Goal: Task Accomplishment & Management: Complete application form

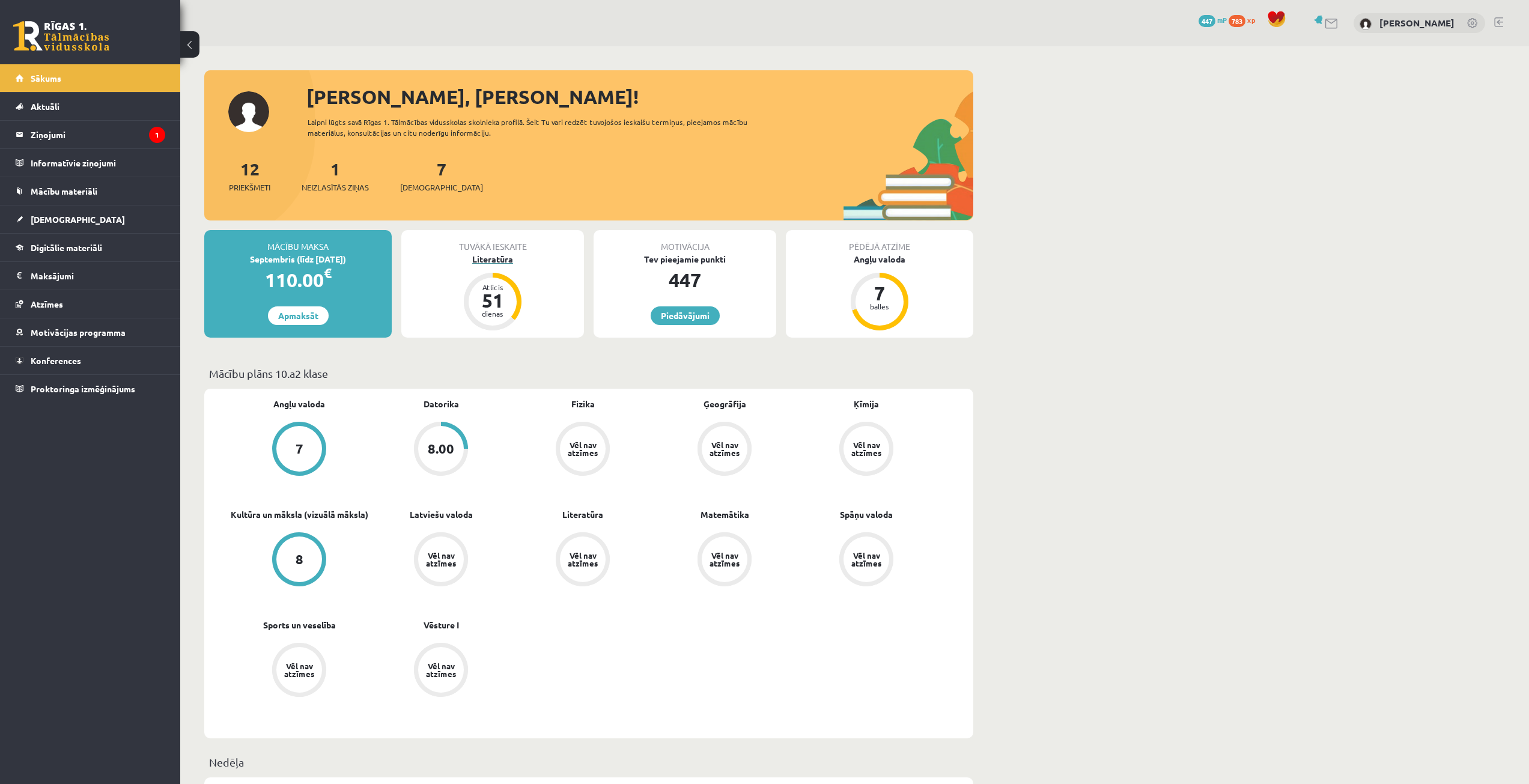
click at [468, 258] on div "Literatūra" at bounding box center [492, 259] width 183 height 13
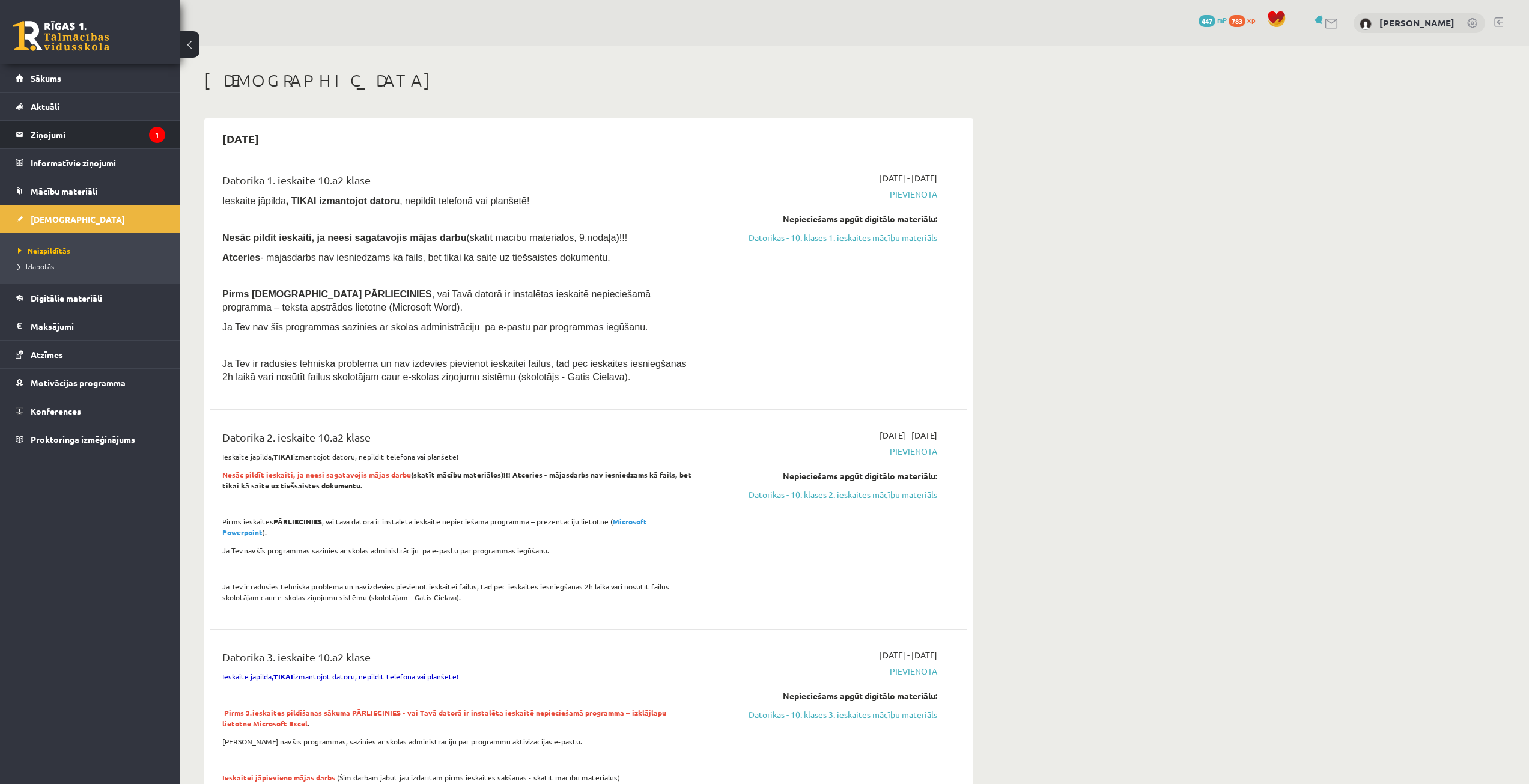
click at [43, 139] on legend "Ziņojumi 1" at bounding box center [98, 134] width 134 height 28
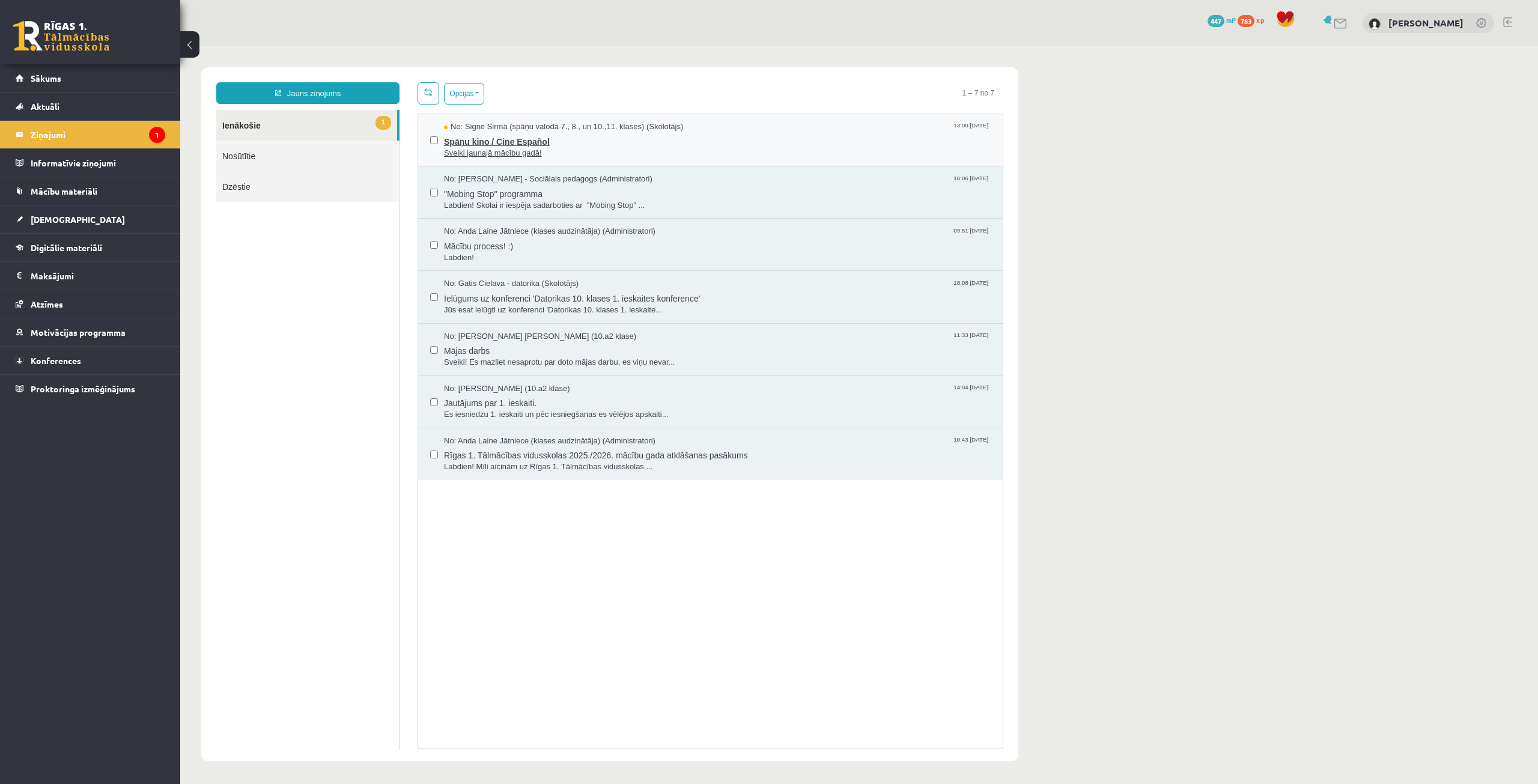
click at [516, 148] on span "Sveiki jaunajā mācību gadā!" at bounding box center [718, 154] width 547 height 12
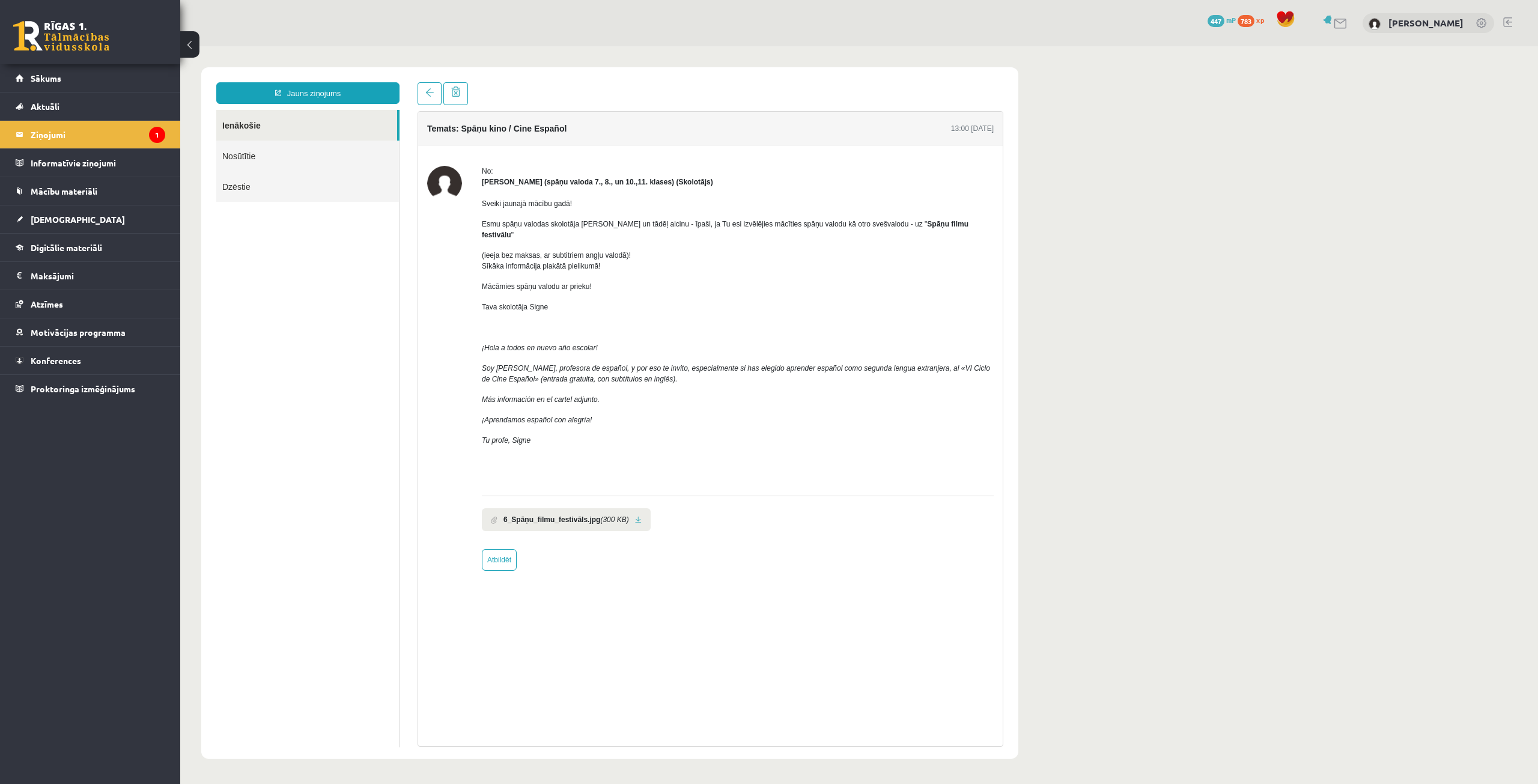
click at [909, 222] on b "Spāņu filmu festivālu" at bounding box center [725, 229] width 487 height 19
click at [82, 210] on link "[DEMOGRAPHIC_DATA]" at bounding box center [90, 219] width 149 height 28
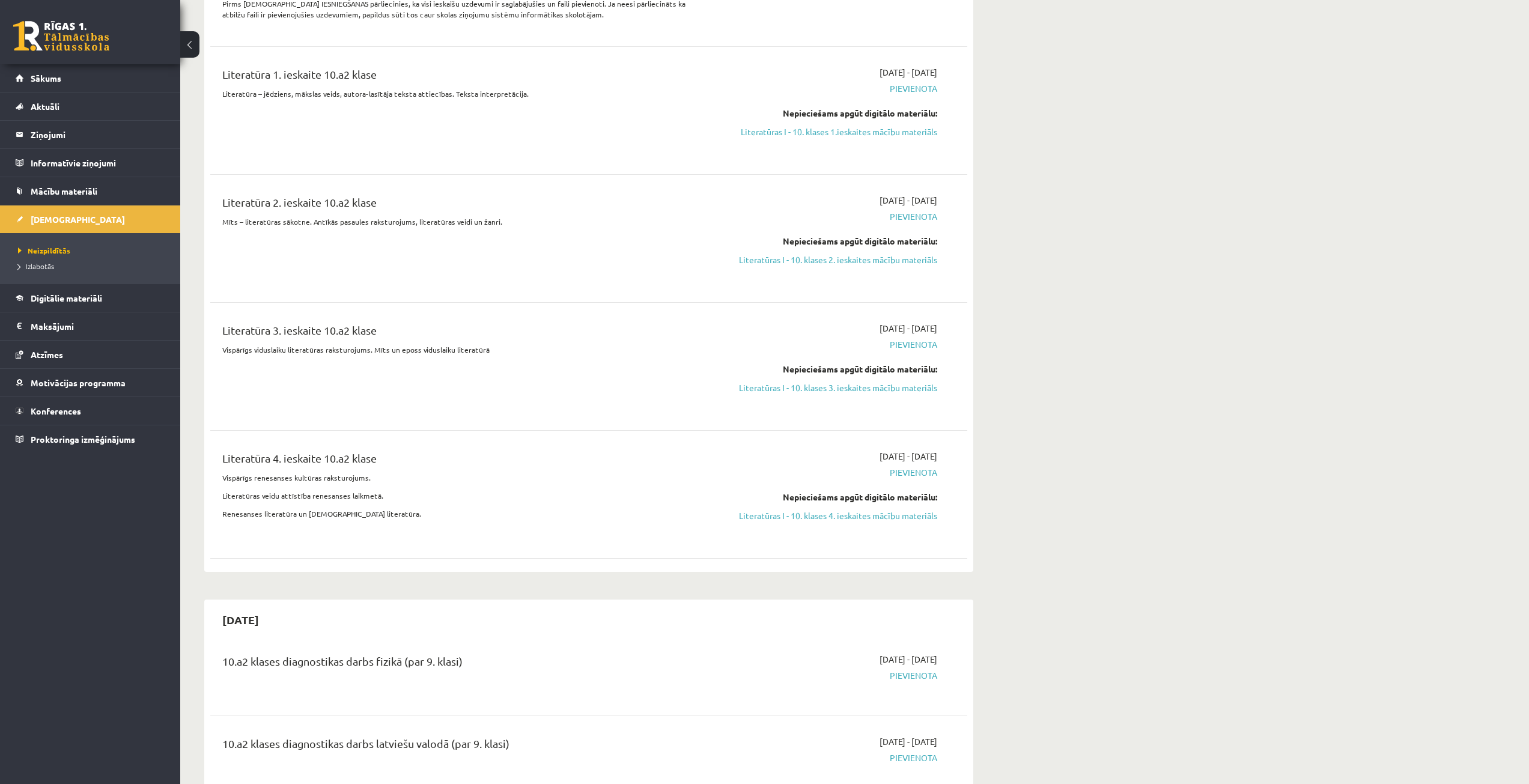
scroll to position [721, 0]
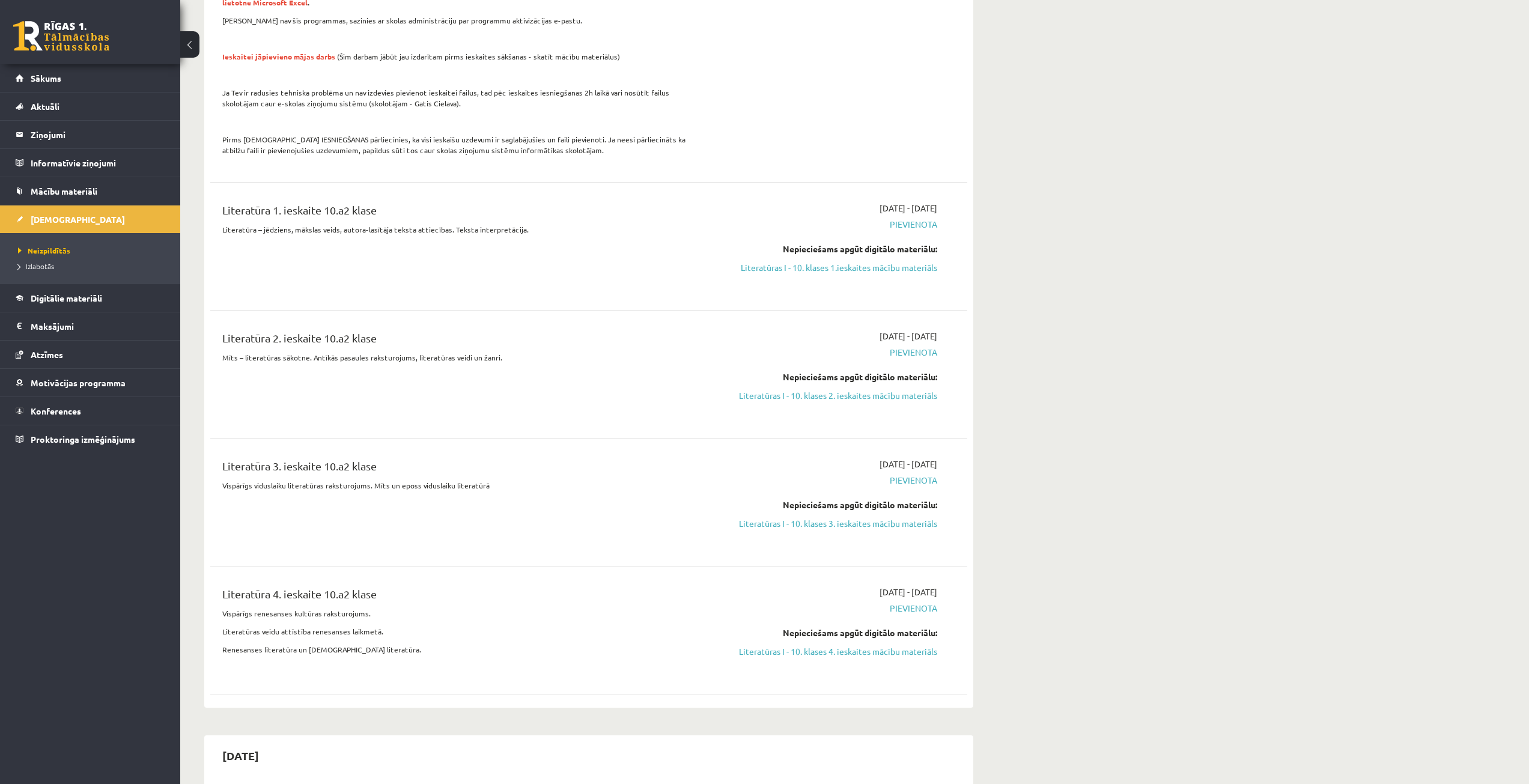
drag, startPoint x: 851, startPoint y: 254, endPoint x: 819, endPoint y: 60, distance: 196.6
click at [851, 262] on link "Literatūras I - 10. klases 1.ieskaites mācību materiāls" at bounding box center [824, 268] width 226 height 13
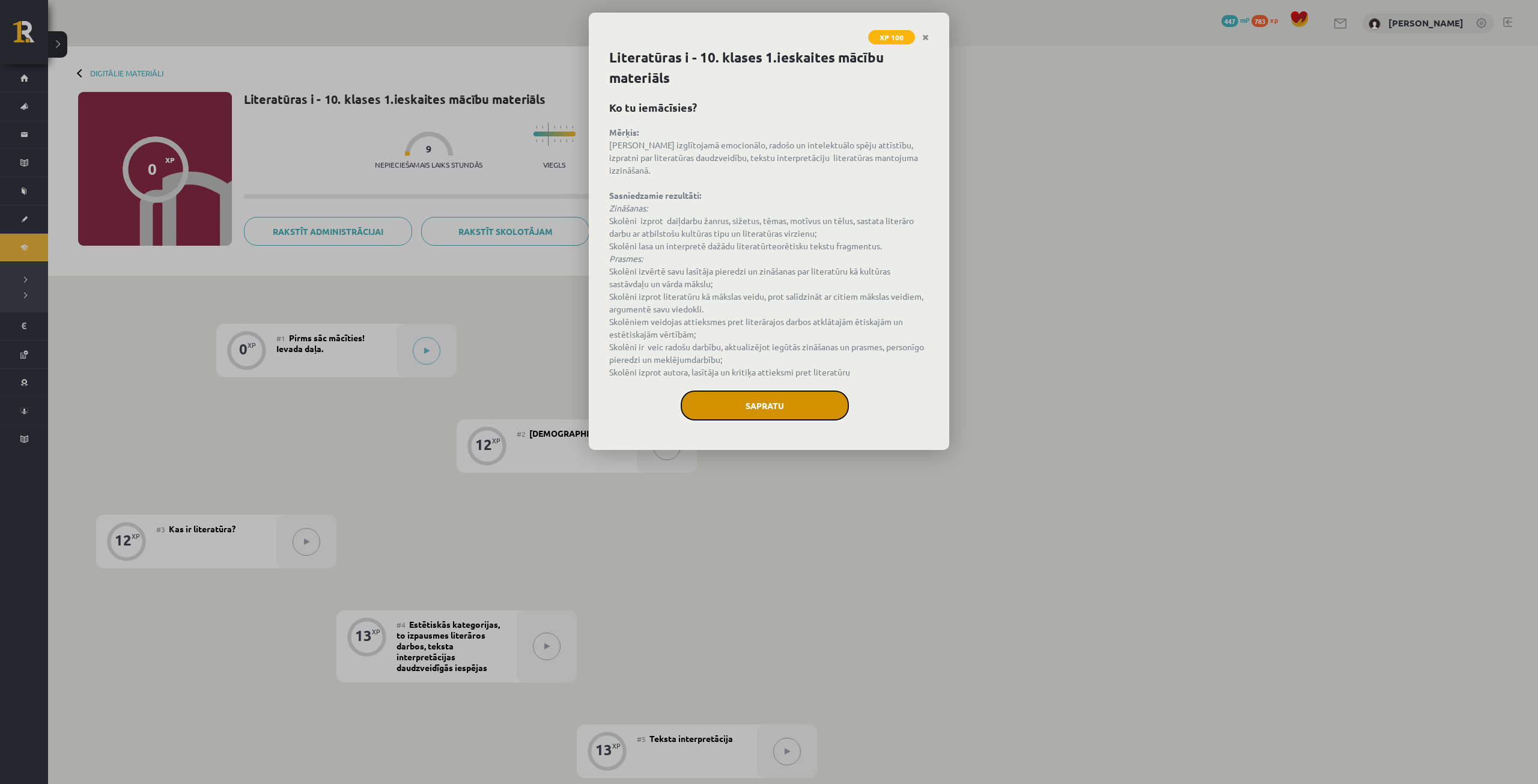
click at [778, 407] on button "Sapratu" at bounding box center [765, 405] width 168 height 30
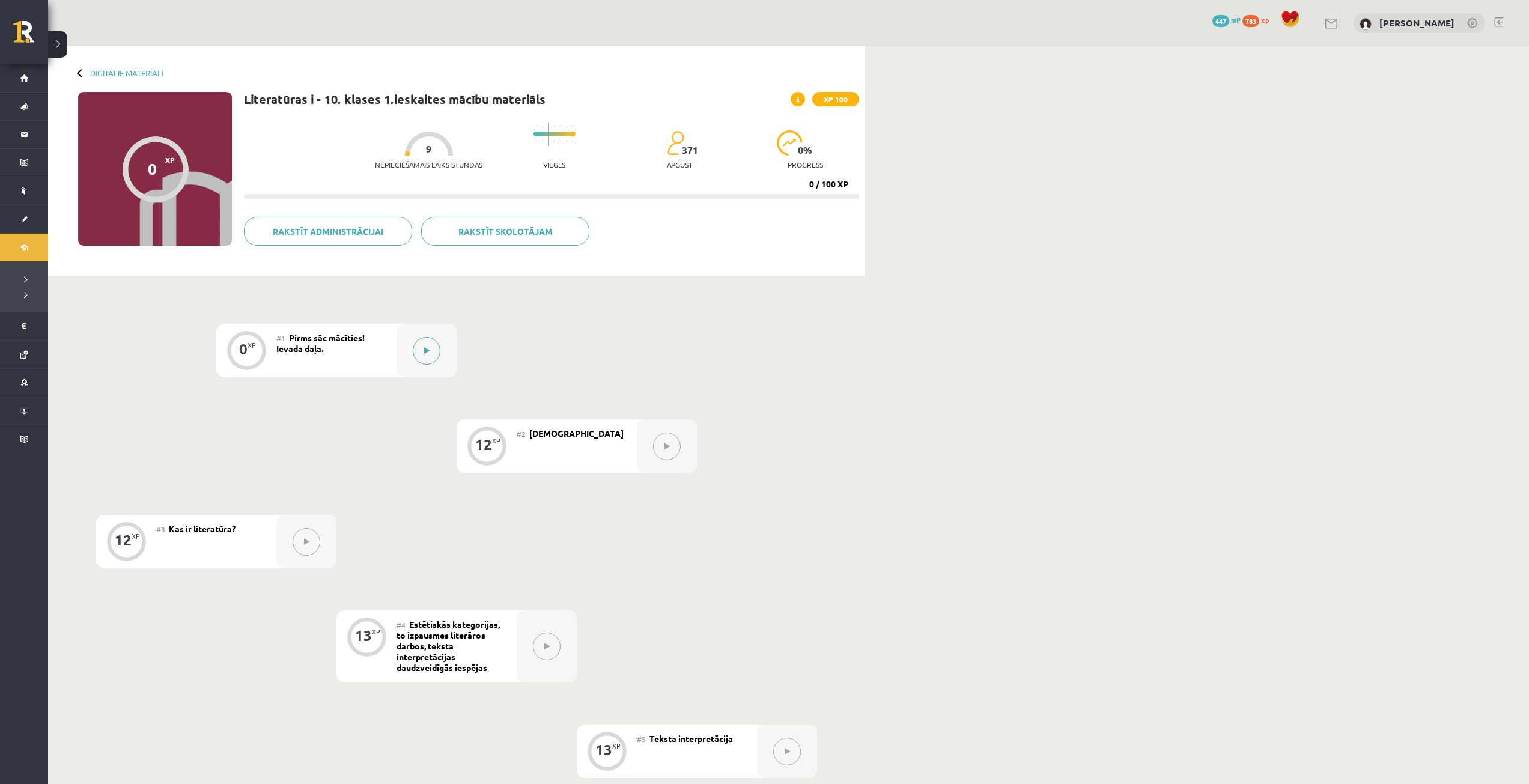
click at [429, 353] on icon at bounding box center [426, 351] width 5 height 7
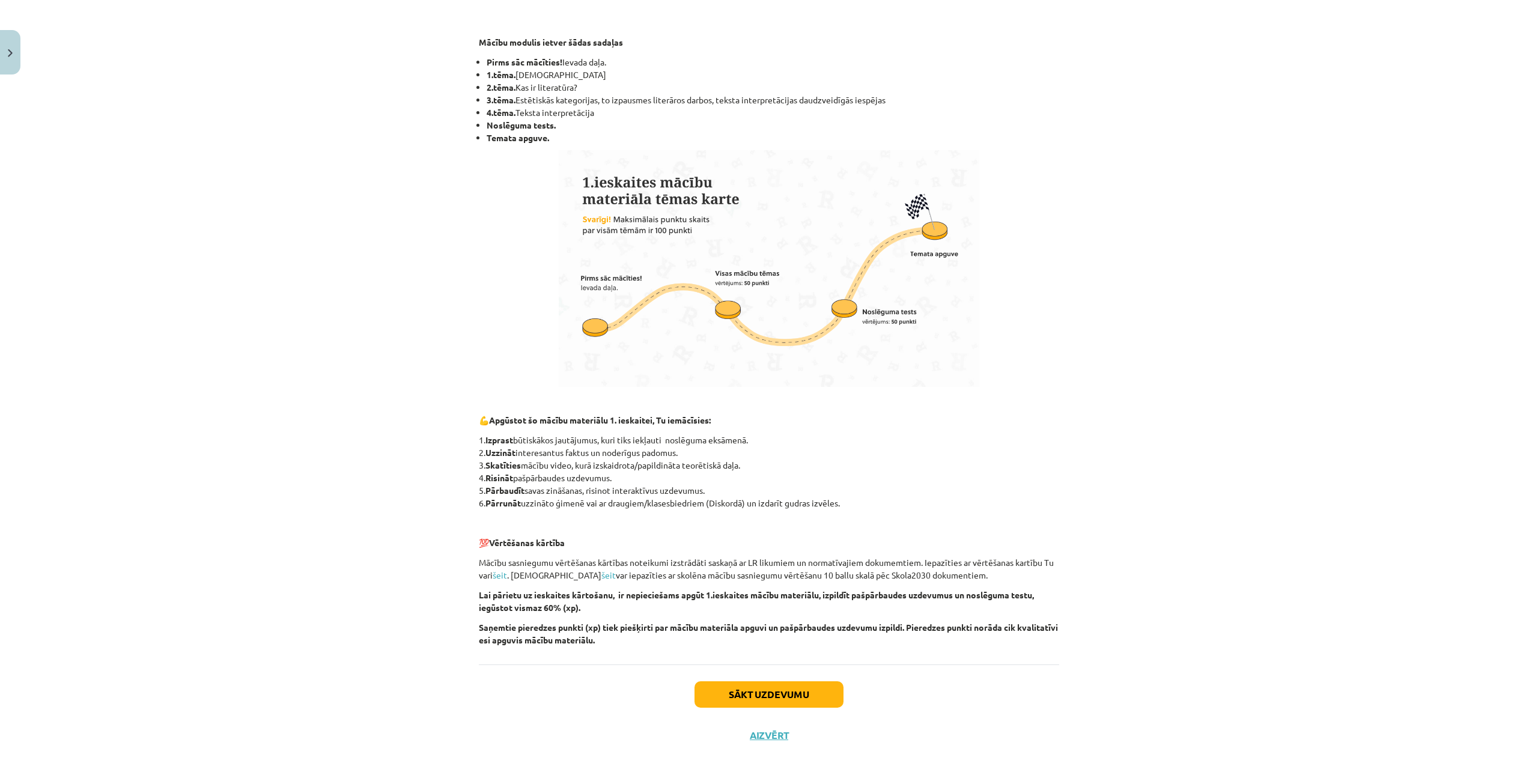
scroll to position [493, 0]
click at [730, 691] on button "Sākt uzdevumu" at bounding box center [769, 692] width 149 height 27
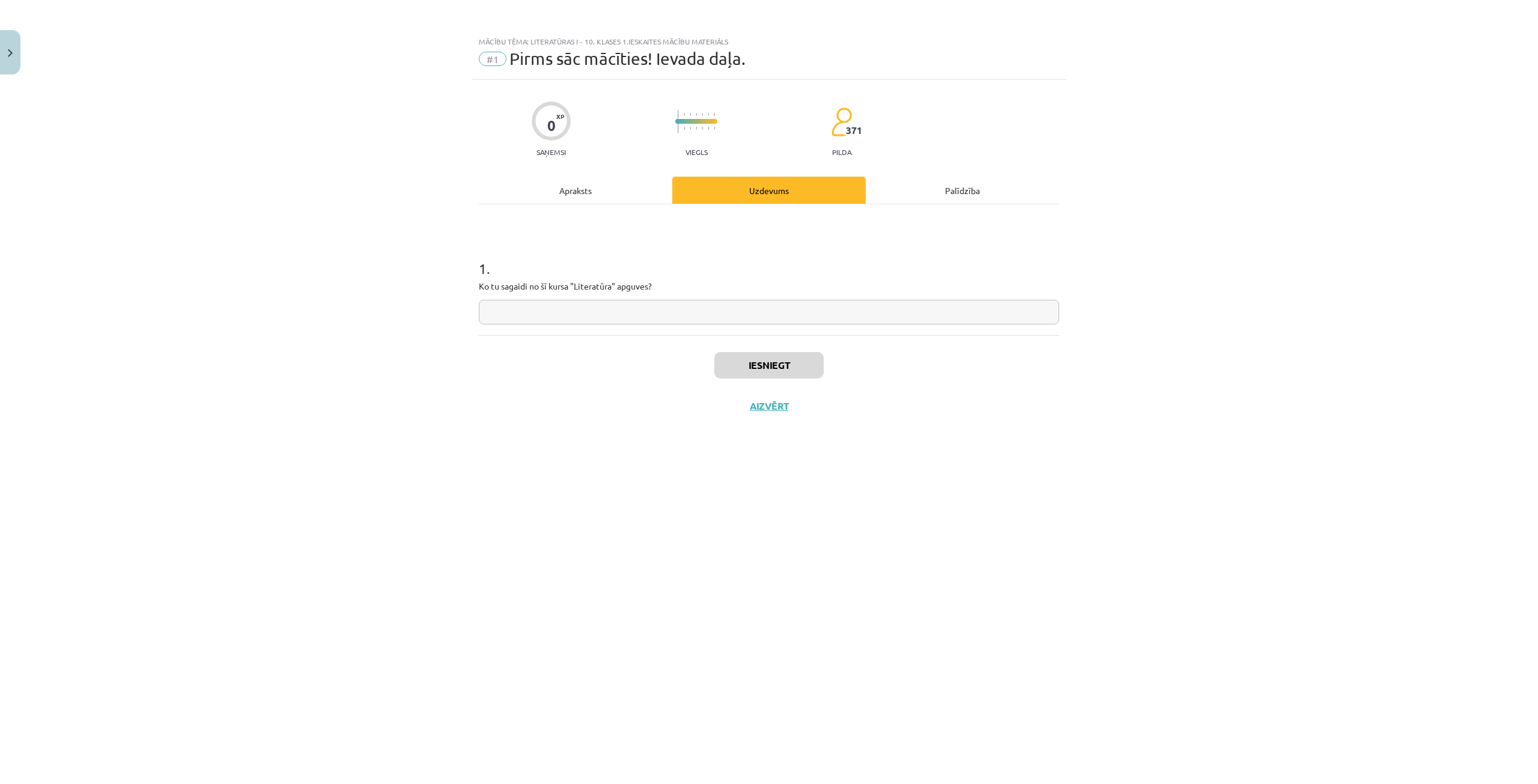
click at [549, 307] on input "text" at bounding box center [769, 312] width 581 height 25
type input "**********"
click at [743, 363] on button "Iesniegt" at bounding box center [769, 364] width 110 height 27
click at [736, 407] on button "Nākamā nodarbība" at bounding box center [769, 414] width 118 height 28
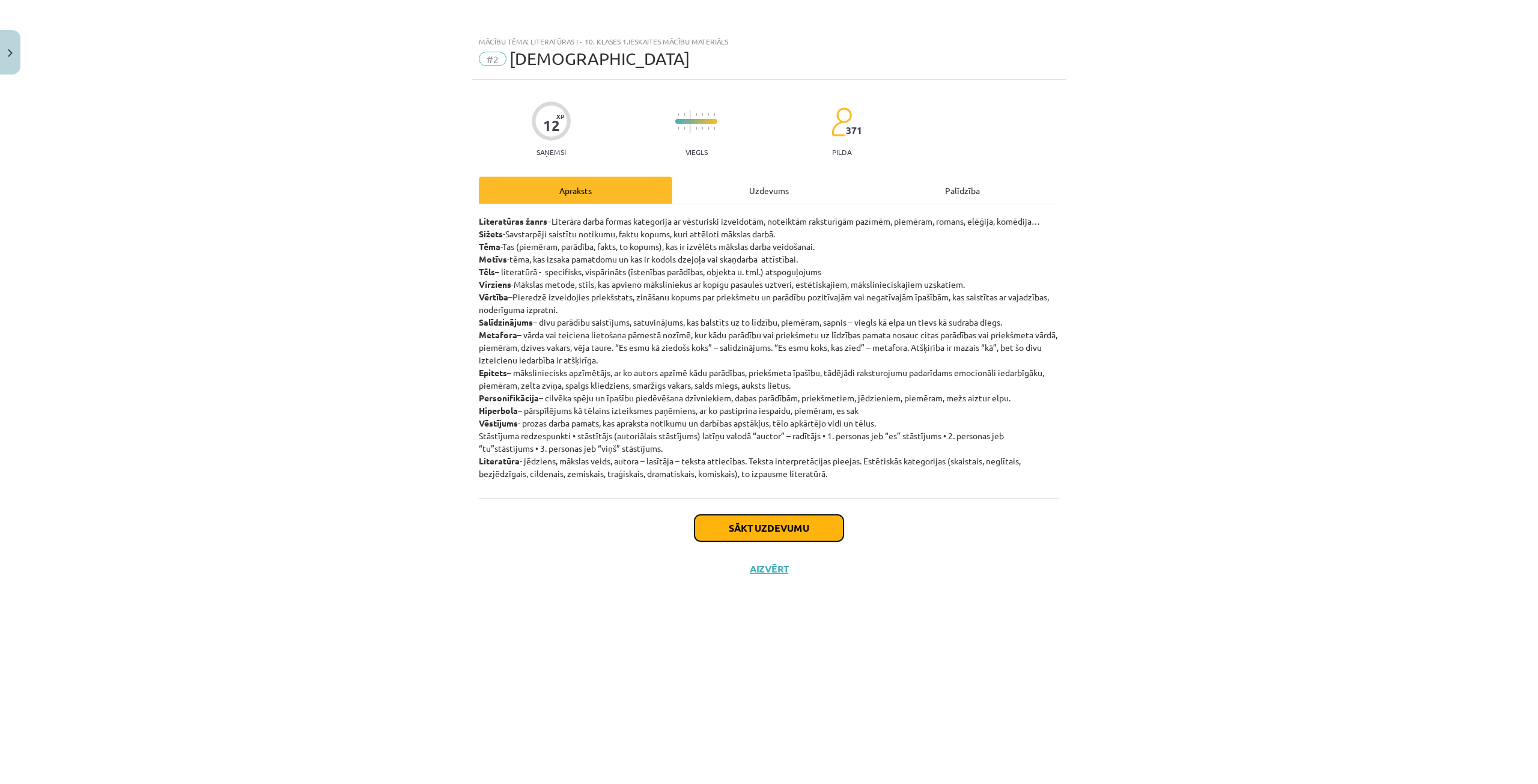
click at [732, 528] on button "Sākt uzdevumu" at bounding box center [769, 527] width 149 height 27
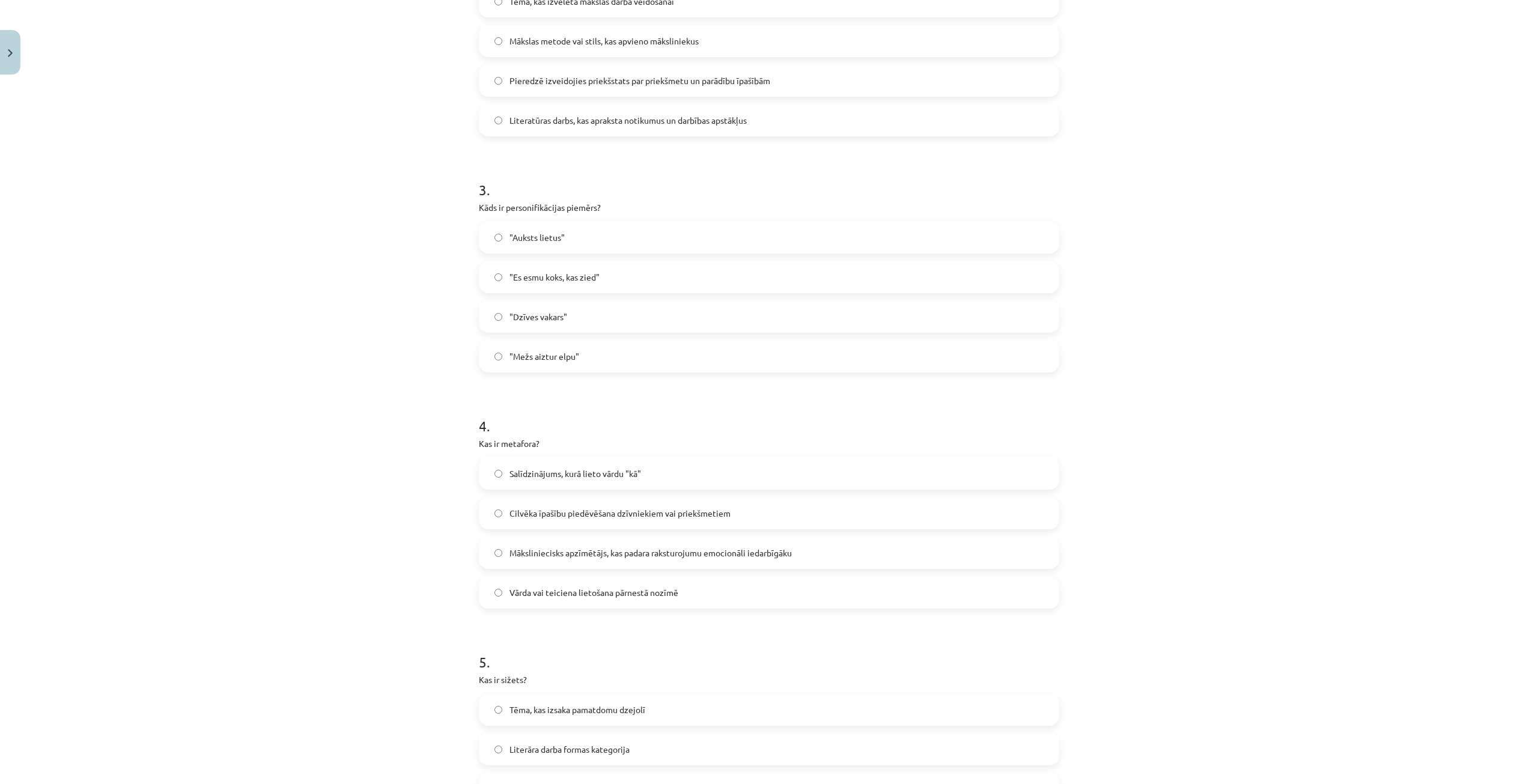
scroll to position [750, 0]
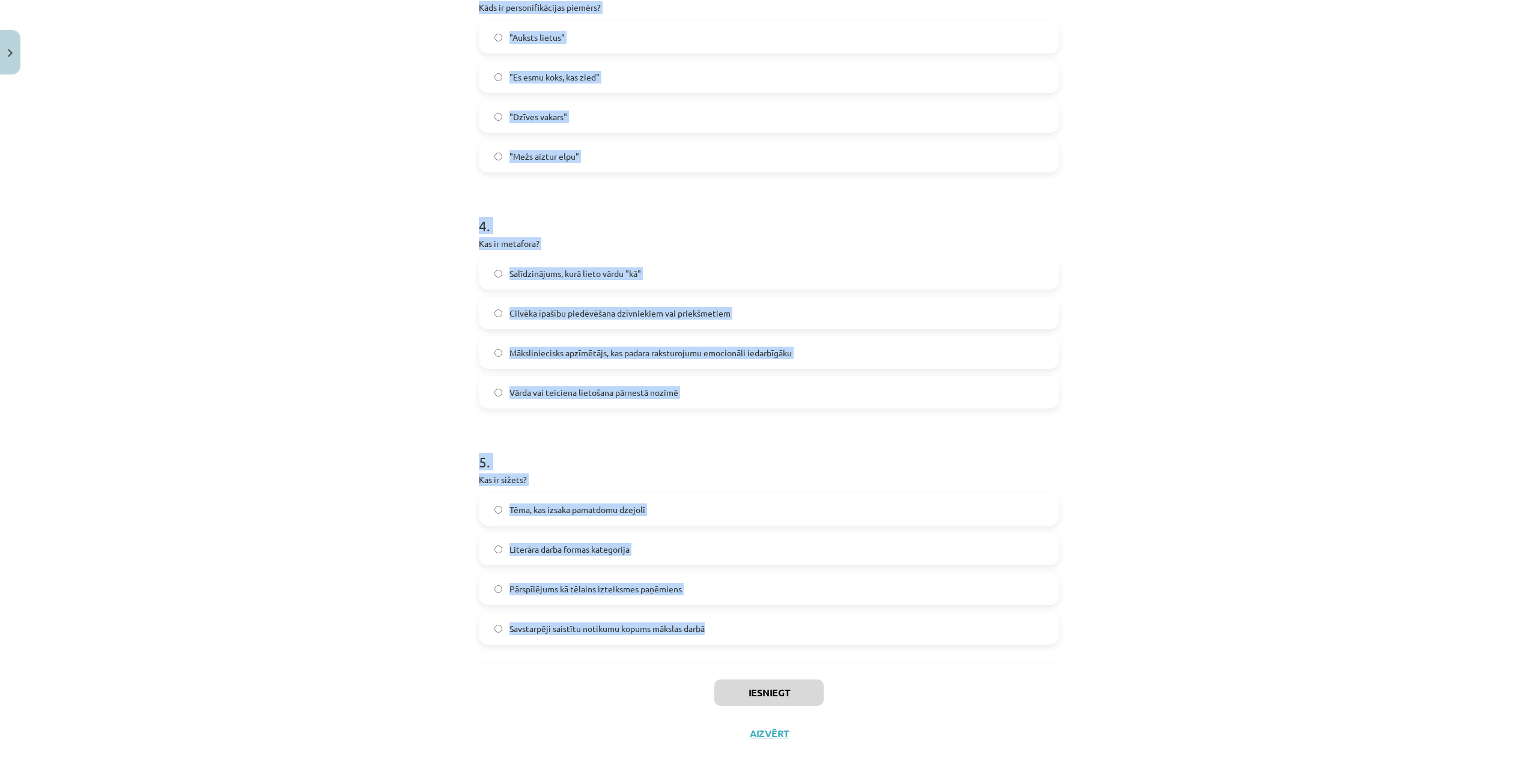
drag, startPoint x: 464, startPoint y: 215, endPoint x: 710, endPoint y: 658, distance: 506.7
click at [710, 658] on div "Mācību tēma: Literatūras i - 10. klases 1.ieskaites mācību materiāls #2 Jēdzien…" at bounding box center [769, 392] width 1538 height 784
copy form "1 . Kas raksturo epitētu? Māksliniecisks apzīmētājs, kas izceļ īpašību Stāstīju…"
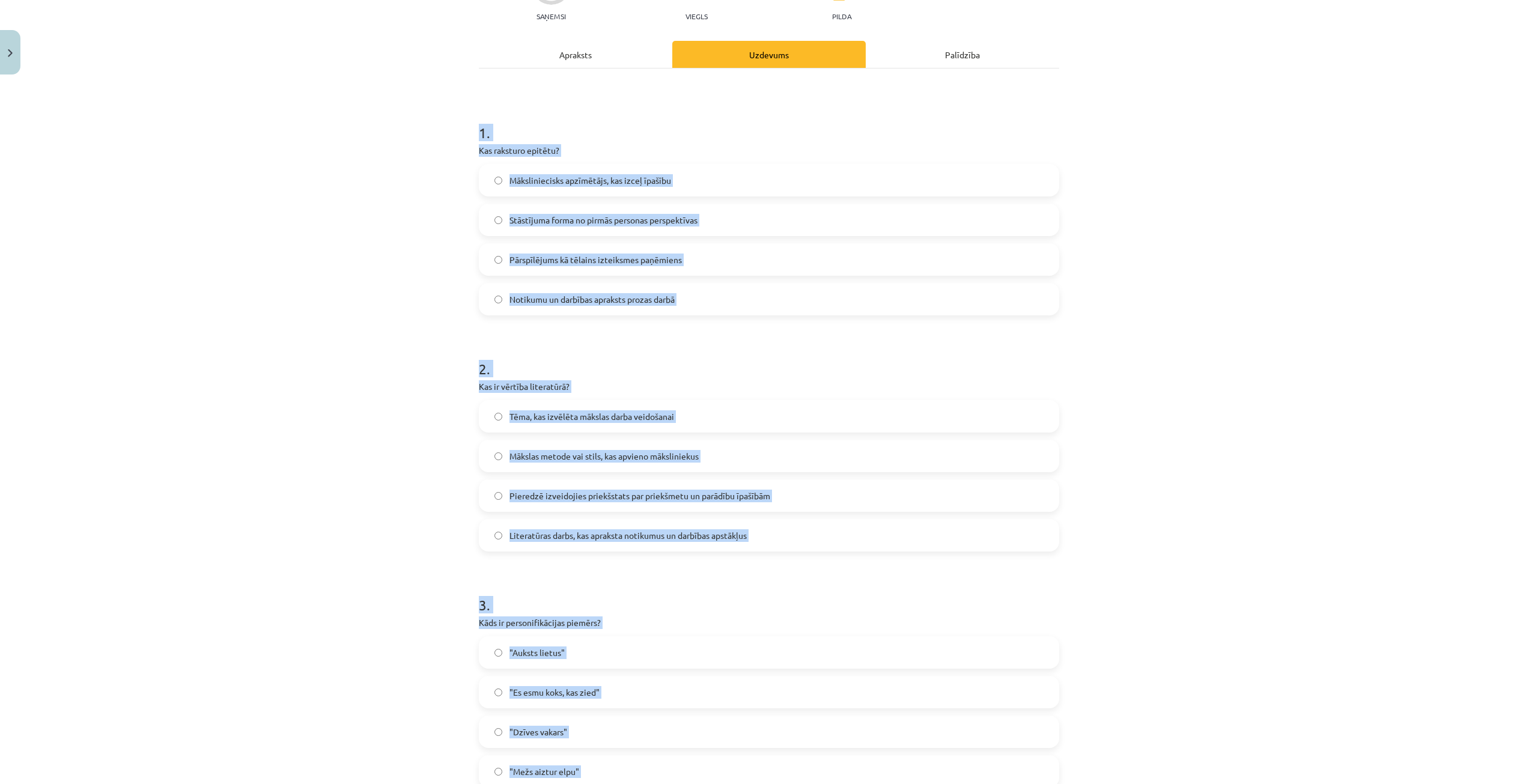
scroll to position [30, 0]
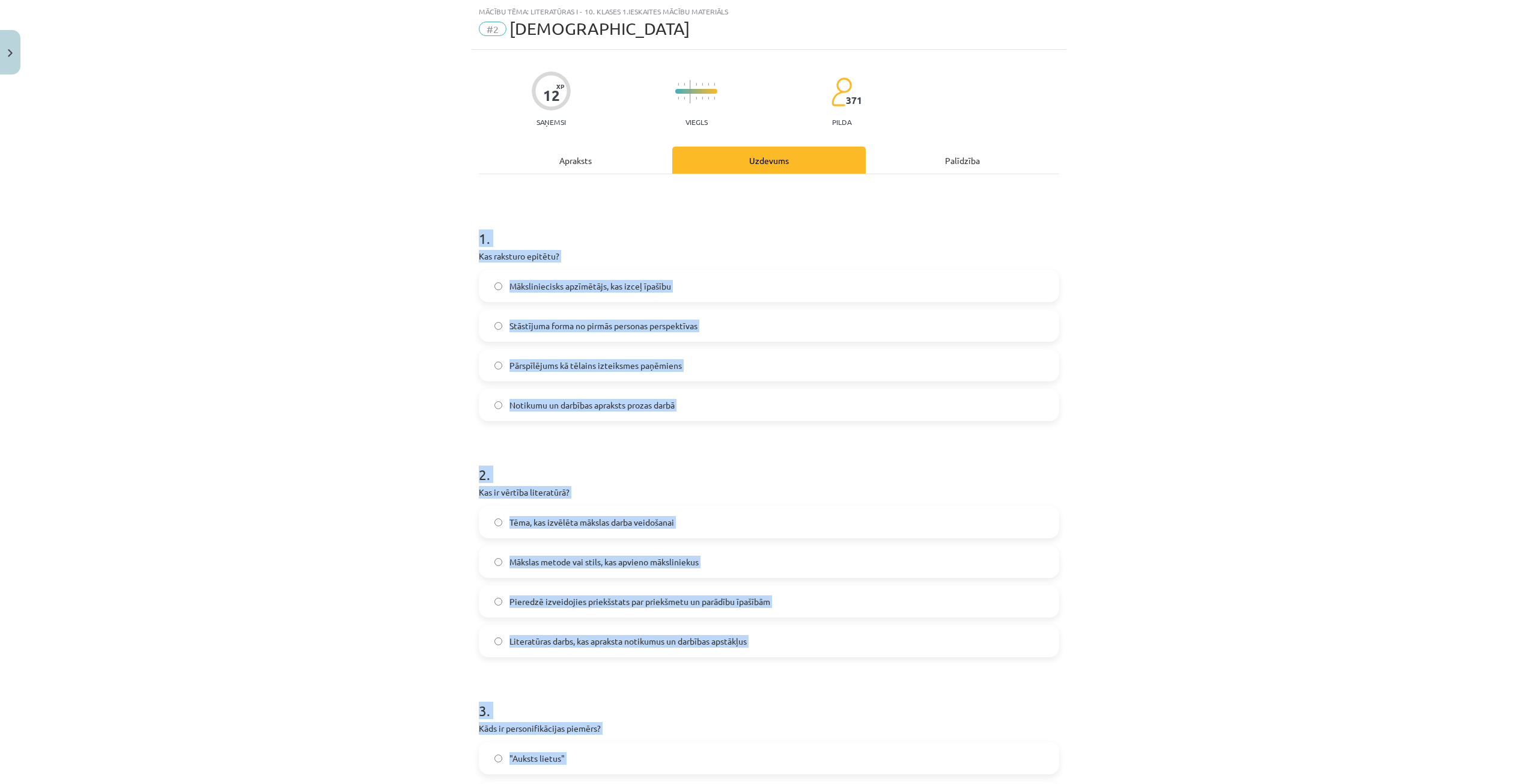
drag, startPoint x: 1123, startPoint y: 316, endPoint x: 1107, endPoint y: 325, distance: 18.4
drag, startPoint x: 916, startPoint y: 200, endPoint x: 902, endPoint y: 216, distance: 21.3
click at [915, 200] on div "1 . Kas raksturo epitētu? Māksliniecisks apzīmētājs, kas izceļ īpašību Stāstīju…" at bounding box center [769, 778] width 581 height 1210
click at [832, 266] on div "1 . Kas raksturo epitētu? Māksliniecisks apzīmētājs, kas izceļ īpašību Stāstīju…" at bounding box center [769, 315] width 581 height 212
drag, startPoint x: 726, startPoint y: 223, endPoint x: 537, endPoint y: 194, distance: 191.2
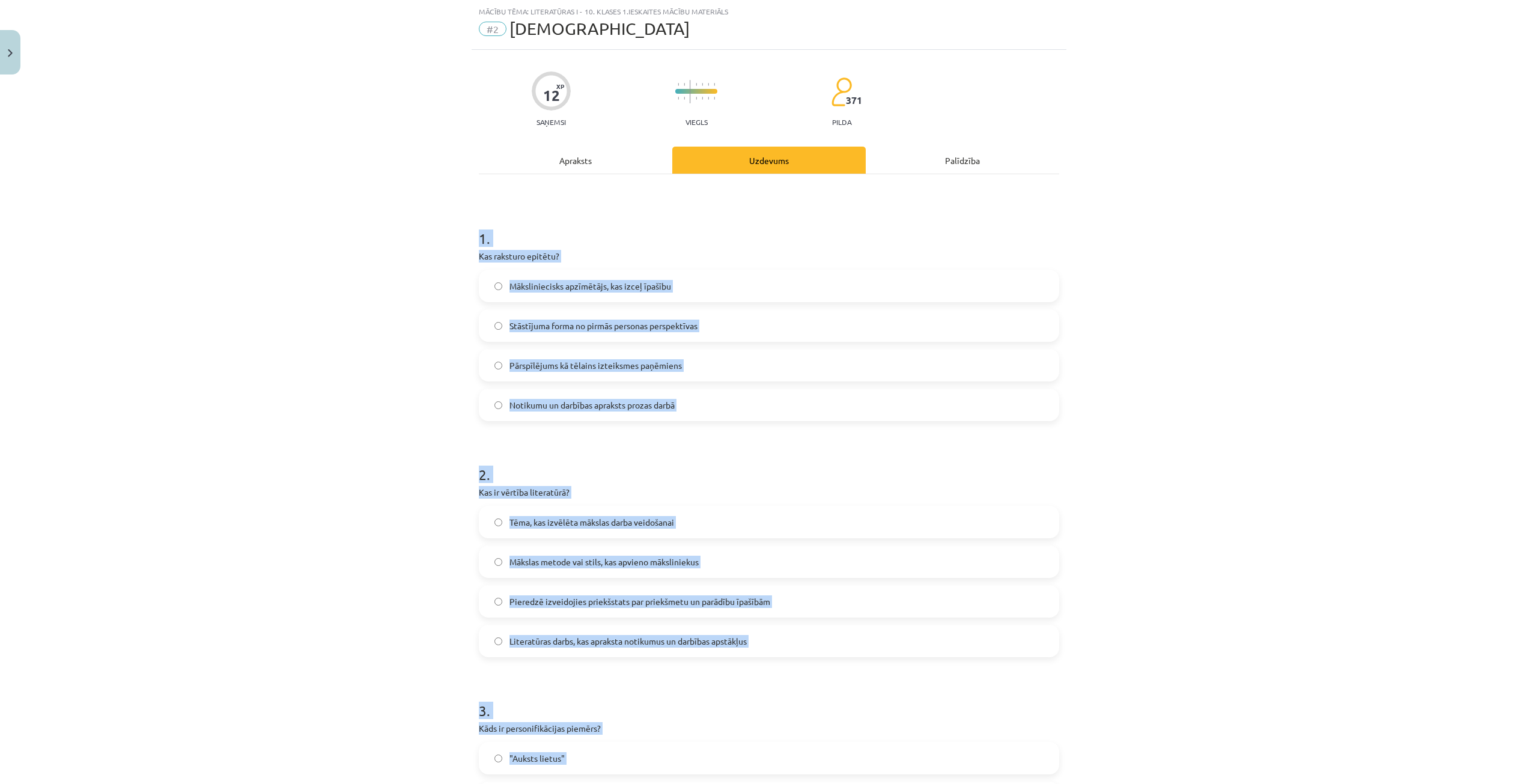
click at [519, 182] on div "1 . Kas raksturo epitētu? Māksliniecisks apzīmētājs, kas izceļ īpašību Stāstīju…" at bounding box center [769, 778] width 581 height 1210
click at [565, 209] on h1 "1 ." at bounding box center [769, 228] width 581 height 38
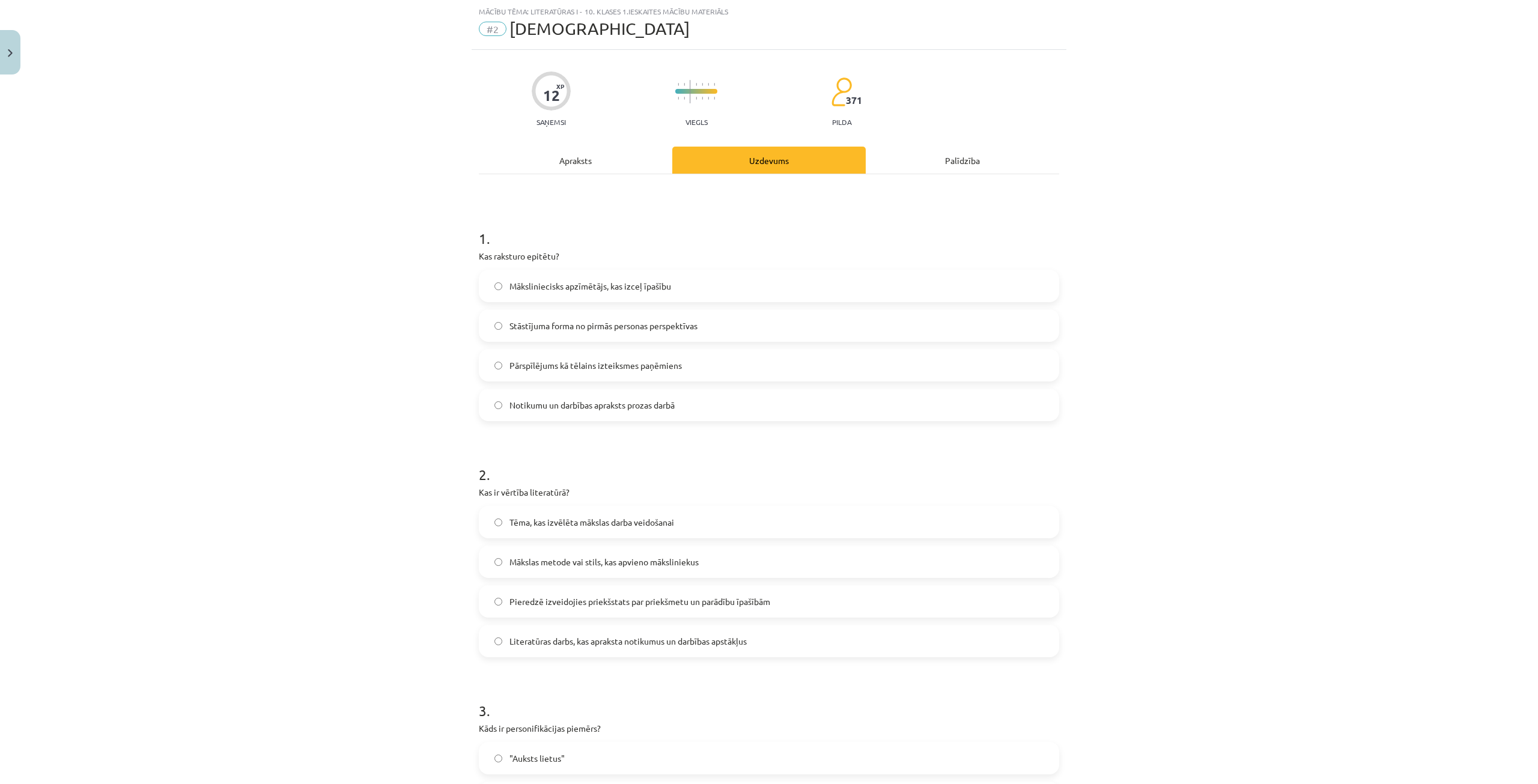
click at [692, 285] on label "Māksliniecisks apzīmētājs, kas izceļ īpašību" at bounding box center [769, 285] width 578 height 30
click at [628, 601] on span "Pieredzē izveidojies priekšstats par priekšmetu un parādību īpašībām" at bounding box center [640, 601] width 261 height 13
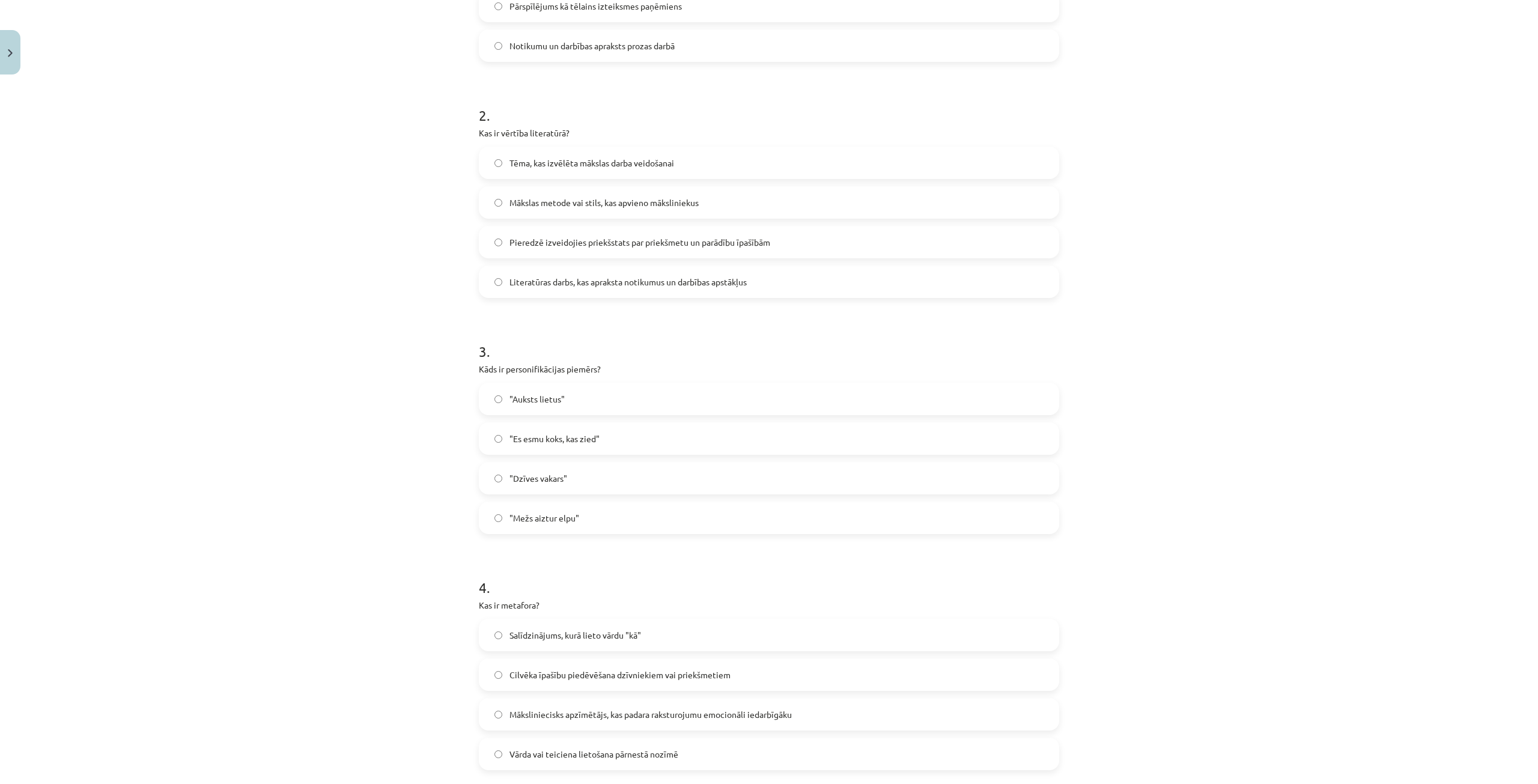
scroll to position [390, 0]
click at [598, 512] on label ""Mežs aiztur elpu"" at bounding box center [769, 516] width 578 height 30
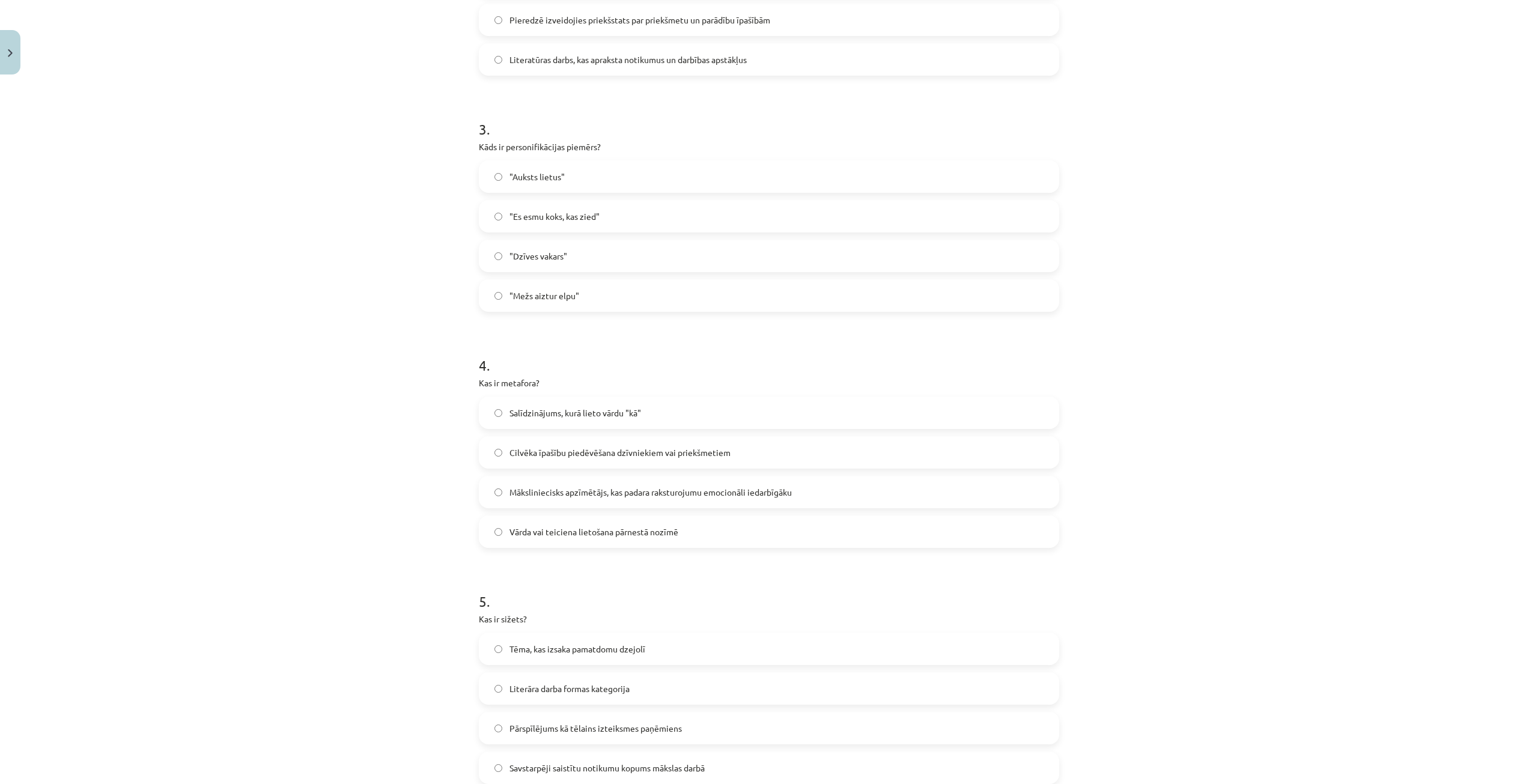
scroll to position [631, 0]
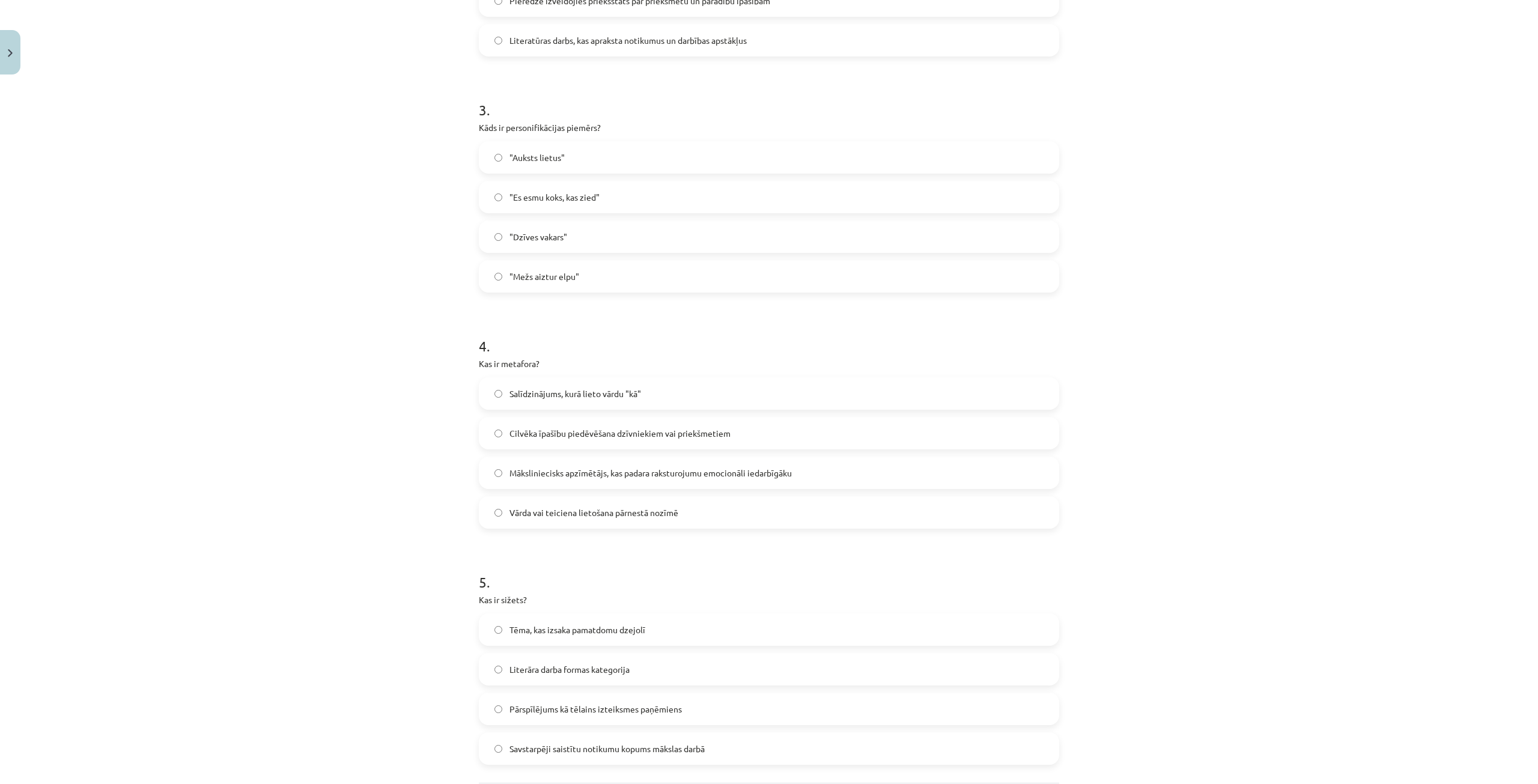
click at [598, 514] on span "Vārda vai teiciena lietošana pārnestā nozīmē" at bounding box center [594, 512] width 169 height 13
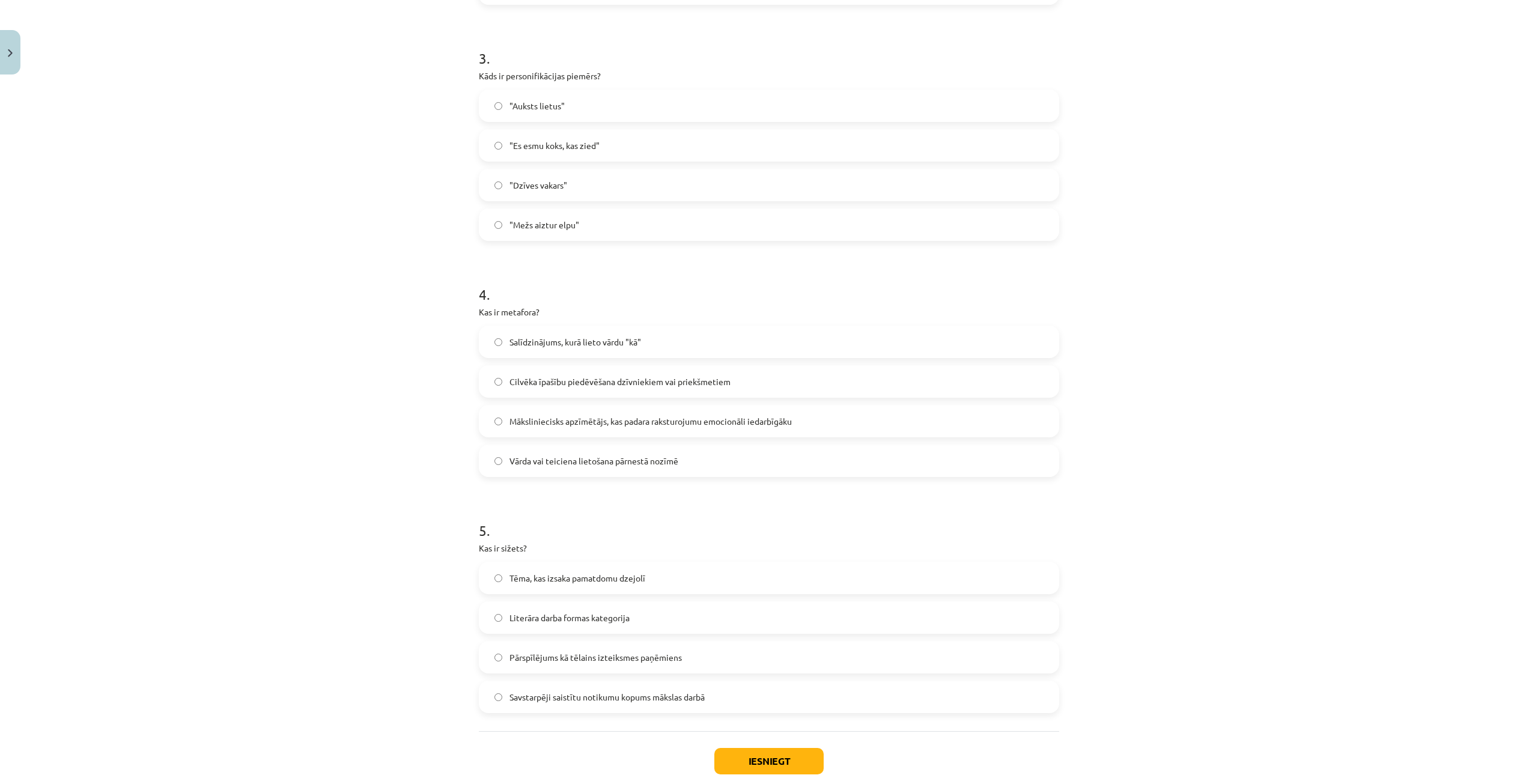
scroll to position [750, 0]
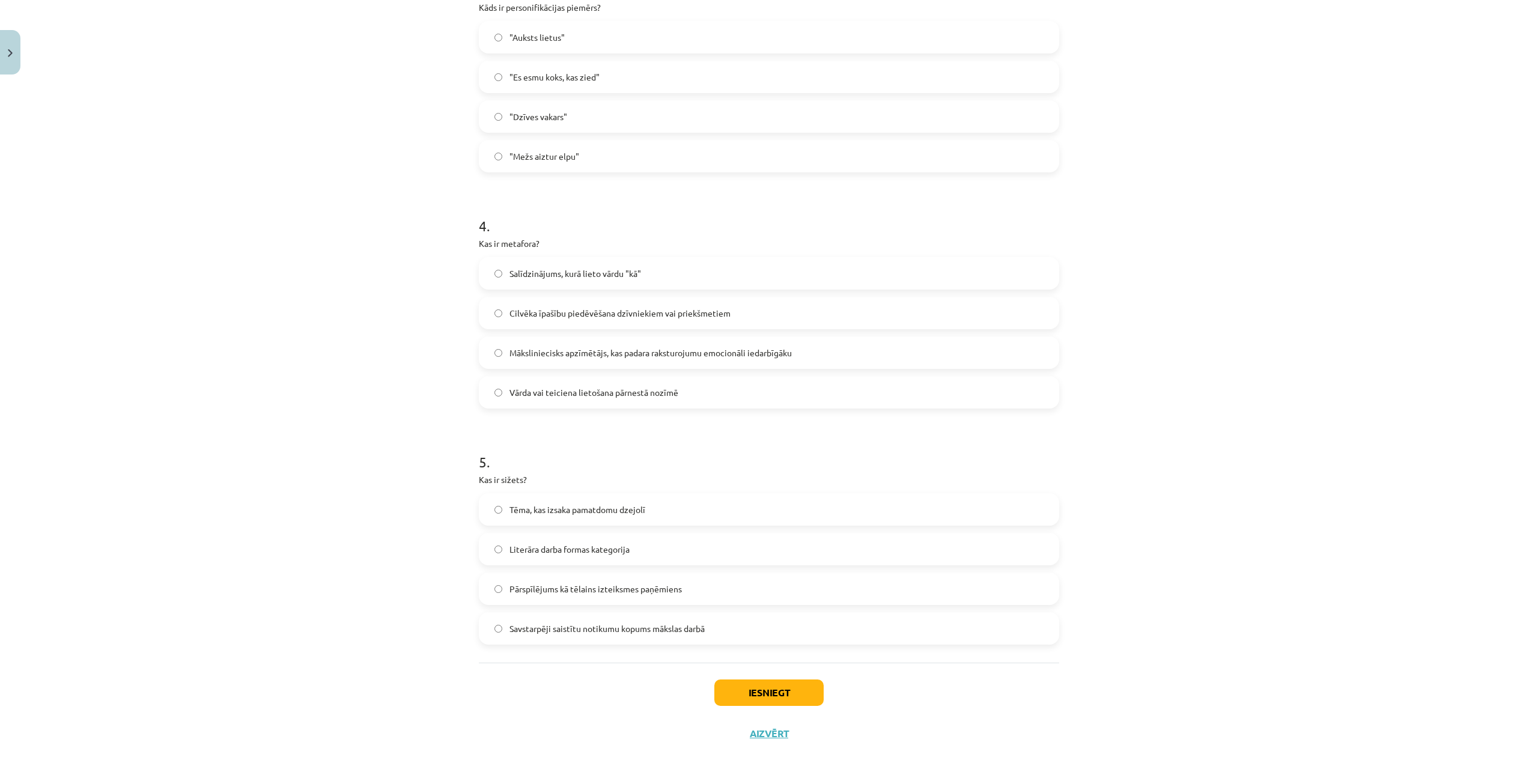
click at [590, 623] on span "Savstarpēji saistītu notikumu kopums mākslas darbā" at bounding box center [607, 628] width 196 height 13
click at [744, 686] on button "Iesniegt" at bounding box center [769, 692] width 110 height 27
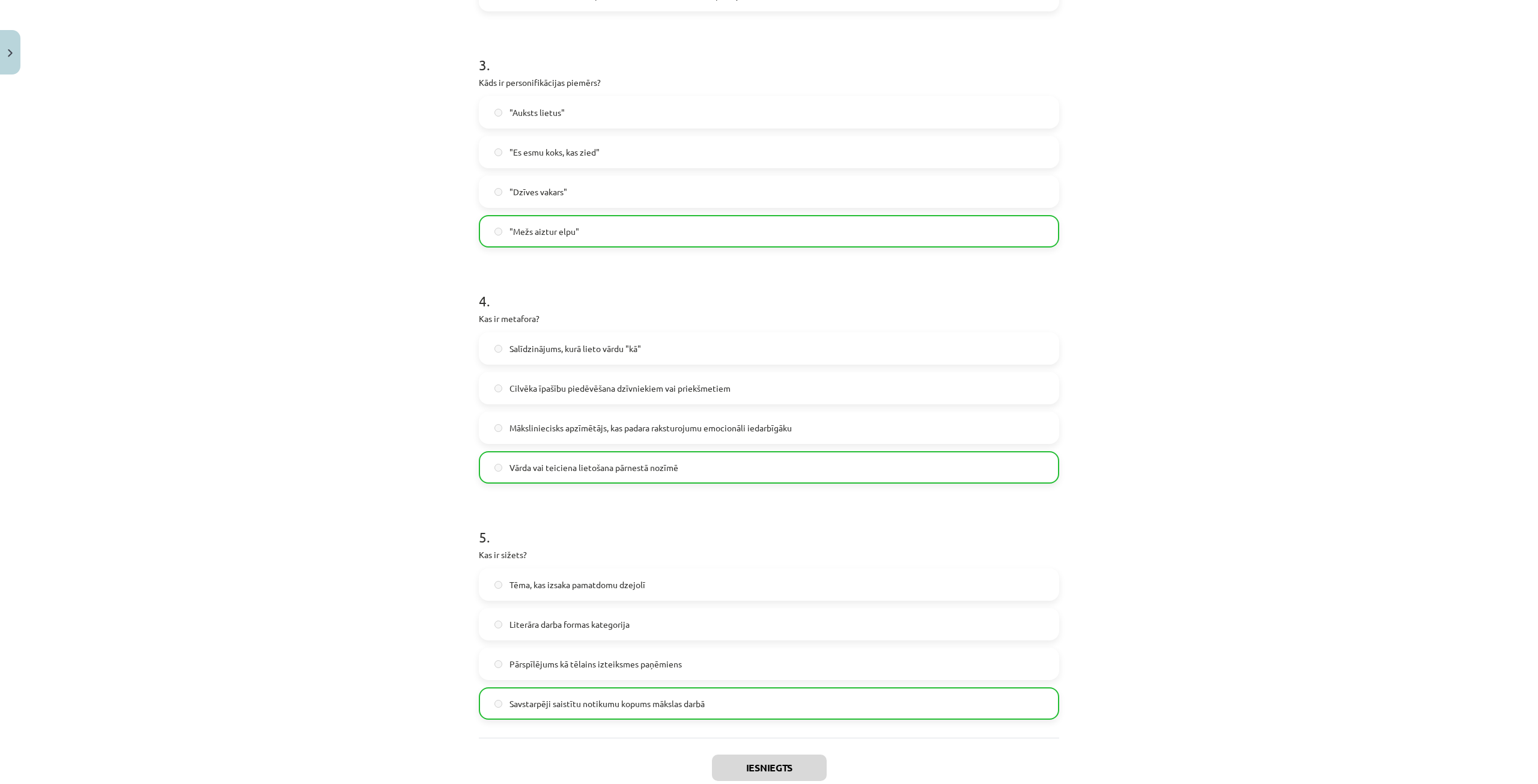
scroll to position [789, 0]
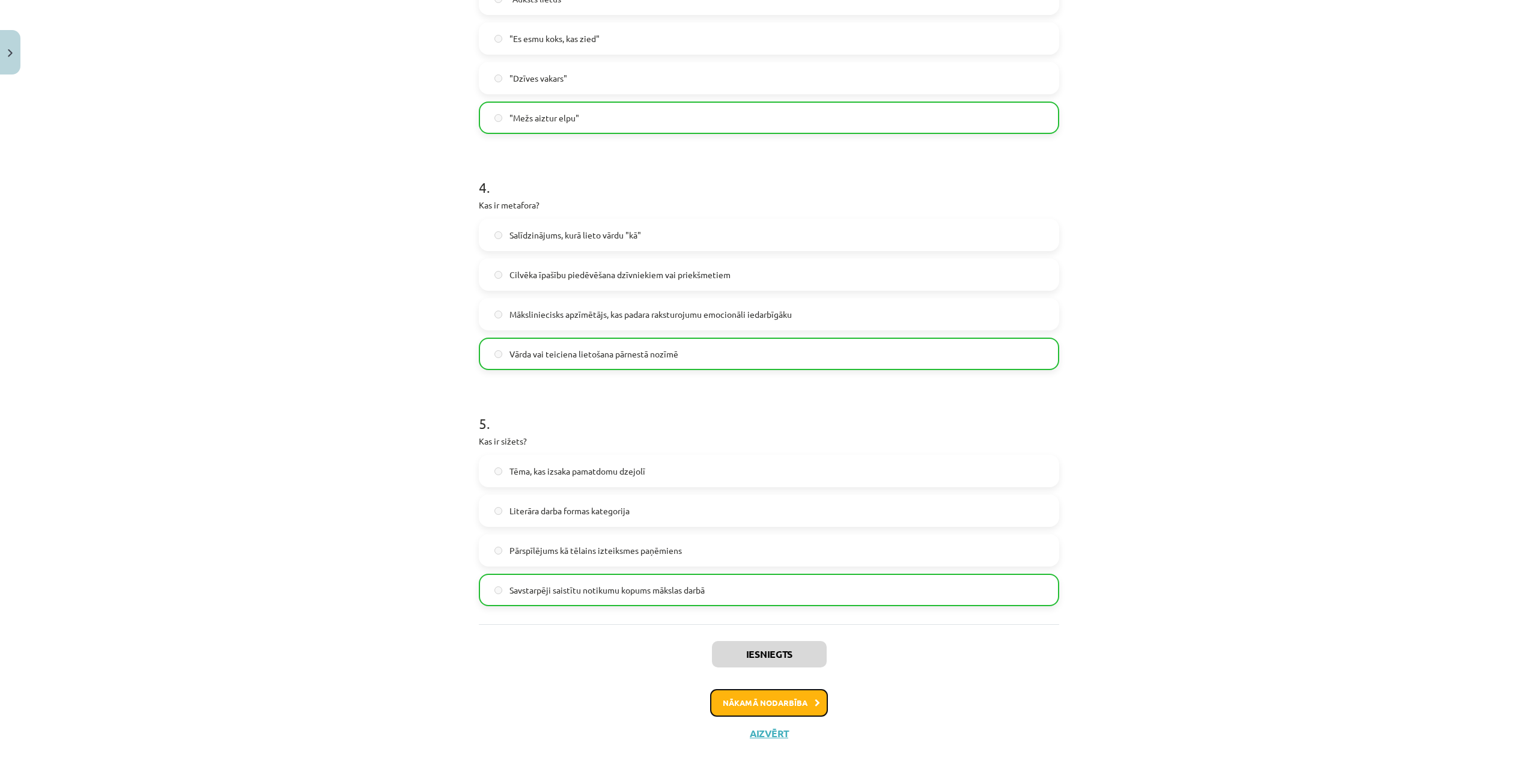
click at [758, 701] on button "Nākamā nodarbība" at bounding box center [769, 703] width 118 height 28
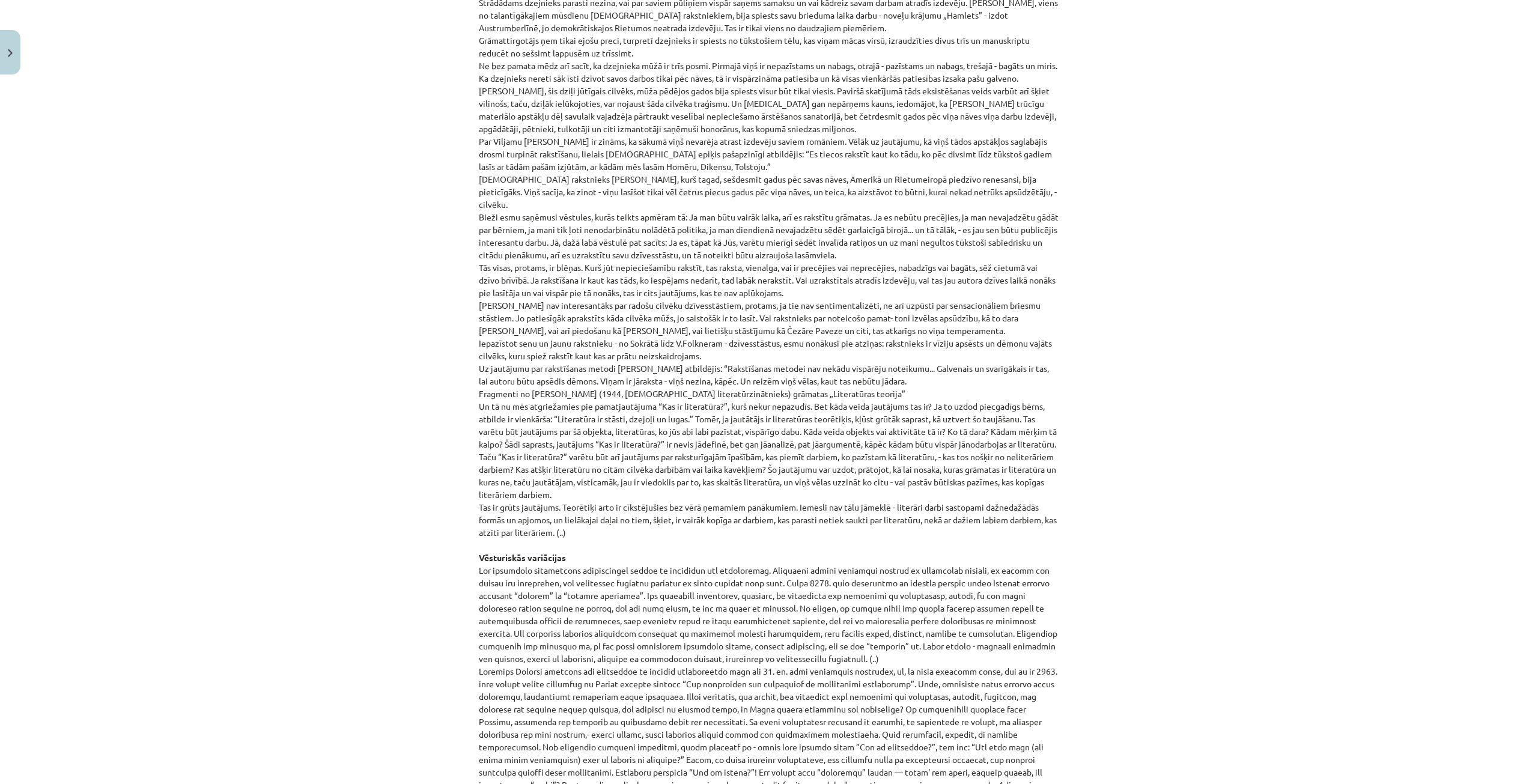
scroll to position [929, 0]
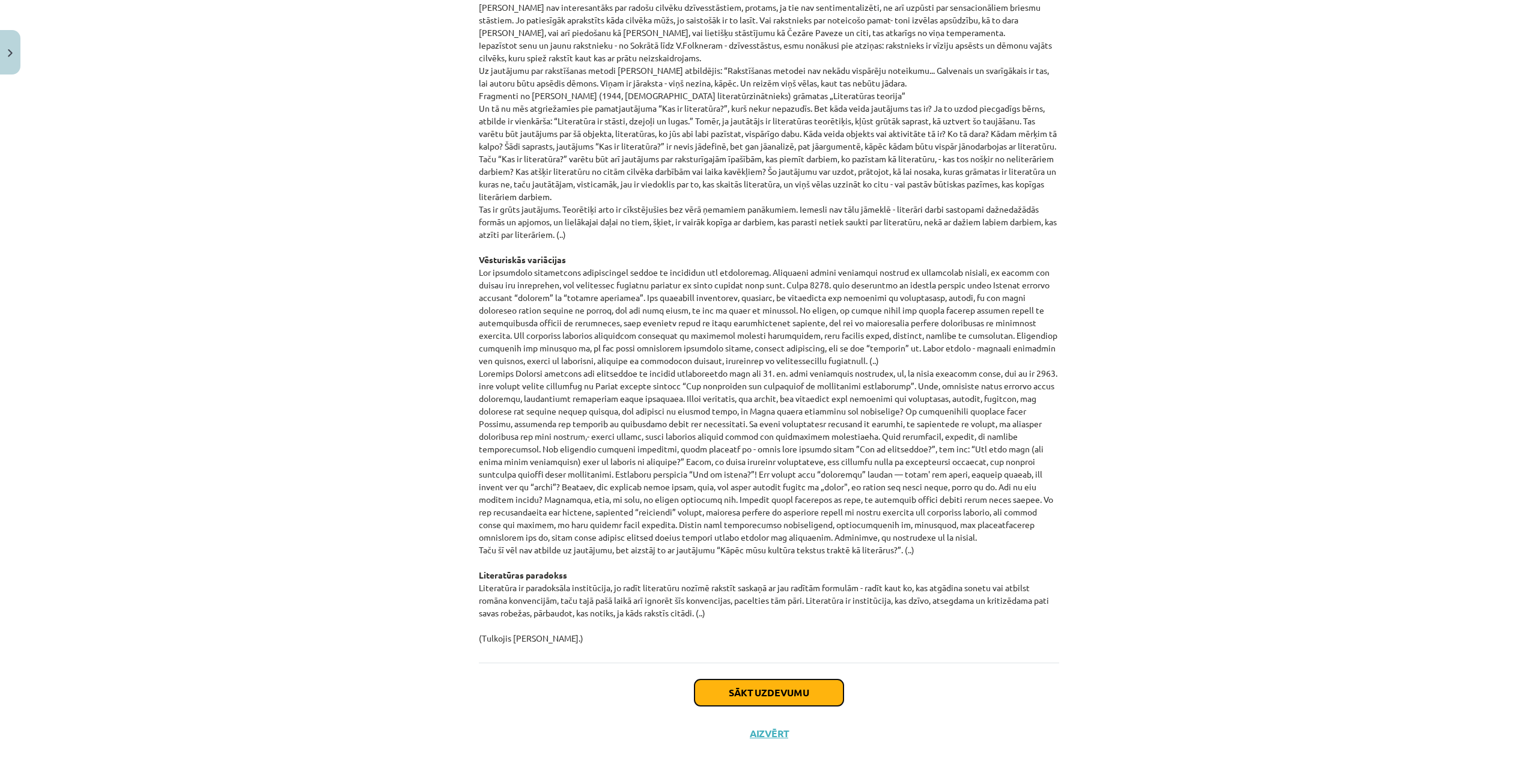
click at [763, 686] on button "Sākt uzdevumu" at bounding box center [769, 692] width 149 height 27
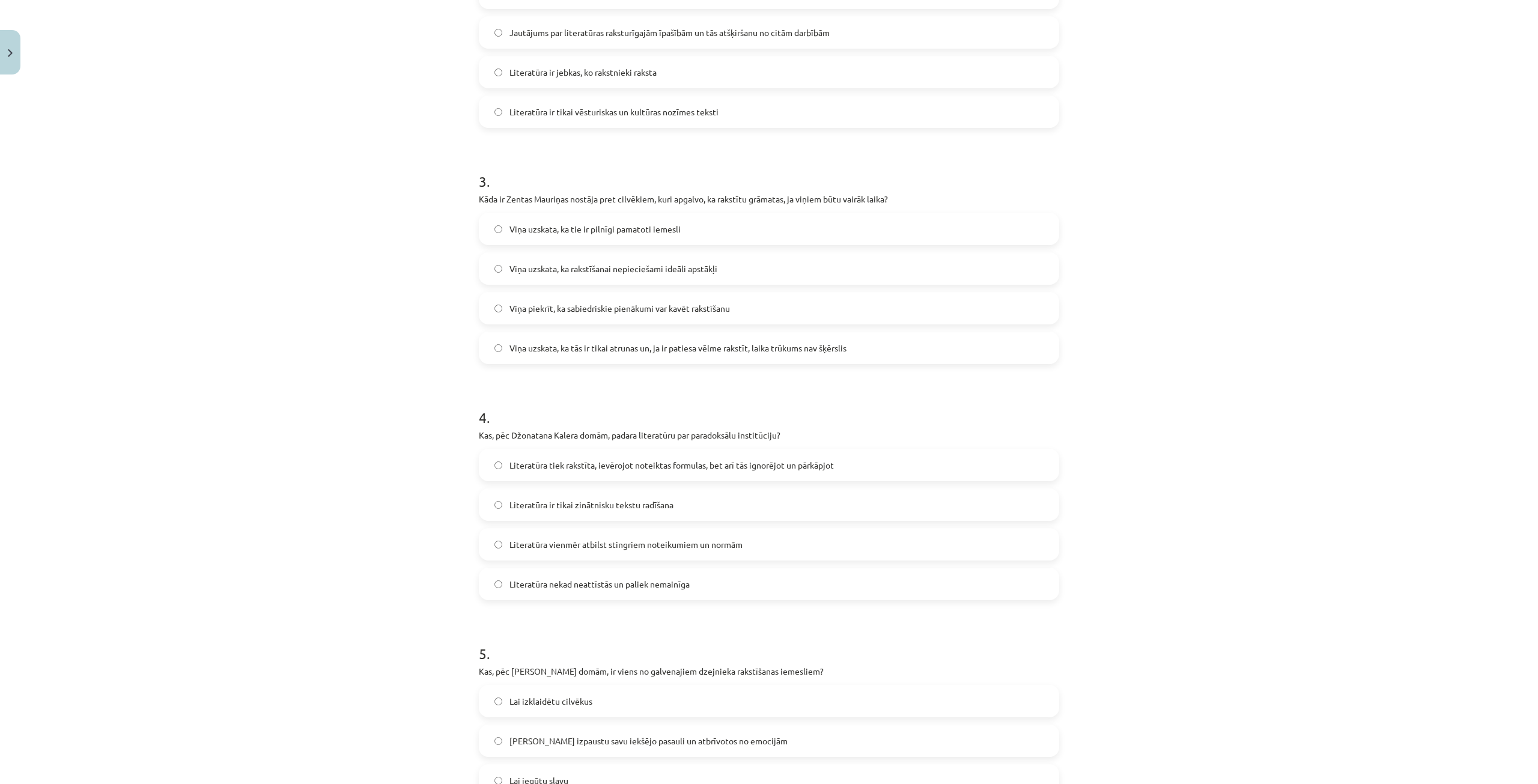
scroll to position [750, 0]
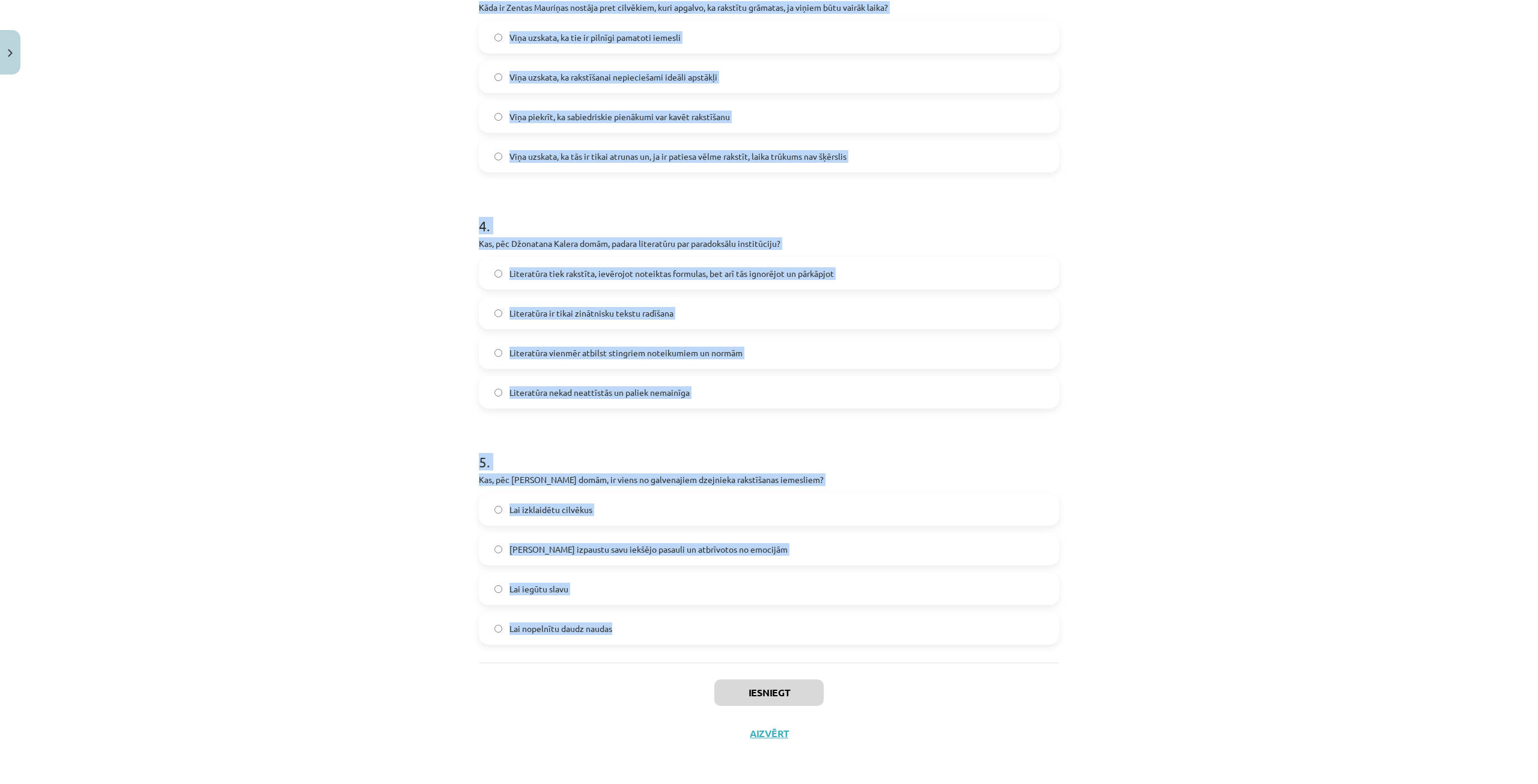
drag, startPoint x: 466, startPoint y: 132, endPoint x: 878, endPoint y: 640, distance: 654.1
click at [878, 640] on div "Mācību tēma: Literatūras i - 10. klases 1.ieskaites mācību materiāls #3 Kas ir …" at bounding box center [769, 392] width 1538 height 784
copy form "Ko Rainers Marija Rilke esot piedzīvojis savas dzīves pēdējos gados? Viņš dzīvo…"
drag, startPoint x: 1110, startPoint y: 511, endPoint x: 1086, endPoint y: 417, distance: 97.0
click at [1086, 417] on div "Mācību tēma: Literatūras i - 10. klases 1.ieskaites mācību materiāls #3 Kas ir …" at bounding box center [769, 392] width 1538 height 784
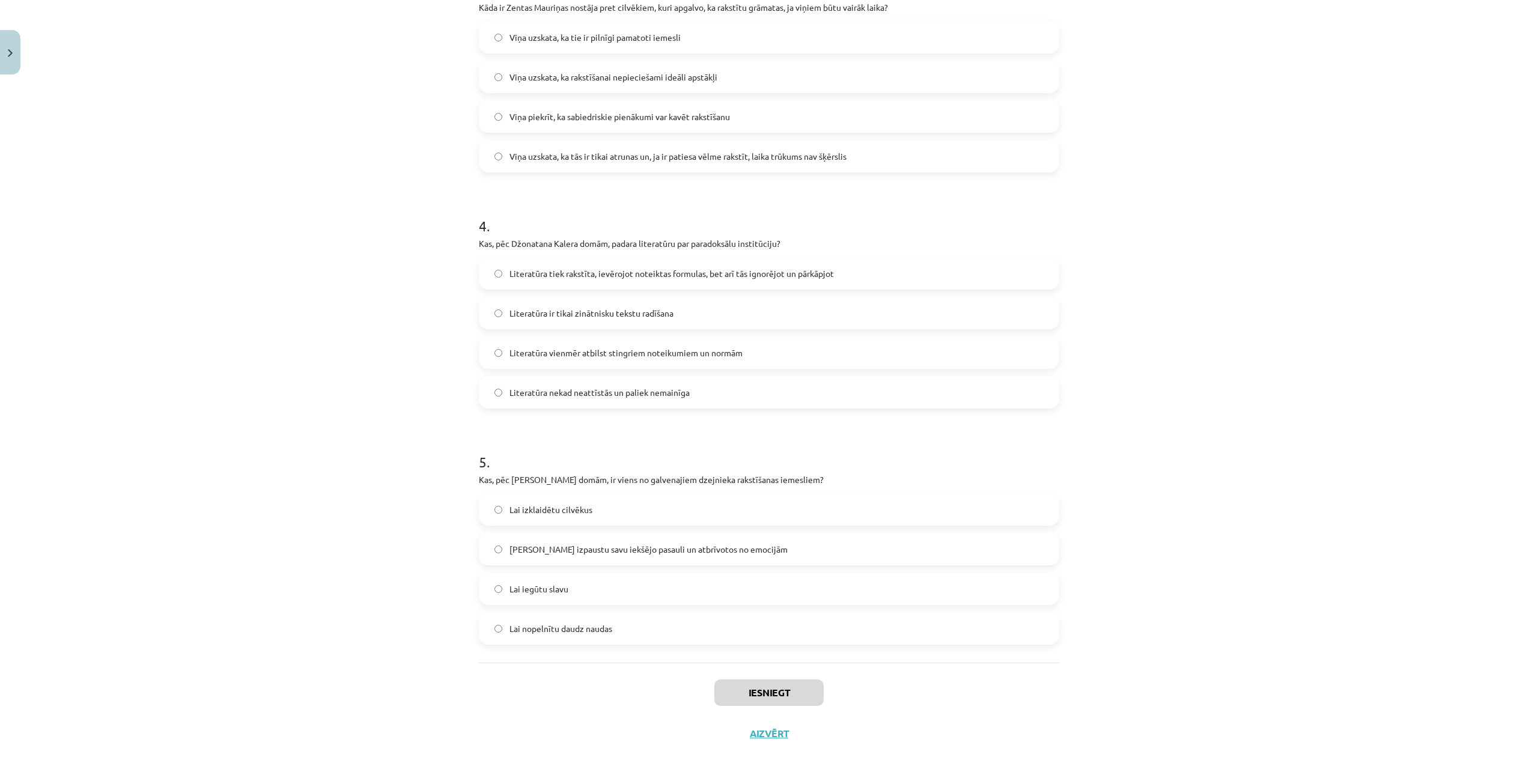
click at [1086, 417] on div "Mācību tēma: Literatūras i - 10. klases 1.ieskaites mācību materiāls #3 Kas ir …" at bounding box center [769, 392] width 1538 height 784
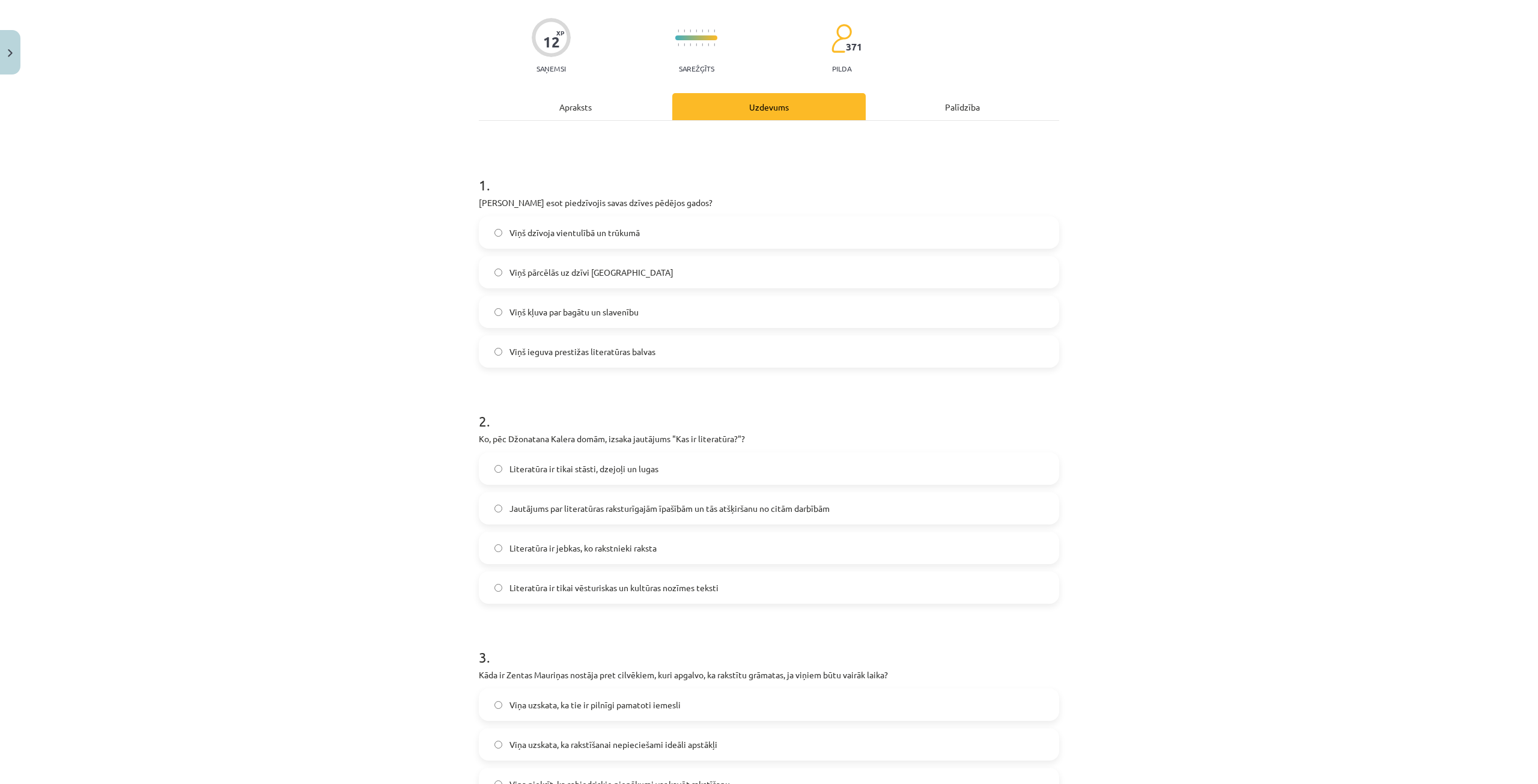
scroll to position [30, 0]
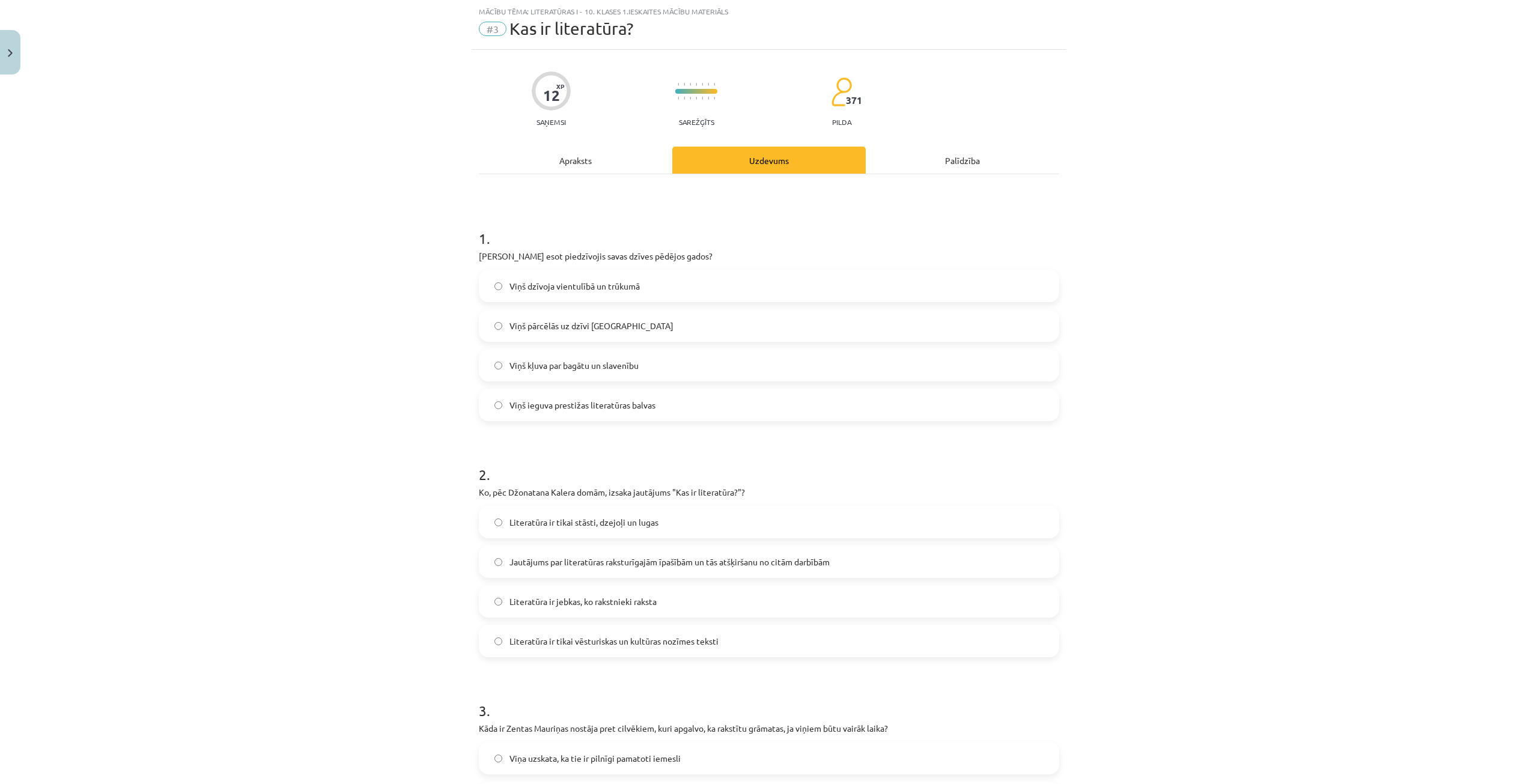
click at [689, 287] on label "Viņš dzīvoja vientulībā un trūkumā" at bounding box center [769, 285] width 578 height 30
click at [686, 558] on span "Jautājums par literatūras raksturīgajām īpašībām un tās atšķiršanu no citām dar…" at bounding box center [670, 562] width 320 height 13
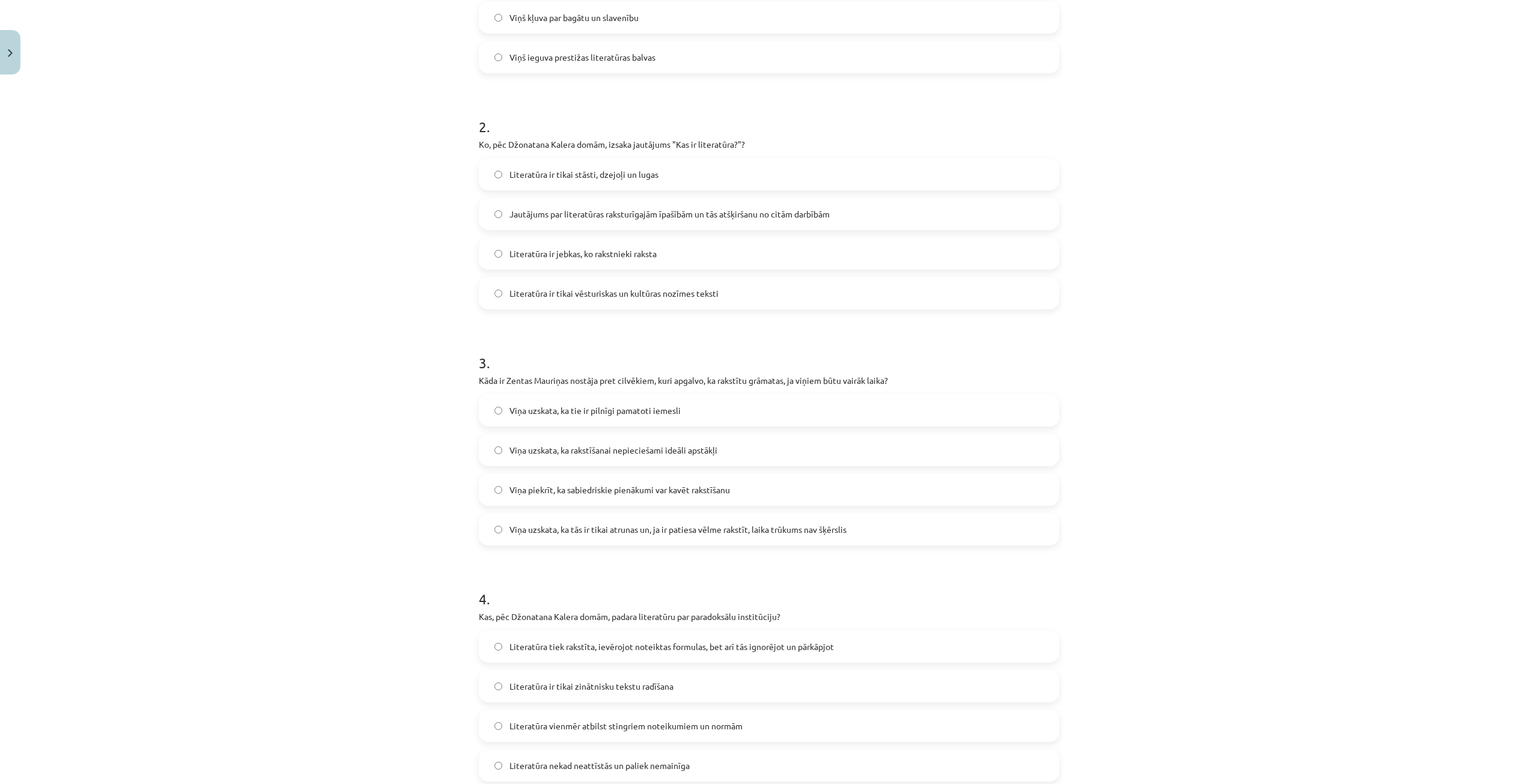
scroll to position [390, 0]
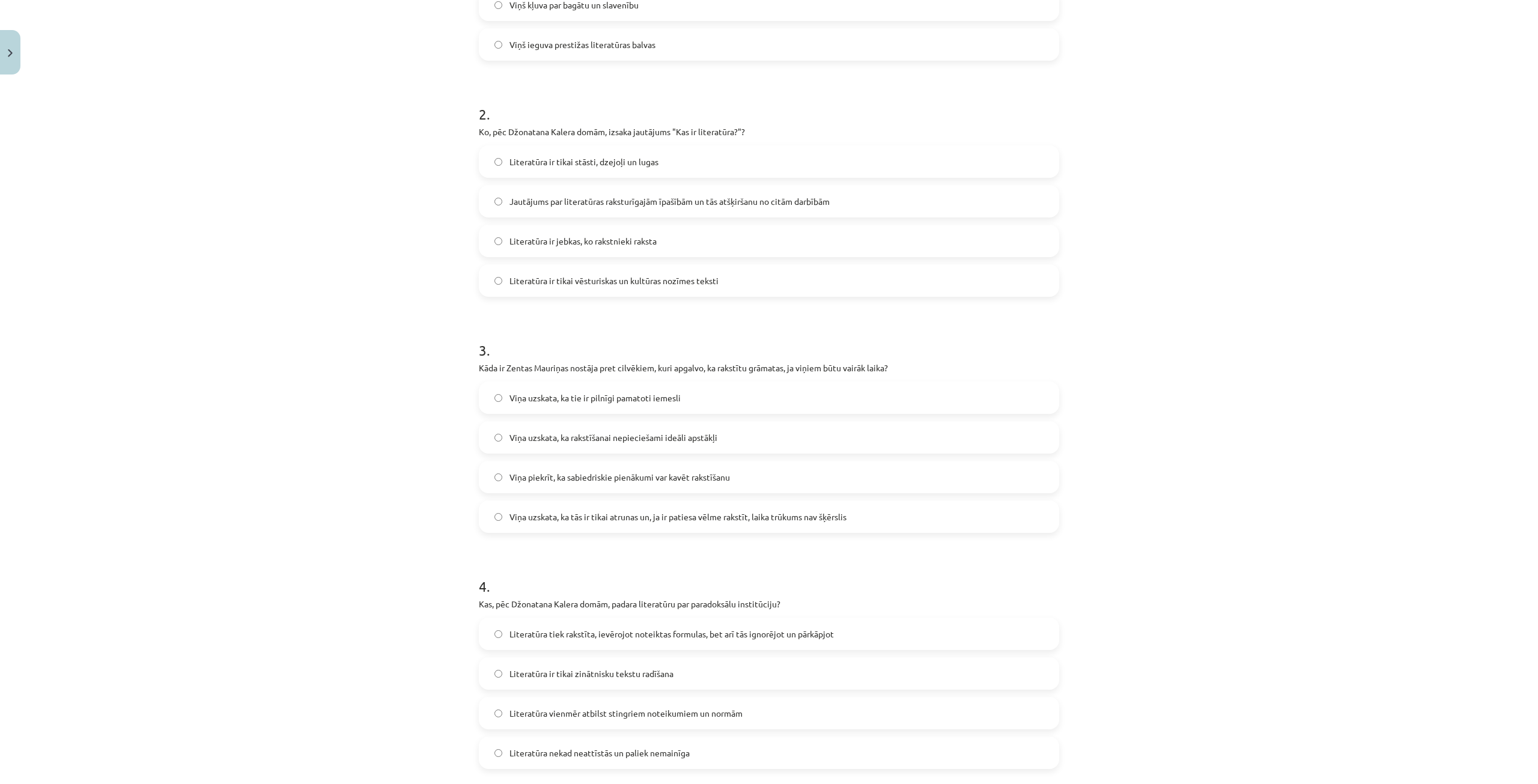
click at [785, 521] on span "Viņa uzskata, ka tās ir tikai atrunas un, ja ir patiesa vēlme rakstīt, laika tr…" at bounding box center [678, 516] width 337 height 13
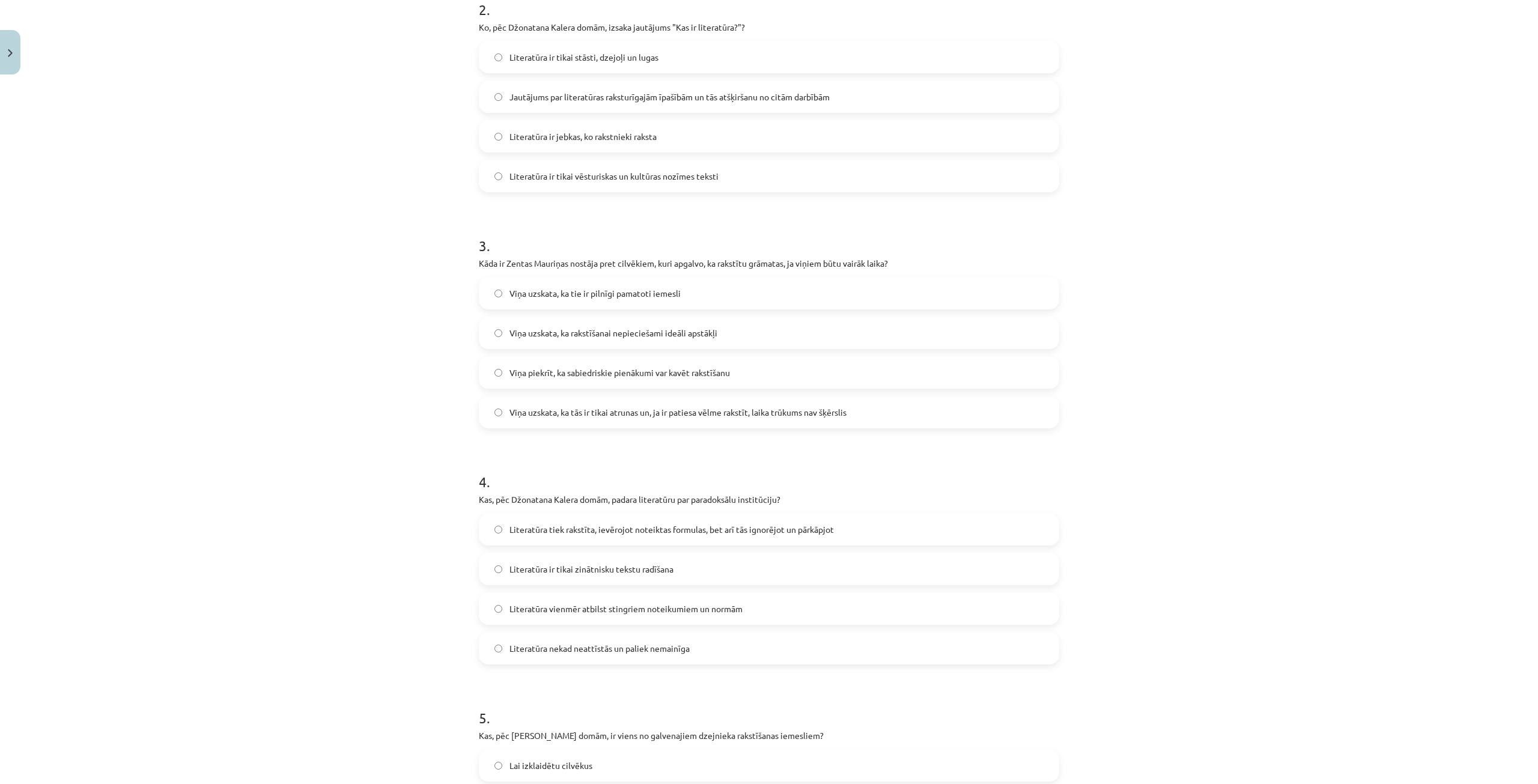
scroll to position [510, 0]
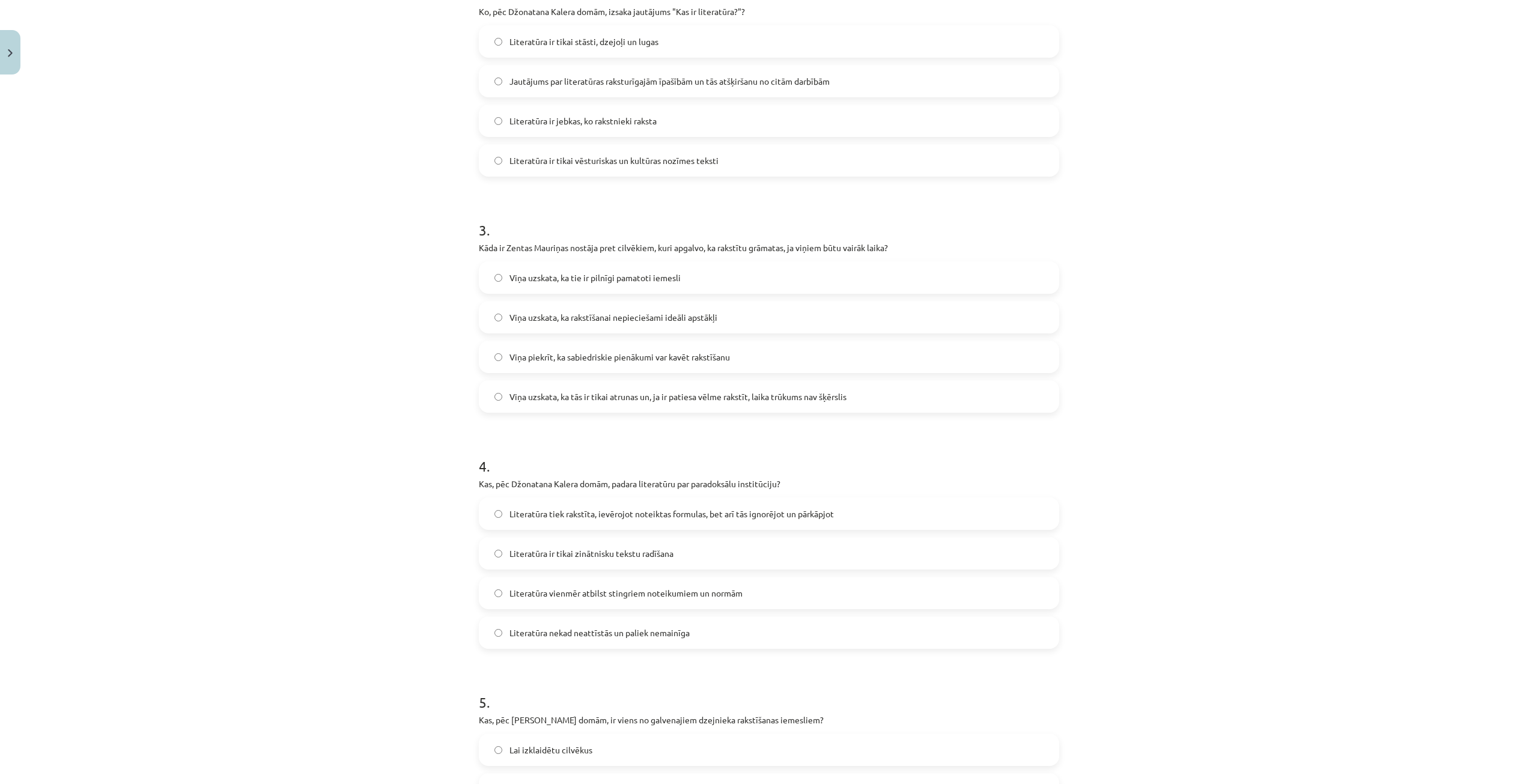
click at [834, 509] on label "Literatūra tiek rakstīta, ievērojot noteiktas formulas, bet arī tās ignorējot u…" at bounding box center [769, 513] width 578 height 30
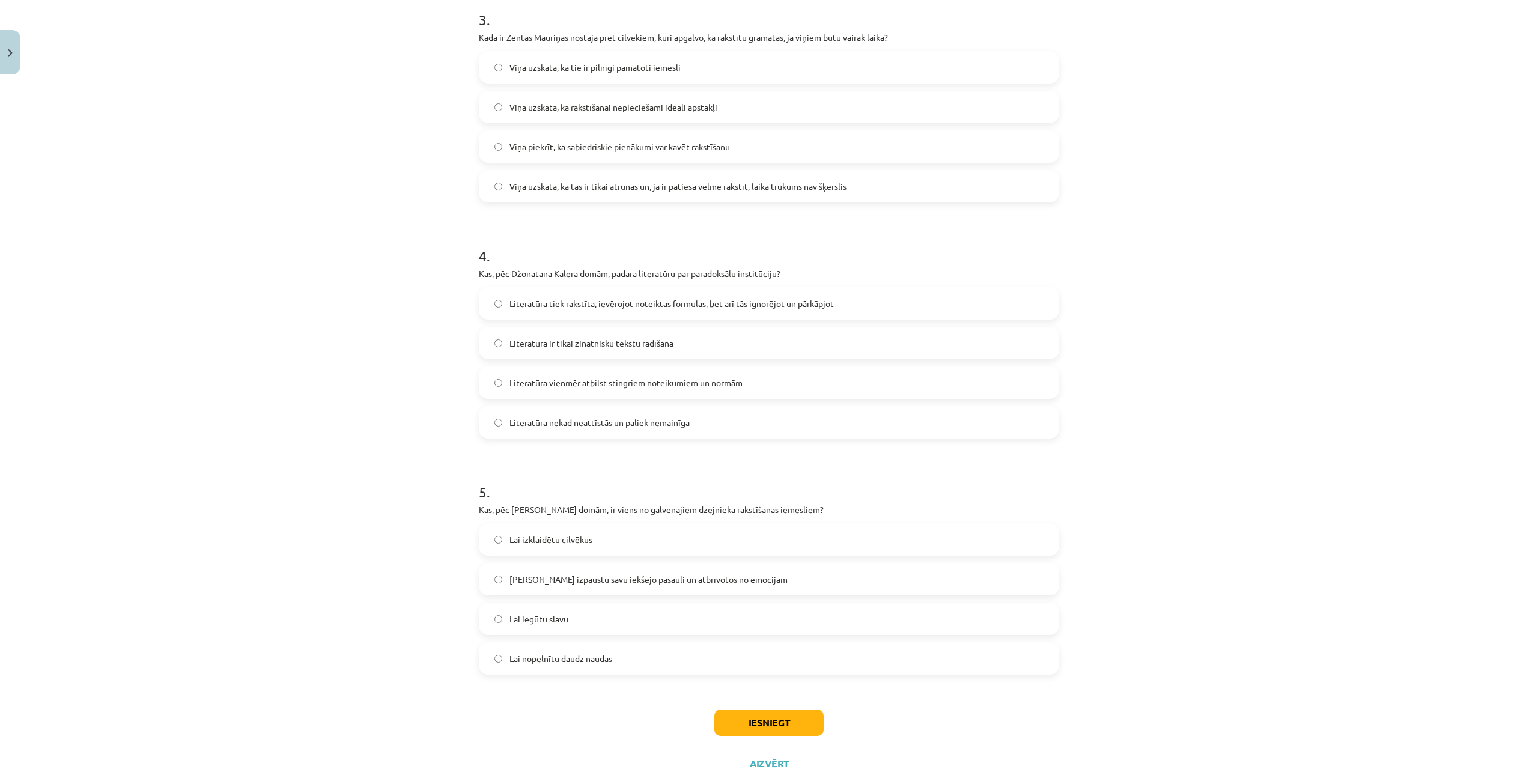
scroll to position [750, 0]
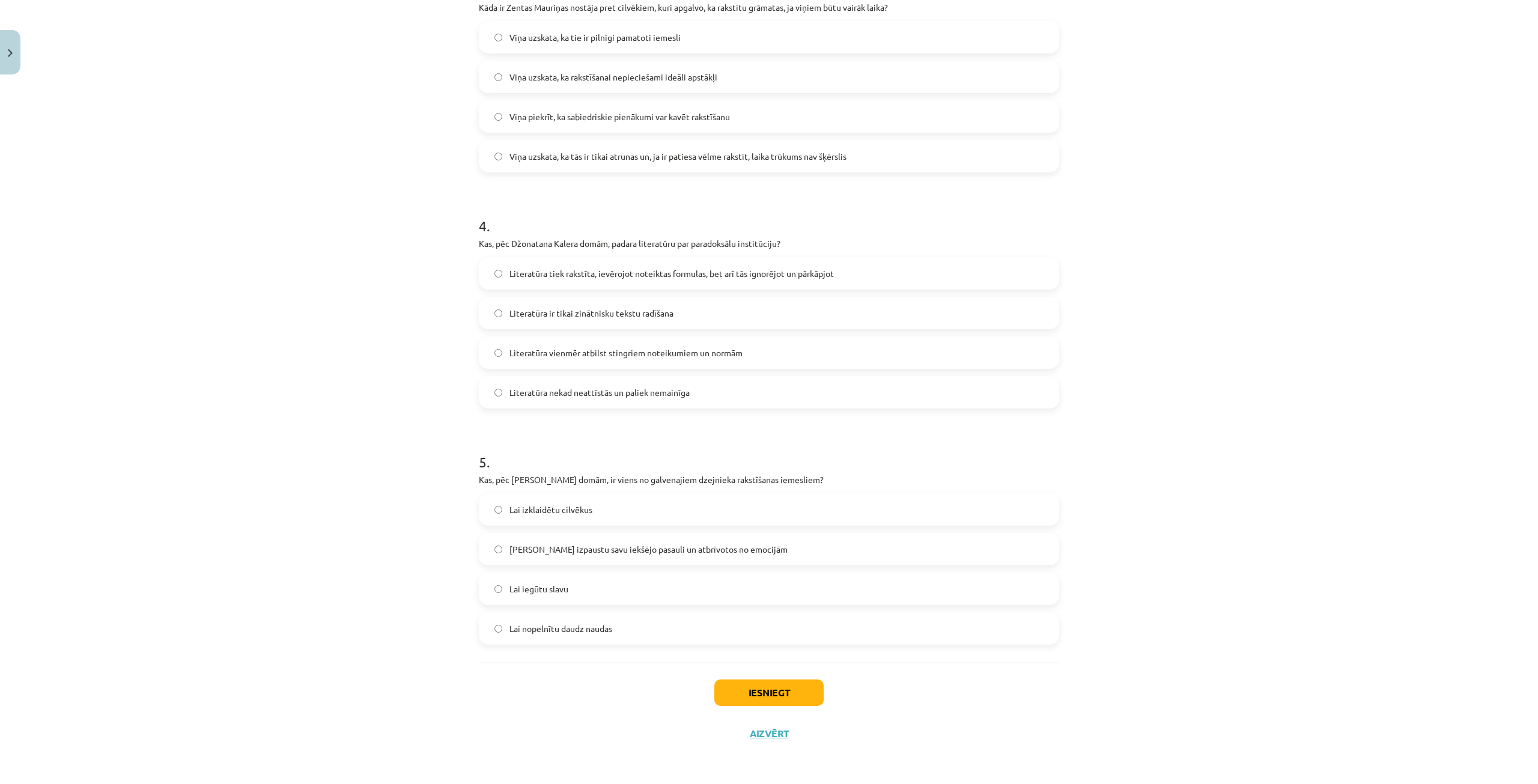
click at [676, 533] on div "Lai izpaustu savu iekšējo pasauli un atbrīvotos no emocijām" at bounding box center [769, 549] width 581 height 33
click at [632, 551] on span "Lai izpaustu savu iekšējo pasauli un atbrīvotos no emocijām" at bounding box center [649, 549] width 279 height 13
click at [800, 691] on button "Iesniegt" at bounding box center [769, 692] width 110 height 27
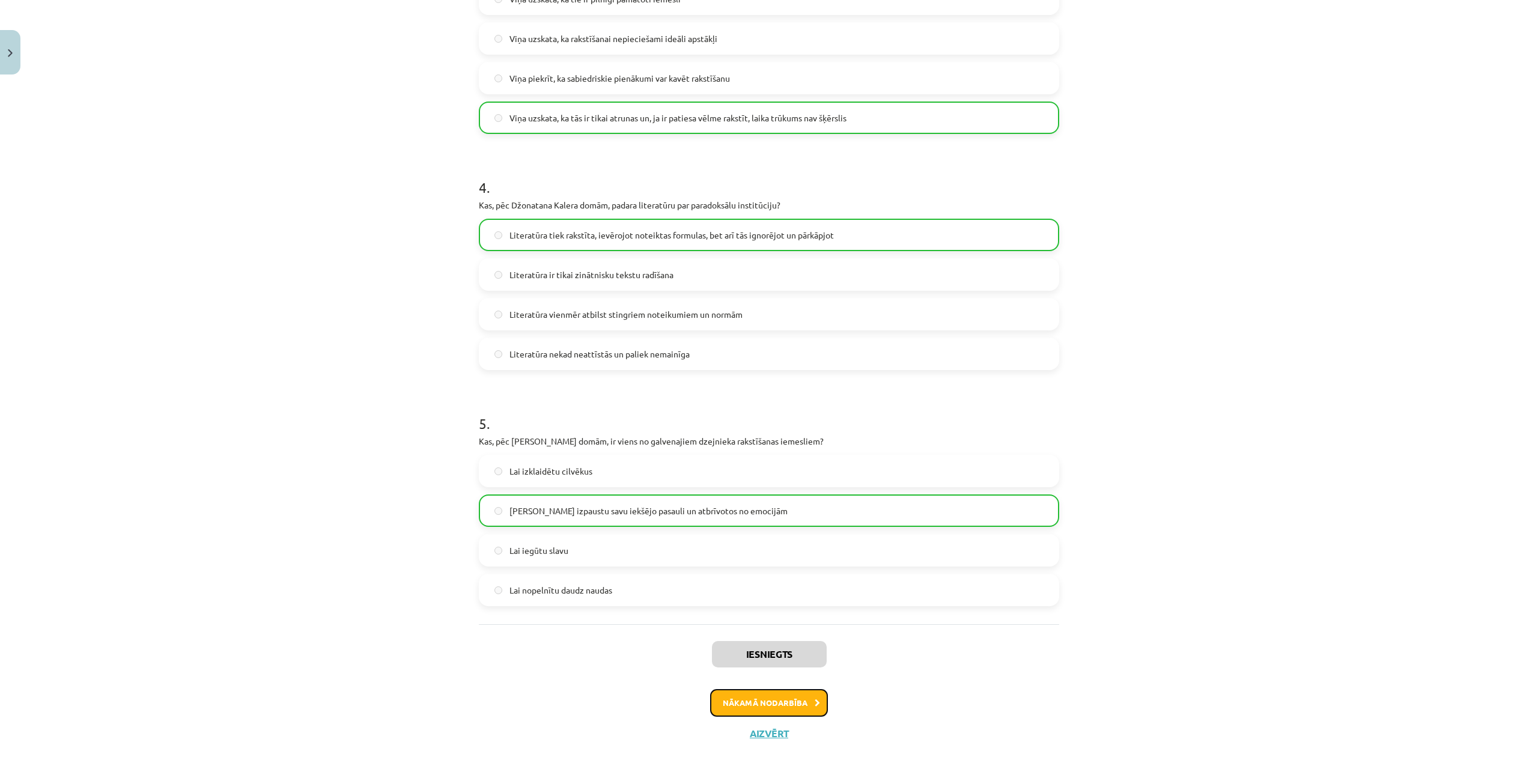
click at [776, 699] on button "Nākamā nodarbība" at bounding box center [769, 703] width 118 height 28
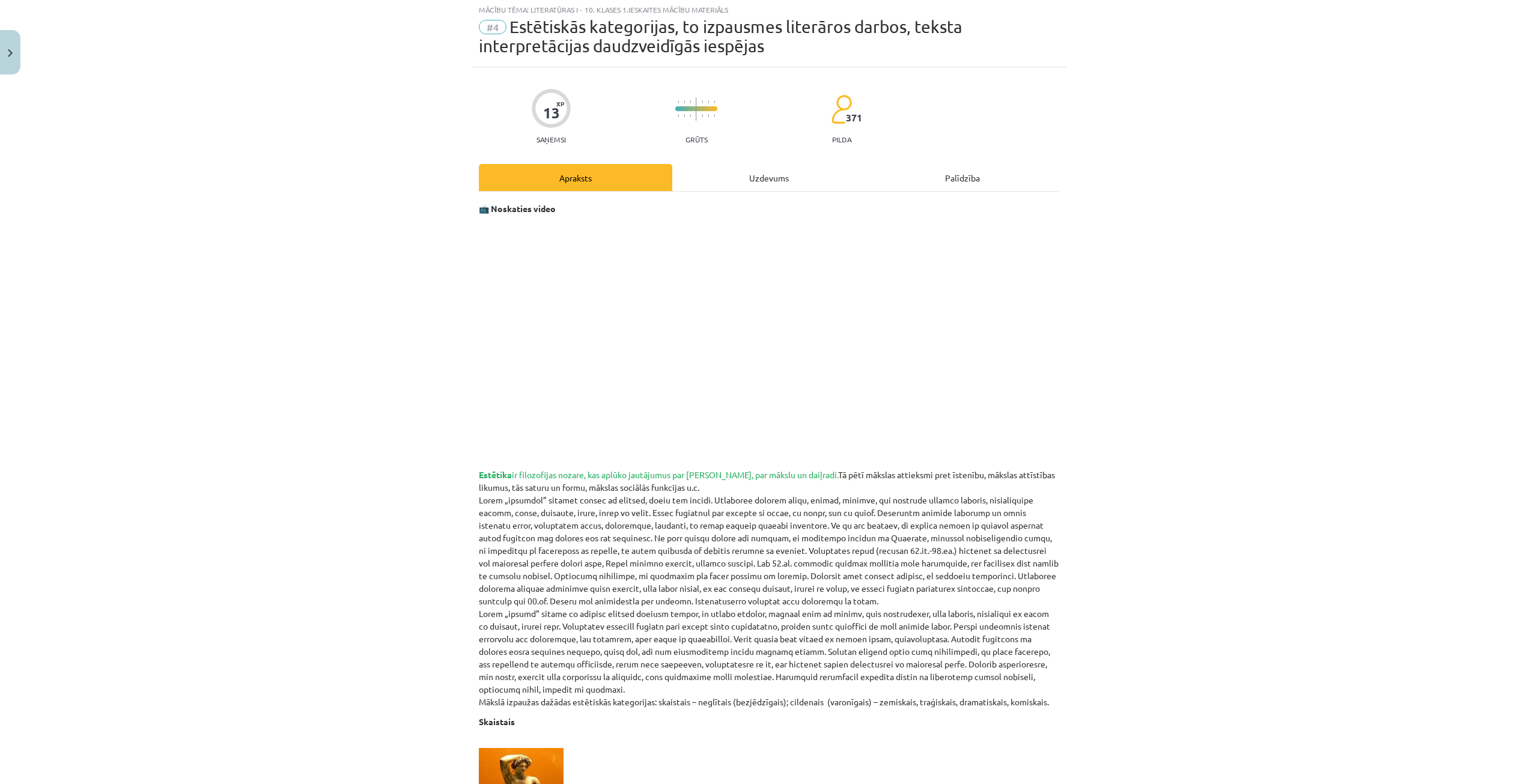
scroll to position [30, 0]
click at [487, 25] on span "#4" at bounding box center [493, 29] width 28 height 15
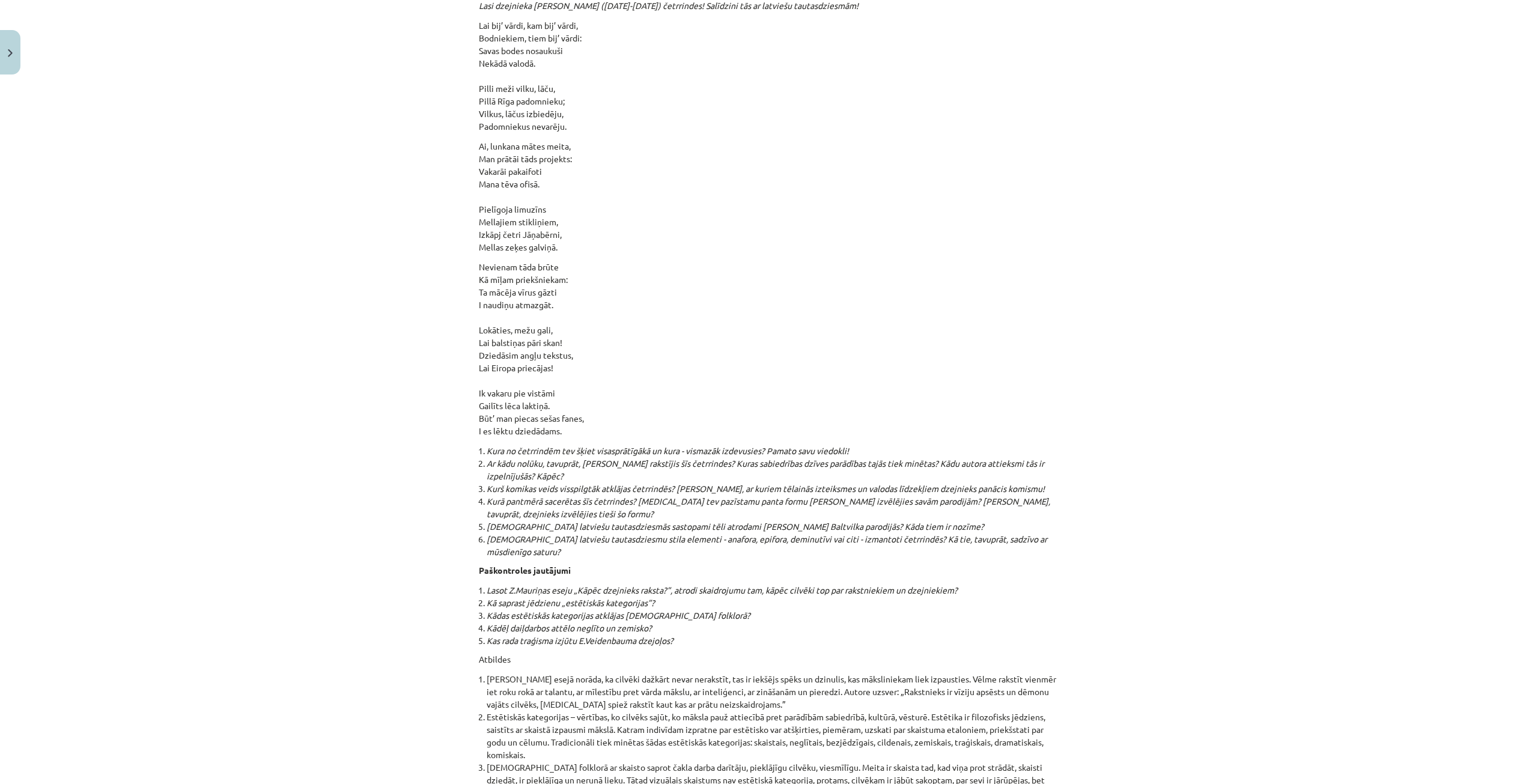
scroll to position [12522, 0]
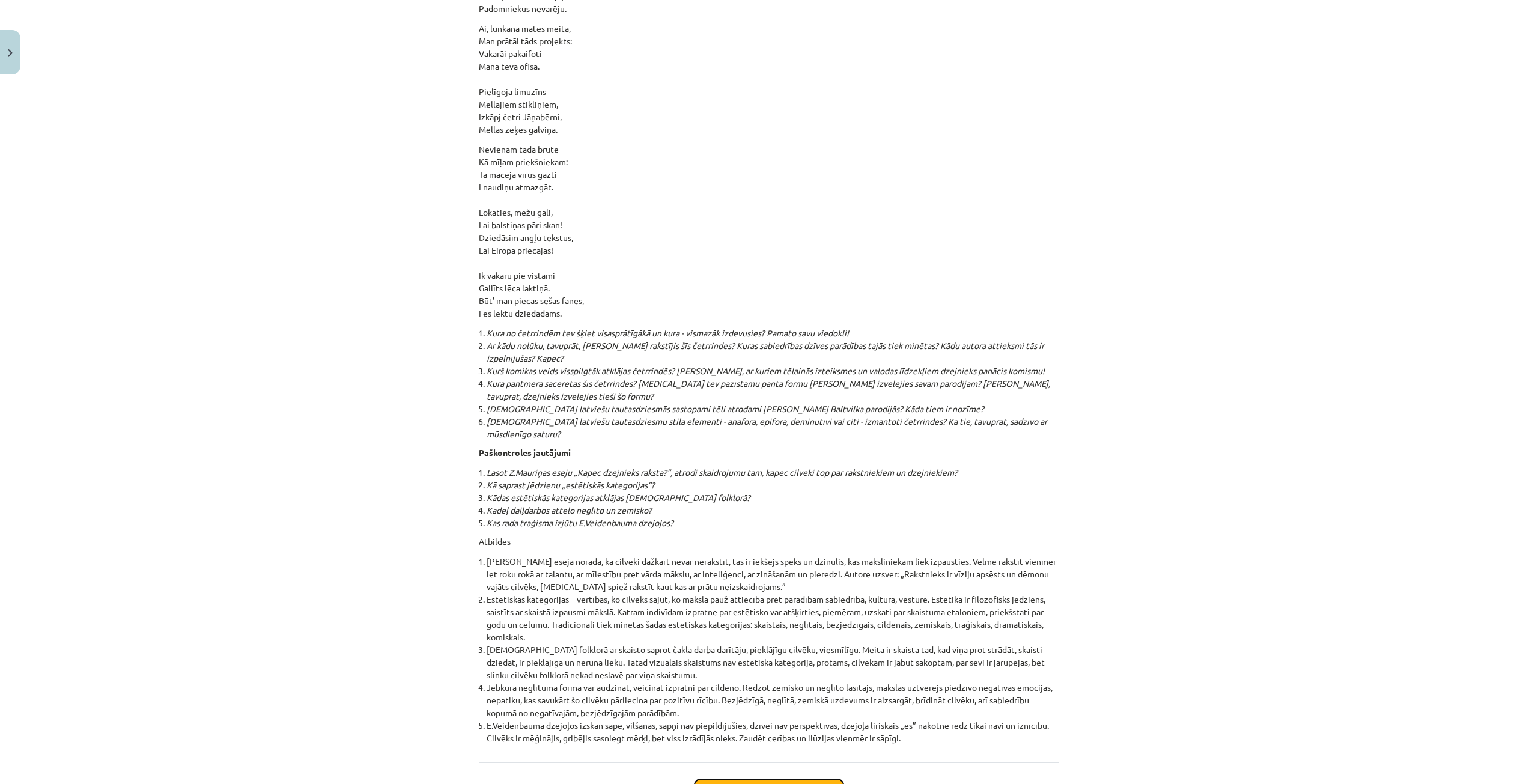
click at [763, 779] on button "Sākt uzdevumu" at bounding box center [769, 792] width 149 height 27
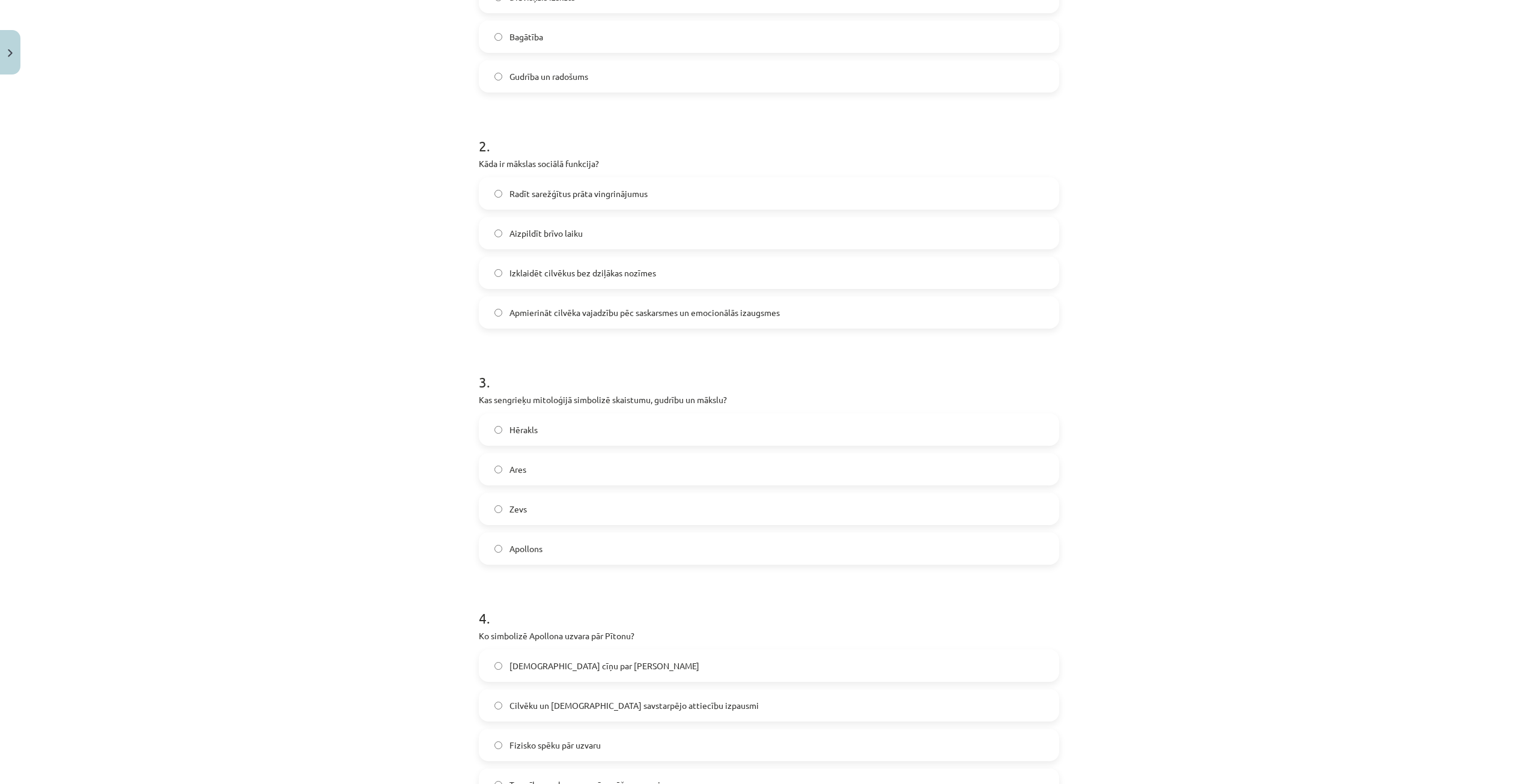
scroll to position [770, 0]
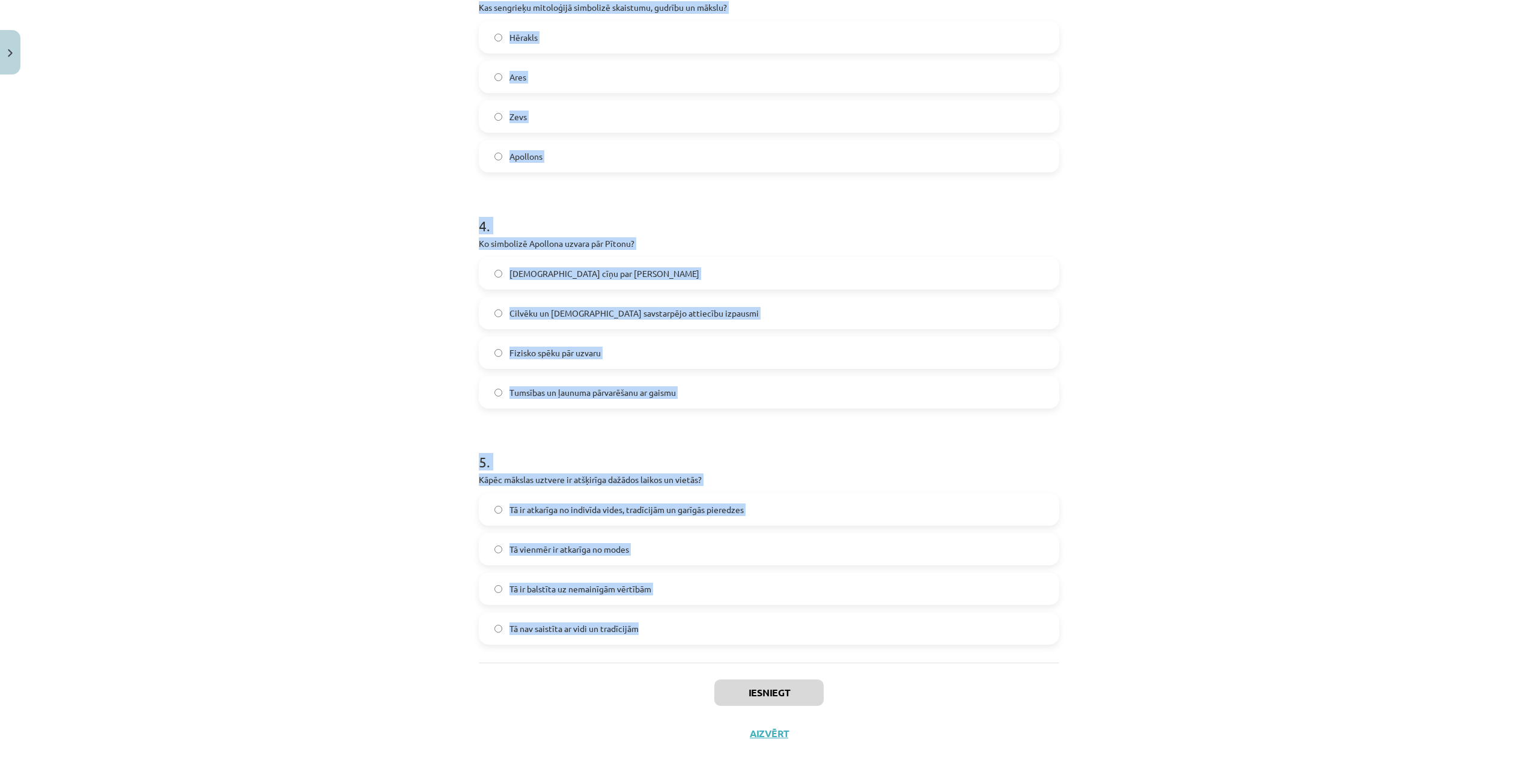
drag, startPoint x: 536, startPoint y: 289, endPoint x: 771, endPoint y: 645, distance: 426.6
click at [771, 645] on div "Mācību tēma: Literatūras i - 10. klases 1.ieskaites mācību materiāls #4 Estētis…" at bounding box center [769, 392] width 1538 height 784
copy form "Kāda bija senajiem grieķiem skaistuma ideāla būtiskākā īpašība? Fiziskais spēks…"
click at [1079, 159] on div "Mācību tēma: Literatūras i - 10. klases 1.ieskaites mācību materiāls #4 Estētis…" at bounding box center [769, 392] width 1538 height 784
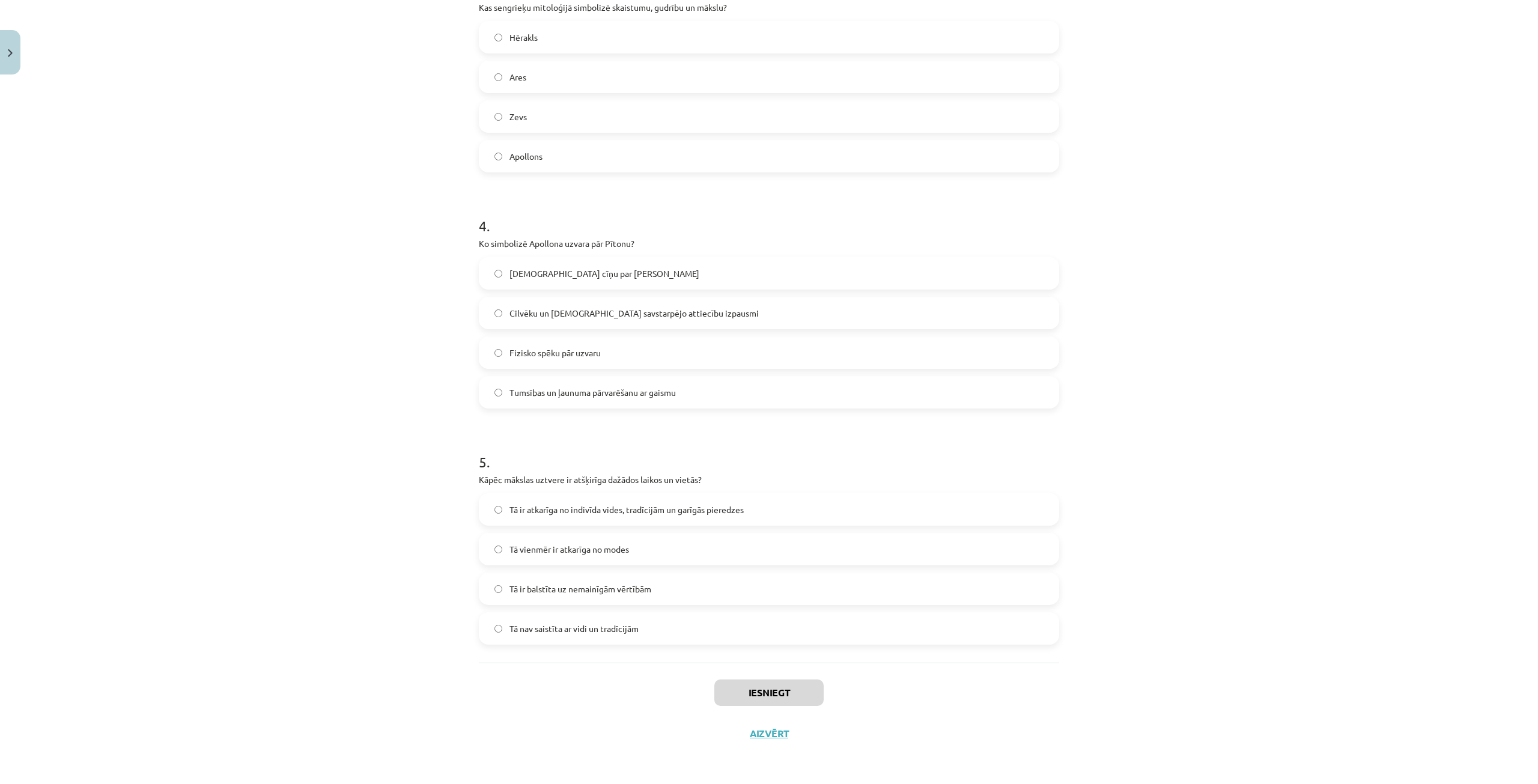
click at [1079, 159] on div "Mācību tēma: Literatūras i - 10. klases 1.ieskaites mācību materiāls #4 Estētis…" at bounding box center [769, 392] width 1538 height 784
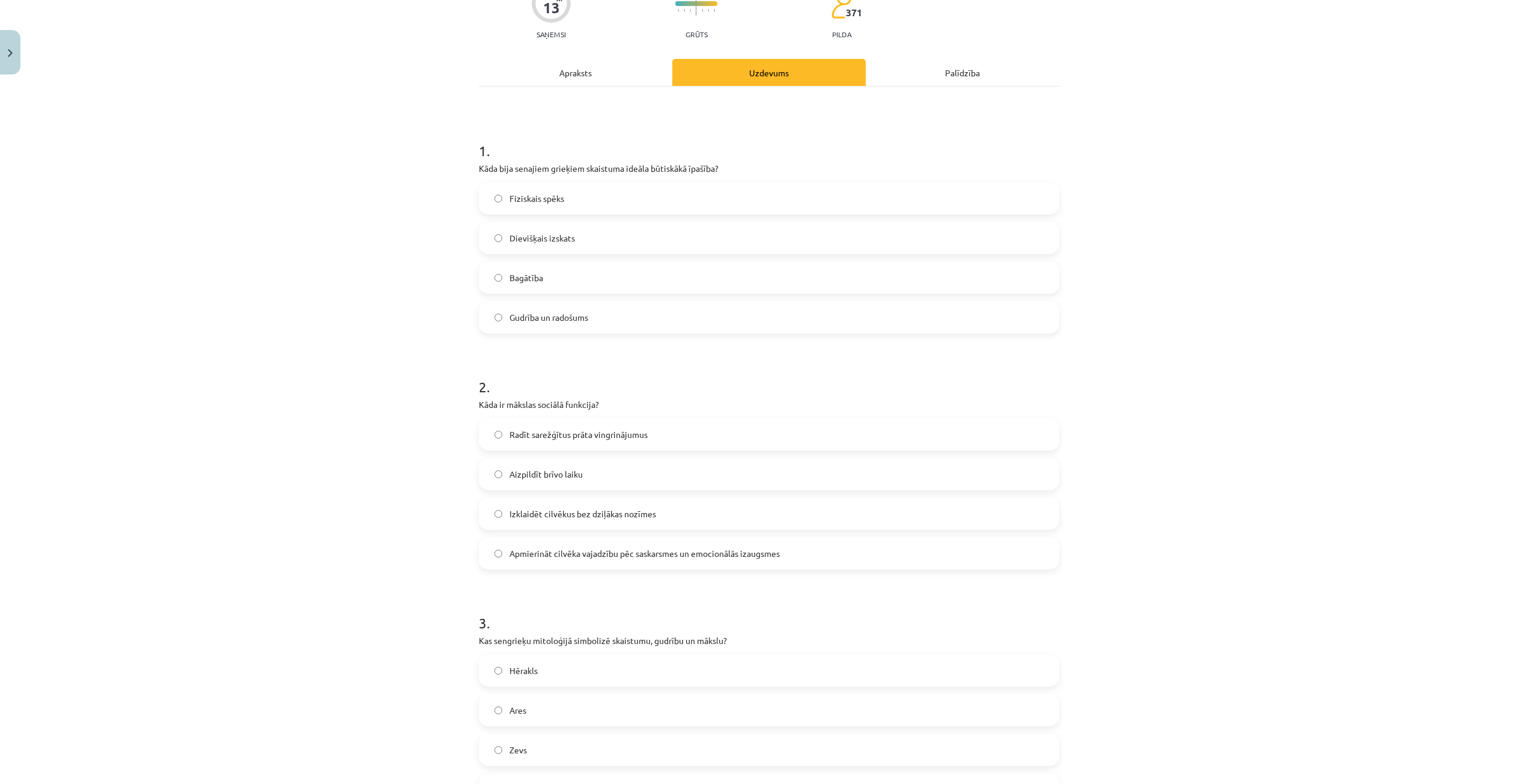
scroll to position [49, 0]
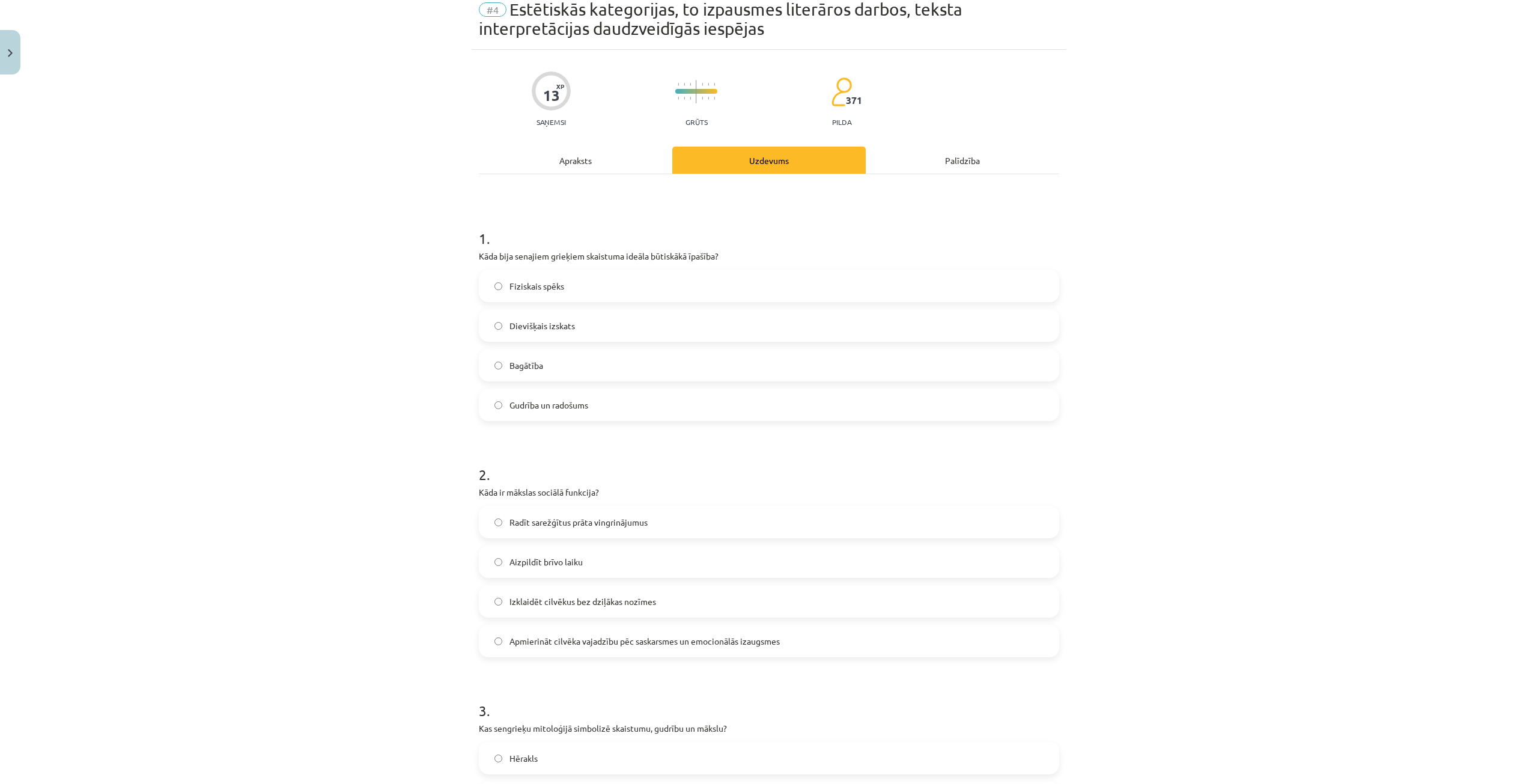
click at [609, 411] on label "Gudrība un radošums" at bounding box center [769, 405] width 578 height 30
click at [739, 641] on span "Apmierināt cilvēka vajadzību pēc saskarsmes un emocionālās izaugsmes" at bounding box center [645, 641] width 271 height 13
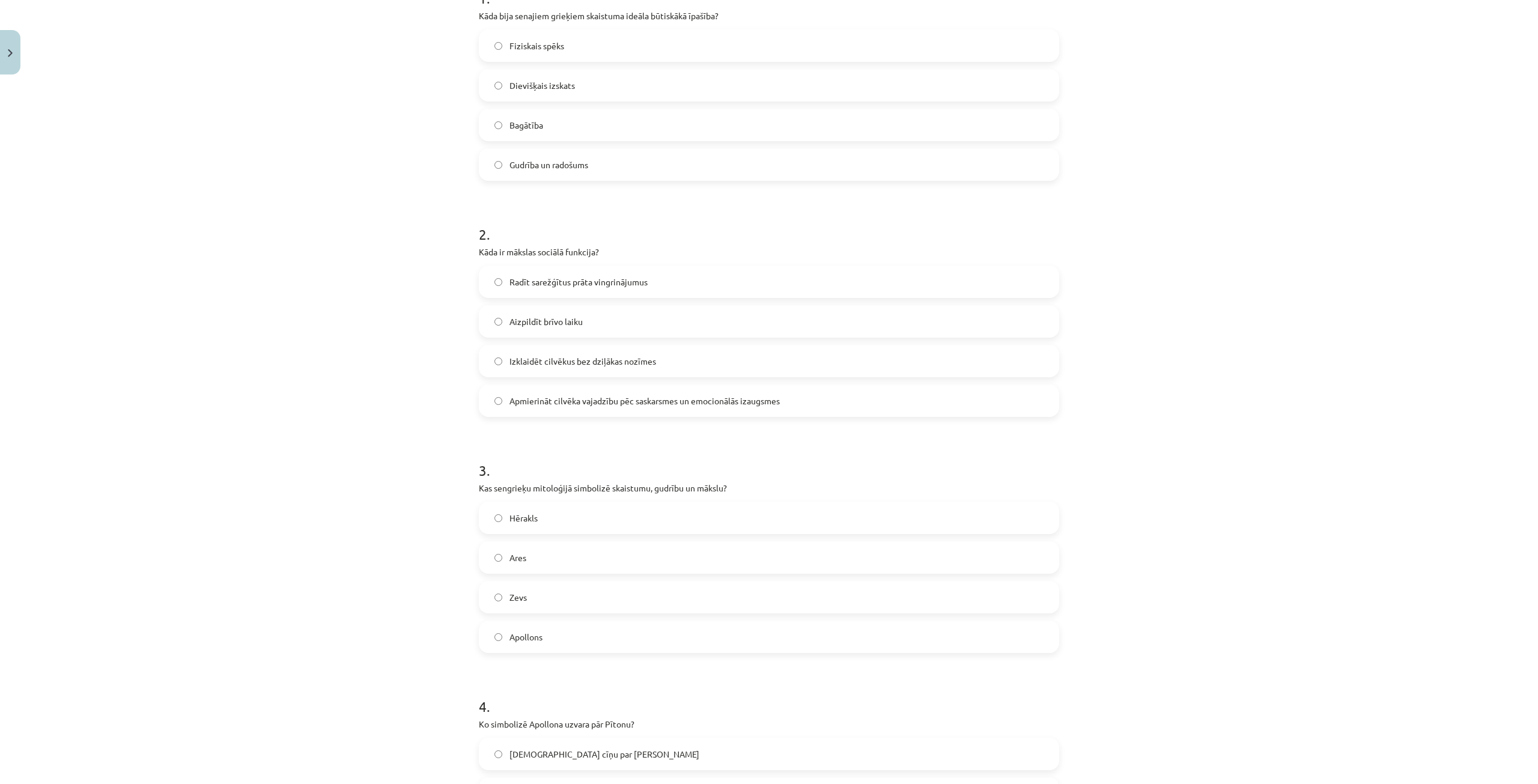
scroll to position [350, 0]
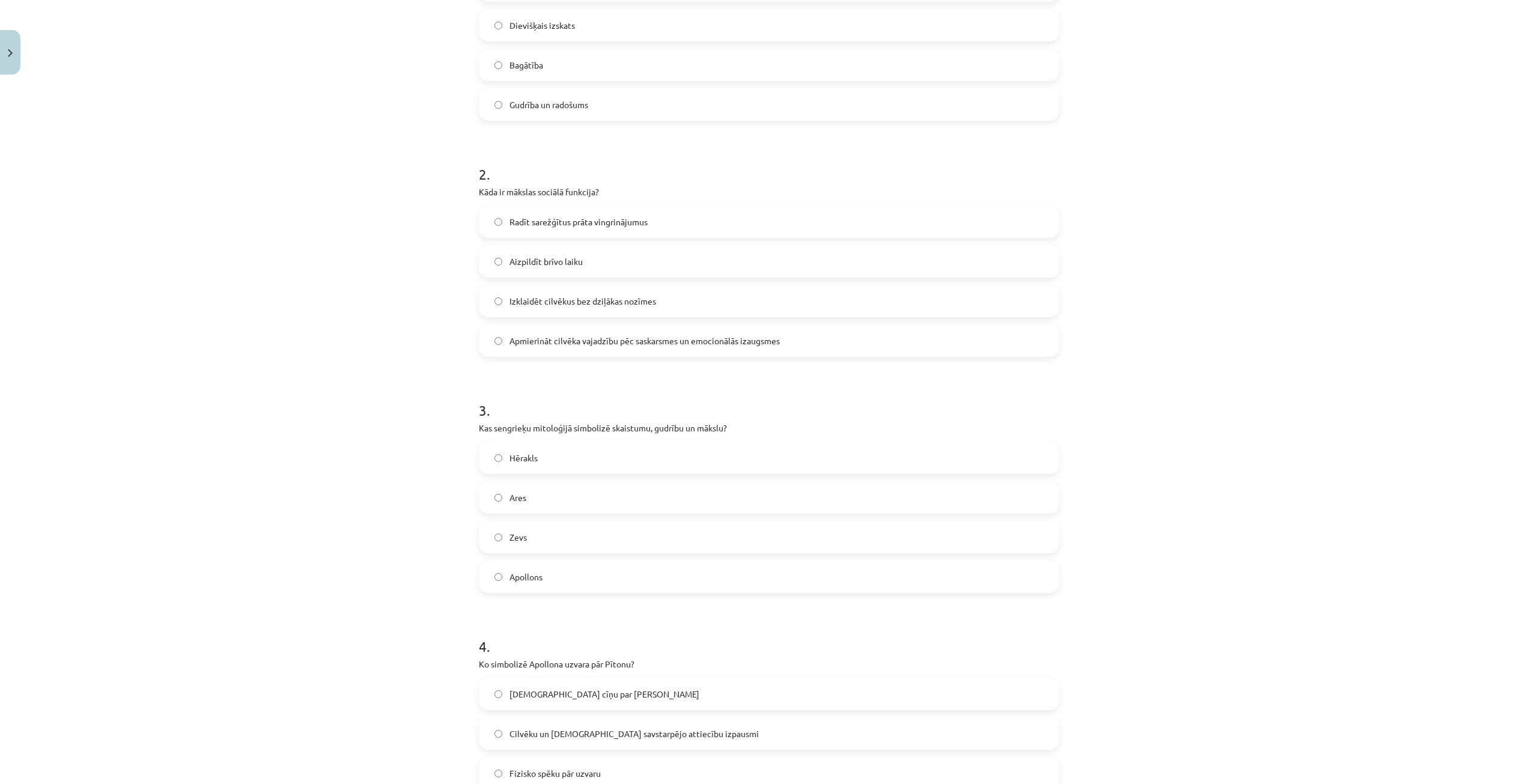
click at [536, 580] on span "Apollons" at bounding box center [526, 577] width 33 height 13
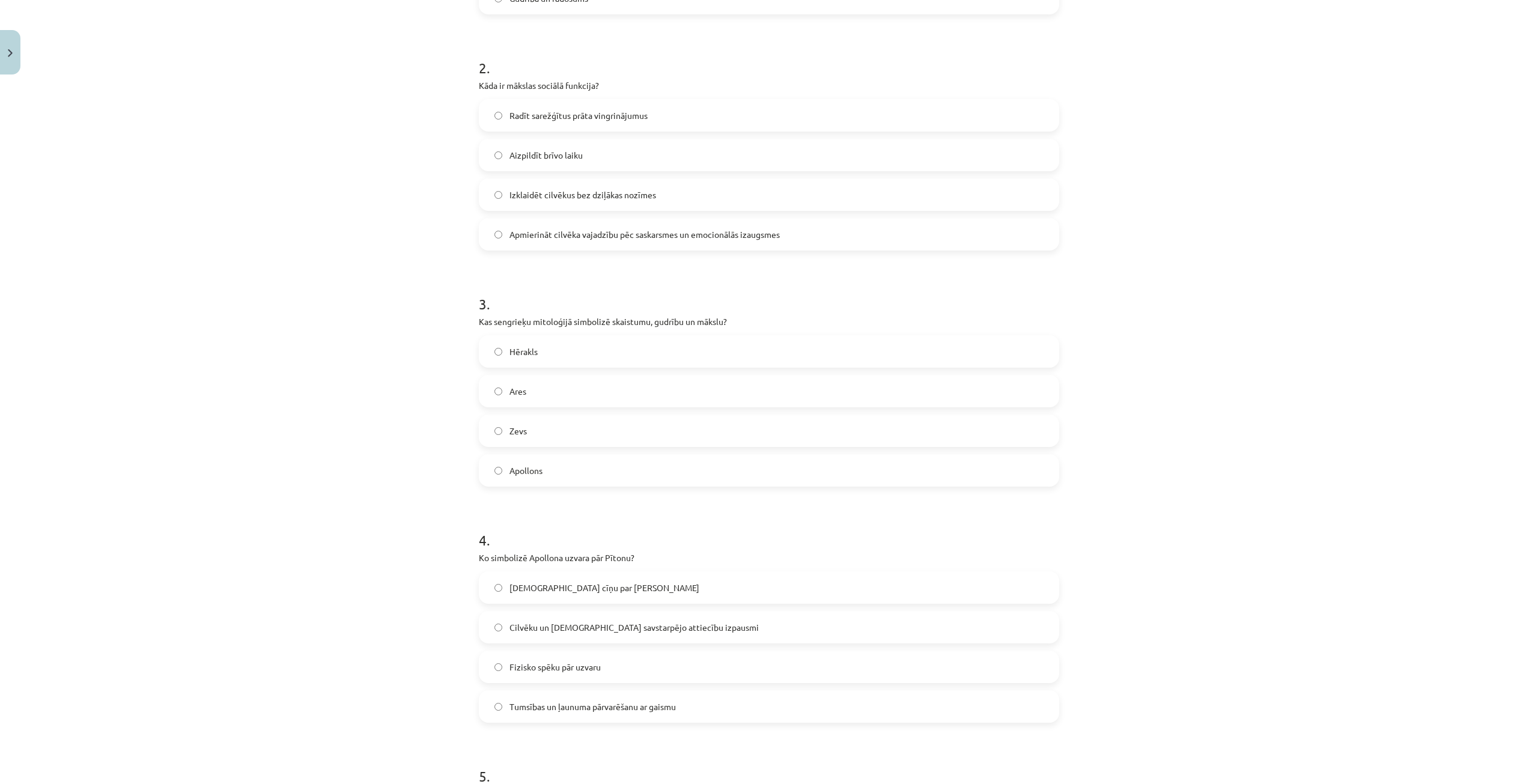
scroll to position [470, 0]
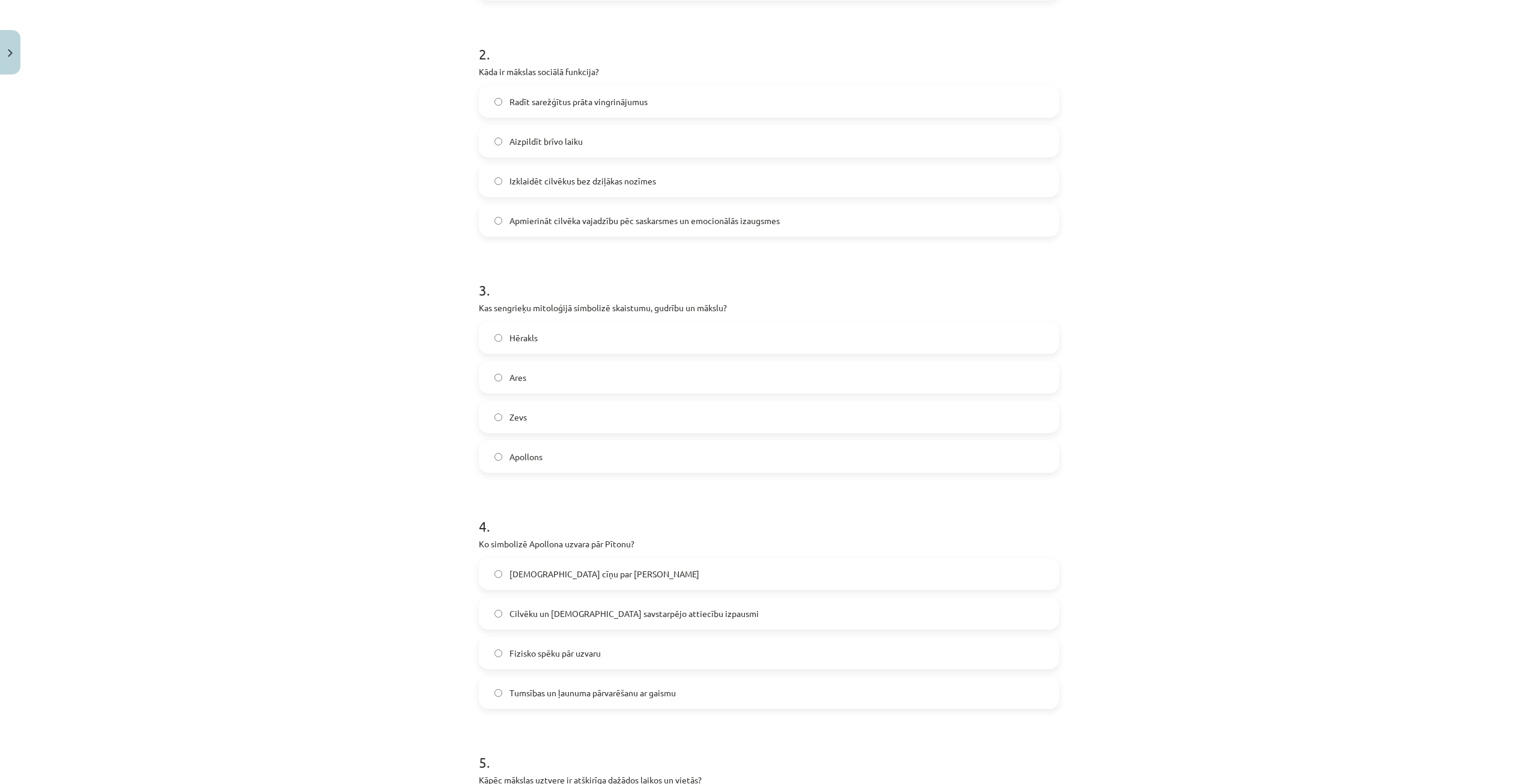
click at [709, 685] on label "Tumsības un ļaunuma pārvarēšanu ar gaismu" at bounding box center [769, 692] width 578 height 30
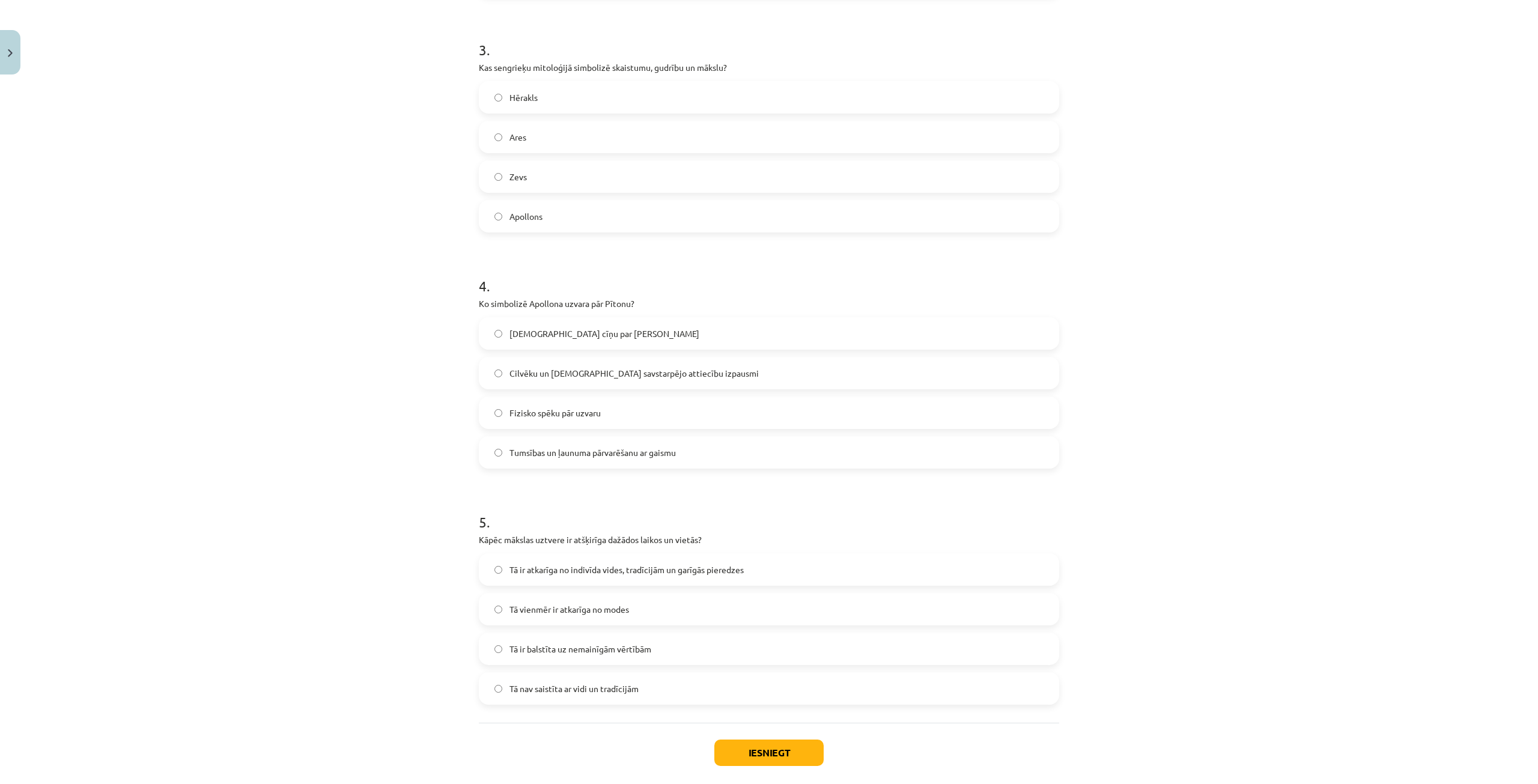
scroll to position [770, 0]
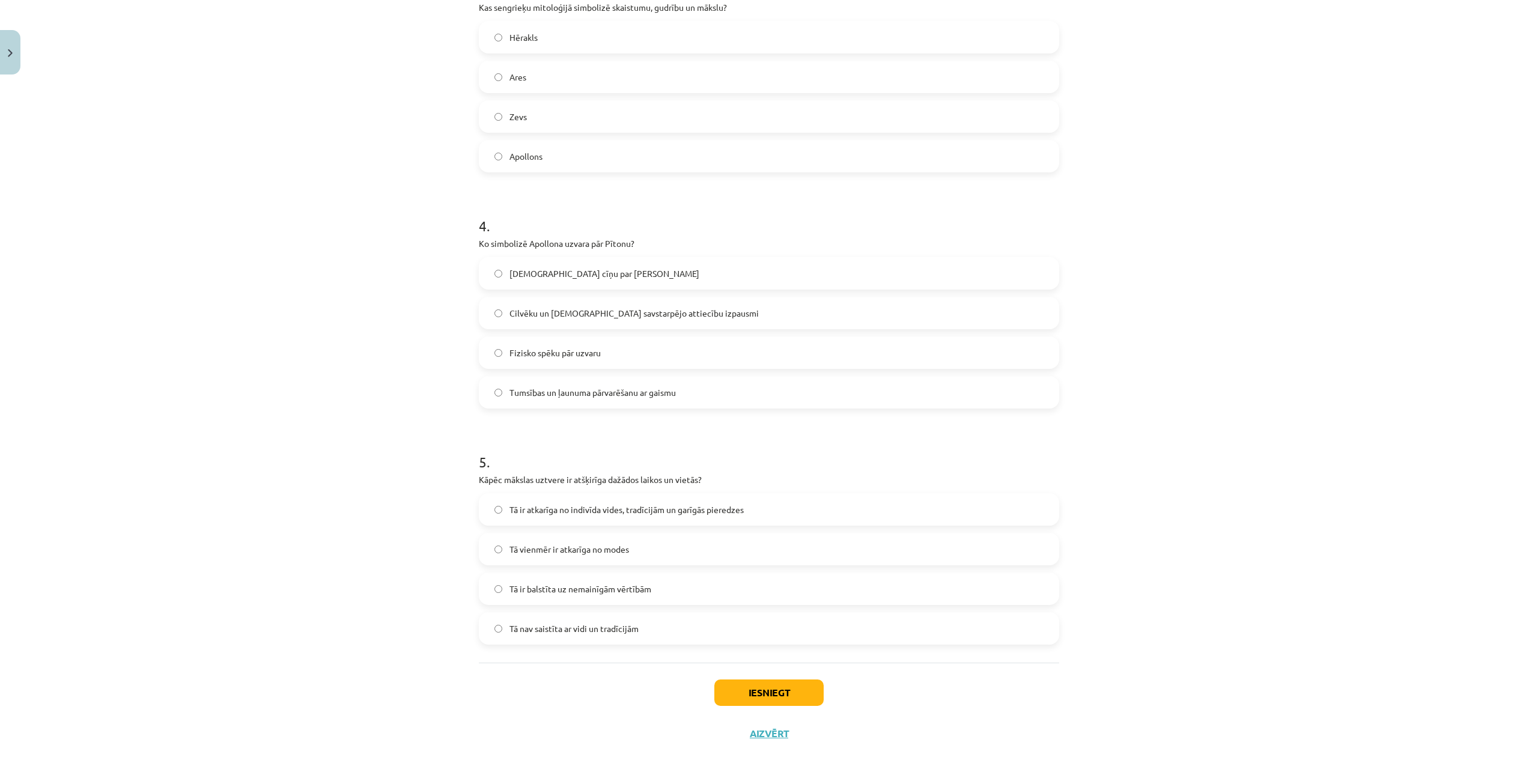
click at [754, 504] on label "Tā ir atkarīga no indivīda vides, tradīcijām un garīgās pieredzes" at bounding box center [769, 510] width 578 height 30
click at [751, 692] on button "Iesniegt" at bounding box center [769, 692] width 110 height 27
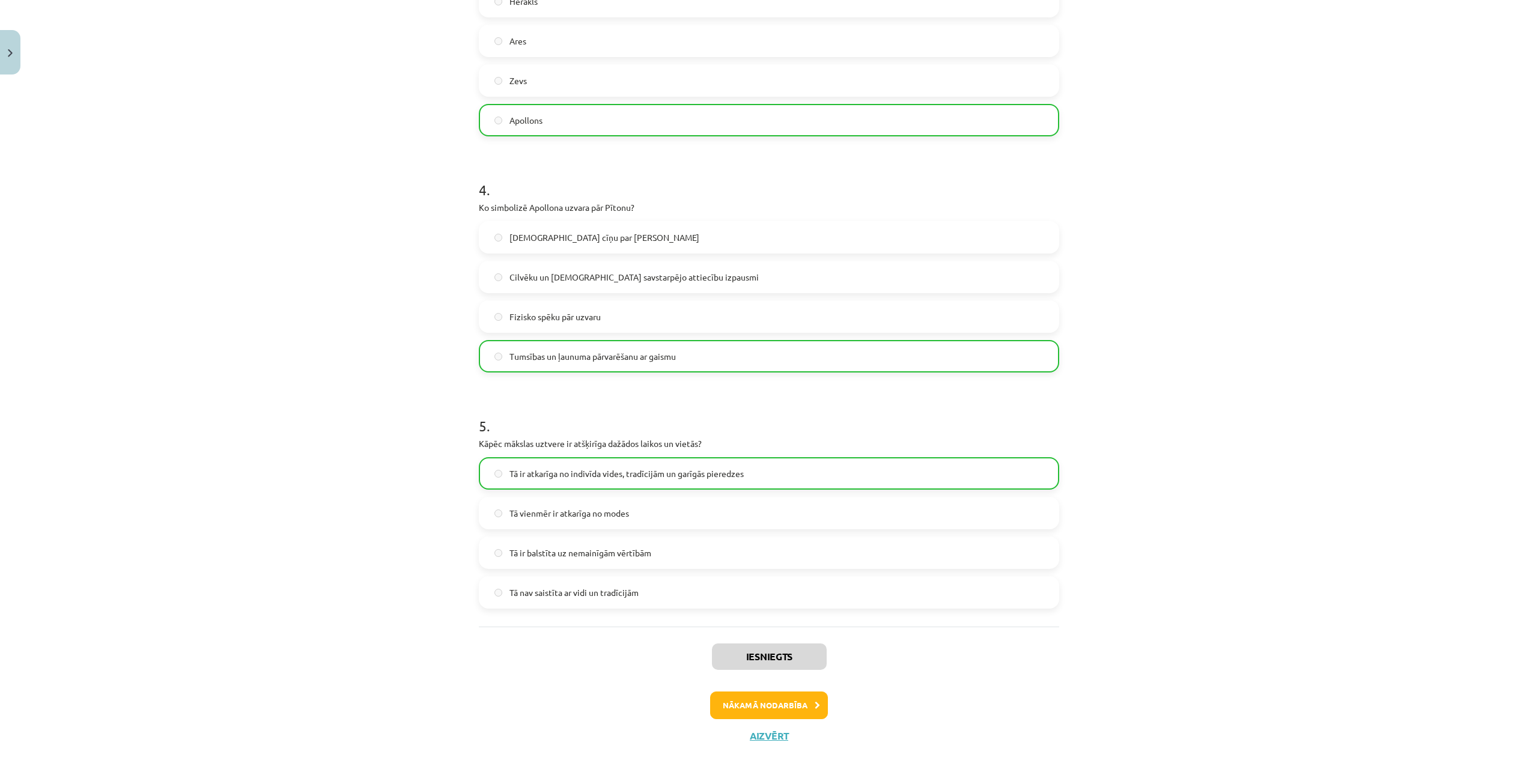
scroll to position [809, 0]
click at [798, 698] on button "Nākamā nodarbība" at bounding box center [769, 703] width 118 height 28
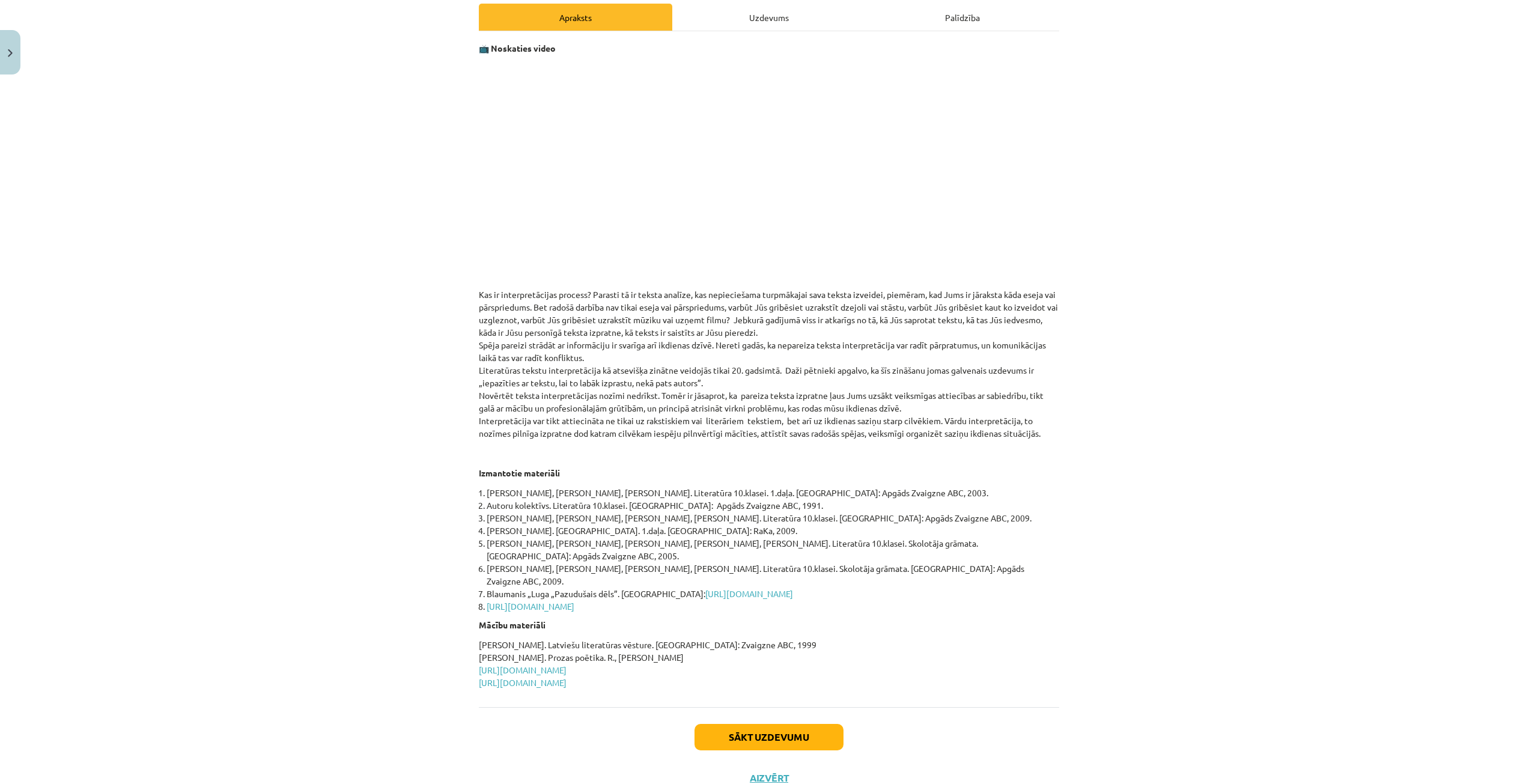
scroll to position [193, 0]
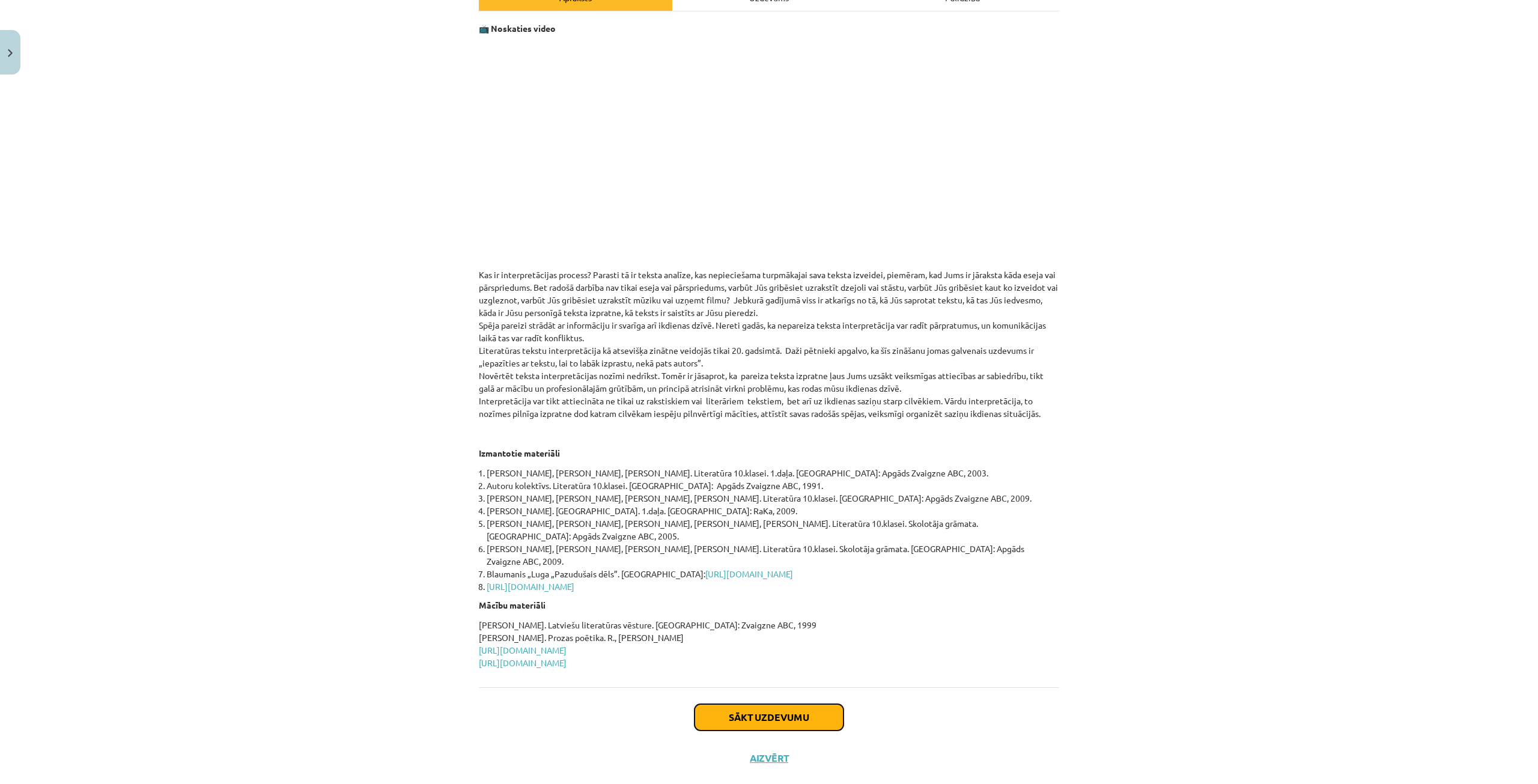
click at [771, 704] on button "Sākt uzdevumu" at bounding box center [769, 717] width 149 height 27
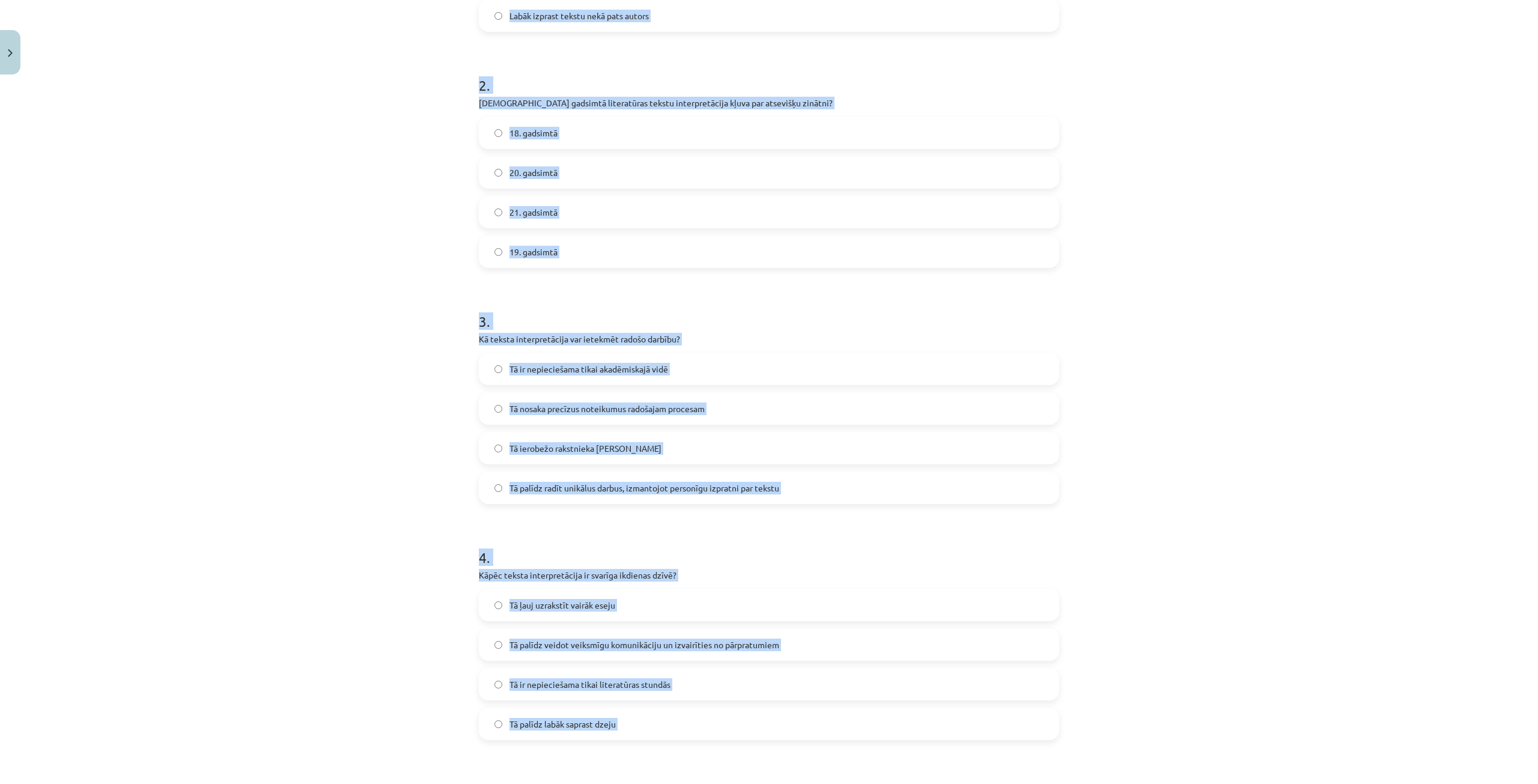
scroll to position [425, 0]
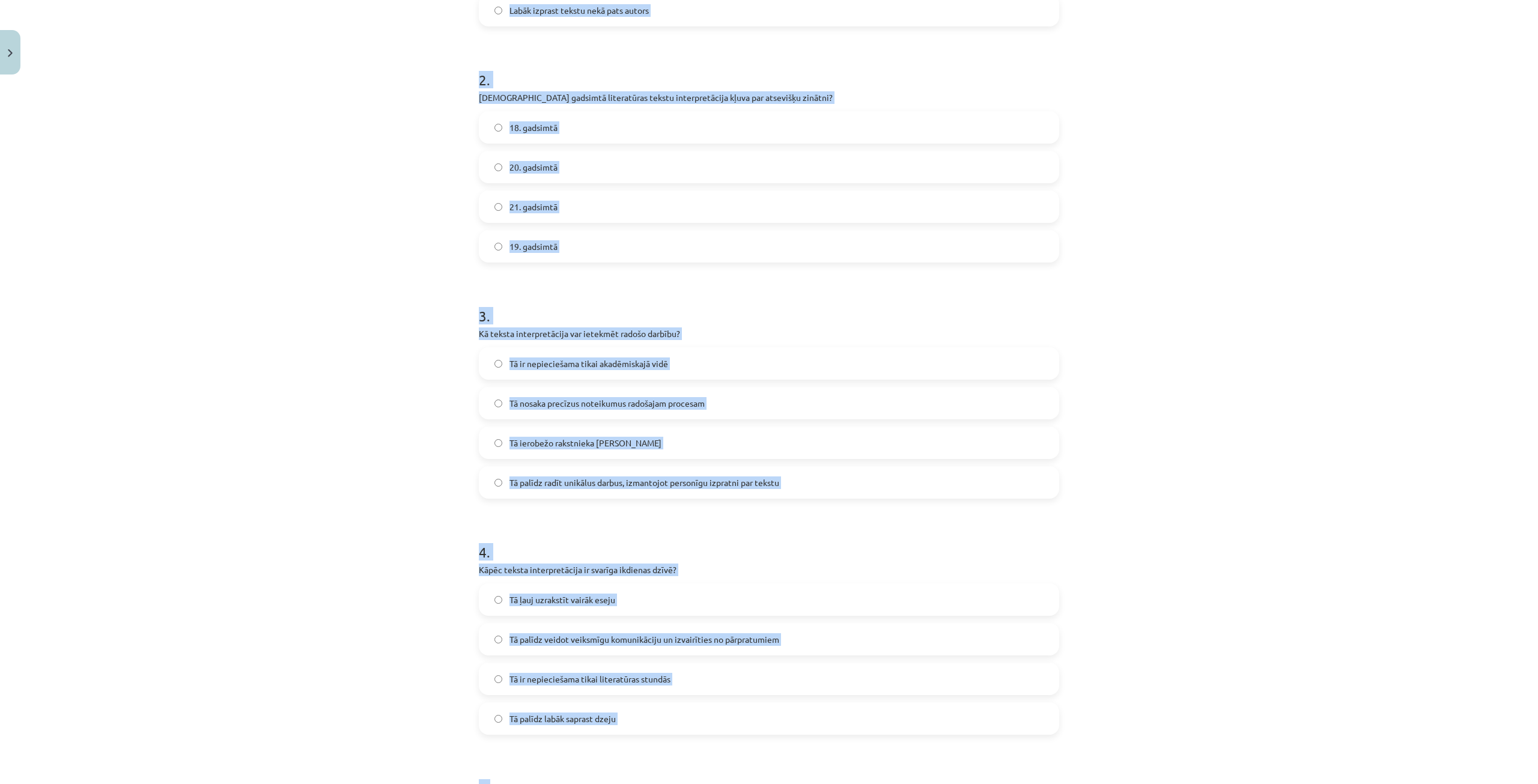
drag, startPoint x: 461, startPoint y: 253, endPoint x: 700, endPoint y: 641, distance: 455.7
click at [850, 753] on div "Mācību tēma: Literatūras i - 10. klases 1.ieskaites mācību materiāls #5 Teksta …" at bounding box center [769, 392] width 1538 height 784
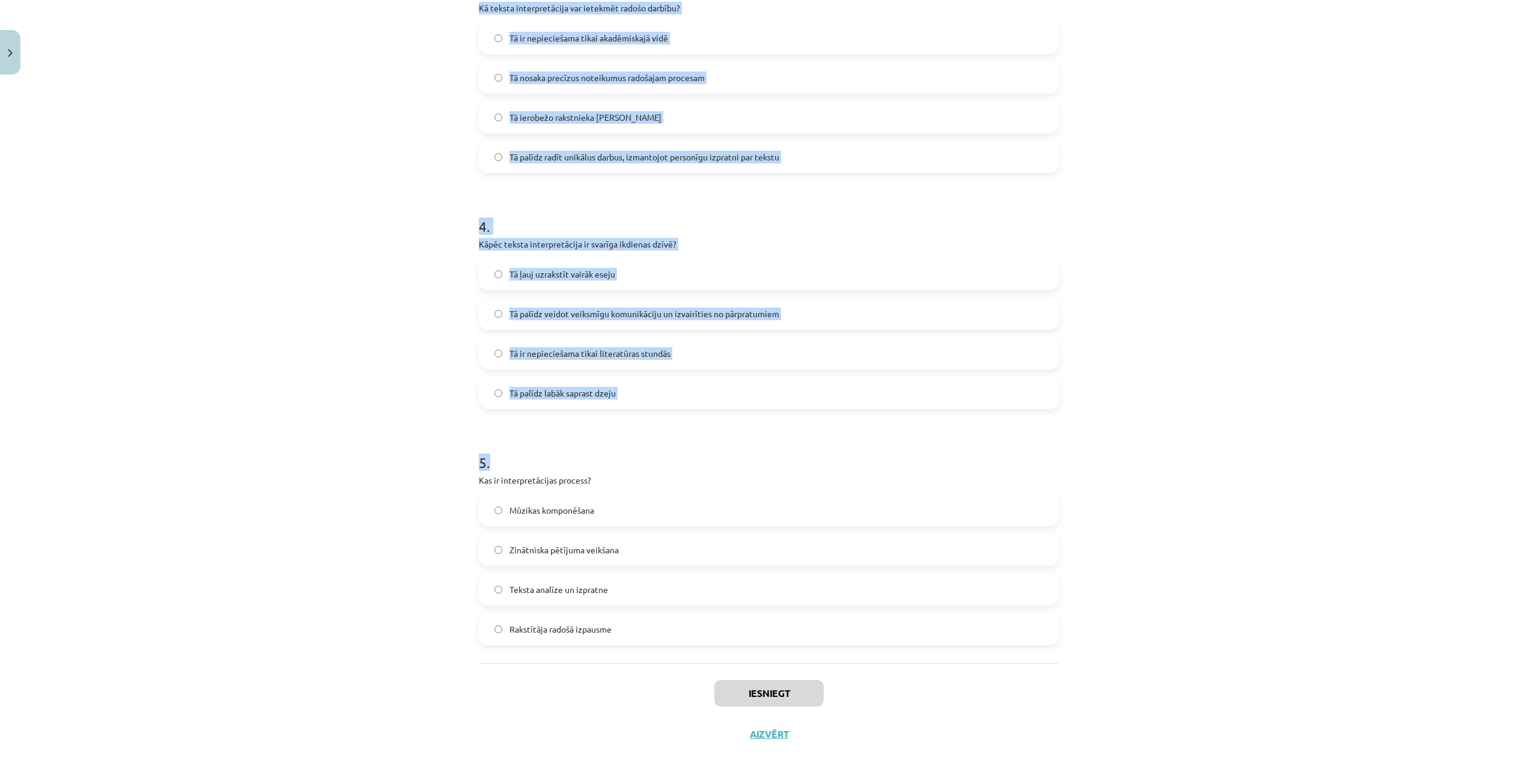
scroll to position [750, 0]
click at [650, 444] on h1 "5 ." at bounding box center [769, 451] width 581 height 38
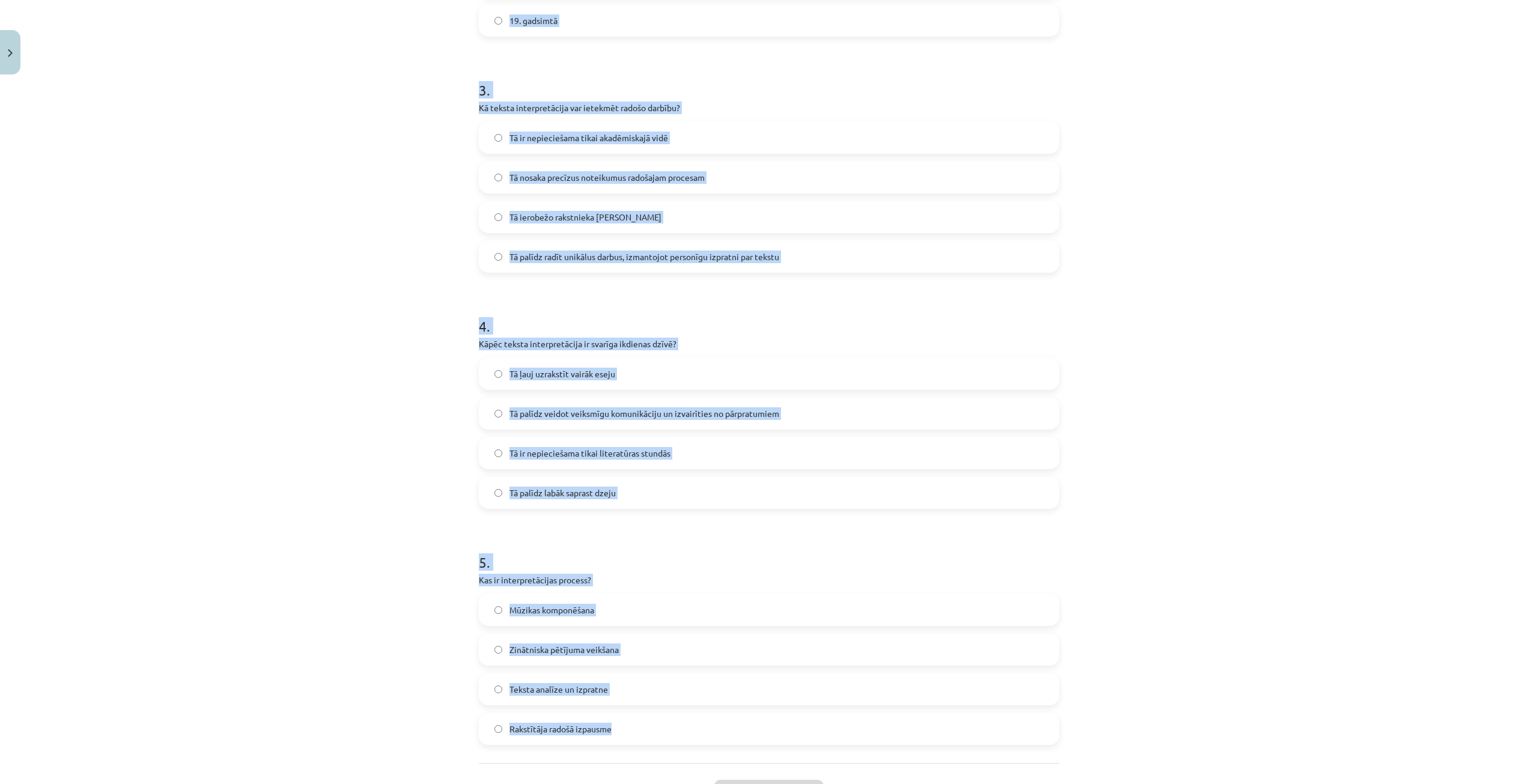
scroll to position [0, 0]
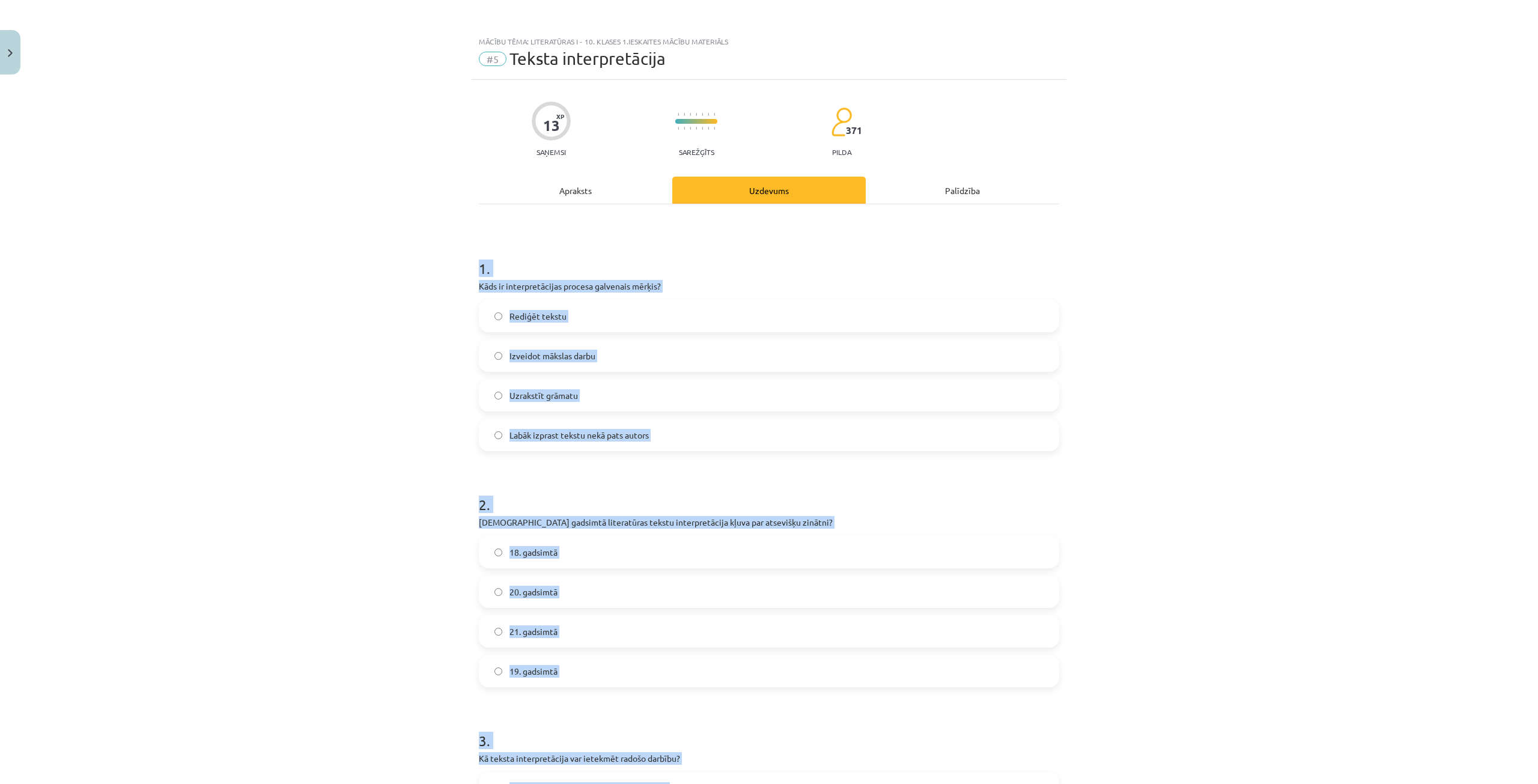
drag, startPoint x: 670, startPoint y: 628, endPoint x: 368, endPoint y: 260, distance: 476.1
click at [368, 260] on div "Mācību tēma: Literatūras i - 10. klases 1.ieskaites mācību materiāls #5 Teksta …" at bounding box center [769, 392] width 1538 height 784
copy form "1 . Kāds ir interpretācijas procesa galvenais mērķis? Rediģēt tekstu Izveidot m…"
click at [1015, 479] on h1 "2 ." at bounding box center [769, 494] width 581 height 38
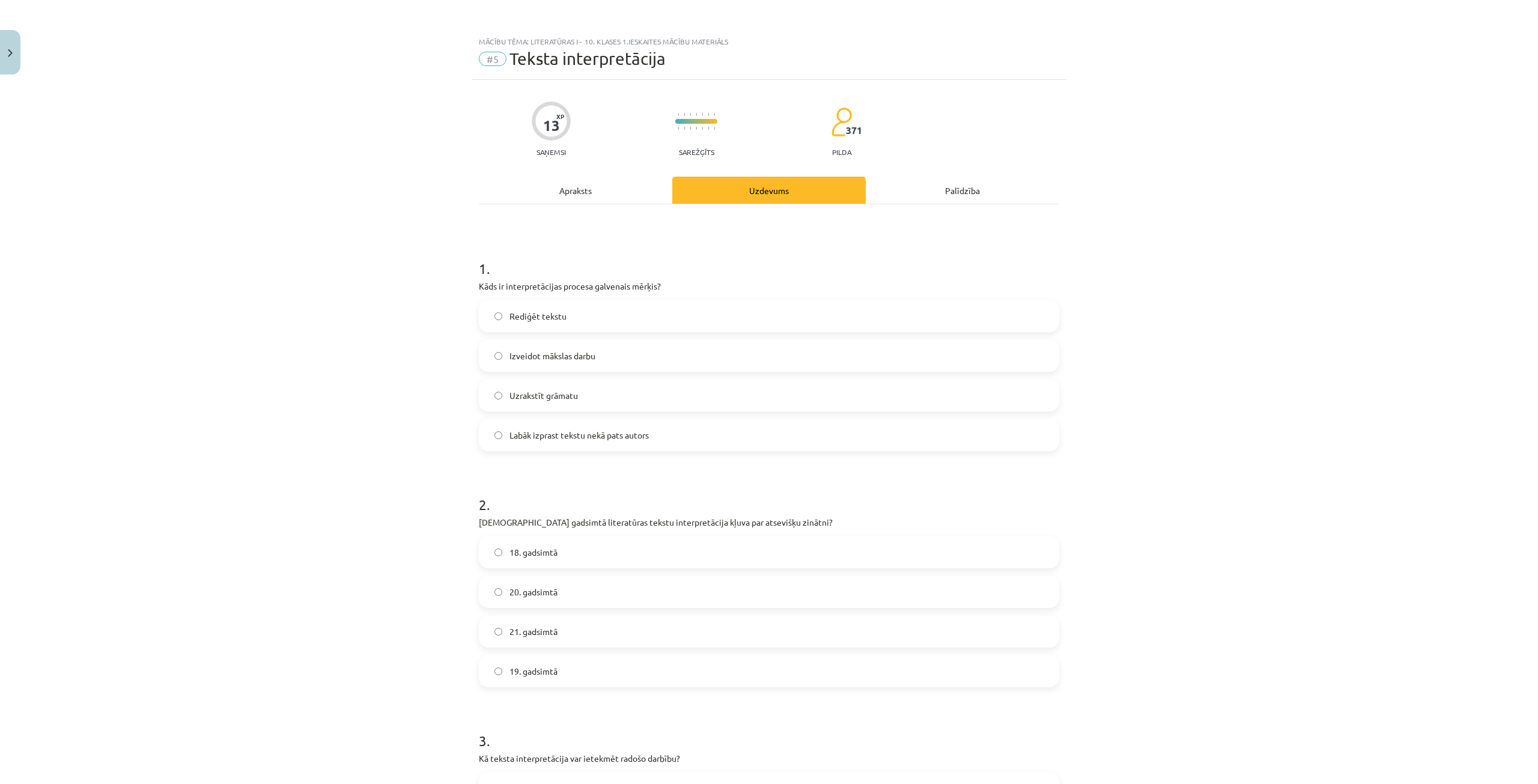
click at [1027, 483] on h1 "2 ." at bounding box center [769, 494] width 581 height 38
click at [691, 441] on label "Labāk izprast tekstu nekā pats autors" at bounding box center [769, 434] width 578 height 30
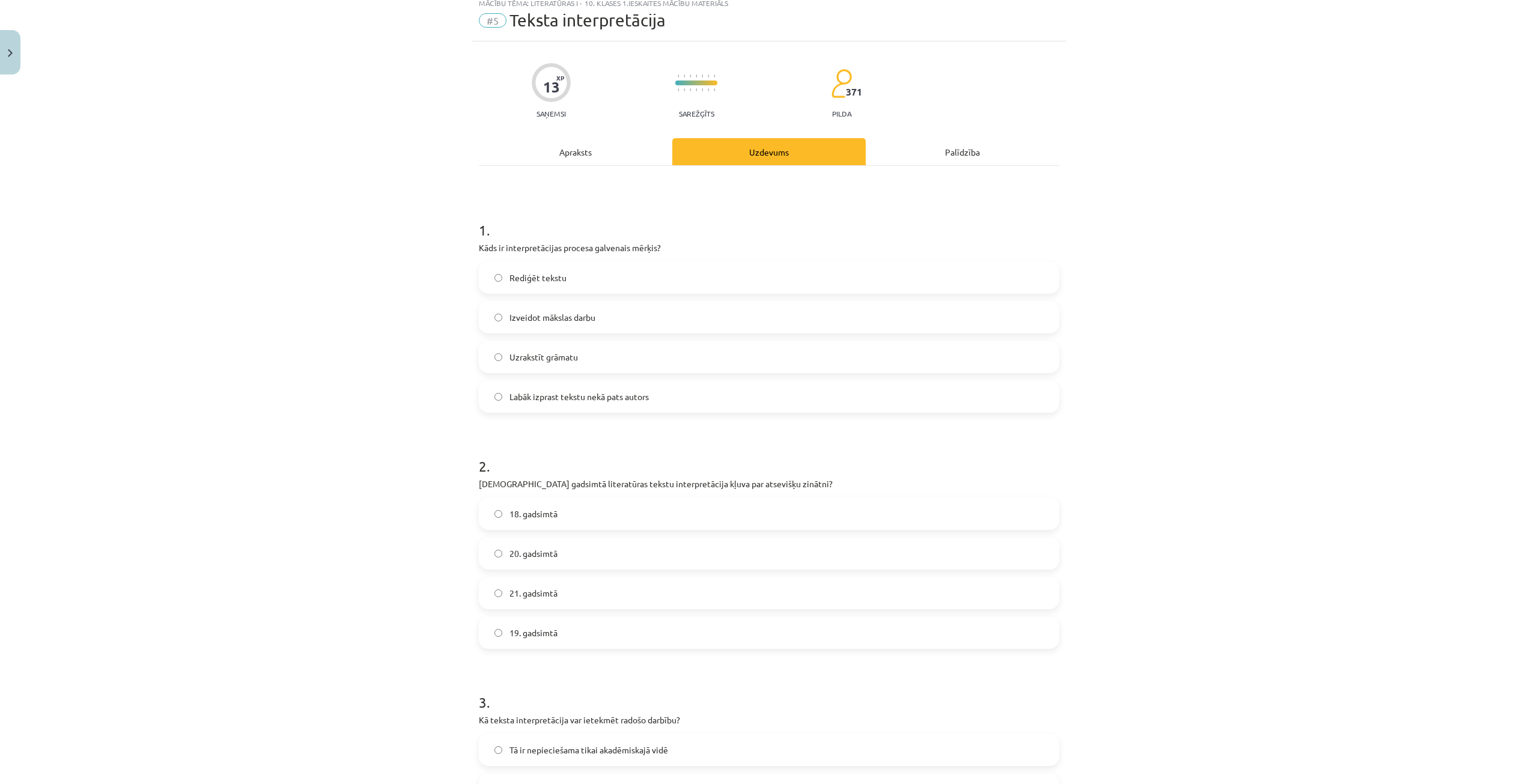
scroll to position [60, 0]
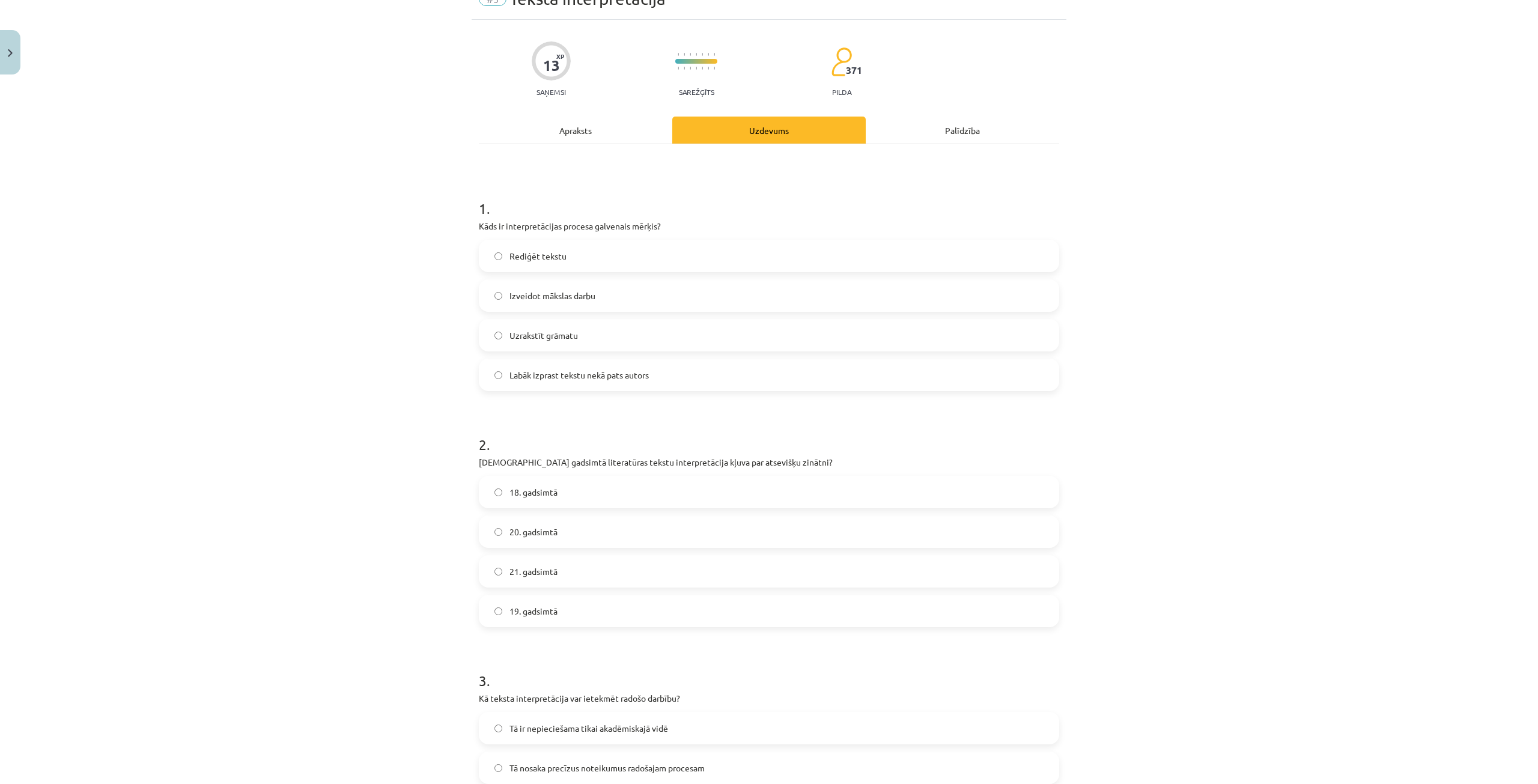
click at [628, 530] on label "20. gadsimtā" at bounding box center [769, 531] width 578 height 30
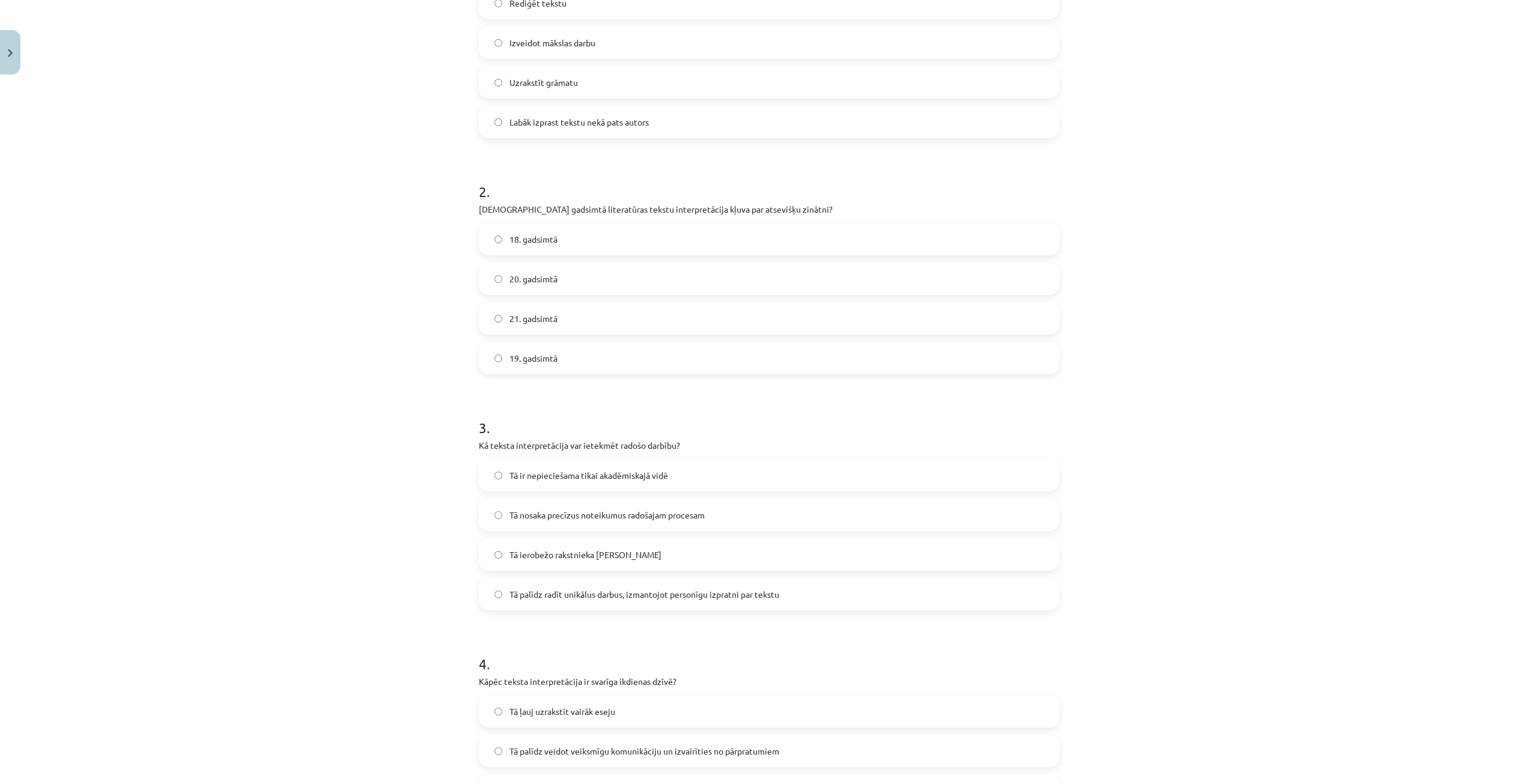
scroll to position [360, 0]
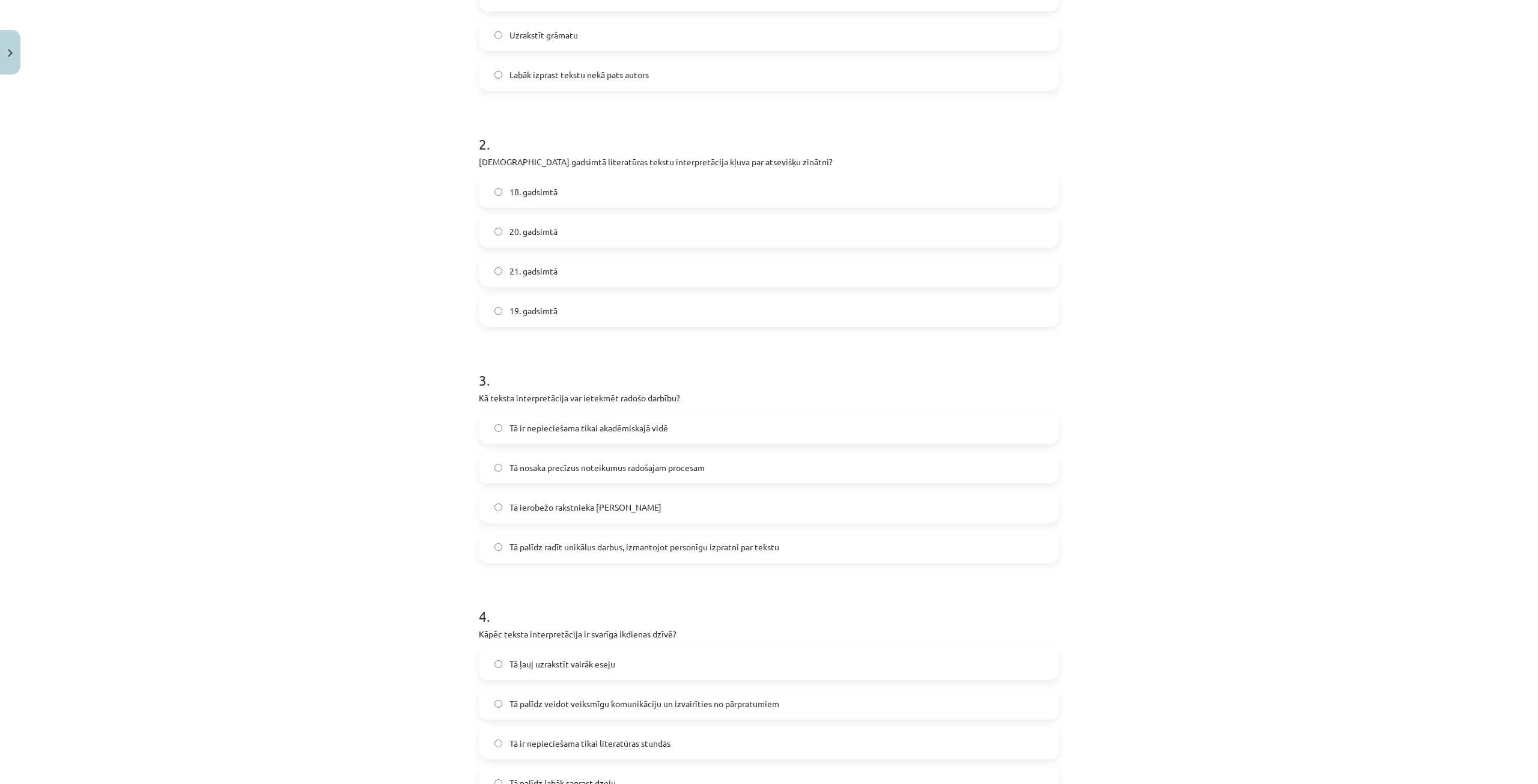
click at [792, 550] on label "Tā palīdz radīt unikālus darbus, izmantojot personīgu izpratni par tekstu" at bounding box center [769, 546] width 578 height 30
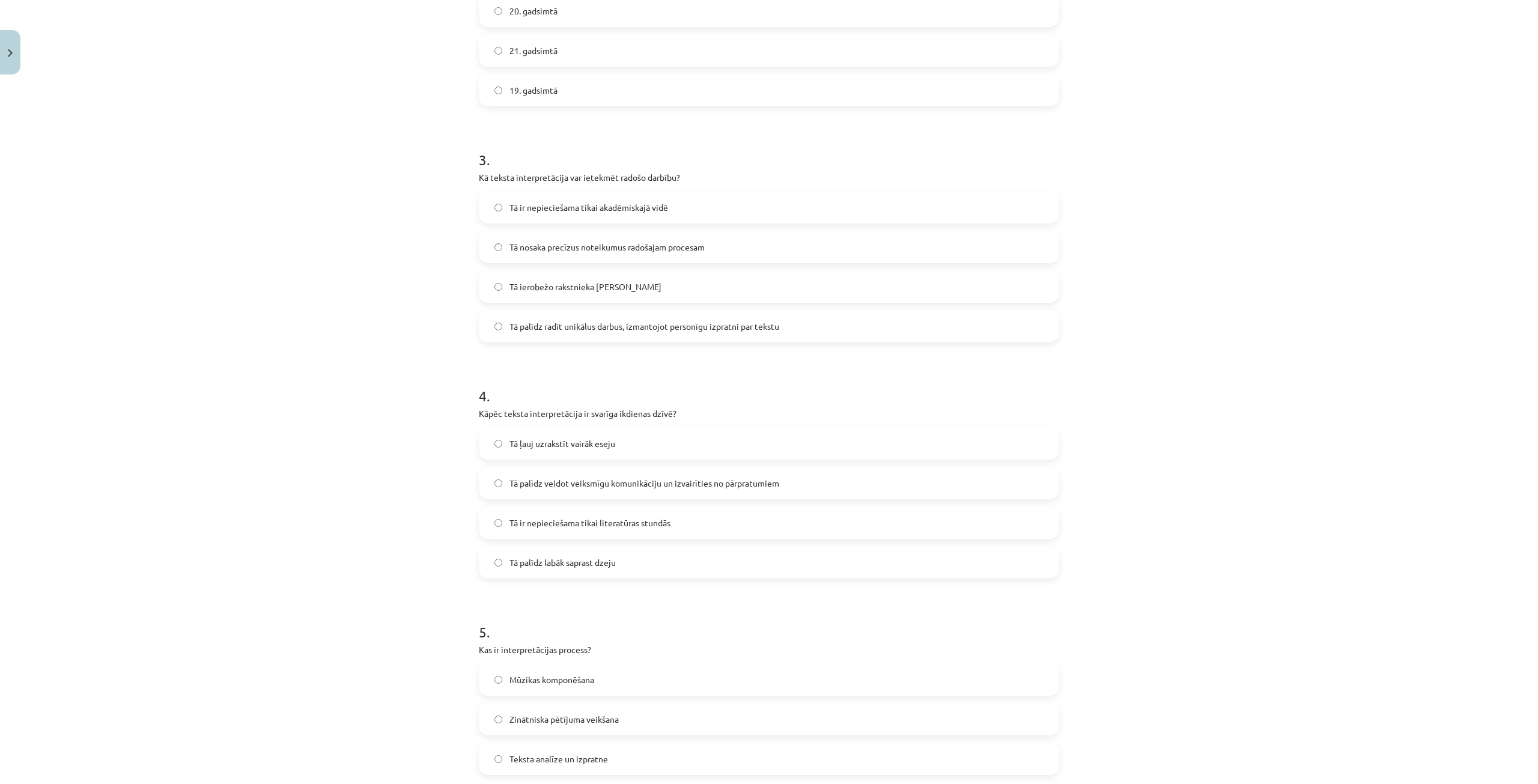
scroll to position [600, 0]
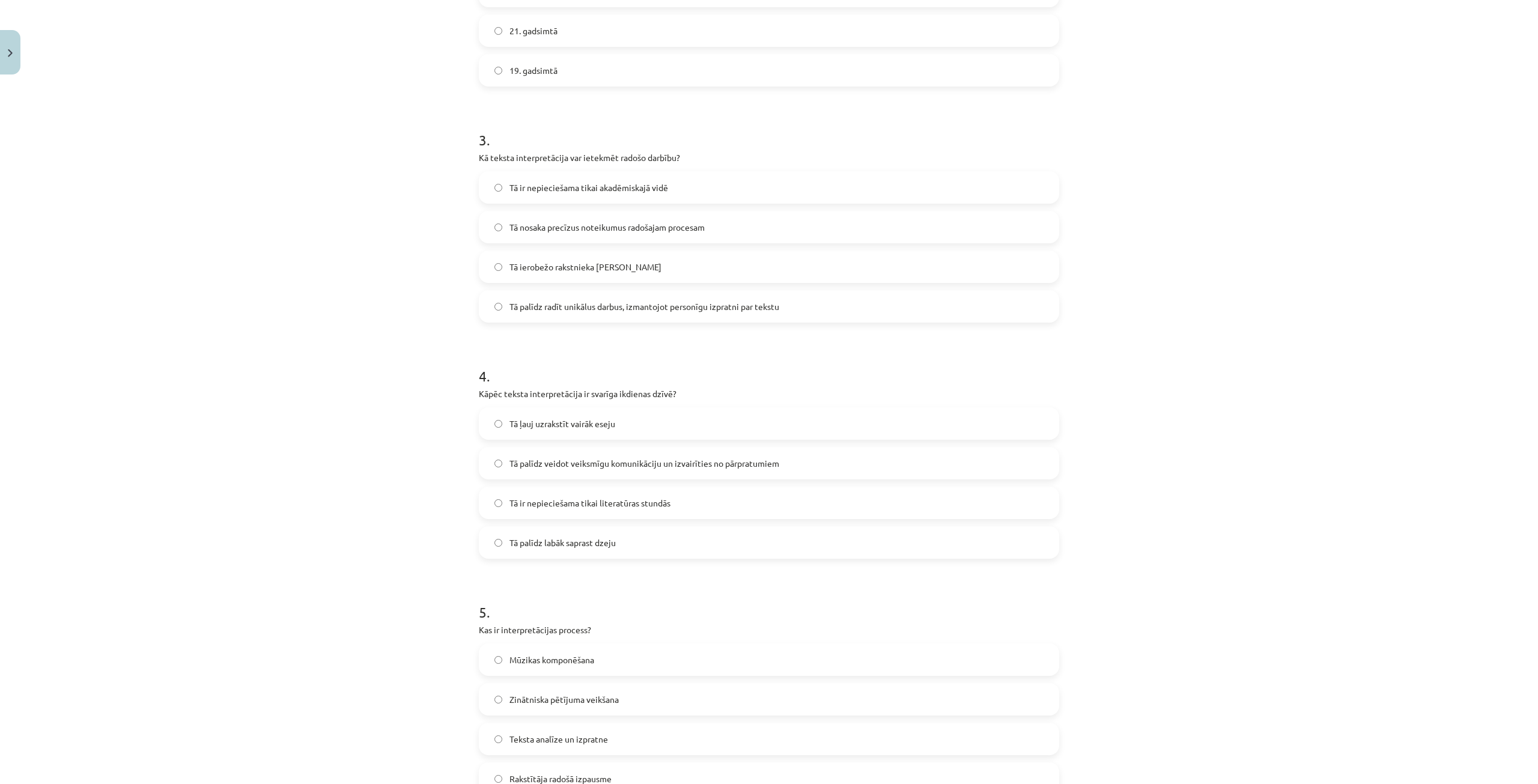
click at [809, 466] on label "Tā palīdz veidot veiksmīgu komunikāciju un izvairīties no pārpratumiem" at bounding box center [769, 463] width 578 height 30
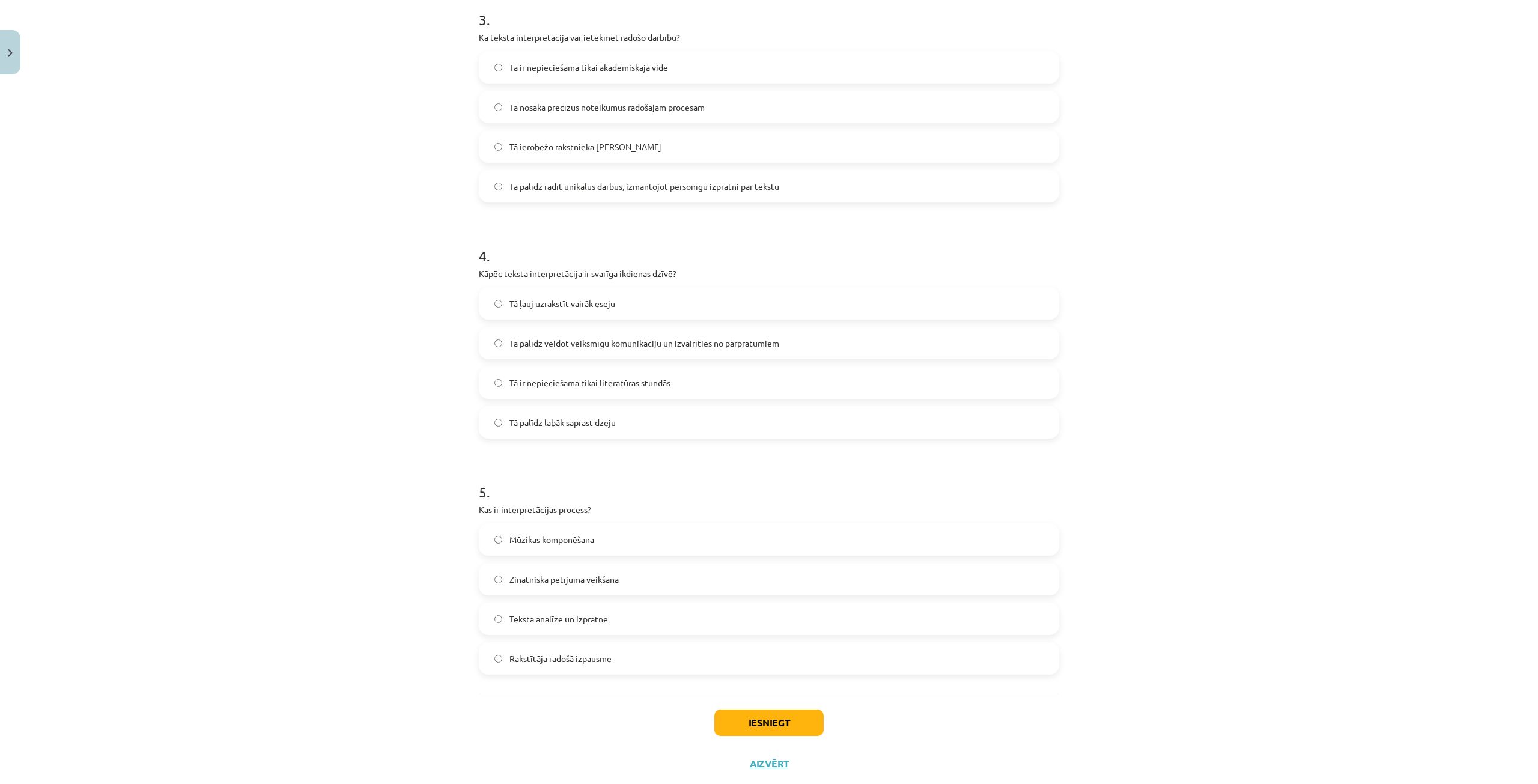
scroll to position [750, 0]
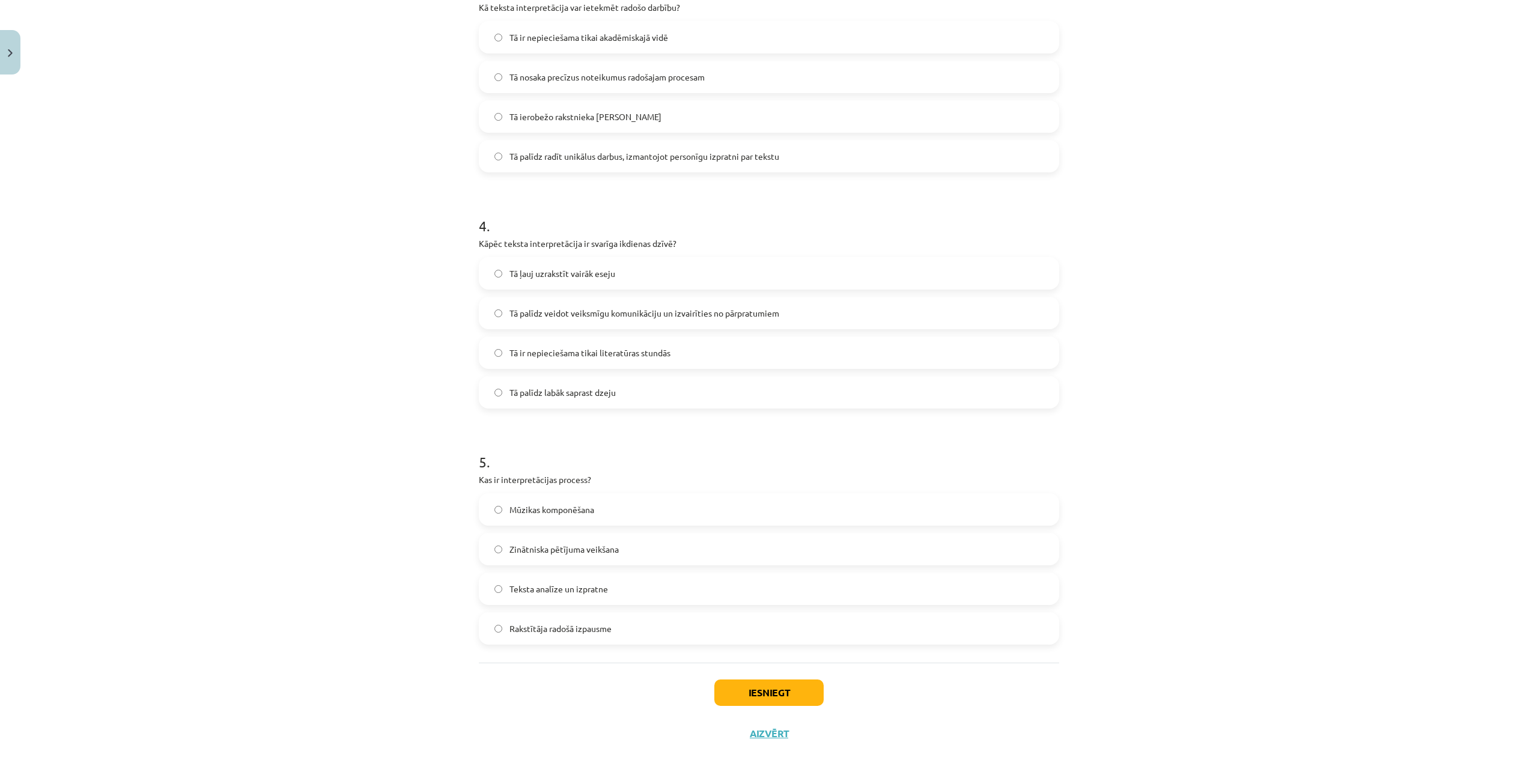
click at [670, 591] on label "Teksta analīze un izpratne" at bounding box center [769, 588] width 578 height 30
click at [785, 694] on button "Iesniegt" at bounding box center [769, 692] width 110 height 27
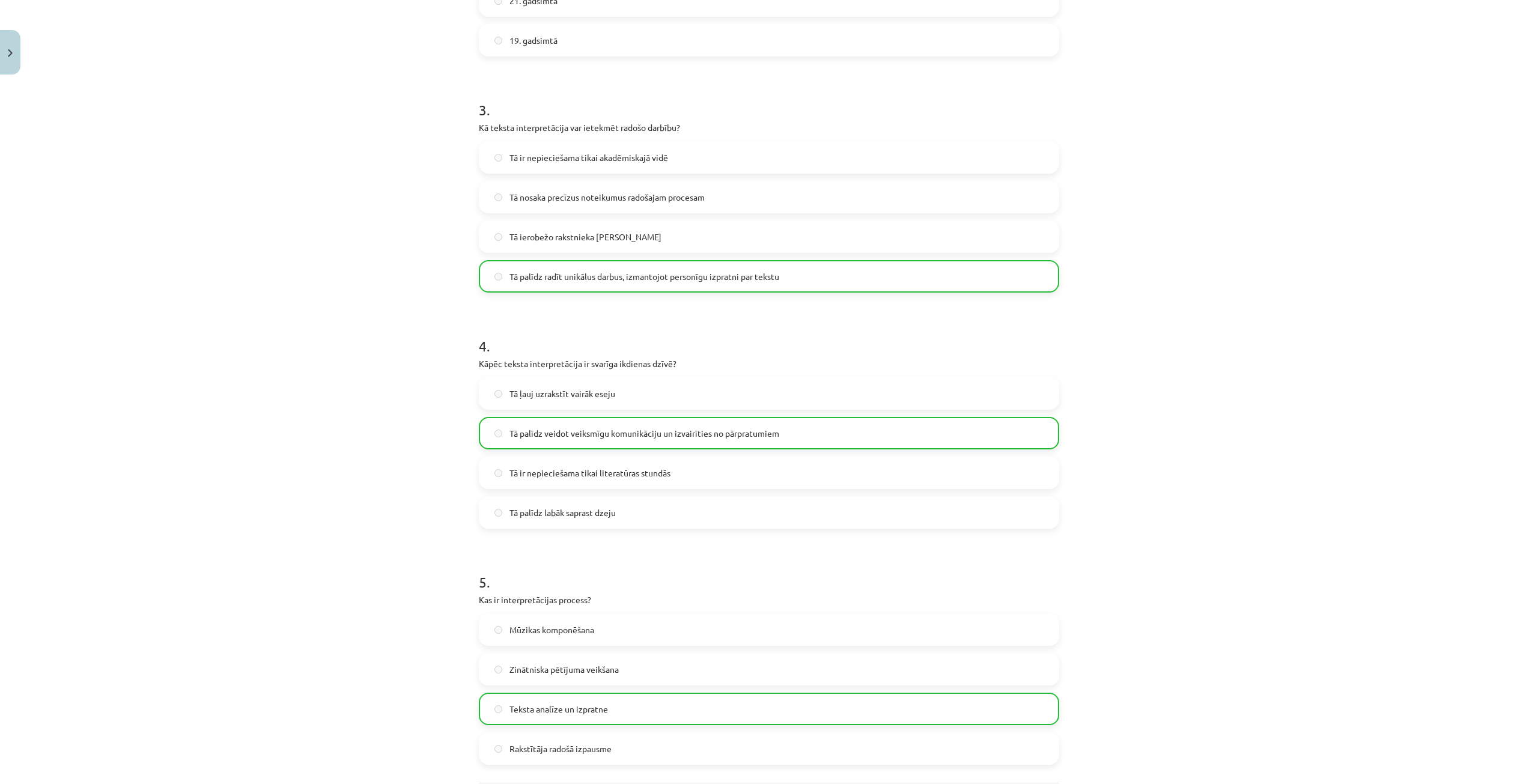
scroll to position [789, 0]
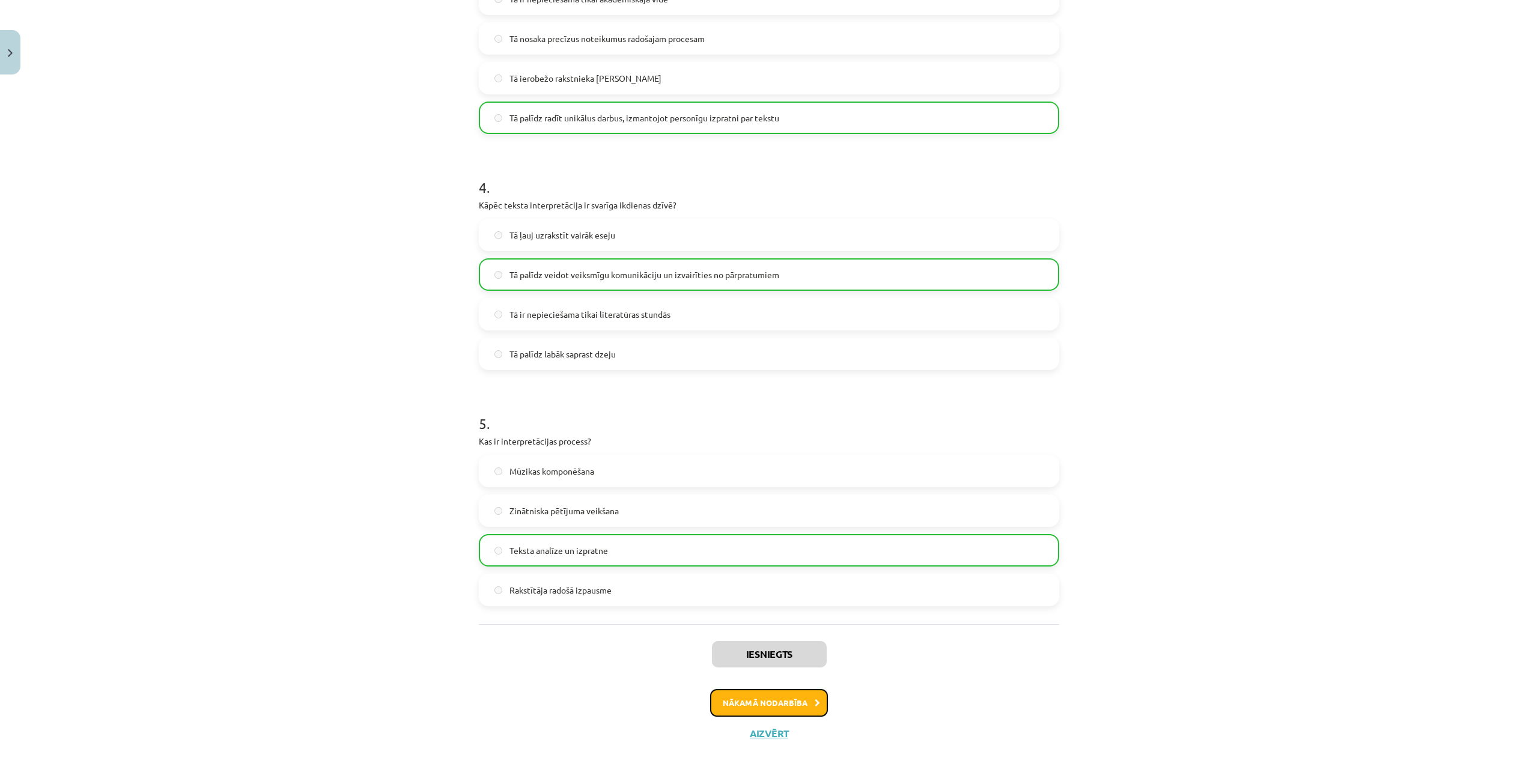
click at [764, 694] on button "Nākamā nodarbība" at bounding box center [769, 703] width 118 height 28
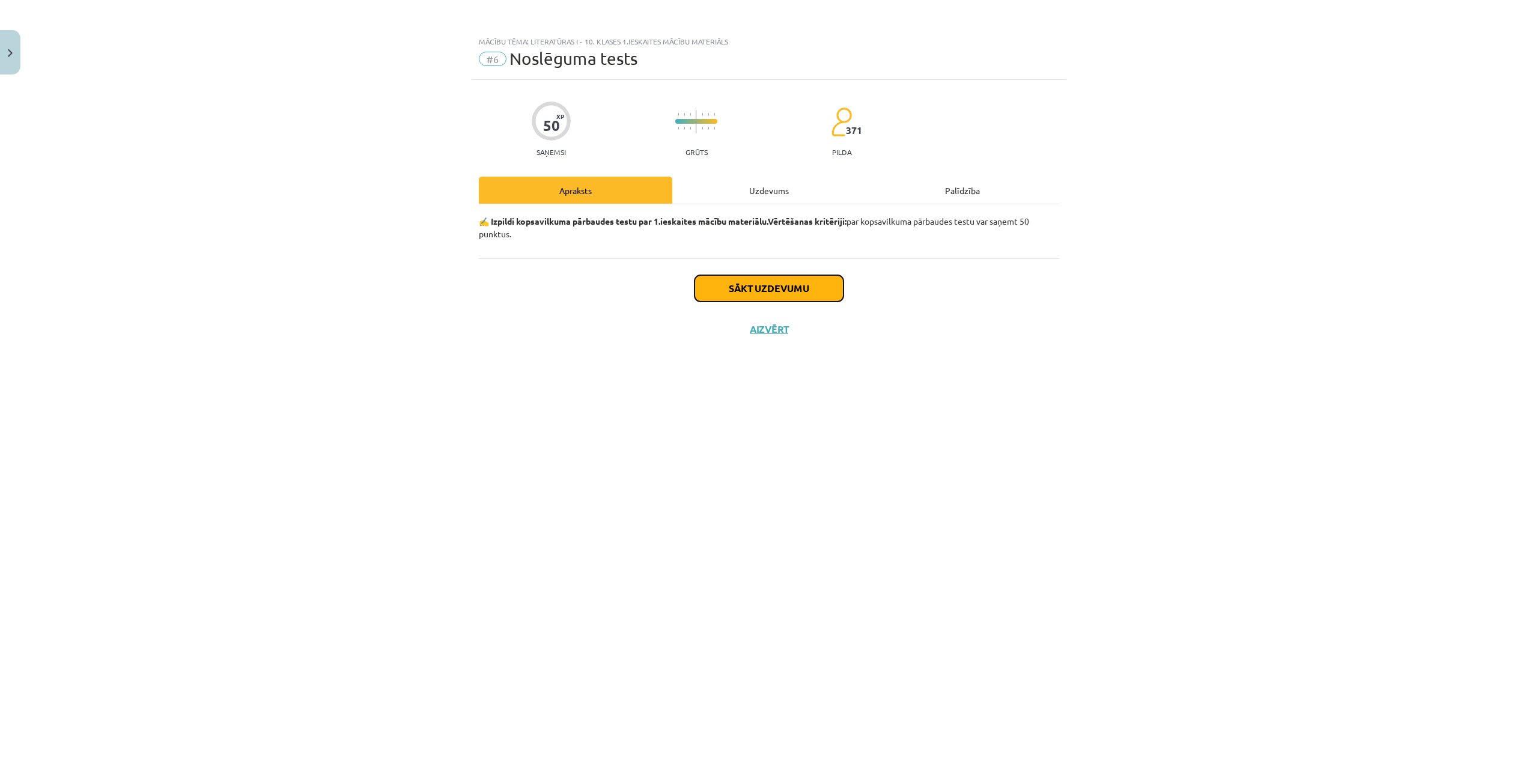
click at [791, 287] on button "Sākt uzdevumu" at bounding box center [769, 288] width 149 height 27
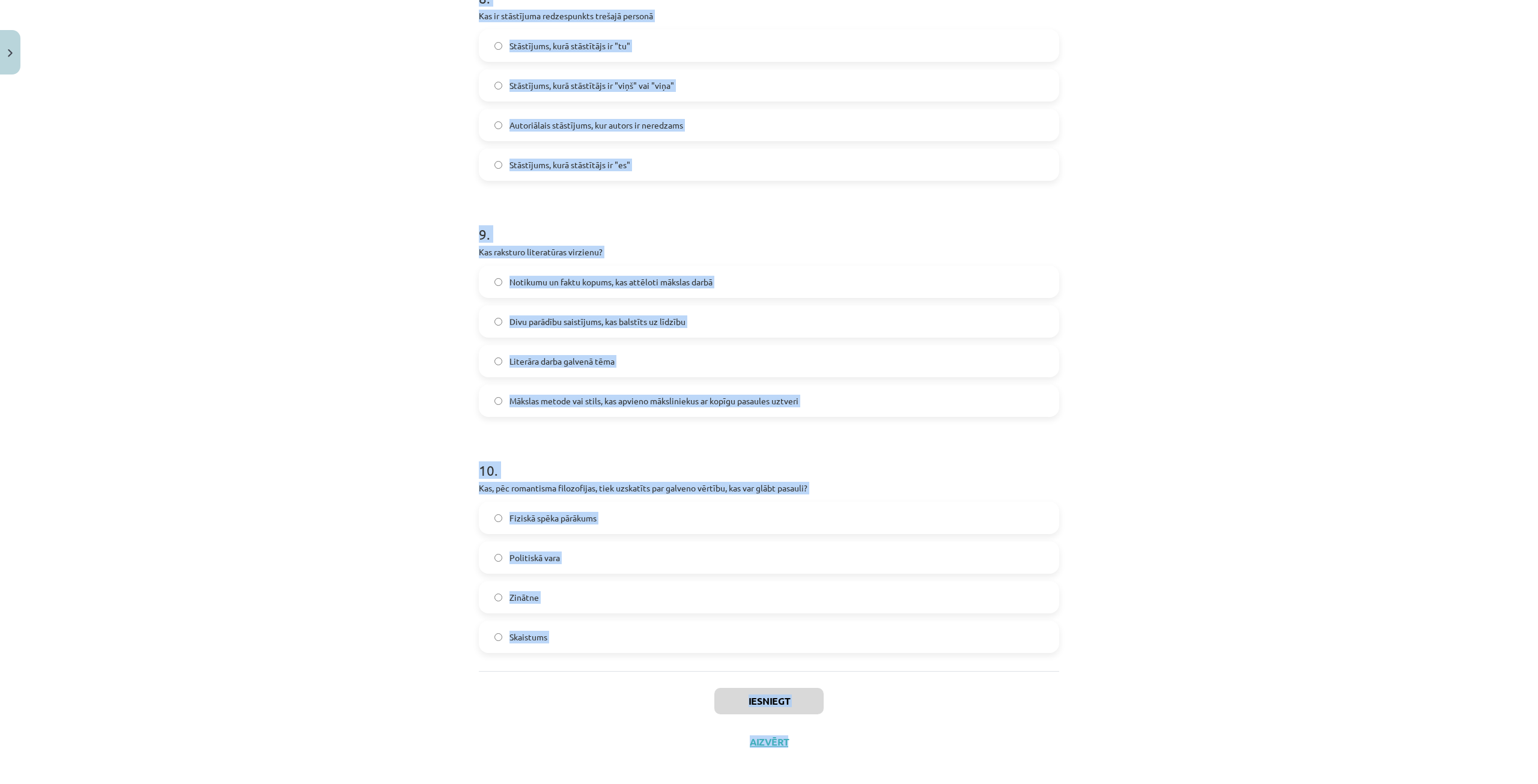
scroll to position [1931, 0]
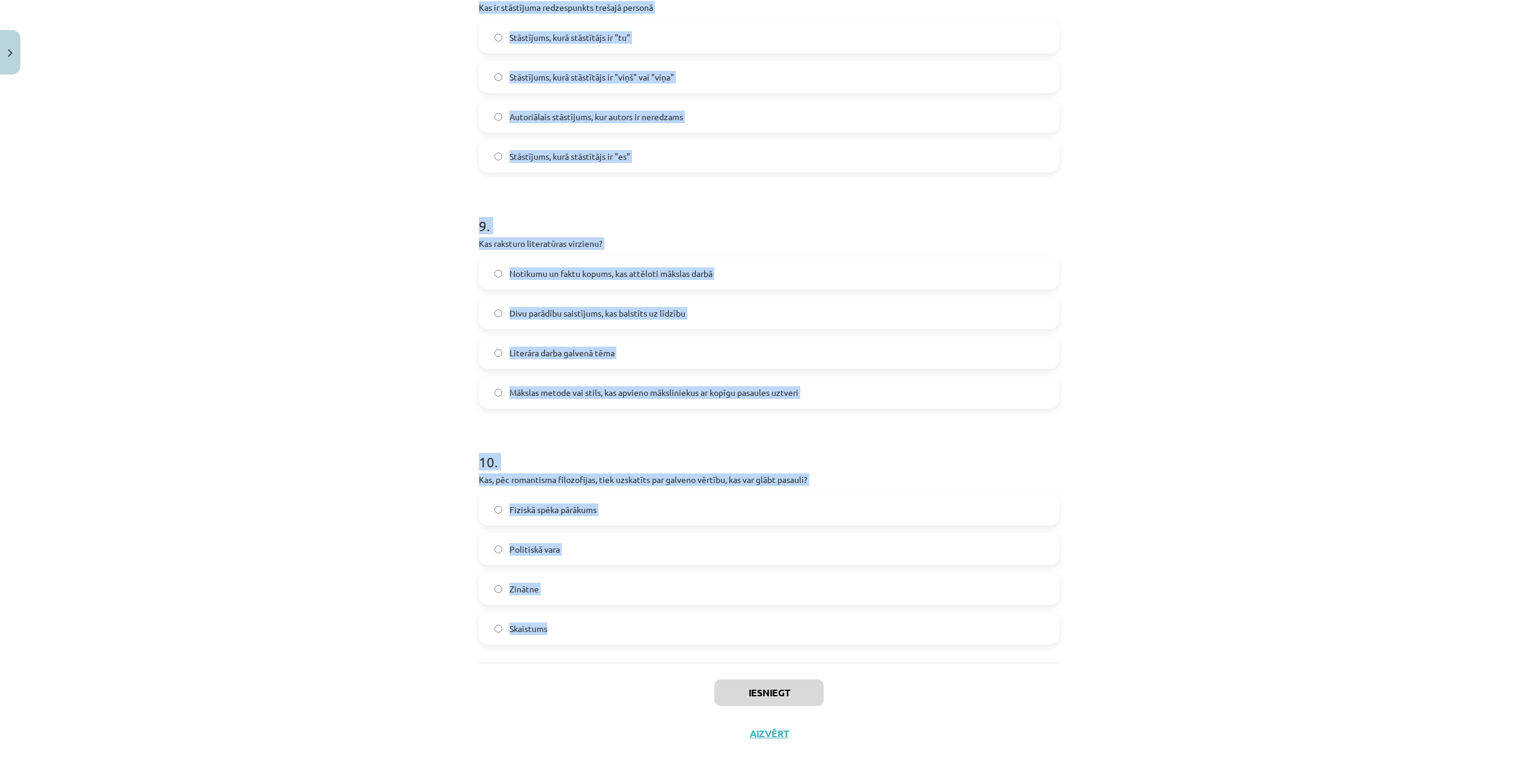
drag, startPoint x: 467, startPoint y: 278, endPoint x: 589, endPoint y: 606, distance: 350.0
copy form "Ko simboliski var nozīmēt Nigērijas analfabētu vēlme iemācīties rakstīt, pēc Ze…"
click at [1073, 252] on div "Mācību tēma: Literatūras i - 10. klases 1.ieskaites mācību materiāls #6 Noslēgu…" at bounding box center [769, 392] width 1538 height 784
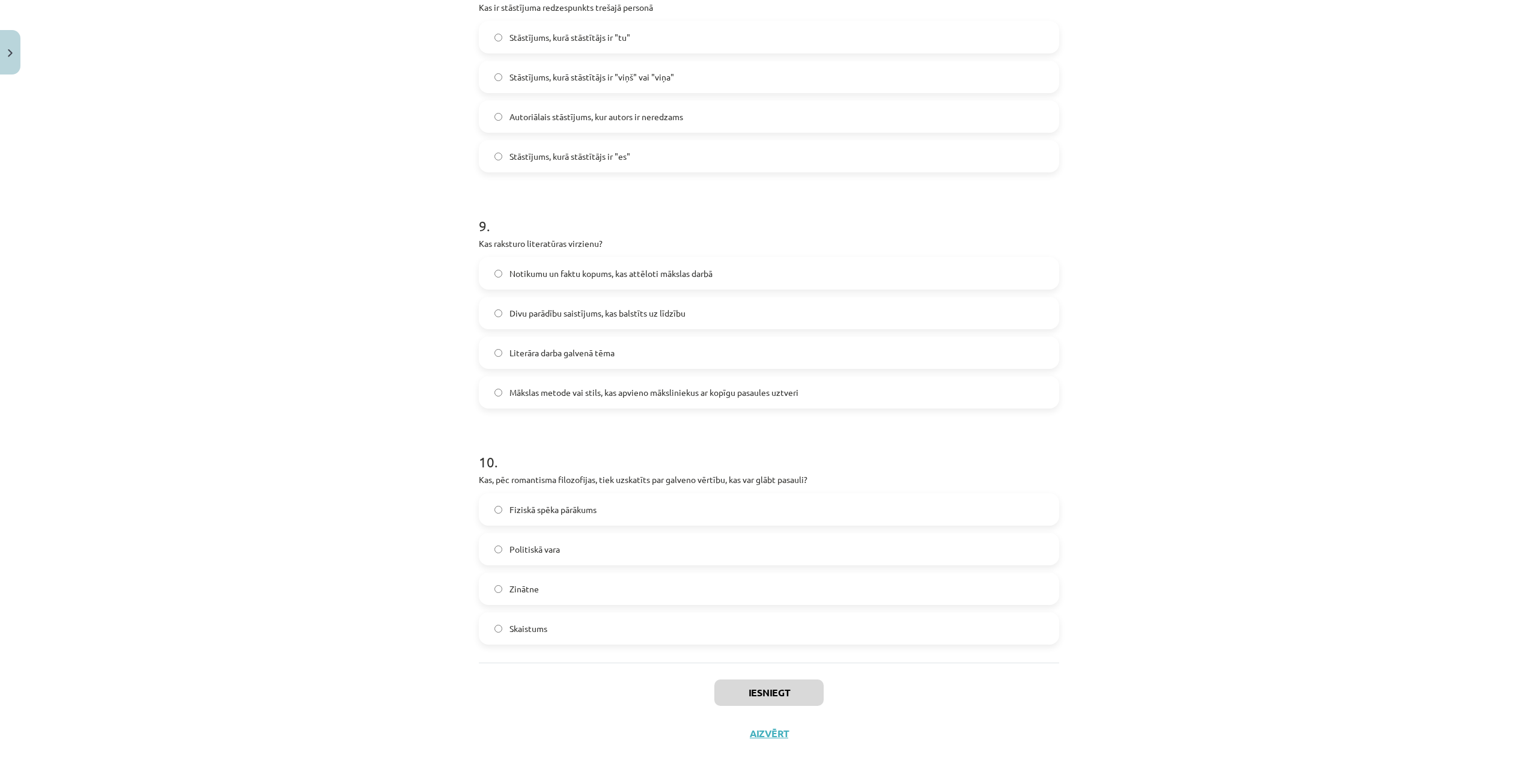
click at [1075, 253] on div "Mācību tēma: Literatūras i - 10. klases 1.ieskaites mācību materiāls #6 Noslēgu…" at bounding box center [769, 392] width 1538 height 784
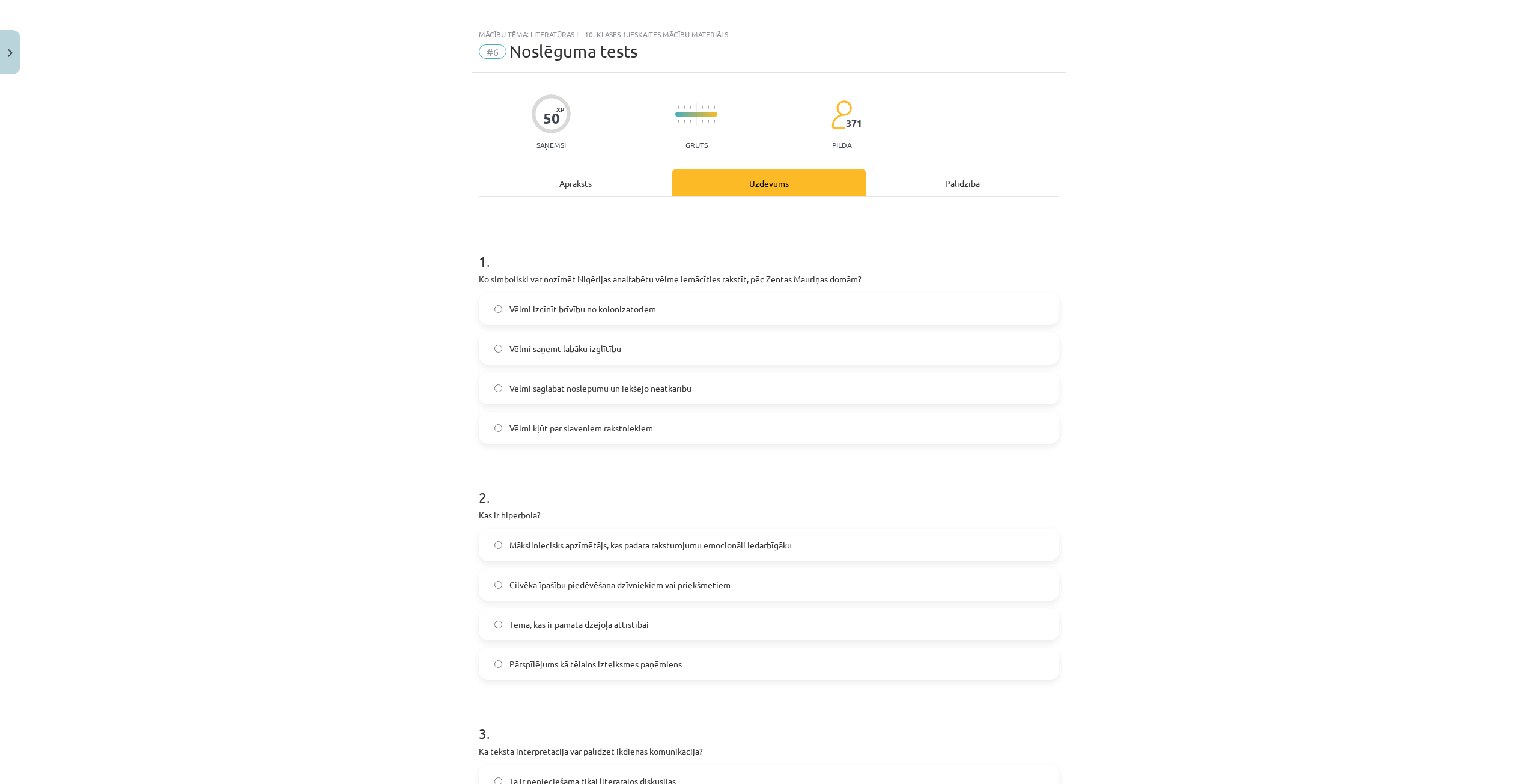
scroll to position [0, 0]
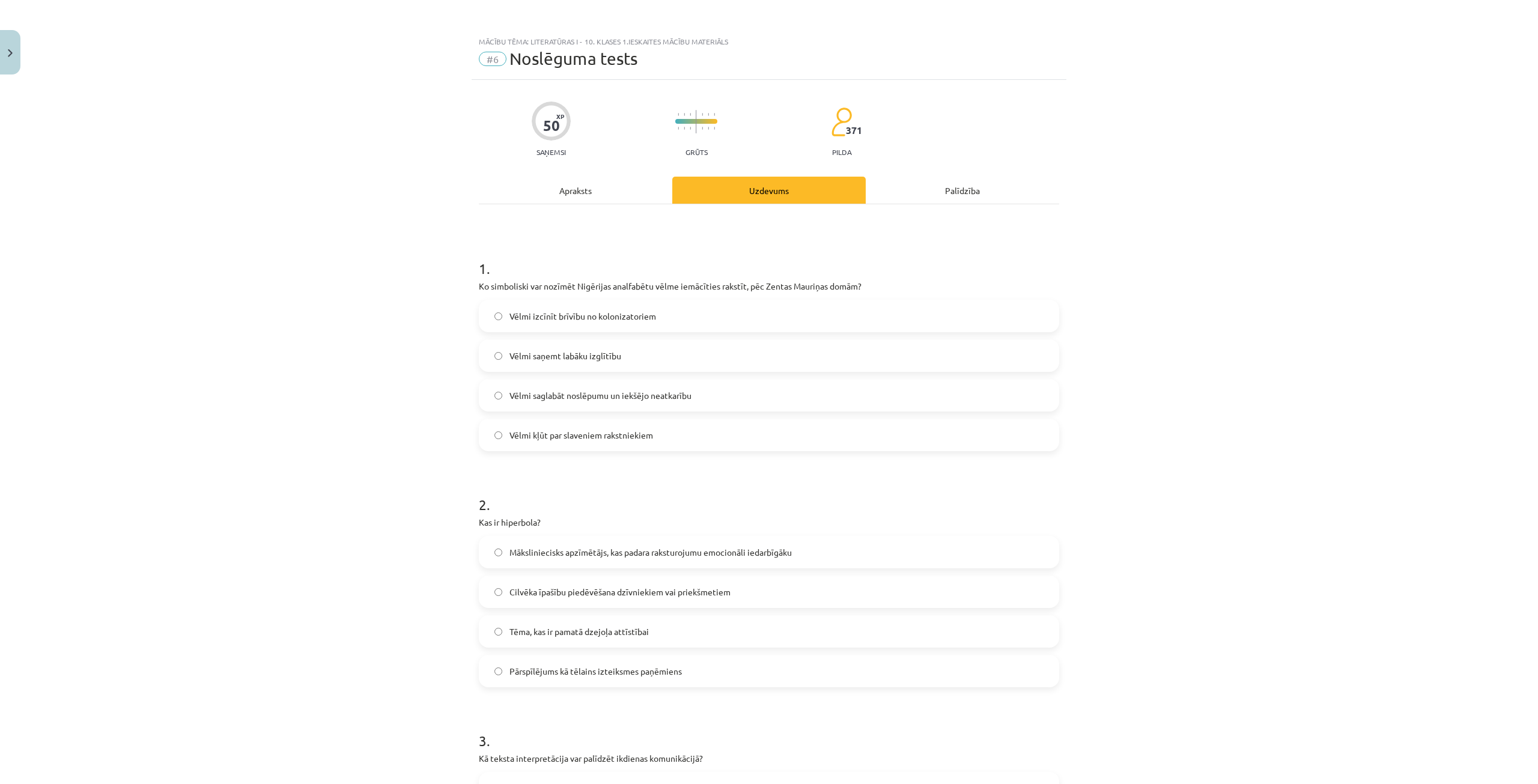
click at [739, 389] on label "Vēlmi saglabāt noslēpumu un iekšējo neatkarību" at bounding box center [769, 395] width 578 height 30
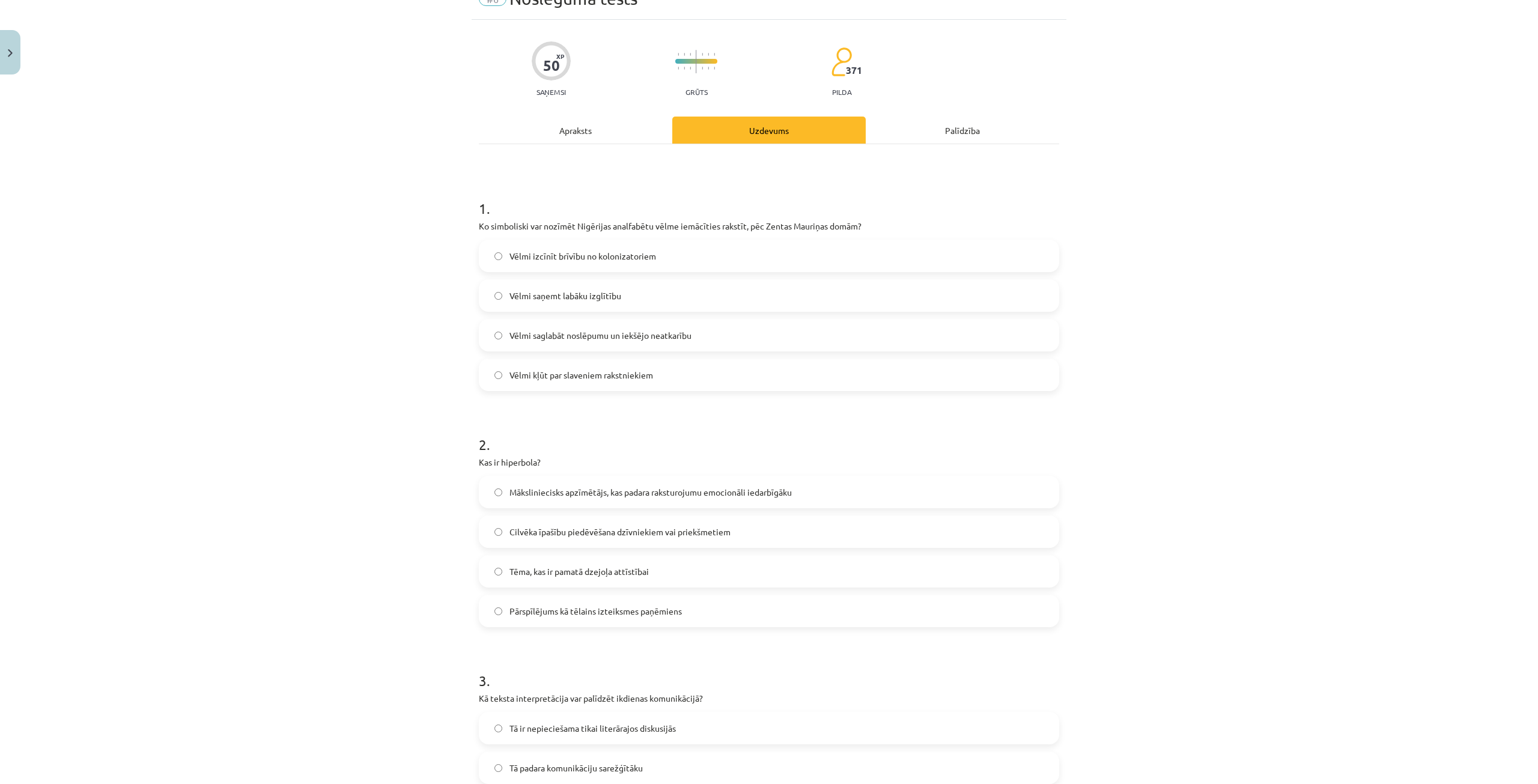
scroll to position [120, 0]
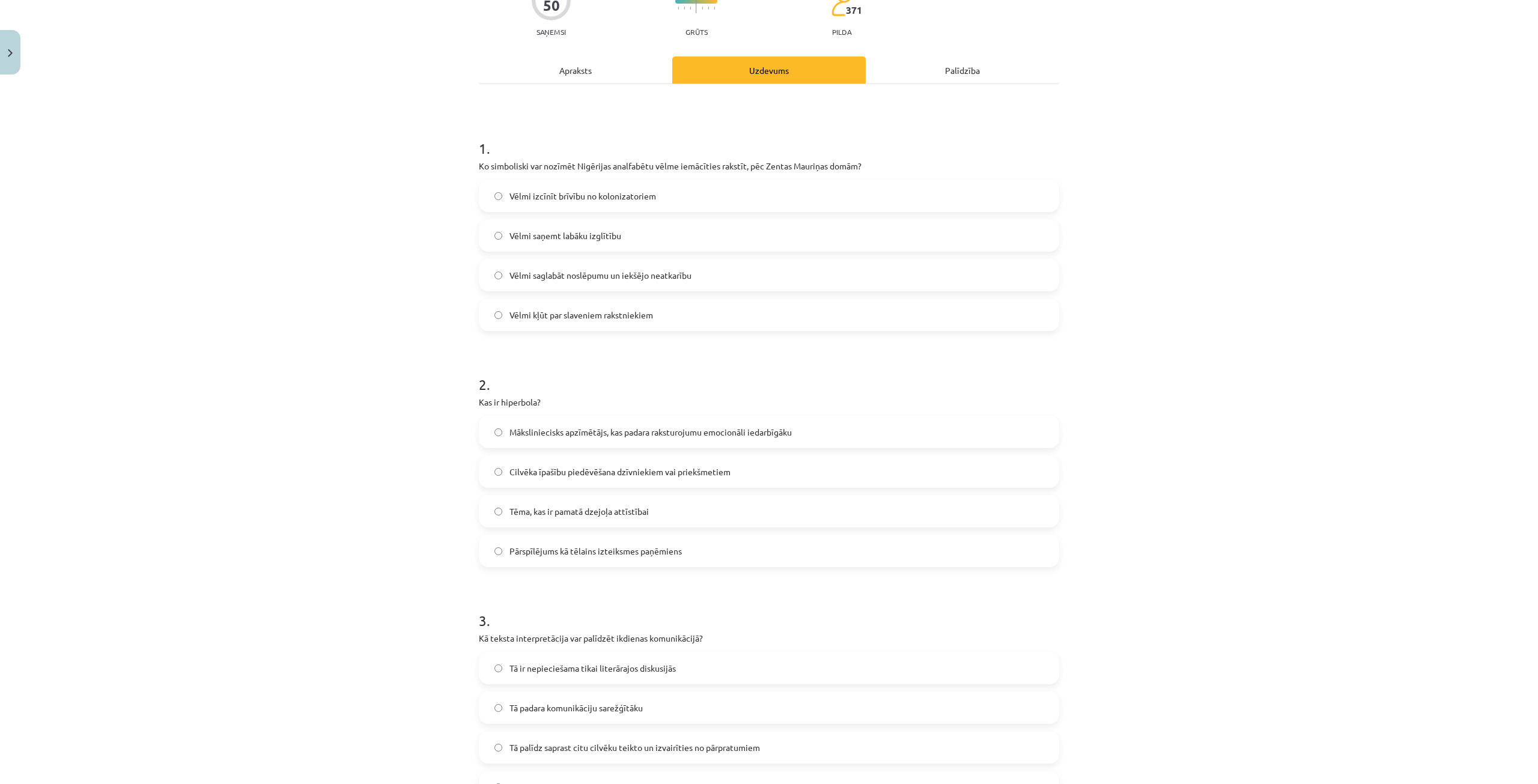
click at [700, 542] on label "Pārspīlējums kā tēlains izteiksmes paņēmiens" at bounding box center [769, 551] width 578 height 30
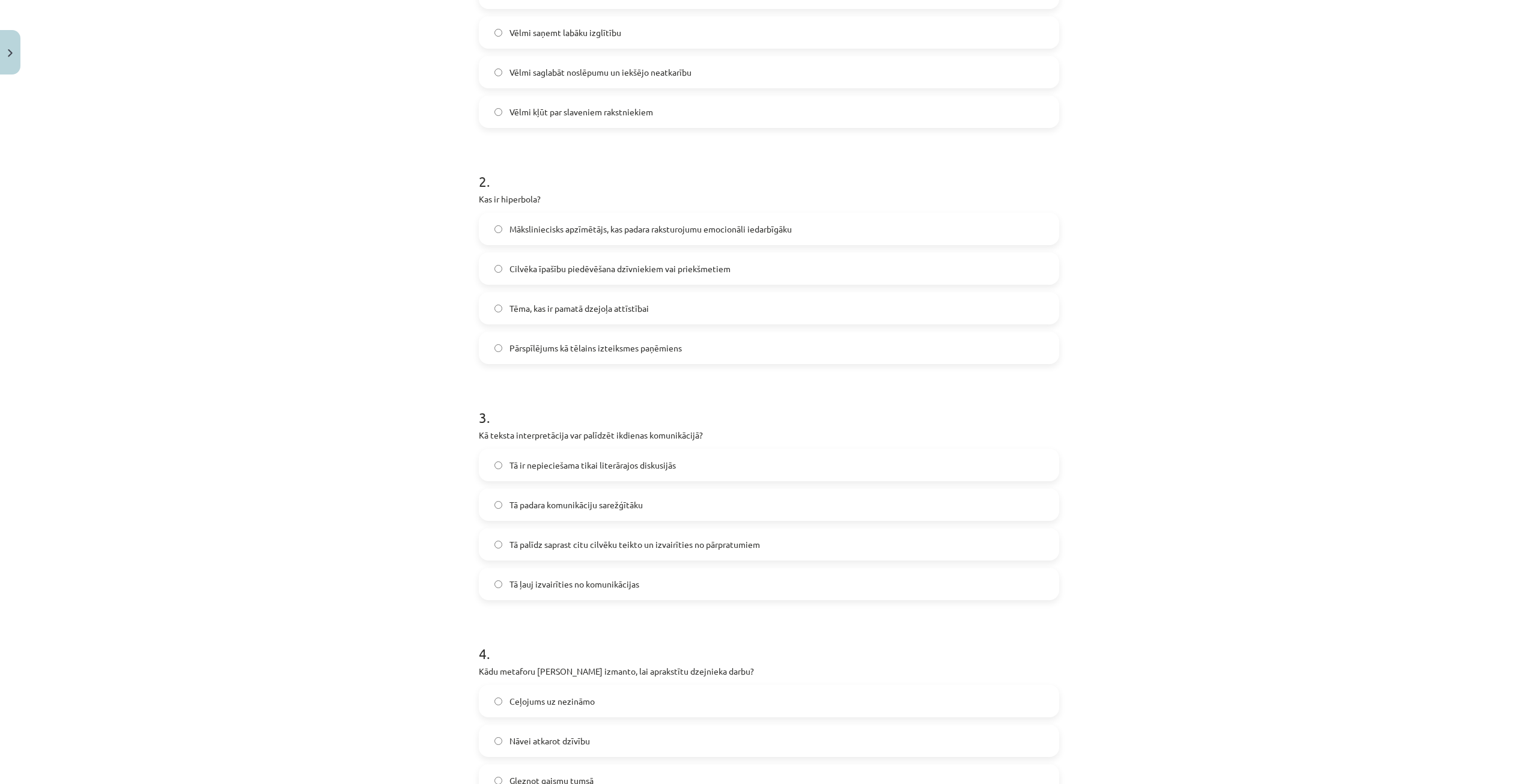
scroll to position [360, 0]
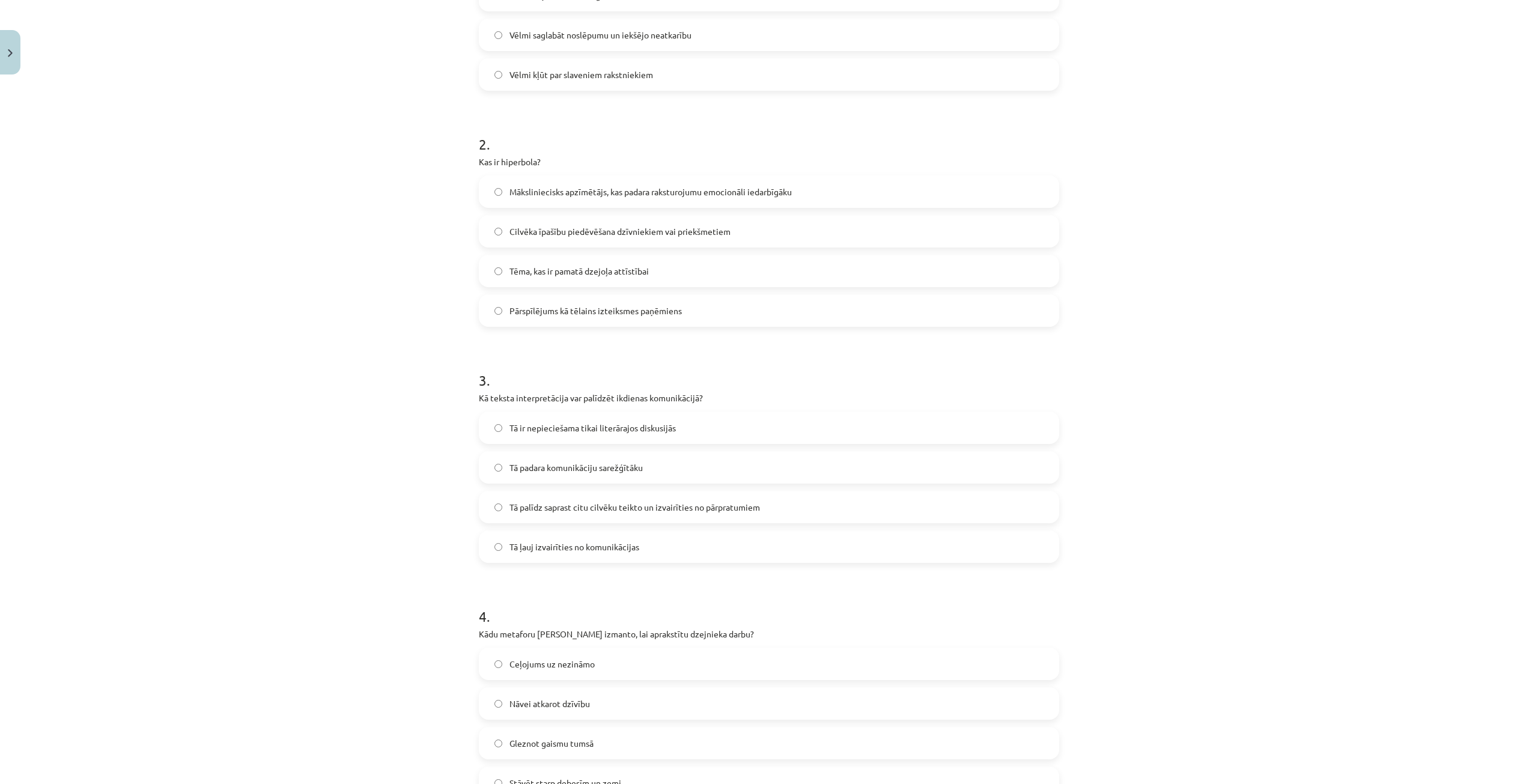
click at [775, 509] on label "Tā palīdz saprast citu cilvēku teikto un izvairīties no pārpratumiem" at bounding box center [769, 507] width 578 height 30
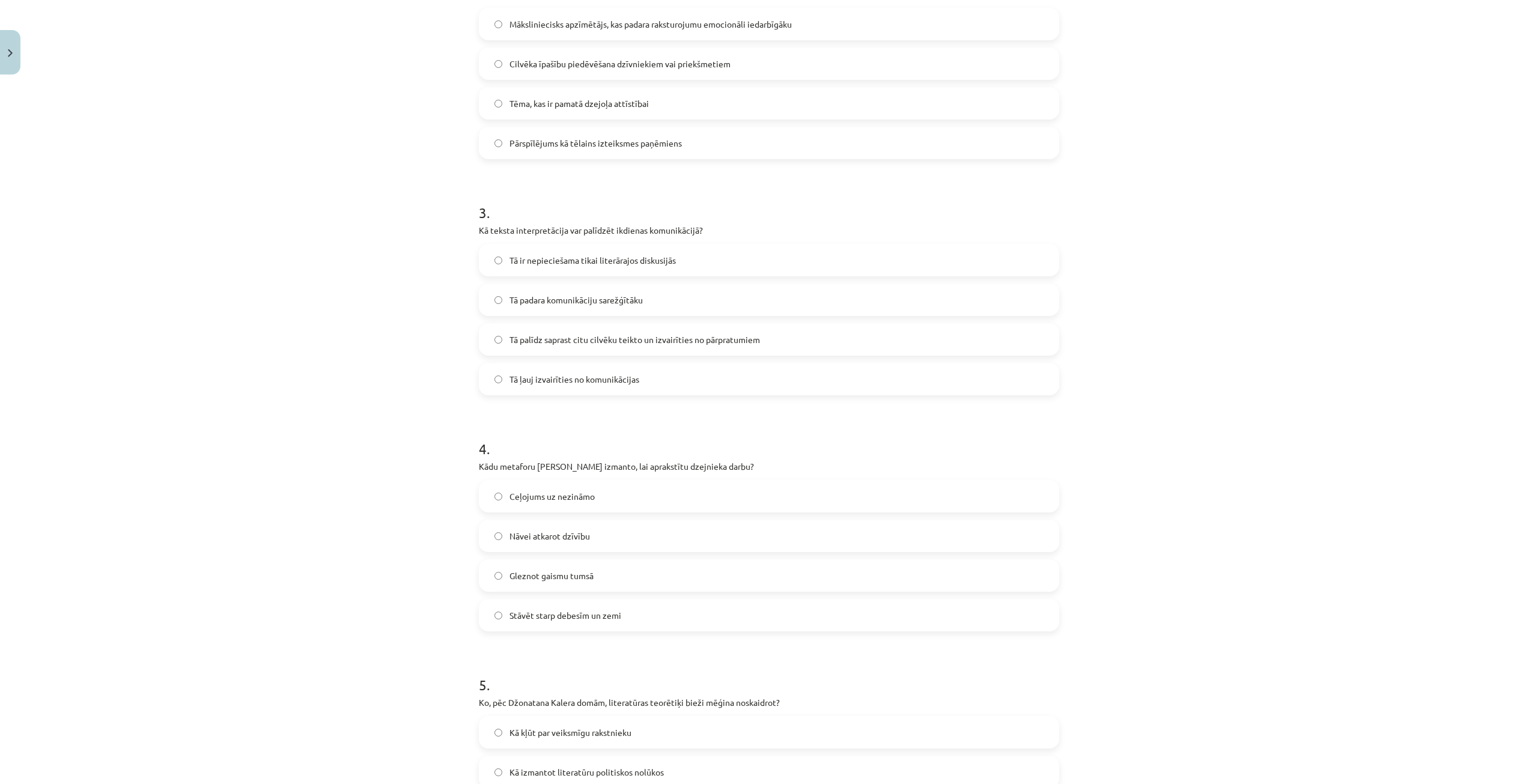
scroll to position [600, 0]
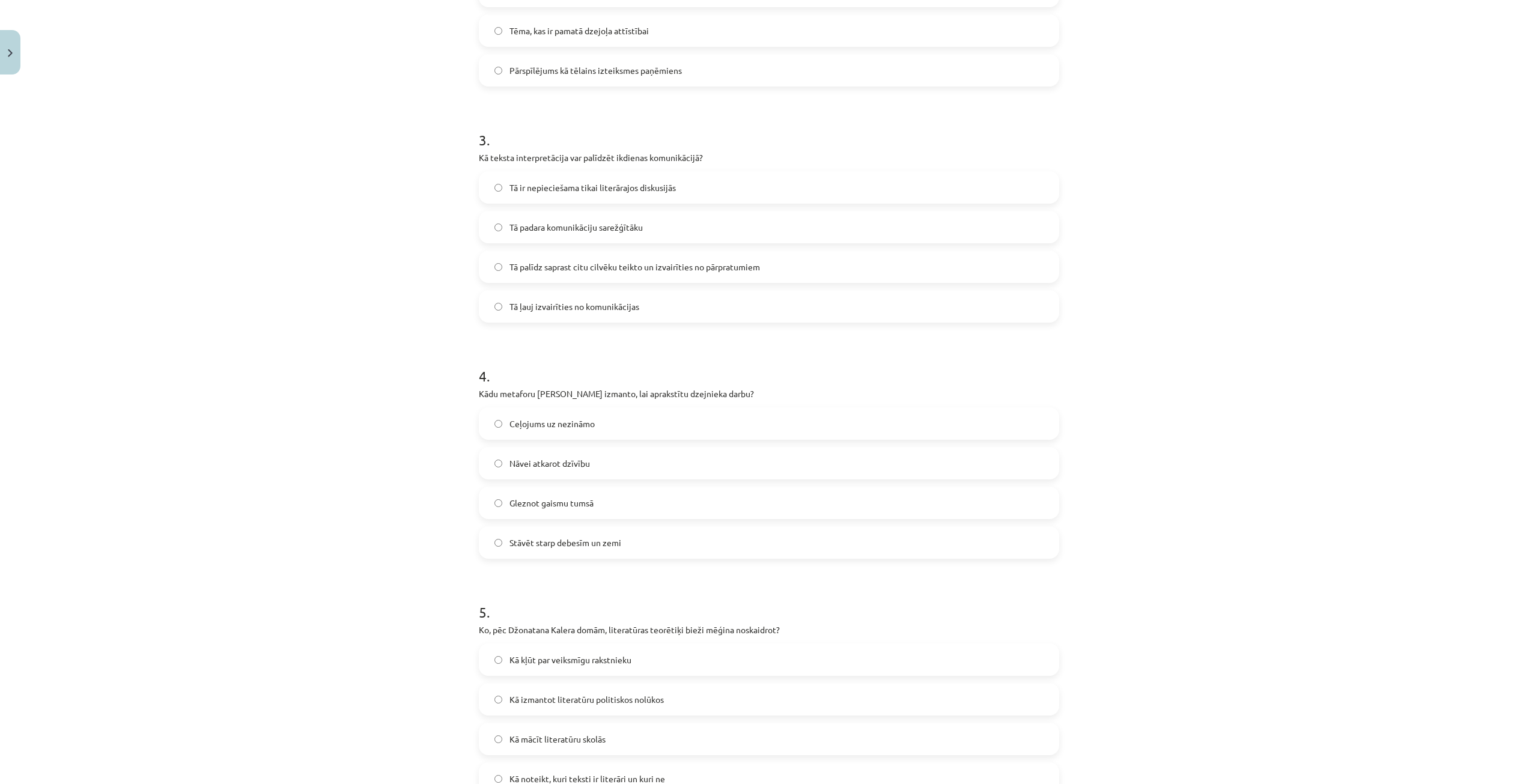
click at [631, 462] on label "Nāvei atkarot dzīvību" at bounding box center [769, 463] width 578 height 30
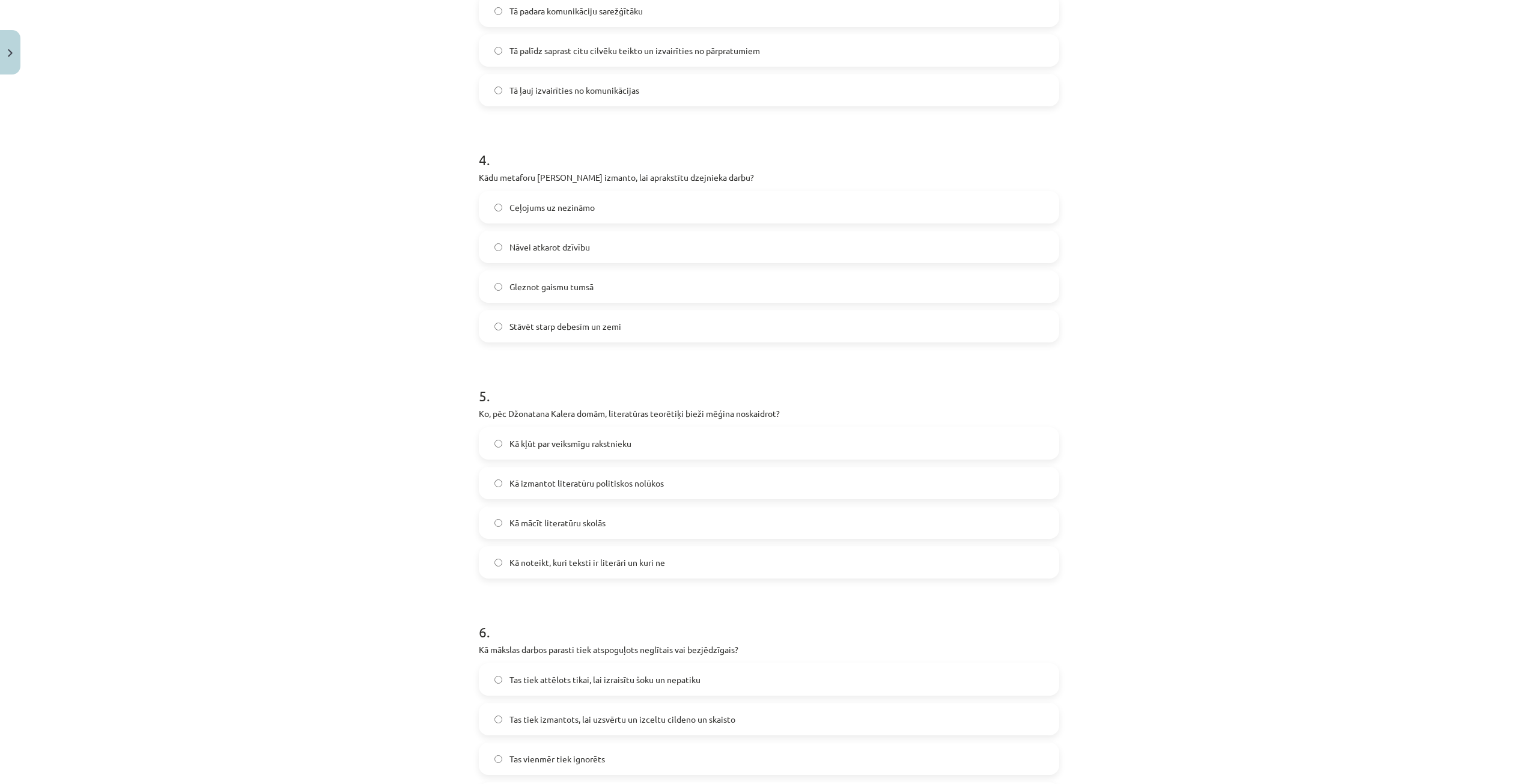
scroll to position [841, 0]
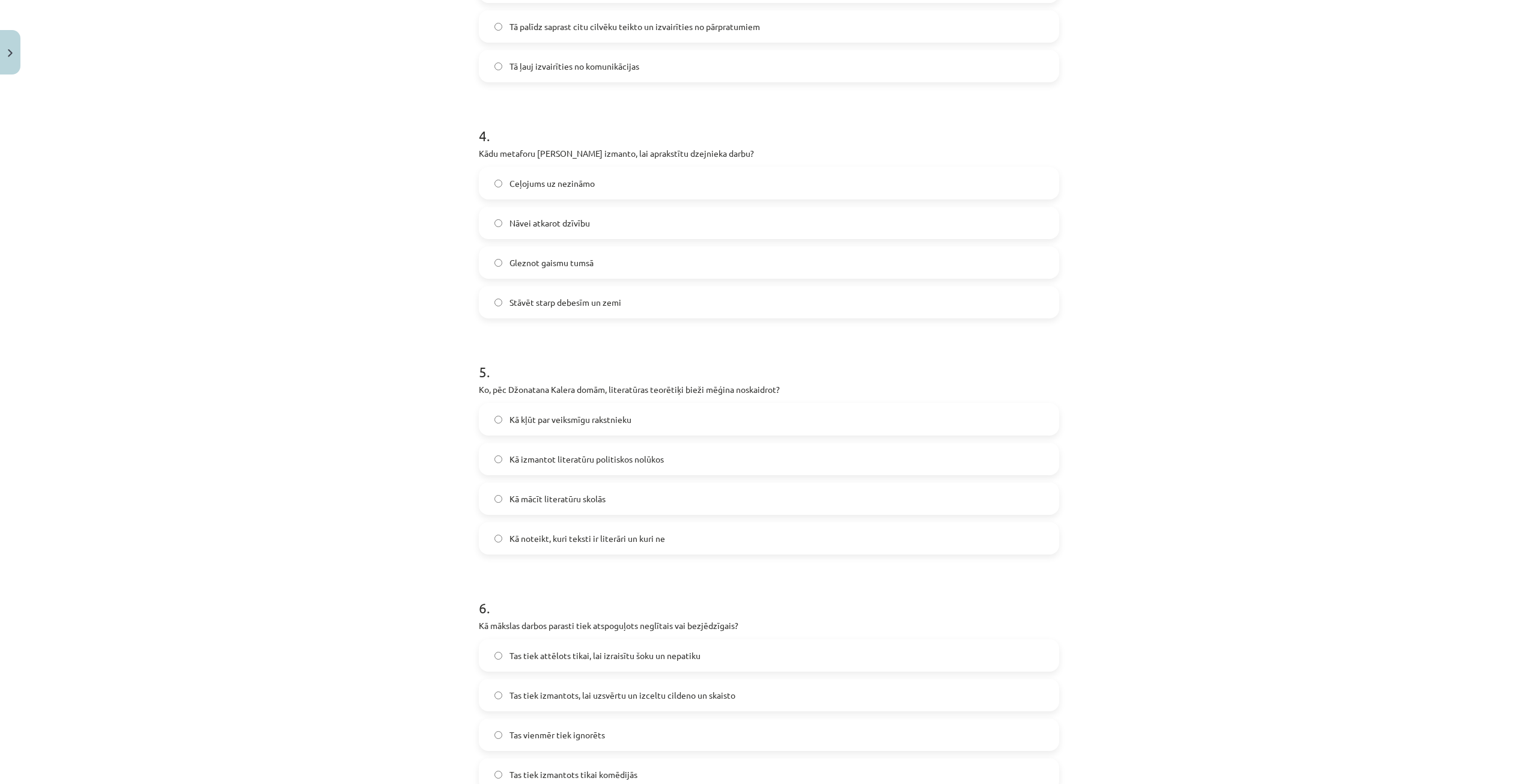
click at [697, 542] on label "Kā noteikt, kuri teksti ir literāri un kuri ne" at bounding box center [769, 538] width 578 height 30
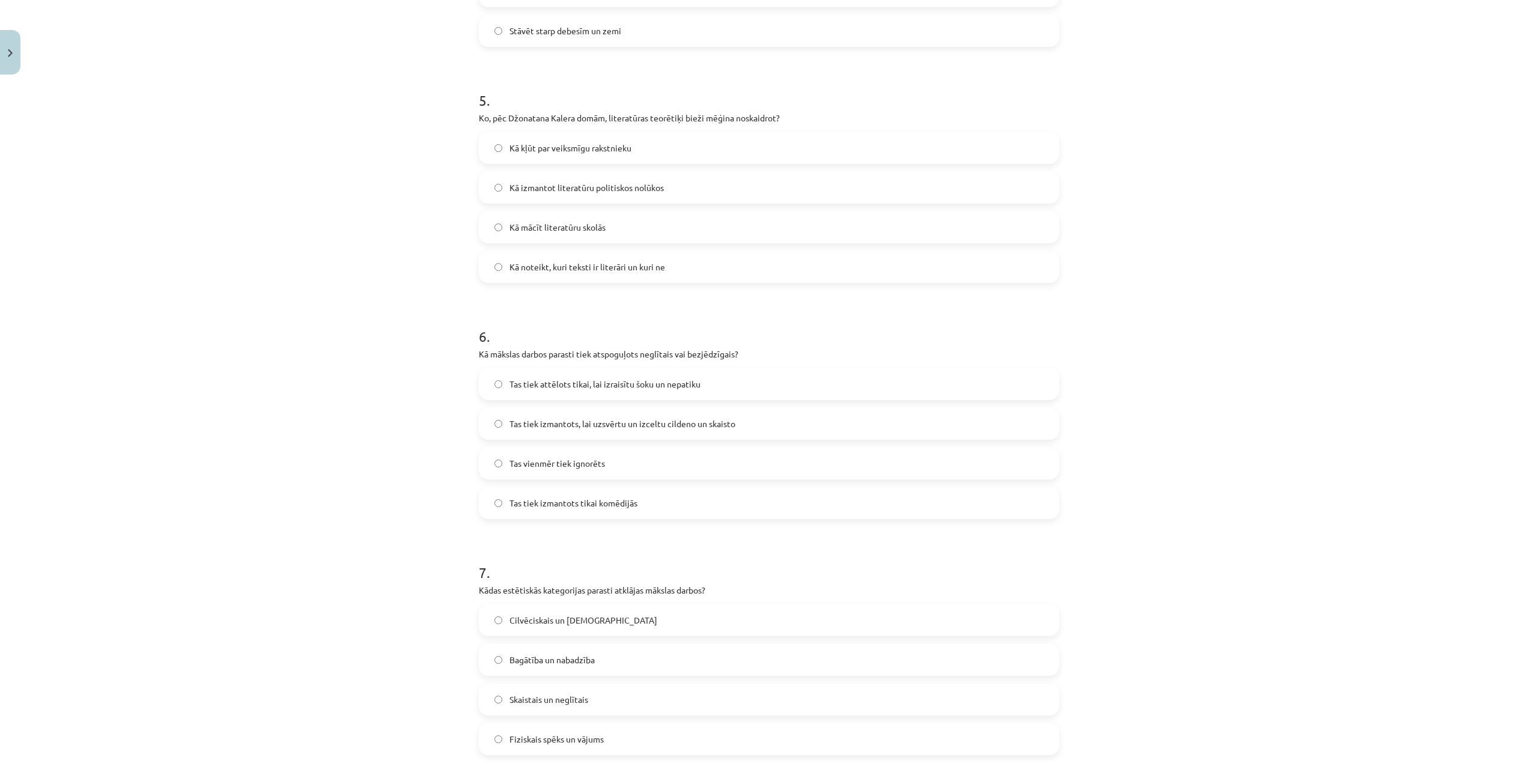
scroll to position [1141, 0]
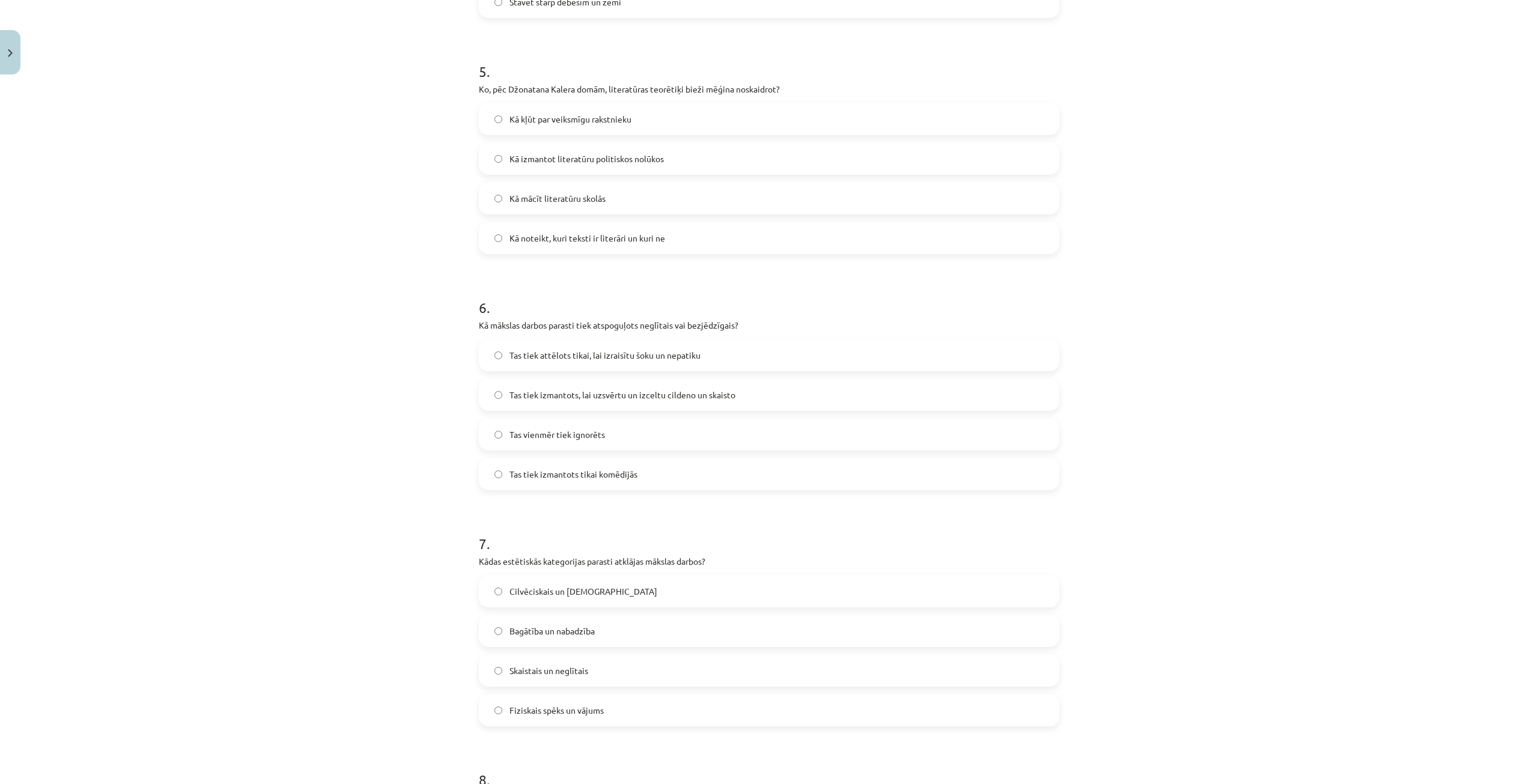
click at [695, 385] on label "Tas tiek izmantots, lai uzsvērtu un izceltu cildeno un skaisto" at bounding box center [769, 394] width 578 height 30
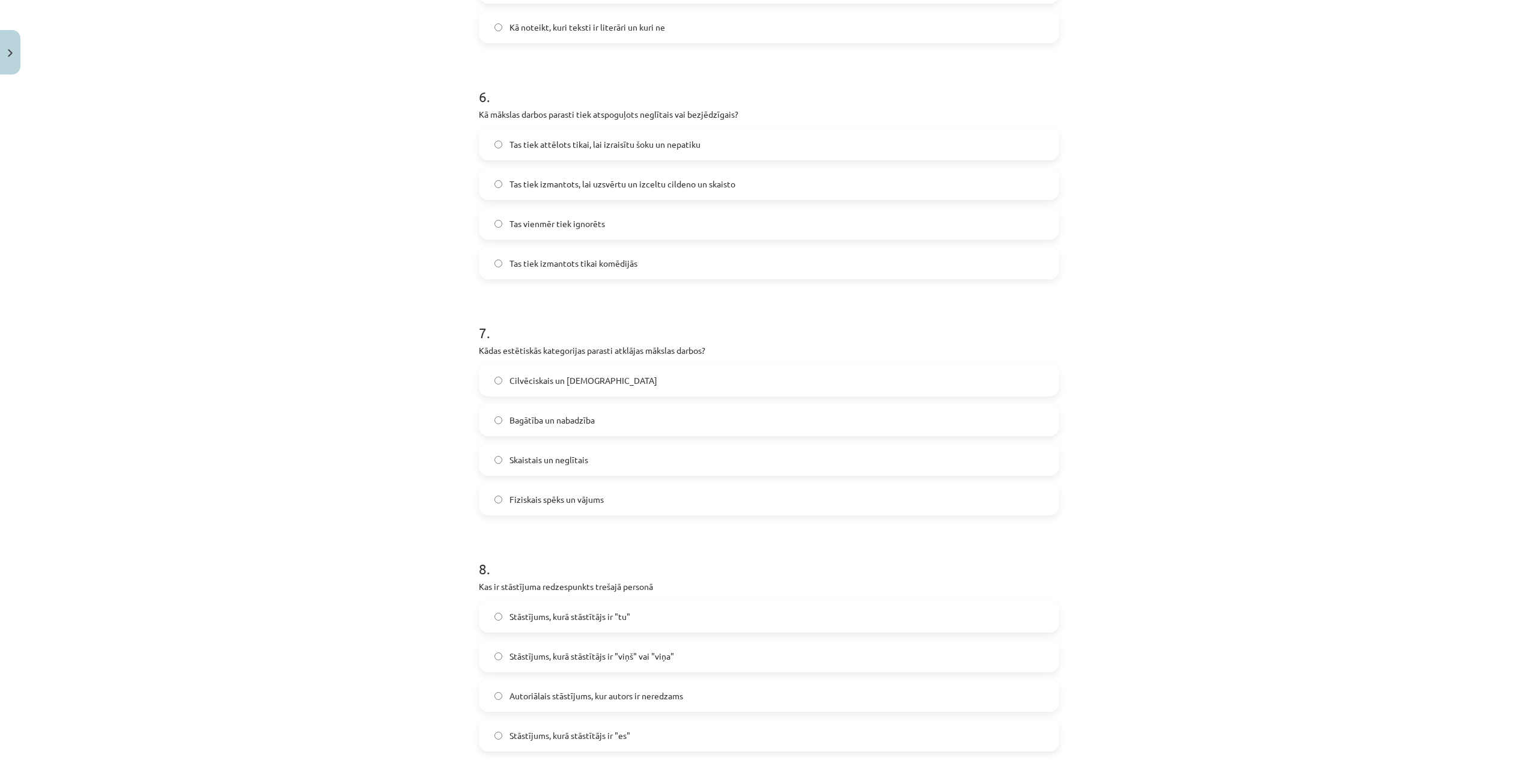
scroll to position [1381, 0]
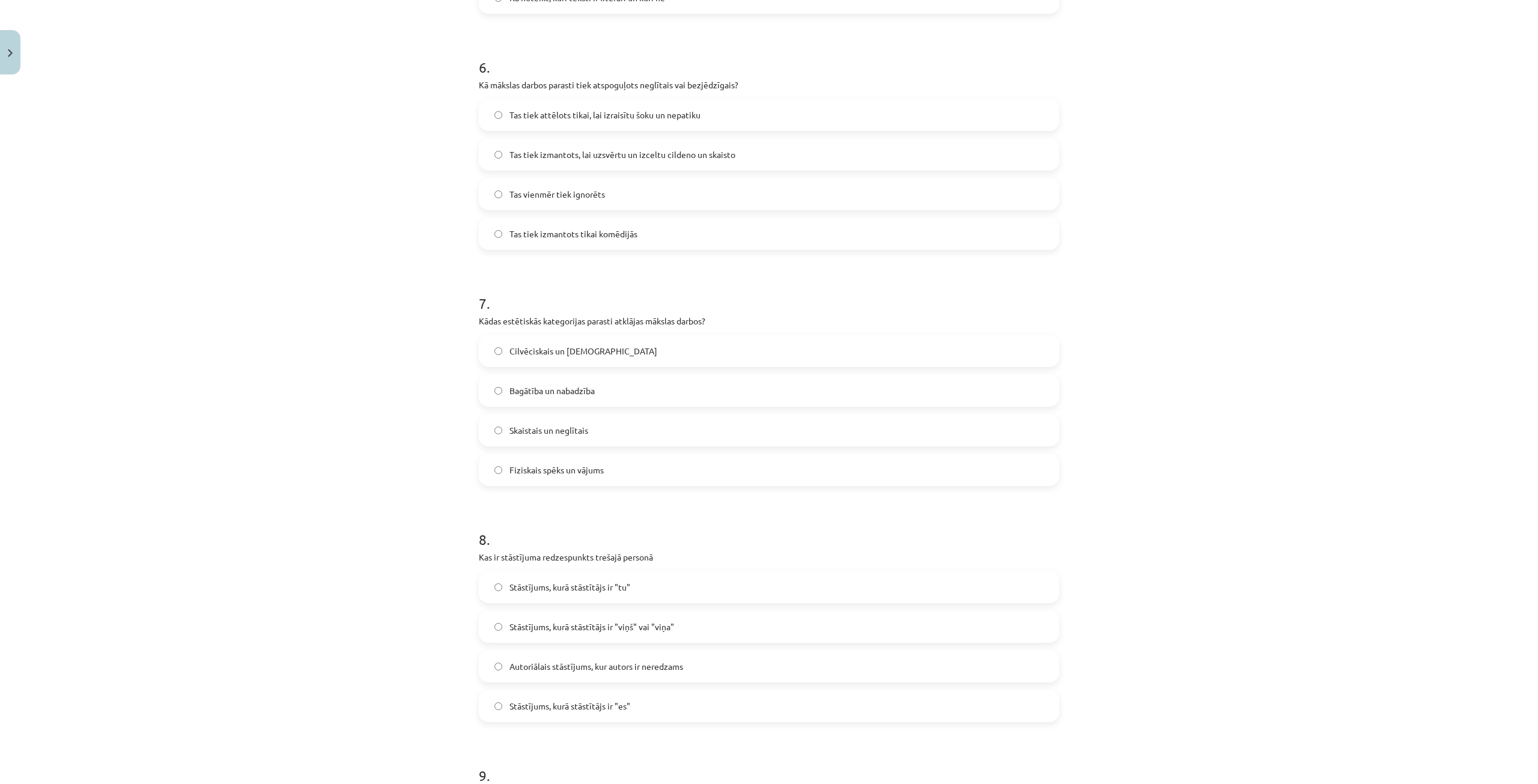
click at [636, 423] on label "Skaistais un neglītais" at bounding box center [769, 430] width 578 height 30
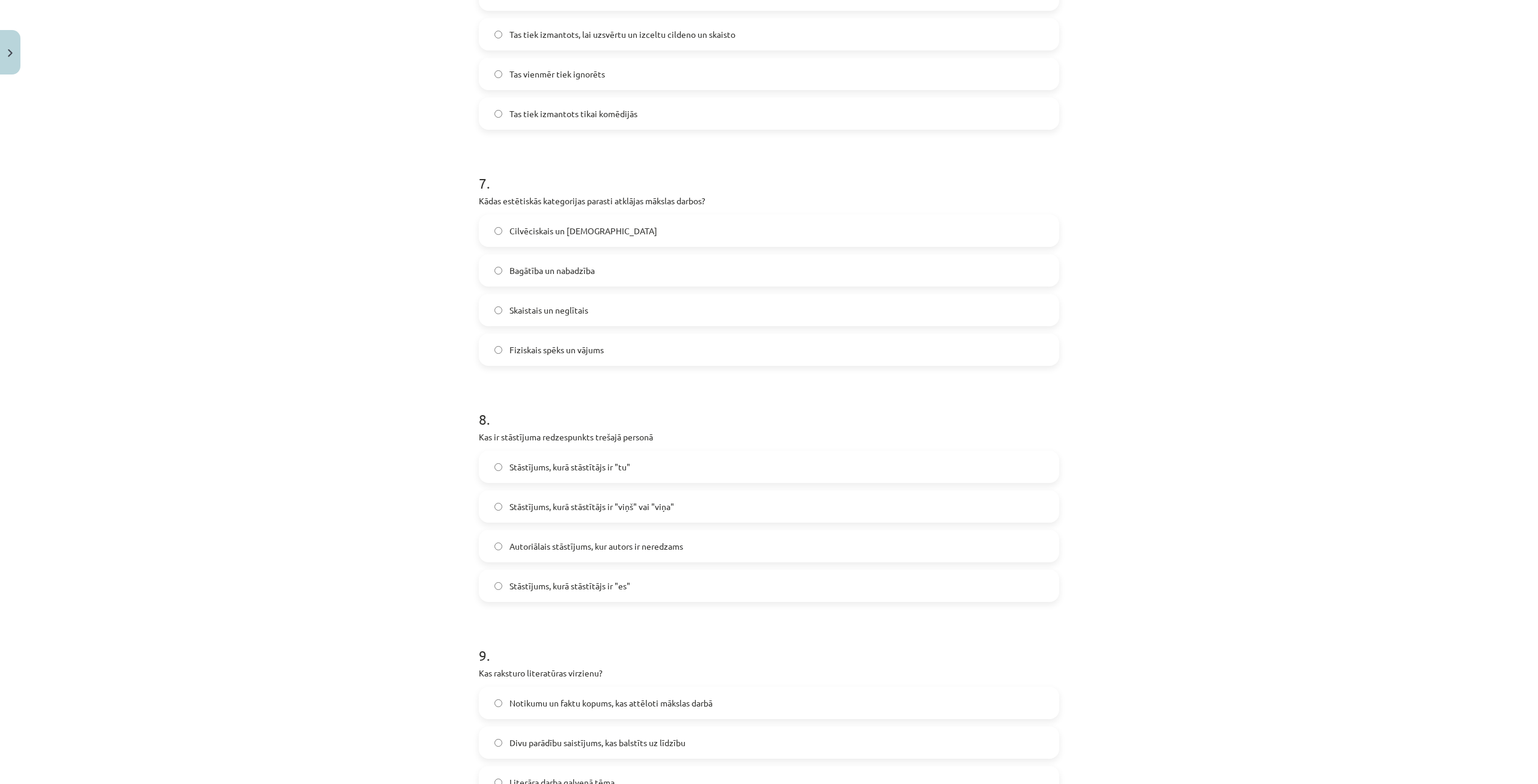
click at [685, 510] on label "Stāstījums, kurā stāstītājs ir "viņš" vai "viņa"" at bounding box center [769, 507] width 578 height 30
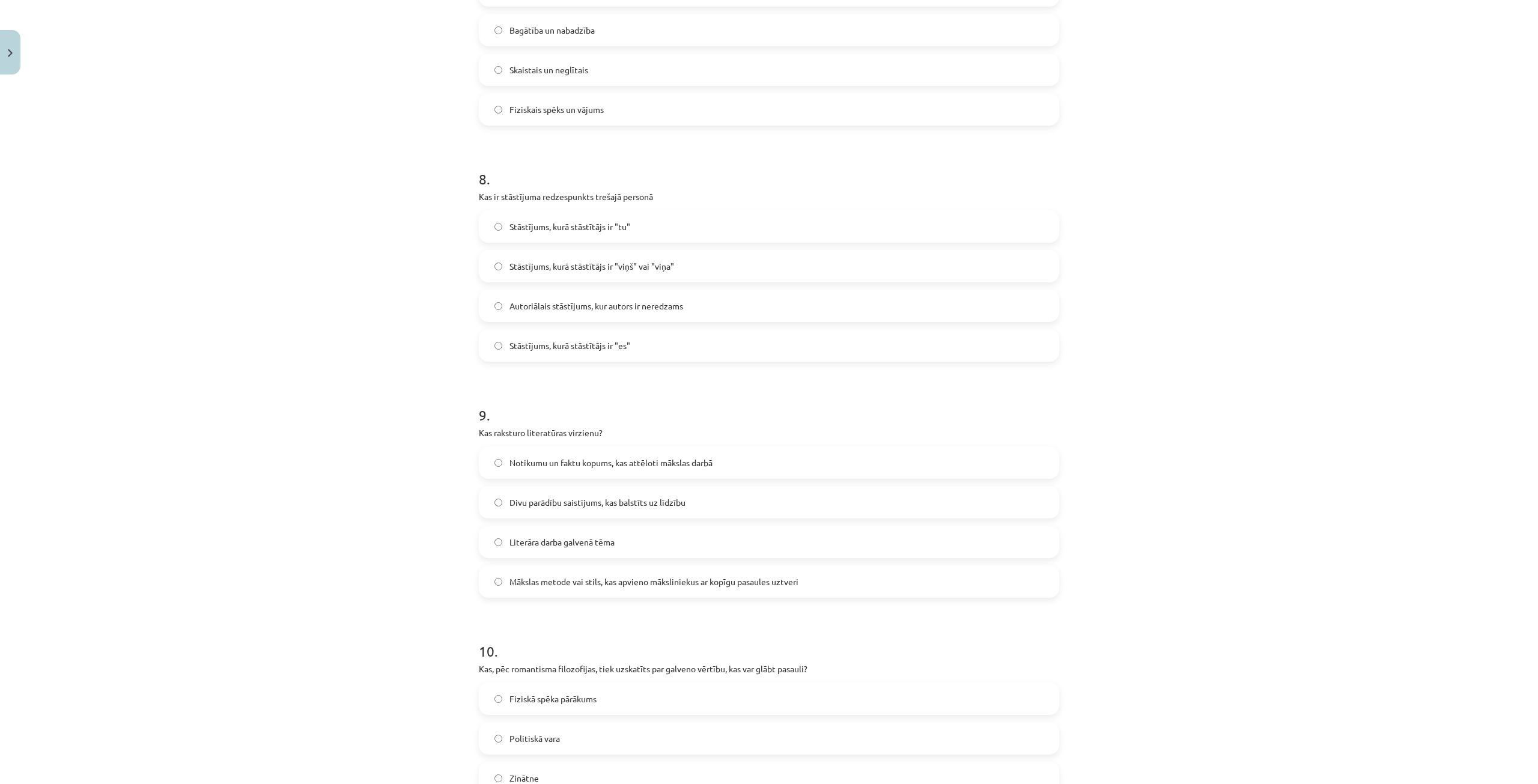
scroll to position [1802, 0]
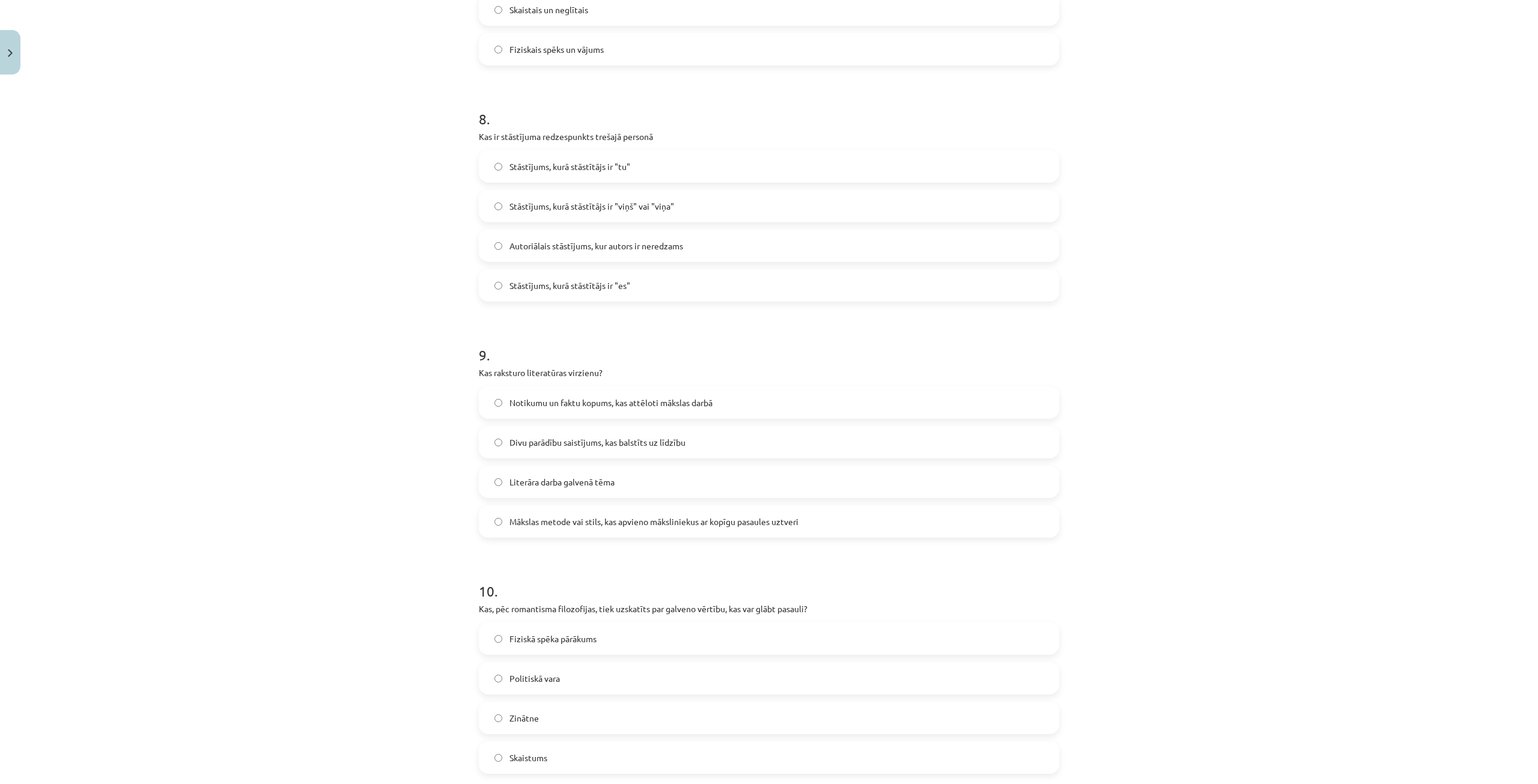
click at [788, 519] on span "Mākslas metode vai stils, kas apvieno māksliniekus ar kopīgu pasaules uztveri" at bounding box center [654, 521] width 289 height 13
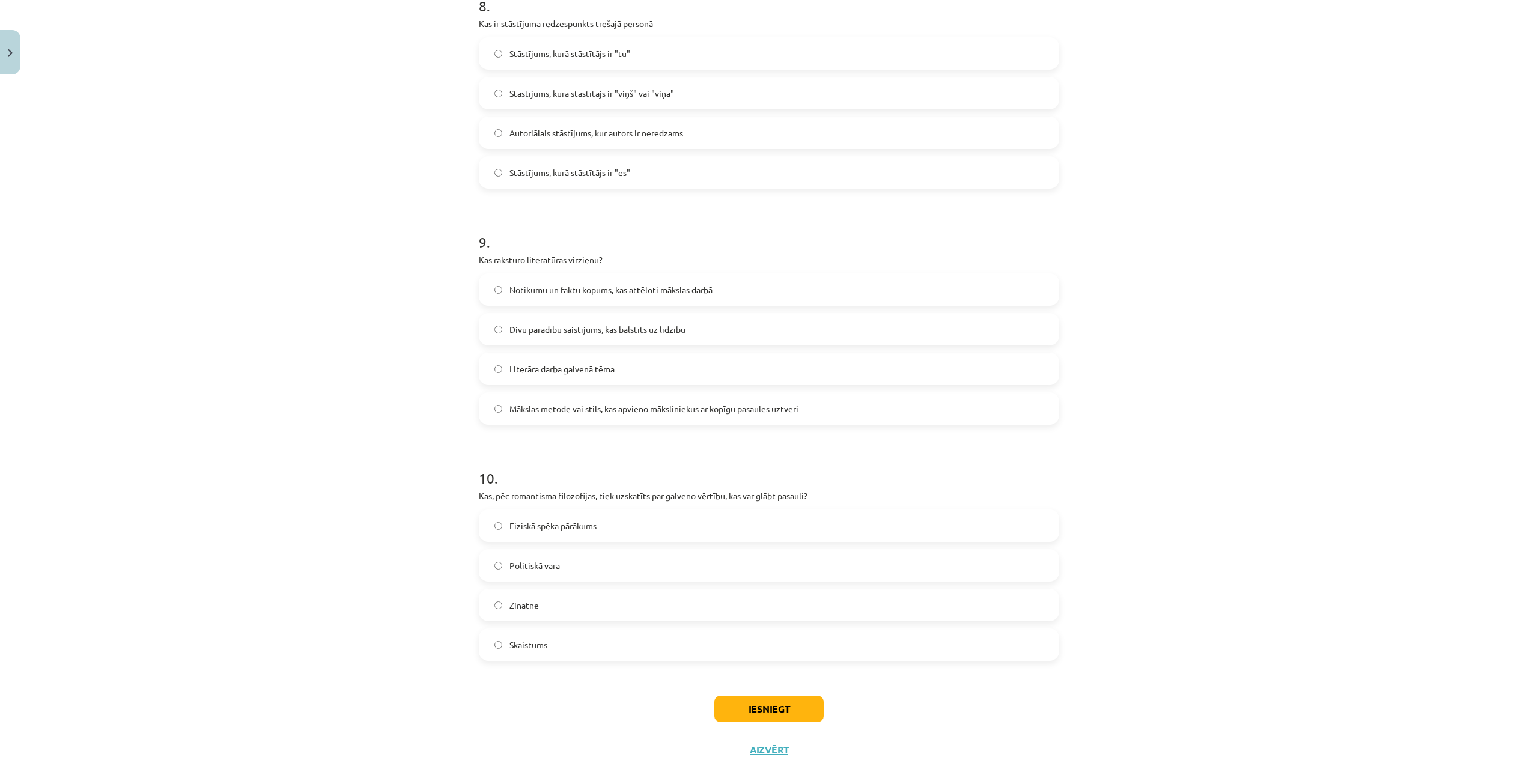
scroll to position [1931, 0]
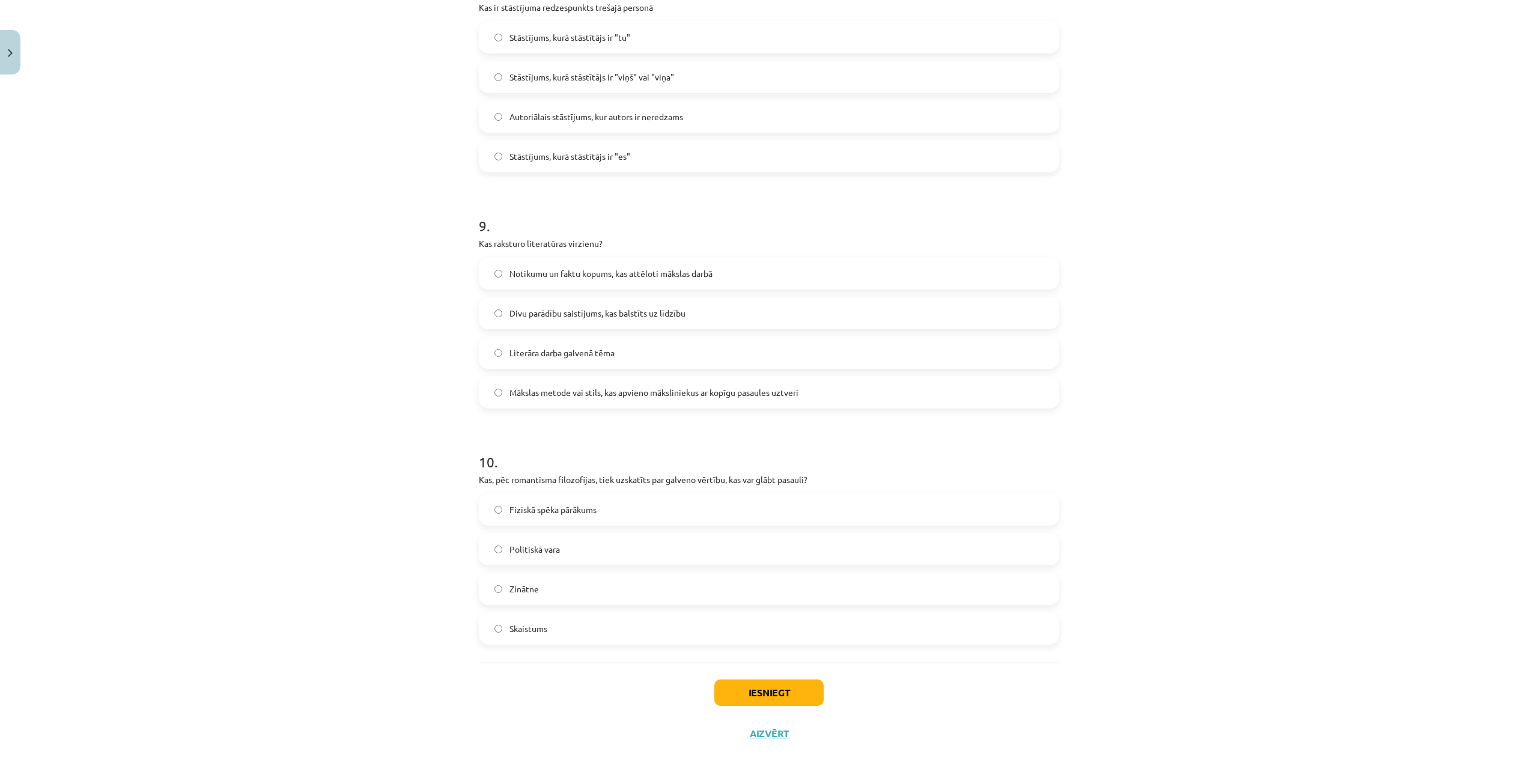
click at [614, 631] on label "Skaistums" at bounding box center [769, 628] width 578 height 30
click at [780, 692] on button "Iesniegt" at bounding box center [769, 692] width 110 height 27
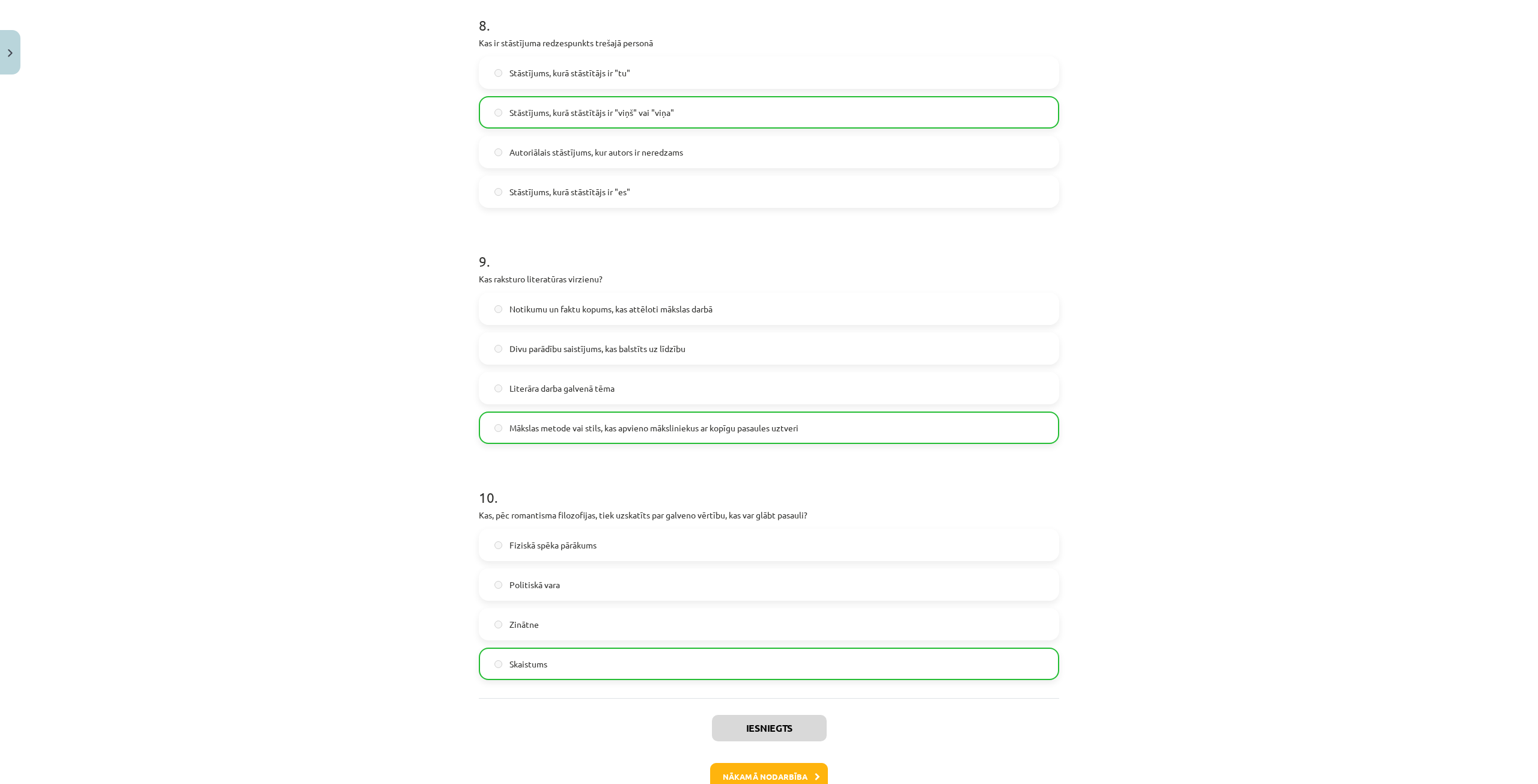
scroll to position [1970, 0]
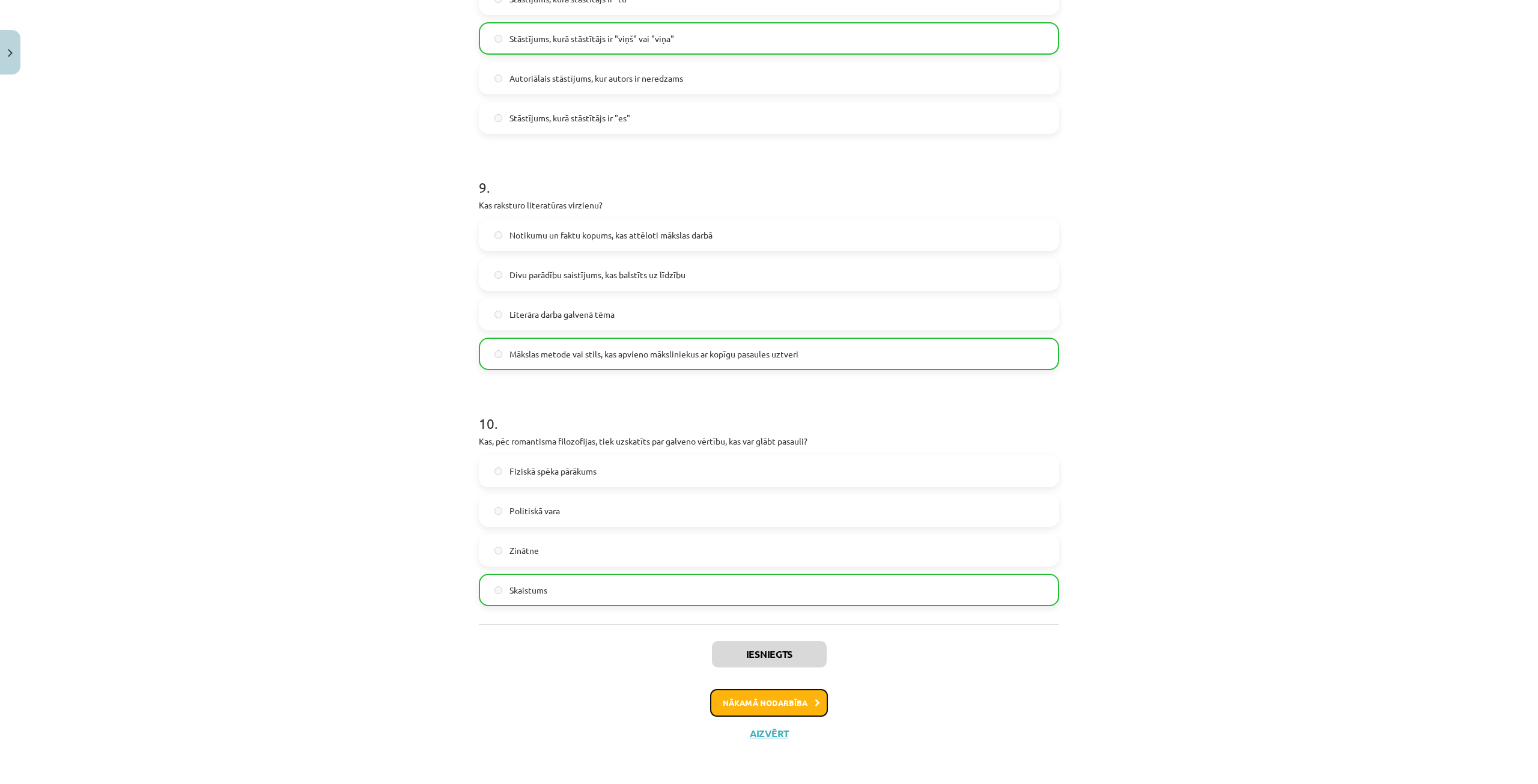
click at [802, 704] on button "Nākamā nodarbība" at bounding box center [769, 703] width 118 height 28
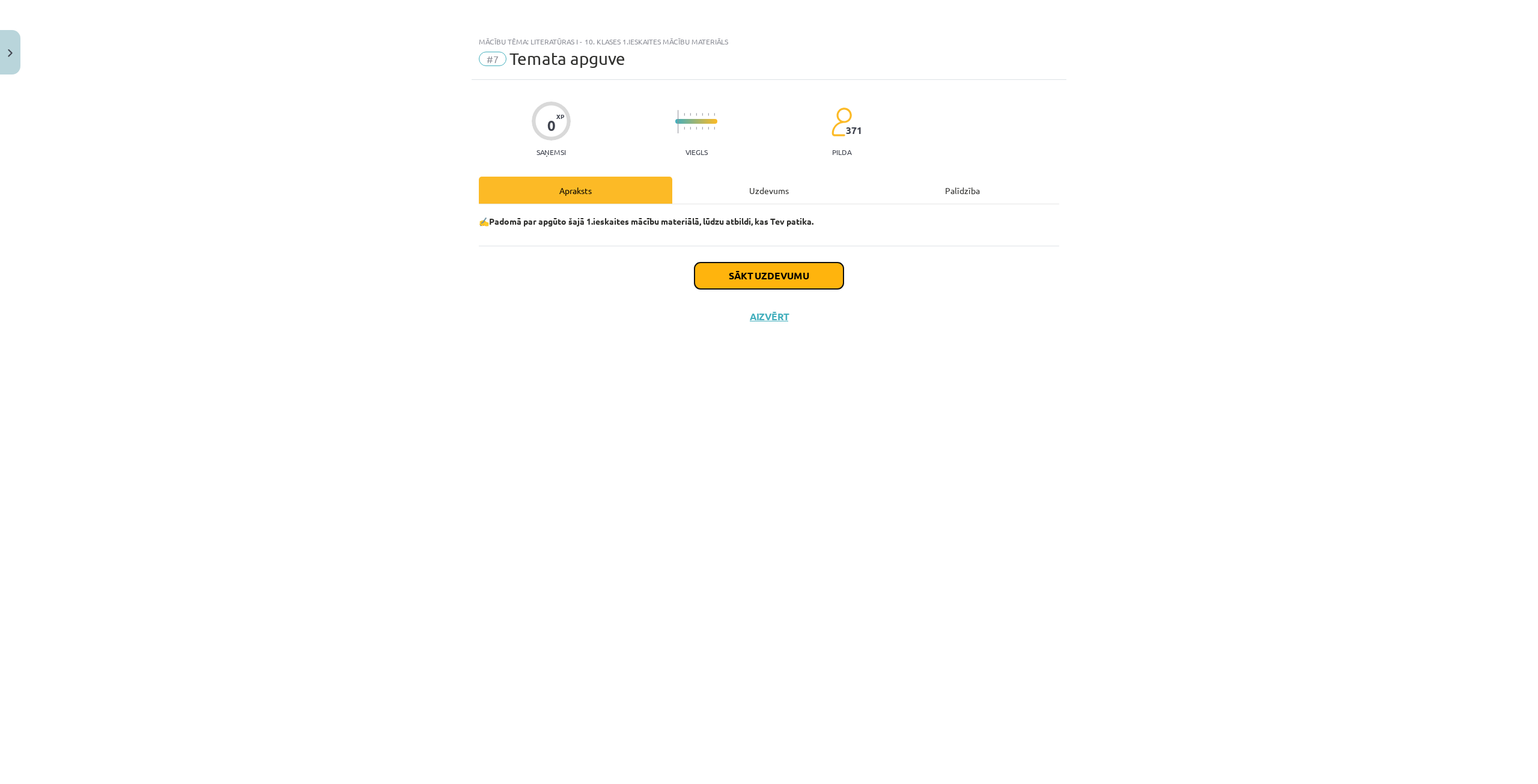
click at [730, 266] on button "Sākt uzdevumu" at bounding box center [769, 275] width 149 height 27
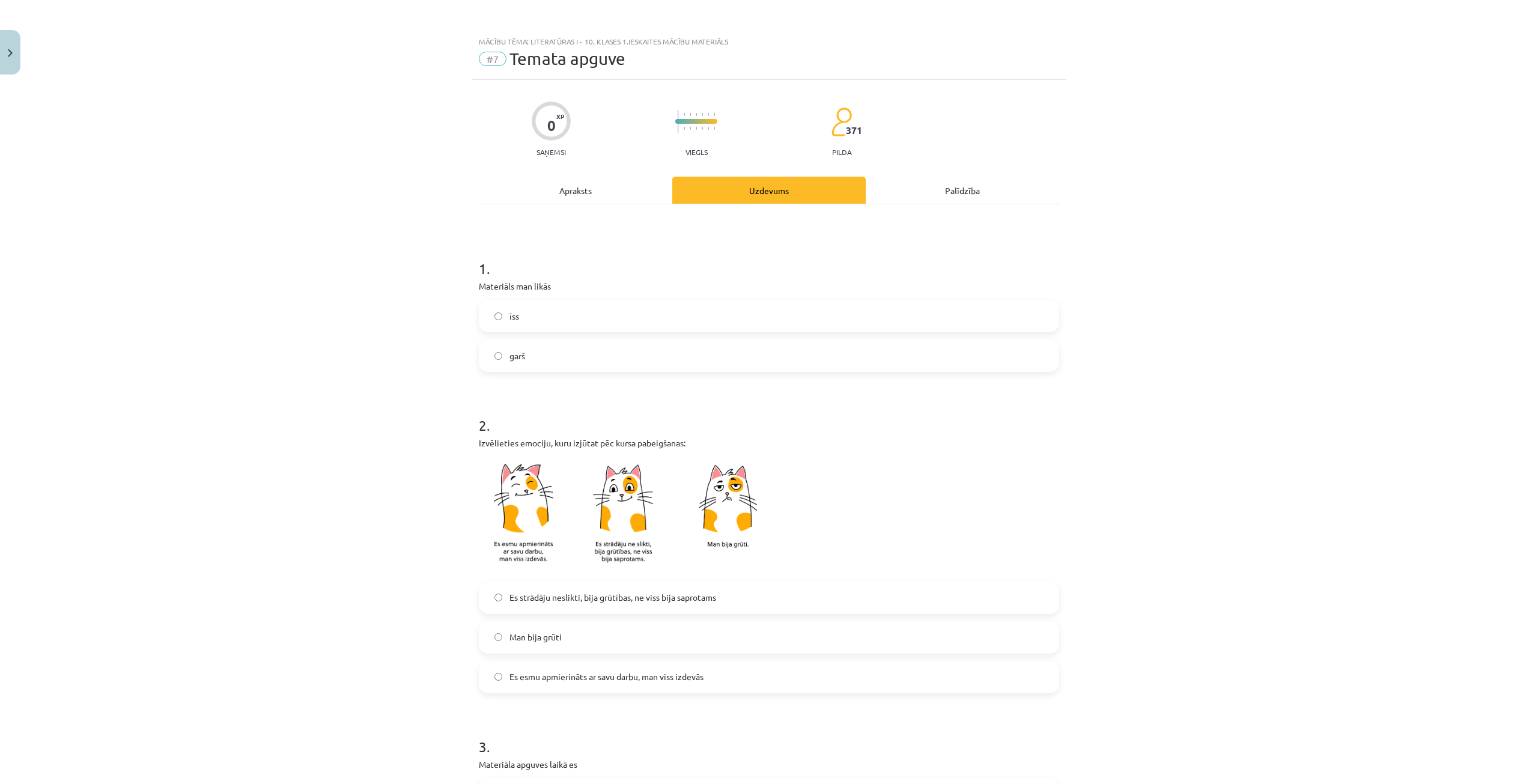
click at [563, 356] on label "garš" at bounding box center [769, 355] width 578 height 30
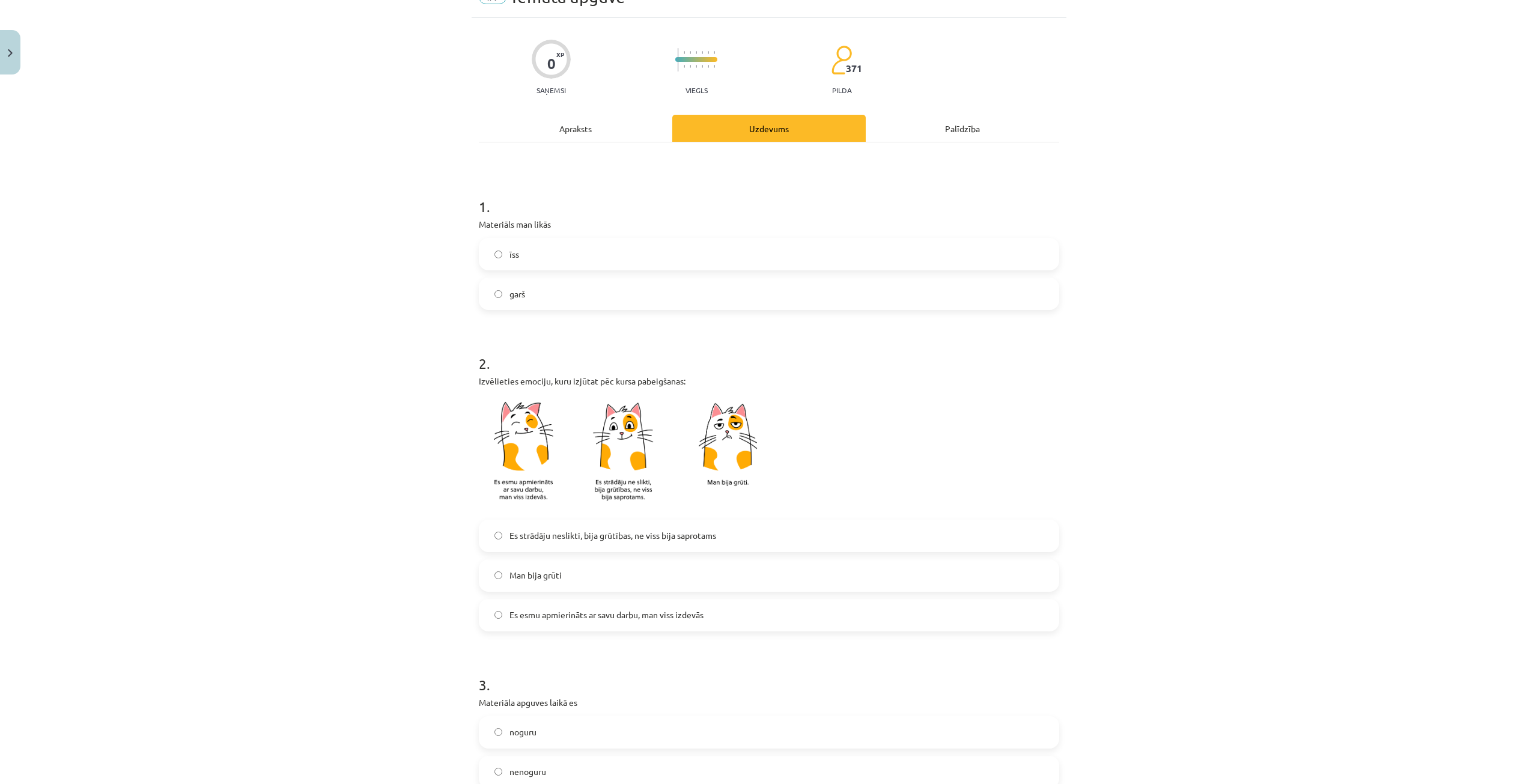
scroll to position [120, 0]
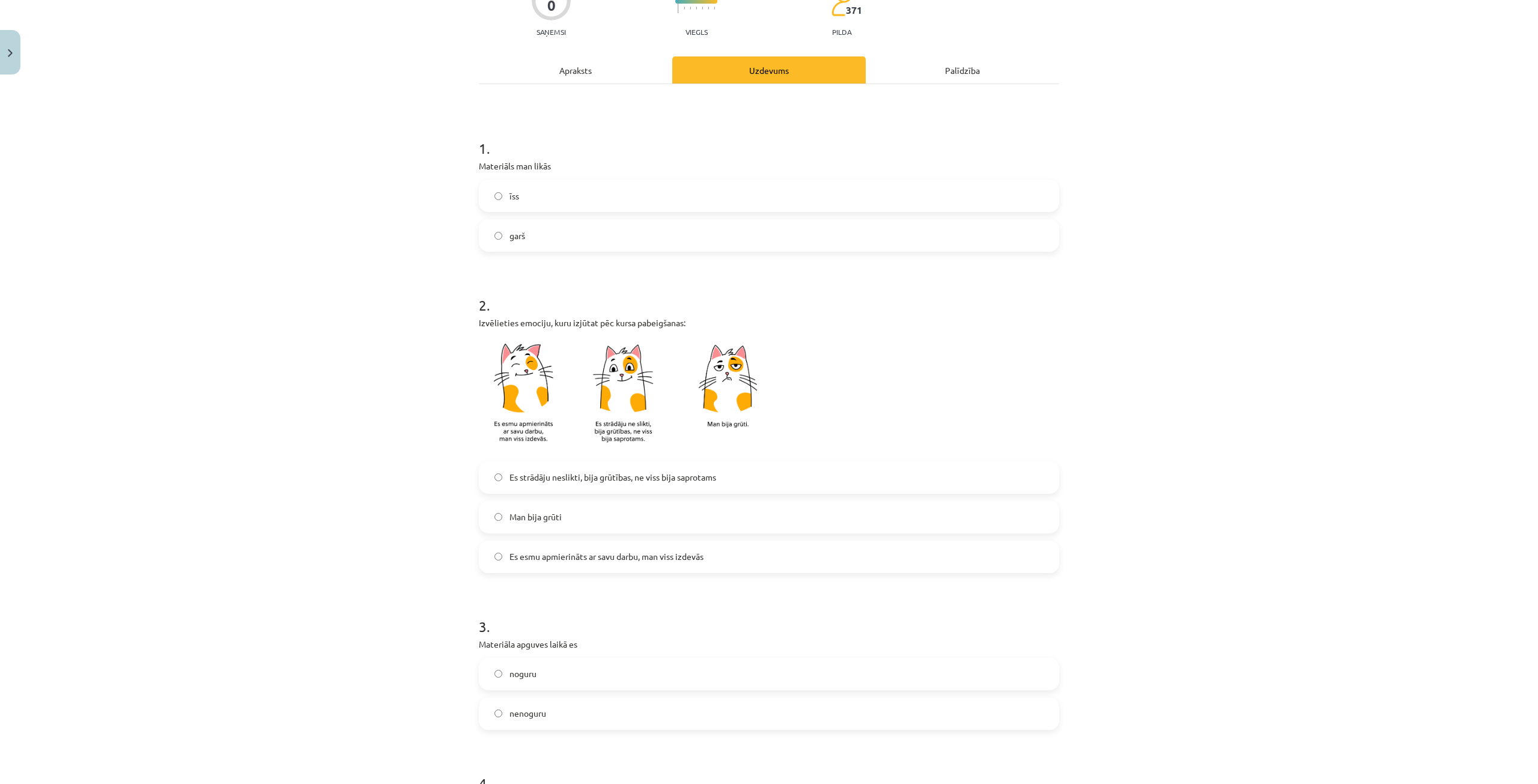
click at [616, 561] on span "Es esmu apmierināts ar savu darbu, man viss izdevās" at bounding box center [607, 556] width 194 height 13
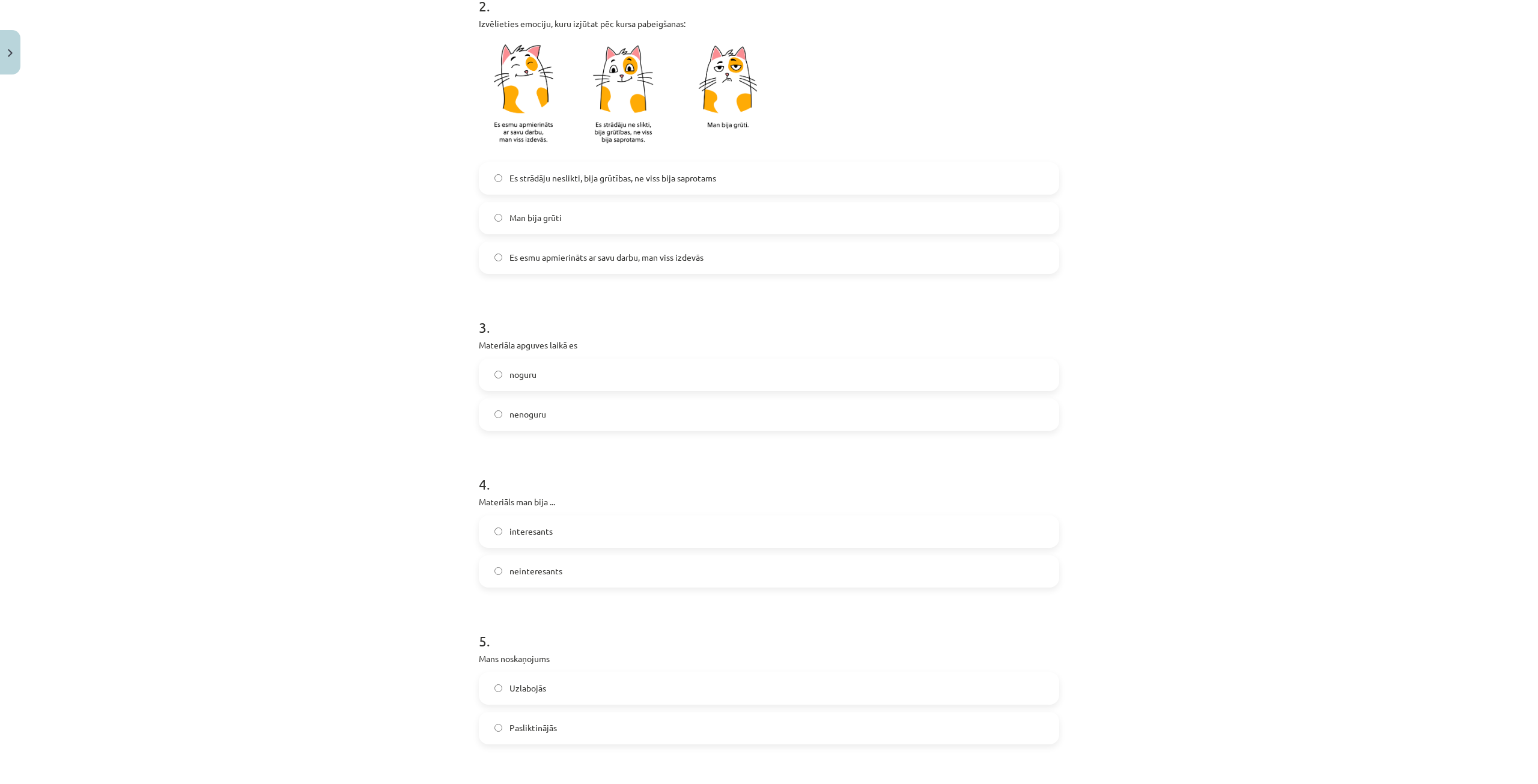
scroll to position [421, 0]
click at [562, 413] on label "nenoguru" at bounding box center [769, 413] width 578 height 30
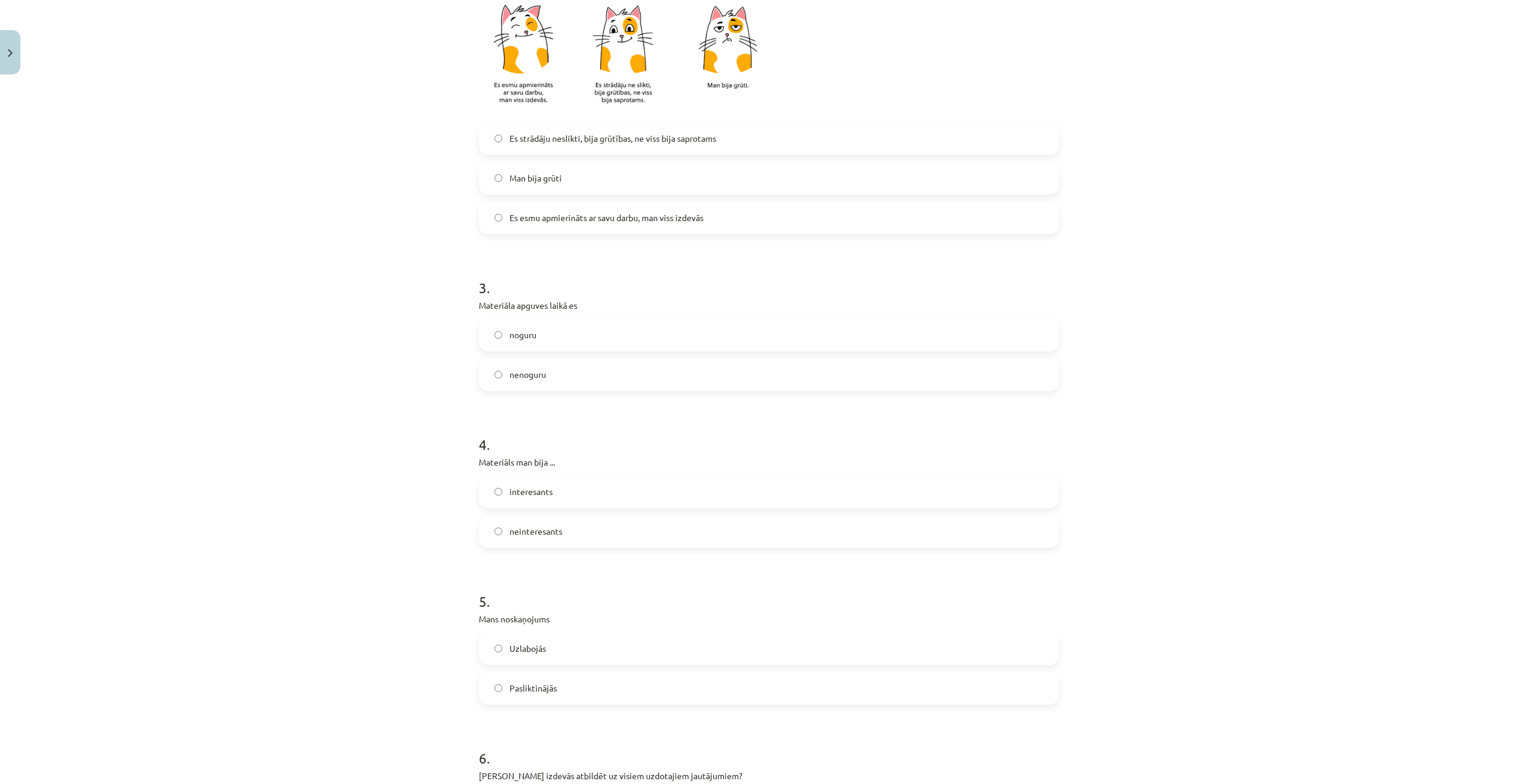
scroll to position [481, 0]
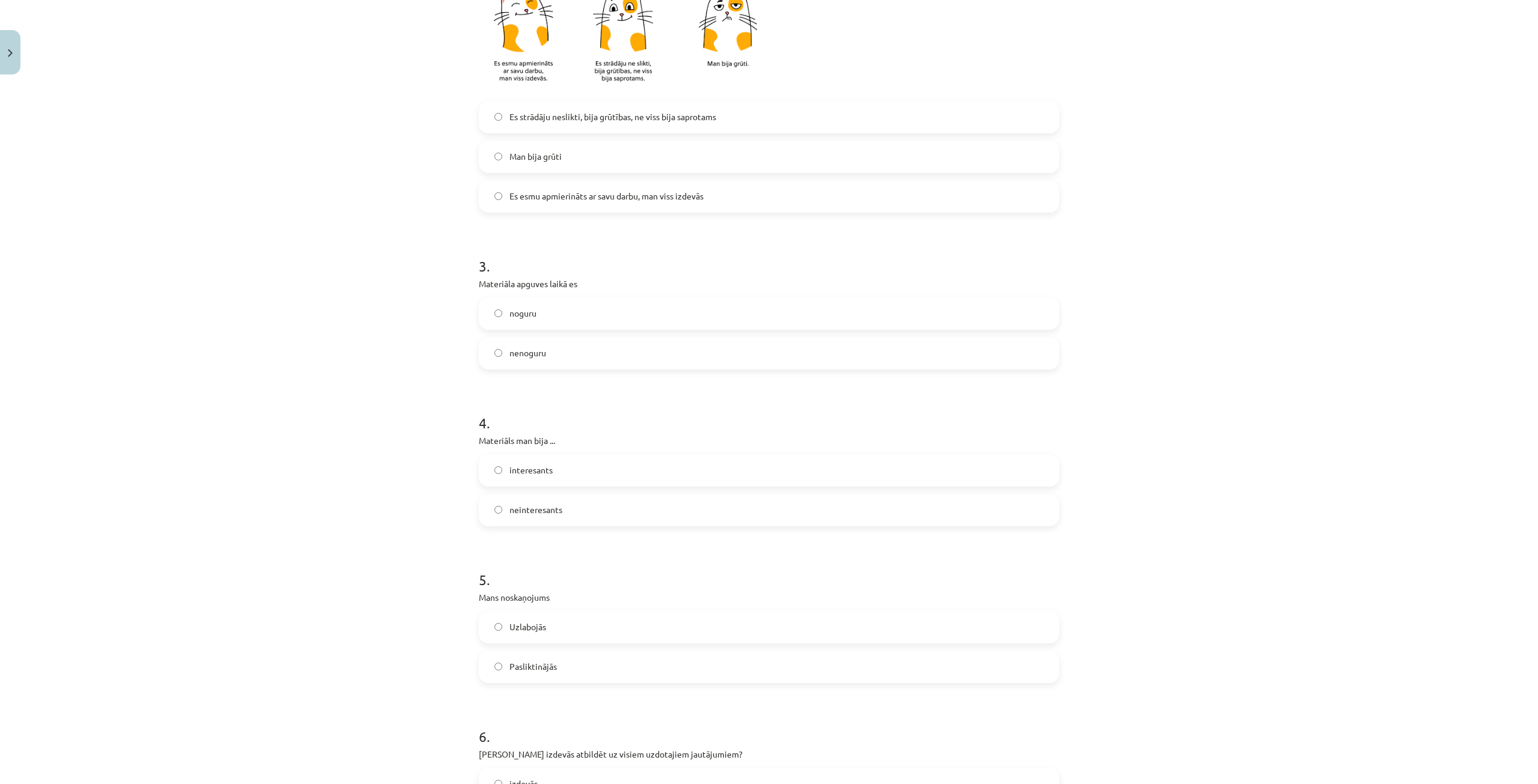
click at [559, 471] on label "interesants" at bounding box center [769, 470] width 578 height 30
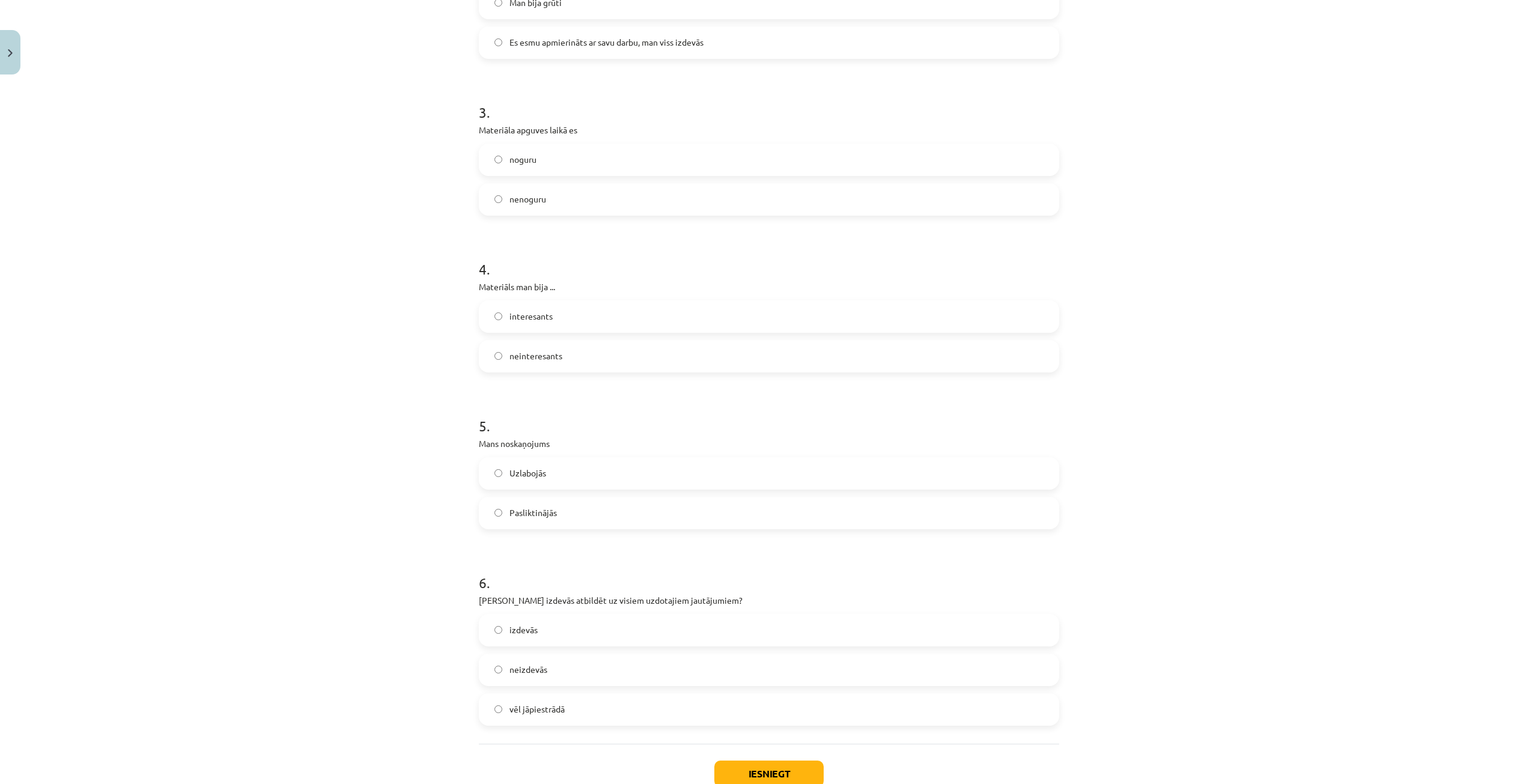
scroll to position [661, 0]
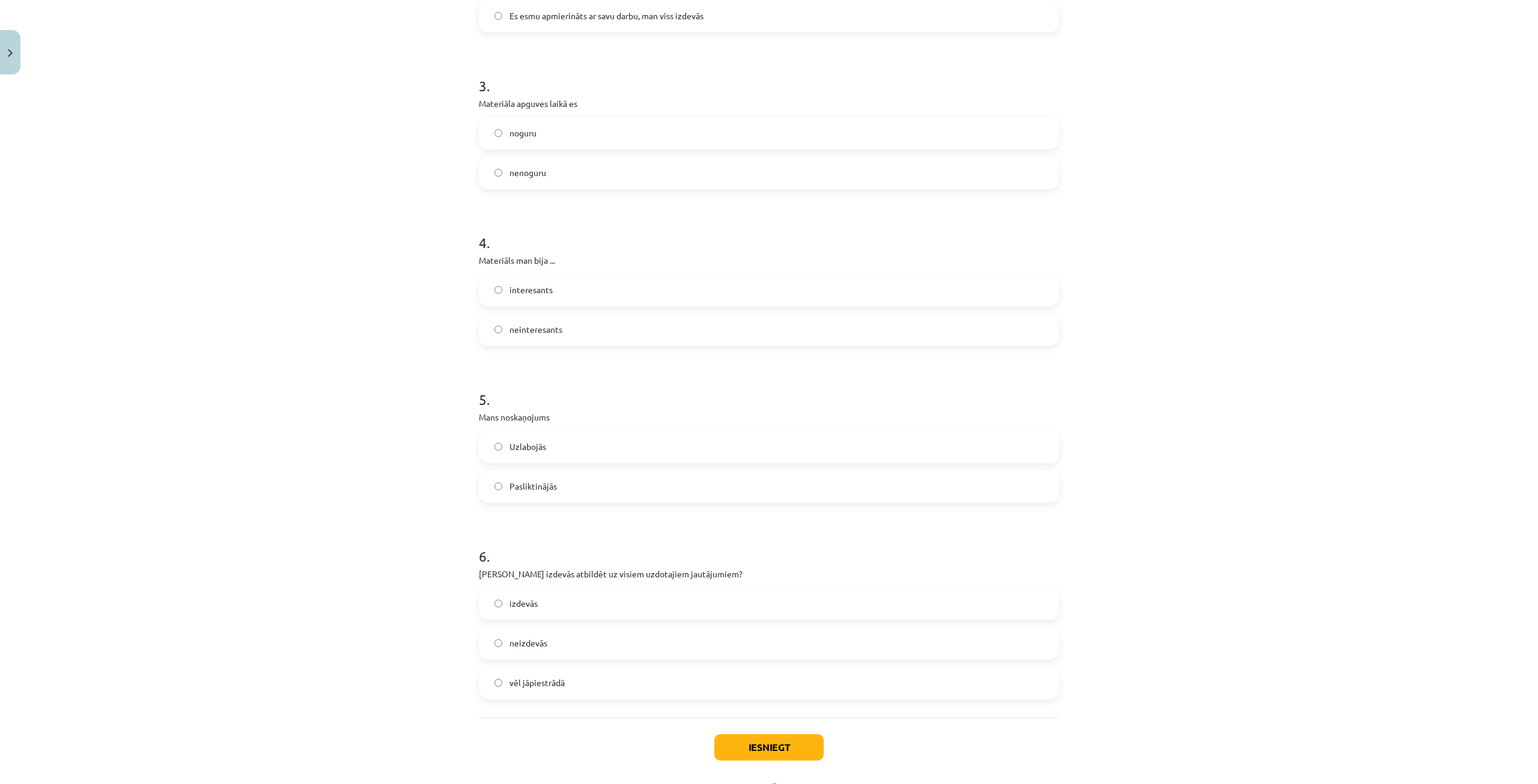
click at [550, 441] on label "Uzlabojās" at bounding box center [769, 446] width 578 height 30
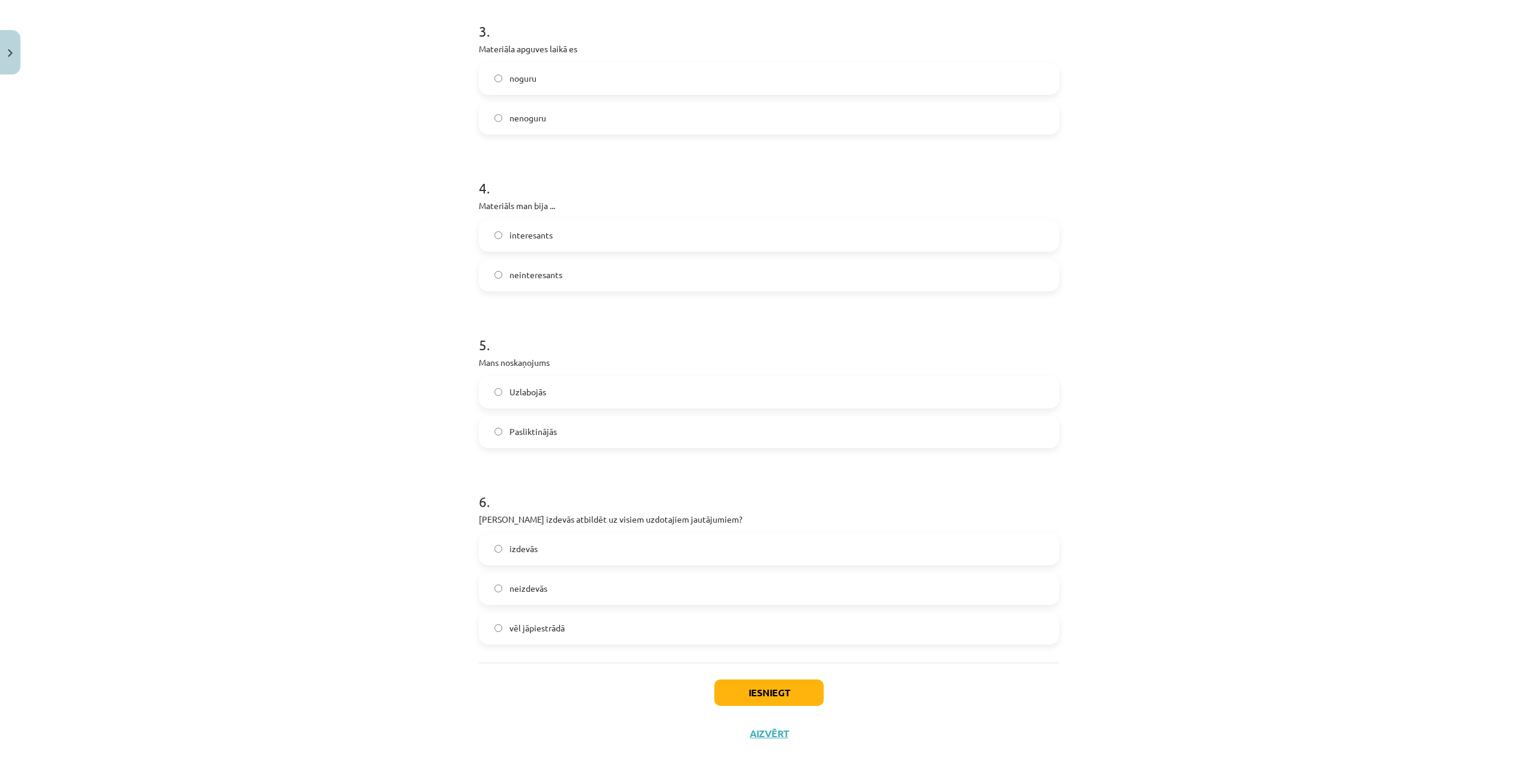
click at [562, 544] on label "izdevās" at bounding box center [769, 549] width 578 height 30
click at [748, 690] on button "Iesniegt" at bounding box center [769, 692] width 110 height 27
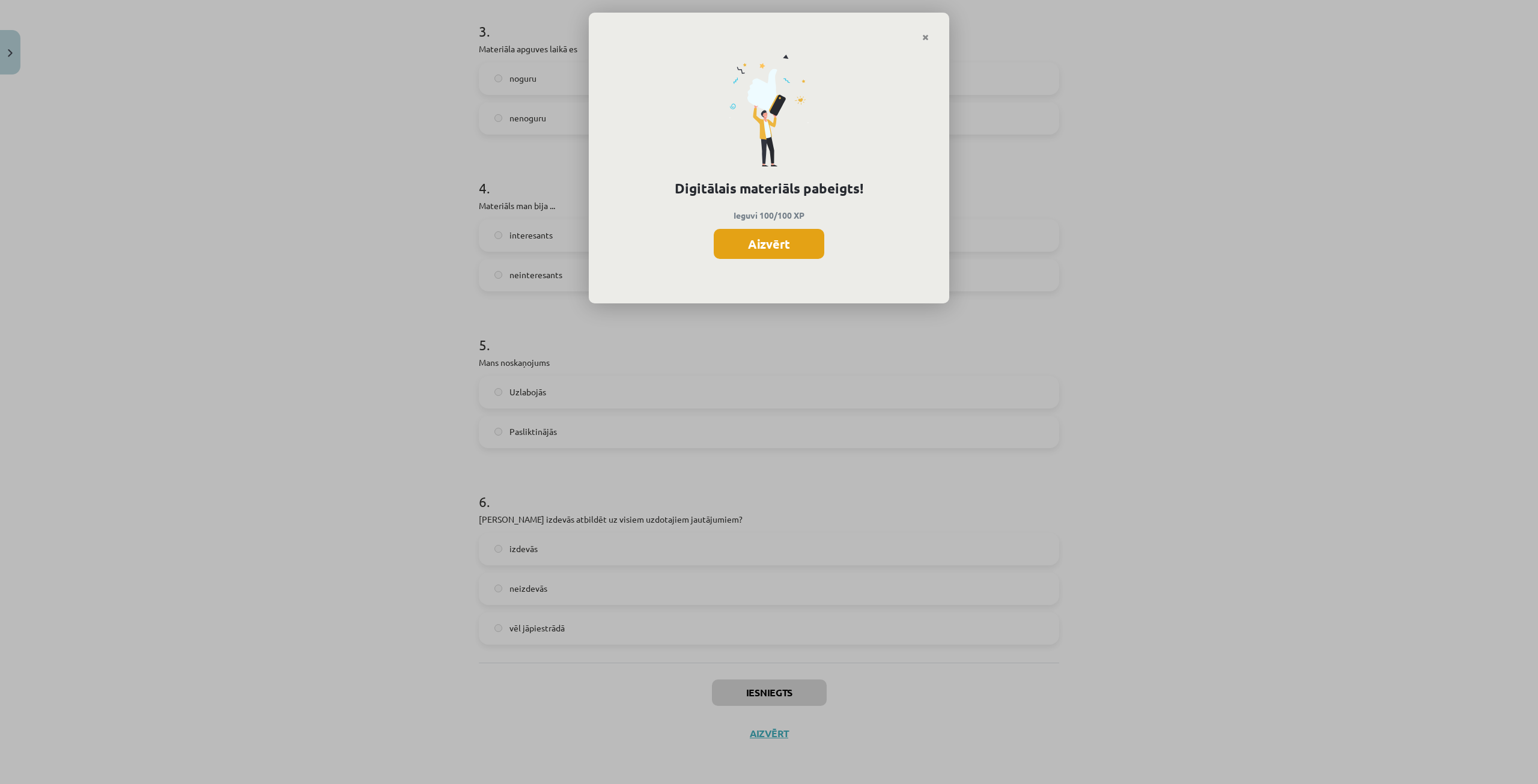
click at [762, 245] on button "Aizvērt" at bounding box center [769, 244] width 111 height 30
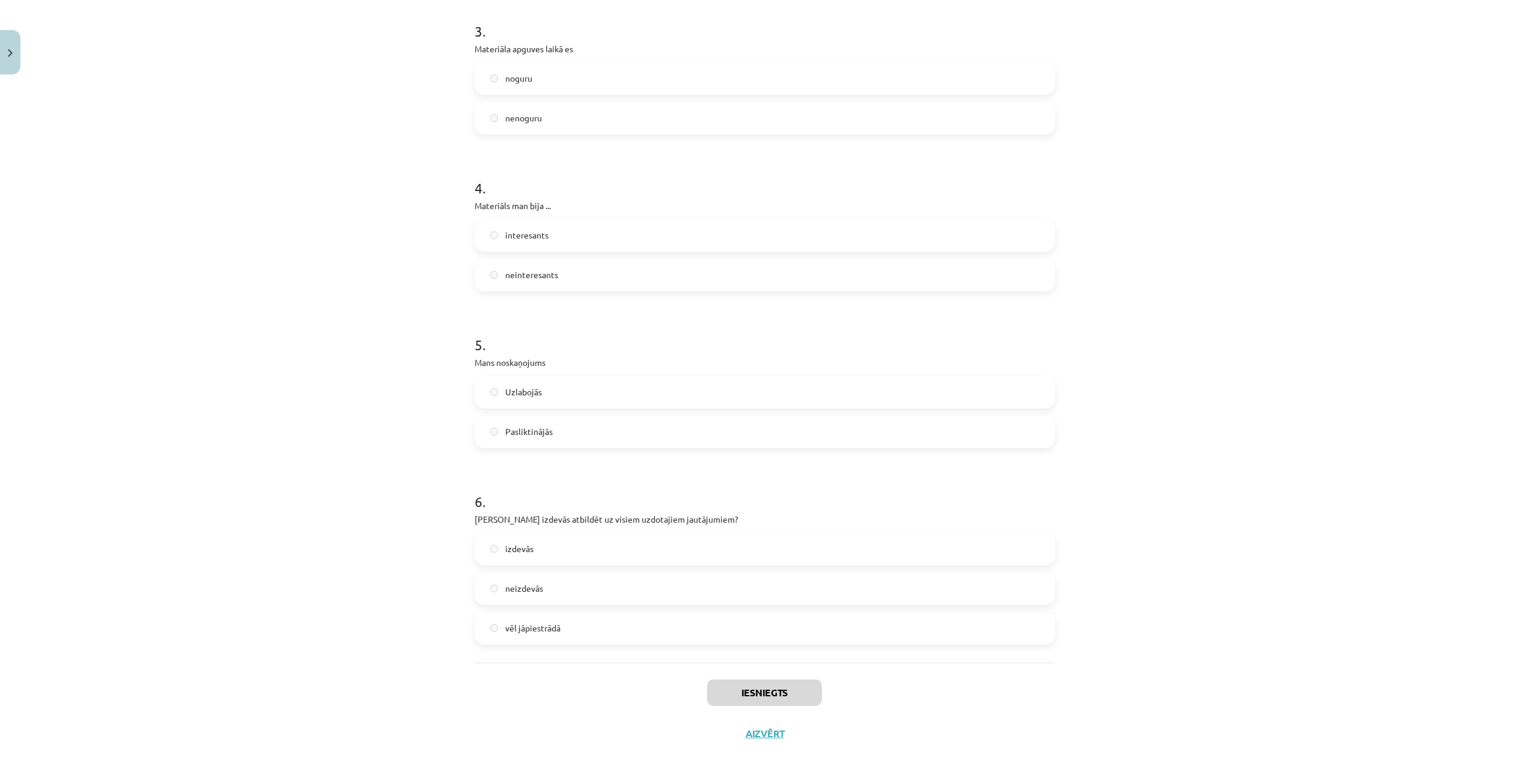
scroll to position [300, 0]
click at [759, 734] on button "Aizvērt" at bounding box center [764, 734] width 45 height 12
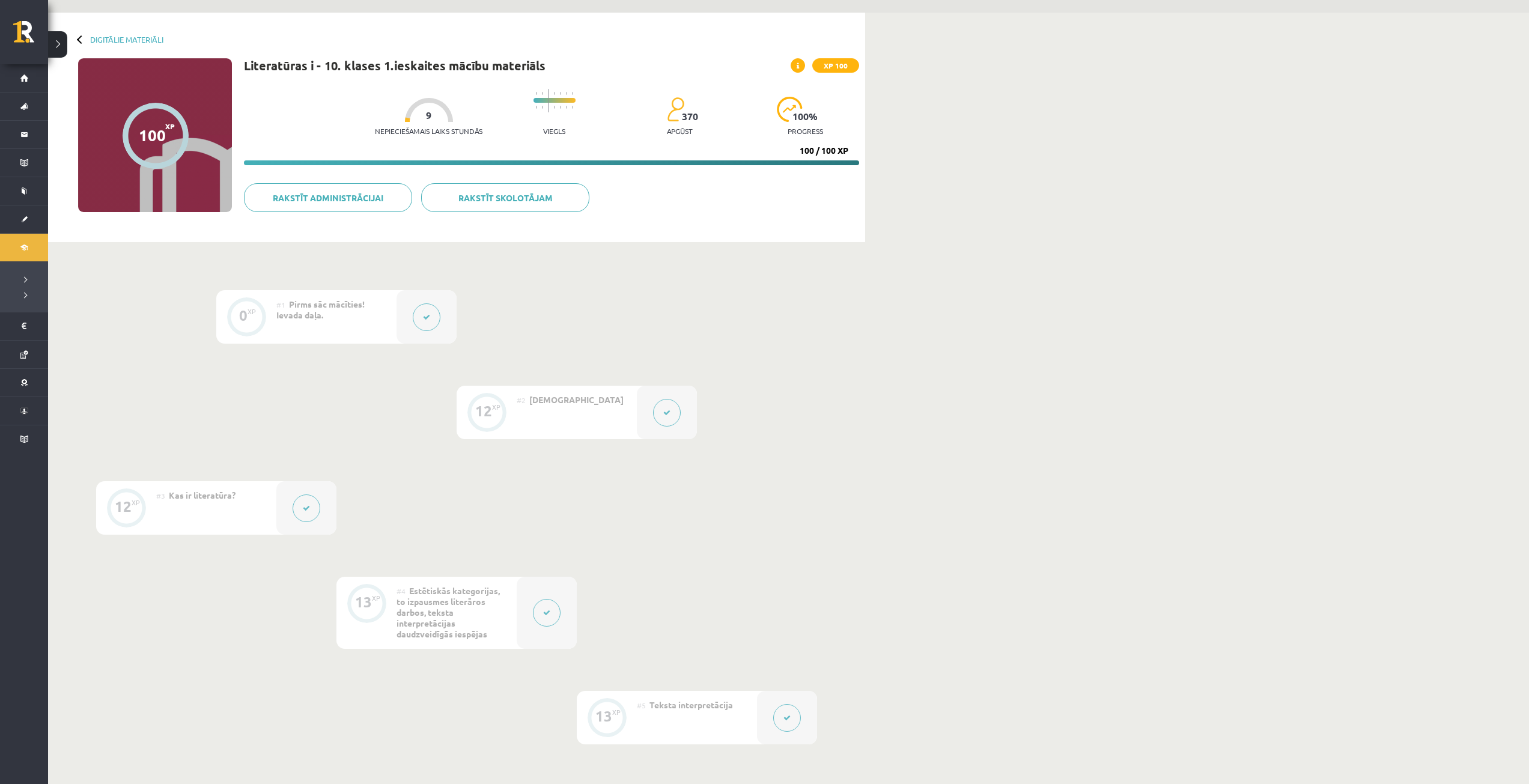
scroll to position [0, 0]
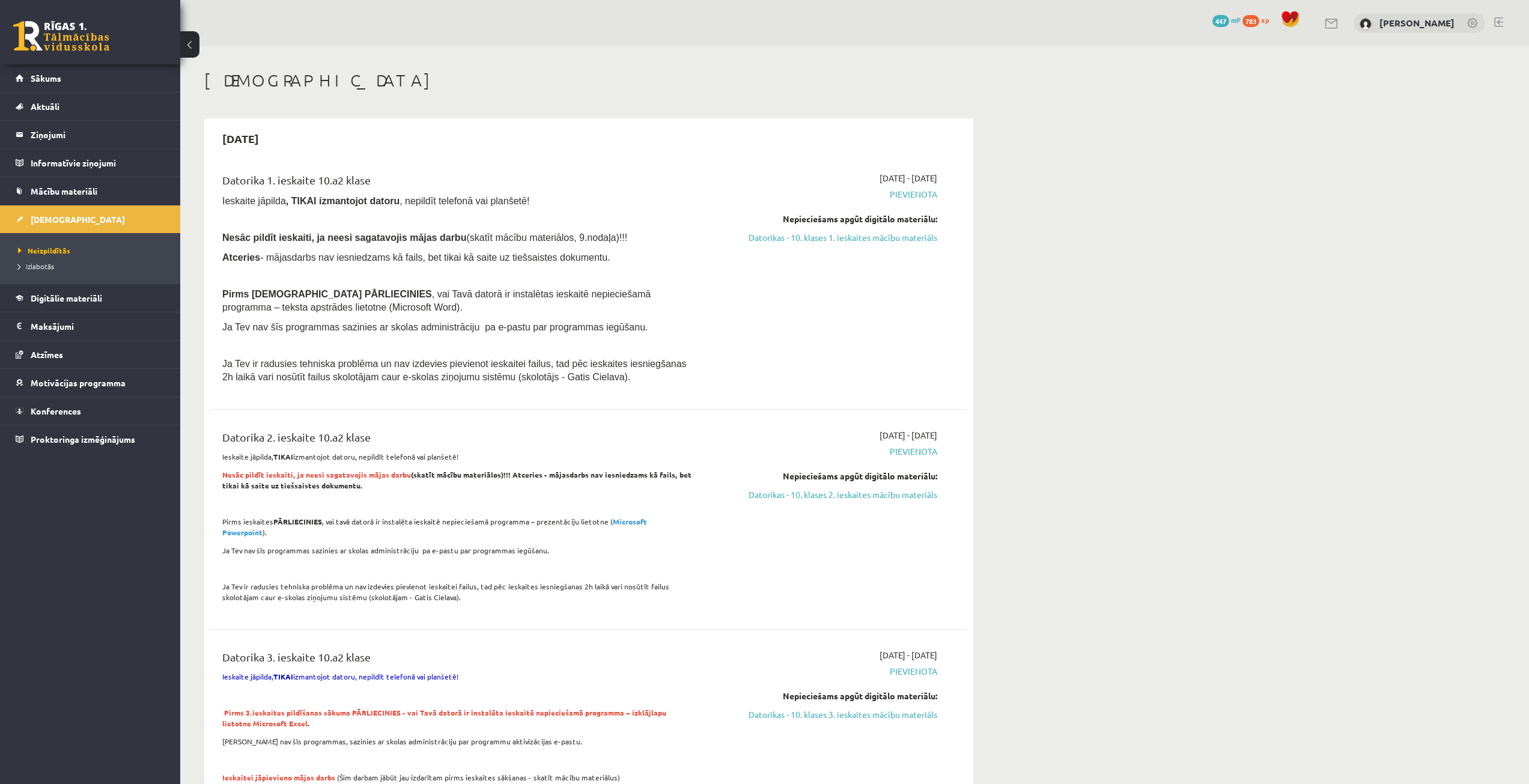
scroll to position [721, 0]
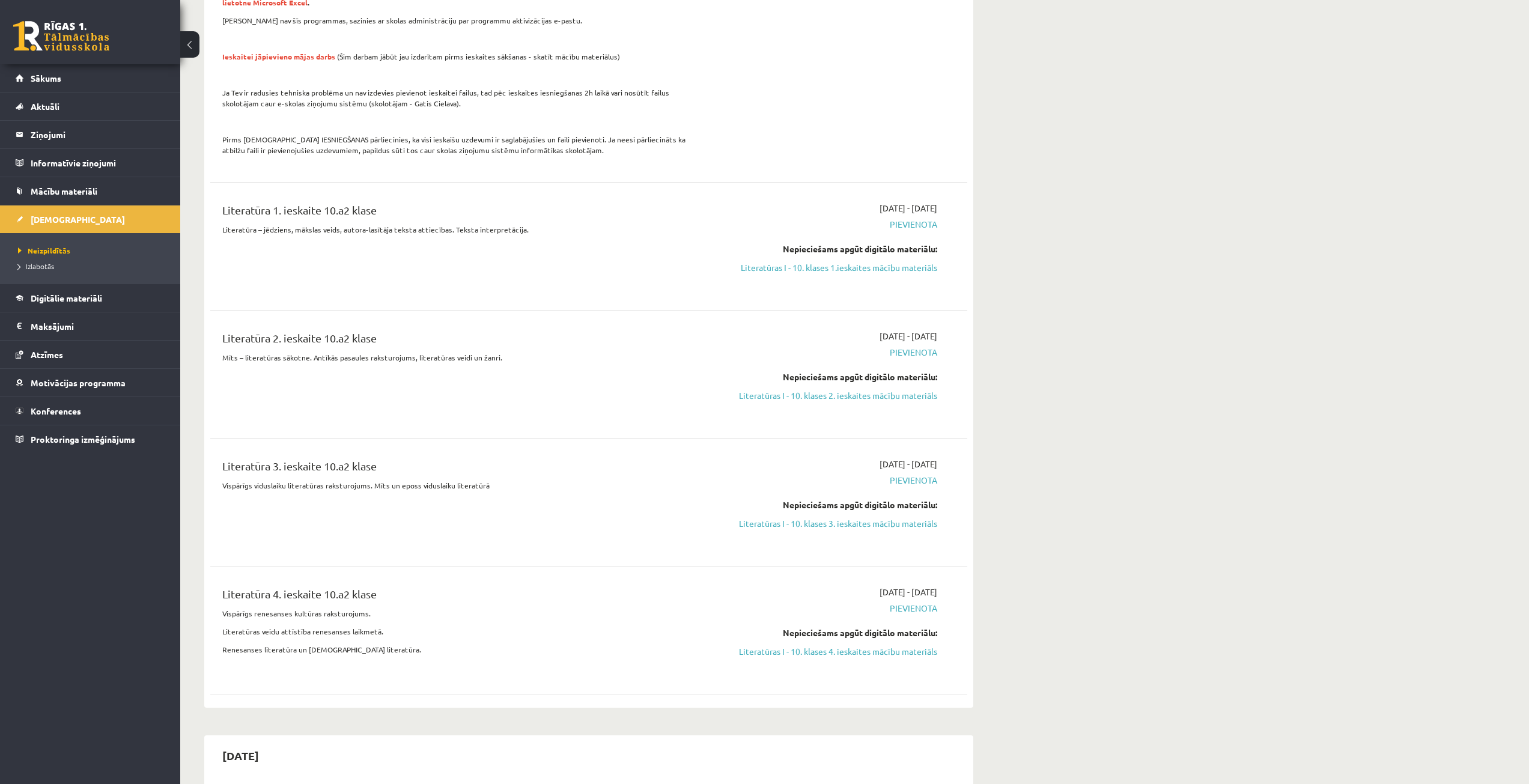
drag, startPoint x: 864, startPoint y: 258, endPoint x: 816, endPoint y: 59, distance: 204.7
click at [864, 262] on link "Literatūras I - 10. klases 1.ieskaites mācību materiāls" at bounding box center [824, 268] width 226 height 13
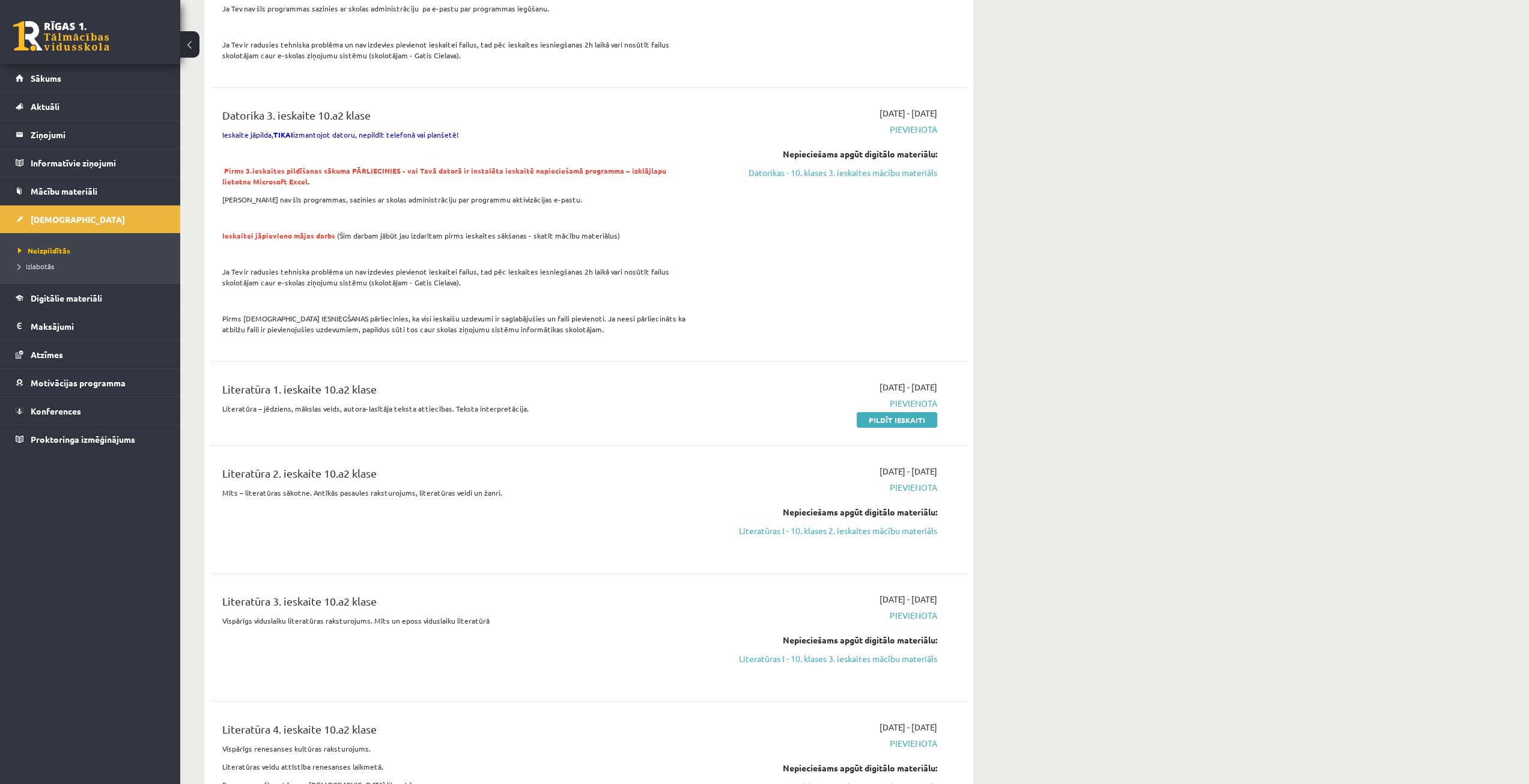
scroll to position [600, 0]
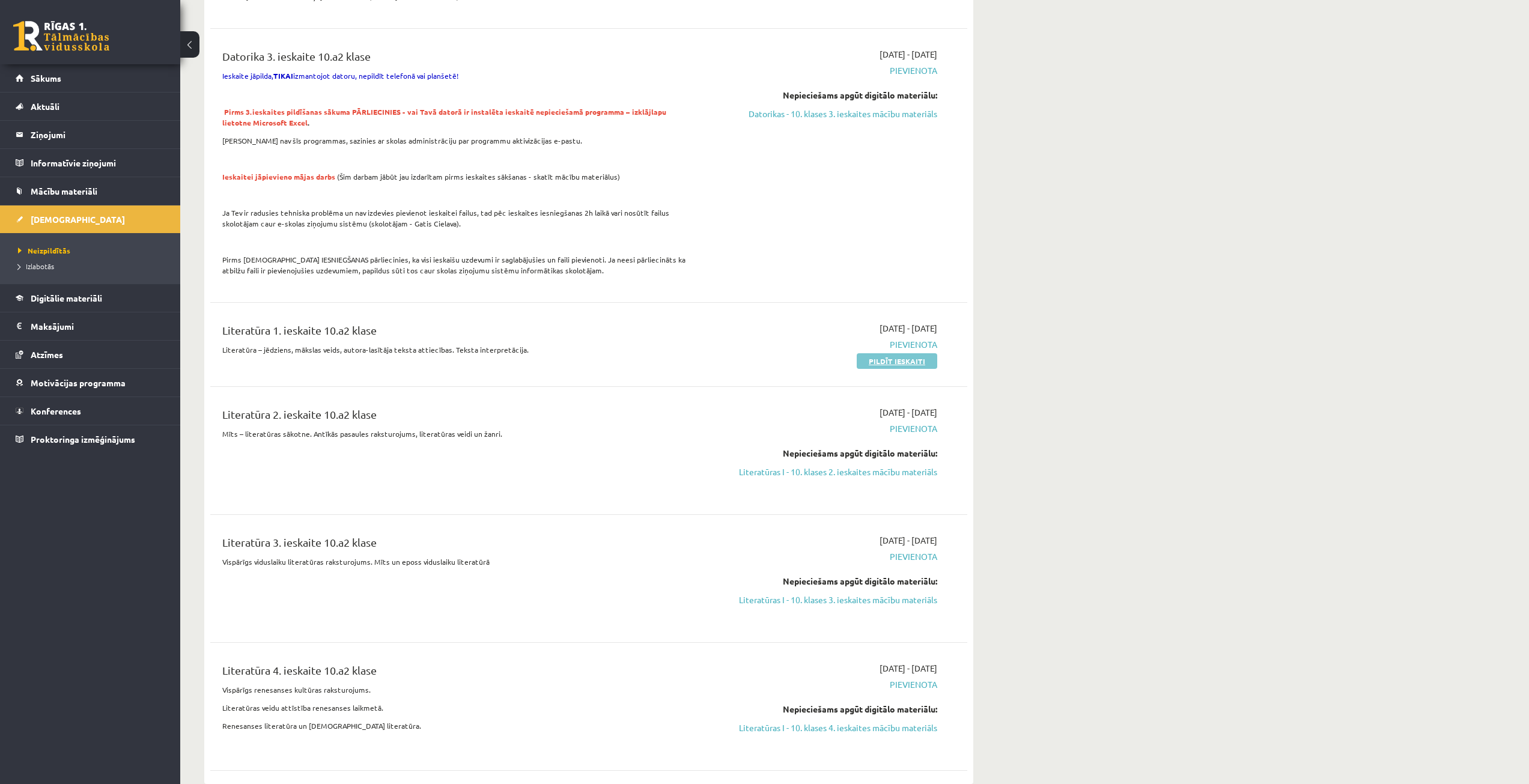
click at [902, 353] on link "Pildīt ieskaiti" at bounding box center [898, 361] width 81 height 16
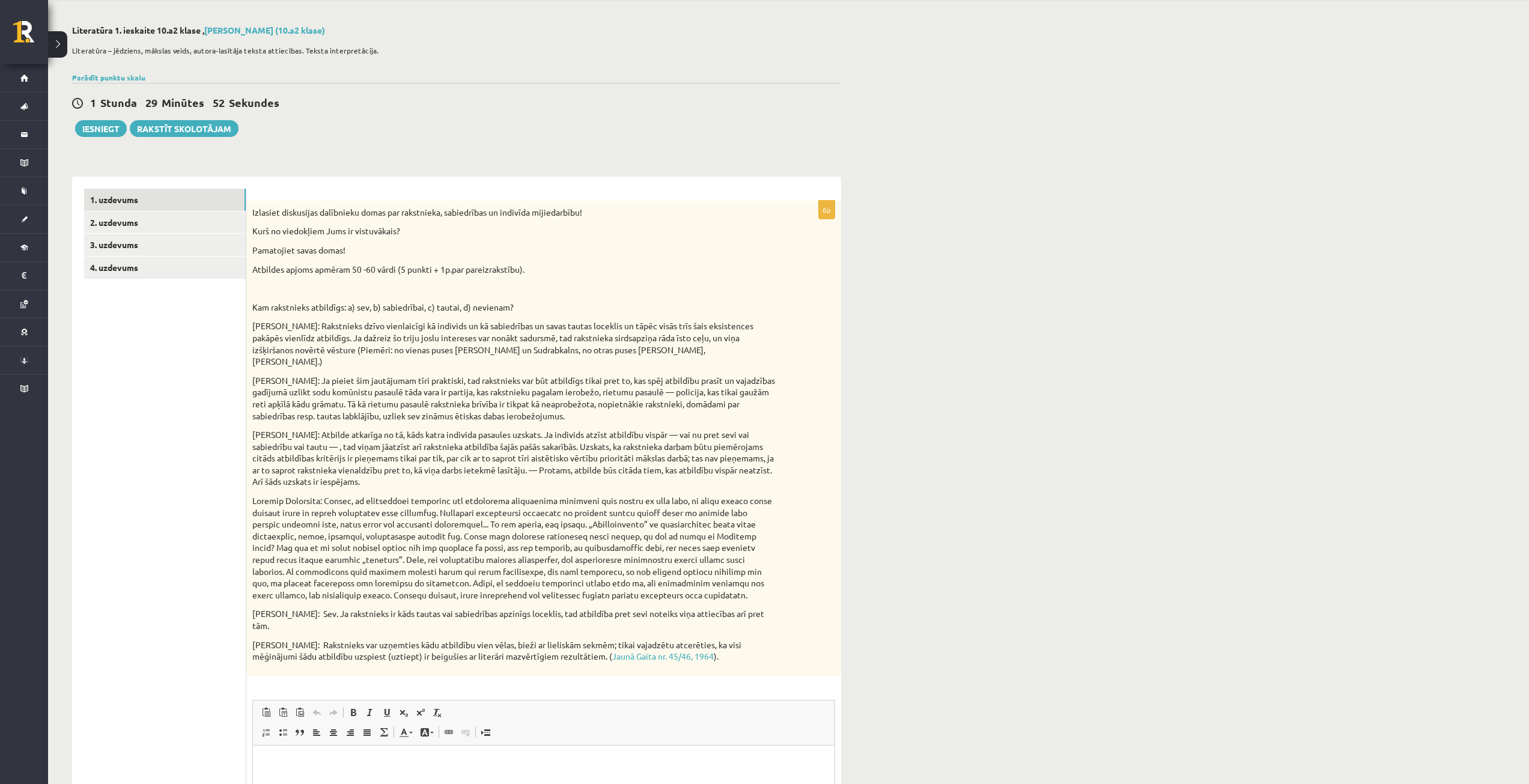
scroll to position [44, 0]
click at [94, 228] on link "2. uzdevums" at bounding box center [165, 223] width 162 height 23
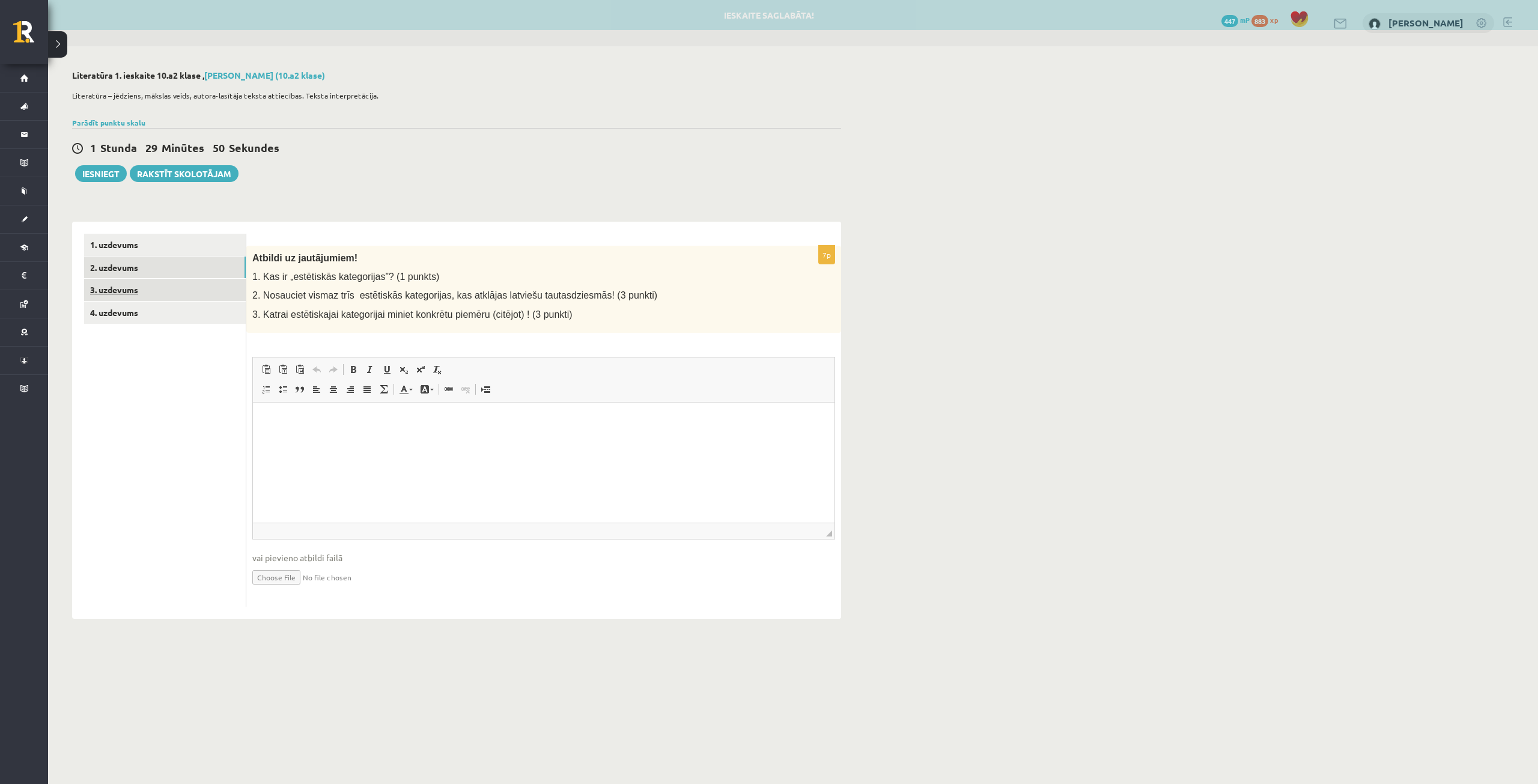
scroll to position [0, 0]
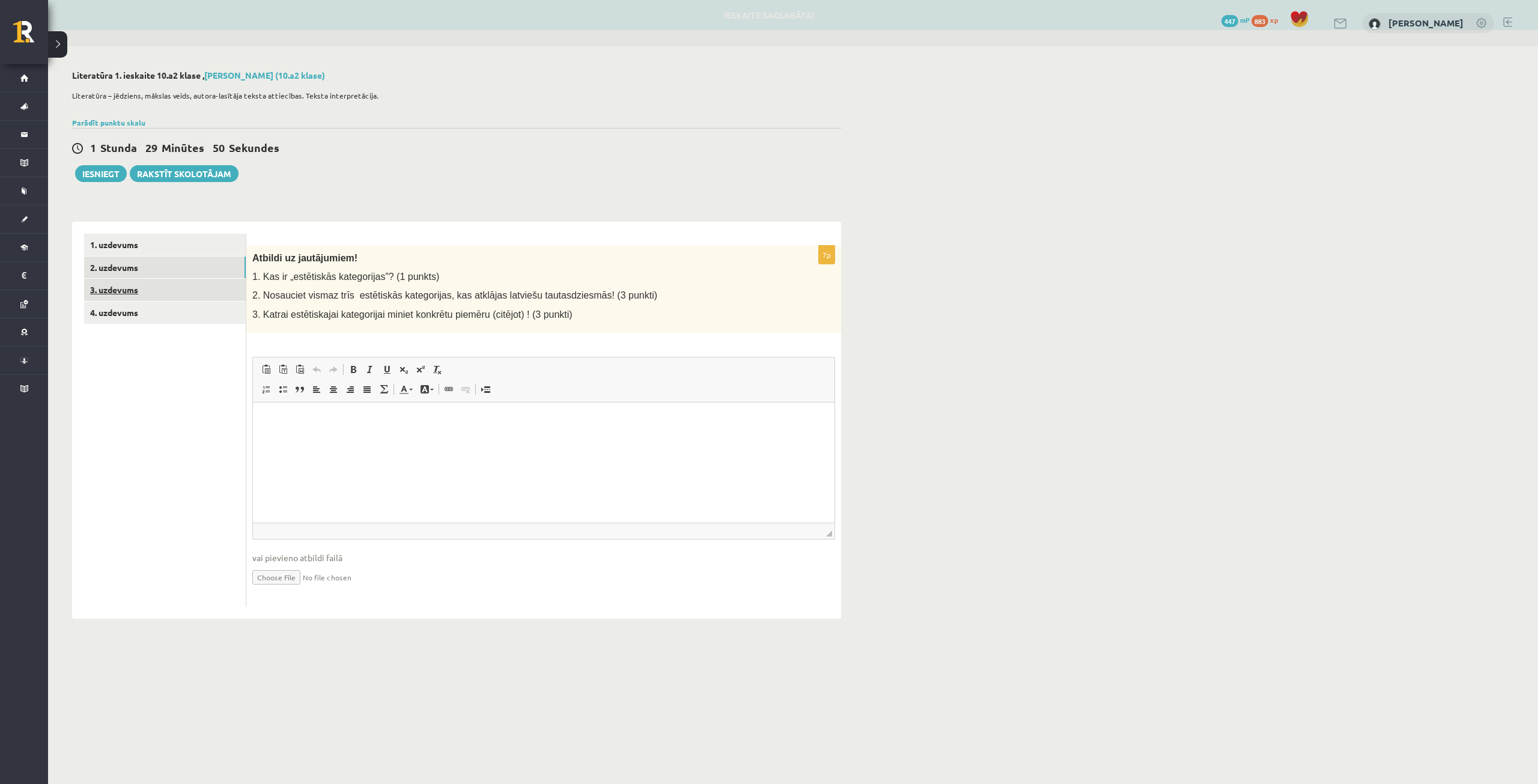
click at [126, 287] on link "3. uzdevums" at bounding box center [165, 289] width 162 height 23
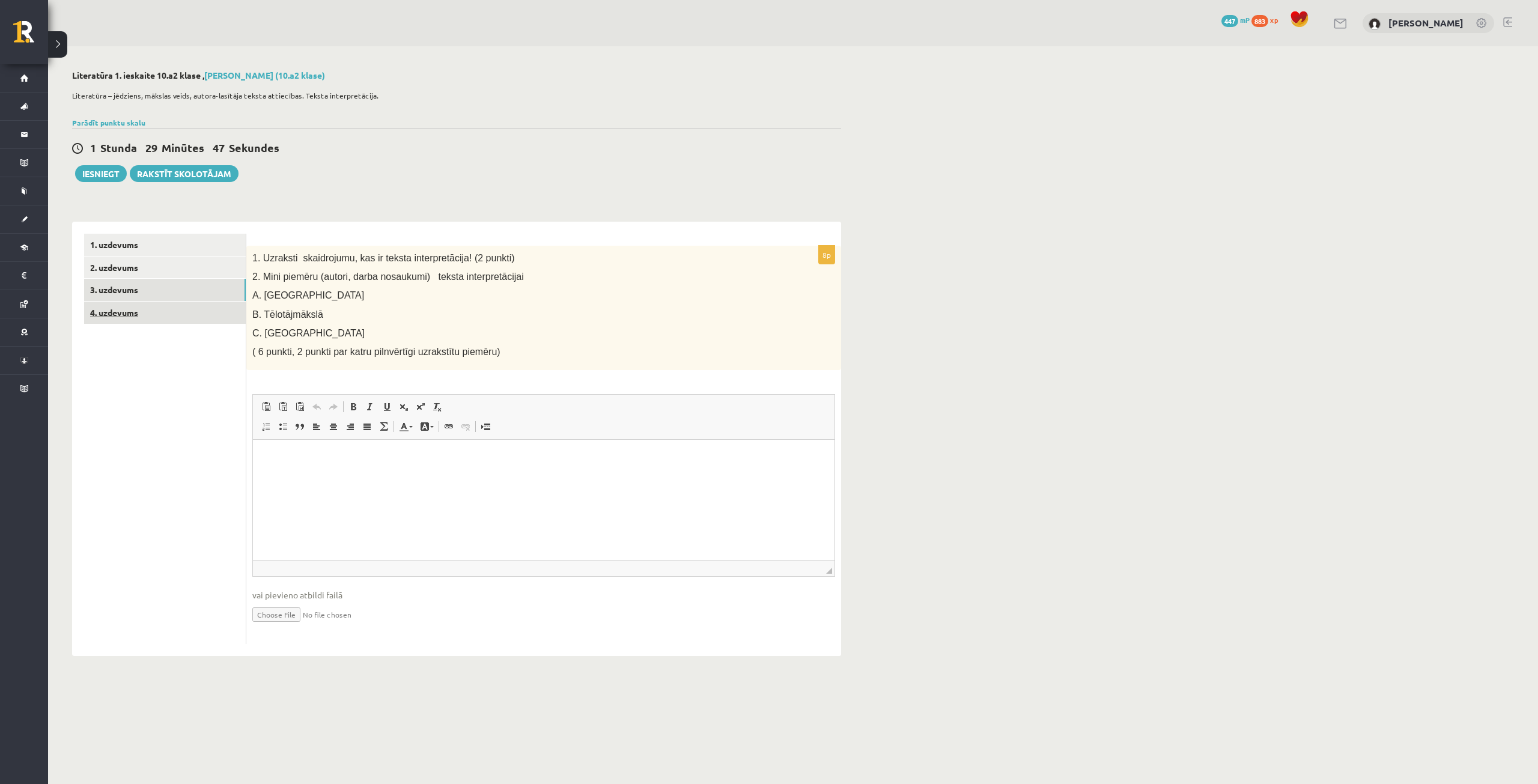
click at [137, 315] on link "4. uzdevums" at bounding box center [165, 312] width 162 height 23
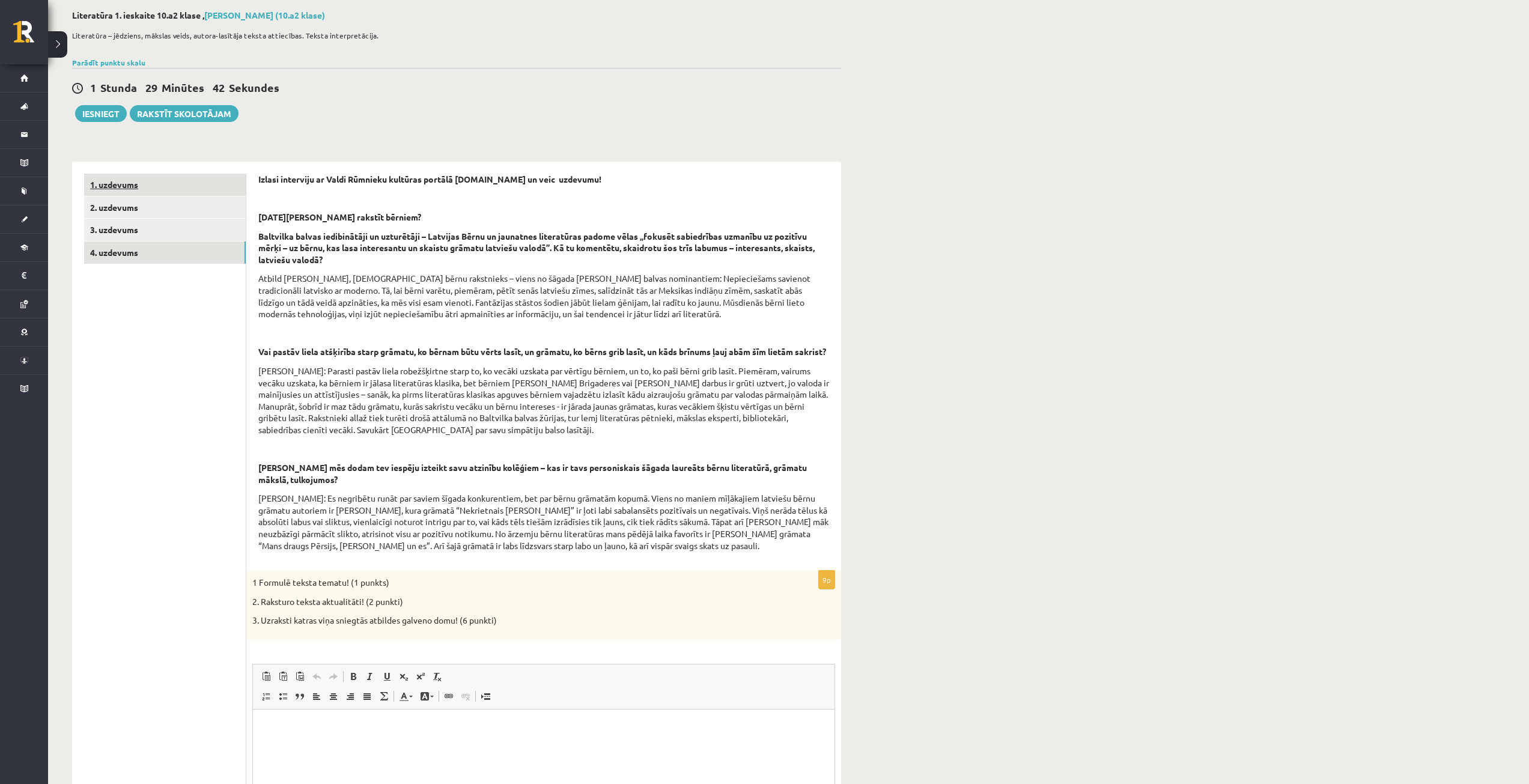
click at [173, 187] on link "1. uzdevums" at bounding box center [165, 185] width 162 height 23
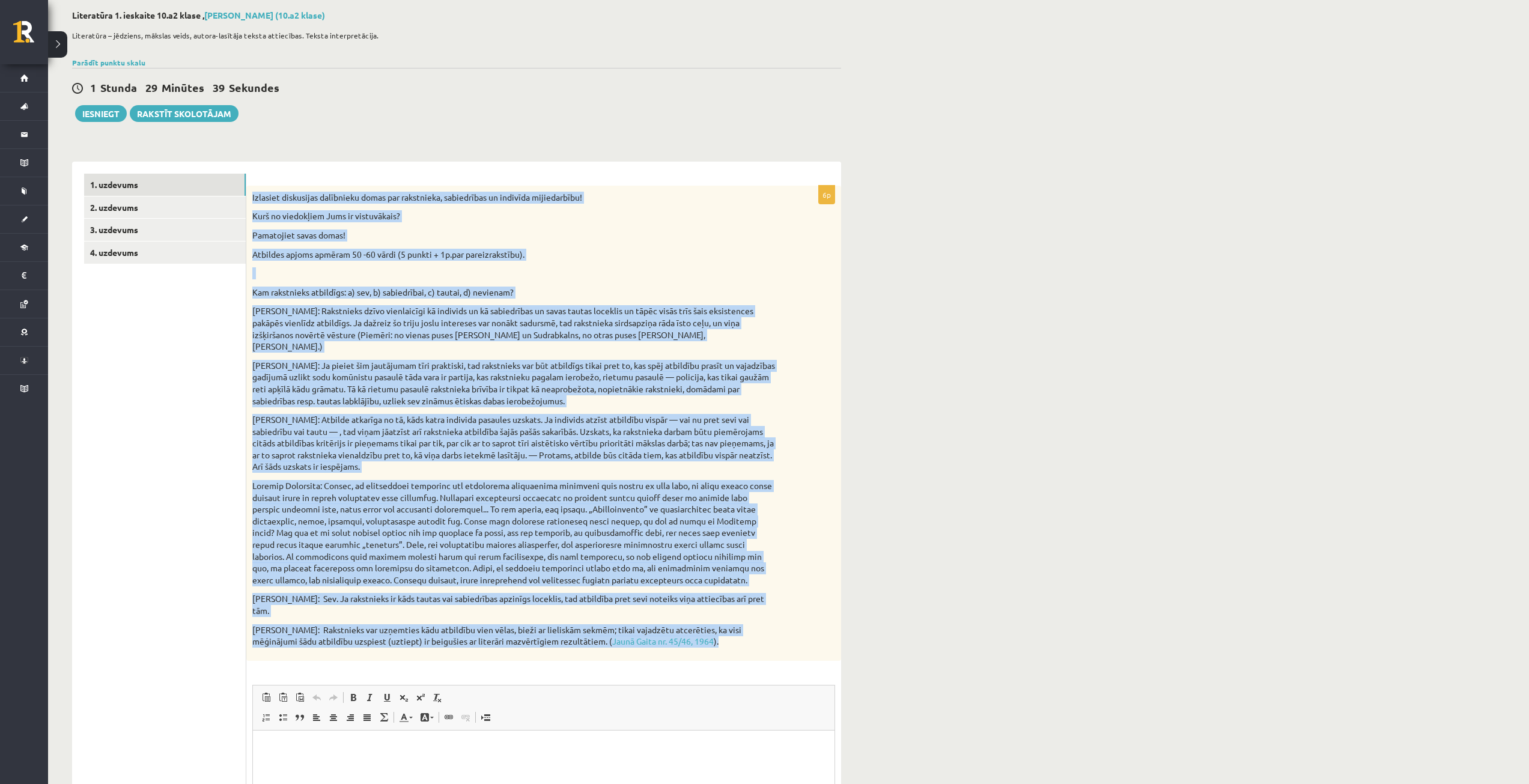
drag, startPoint x: 251, startPoint y: 196, endPoint x: 826, endPoint y: 621, distance: 715.0
click at [826, 621] on div "Izlasiet diskusijas dalībnieku domas par rakstnieka, sabiedrības un indivīda mi…" at bounding box center [543, 423] width 595 height 475
copy div "Izlasiet diskusijas dalībnieku domas par rakstnieka, sabiedrības un indivīda mi…"
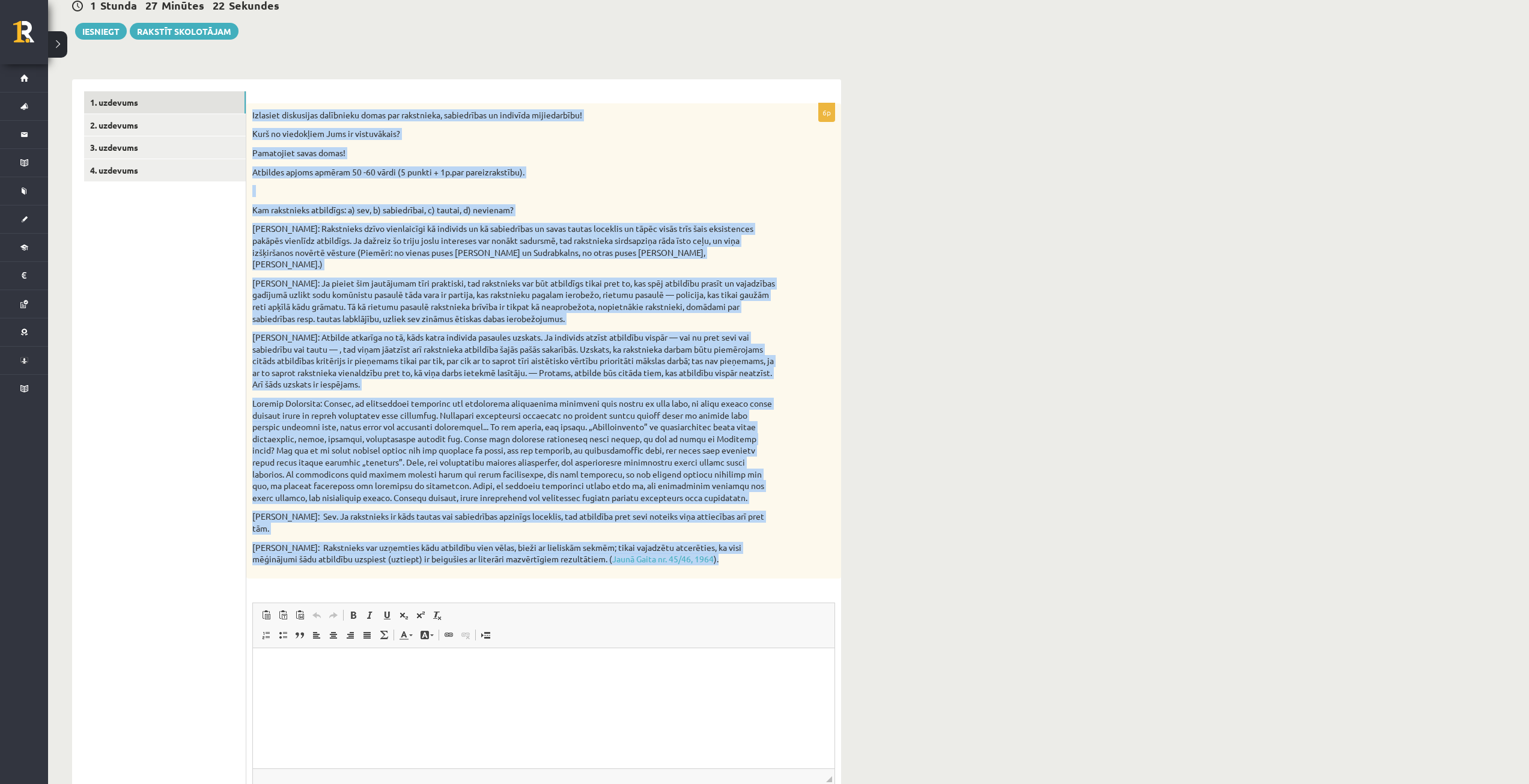
scroll to position [181, 0]
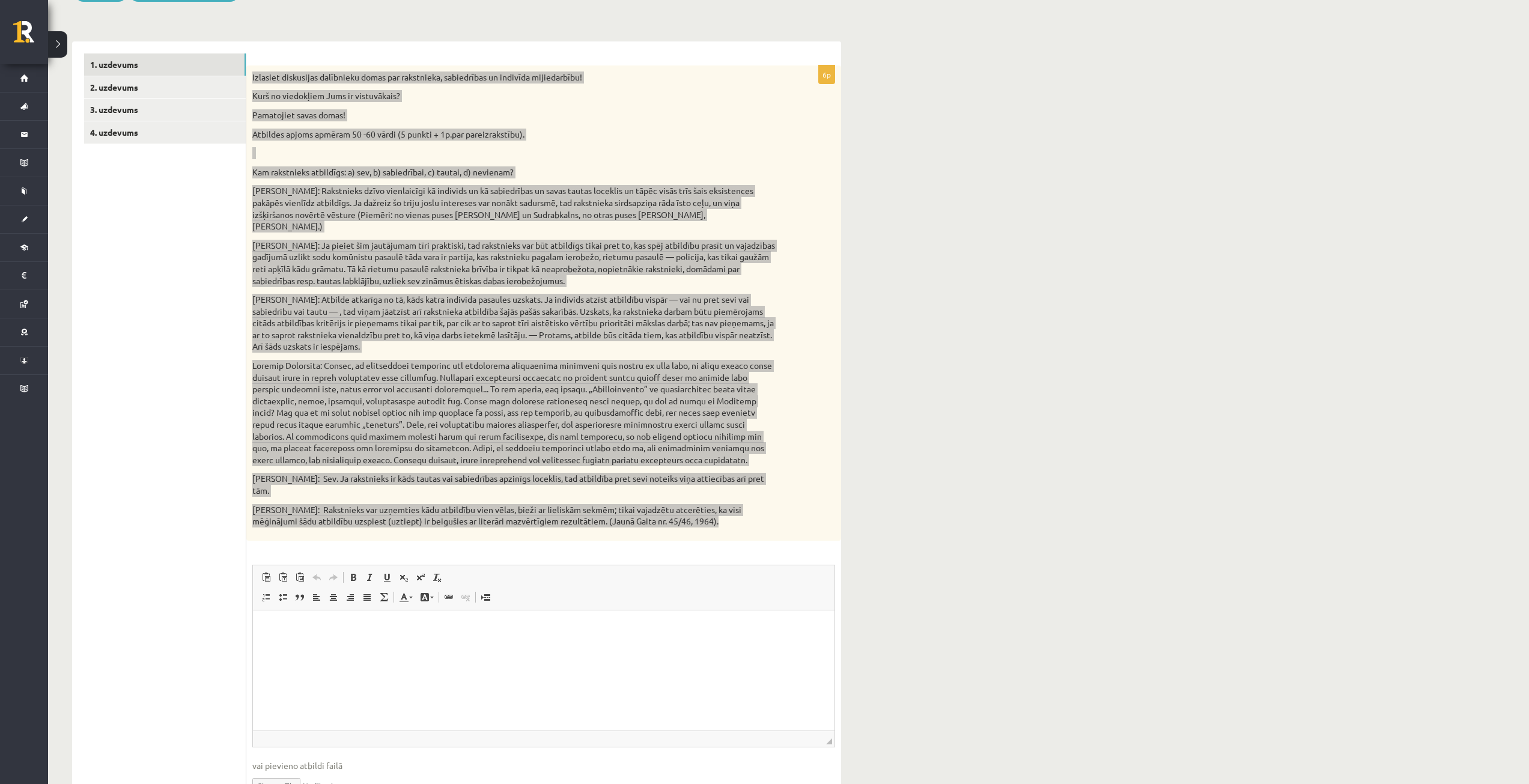
click at [542, 647] on html at bounding box center [543, 627] width 582 height 37
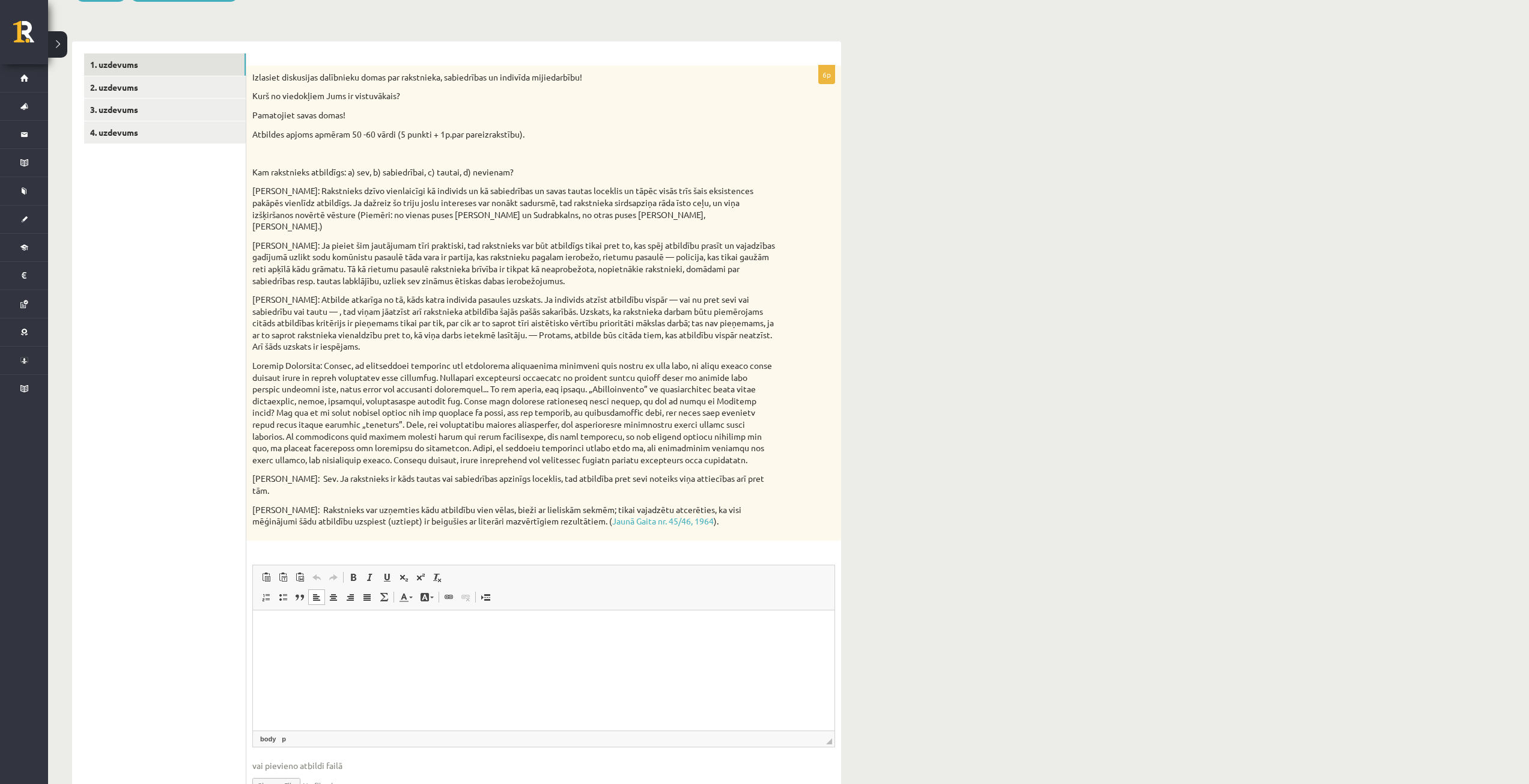
click at [869, 528] on div "Literatūra 1. ieskaite 10.a2 klase , Vladislava Vlasova (10.a2 klase) Literatūr…" at bounding box center [789, 357] width 1482 height 984
click at [291, 635] on html at bounding box center [543, 627] width 582 height 37
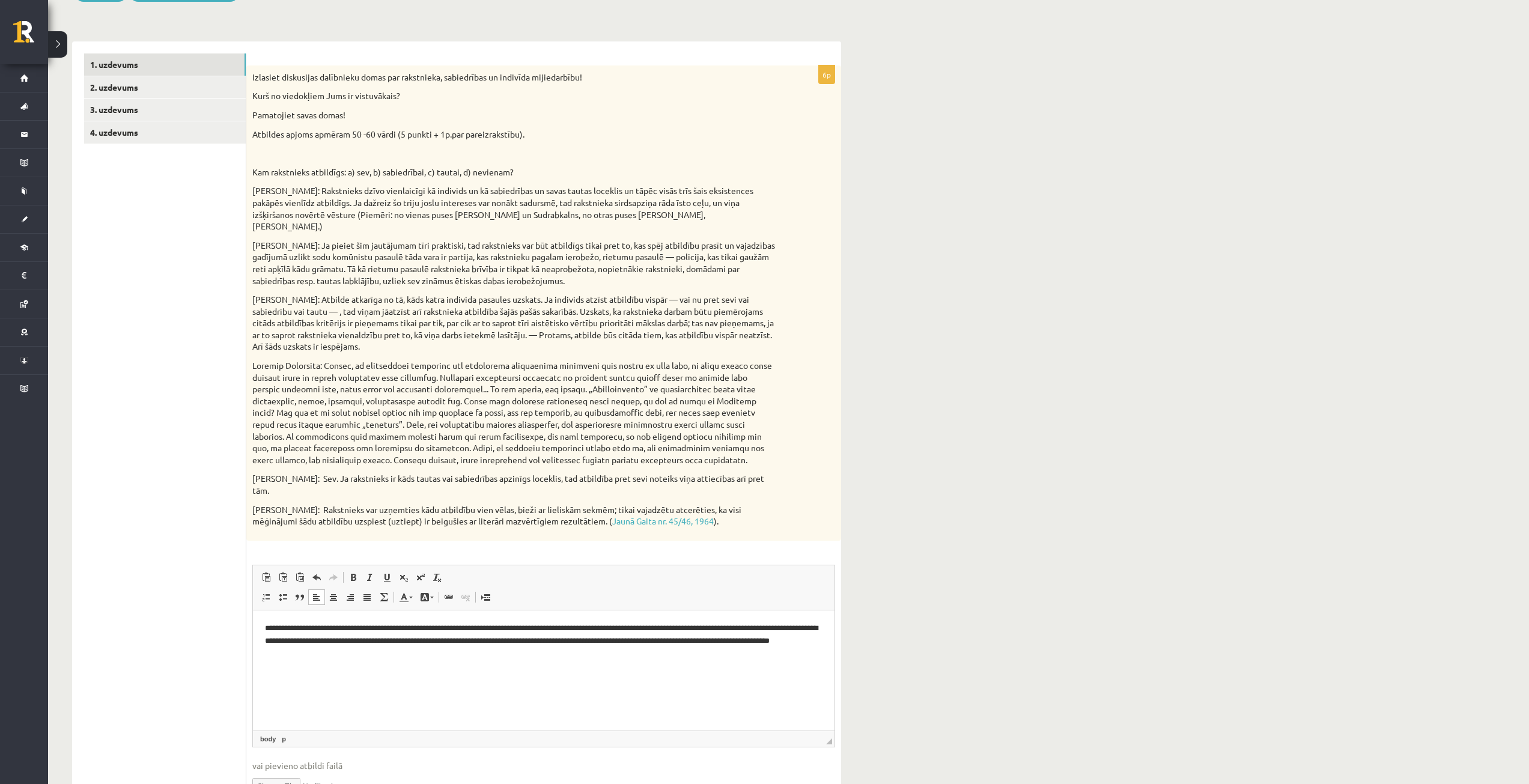
drag, startPoint x: 1200, startPoint y: 538, endPoint x: 1198, endPoint y: 544, distance: 6.3
click at [1198, 544] on div "Literatūra 1. ieskaite 10.a2 klase , Vladislava Vlasova (10.a2 klase) Literatūr…" at bounding box center [789, 357] width 1482 height 984
click at [414, 625] on p "**********" at bounding box center [543, 641] width 558 height 38
click at [140, 91] on link "2. uzdevums" at bounding box center [165, 87] width 162 height 23
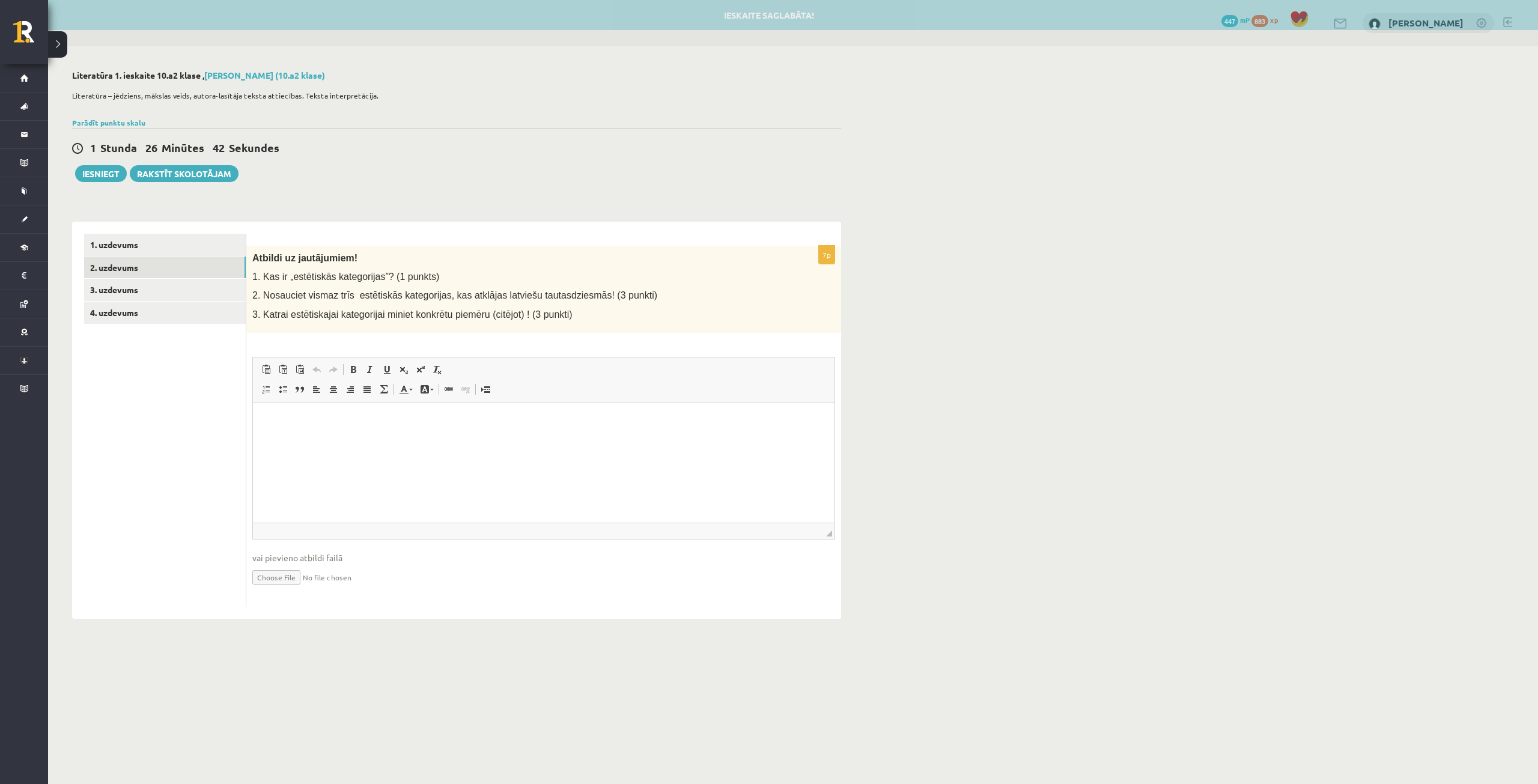
scroll to position [0, 0]
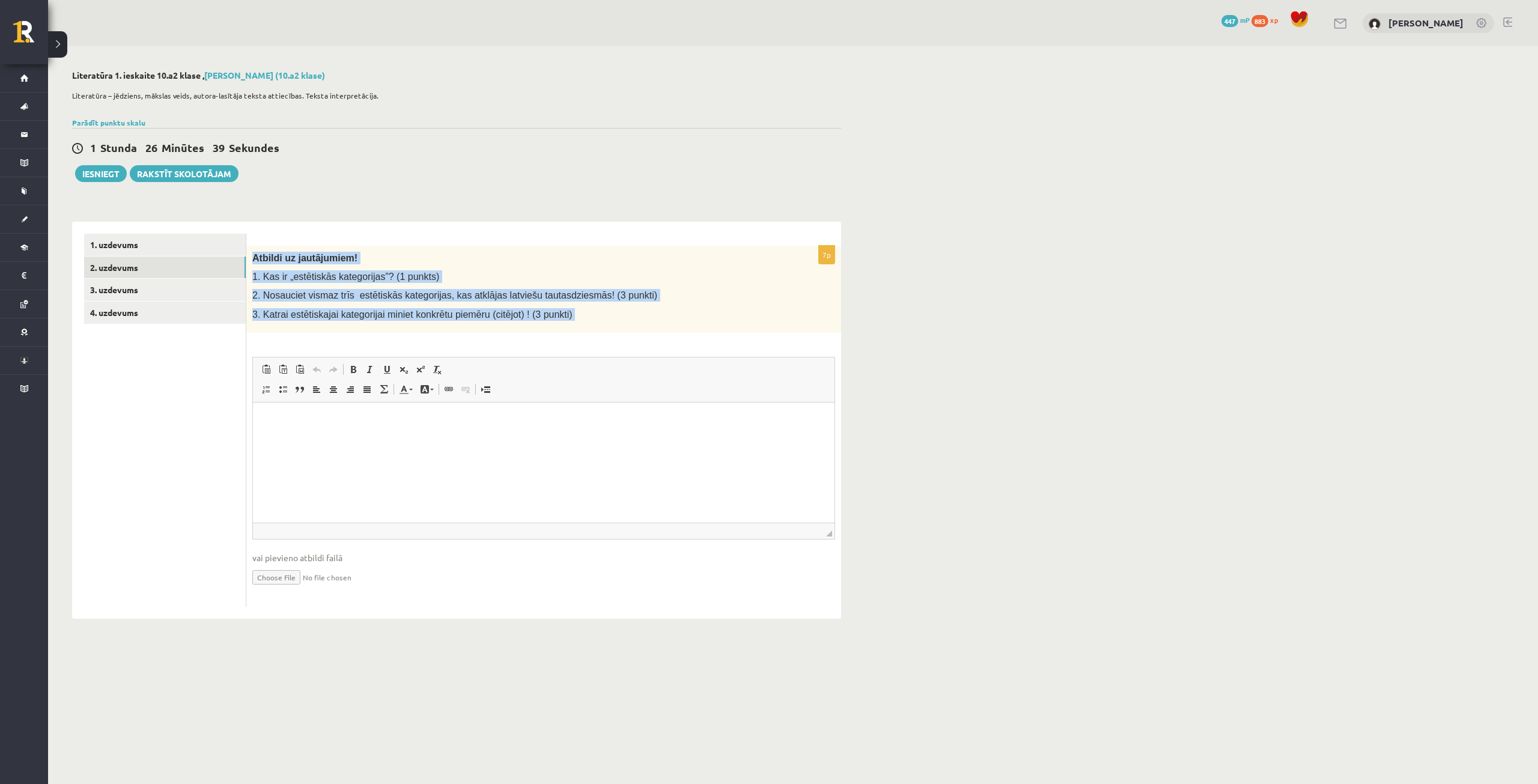
drag, startPoint x: 262, startPoint y: 259, endPoint x: 581, endPoint y: 335, distance: 327.9
click at [581, 335] on div "7p Atbildi uz jautājumiem! 1. Kas ir „estētiskās kategorijas”? (1 punkts) 2. No…" at bounding box center [543, 427] width 595 height 361
copy div "Atbildi uz jautājumiem! 1. Kas ir „estētiskās kategorijas”? (1 punkts) 2. Nosau…"
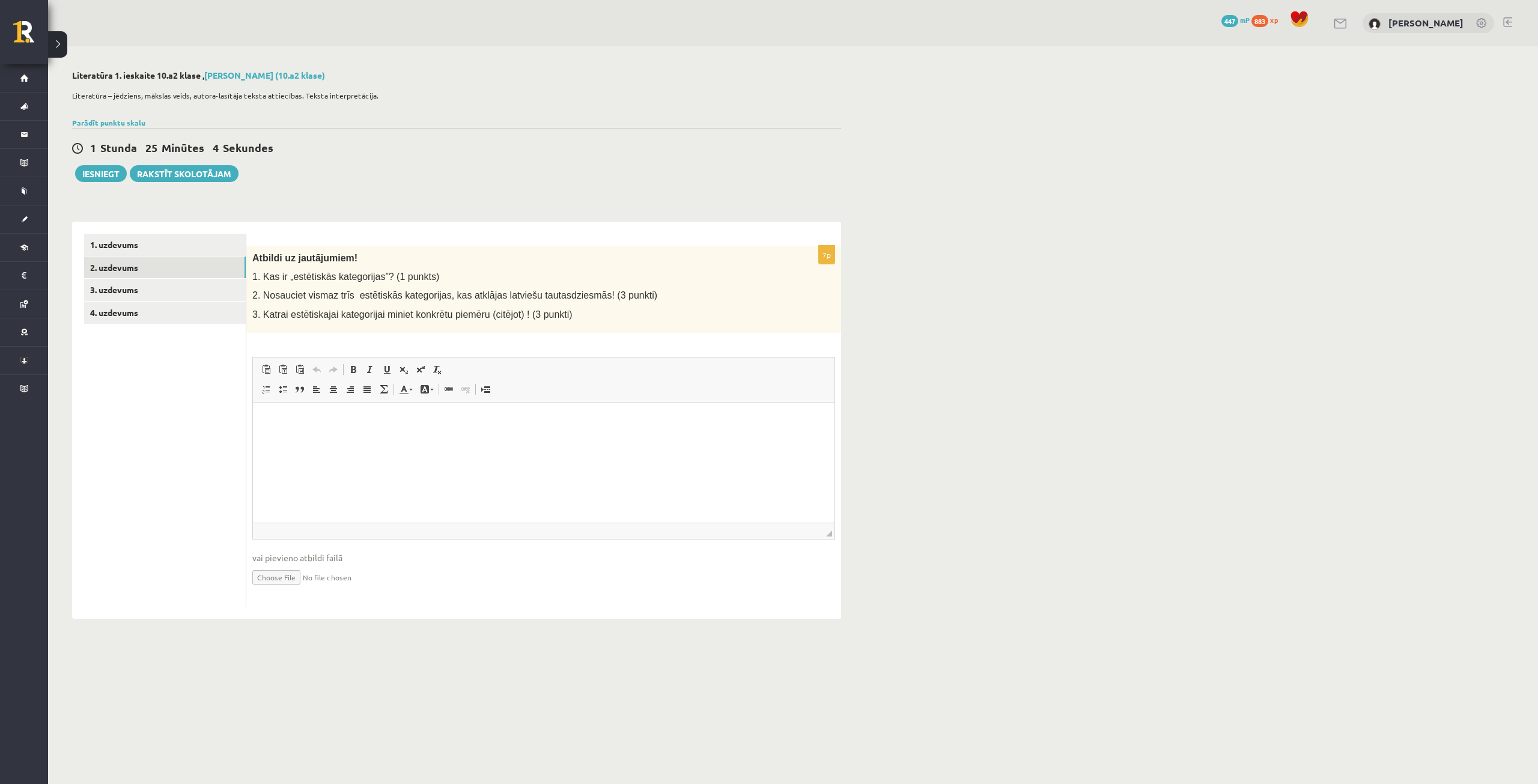
click at [460, 424] on p "Визуальный текстовый редактор, wiswyg-editor-user-answer-47024715509160" at bounding box center [543, 420] width 558 height 13
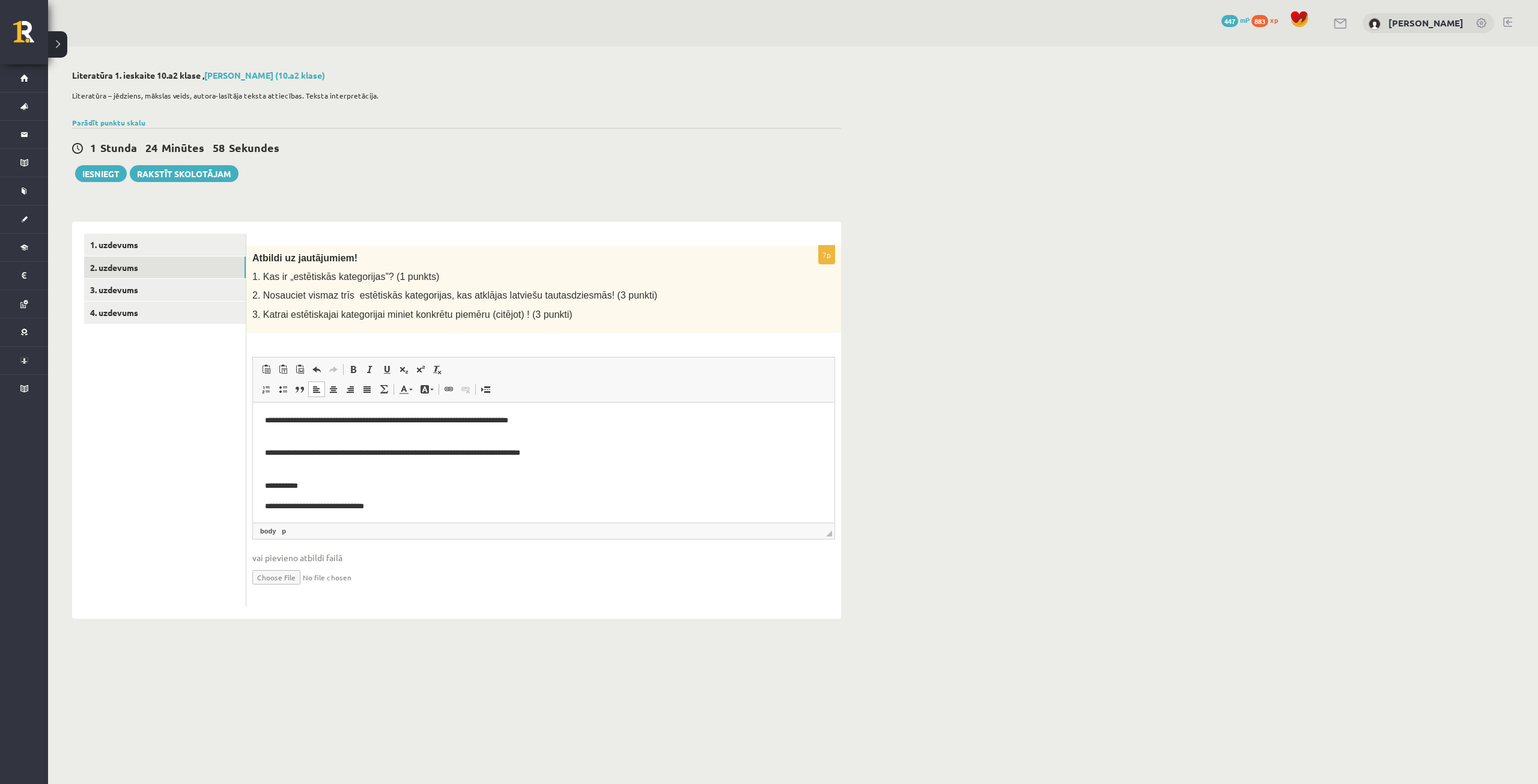
click at [273, 457] on p "**********" at bounding box center [538, 447] width 548 height 26
click at [277, 424] on p "**********" at bounding box center [538, 420] width 548 height 13
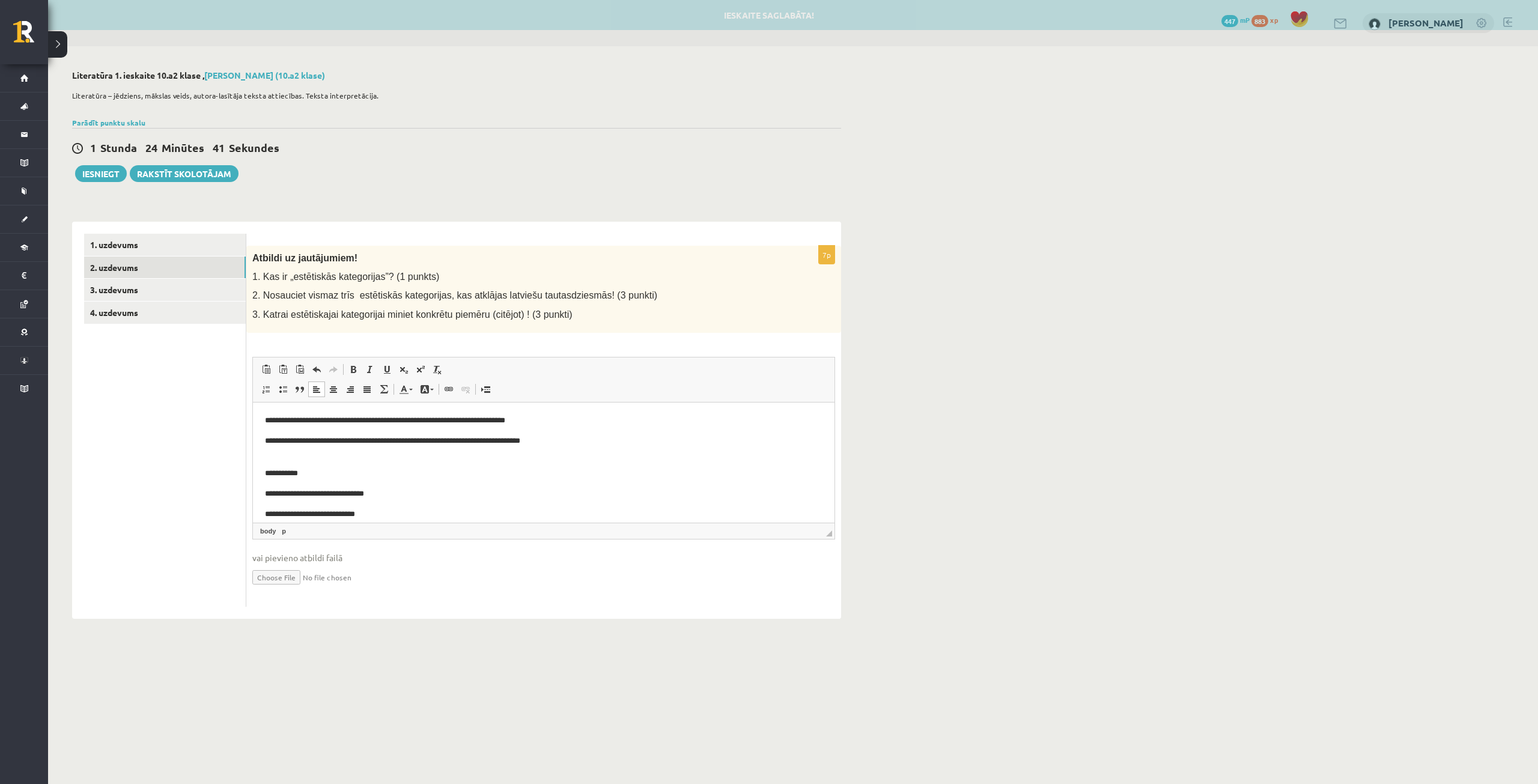
click at [357, 418] on p "**********" at bounding box center [538, 420] width 548 height 13
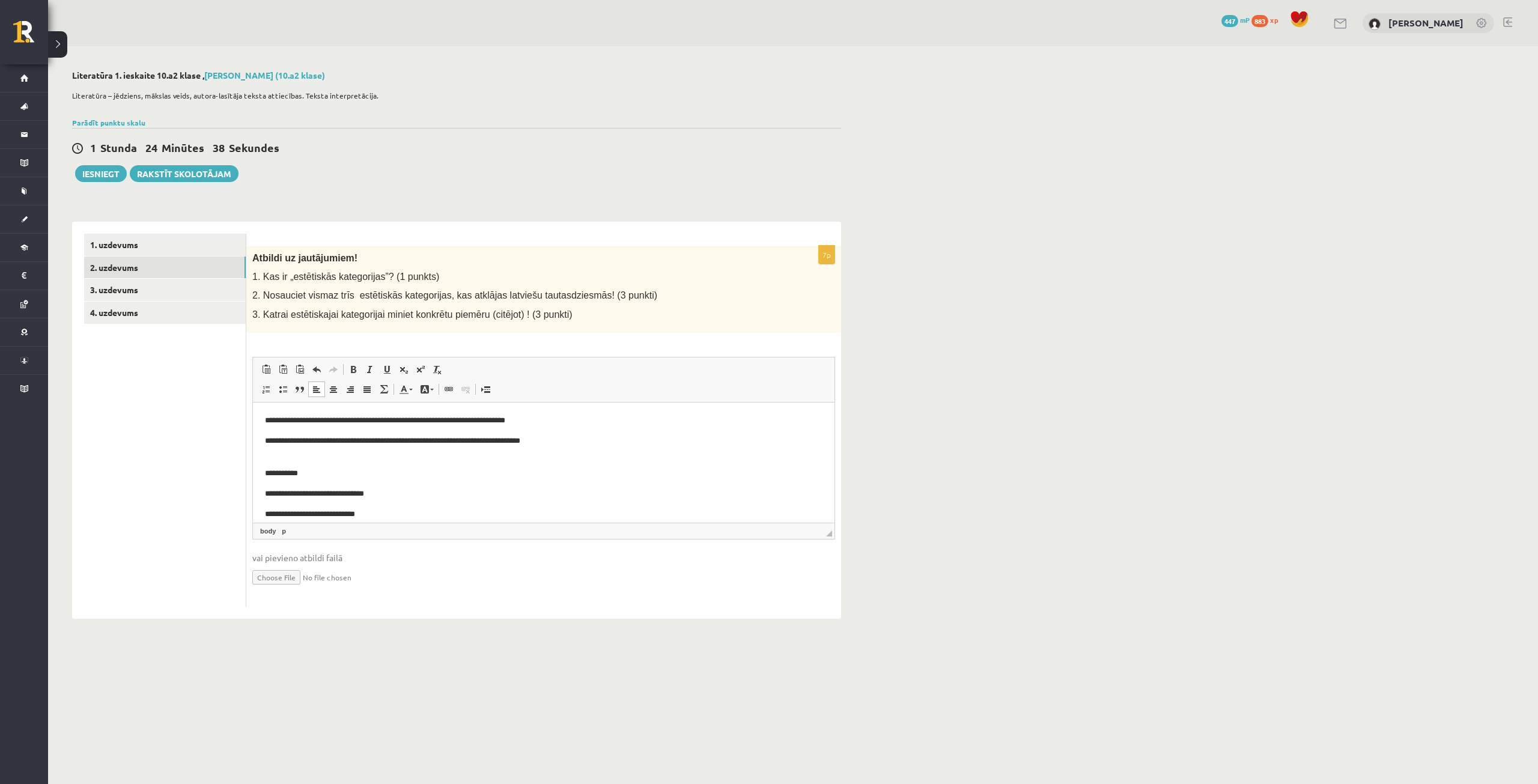
click at [356, 420] on p "**********" at bounding box center [538, 420] width 548 height 13
click at [351, 419] on p "**********" at bounding box center [538, 420] width 548 height 13
click at [352, 419] on p "**********" at bounding box center [538, 420] width 548 height 13
click at [259, 475] on html "**********" at bounding box center [543, 477] width 582 height 150
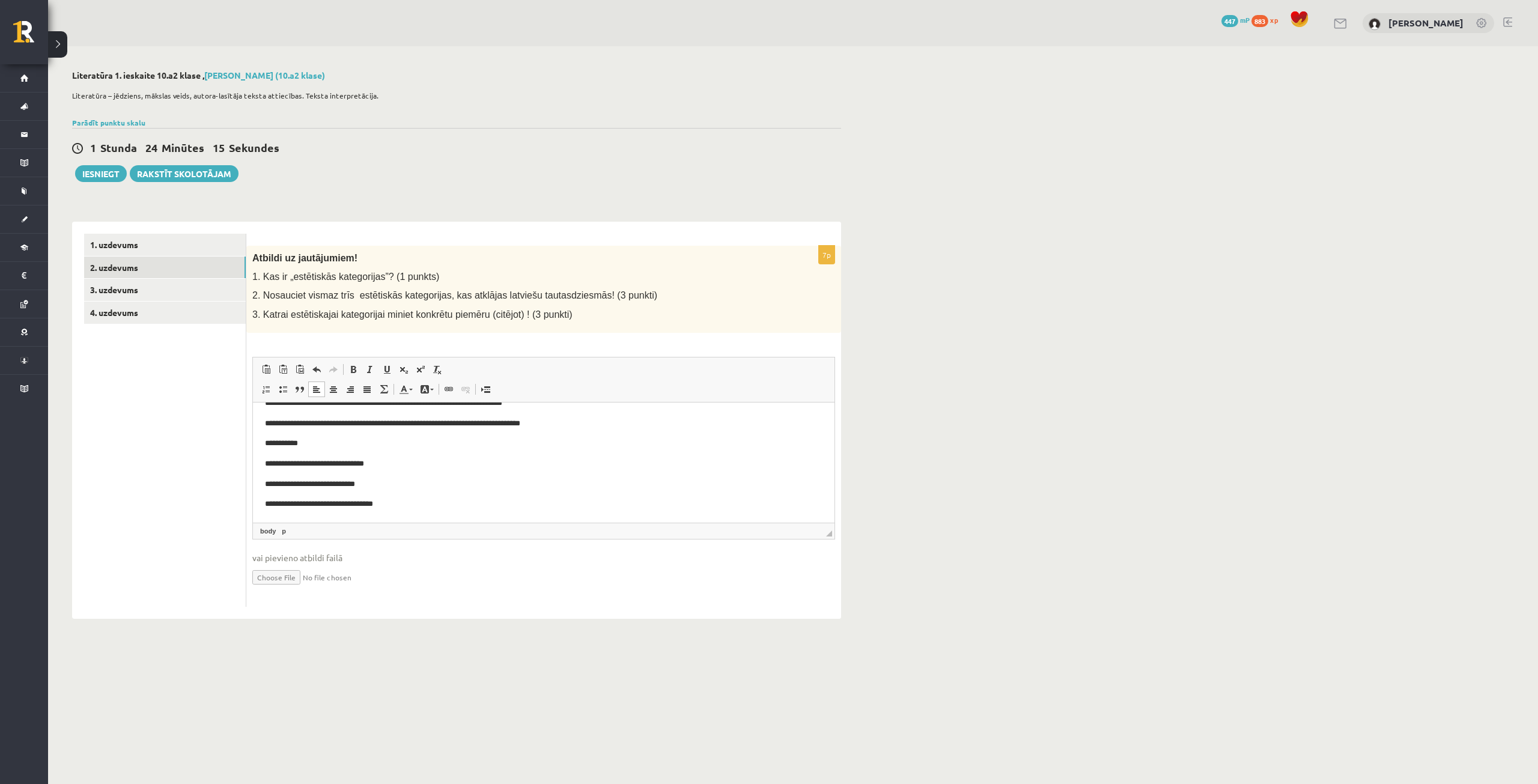
click at [380, 464] on p "**********" at bounding box center [538, 463] width 548 height 13
click at [383, 464] on p "**********" at bounding box center [538, 463] width 548 height 13
click at [373, 489] on p "**********" at bounding box center [538, 484] width 548 height 13
click at [392, 503] on p "**********" at bounding box center [538, 504] width 548 height 13
click at [183, 283] on link "3. uzdevums" at bounding box center [165, 289] width 162 height 23
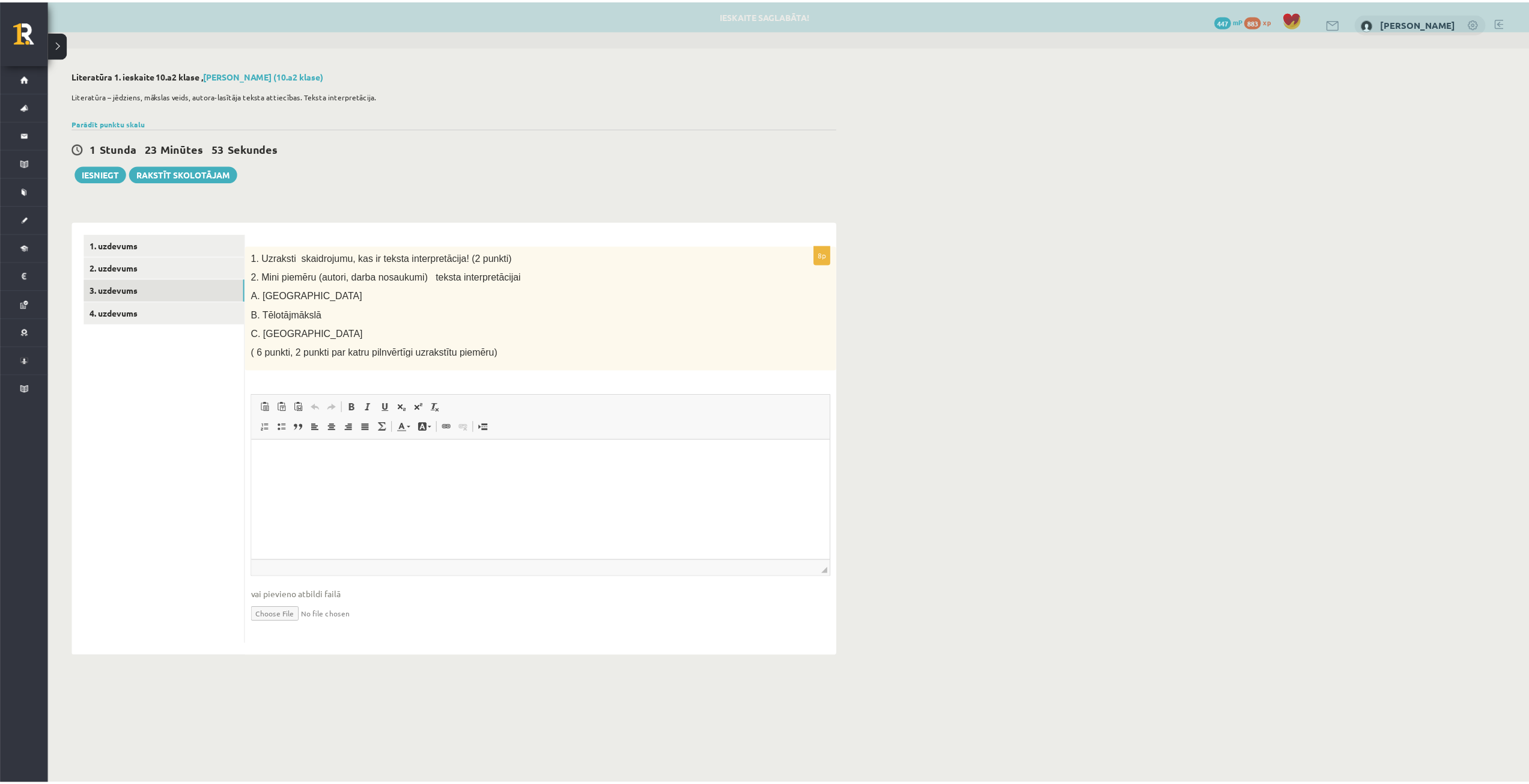
scroll to position [0, 0]
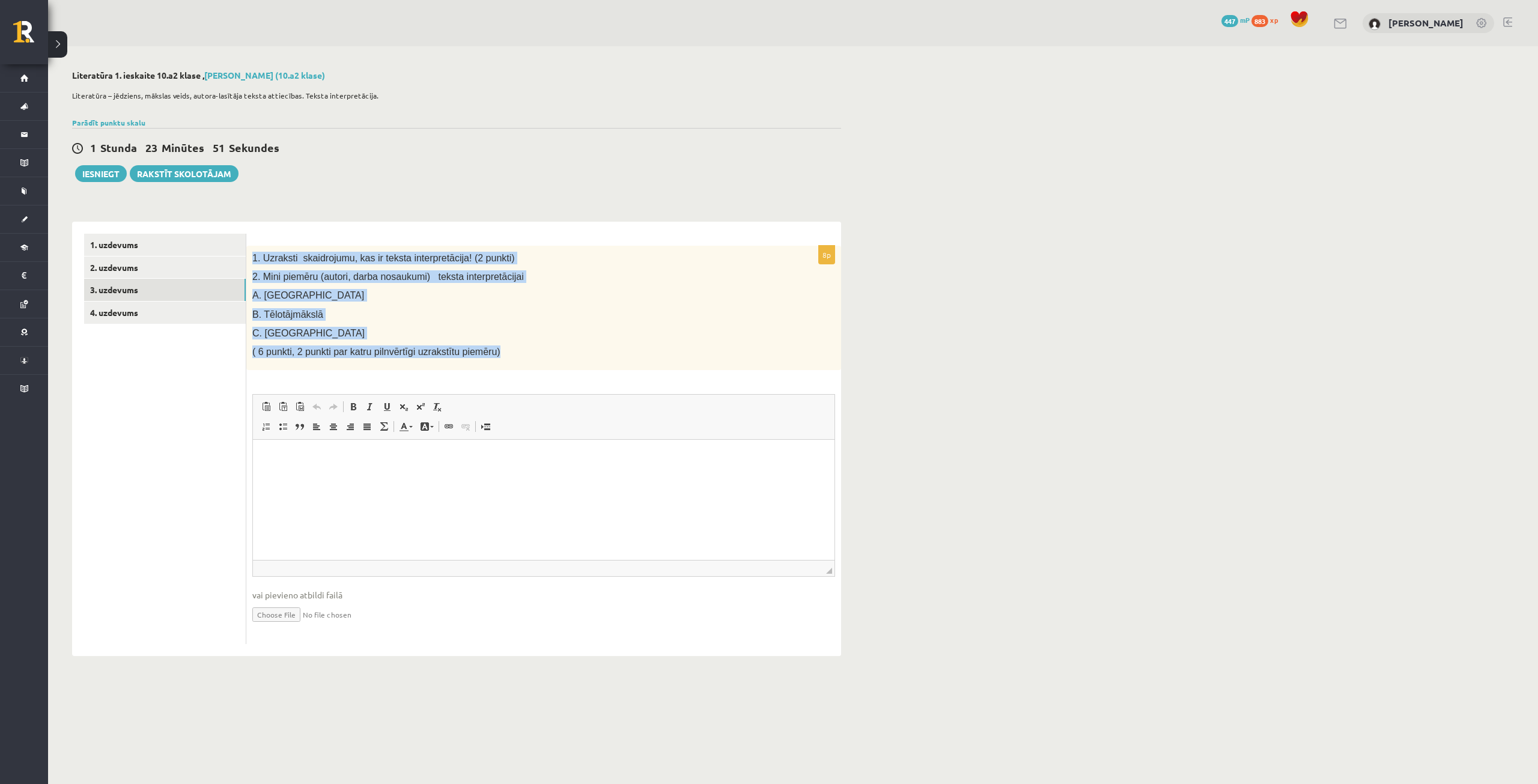
drag, startPoint x: 273, startPoint y: 260, endPoint x: 534, endPoint y: 368, distance: 282.5
click at [534, 368] on div "1. Uzraksti skaidrojumu, kas ir teksta interpretācija! (2 punkti) 2. Mini piemē…" at bounding box center [543, 308] width 595 height 125
copy div "1. Uzraksti skaidrojumu, kas ir teksta interpretācija! (2 punkti) 2. Mini piemē…"
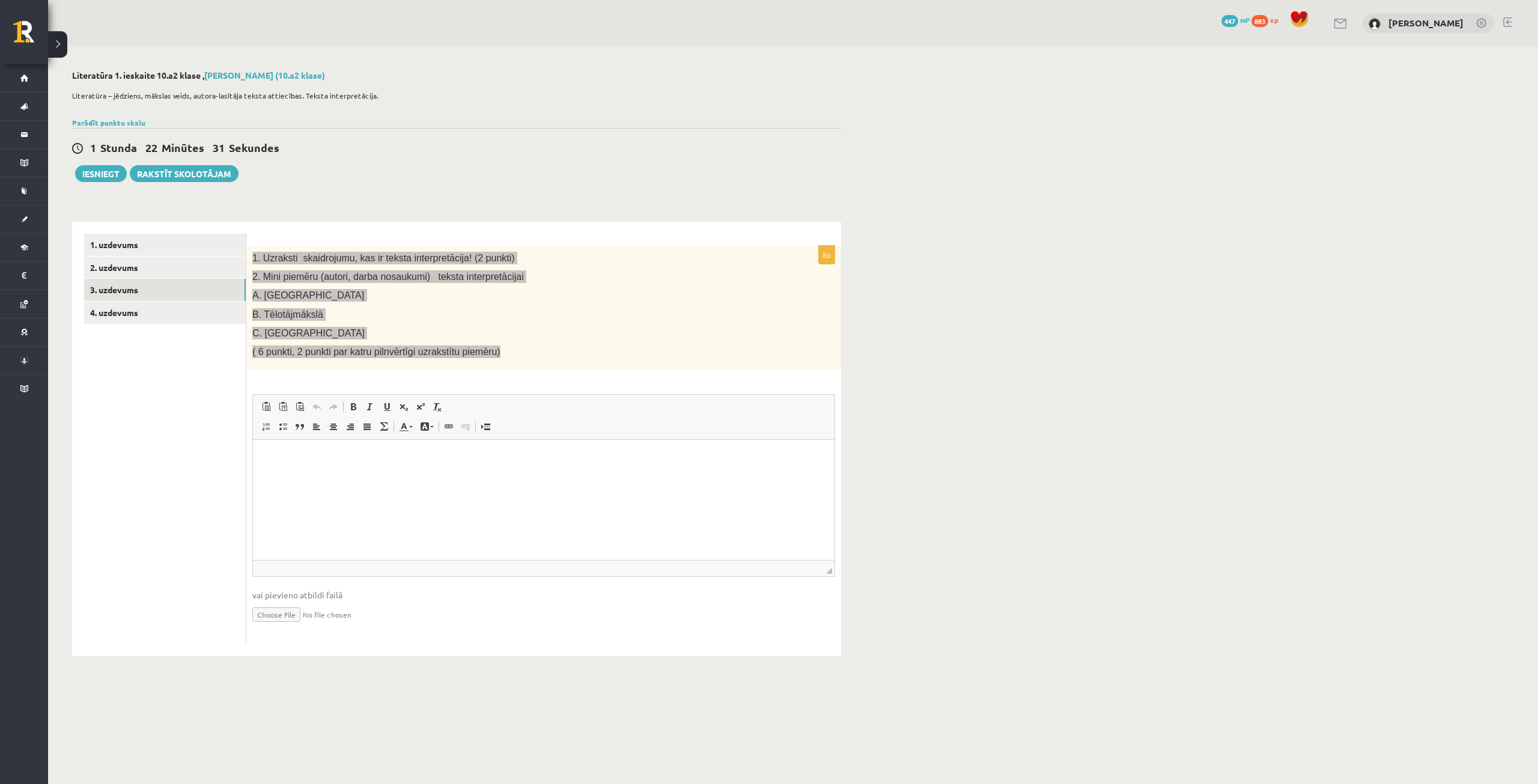
click at [411, 471] on html at bounding box center [543, 457] width 582 height 37
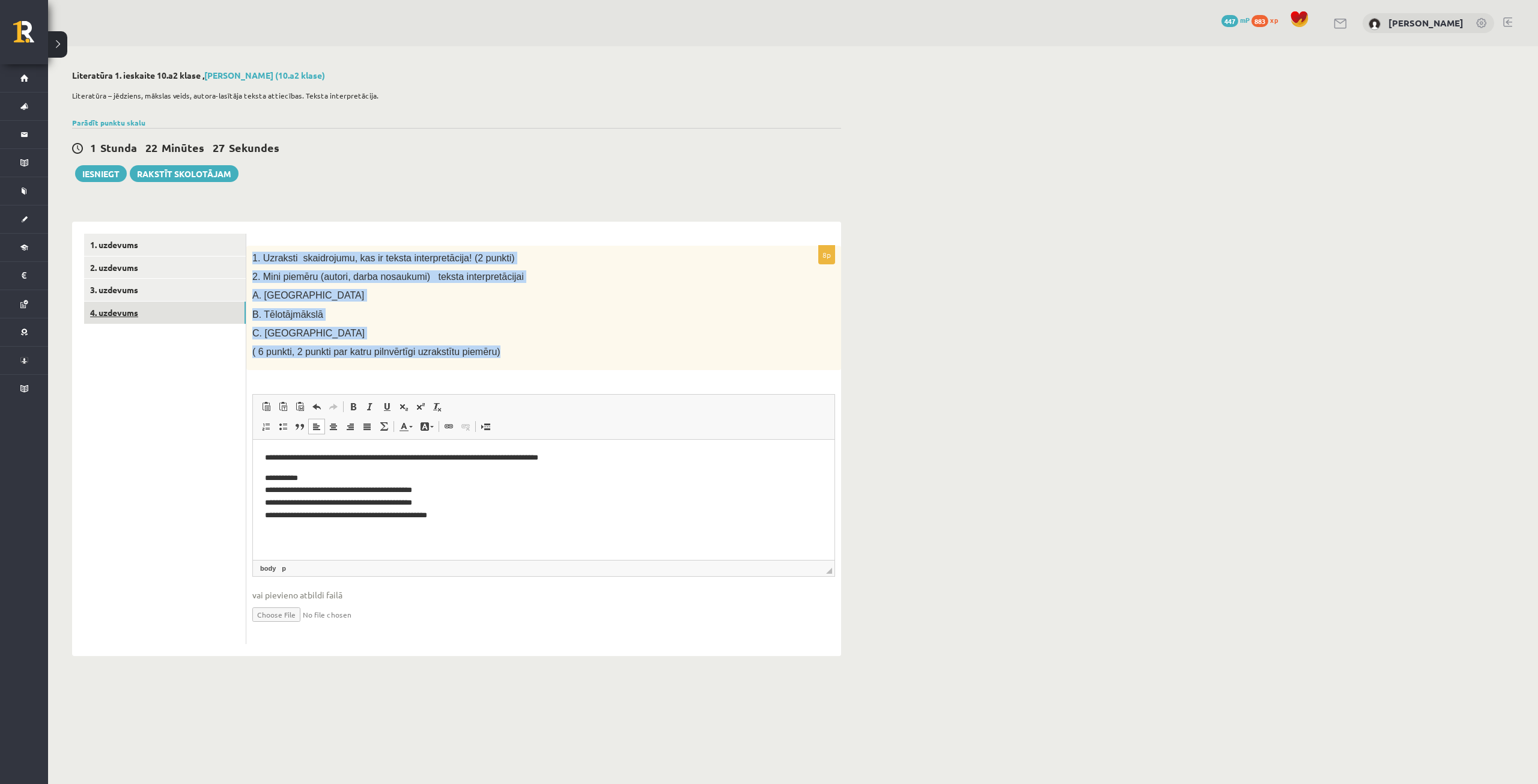
click at [159, 315] on link "4. uzdevums" at bounding box center [165, 312] width 162 height 23
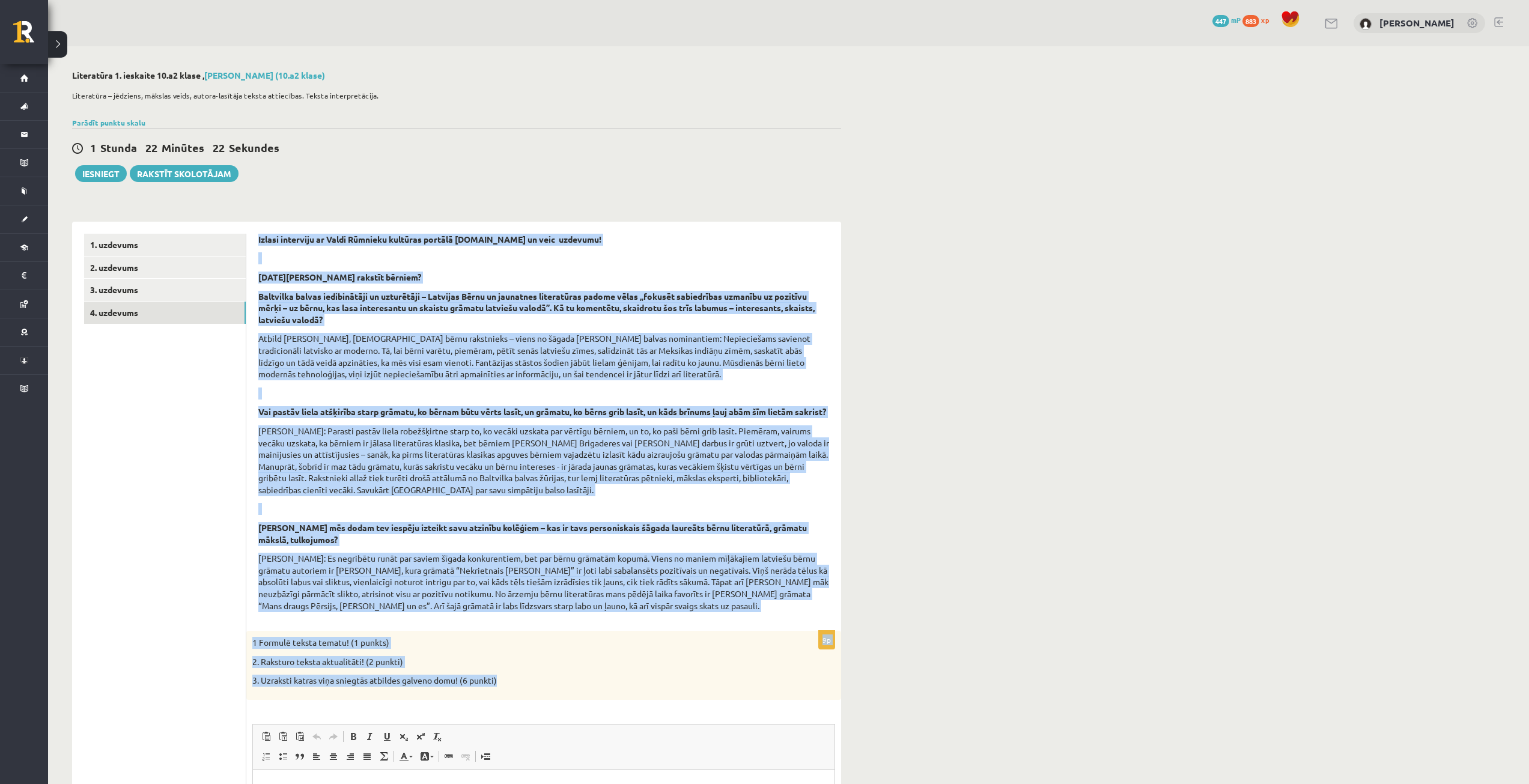
drag, startPoint x: 255, startPoint y: 232, endPoint x: 752, endPoint y: 704, distance: 685.4
click at [752, 704] on div "Izlasi interviju ar Valdi Rūmnieku kultūras portālā www.satori.lv un veic uzdev…" at bounding box center [543, 603] width 595 height 764
copy form "Izlasi interviju ar Valdi Rūmnieku kultūras portālā www.satori.lv un veic uzdev…"
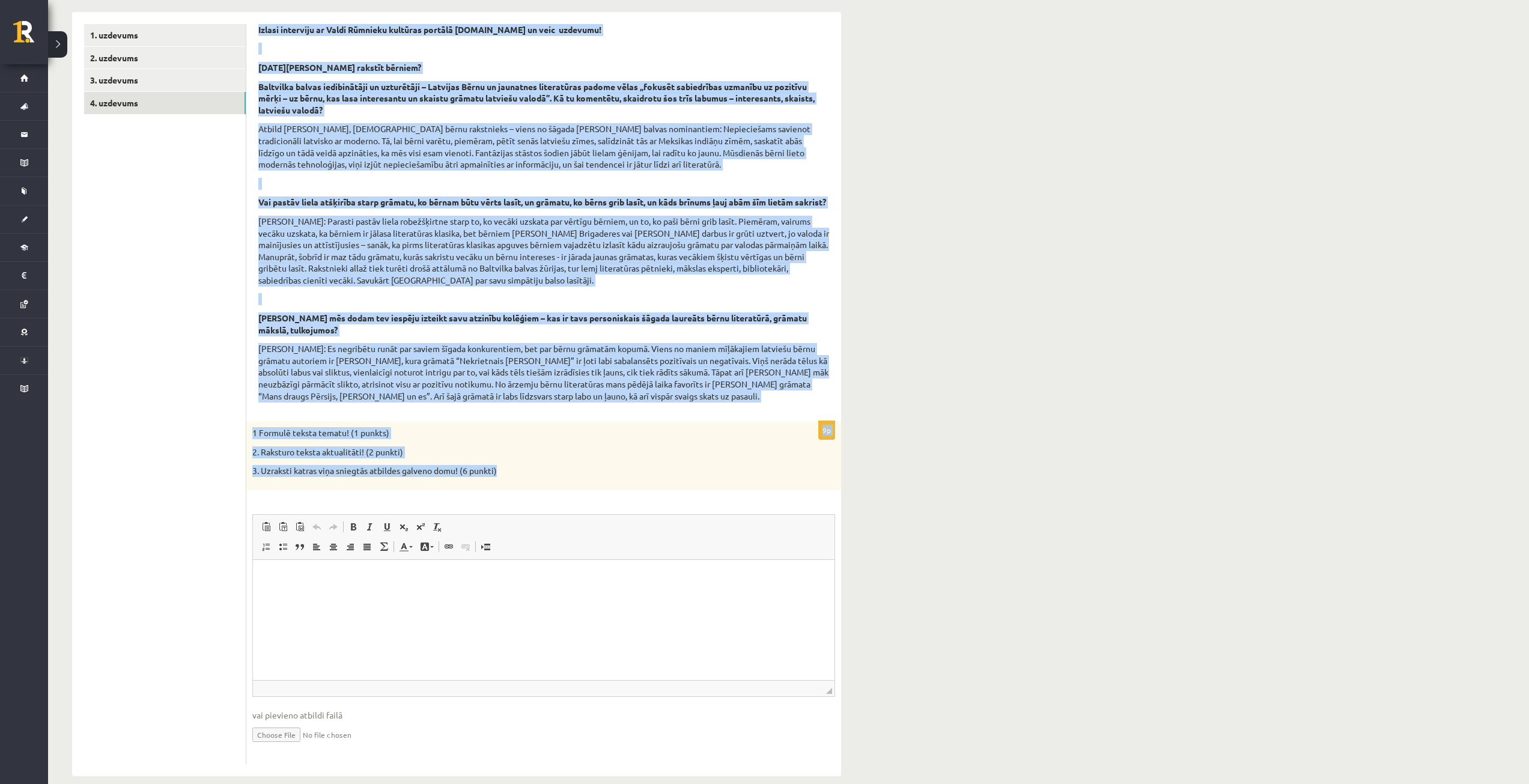
scroll to position [239, 0]
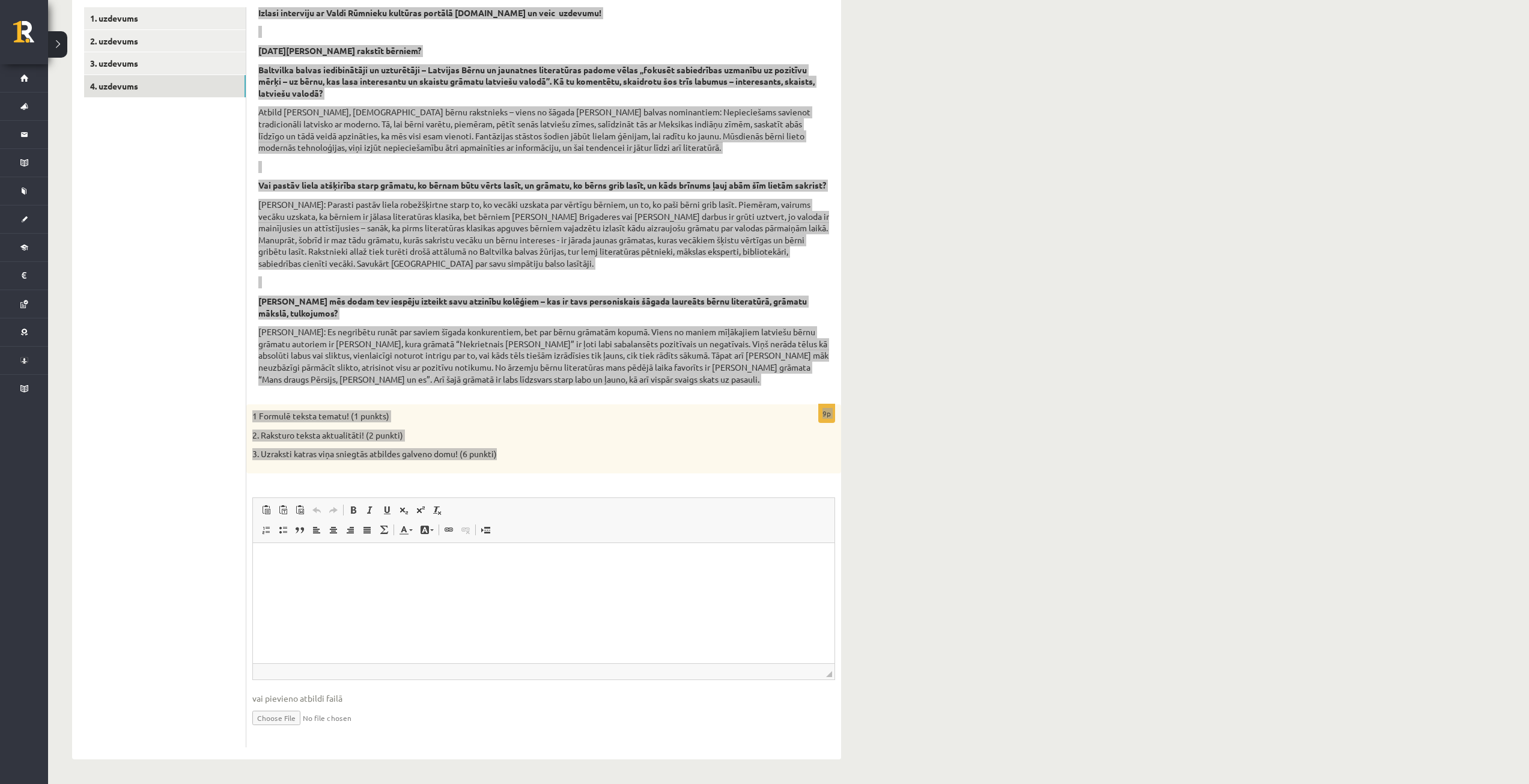
click at [505, 576] on html at bounding box center [543, 561] width 582 height 37
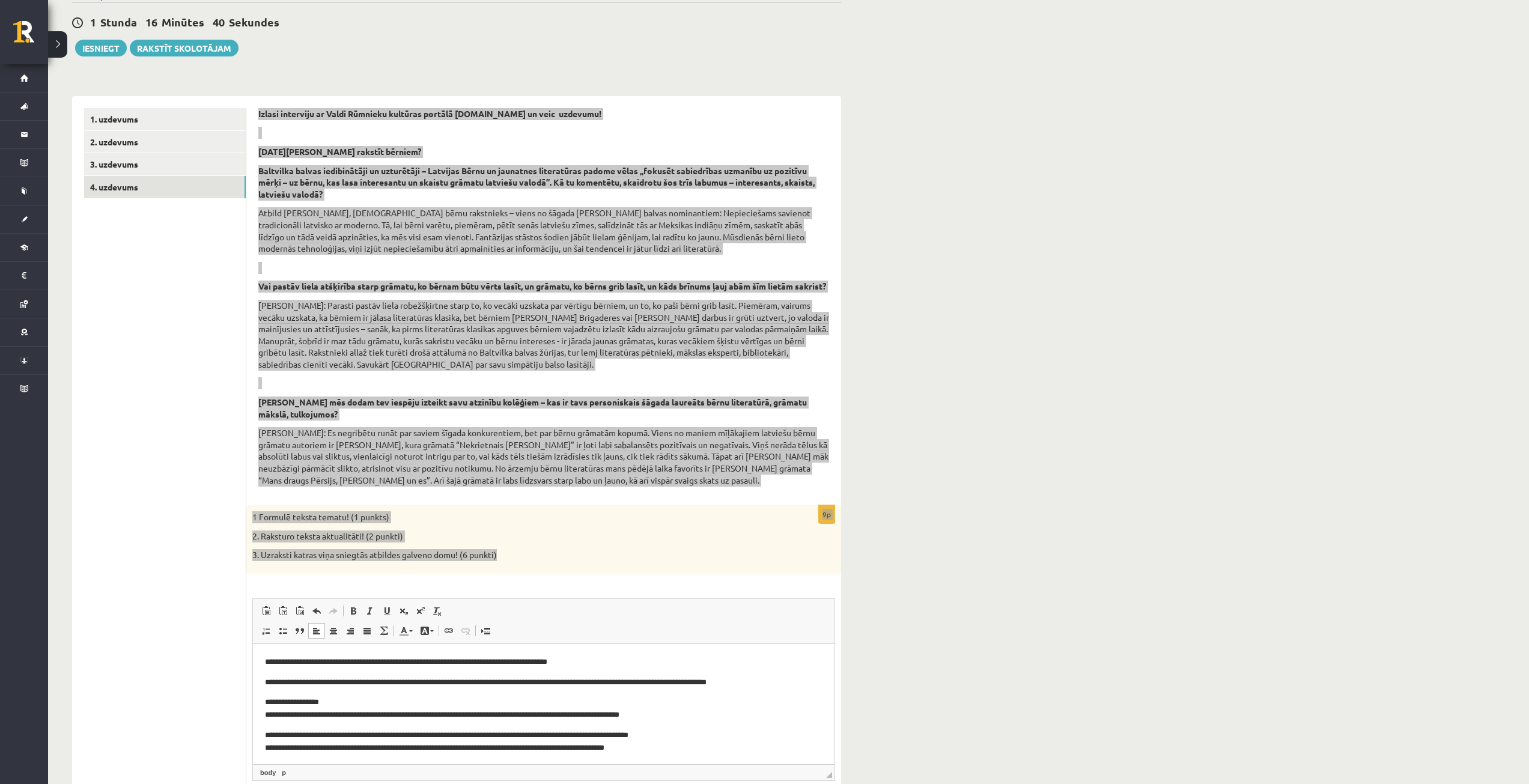
scroll to position [0, 0]
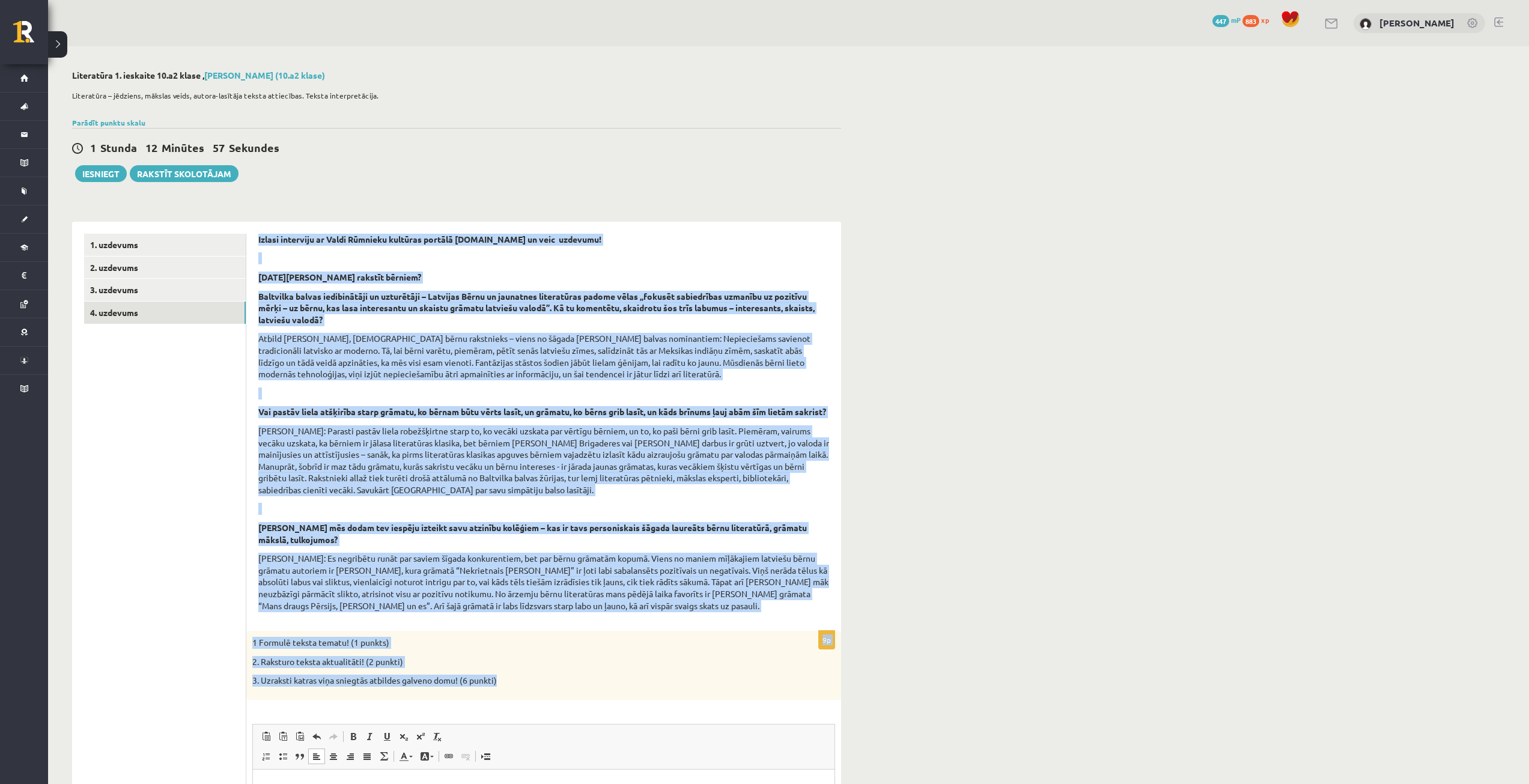
drag, startPoint x: 432, startPoint y: 199, endPoint x: 1067, endPoint y: 421, distance: 672.7
click at [1067, 421] on div "Literatūra 1. ieskaite 10.a2 klase , Vladislava Vlasova (10.a2 klase) Literatūr…" at bounding box center [789, 528] width 1482 height 964
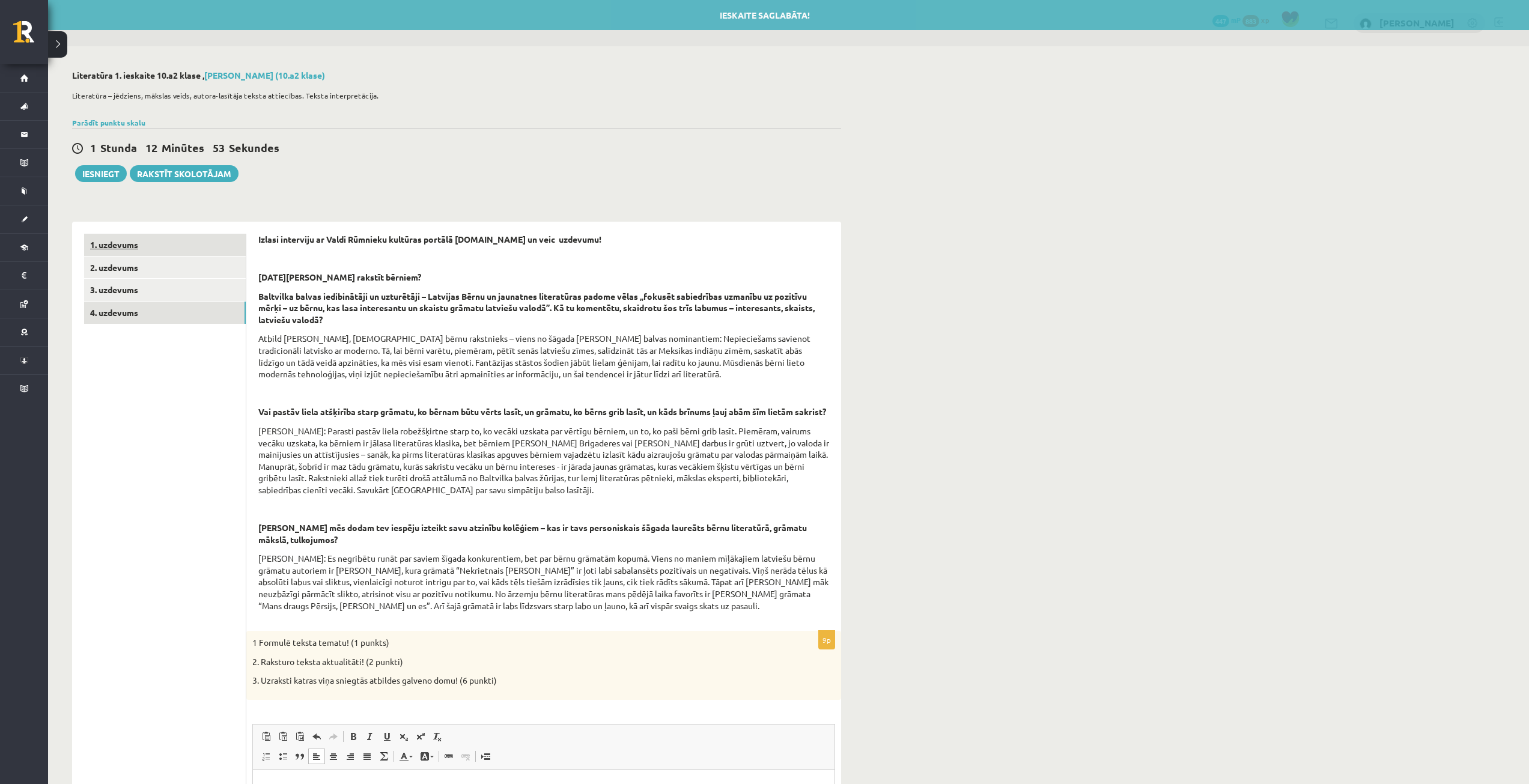
click at [163, 248] on link "1. uzdevums" at bounding box center [165, 245] width 162 height 23
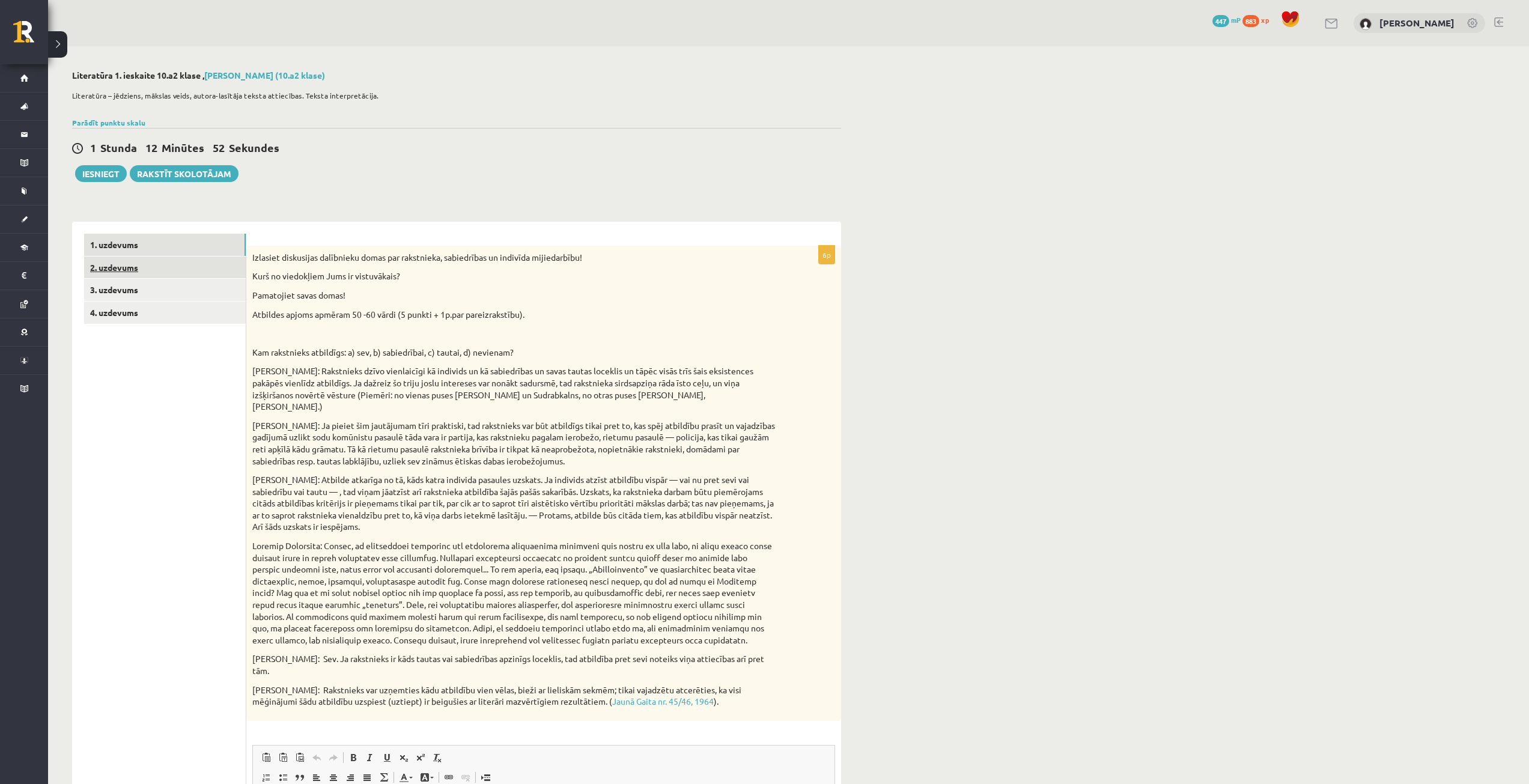
click at [151, 272] on link "2. uzdevums" at bounding box center [165, 268] width 162 height 23
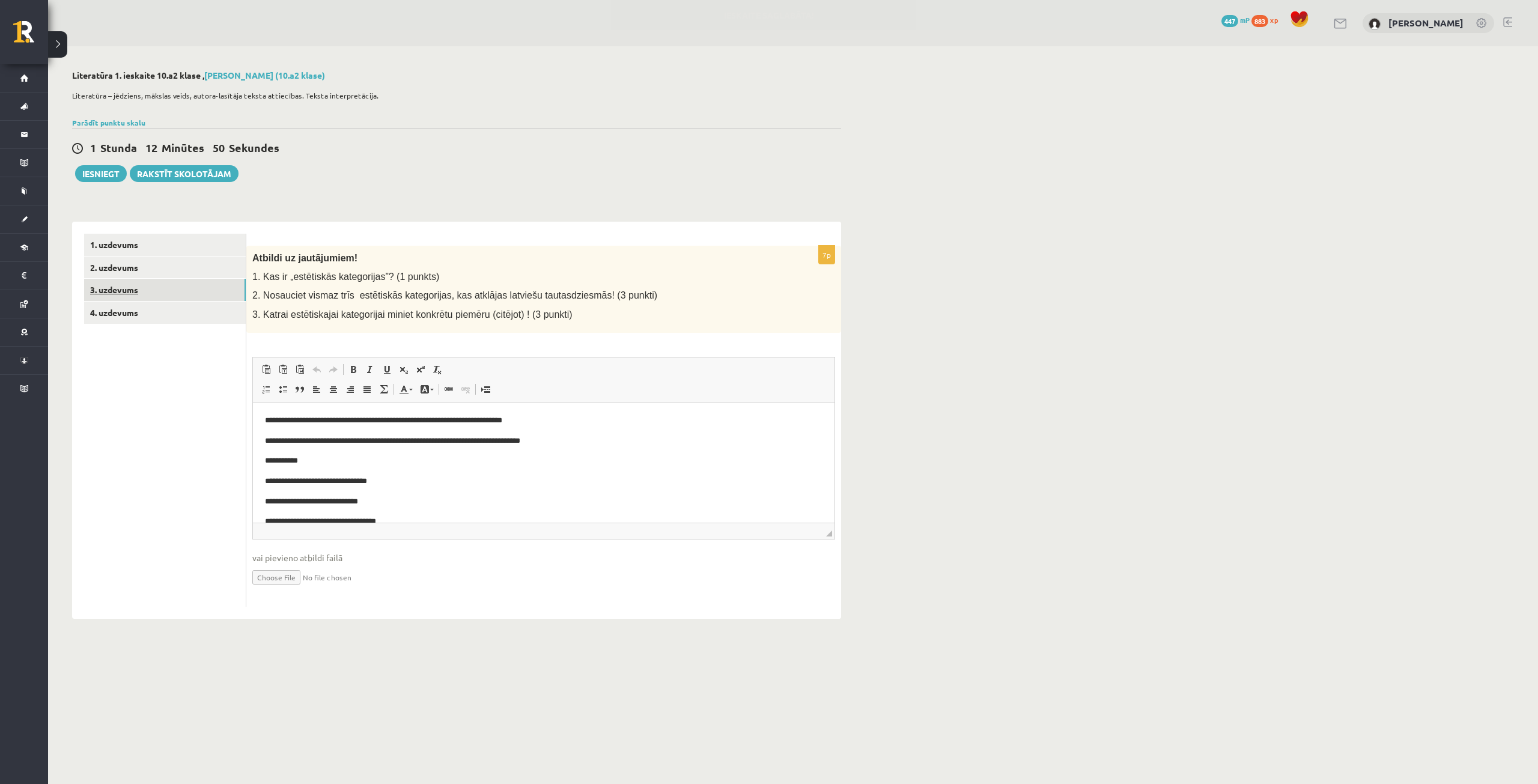
click at [146, 293] on link "3. uzdevums" at bounding box center [165, 289] width 162 height 23
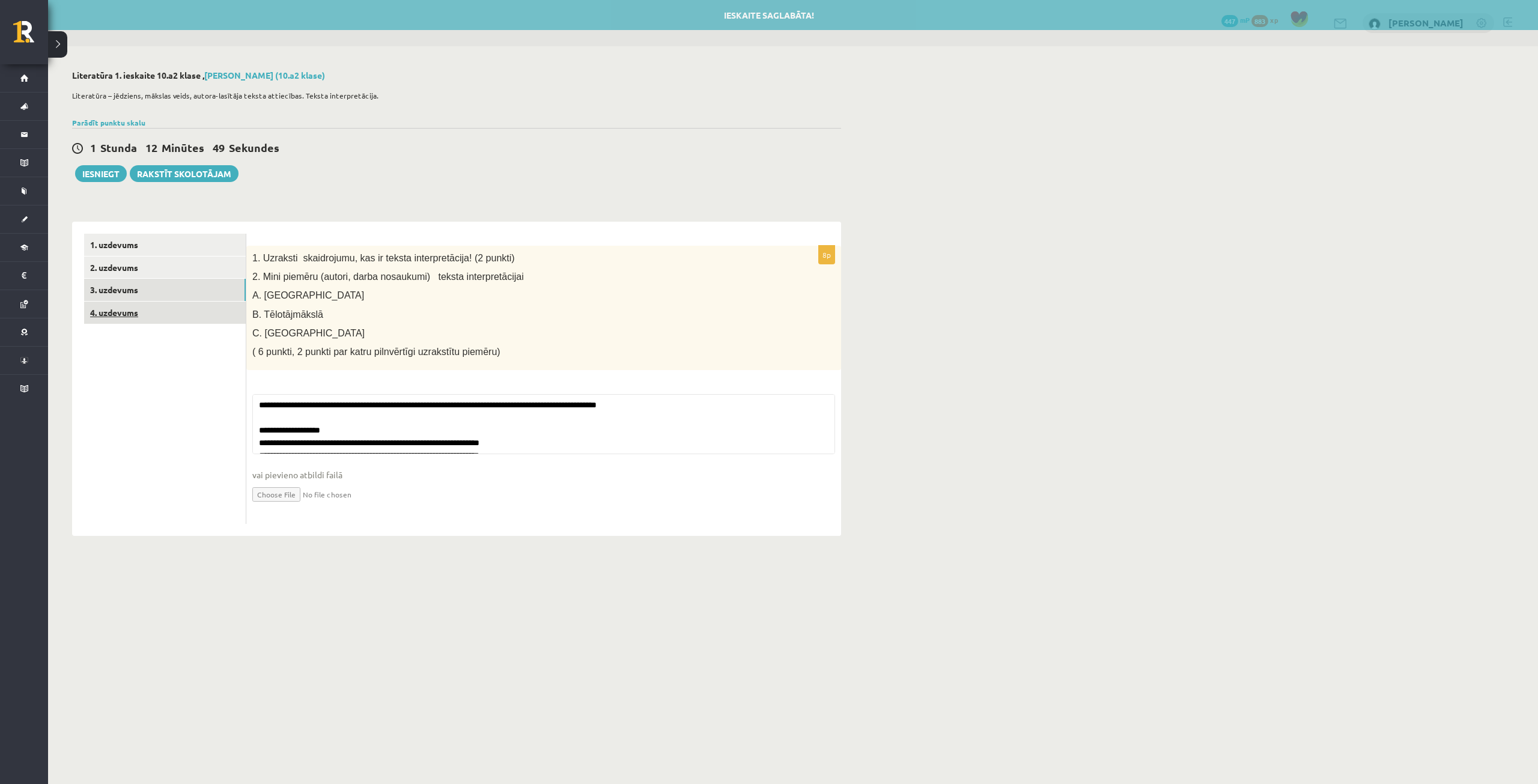
click at [162, 311] on link "4. uzdevums" at bounding box center [165, 312] width 162 height 23
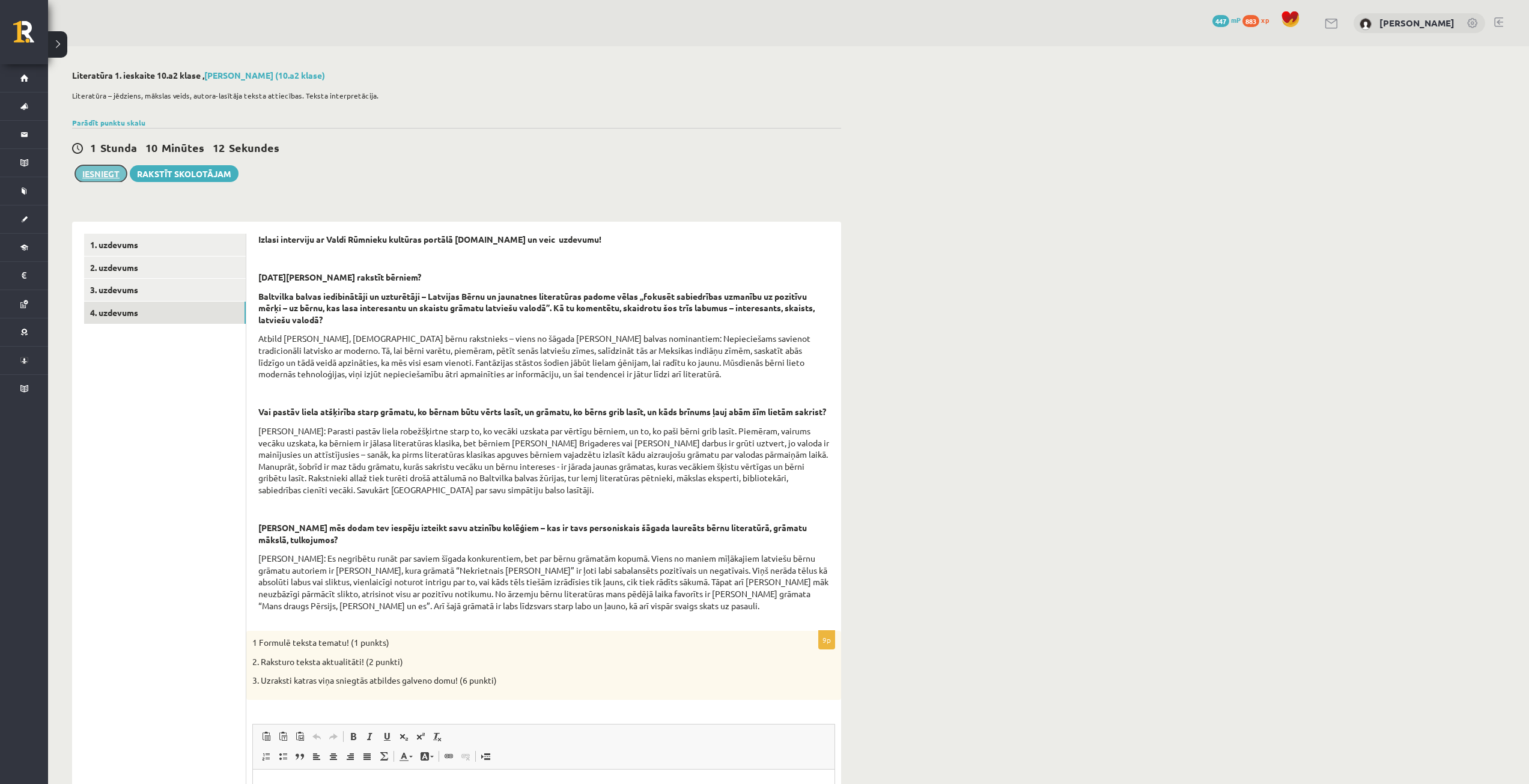
click at [99, 177] on button "Iesniegt" at bounding box center [101, 173] width 51 height 17
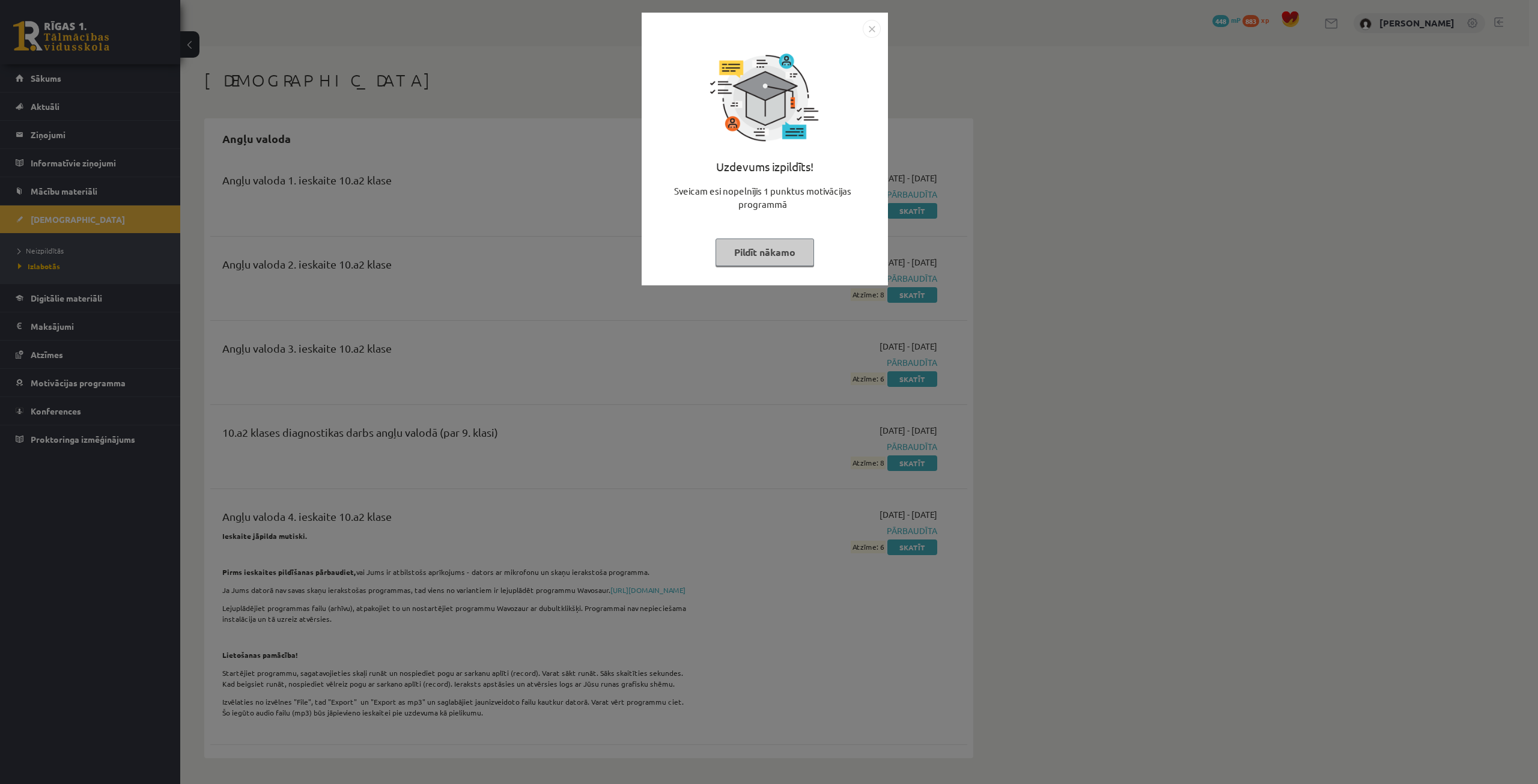
click at [793, 246] on button "Pildīt nākamo" at bounding box center [766, 253] width 99 height 28
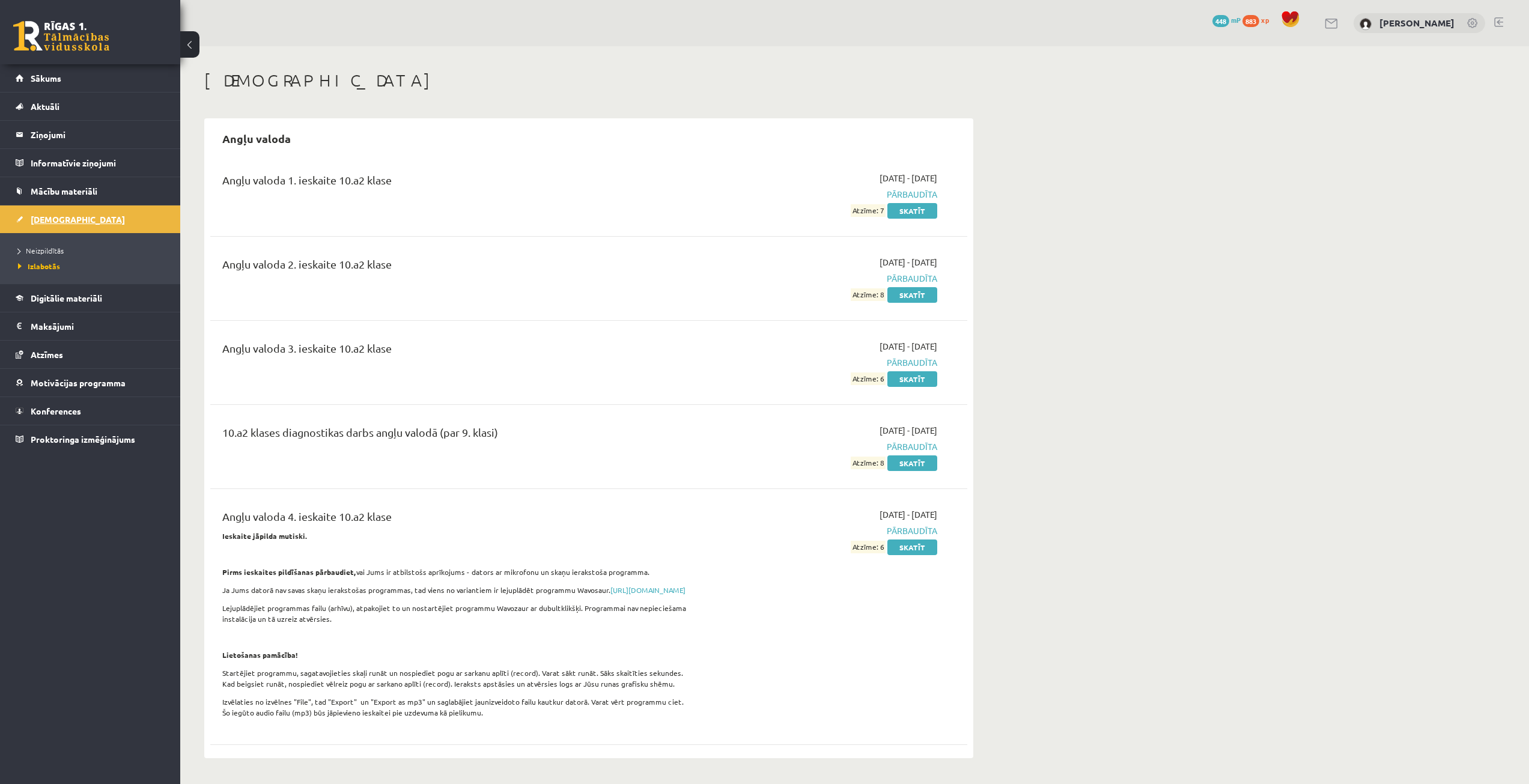
click at [87, 221] on link "[DEMOGRAPHIC_DATA]" at bounding box center [90, 219] width 149 height 28
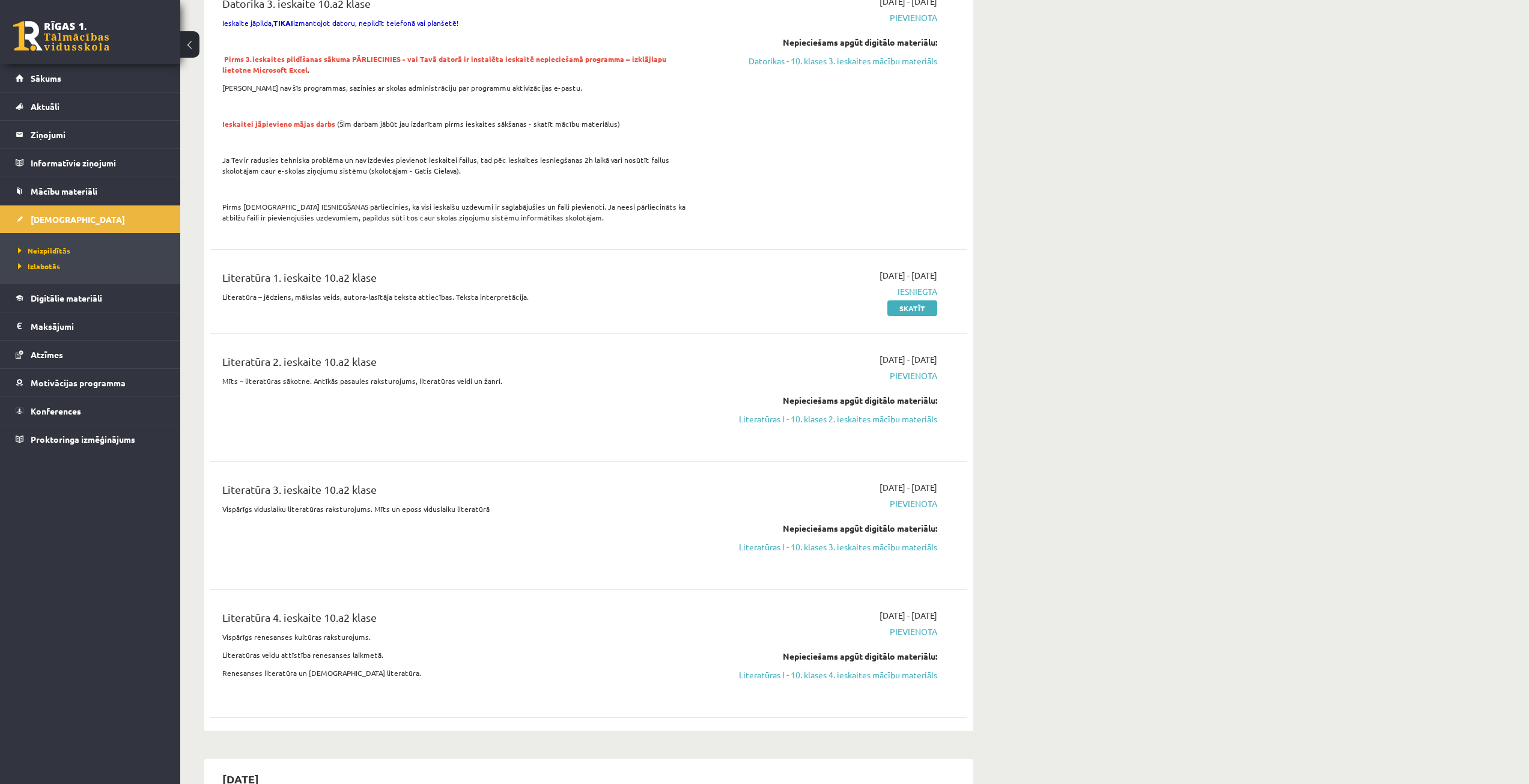
scroll to position [661, 0]
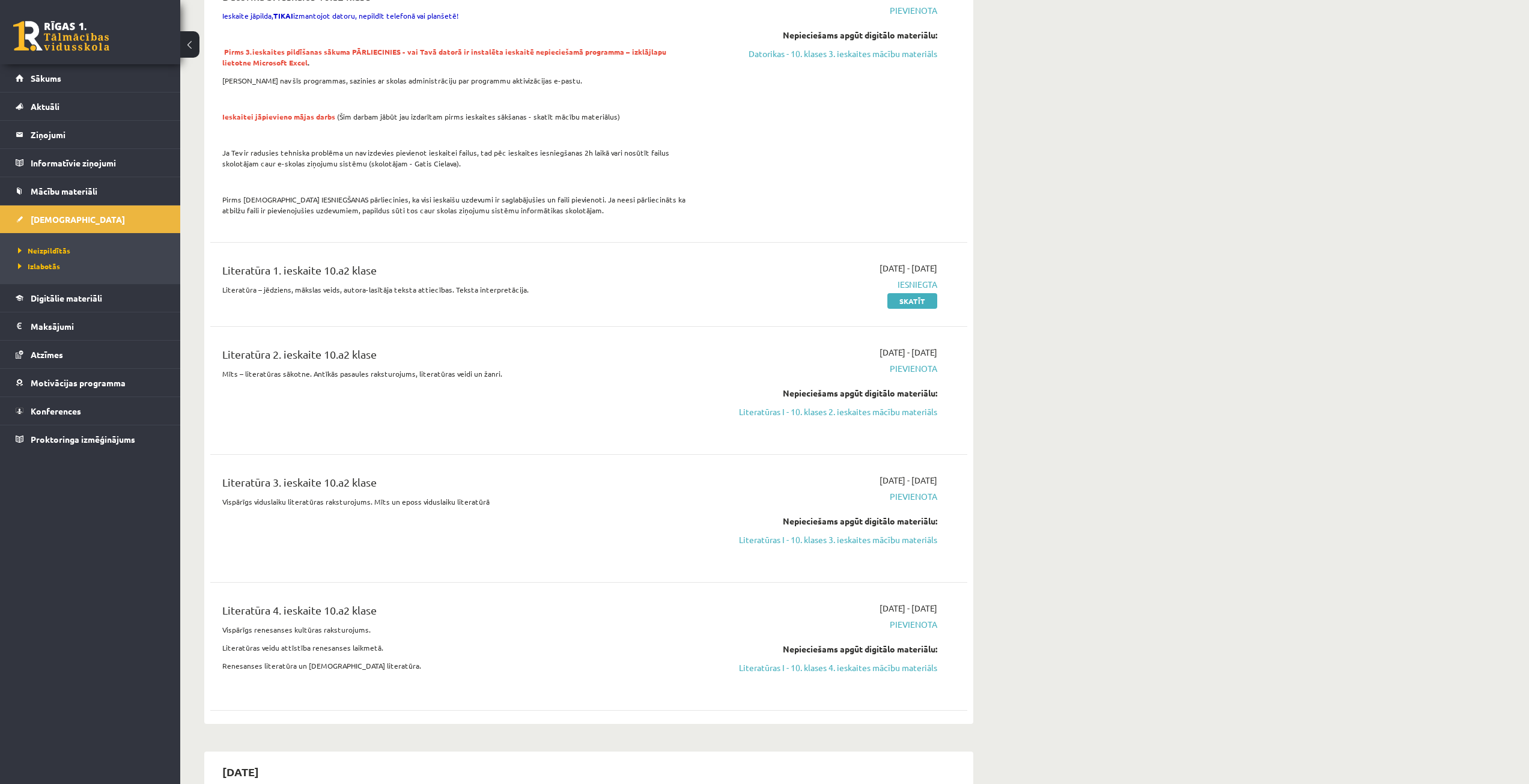
drag, startPoint x: 878, startPoint y: 405, endPoint x: 819, endPoint y: 54, distance: 355.9
click at [878, 406] on link "Literatūras I - 10. klases 2. ieskaites mācību materiāls" at bounding box center [824, 412] width 226 height 13
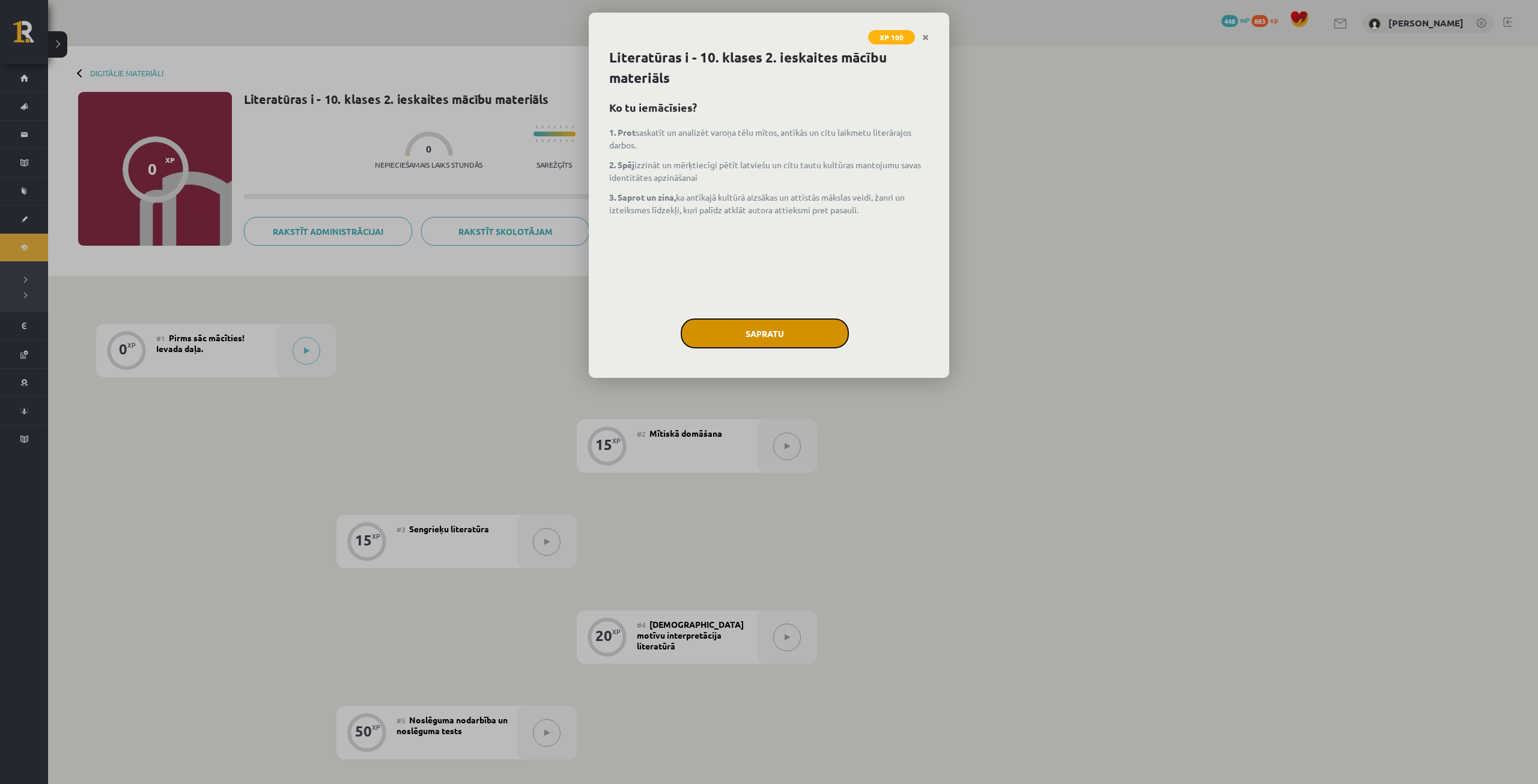
click at [821, 325] on button "Sapratu" at bounding box center [765, 333] width 168 height 30
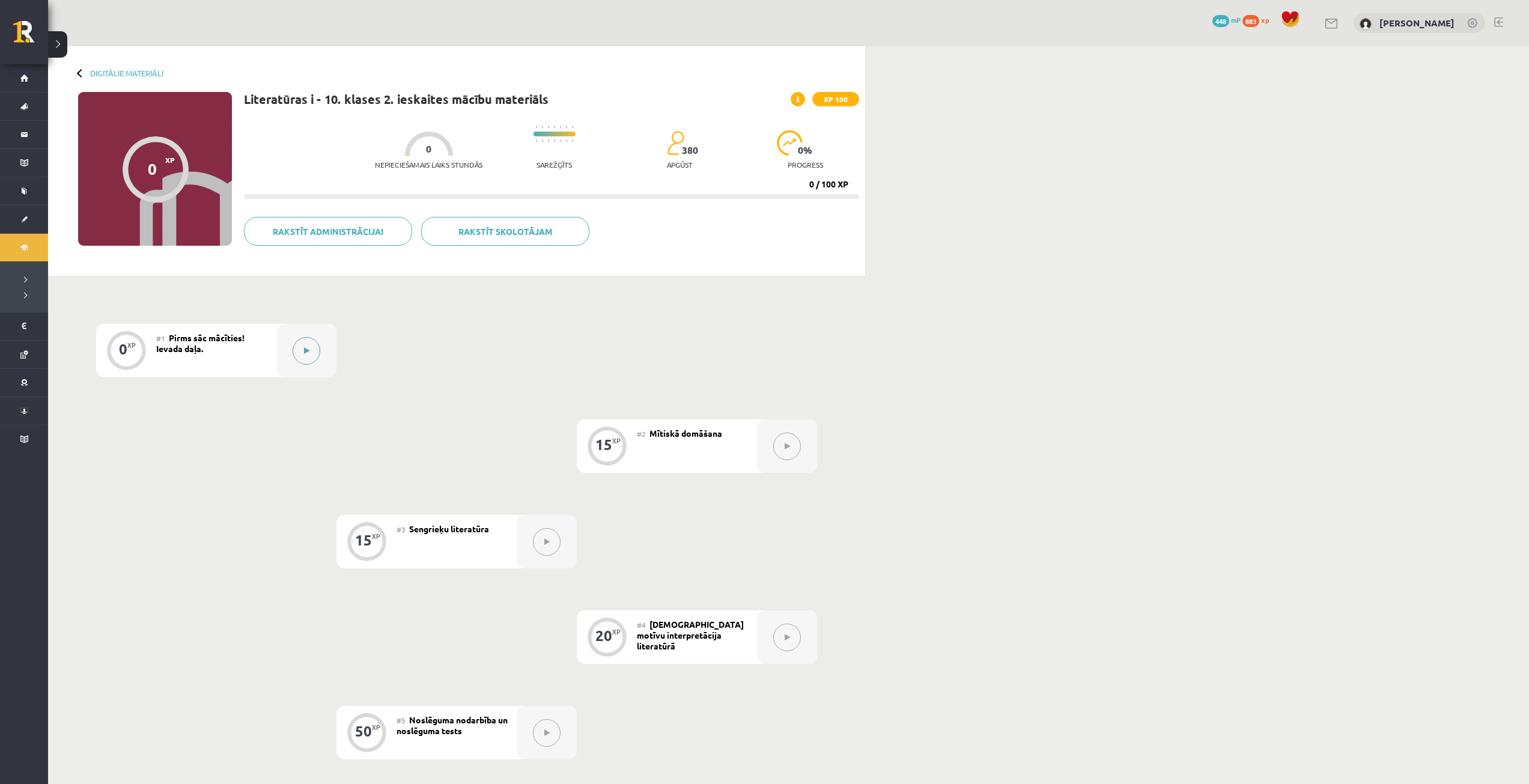
click at [309, 345] on button at bounding box center [306, 351] width 28 height 28
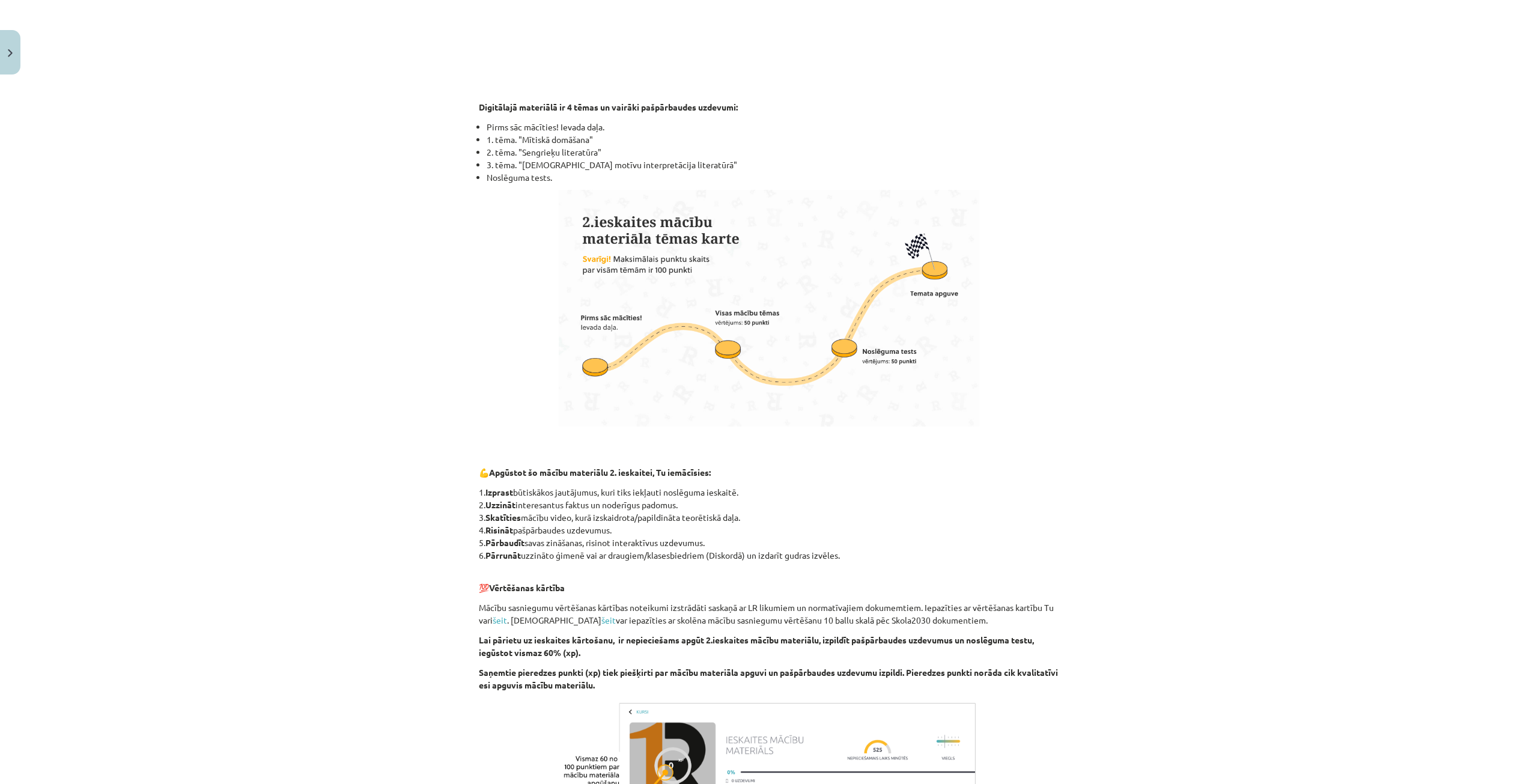
scroll to position [619, 0]
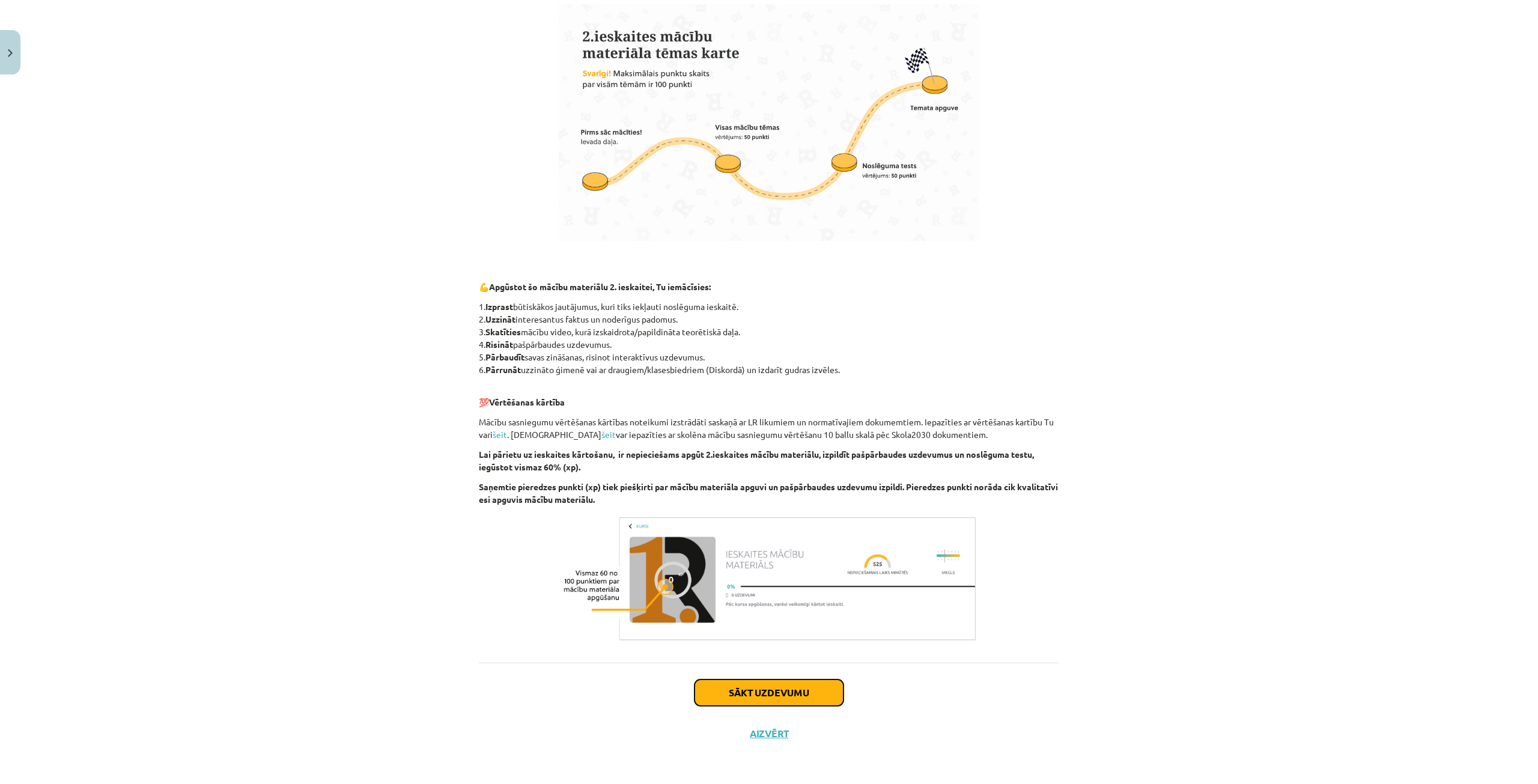
click at [832, 685] on button "Sākt uzdevumu" at bounding box center [769, 692] width 149 height 27
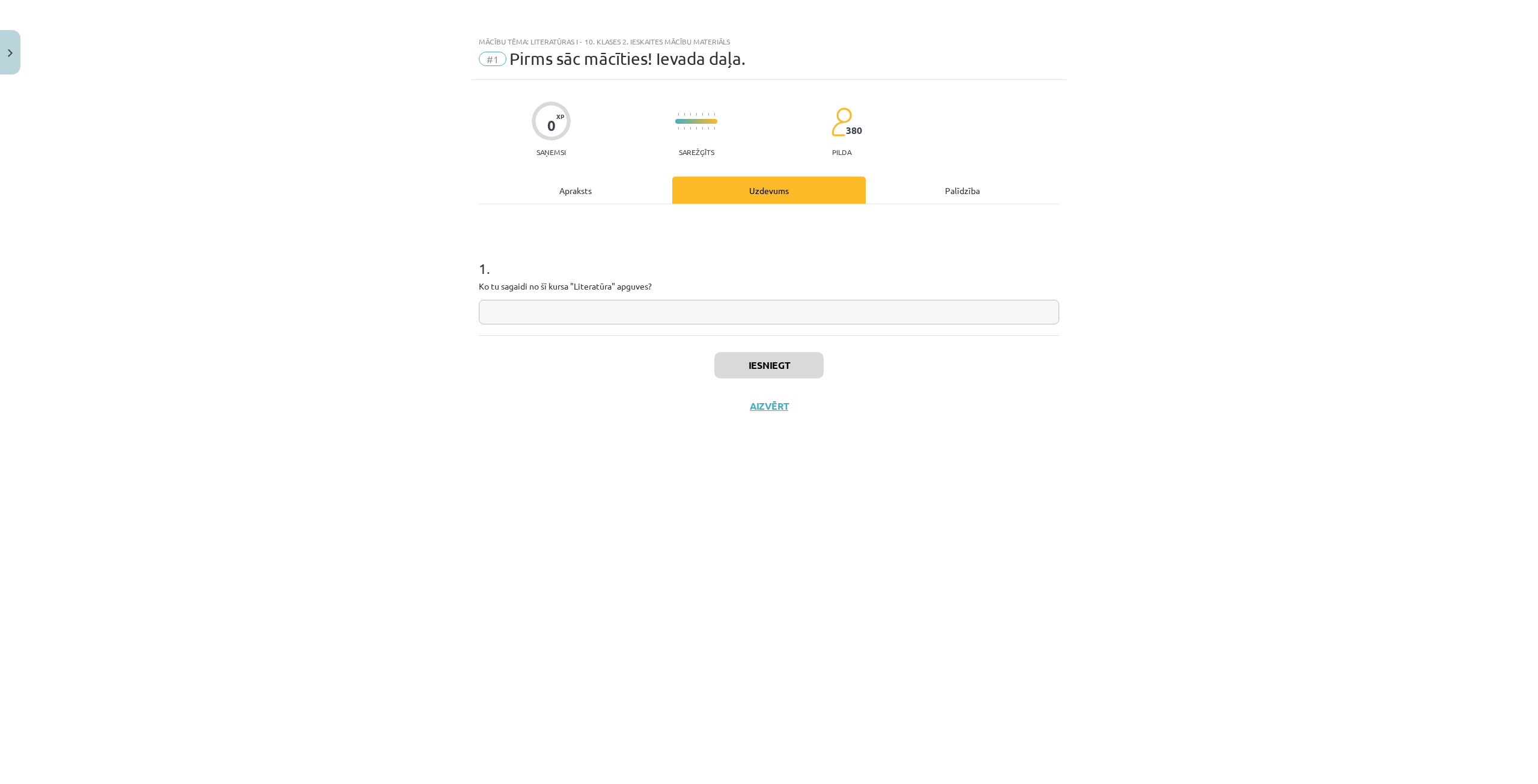
scroll to position [0, 0]
click at [666, 315] on input "text" at bounding box center [769, 312] width 581 height 25
type input "**"
click at [785, 365] on button "Iesniegt" at bounding box center [769, 364] width 110 height 27
click at [768, 422] on button "Nākamā nodarbība" at bounding box center [769, 414] width 118 height 28
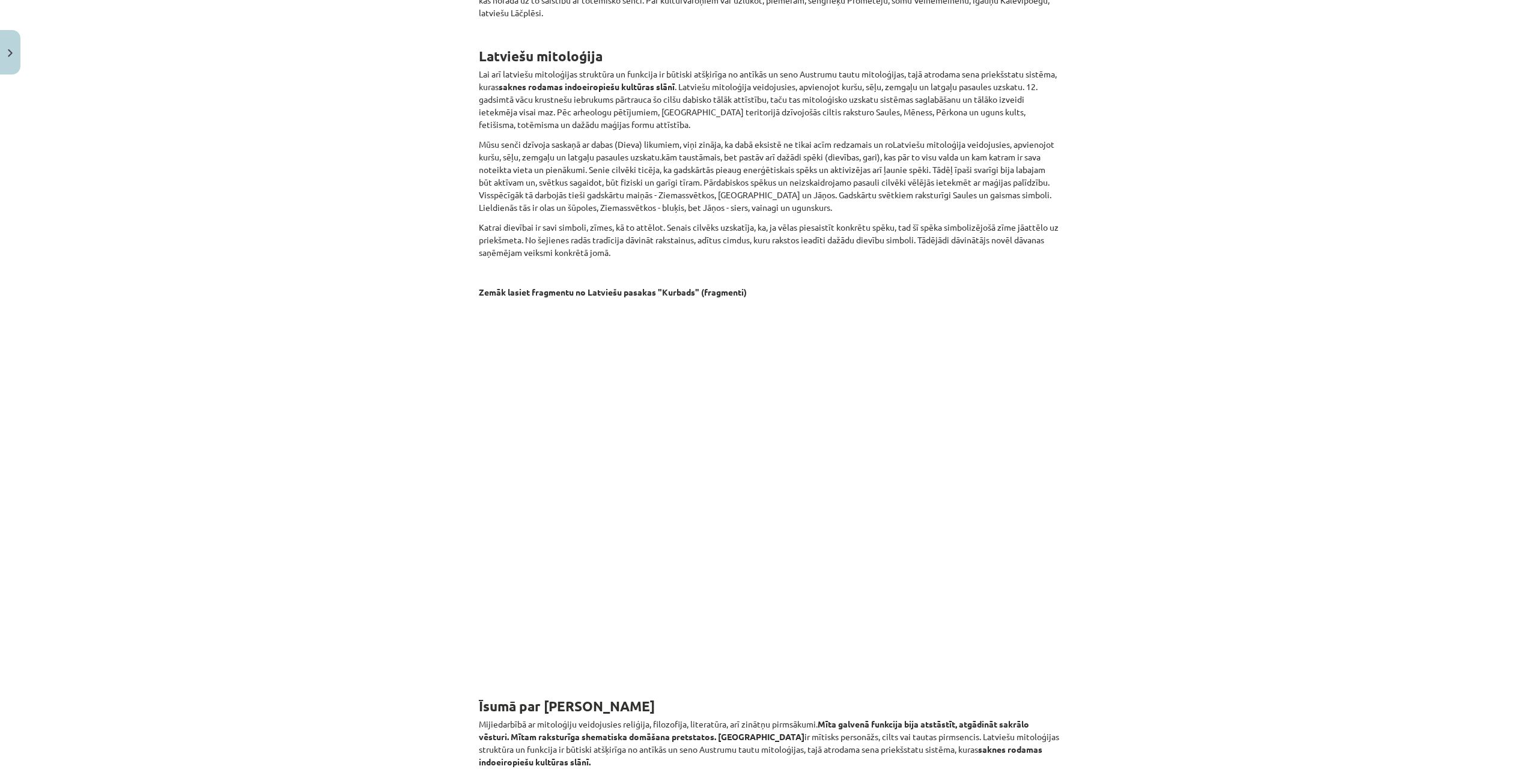
scroll to position [1286, 0]
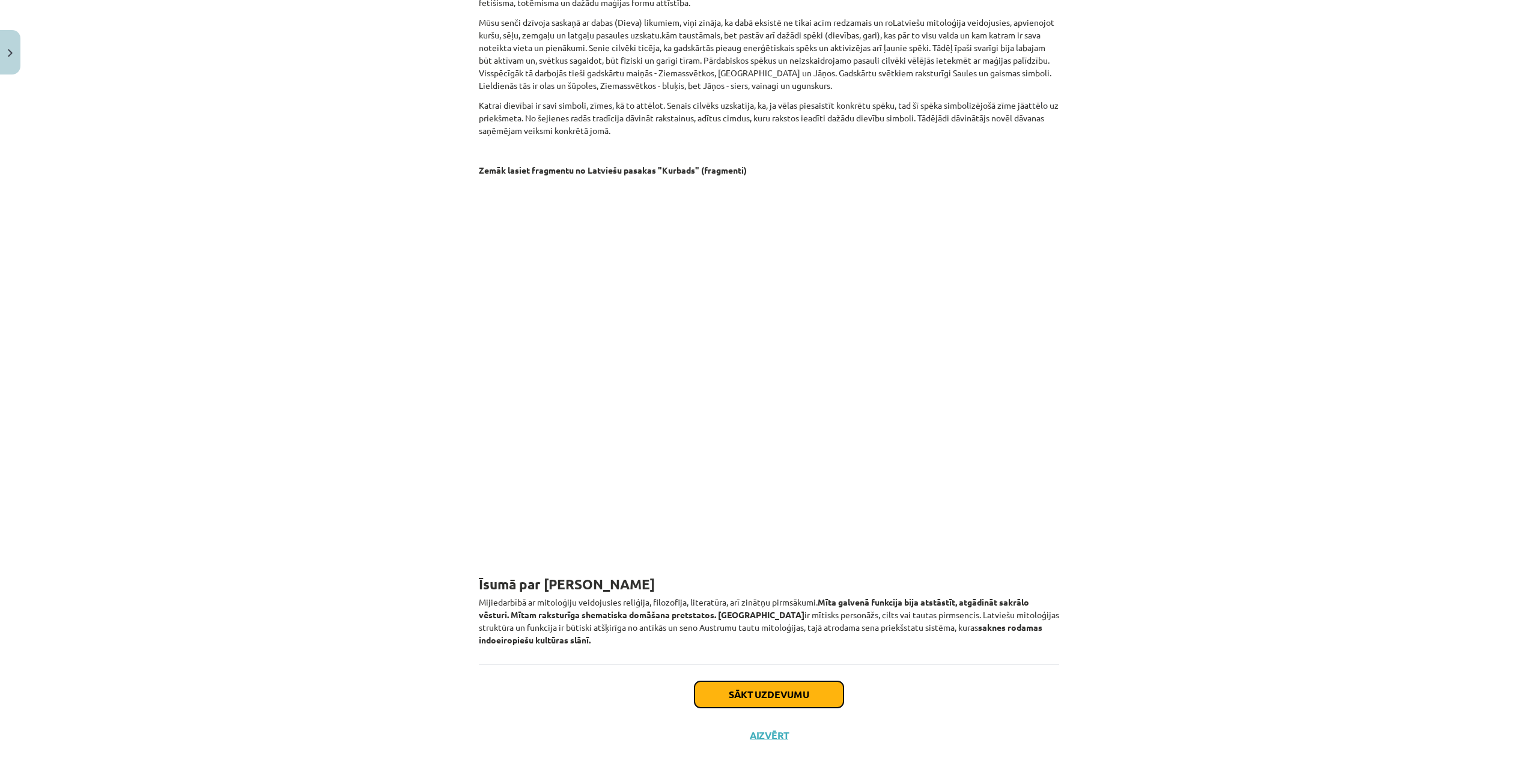
click at [751, 695] on button "Sākt uzdevumu" at bounding box center [769, 694] width 149 height 27
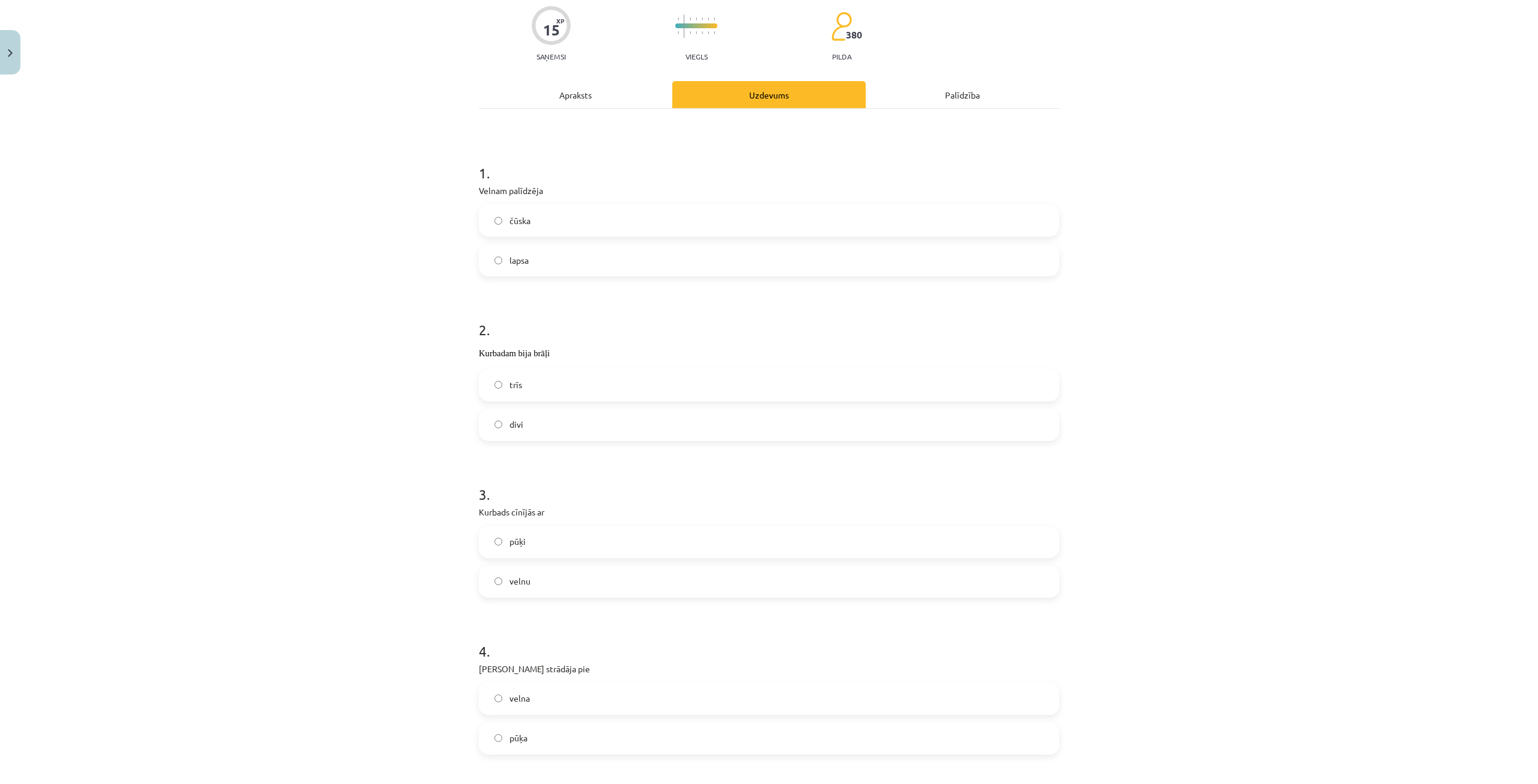
scroll to position [90, 0]
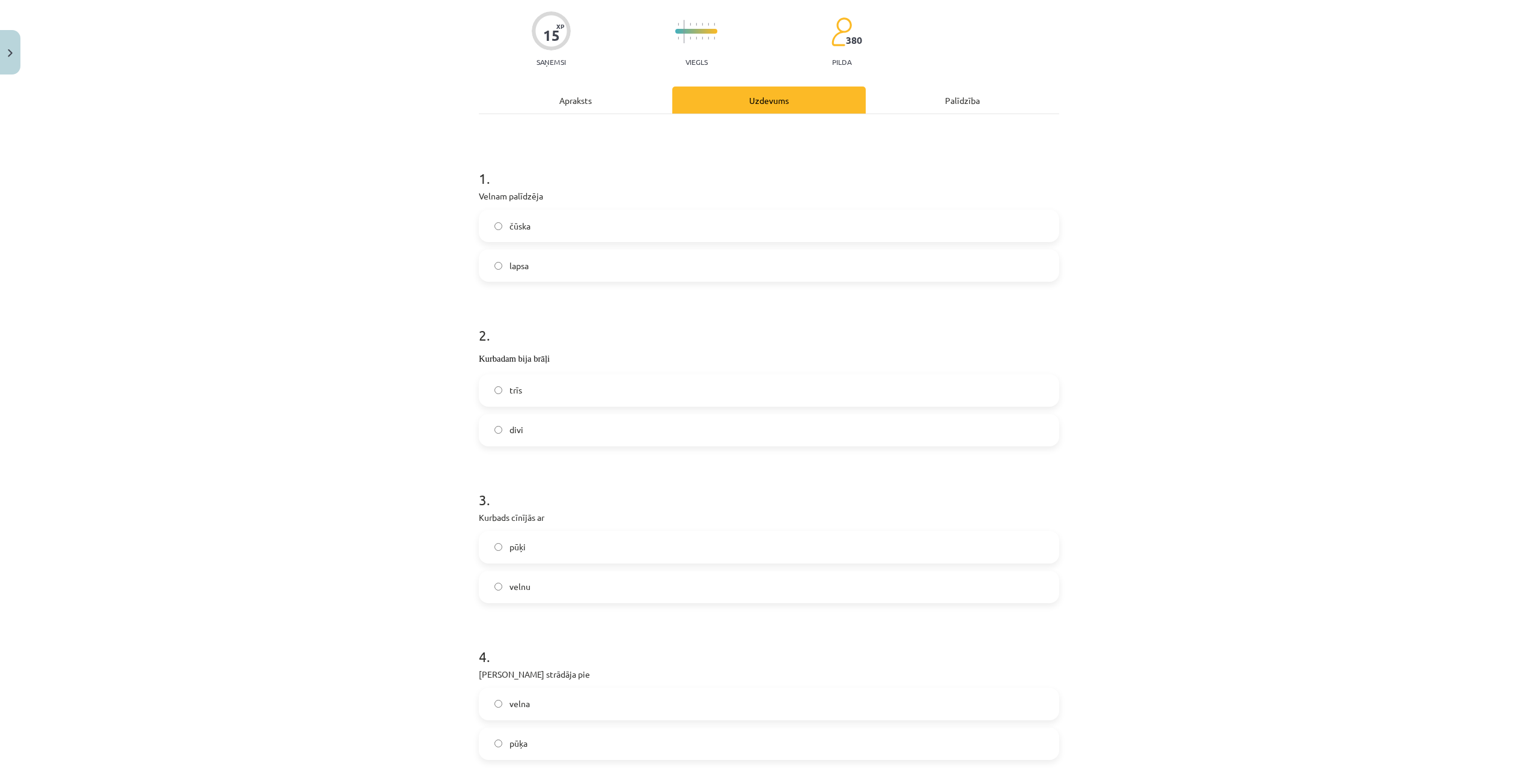
click at [534, 431] on label "divi" at bounding box center [769, 430] width 578 height 30
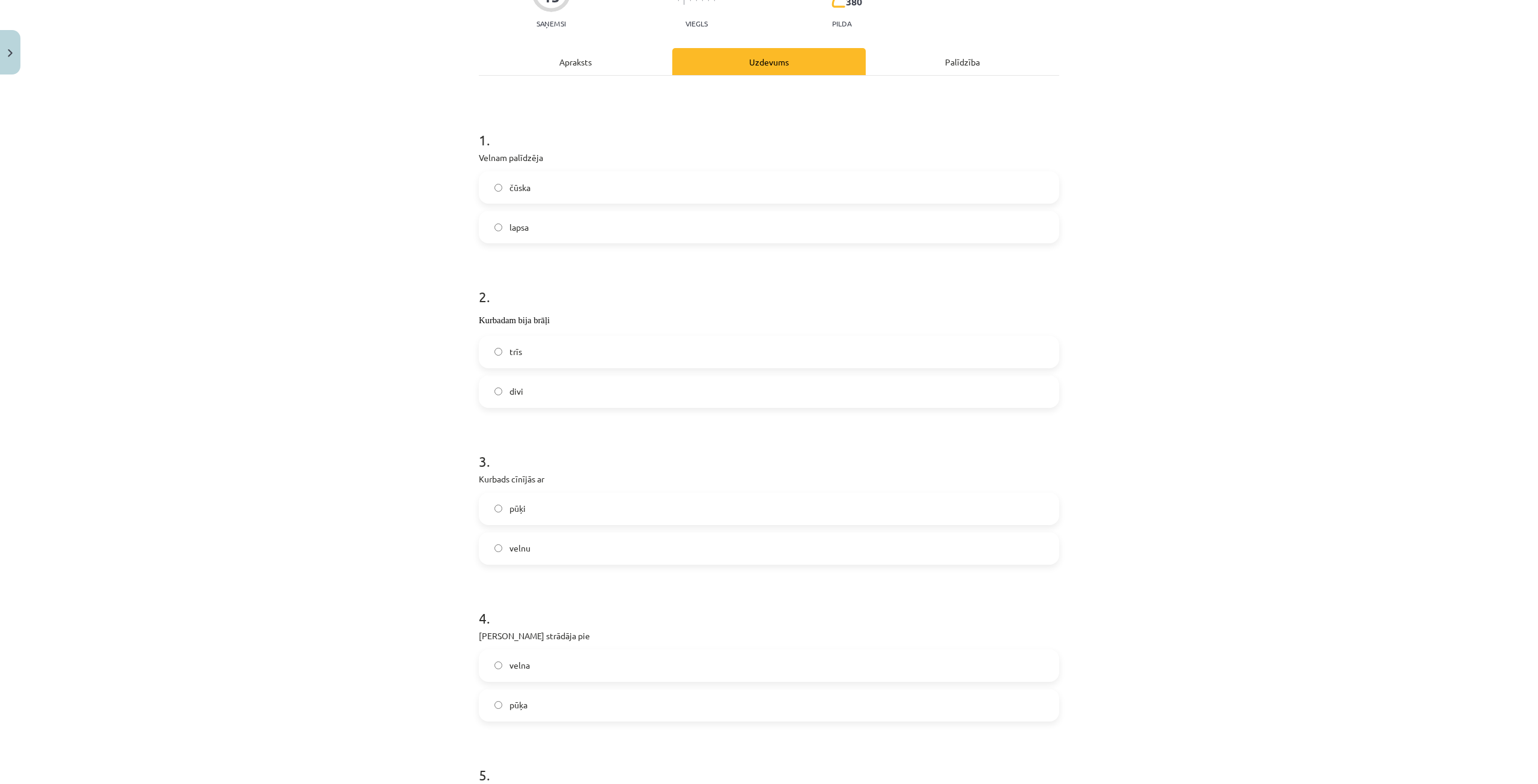
scroll to position [150, 0]
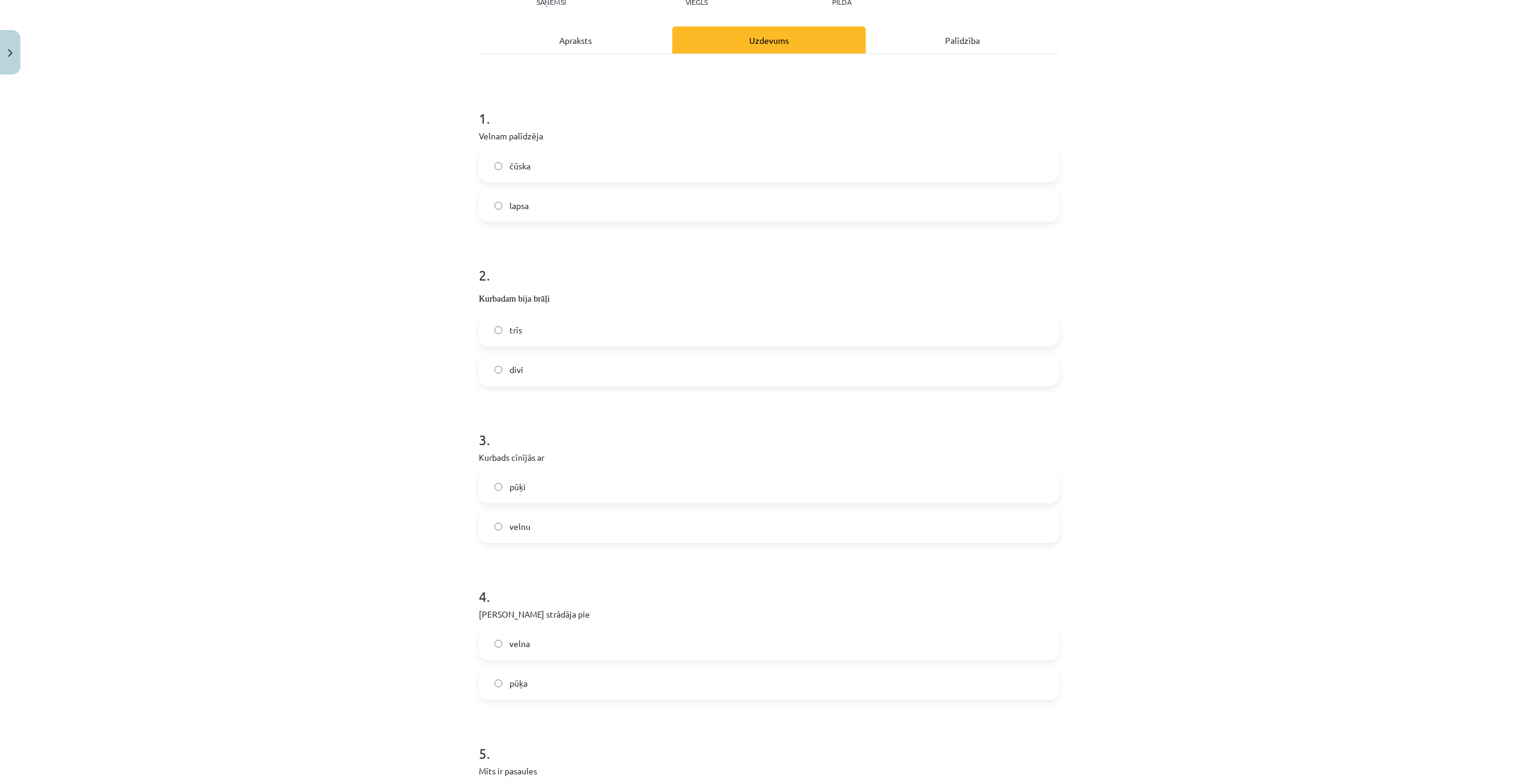
click at [559, 516] on label "velnu" at bounding box center [769, 526] width 578 height 30
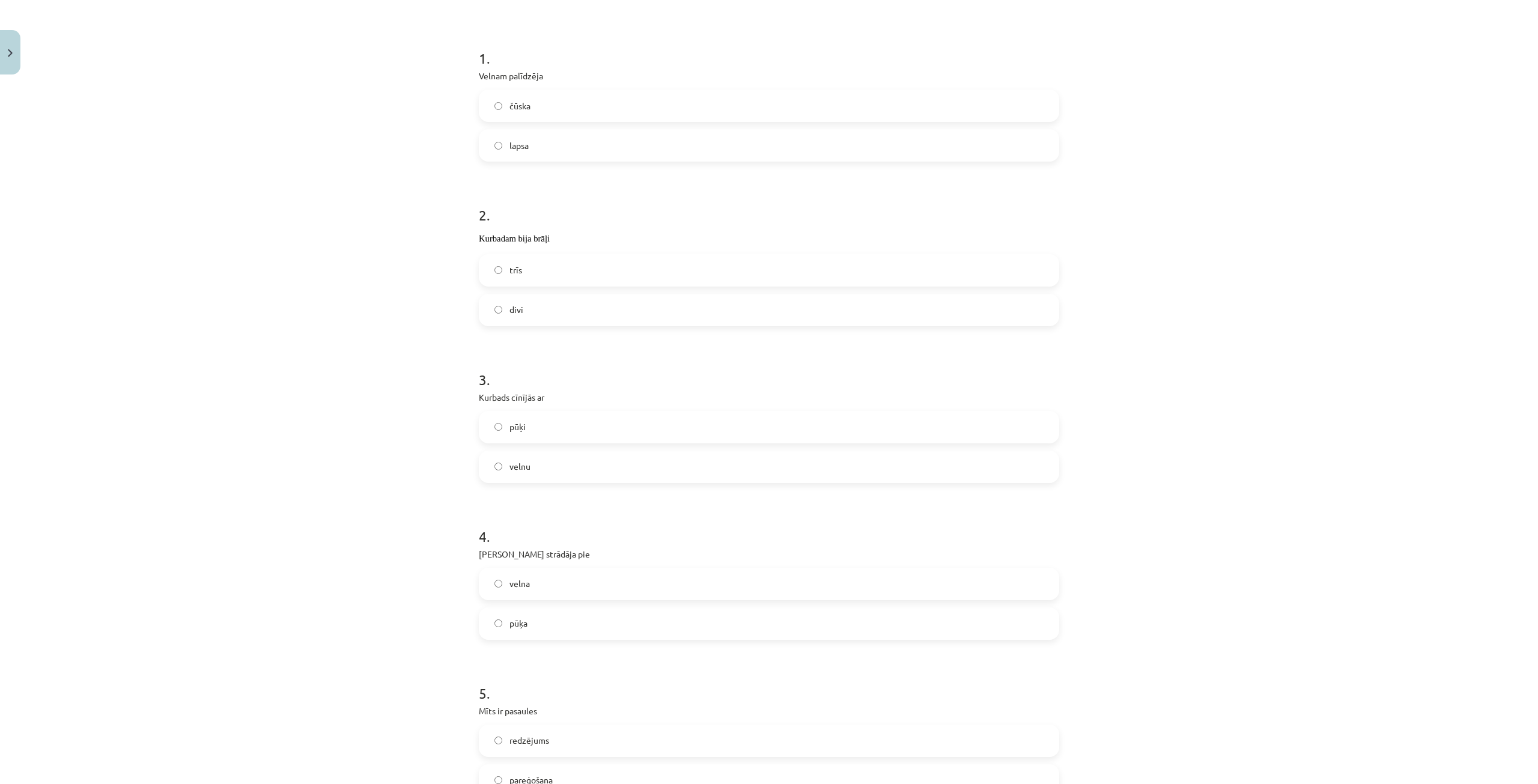
click at [547, 617] on label "pūķa" at bounding box center [769, 623] width 578 height 30
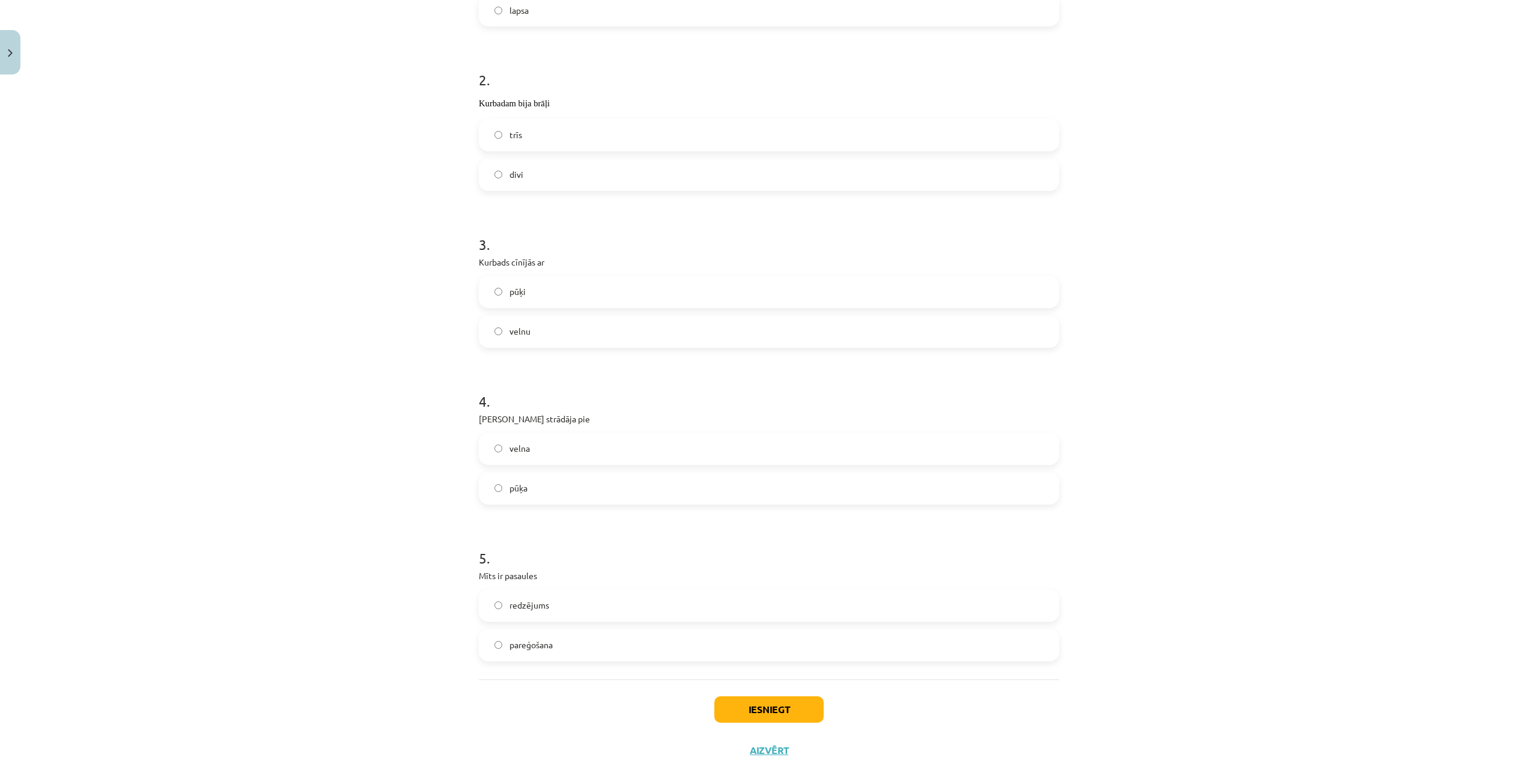
scroll to position [361, 0]
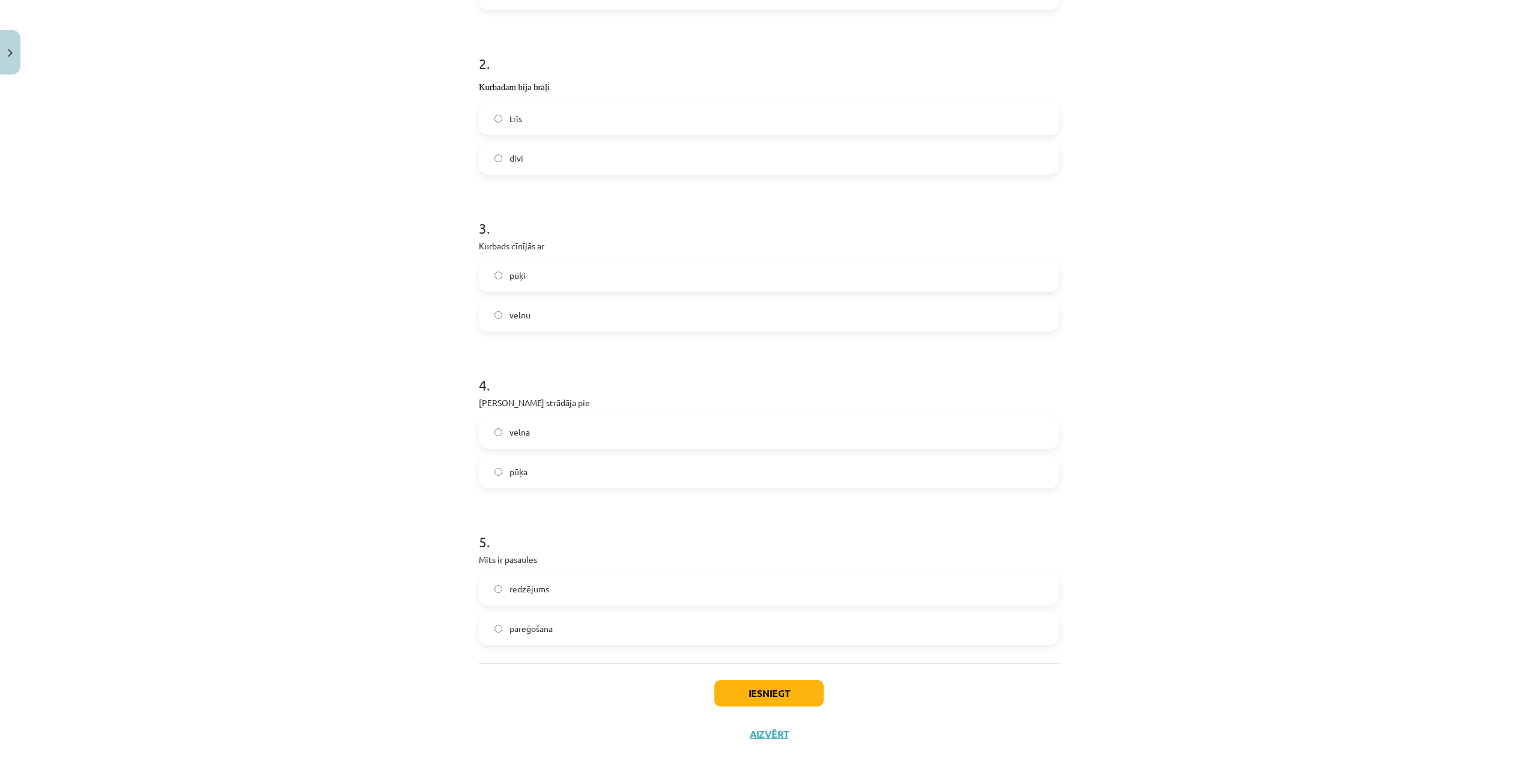
click at [578, 633] on label "pareģošana" at bounding box center [769, 629] width 578 height 30
click at [751, 701] on button "Iesniegt" at bounding box center [769, 693] width 110 height 27
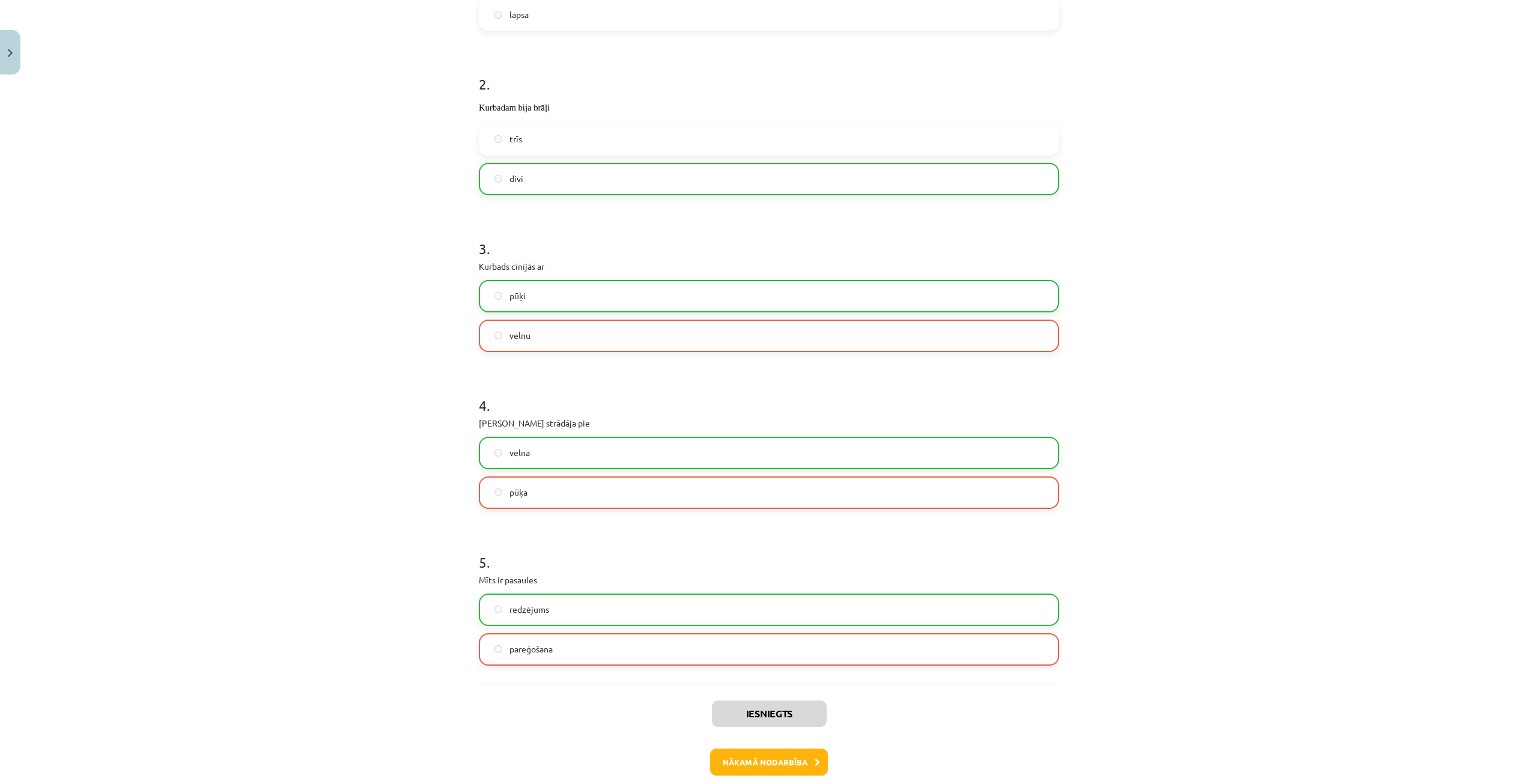
scroll to position [400, 0]
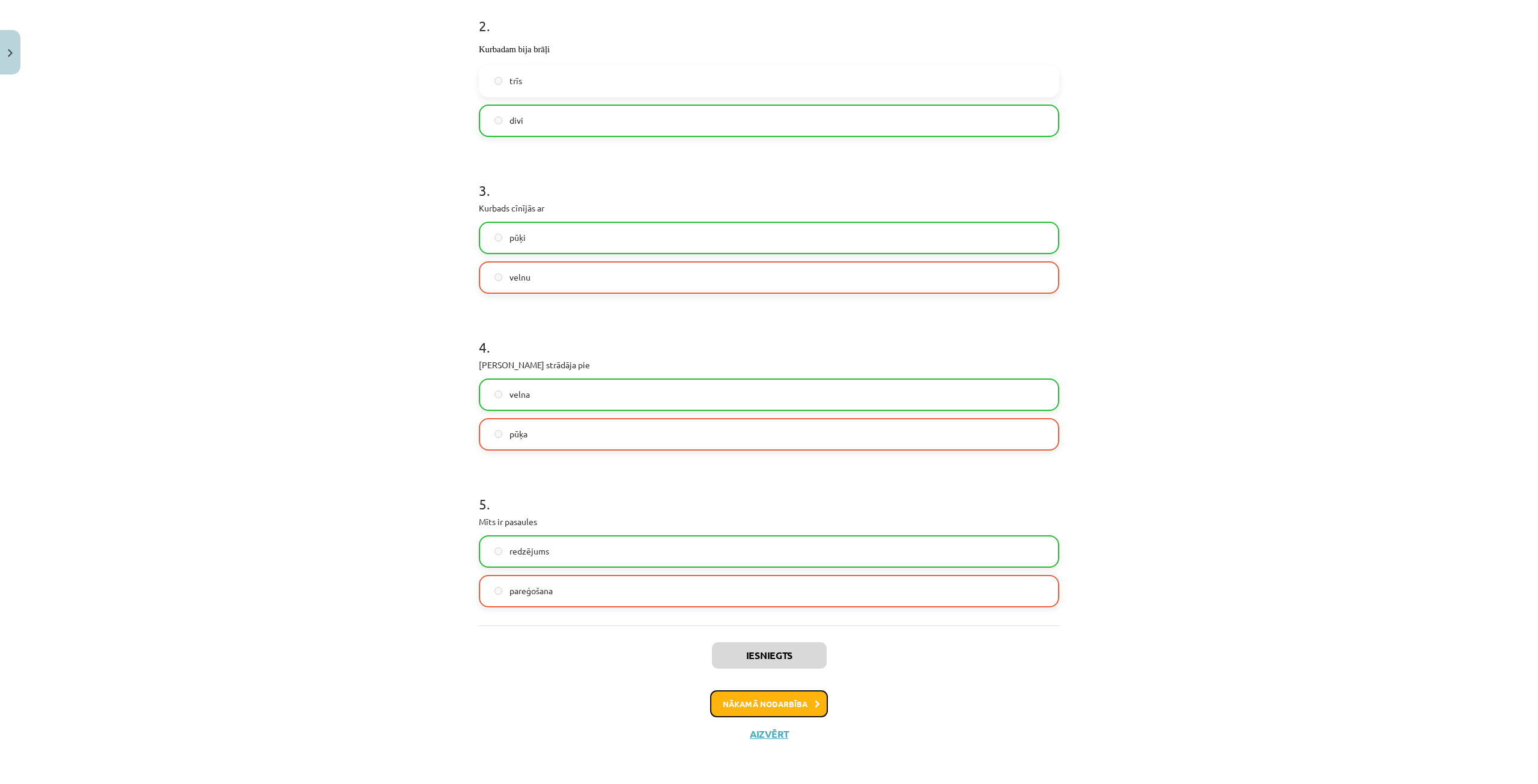
click at [769, 706] on button "Nākamā nodarbība" at bounding box center [769, 704] width 118 height 28
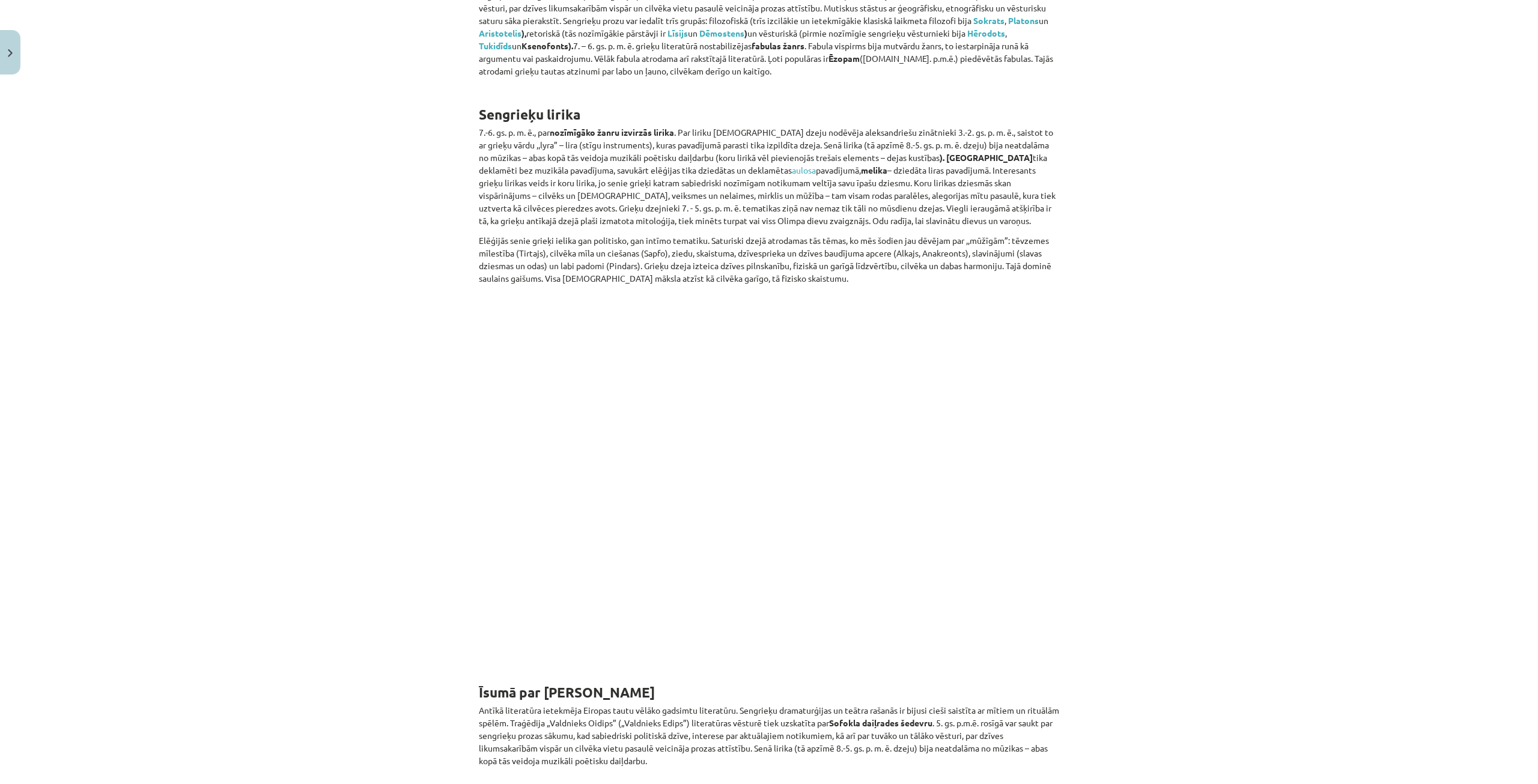
scroll to position [3430, 0]
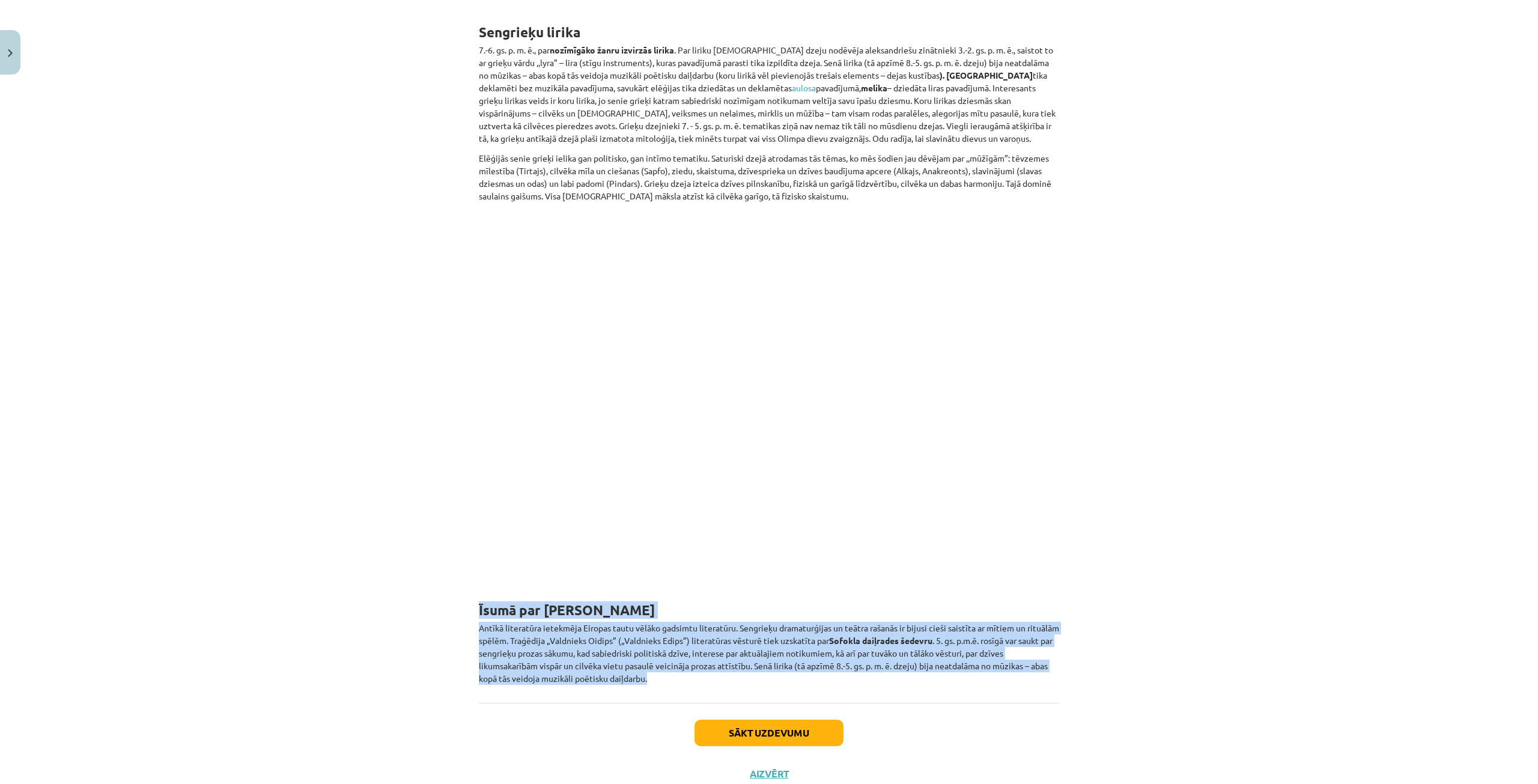
drag, startPoint x: 461, startPoint y: 572, endPoint x: 942, endPoint y: 642, distance: 486.1
click at [942, 642] on div "Mācību tēma: Literatūras i - 10. klases 2. ieskaites mācību materiāls #3 Sengri…" at bounding box center [769, 392] width 1538 height 784
copy div "Īsumā par galveno Antīkā literatūra ietekmēja Eiropas tautu vēlāko gadsimtu lit…"
click at [798, 720] on button "Sākt uzdevumu" at bounding box center [769, 733] width 149 height 27
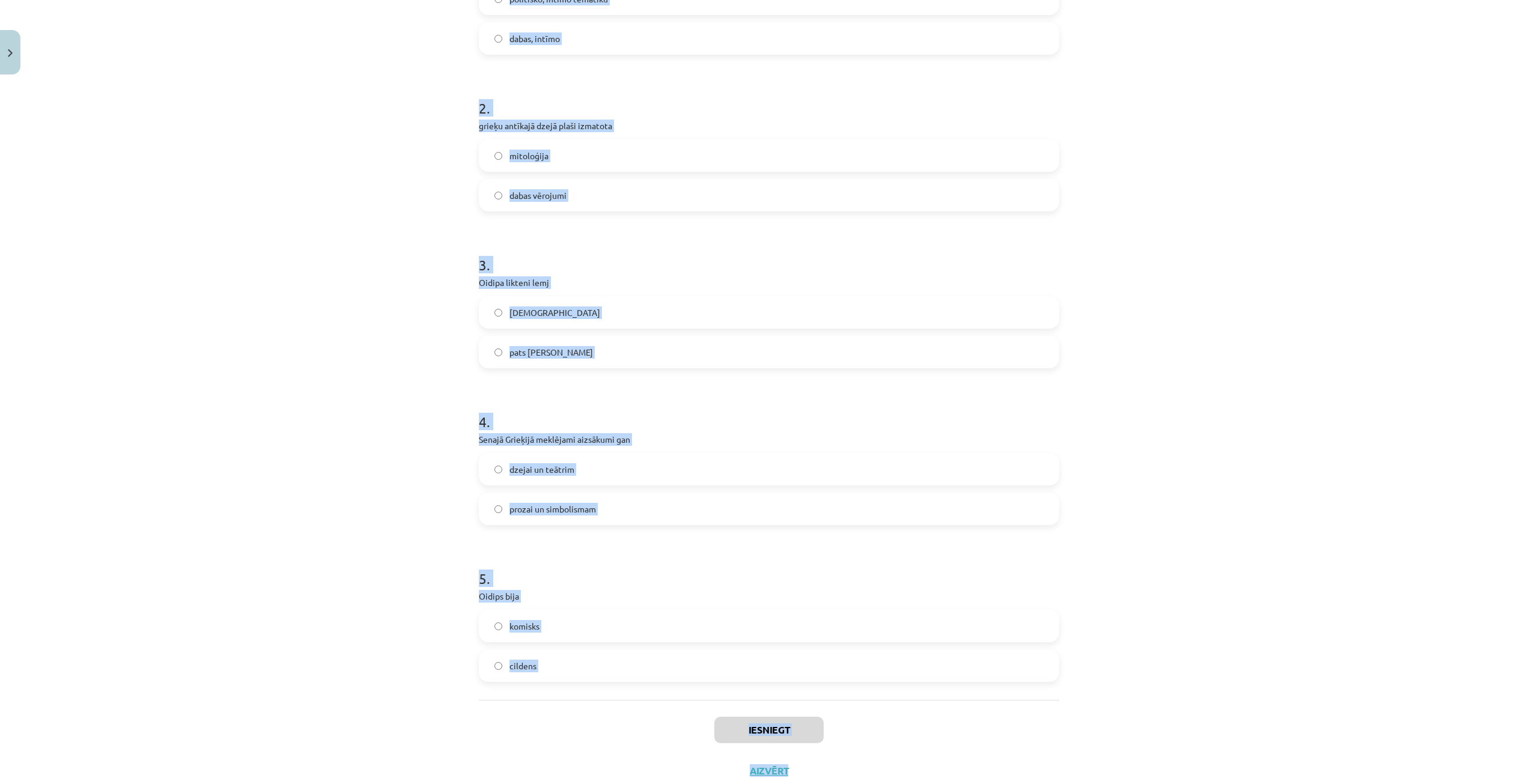
scroll to position [335, 0]
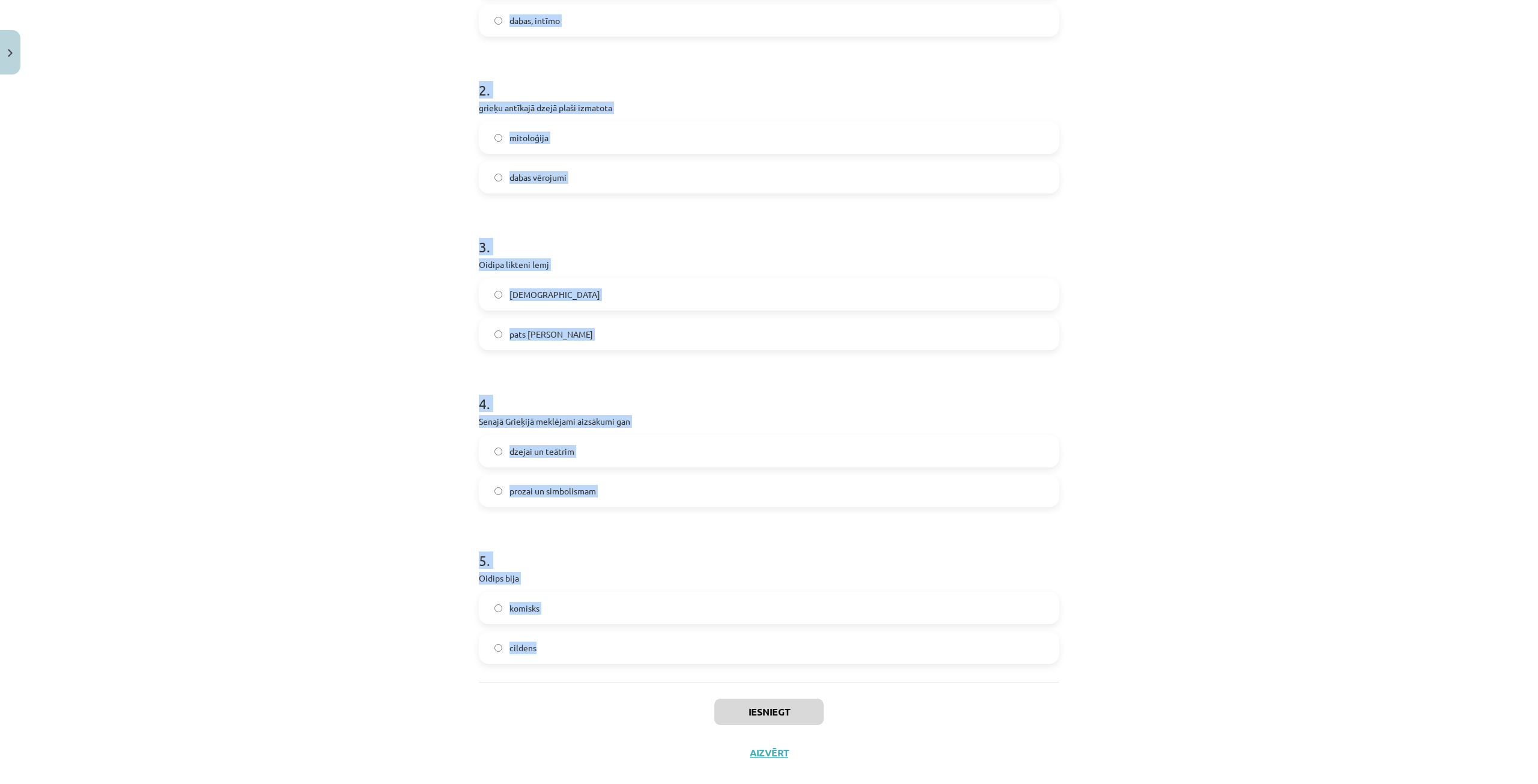
drag, startPoint x: 464, startPoint y: 253, endPoint x: 639, endPoint y: 667, distance: 449.5
click at [639, 667] on div "Mācību tēma: Literatūras i - 10. klases 2. ieskaites mācību materiāls #3 Sengri…" at bounding box center [769, 392] width 1538 height 784
copy form "Elēģijās senie grieķi ielika gan politisko, intīmo tematiku dabas, intīmo 2 . g…"
click at [1034, 222] on h1 "3 ." at bounding box center [769, 236] width 581 height 38
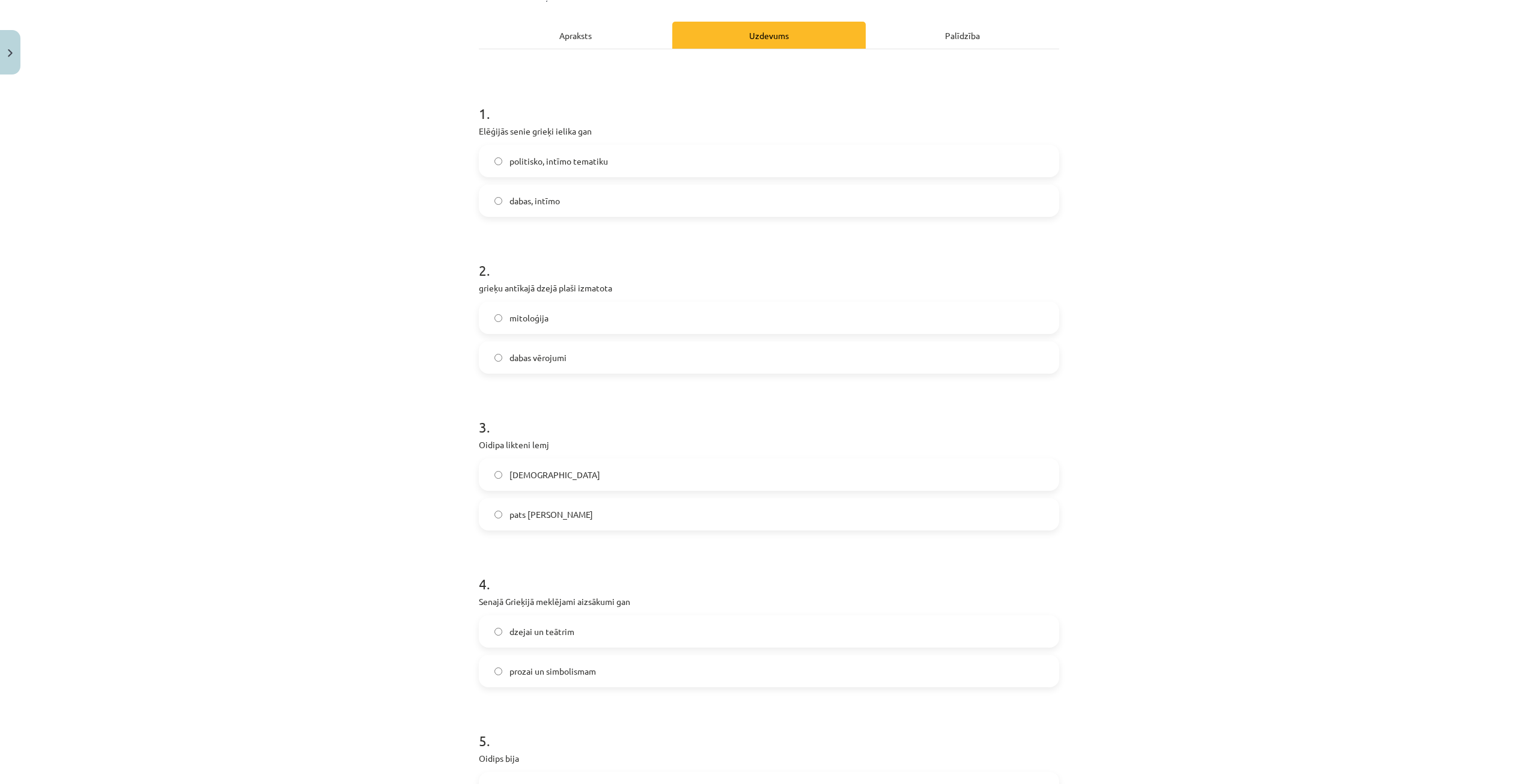
scroll to position [35, 0]
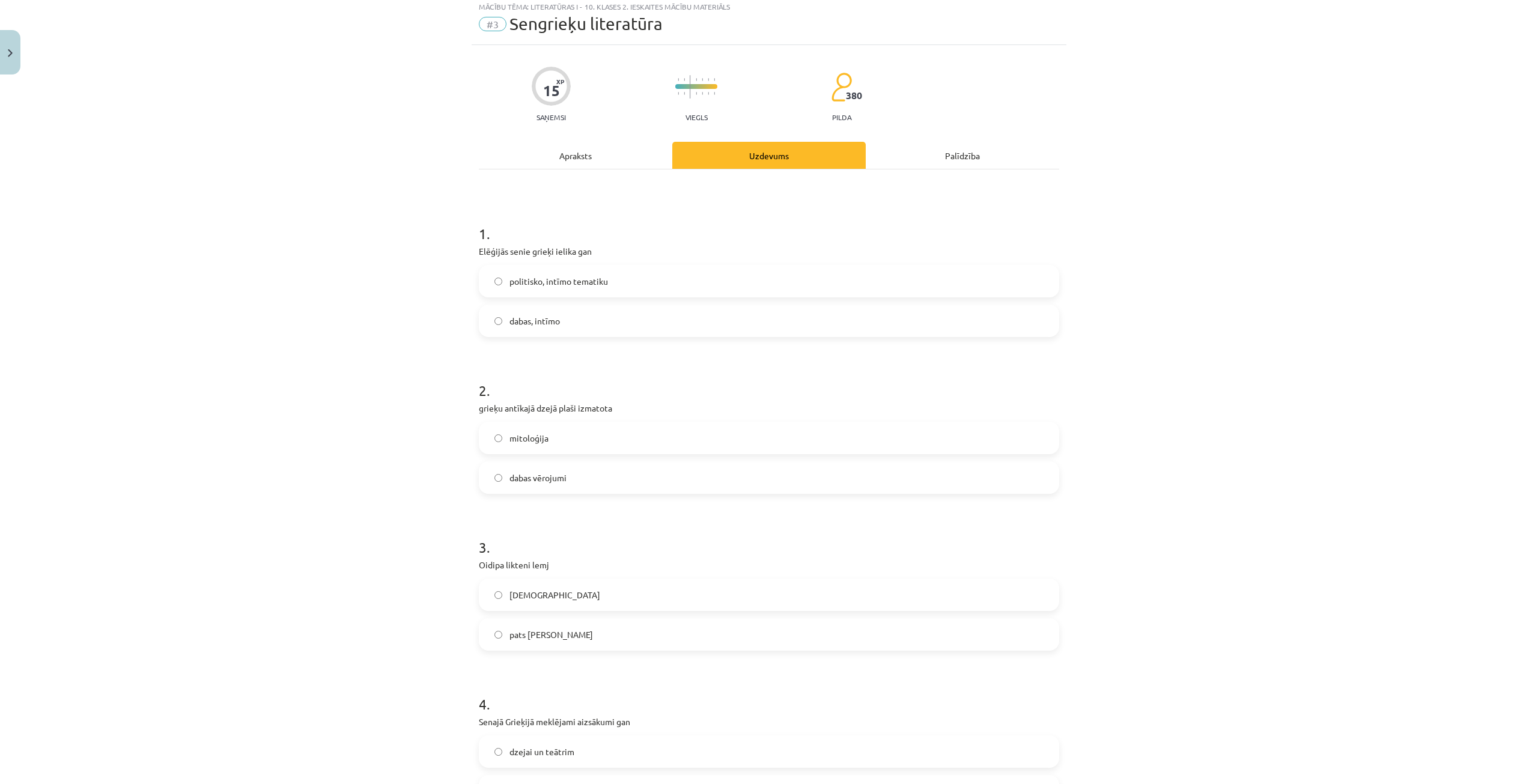
click at [586, 314] on label "dabas, intīmo" at bounding box center [769, 321] width 578 height 30
click at [572, 441] on label "mitoloģija" at bounding box center [769, 437] width 578 height 30
click at [575, 597] on label "[DEMOGRAPHIC_DATA]" at bounding box center [769, 594] width 578 height 30
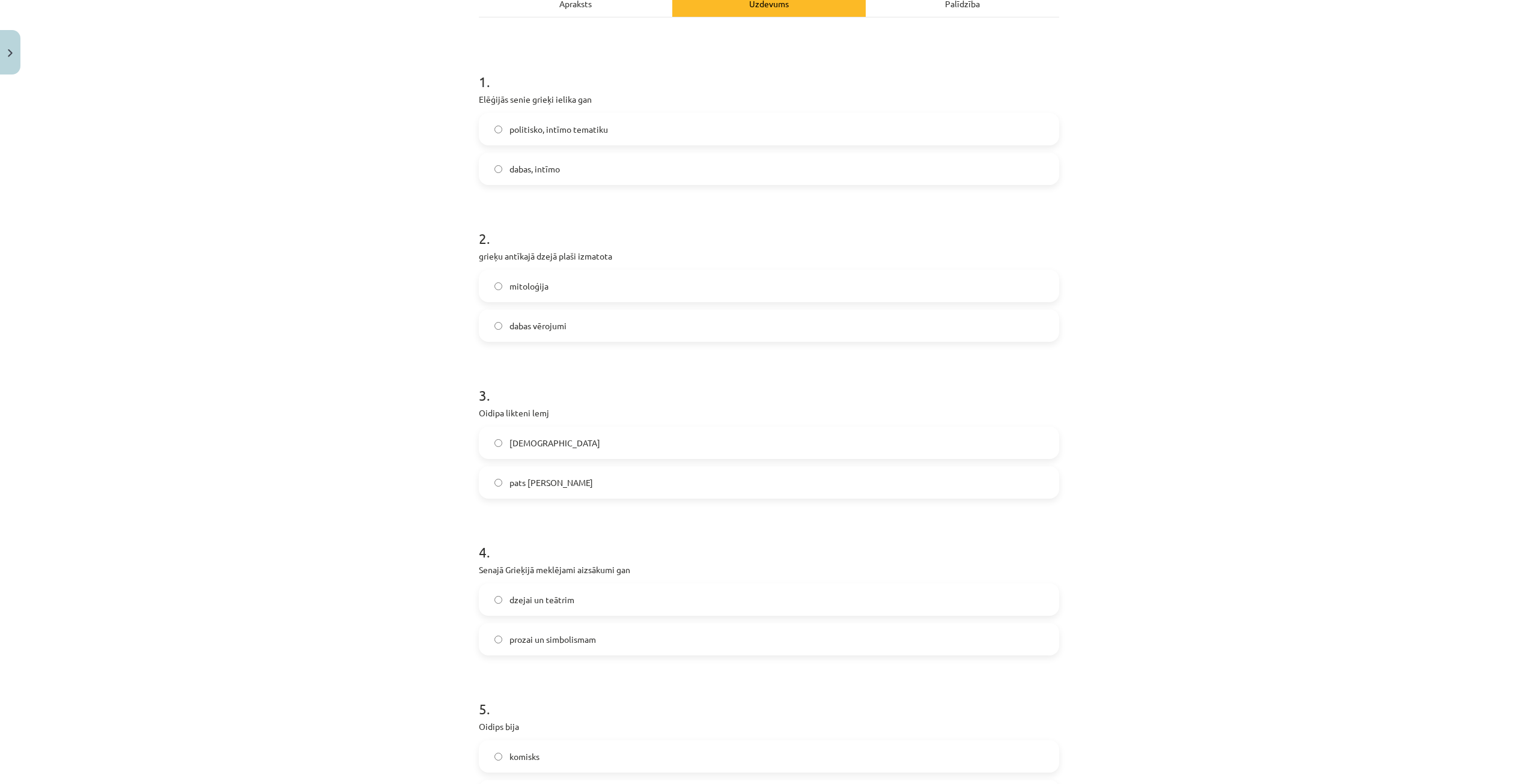
scroll to position [215, 0]
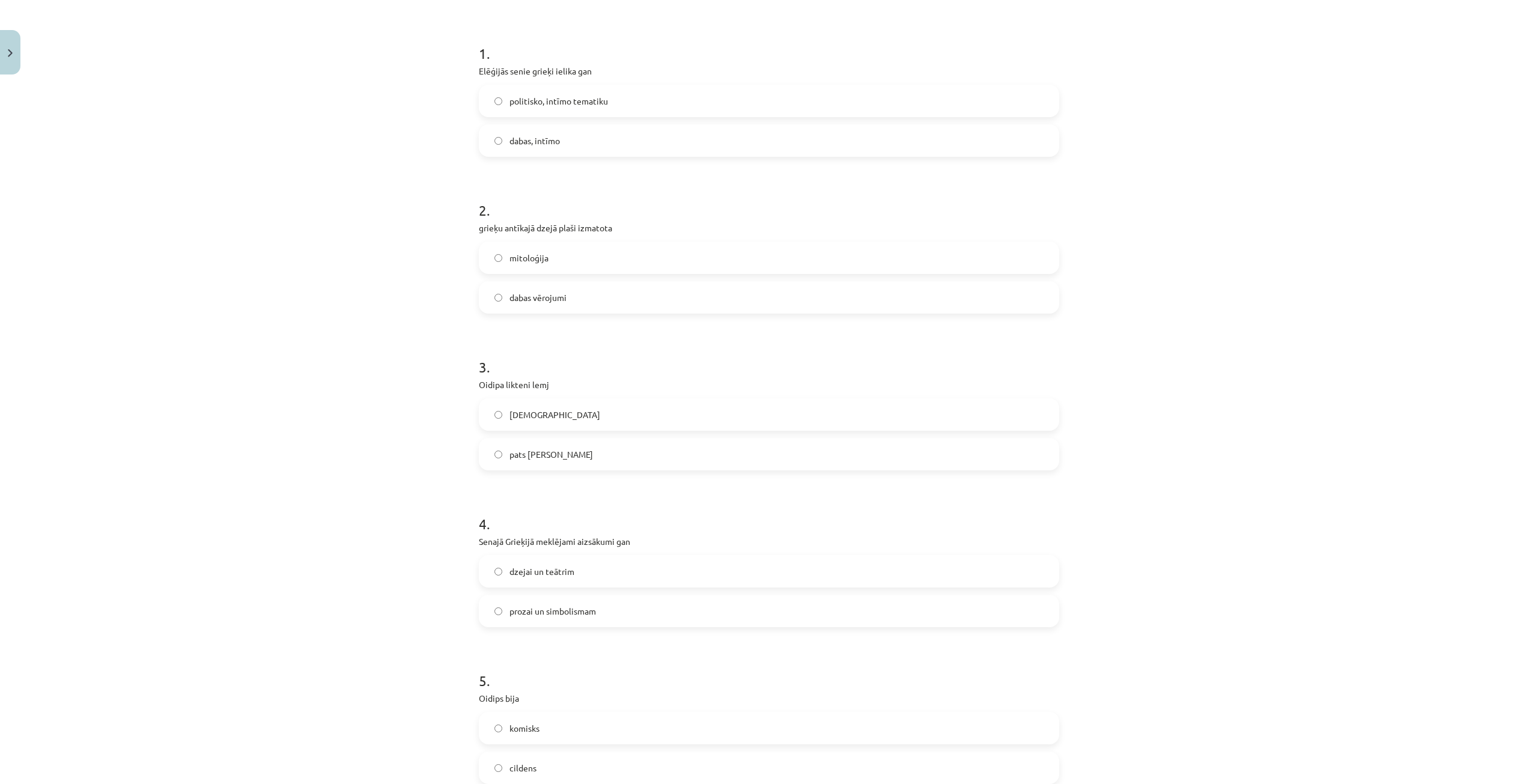
click at [598, 572] on label "dzejai un teātrim" at bounding box center [769, 571] width 578 height 30
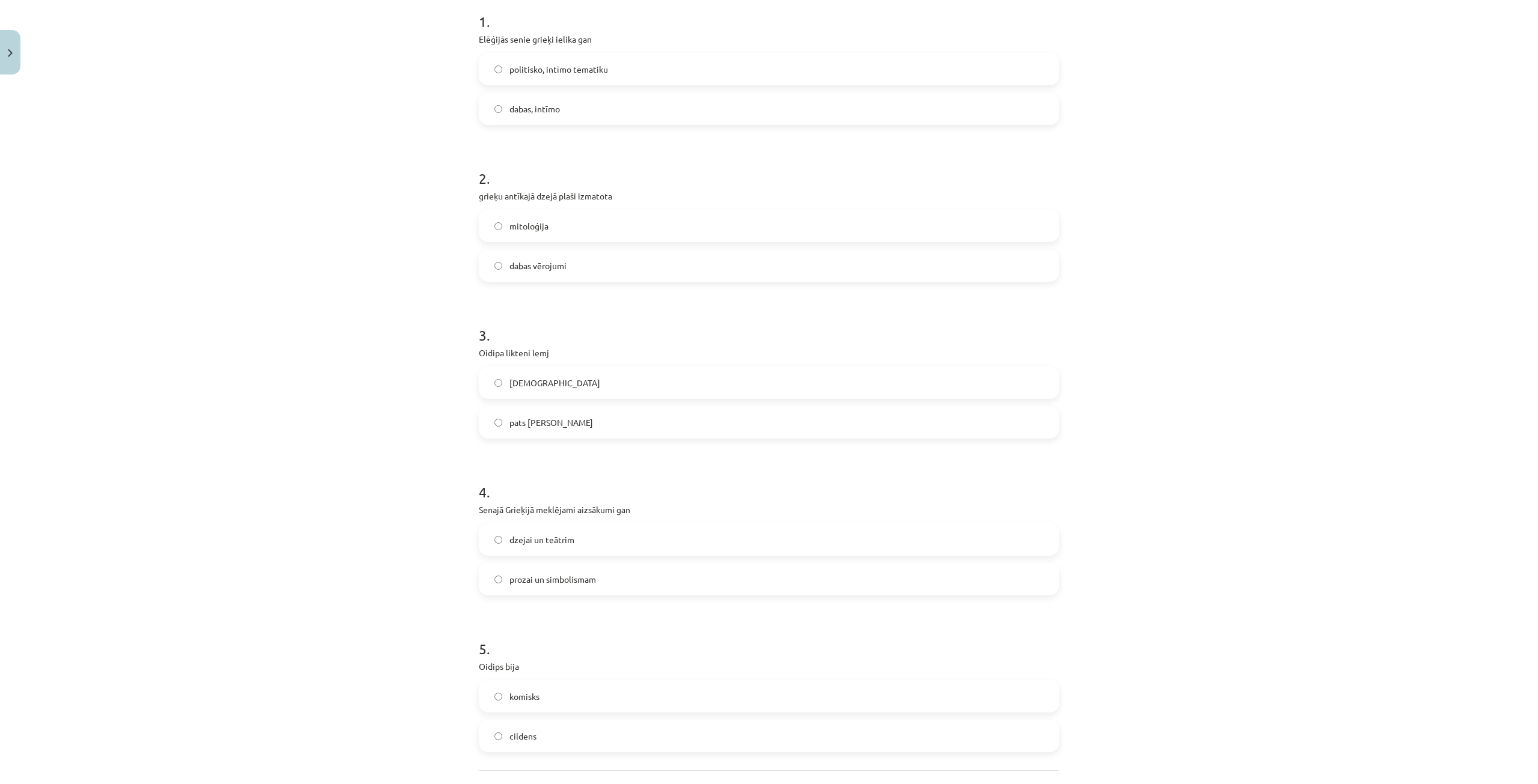
scroll to position [275, 0]
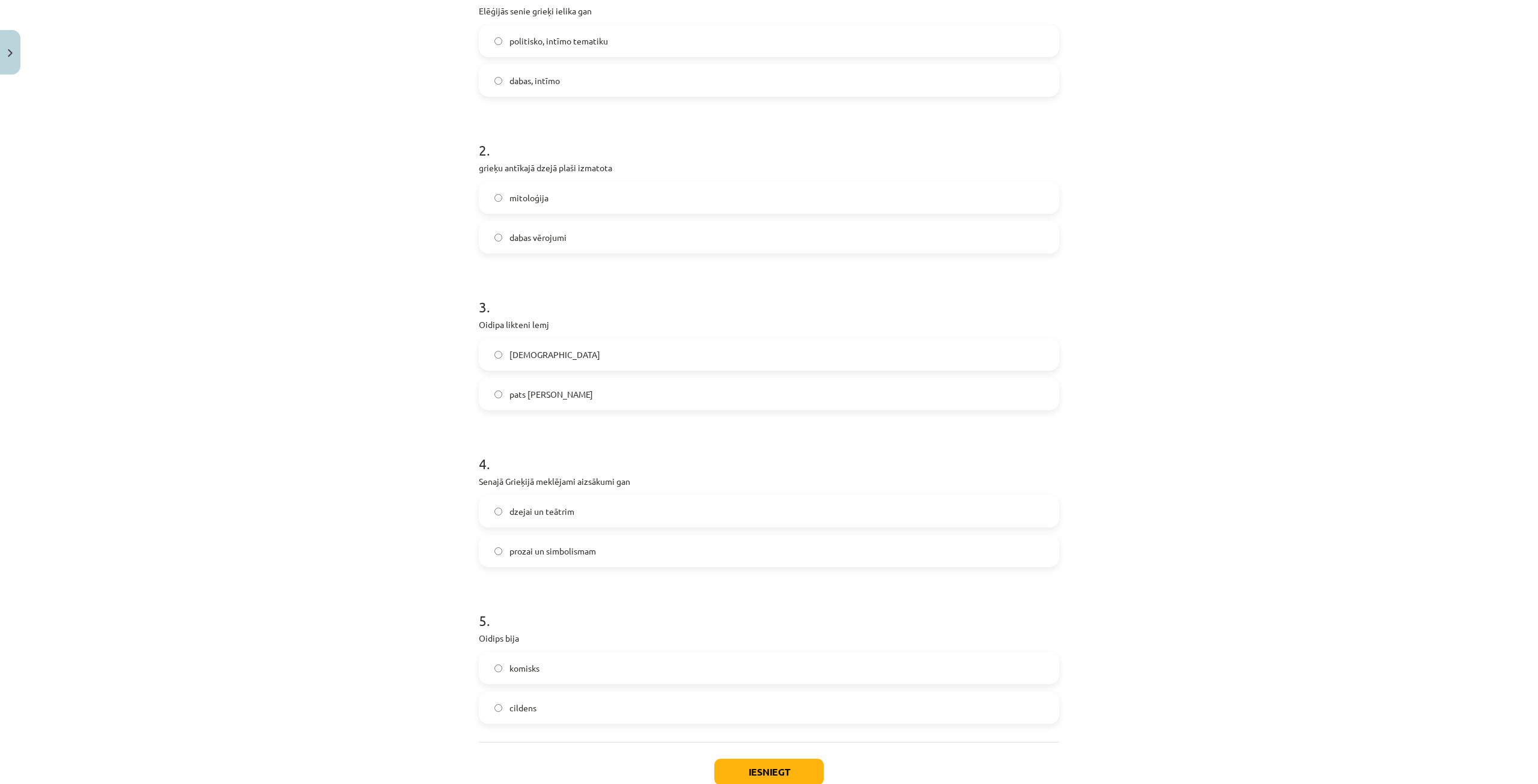
click at [581, 699] on label "cildens" at bounding box center [769, 707] width 578 height 30
click at [737, 773] on button "Iesniegt" at bounding box center [769, 771] width 110 height 27
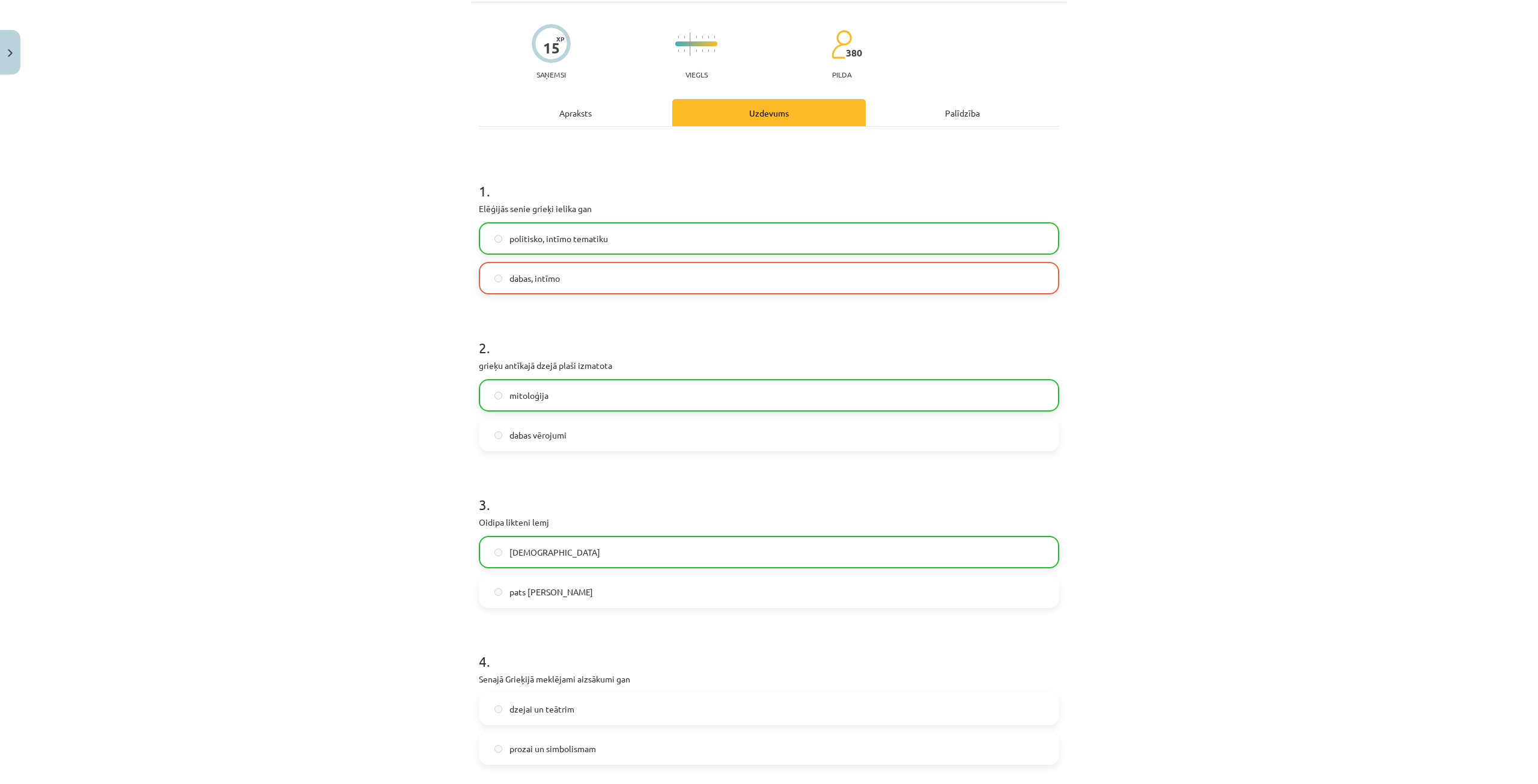
scroll to position [0, 0]
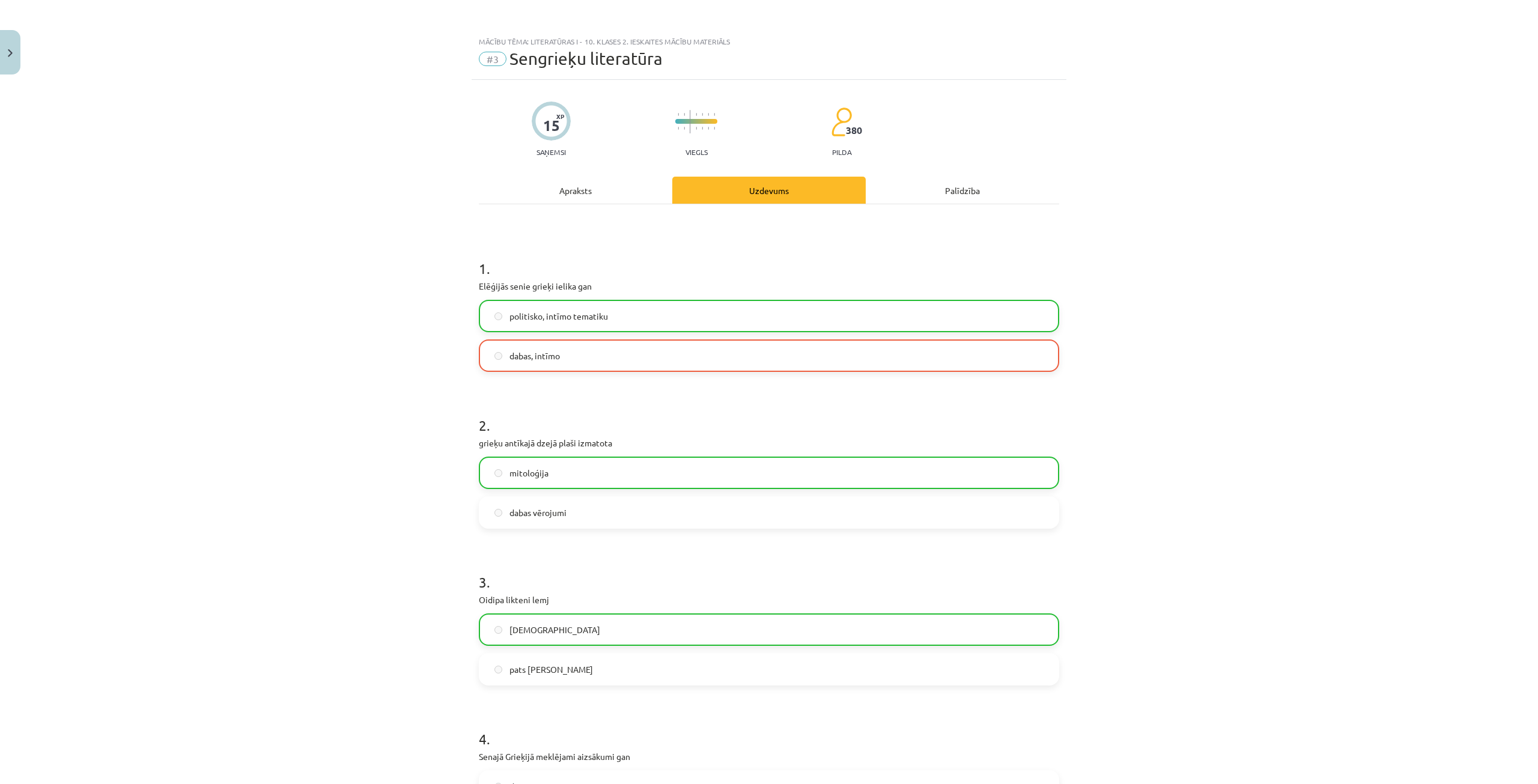
click at [530, 361] on span "dabas, intīmo" at bounding box center [534, 355] width 50 height 13
click at [537, 311] on span "politisko, intīmo tematiku" at bounding box center [559, 316] width 99 height 13
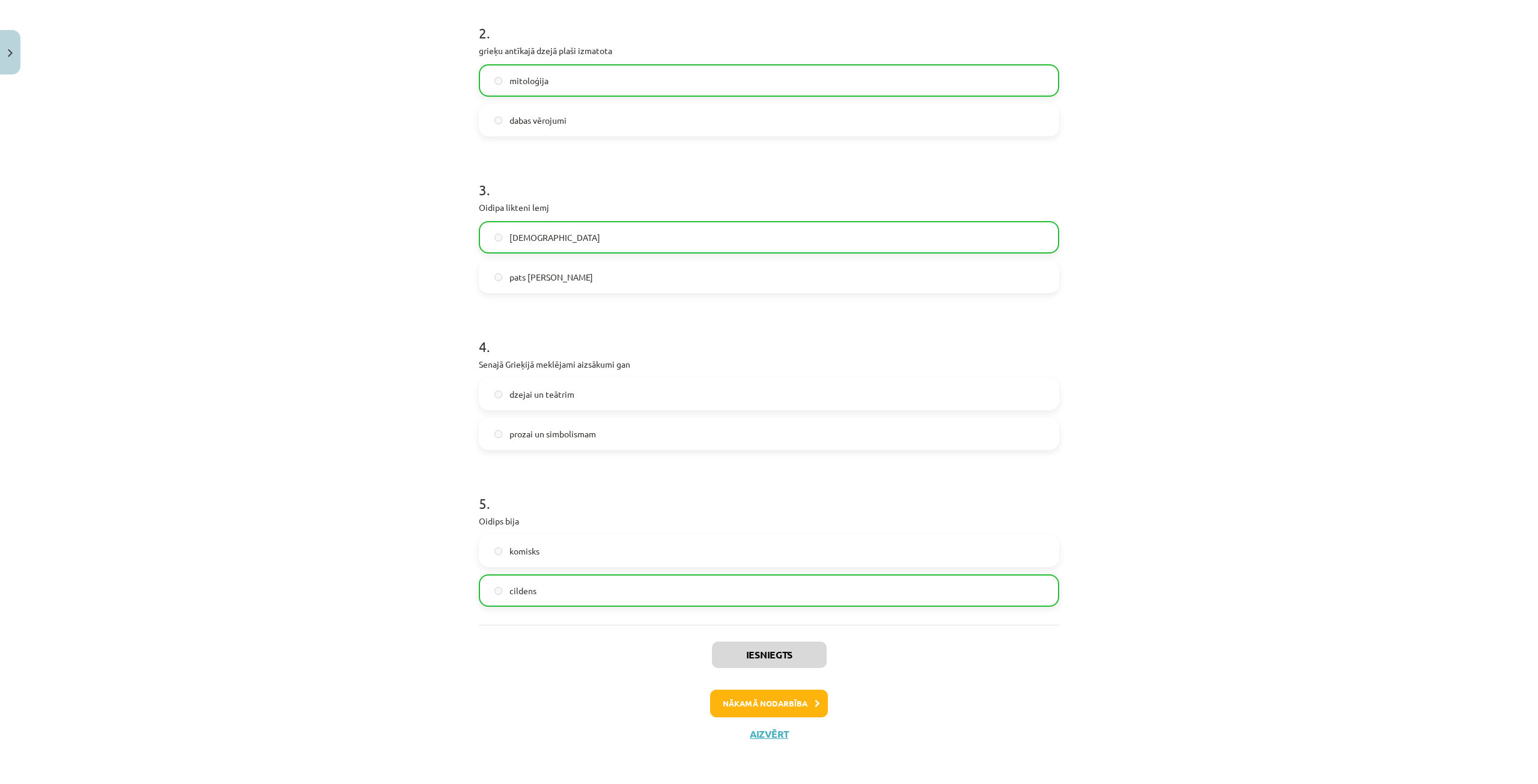
scroll to position [393, 0]
click at [535, 388] on span "dzejai un teātrim" at bounding box center [542, 393] width 65 height 13
click at [560, 431] on span "prozai un simbolismam" at bounding box center [553, 433] width 87 height 13
click at [771, 697] on button "Nākamā nodarbība" at bounding box center [769, 703] width 118 height 28
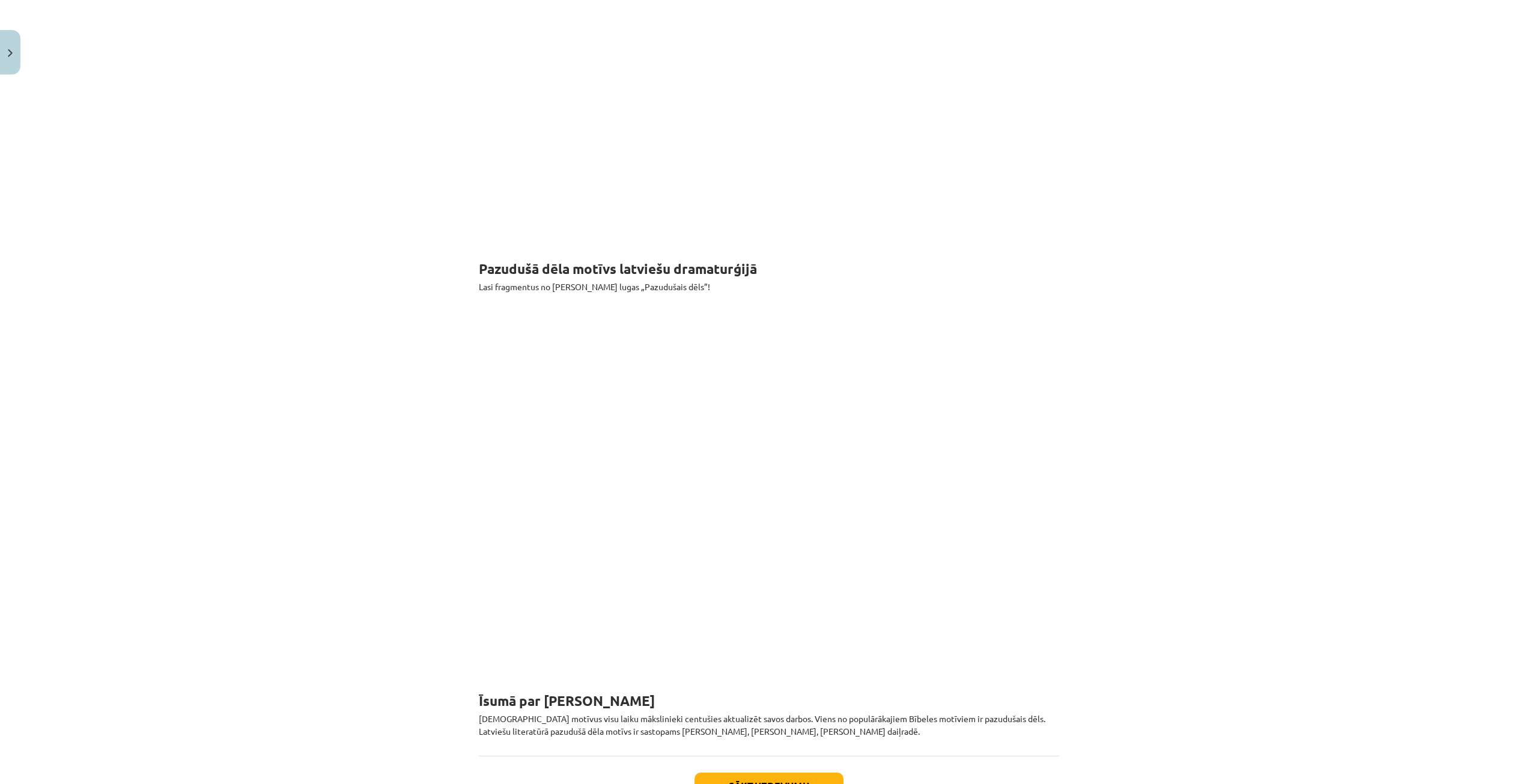
scroll to position [1389, 0]
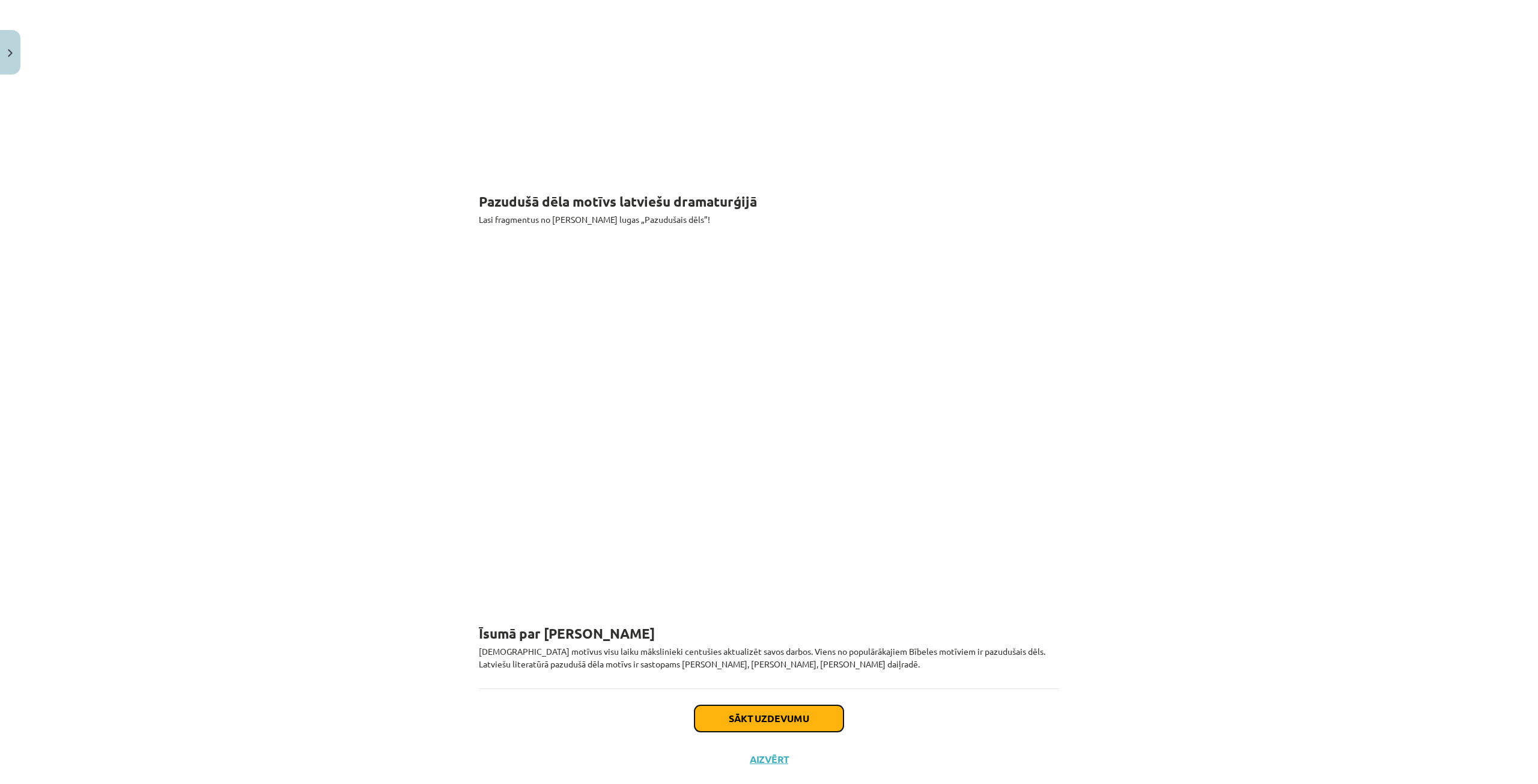
click at [759, 705] on button "Sākt uzdevumu" at bounding box center [769, 718] width 149 height 27
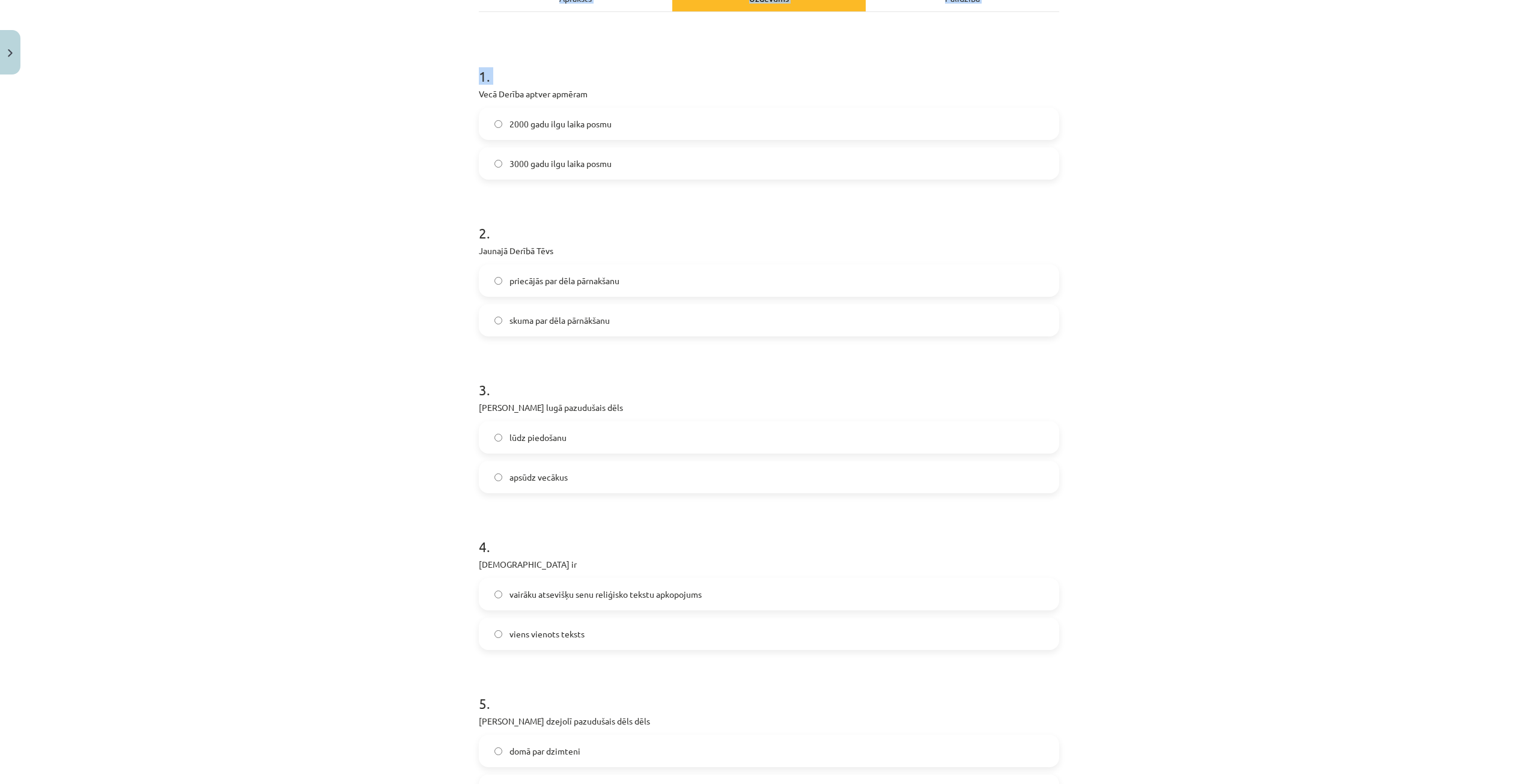
scroll to position [354, 0]
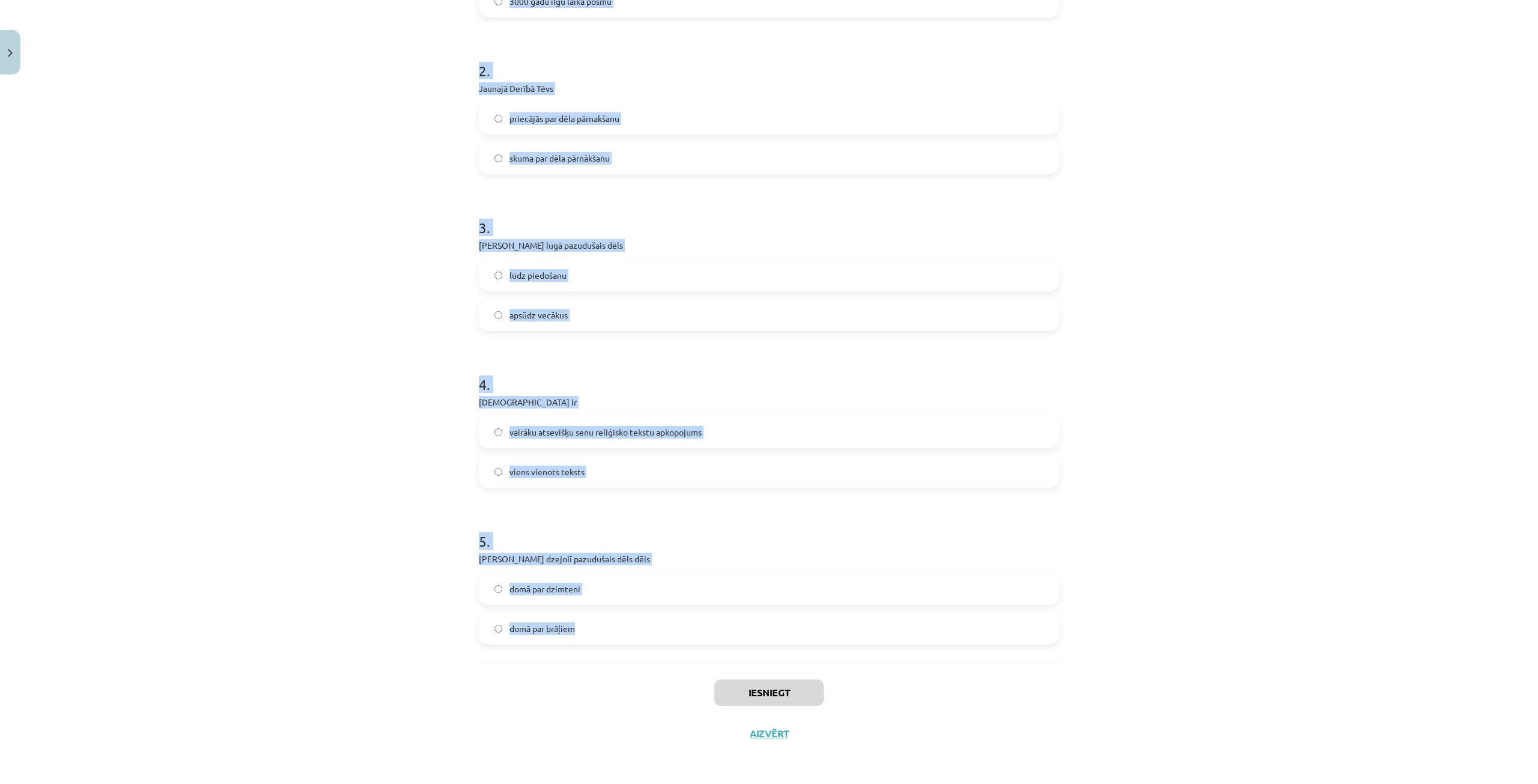
drag, startPoint x: 458, startPoint y: 251, endPoint x: 611, endPoint y: 653, distance: 430.1
click at [611, 653] on div "Mācību tēma: Literatūras i - 10. klases 2. ieskaites mācību materiāls #4 Bībele…" at bounding box center [769, 392] width 1538 height 784
copy form "Vecā Derība aptver apmēram 2000 gadu ilgu laika posmu 3000 gadu ilgu laika posm…"
drag, startPoint x: 693, startPoint y: 432, endPoint x: 753, endPoint y: 375, distance: 82.8
drag, startPoint x: 753, startPoint y: 375, endPoint x: 737, endPoint y: 356, distance: 24.8
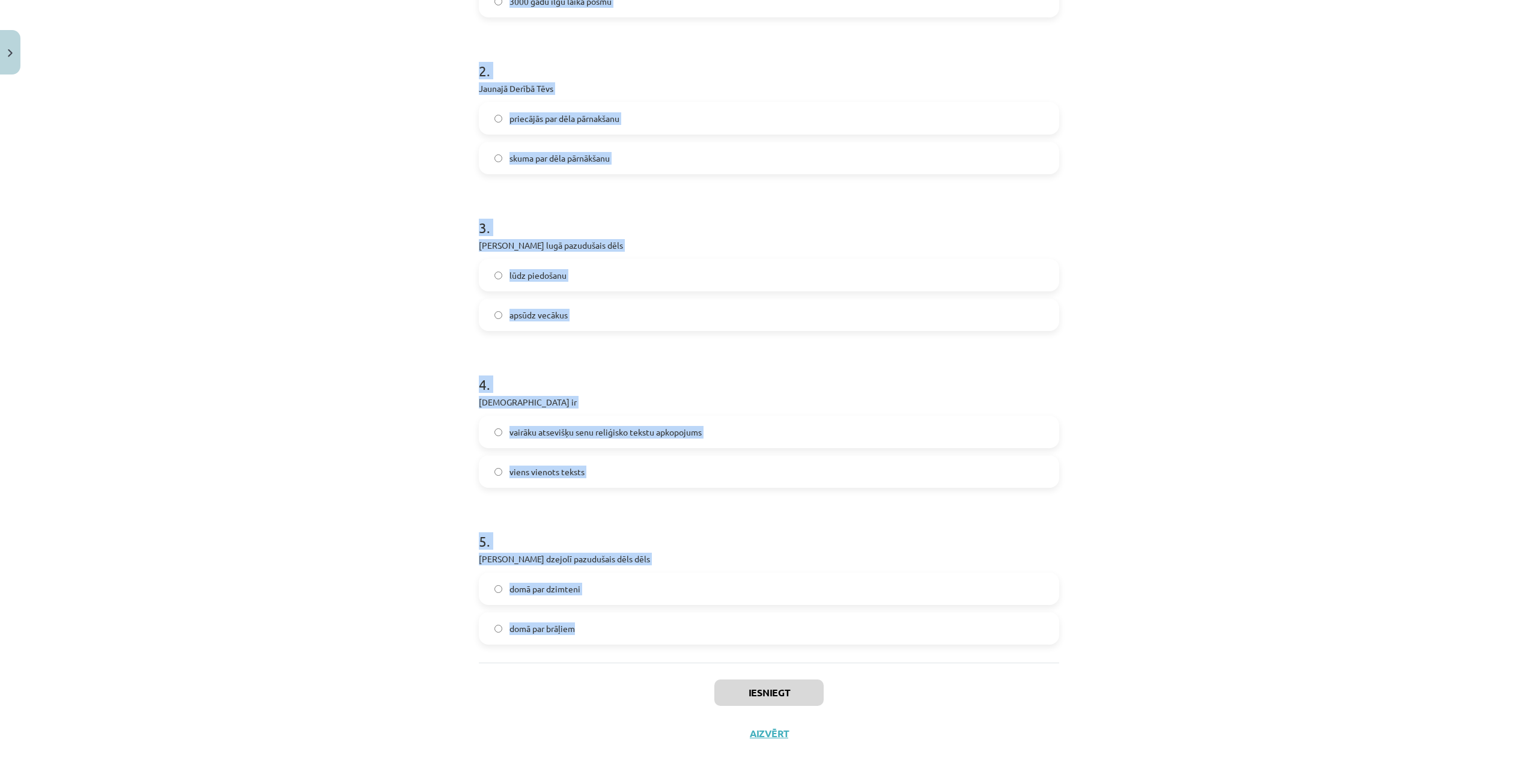
click at [737, 356] on h1 "4 ." at bounding box center [769, 374] width 581 height 38
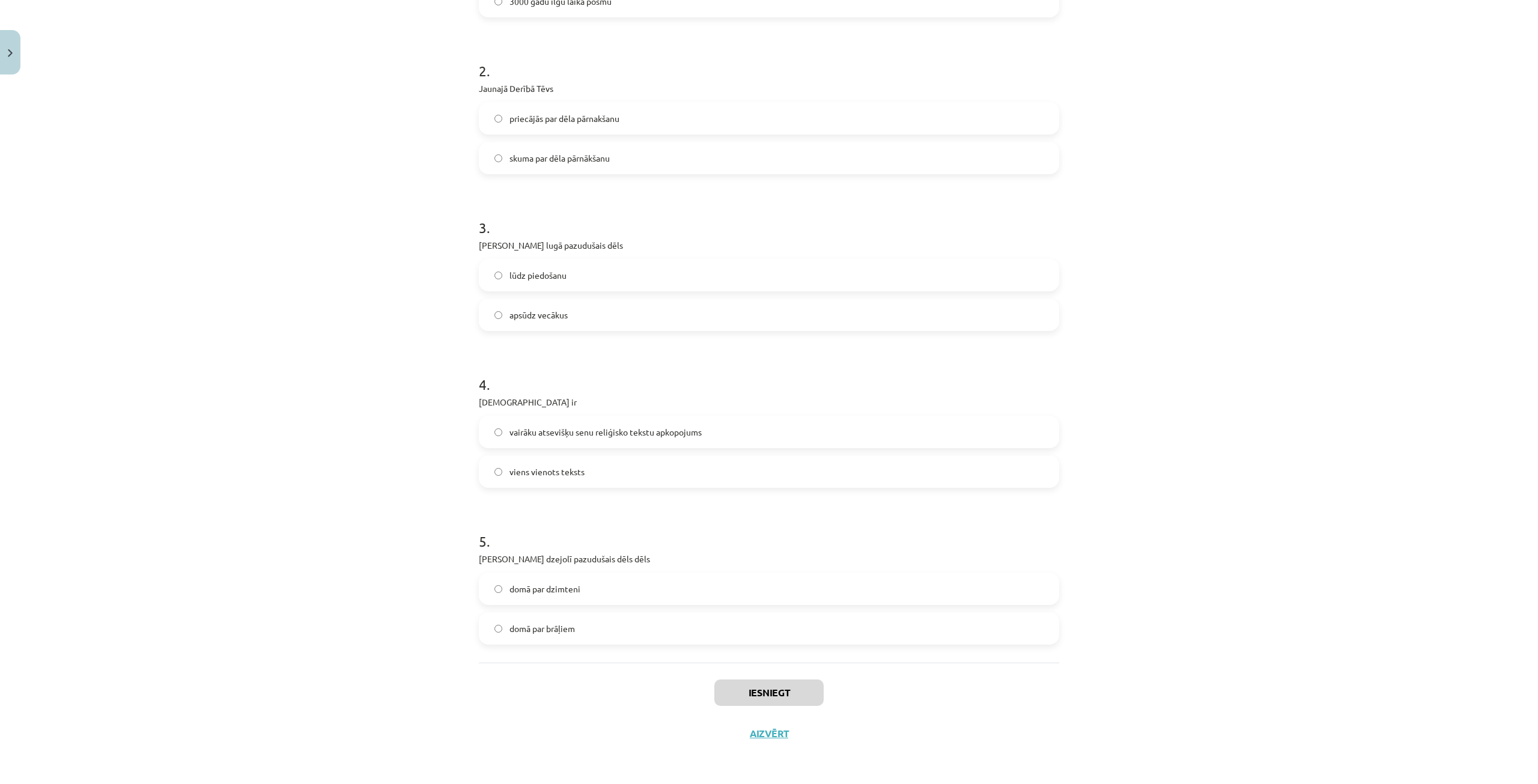
click at [737, 356] on h1 "4 ." at bounding box center [769, 374] width 581 height 38
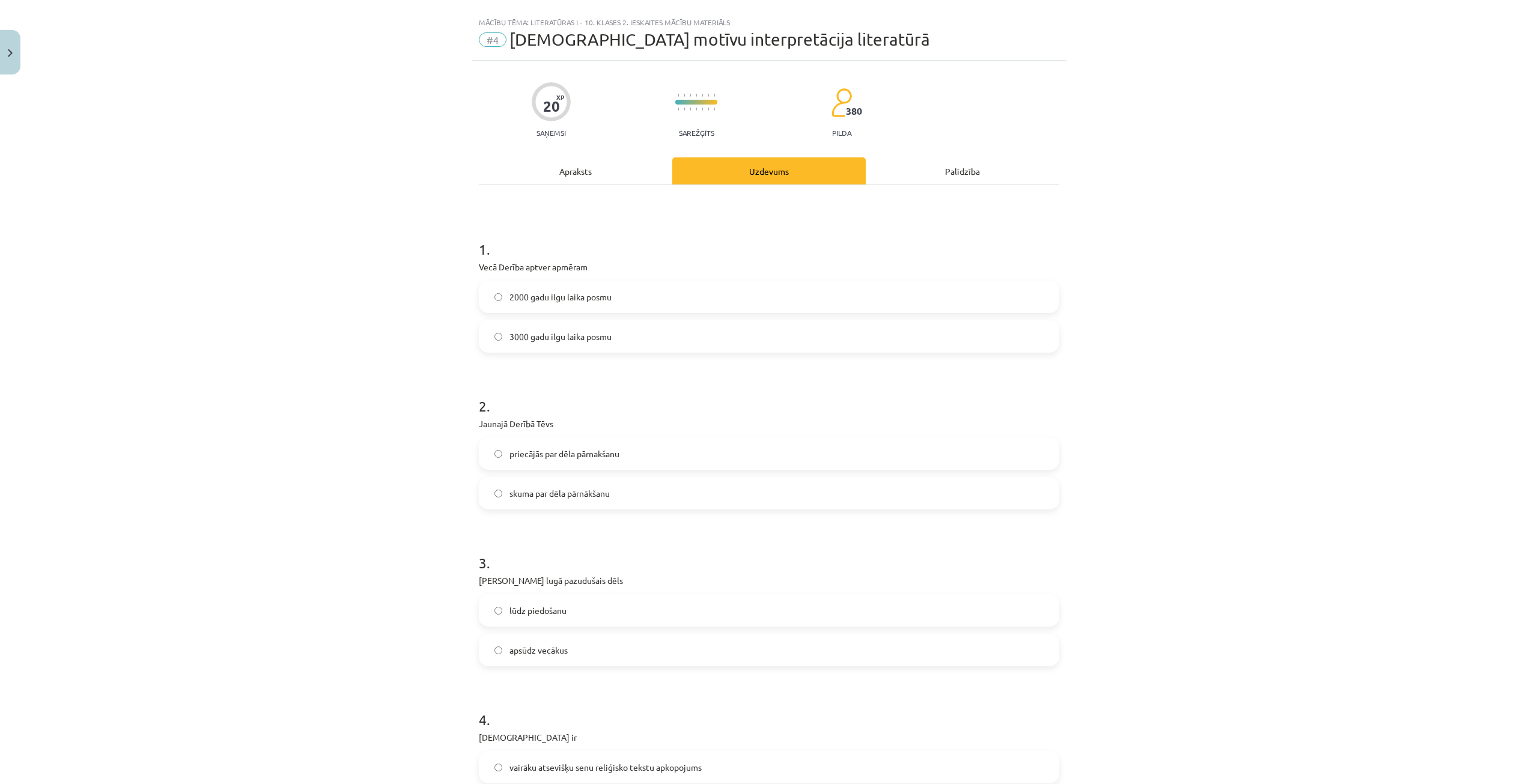
scroll to position [0, 0]
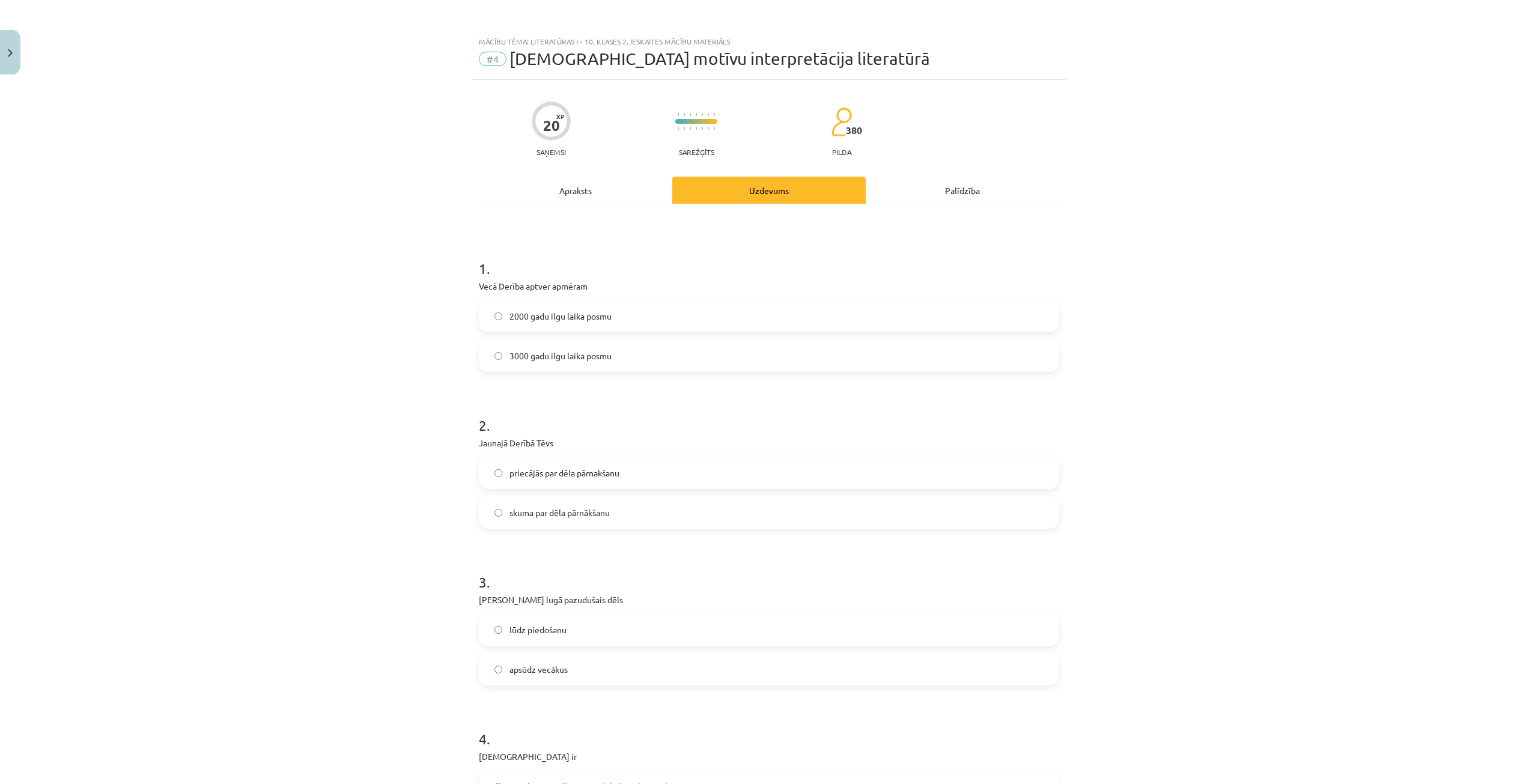
click at [591, 312] on span "2000 gadu ilgu laika posmu" at bounding box center [560, 316] width 102 height 13
click at [569, 479] on label "priecājās par dēla pārnakšanu" at bounding box center [769, 473] width 578 height 30
click at [586, 627] on label "lūdz piedošanu" at bounding box center [769, 629] width 578 height 30
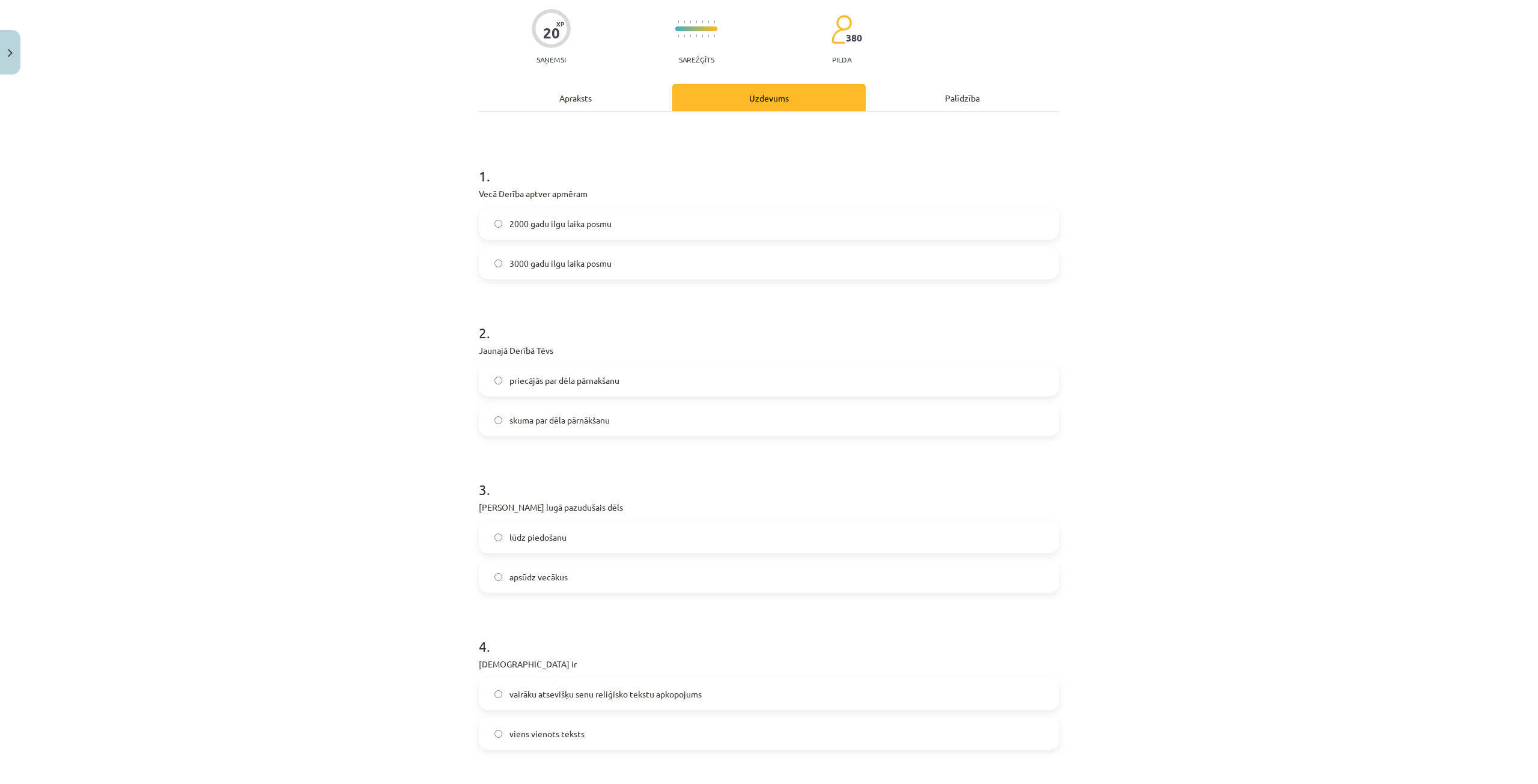
scroll to position [240, 0]
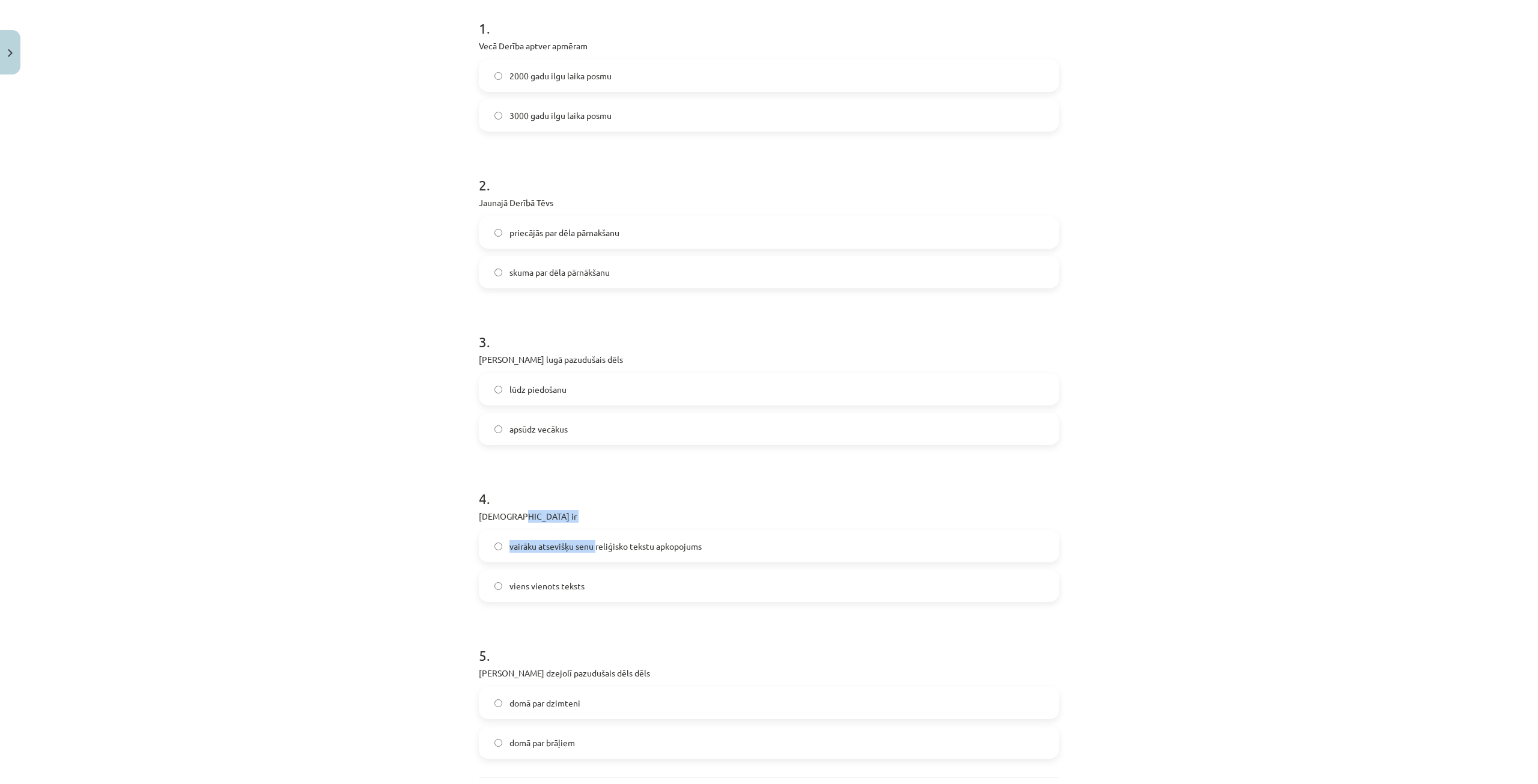
drag, startPoint x: 596, startPoint y: 520, endPoint x: 589, endPoint y: 528, distance: 10.6
click at [592, 547] on div "4 . [DEMOGRAPHIC_DATA] ir vairāku atsevišķu senu reliģisko tekstu apkopojums vi…" at bounding box center [769, 535] width 581 height 132
click at [662, 534] on label "vairāku atsevišķu senu reliģisko tekstu apkopojums" at bounding box center [769, 546] width 578 height 30
click at [631, 694] on label "domā par dzimteni" at bounding box center [769, 703] width 578 height 30
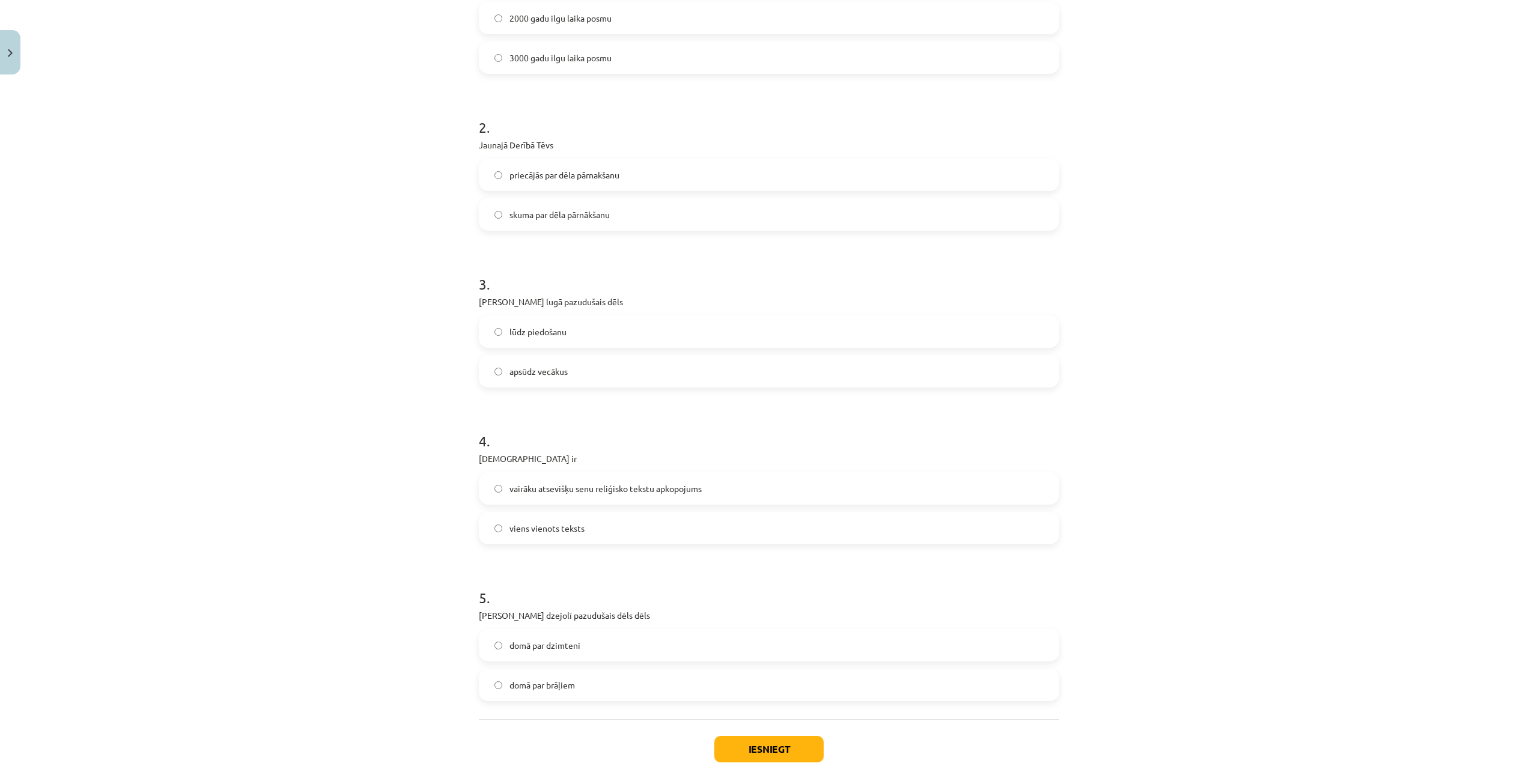
scroll to position [354, 0]
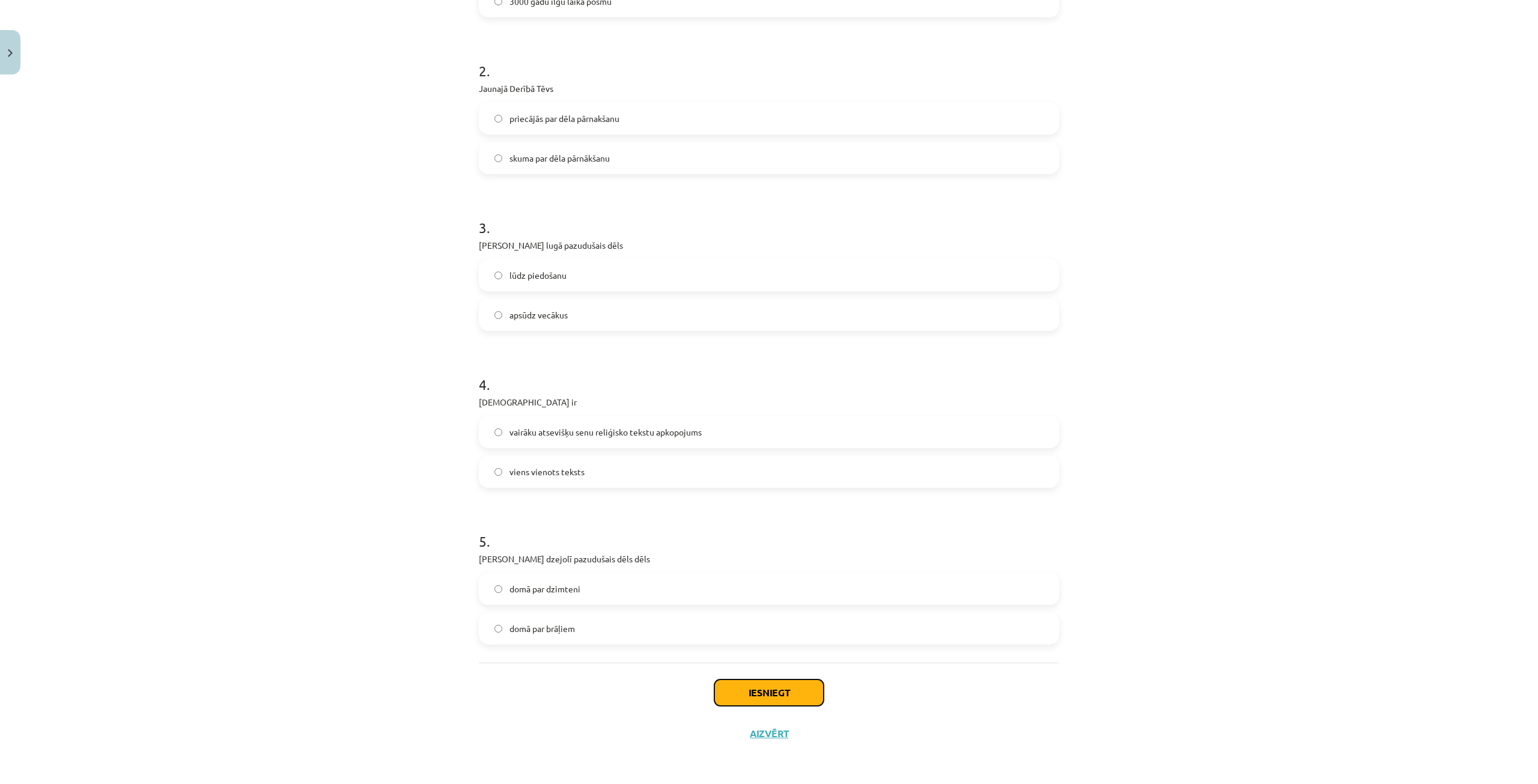
click at [755, 697] on button "Iesniegt" at bounding box center [769, 692] width 110 height 27
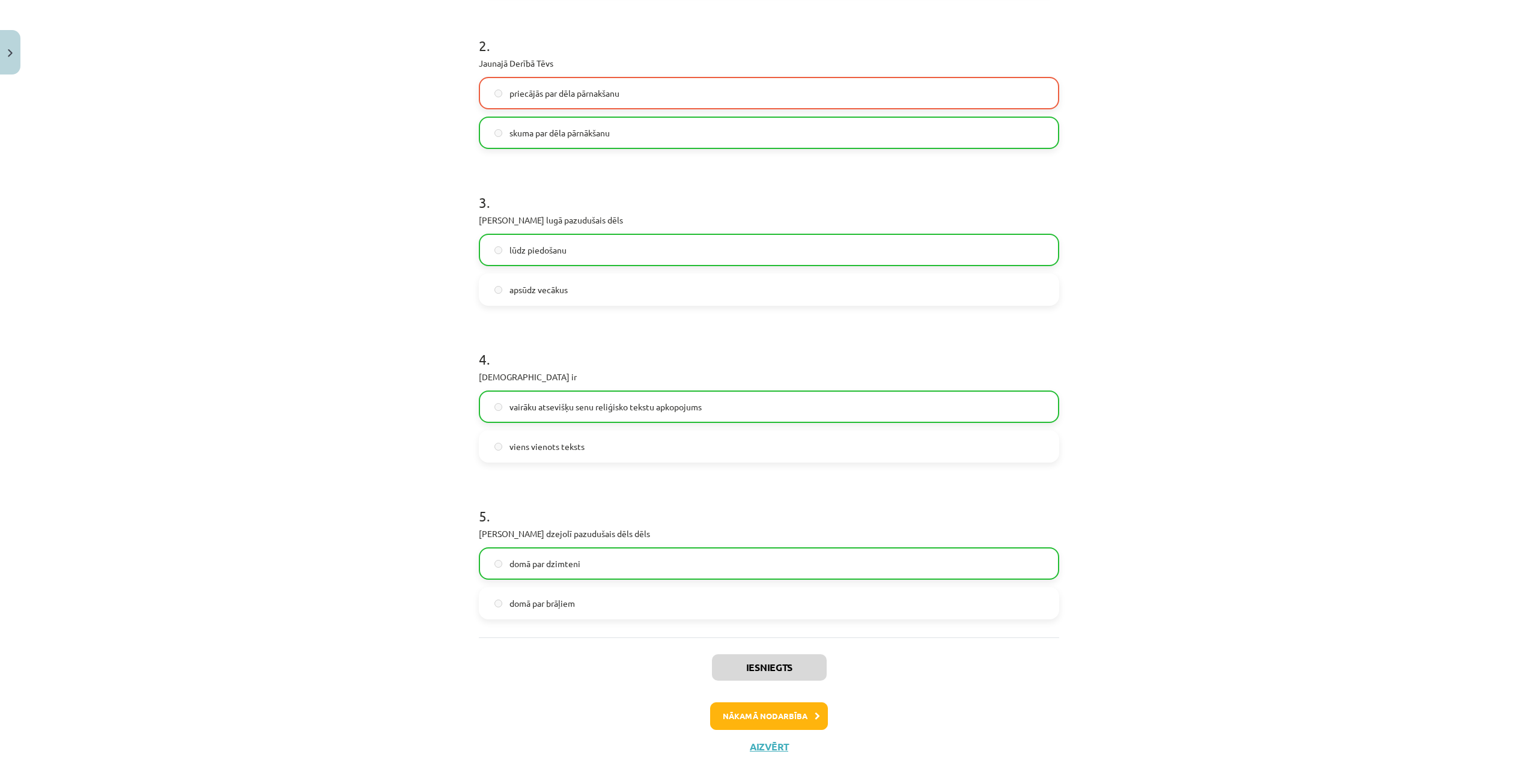
scroll to position [393, 0]
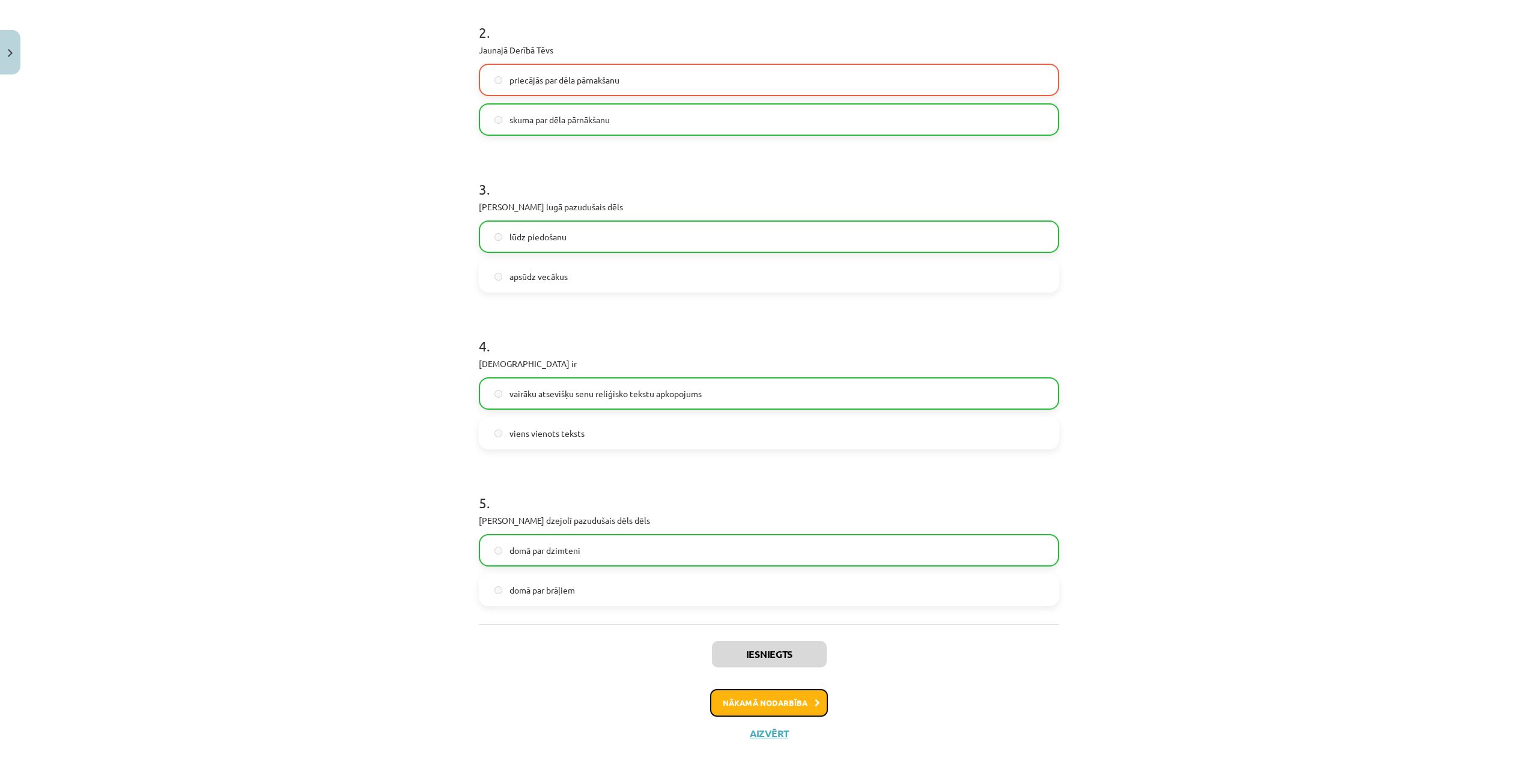
click at [791, 703] on button "Nākamā nodarbība" at bounding box center [769, 703] width 118 height 28
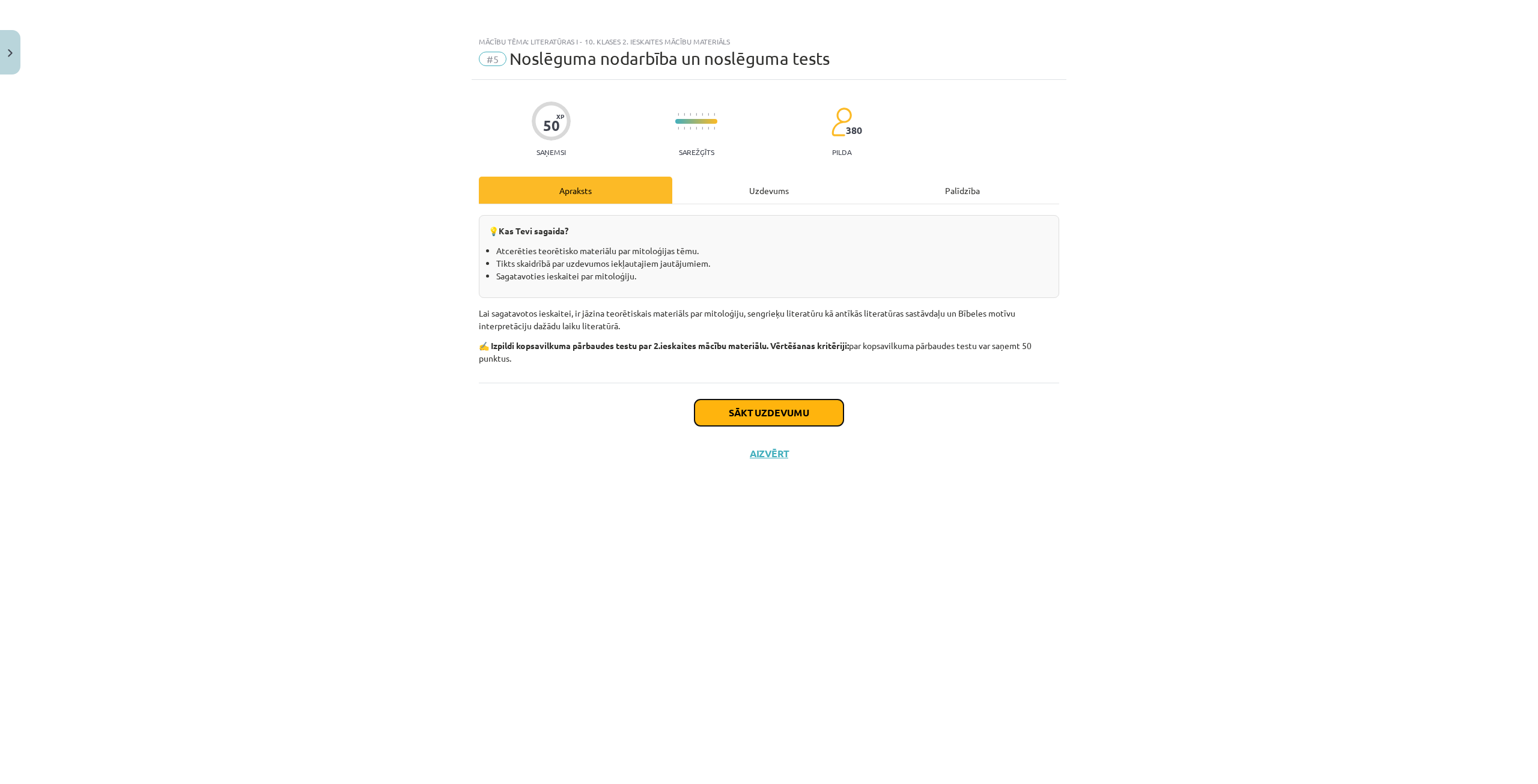
click at [741, 409] on button "Sākt uzdevumu" at bounding box center [769, 413] width 149 height 27
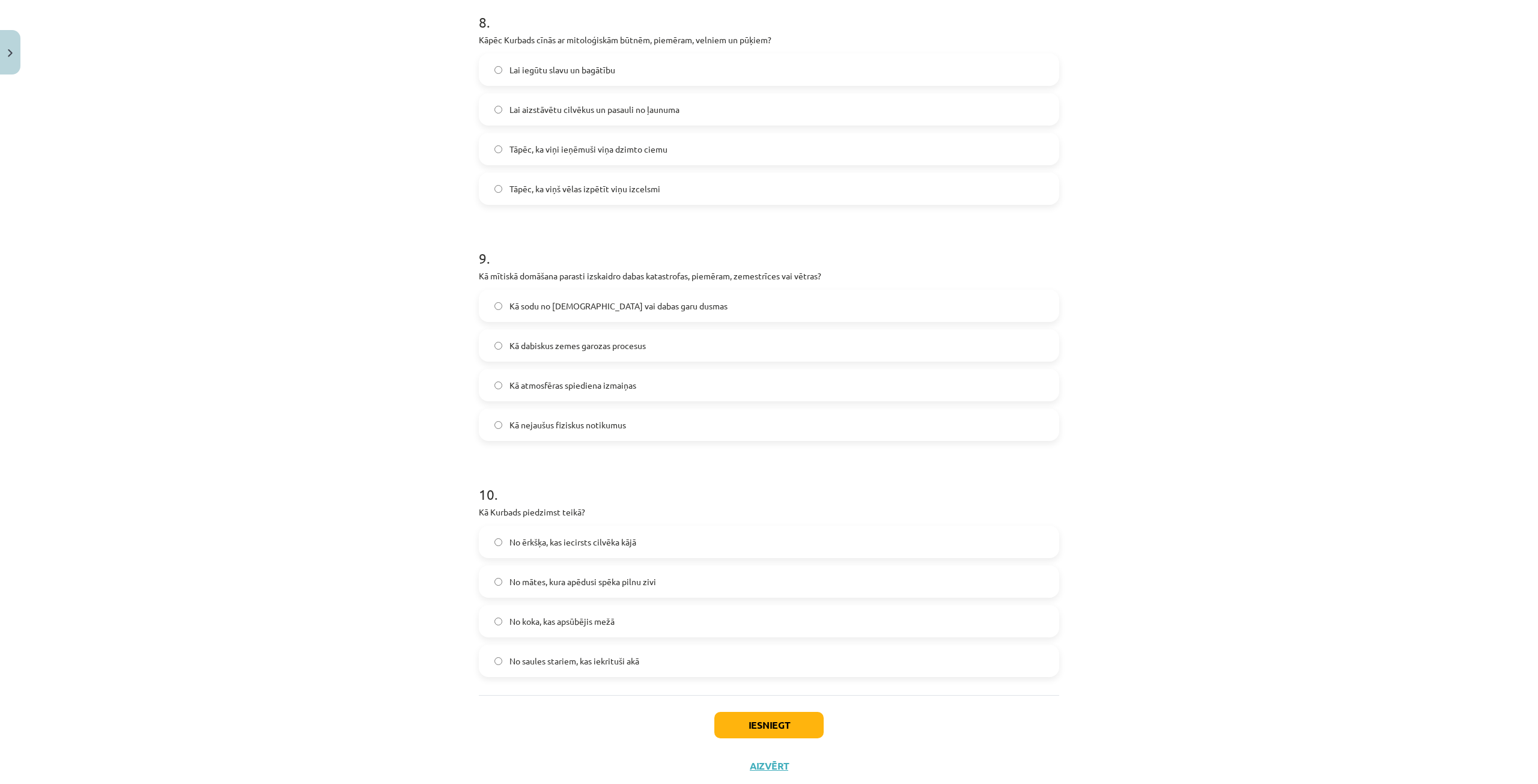
scroll to position [2221, 0]
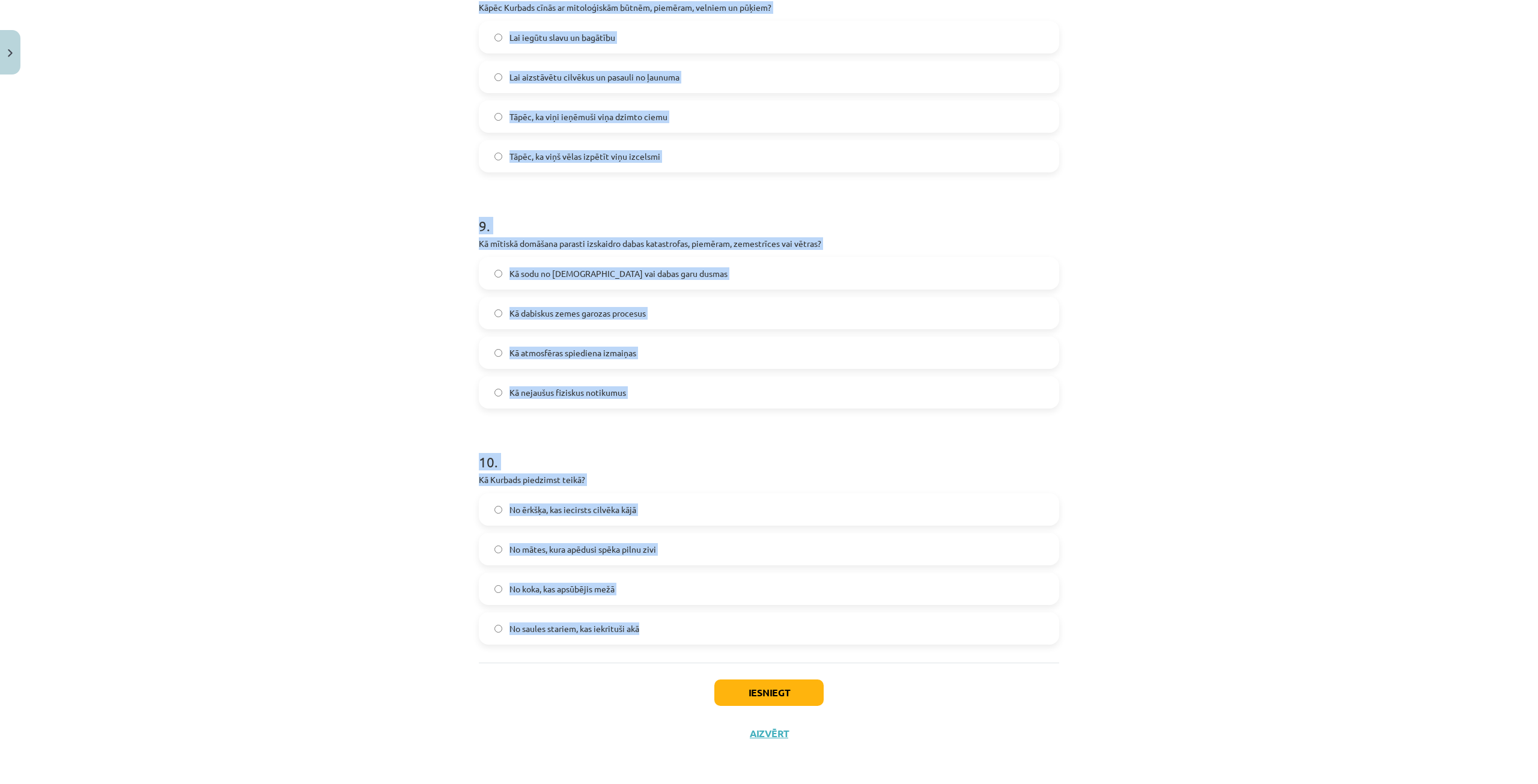
drag, startPoint x: 523, startPoint y: 321, endPoint x: 639, endPoint y: 645, distance: 344.1
click at [639, 645] on div "**********" at bounding box center [769, 392] width 1538 height 784
copy form "2 . Lor ip dolorsitametcon adipiscin elitsedd? Eiusmodtem incidi utlab etdolore…"
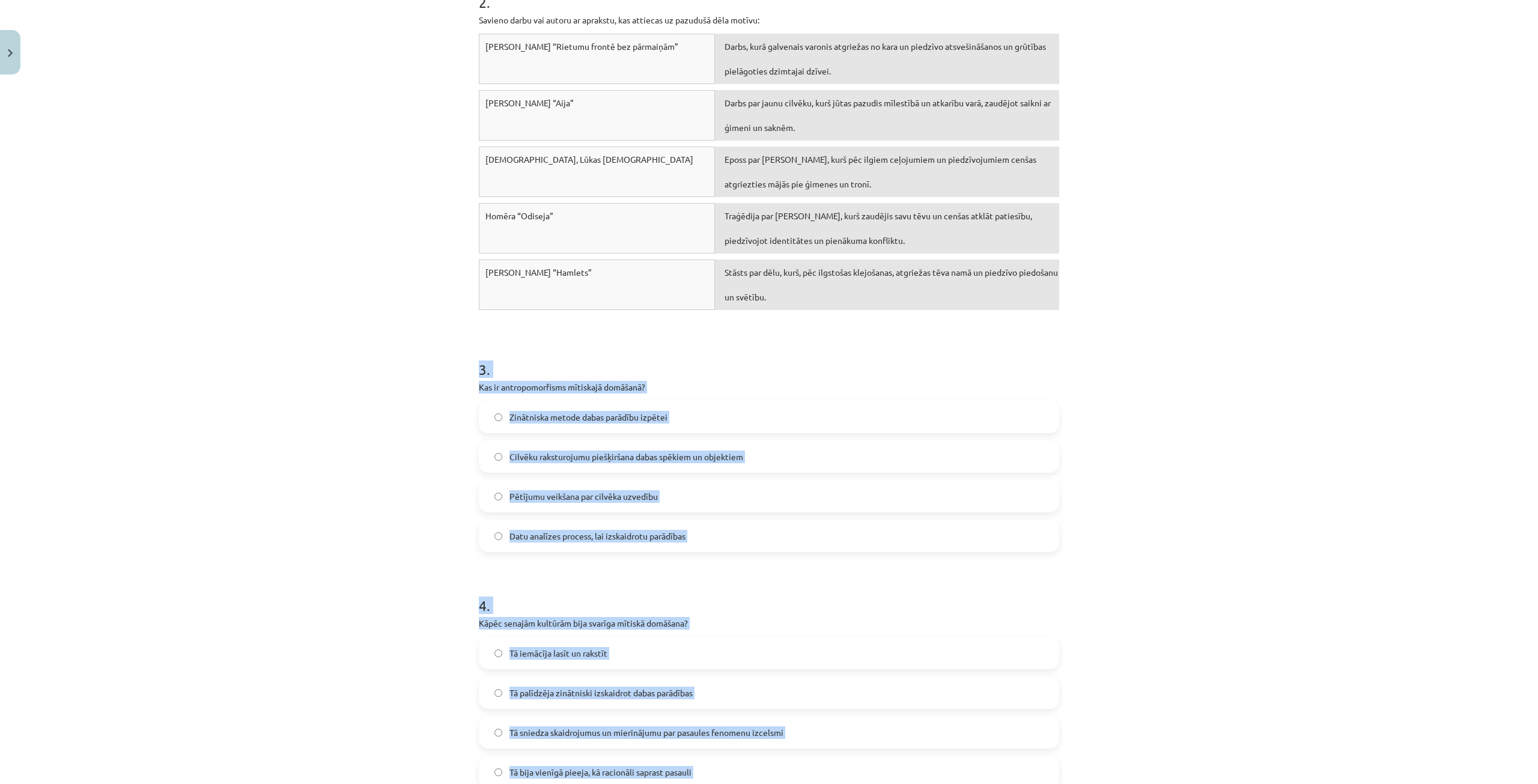
scroll to position [659, 0]
click at [780, 356] on h1 "3 ." at bounding box center [769, 360] width 581 height 38
drag, startPoint x: 762, startPoint y: 361, endPoint x: 735, endPoint y: 380, distance: 33.0
click at [735, 380] on div "3 . Kas ir antropomorfisms mītiskajā domāšanā? Zinātniska metode dabas parādību…" at bounding box center [769, 447] width 581 height 212
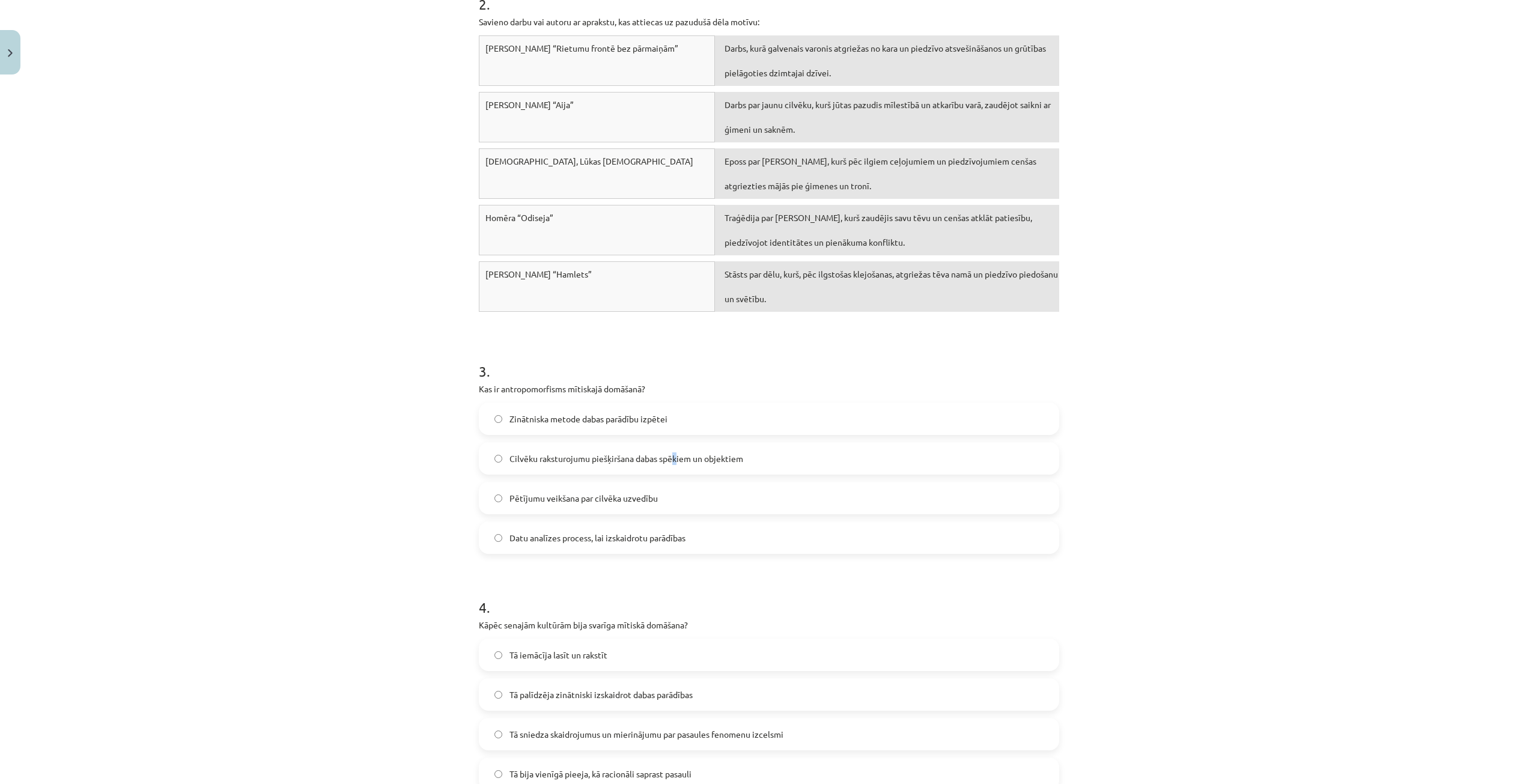
click at [674, 447] on label "Cilvēku raksturojumu piešķiršana dabas spēkiem un objektiem" at bounding box center [769, 458] width 578 height 30
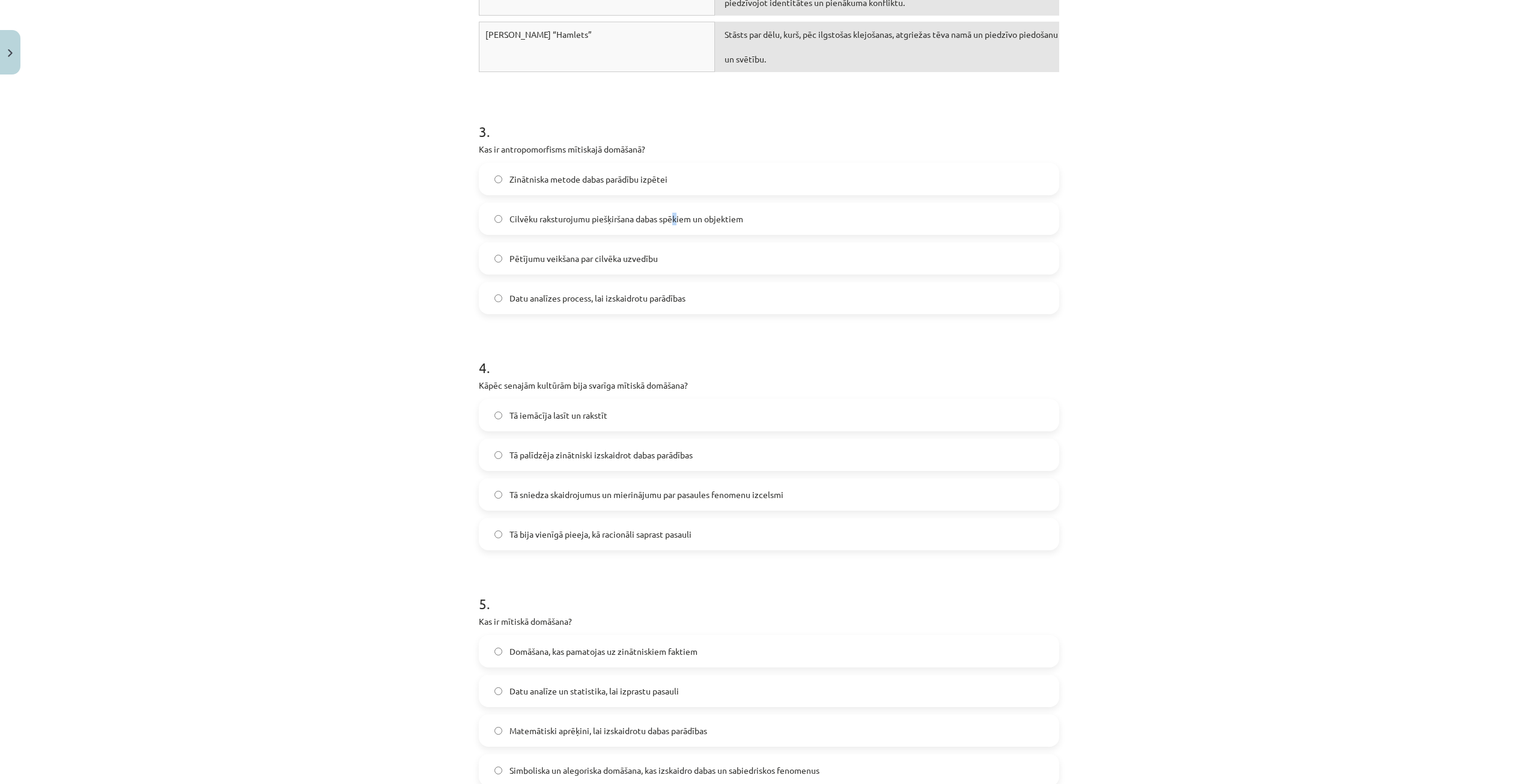
scroll to position [900, 0]
click at [740, 318] on form "**********" at bounding box center [769, 653] width 581 height 2626
click at [606, 485] on label "Tā sniedza skaidrojumus un mierinājumu par pasaules fenomenu izcelsmi" at bounding box center [769, 494] width 578 height 30
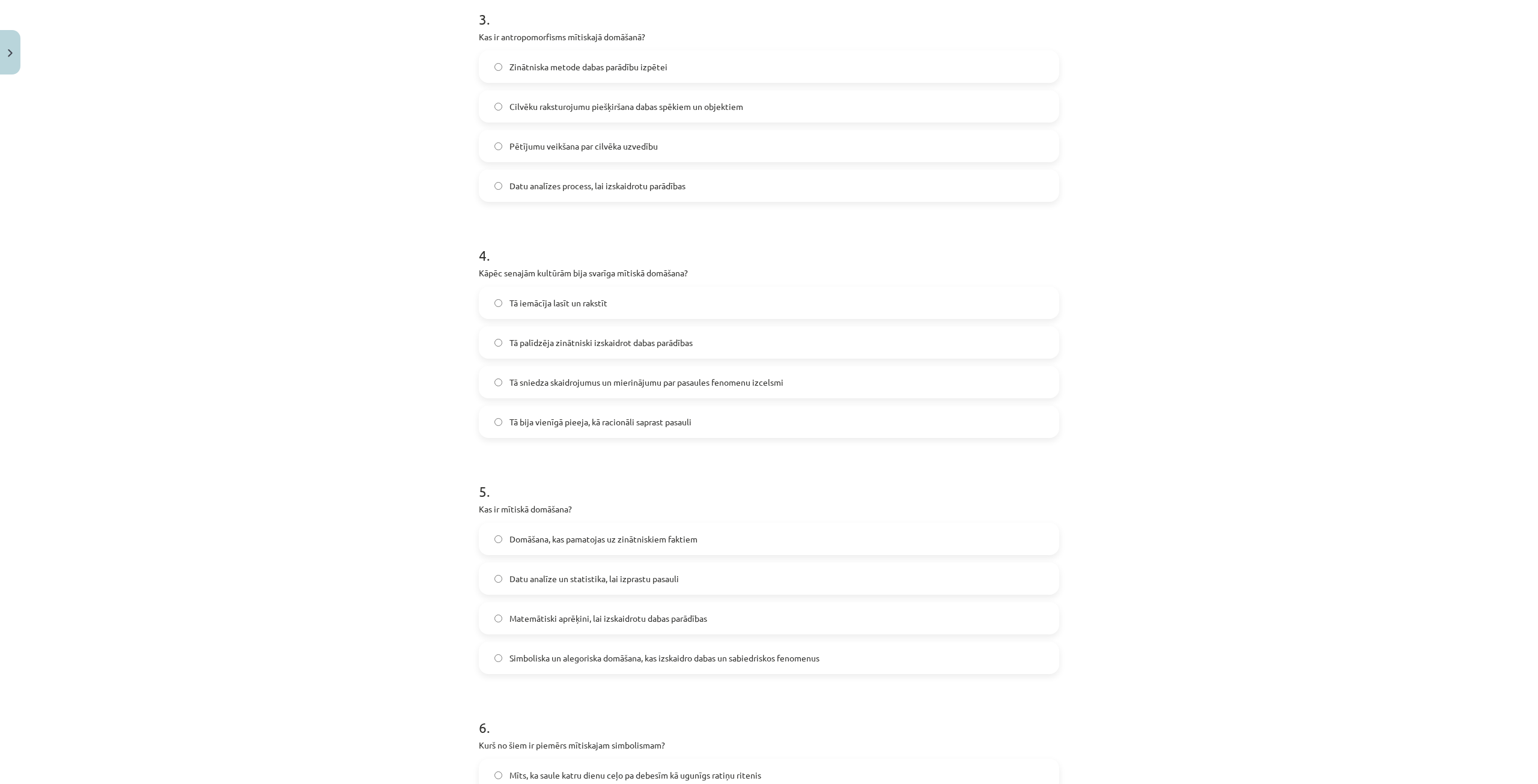
scroll to position [1019, 0]
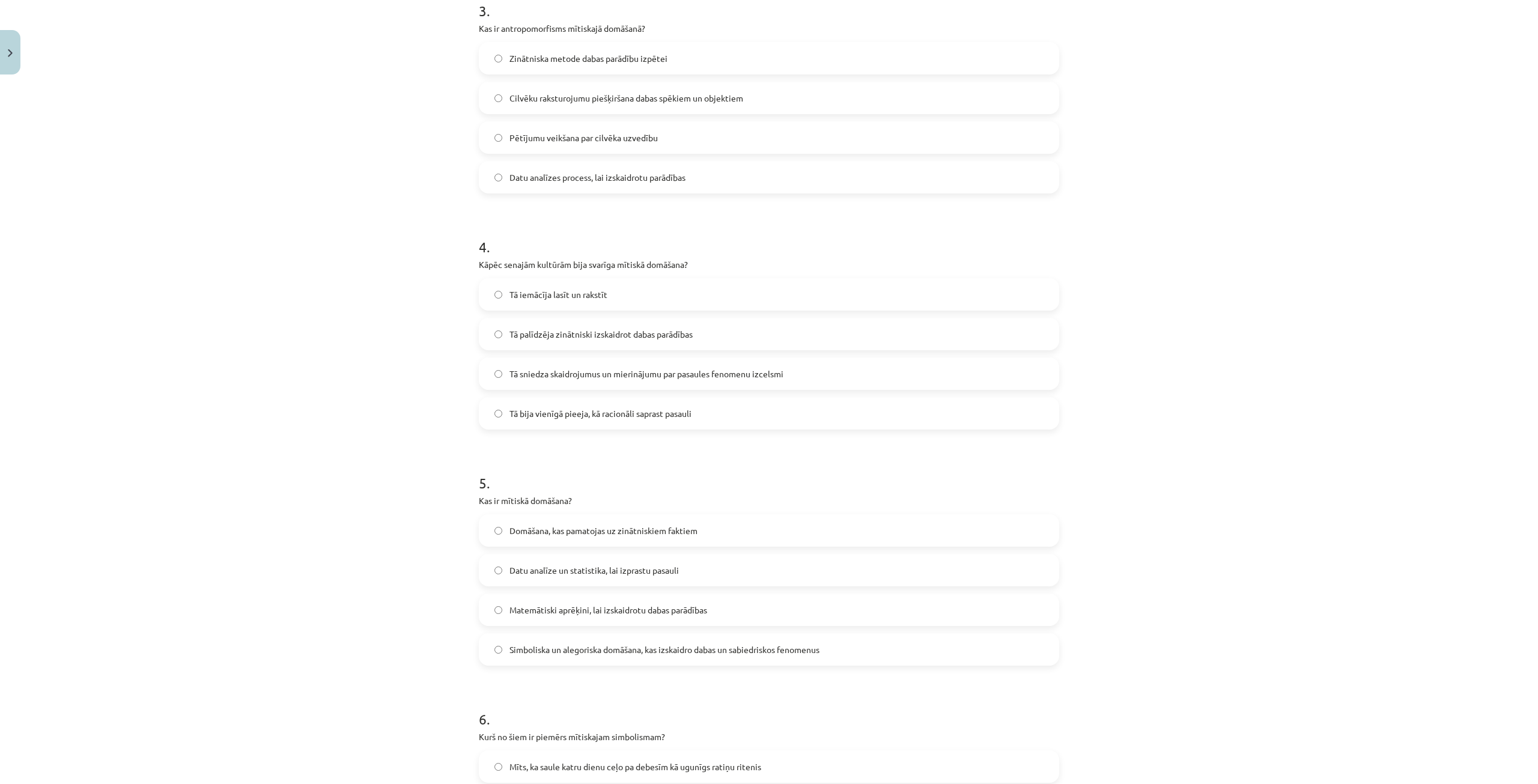
click at [798, 648] on span "Simboliska un alegoriska domāšana, kas izskaidro dabas un sabiedriskos fenomenus" at bounding box center [665, 650] width 310 height 13
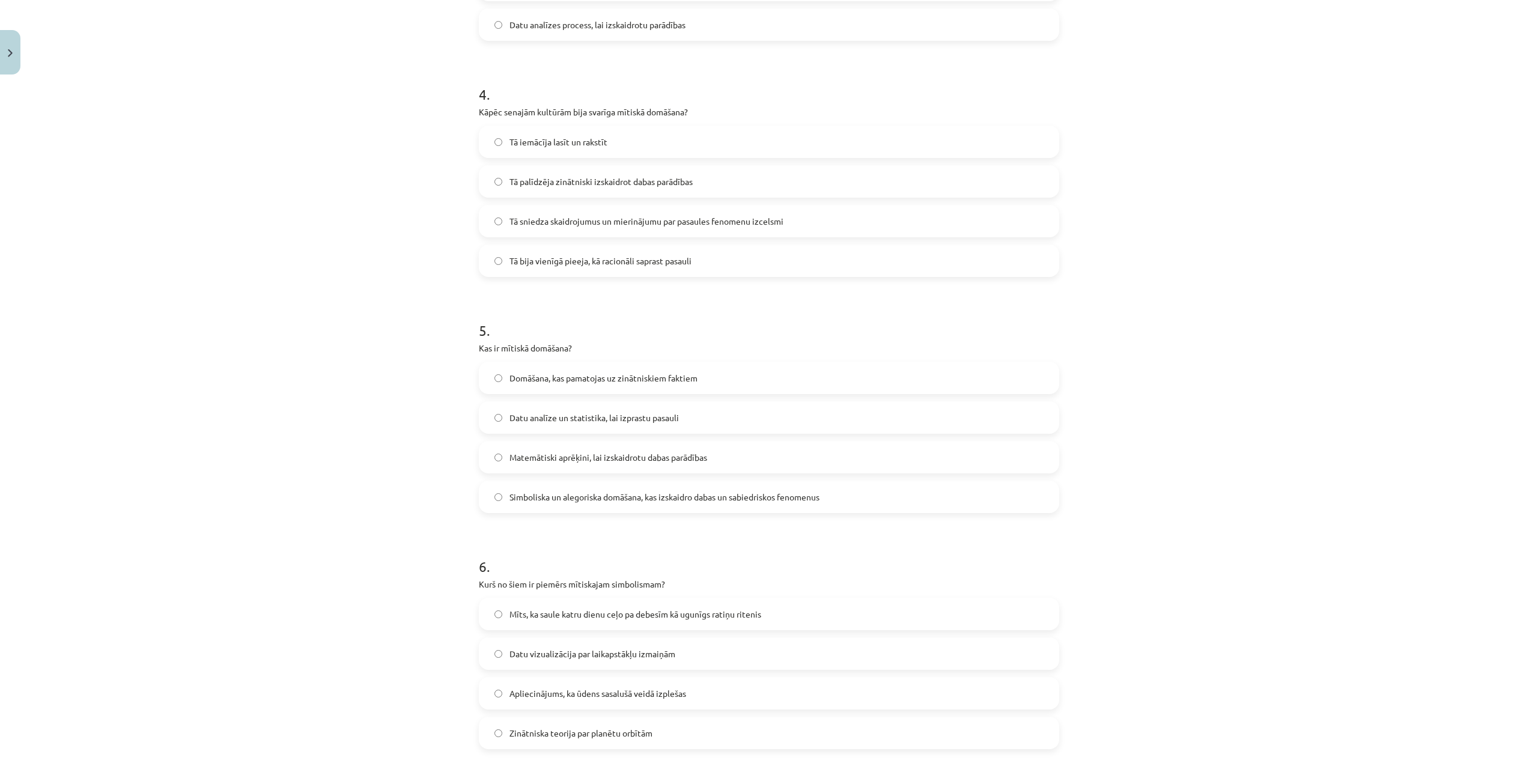
scroll to position [1200, 0]
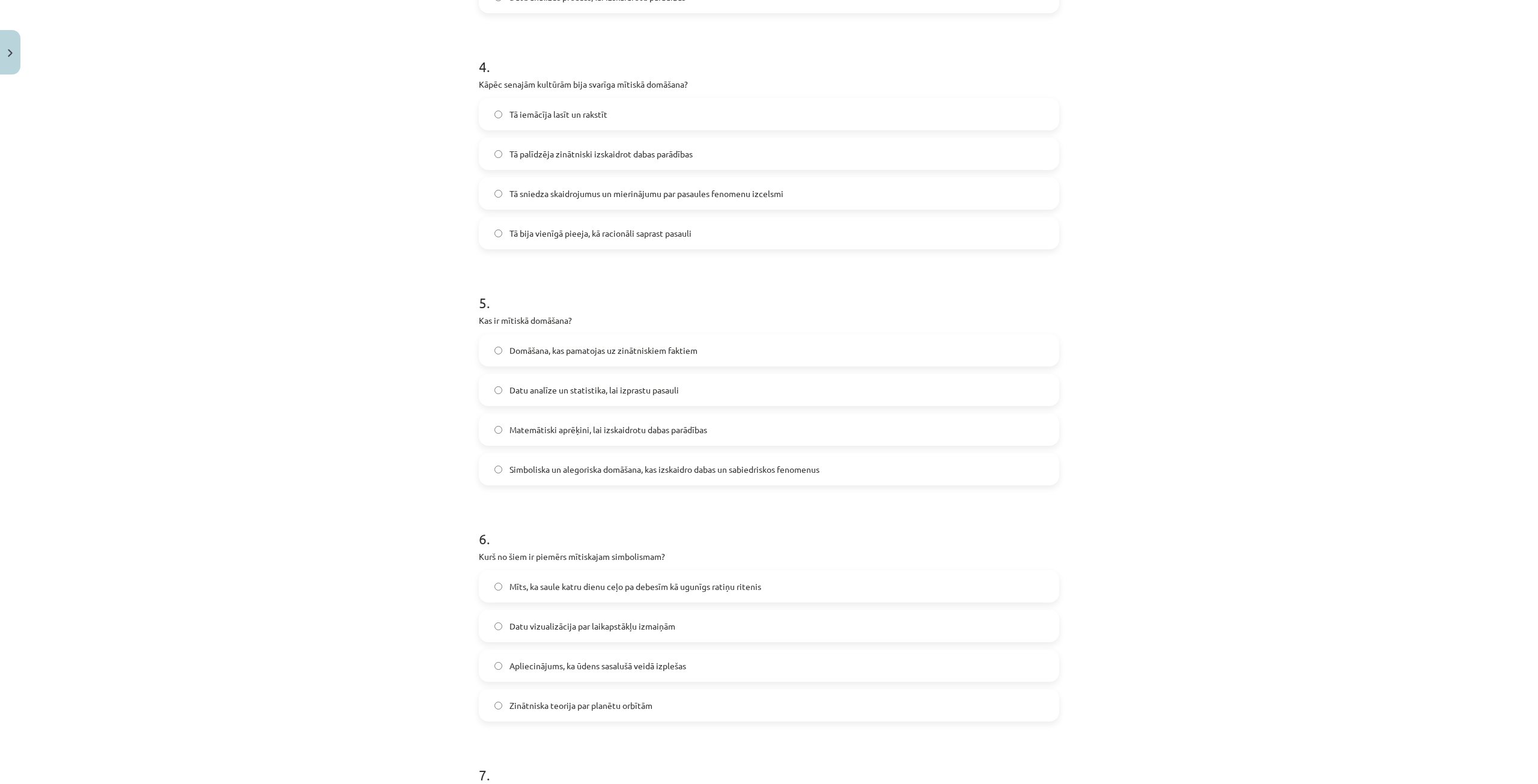
click at [763, 587] on label "Mīts, ka saule katru dienu ceļo pa debesīm kā ugunīgs ratiņu ritenis" at bounding box center [769, 587] width 578 height 30
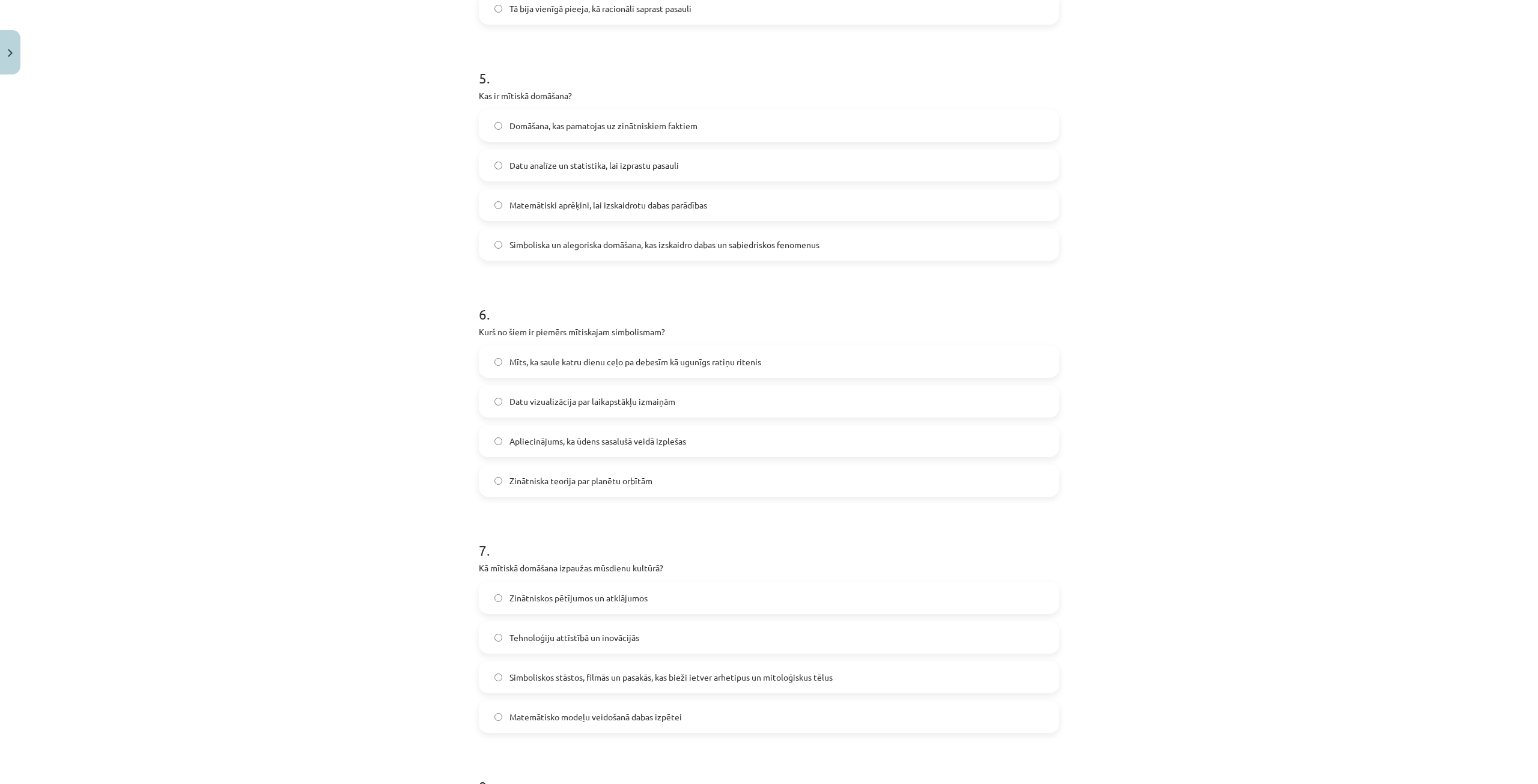
scroll to position [1440, 0]
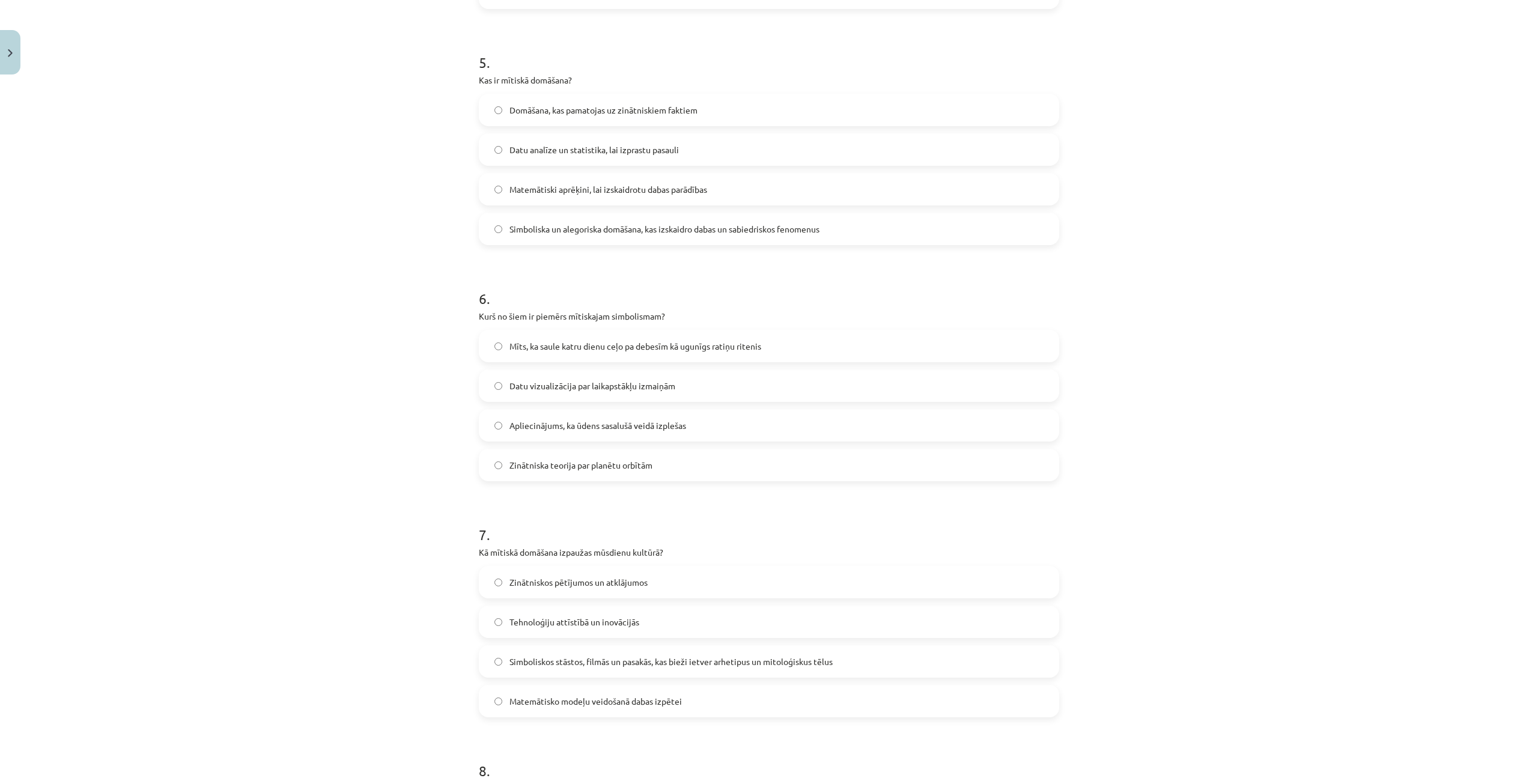
click at [822, 653] on label "Simboliskos stāstos, filmās un pasakās, kas bieži ietver arhetipus un mitoloģis…" at bounding box center [769, 662] width 578 height 30
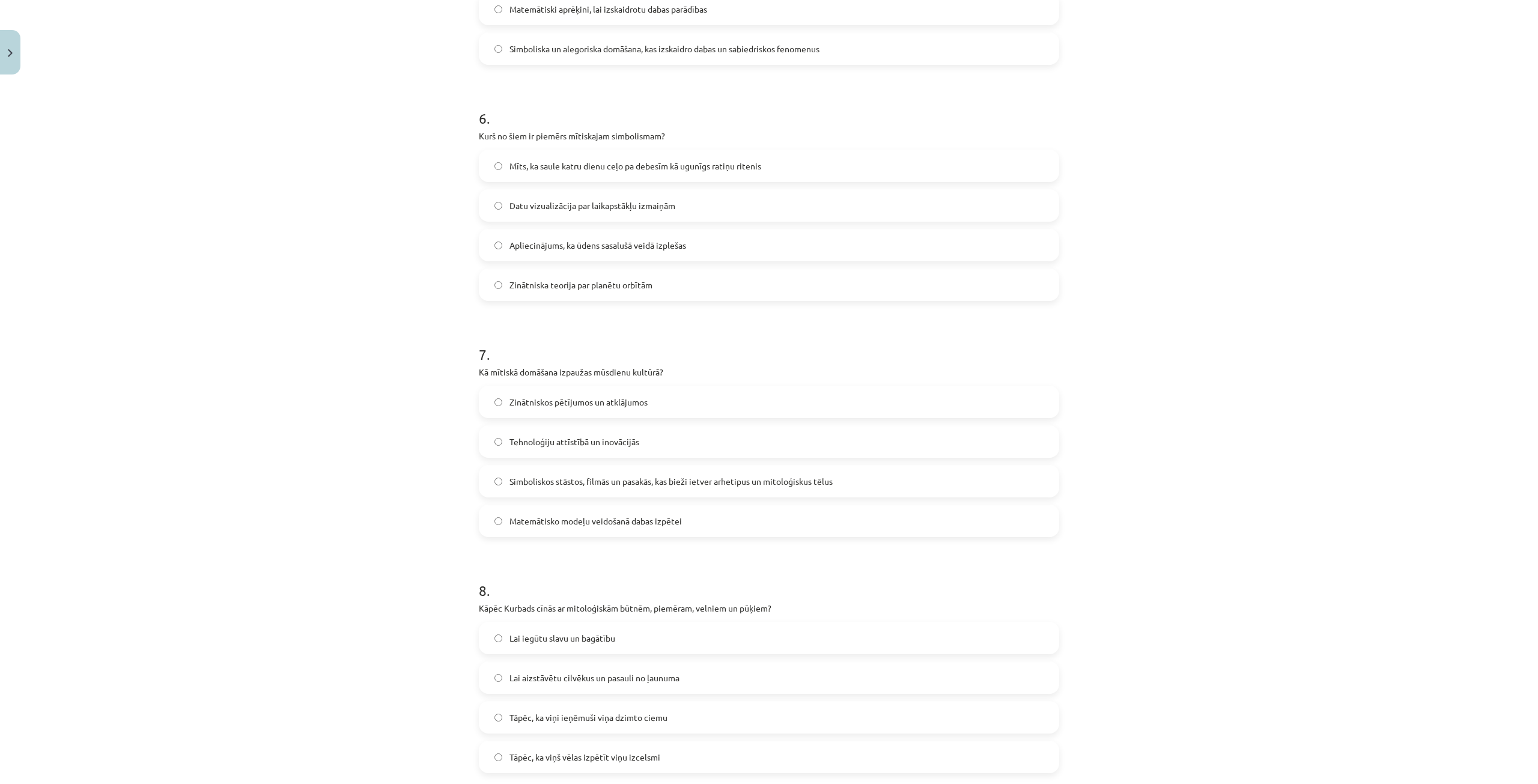
scroll to position [1681, 0]
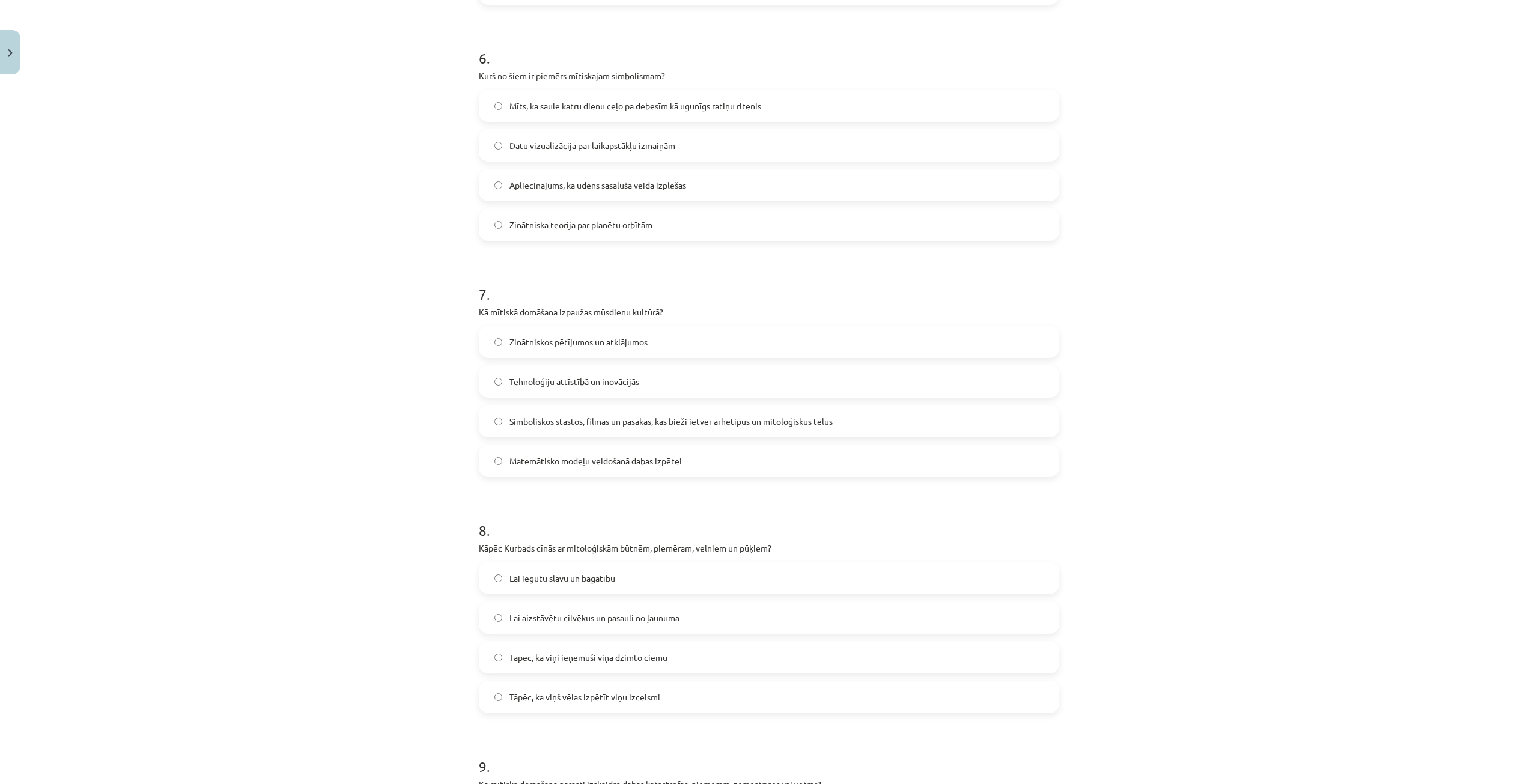
click at [641, 614] on span "Lai aizstāvētu cilvēkus un pasauli no ļaunuma" at bounding box center [595, 617] width 170 height 13
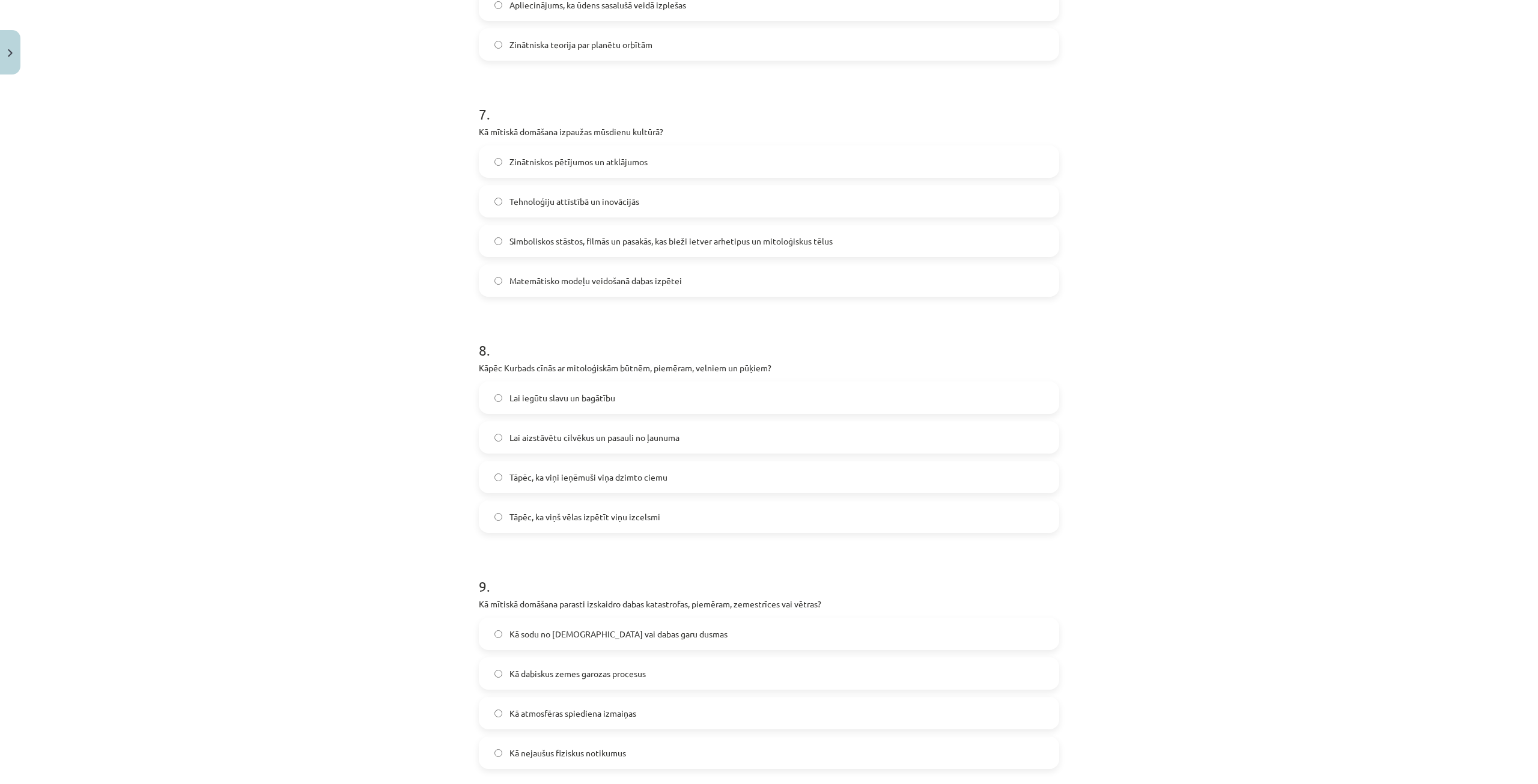
scroll to position [1921, 0]
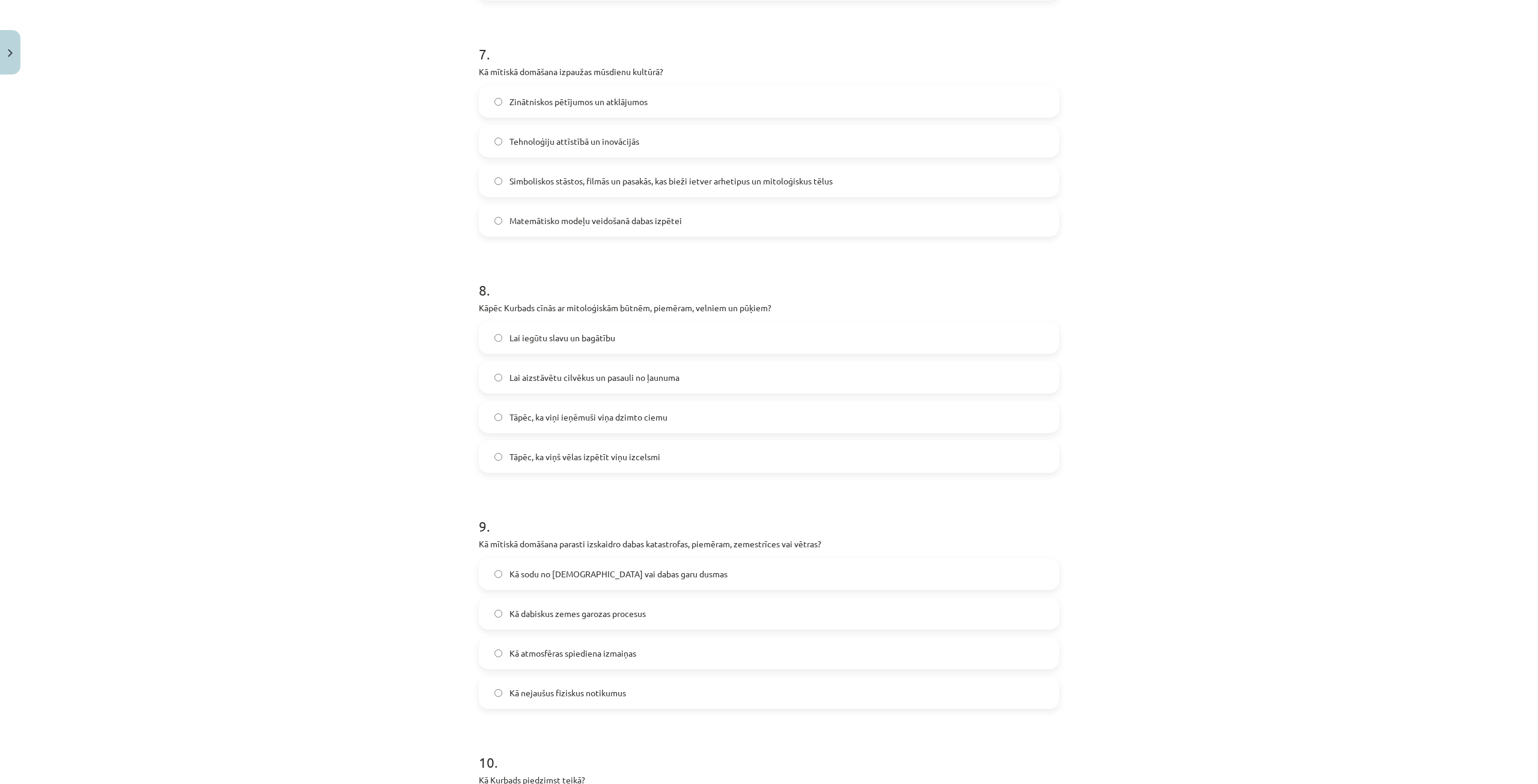
click at [691, 588] on label "Kā sodu no dievībām vai dabas garu dusmas" at bounding box center [769, 574] width 578 height 30
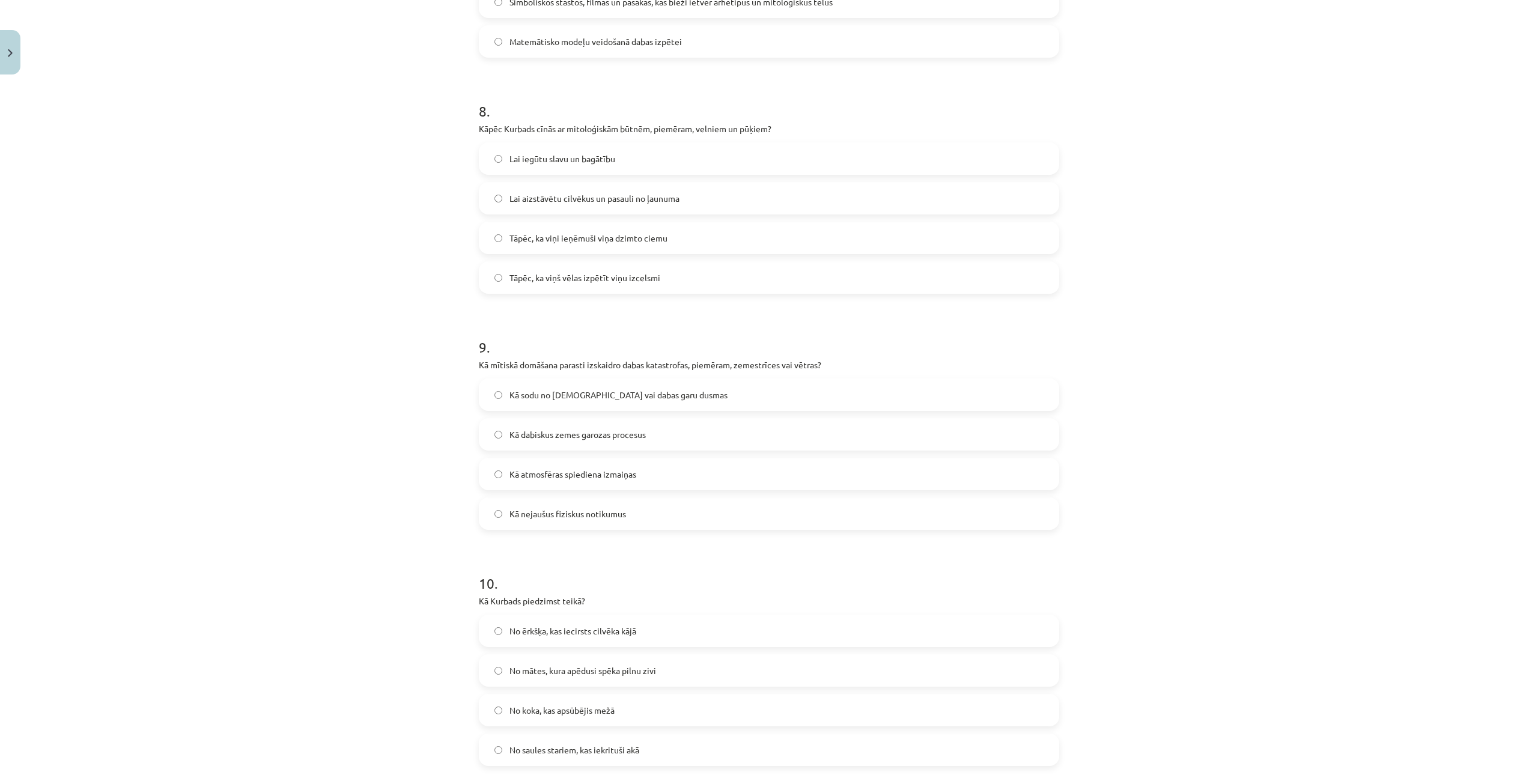
scroll to position [2100, 0]
click at [683, 664] on label "No mātes, kura apēdusi spēka pilnu zivi" at bounding box center [769, 668] width 578 height 30
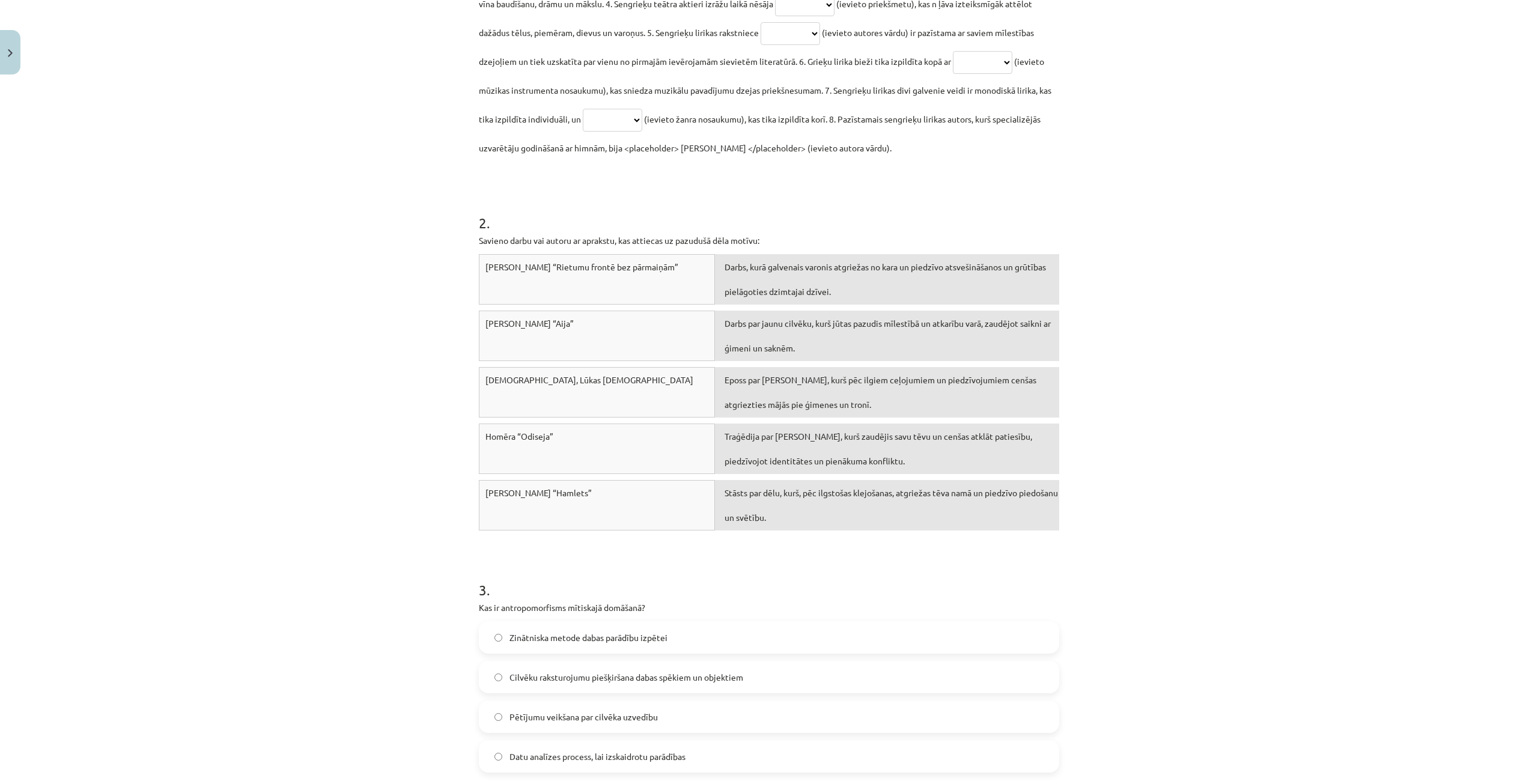
scroll to position [419, 0]
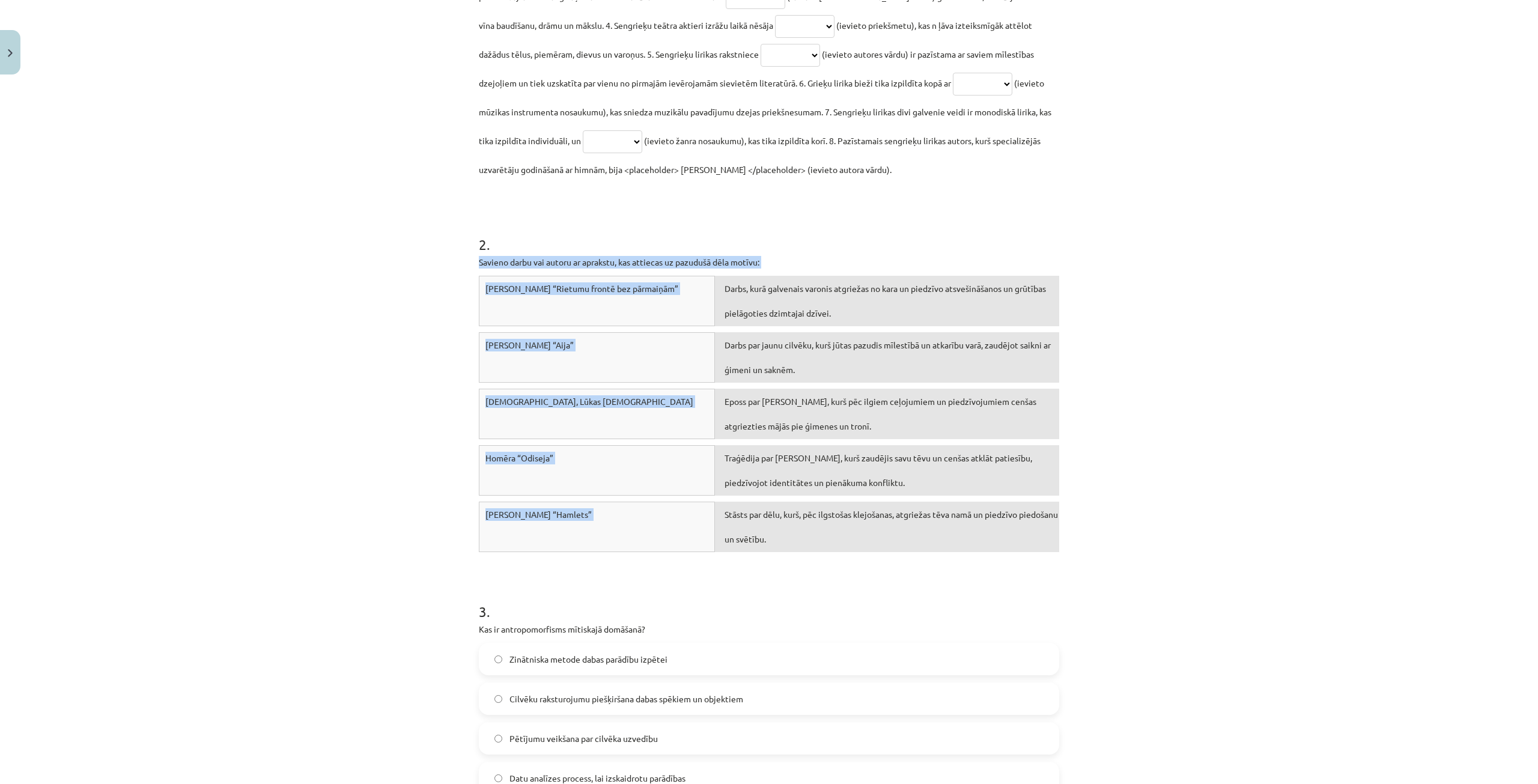
drag, startPoint x: 464, startPoint y: 253, endPoint x: 858, endPoint y: 551, distance: 494.0
click at [858, 551] on div "**********" at bounding box center [769, 392] width 1538 height 784
copy div "Savieno darbu vai autoru ar aprakstu, kas attiecas uz pazudušā dēla motīvu: Eri…"
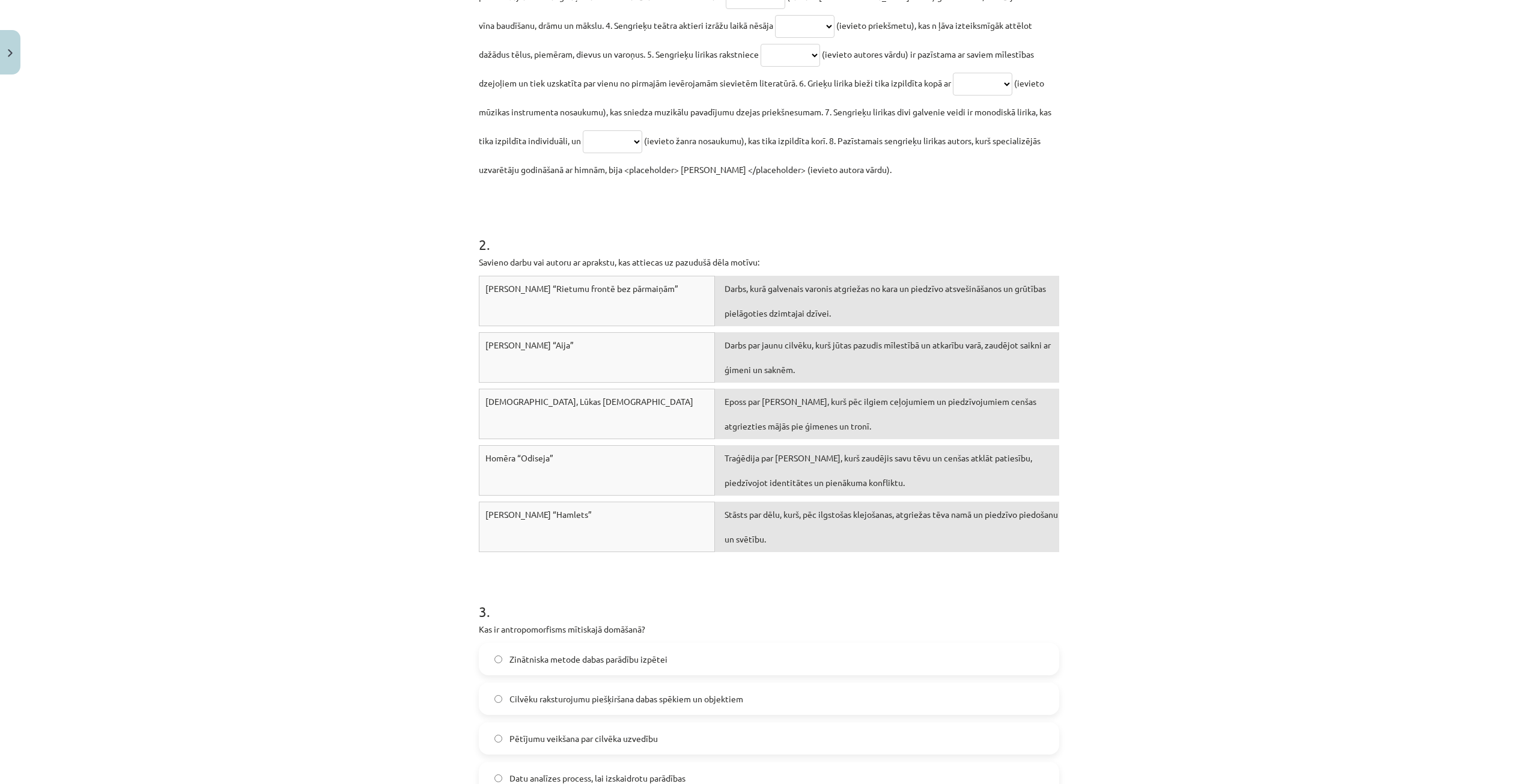
drag, startPoint x: 917, startPoint y: 236, endPoint x: 806, endPoint y: 274, distance: 117.3
click at [891, 235] on h1 "2 ." at bounding box center [769, 234] width 581 height 38
click at [725, 287] on div "Darbs, kurā galvenais varonis atgriežas no kara un piedzīvo atsvešināšanos un g…" at bounding box center [887, 300] width 345 height 50
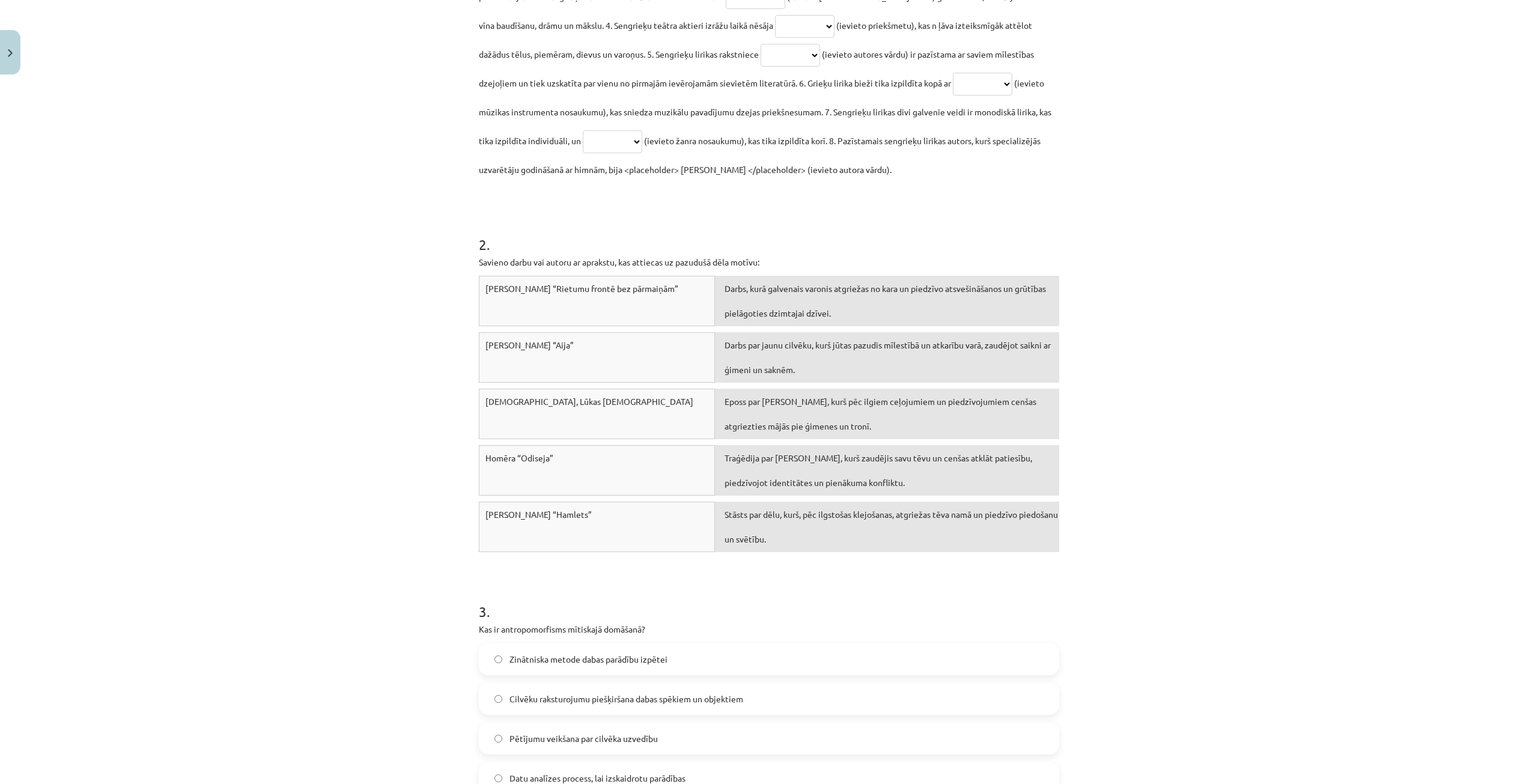
click at [725, 287] on div "Darbs, kurā galvenais varonis atgriežas no kara un piedzīvo atsvešināšanos un g…" at bounding box center [887, 300] width 345 height 50
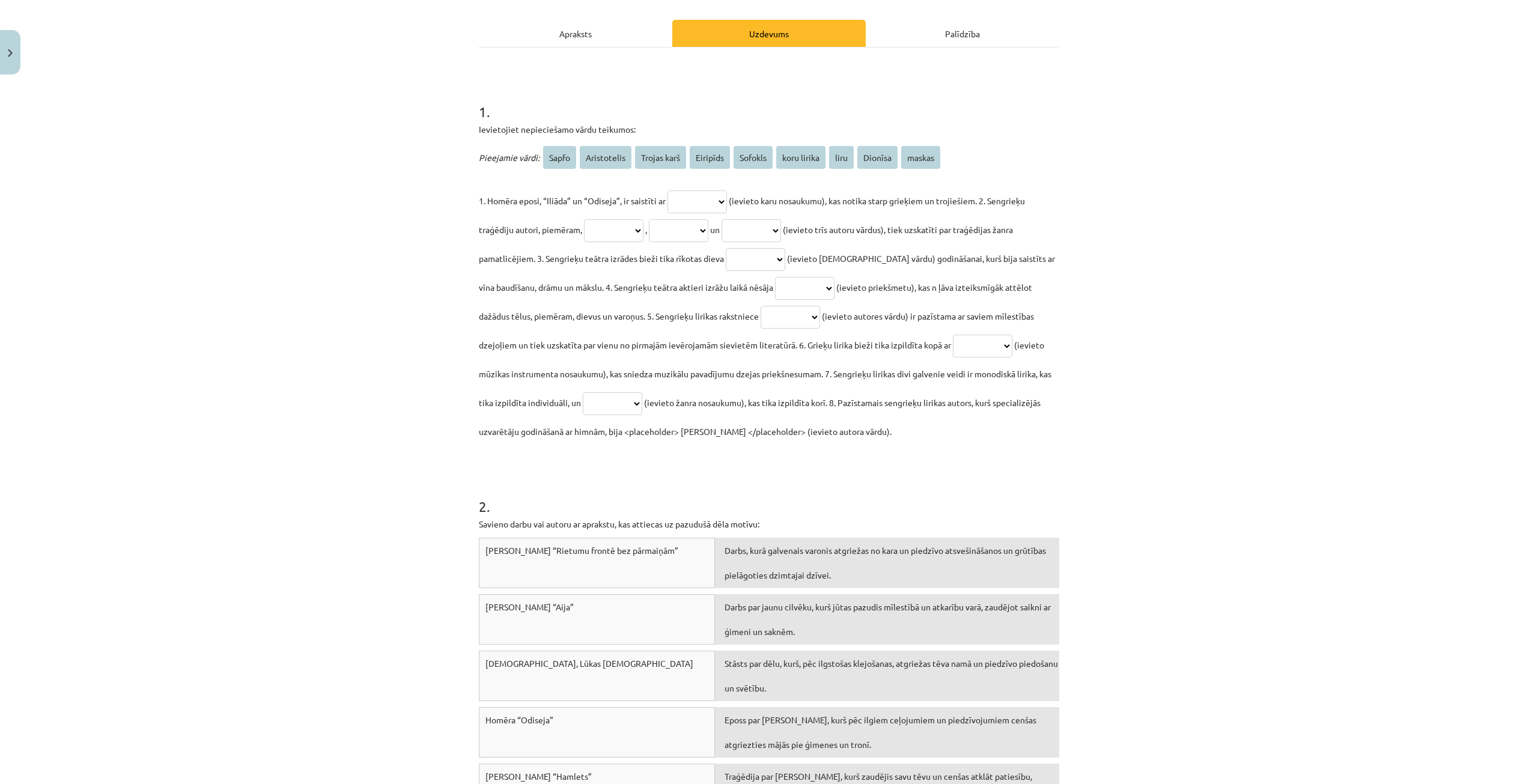
scroll to position [58, 0]
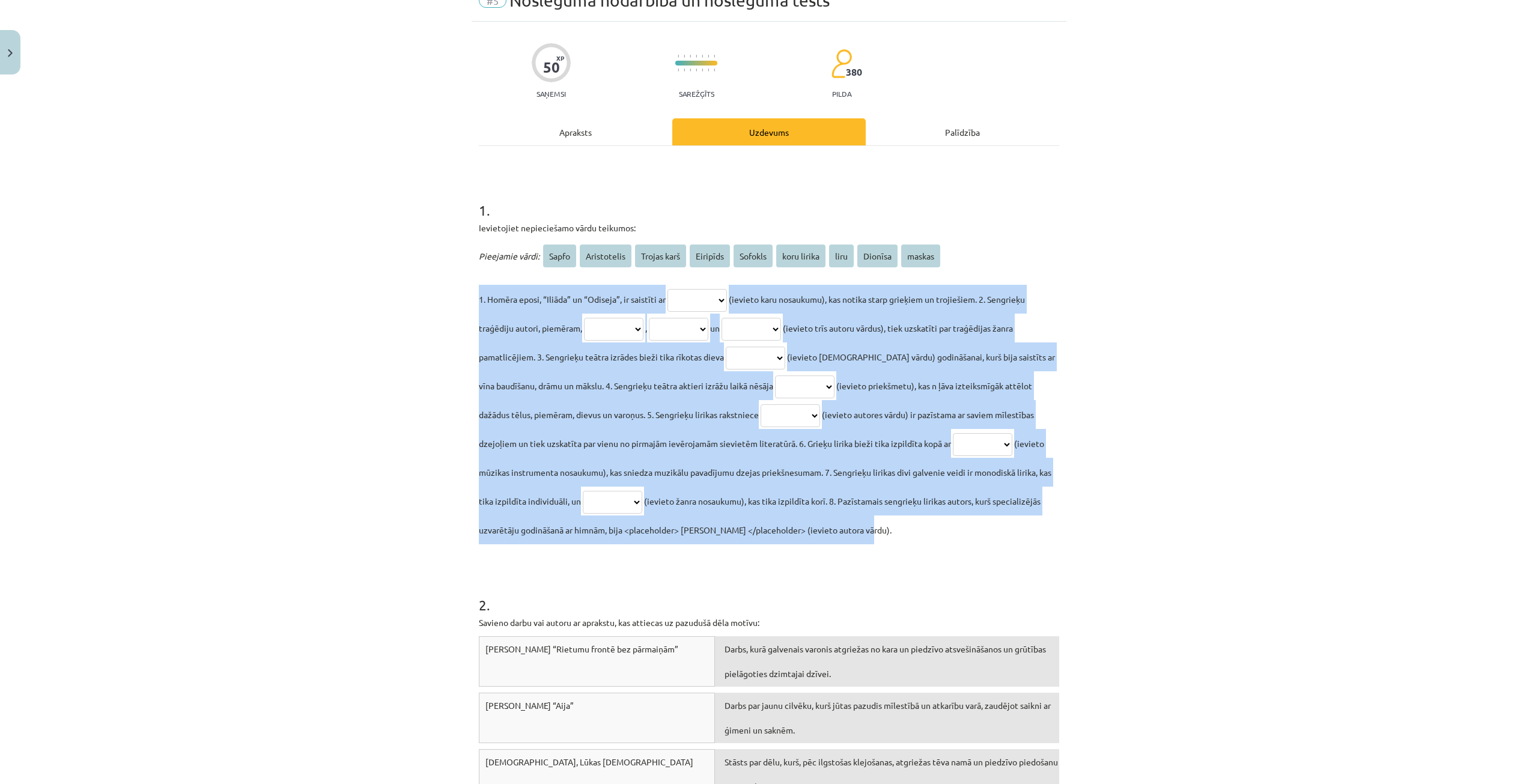
drag, startPoint x: 462, startPoint y: 296, endPoint x: 927, endPoint y: 540, distance: 525.1
click at [927, 540] on div "**********" at bounding box center [769, 392] width 1538 height 784
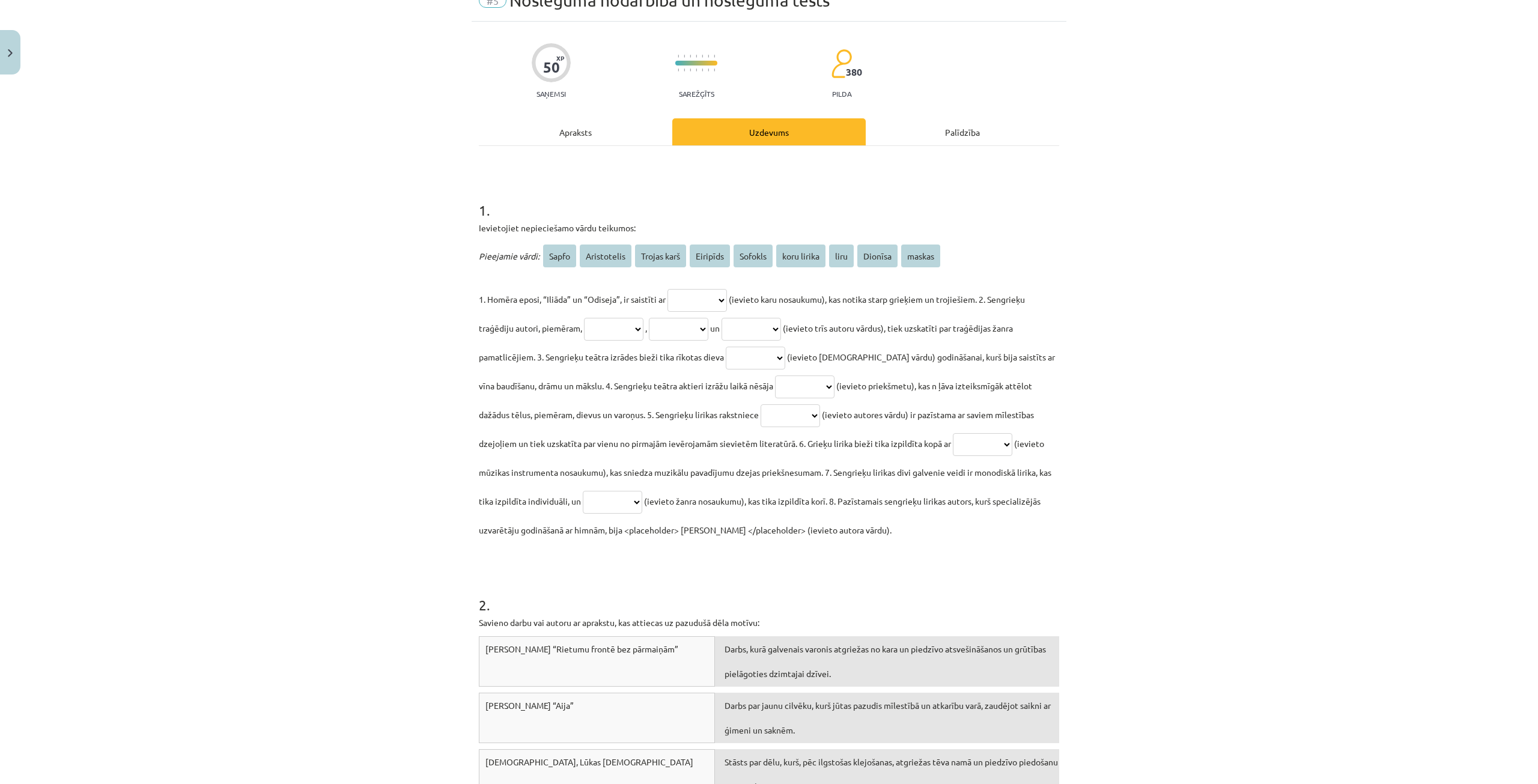
drag, startPoint x: 866, startPoint y: 436, endPoint x: 1140, endPoint y: 266, distance: 322.5
click at [1135, 260] on div "**********" at bounding box center [769, 392] width 1538 height 784
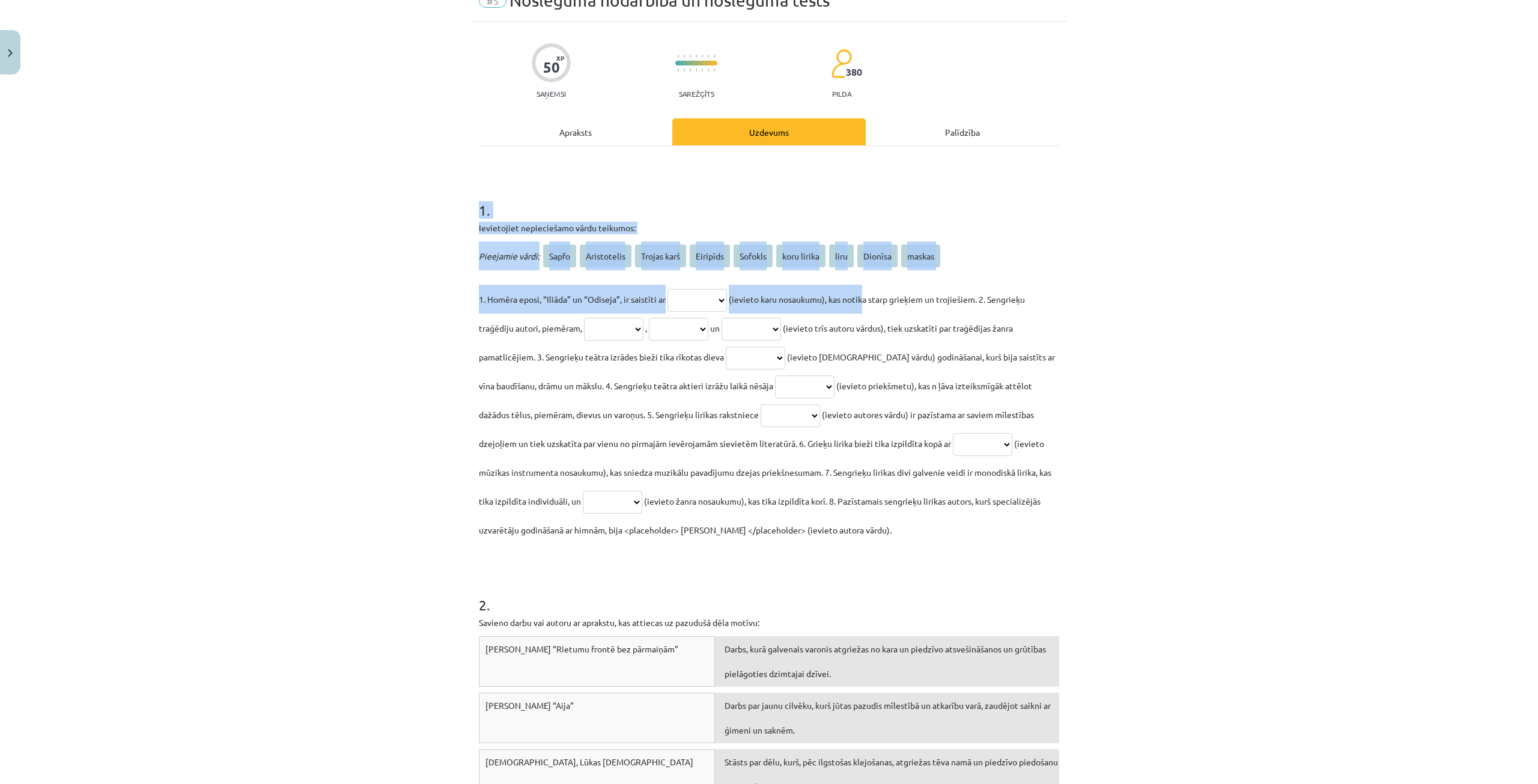
drag, startPoint x: 489, startPoint y: 227, endPoint x: 872, endPoint y: 311, distance: 392.1
click at [867, 312] on div "**********" at bounding box center [769, 392] width 1538 height 784
click at [1187, 253] on div "**********" at bounding box center [769, 392] width 1538 height 784
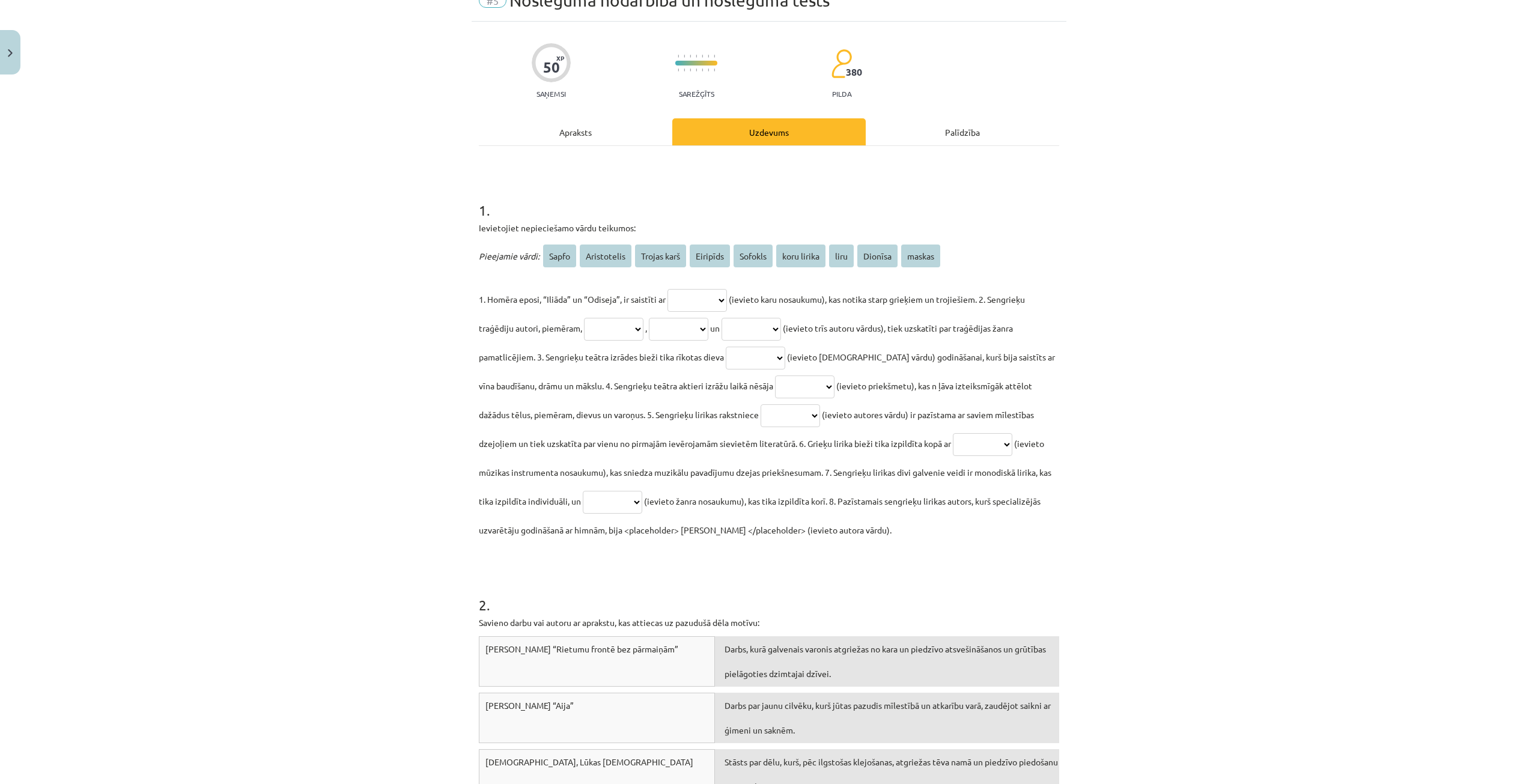
drag, startPoint x: 668, startPoint y: 253, endPoint x: 691, endPoint y: 295, distance: 47.9
click at [691, 295] on div "**********" at bounding box center [769, 393] width 581 height 303
click at [725, 302] on select "**********" at bounding box center [697, 300] width 59 height 23
select select "**********"
click at [668, 289] on select "**********" at bounding box center [697, 300] width 59 height 23
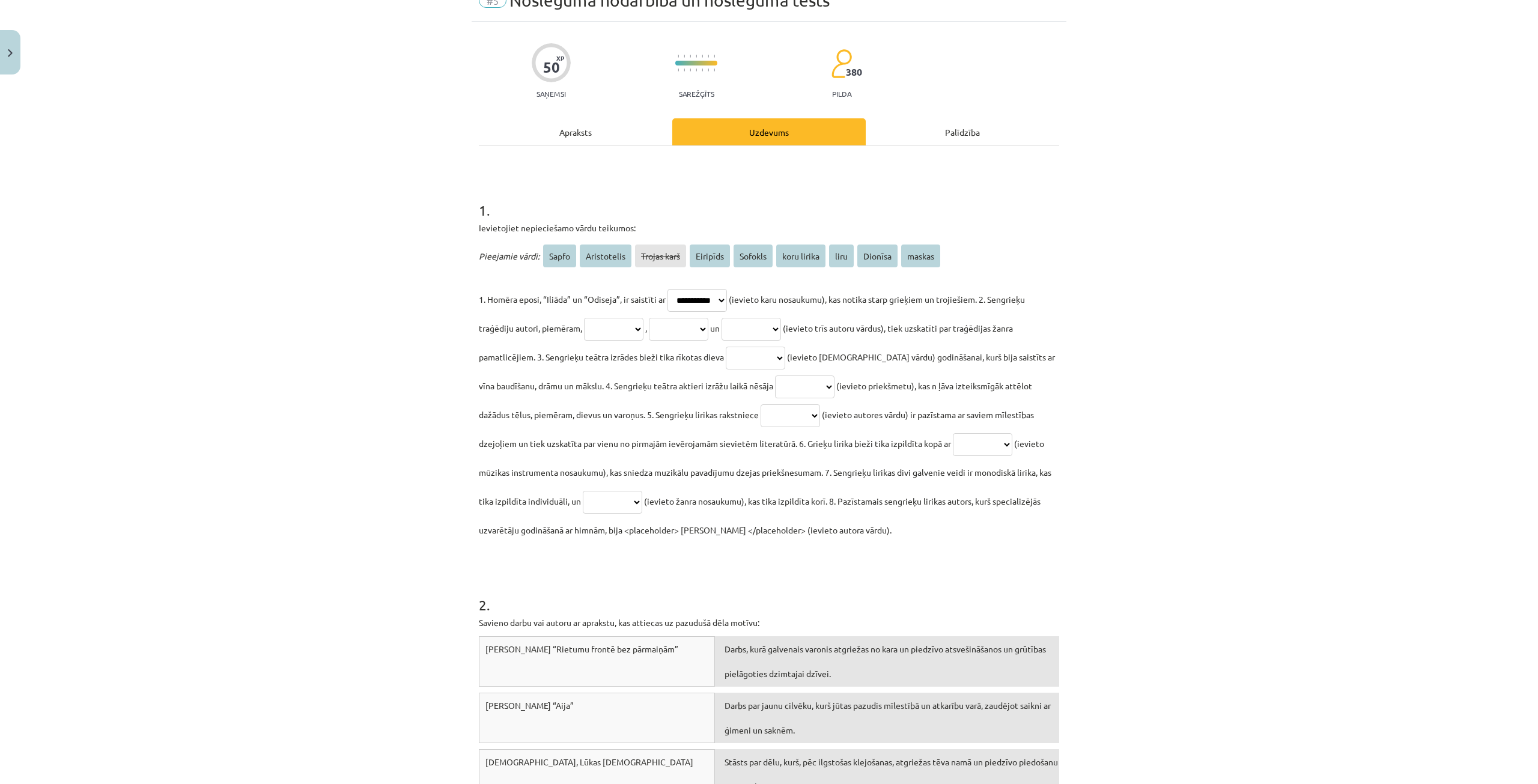
click at [1046, 289] on p "**********" at bounding box center [769, 414] width 581 height 260
click at [641, 329] on select "**********" at bounding box center [613, 329] width 59 height 23
select select "********"
click at [584, 318] on select "**********" at bounding box center [613, 329] width 59 height 23
click at [697, 327] on select "**********" at bounding box center [679, 329] width 59 height 23
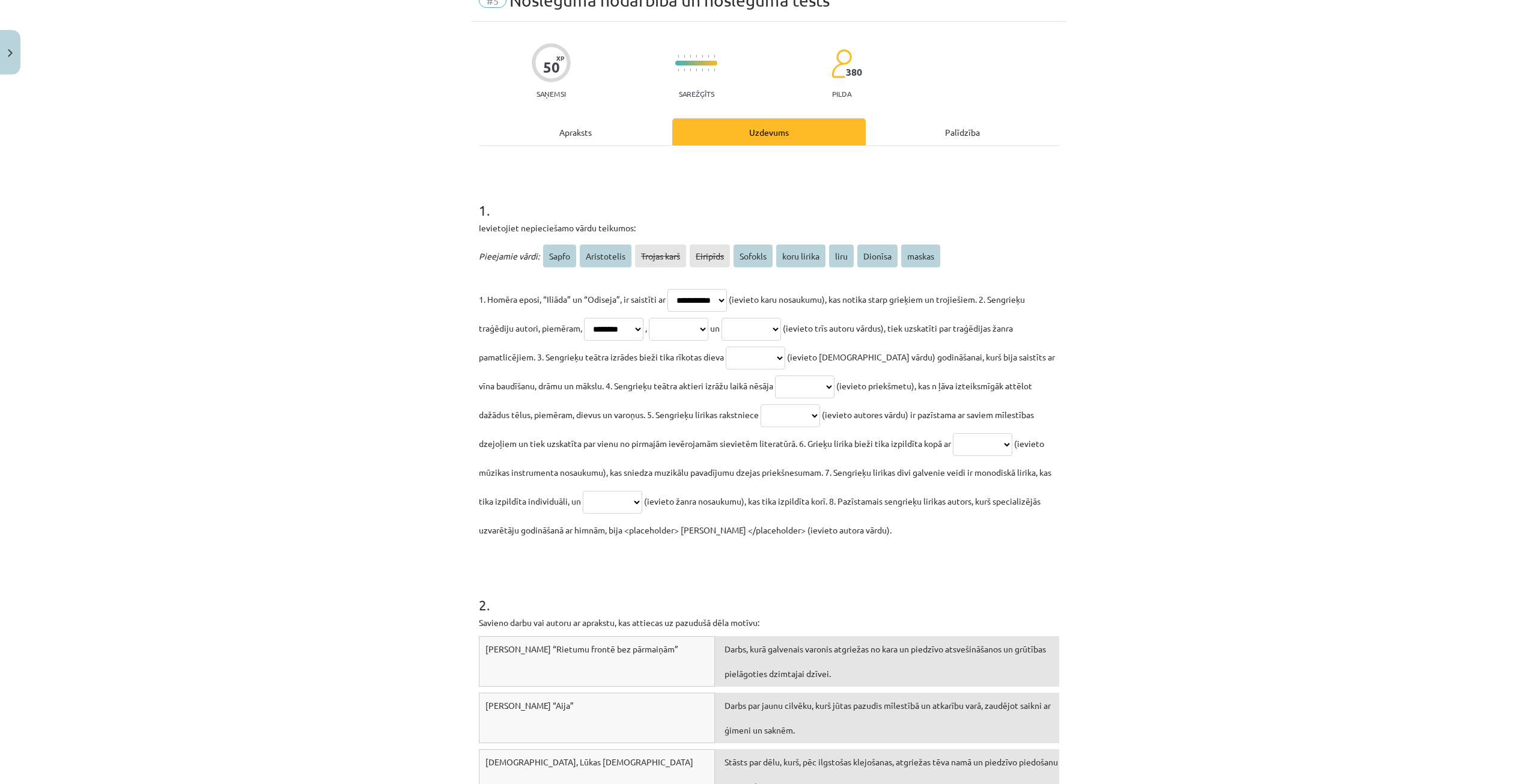
select select "*****"
click at [656, 318] on select "**********" at bounding box center [679, 329] width 59 height 23
drag, startPoint x: 781, startPoint y: 326, endPoint x: 791, endPoint y: 325, distance: 10.0
click at [781, 326] on select "**********" at bounding box center [752, 329] width 59 height 23
select select "**********"
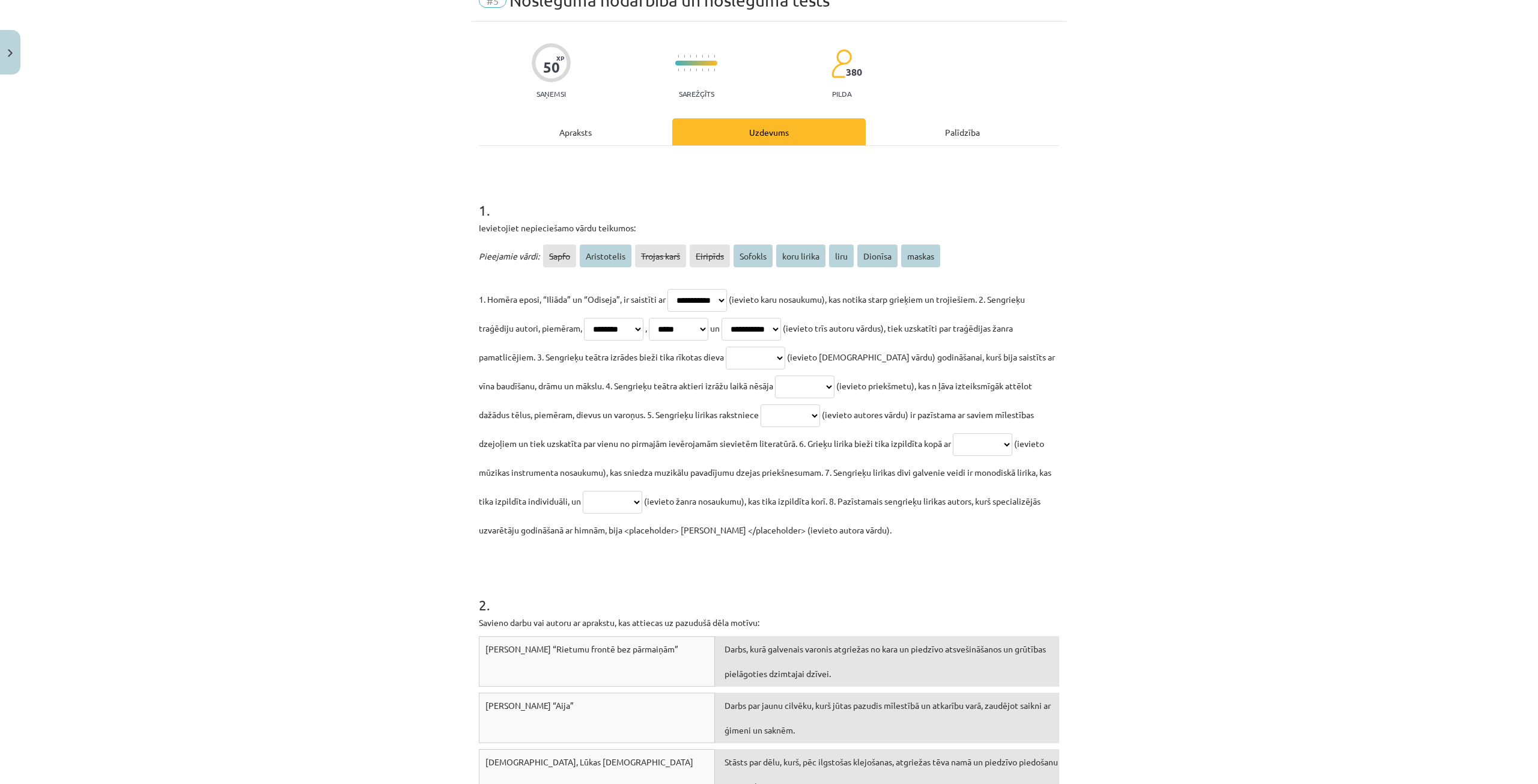
click at [739, 318] on select "**********" at bounding box center [752, 329] width 59 height 23
drag, startPoint x: 777, startPoint y: 358, endPoint x: 787, endPoint y: 354, distance: 10.8
click at [777, 358] on select "**********" at bounding box center [756, 357] width 59 height 23
select select "*******"
click at [726, 347] on select "**********" at bounding box center [756, 357] width 59 height 23
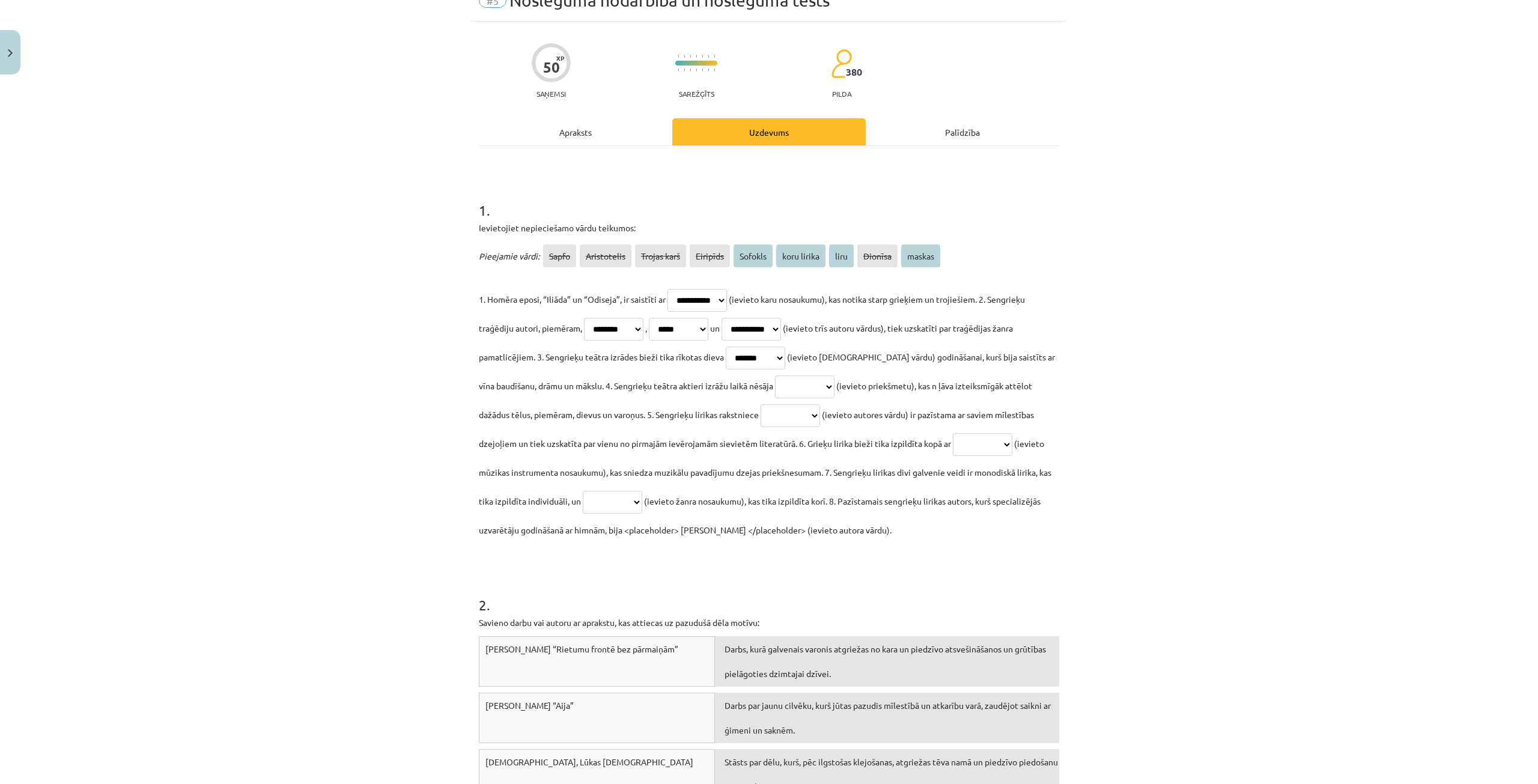
click at [775, 383] on select "**********" at bounding box center [805, 386] width 59 height 23
select select "******"
click at [775, 375] on select "**********" at bounding box center [805, 386] width 59 height 23
click at [764, 414] on select "**********" at bounding box center [790, 415] width 59 height 23
select select "*****"
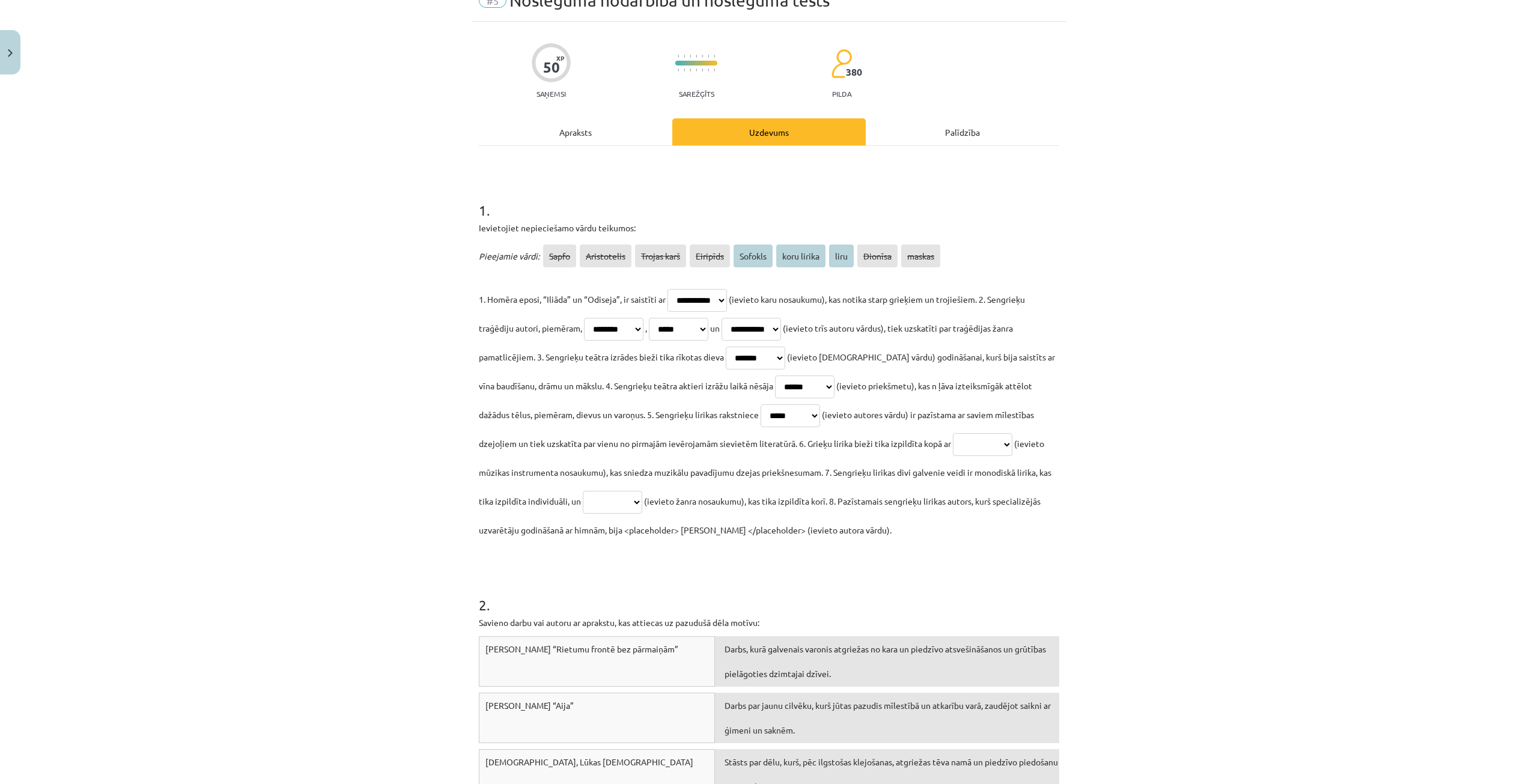
click at [761, 404] on select "**********" at bounding box center [790, 415] width 59 height 23
click at [958, 436] on select "**********" at bounding box center [983, 444] width 59 height 23
select select "****"
click at [953, 433] on select "**********" at bounding box center [983, 444] width 59 height 23
click at [619, 498] on select "**********" at bounding box center [612, 502] width 59 height 23
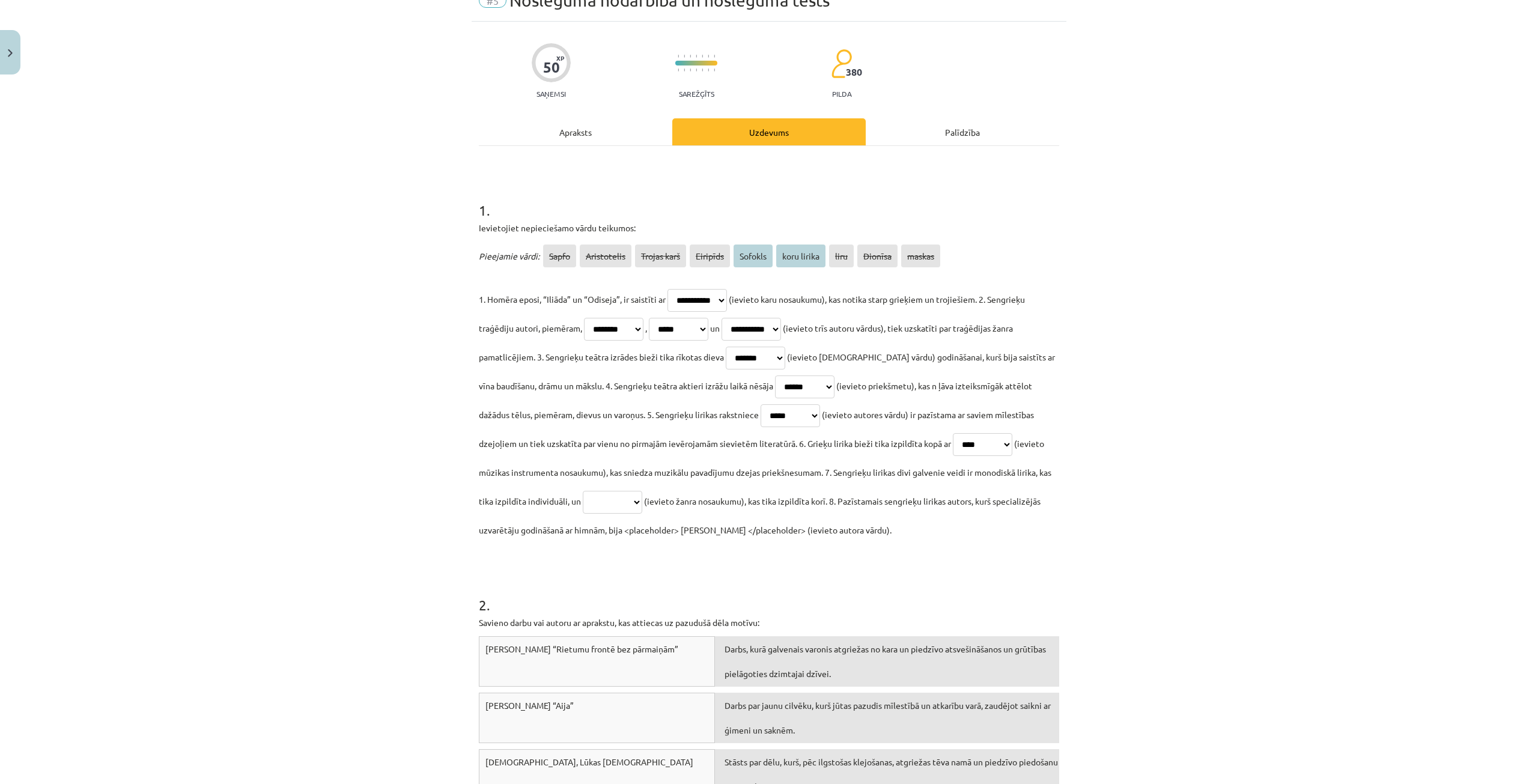
select select "**********"
click at [583, 491] on select "**********" at bounding box center [612, 502] width 59 height 23
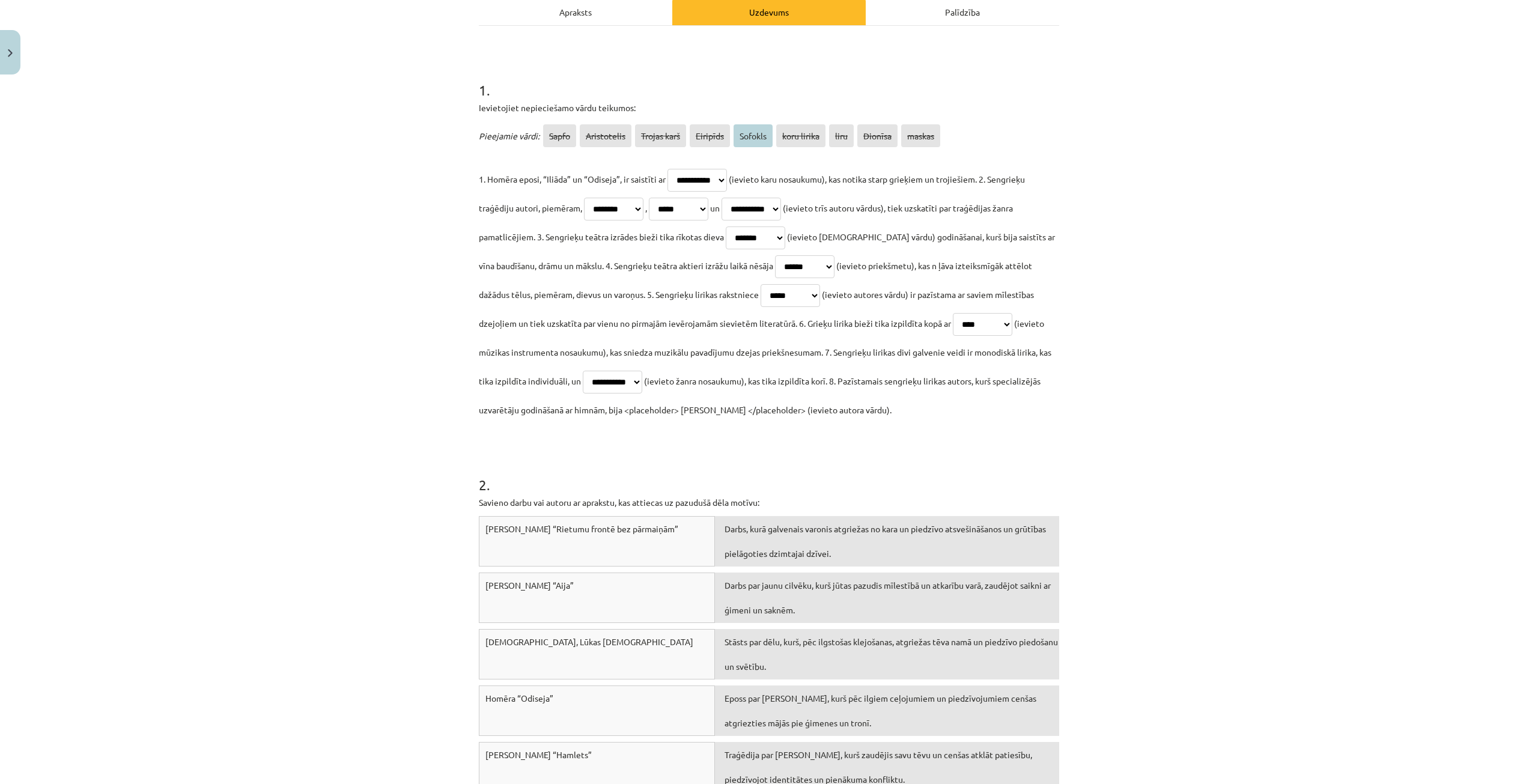
scroll to position [118, 0]
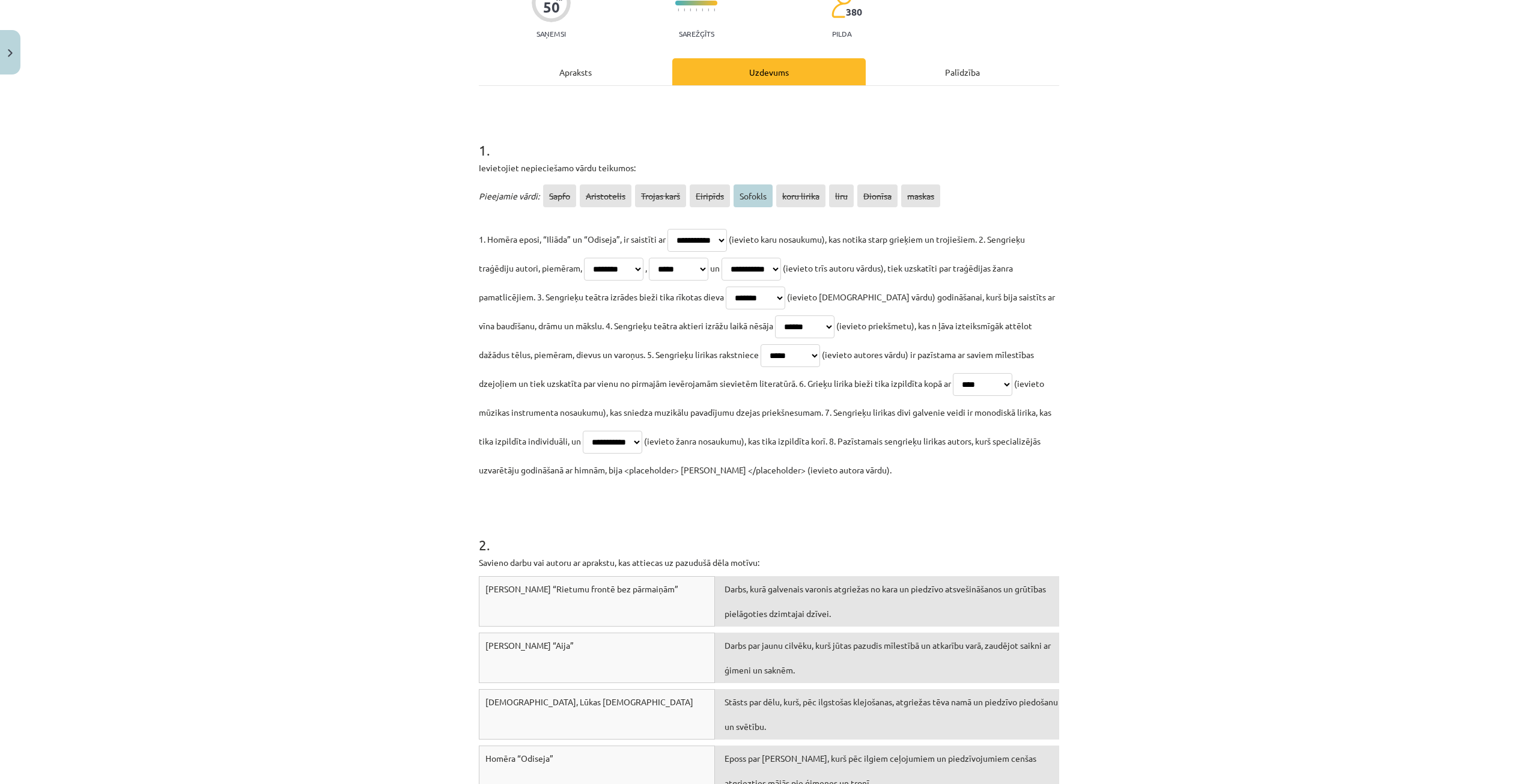
click at [769, 353] on select "**********" at bounding box center [790, 355] width 59 height 23
click at [761, 345] on select "**********" at bounding box center [790, 355] width 59 height 23
click at [761, 357] on select "**********" at bounding box center [790, 355] width 59 height 23
select select "*****"
click at [761, 345] on select "**********" at bounding box center [790, 355] width 59 height 23
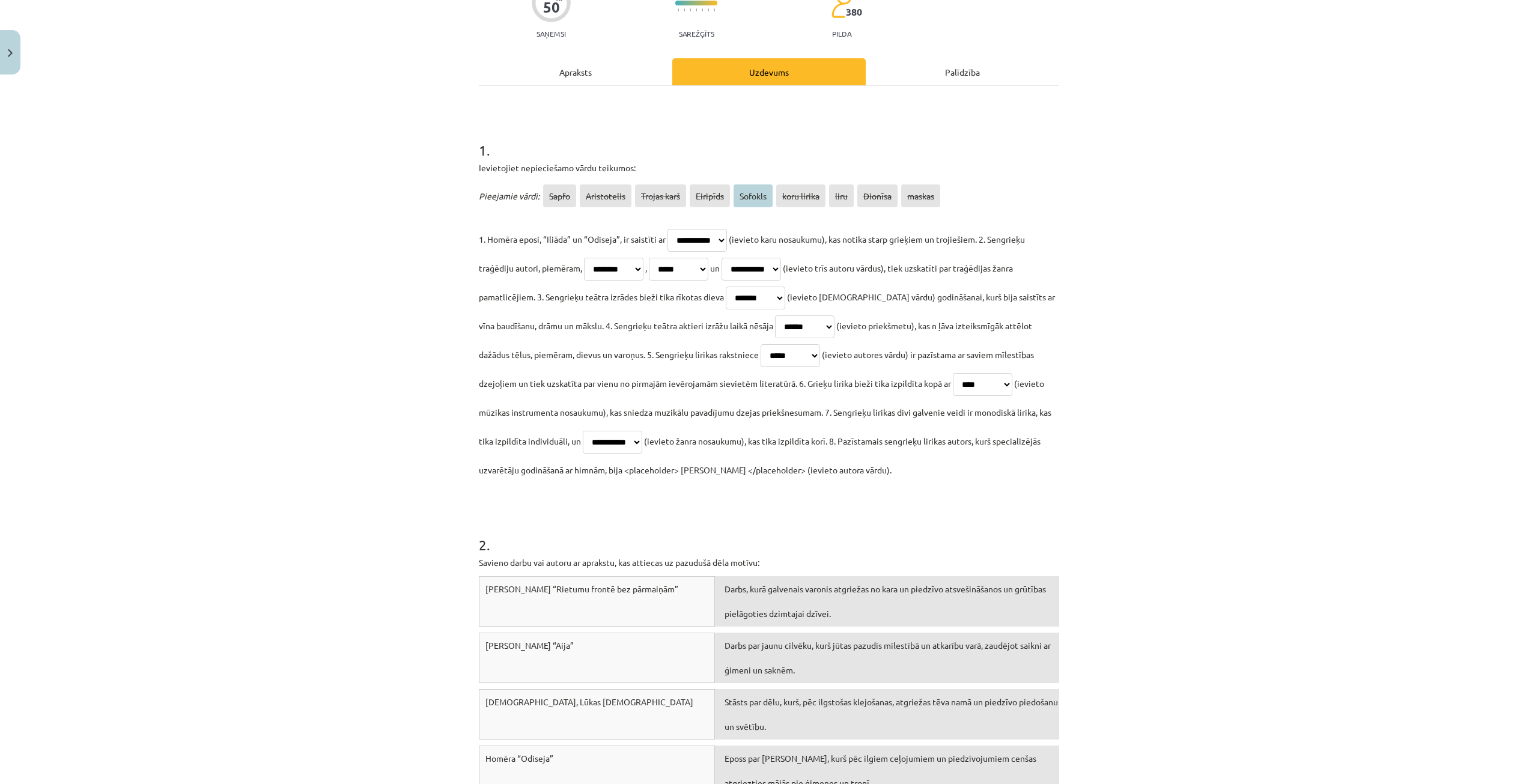
click at [700, 263] on select "**********" at bounding box center [679, 269] width 59 height 23
select select "*******"
click at [656, 258] on select "**********" at bounding box center [679, 269] width 59 height 23
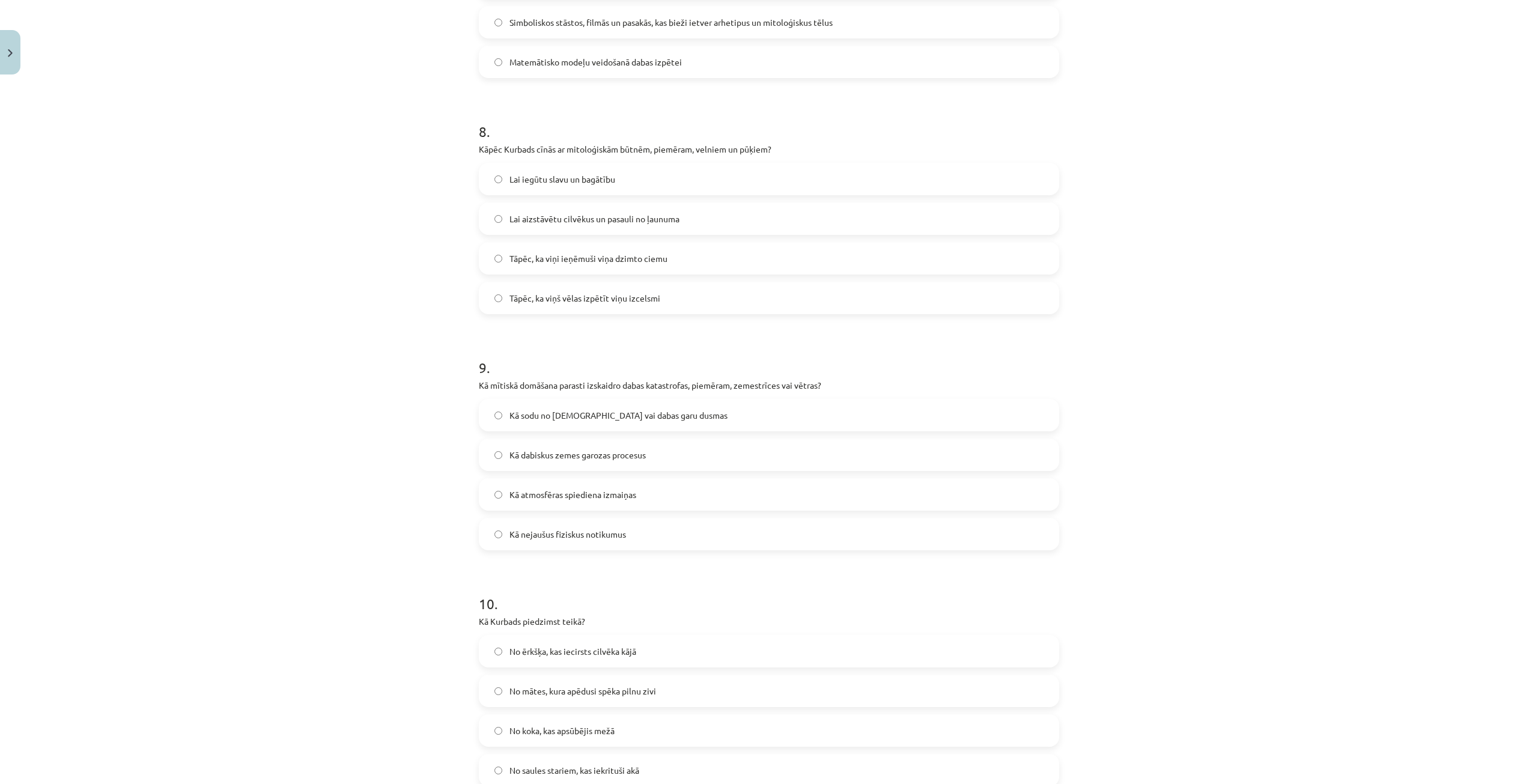
scroll to position [2221, 0]
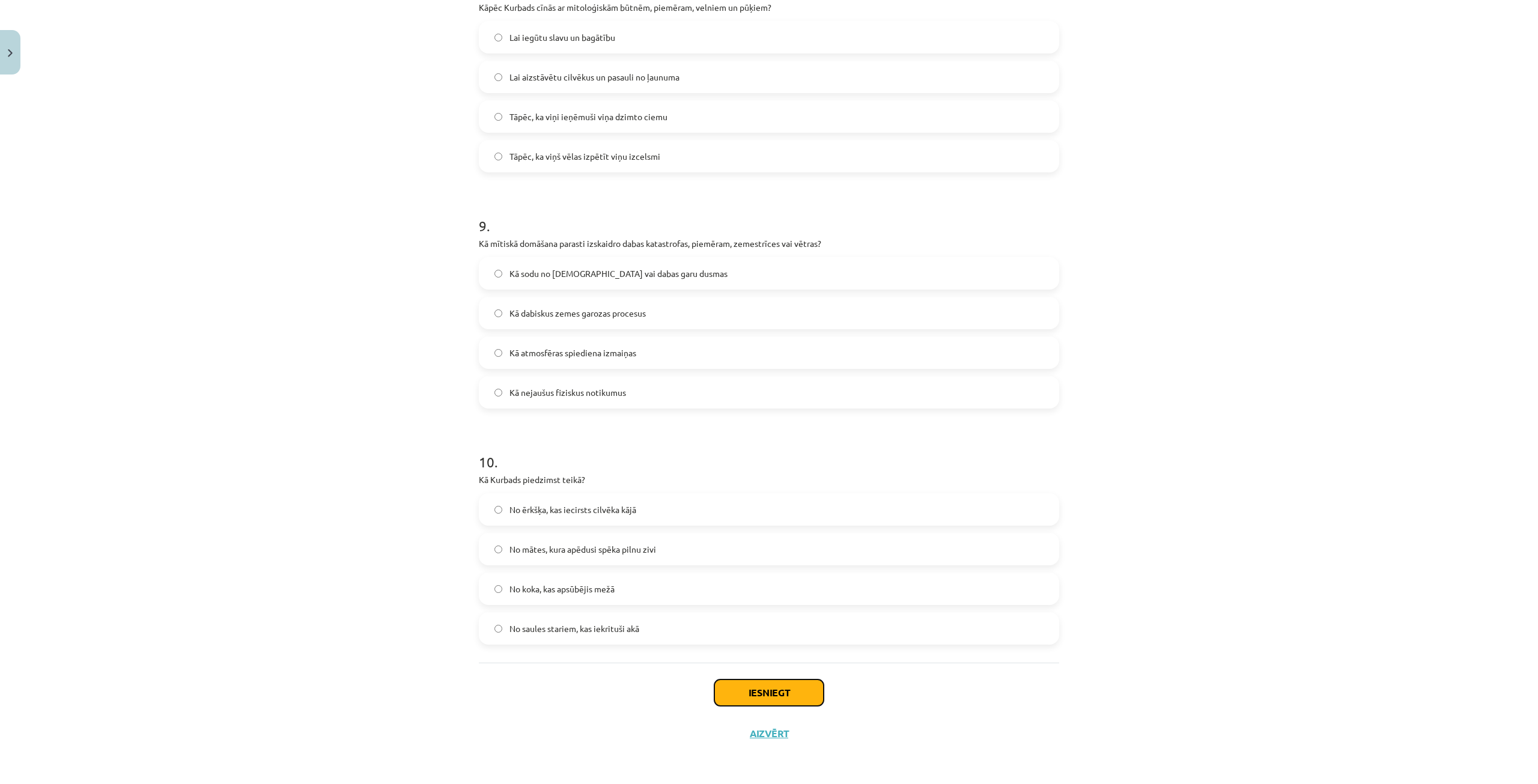
click at [784, 689] on button "Iesniegt" at bounding box center [769, 692] width 110 height 27
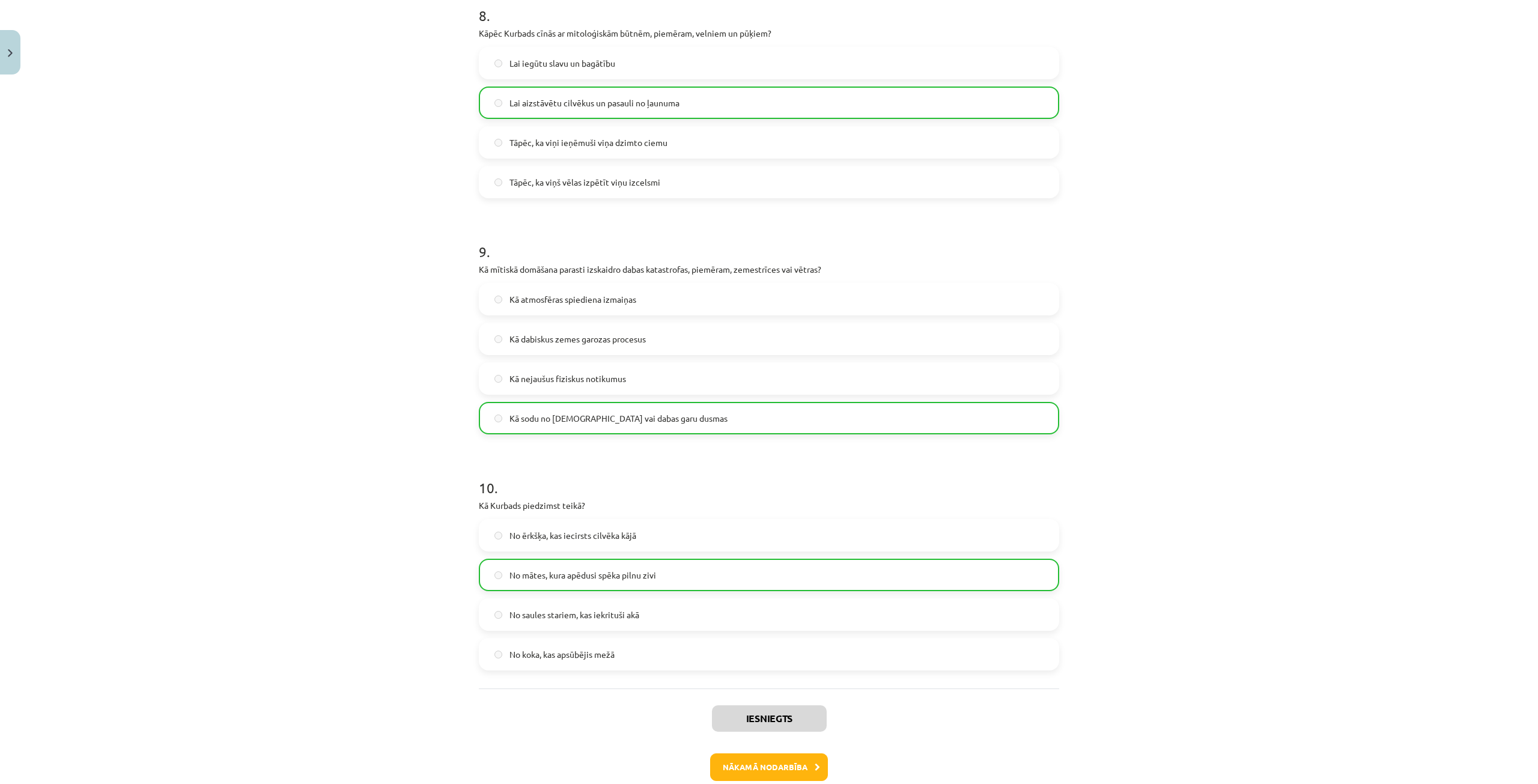
scroll to position [2259, 0]
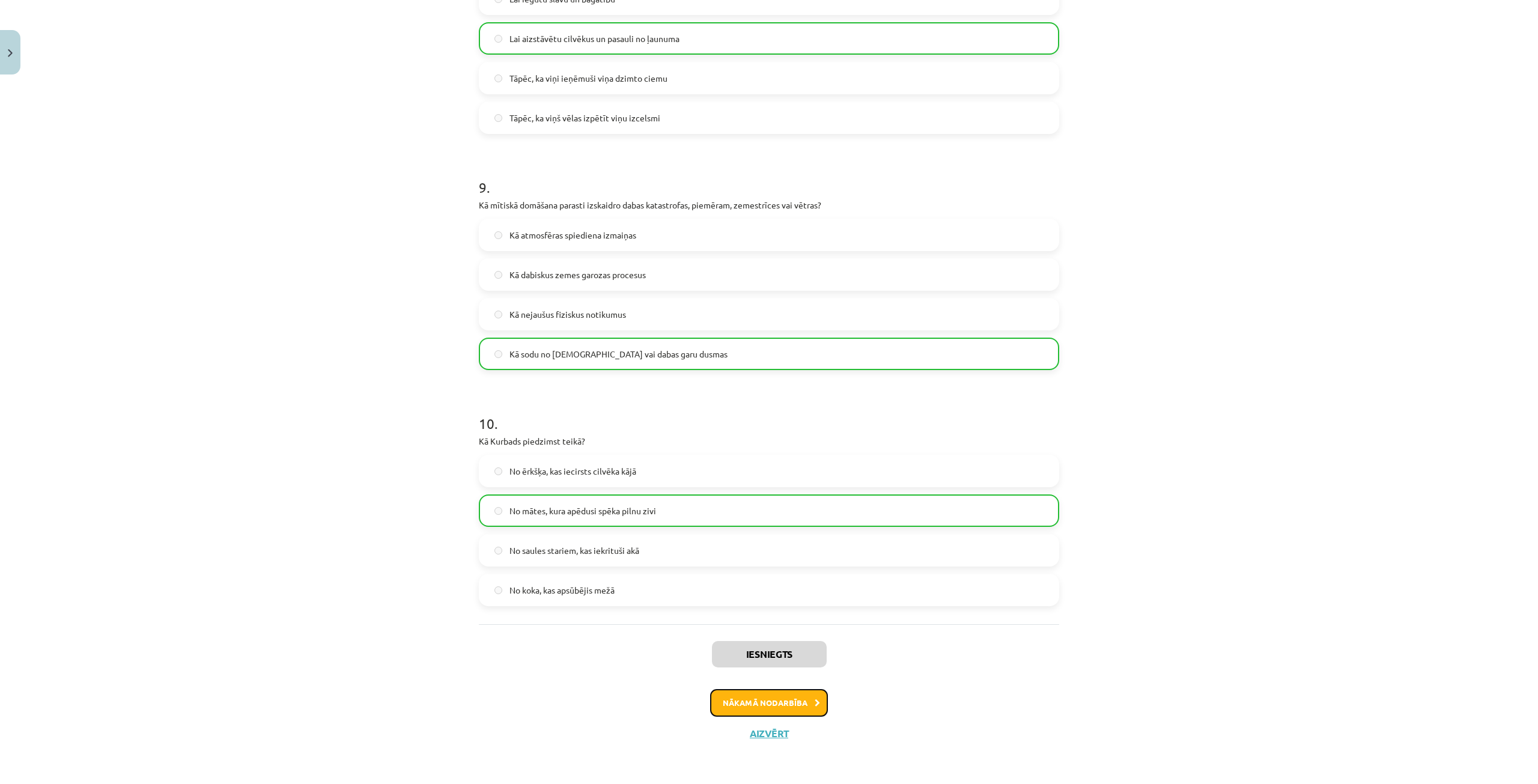
click at [803, 702] on button "Nākamā nodarbība" at bounding box center [769, 703] width 118 height 28
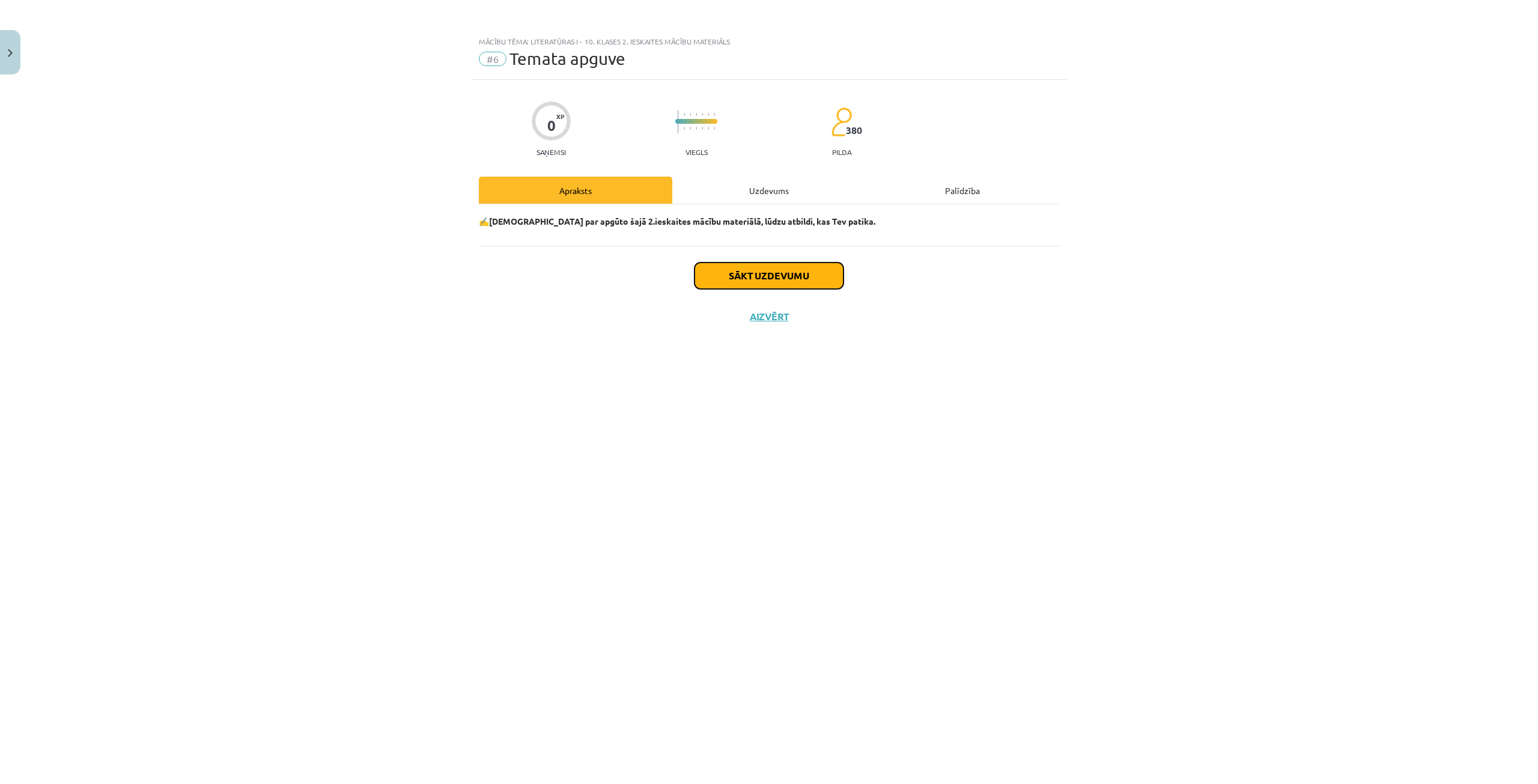
click at [803, 269] on button "Sākt uzdevumu" at bounding box center [769, 275] width 149 height 27
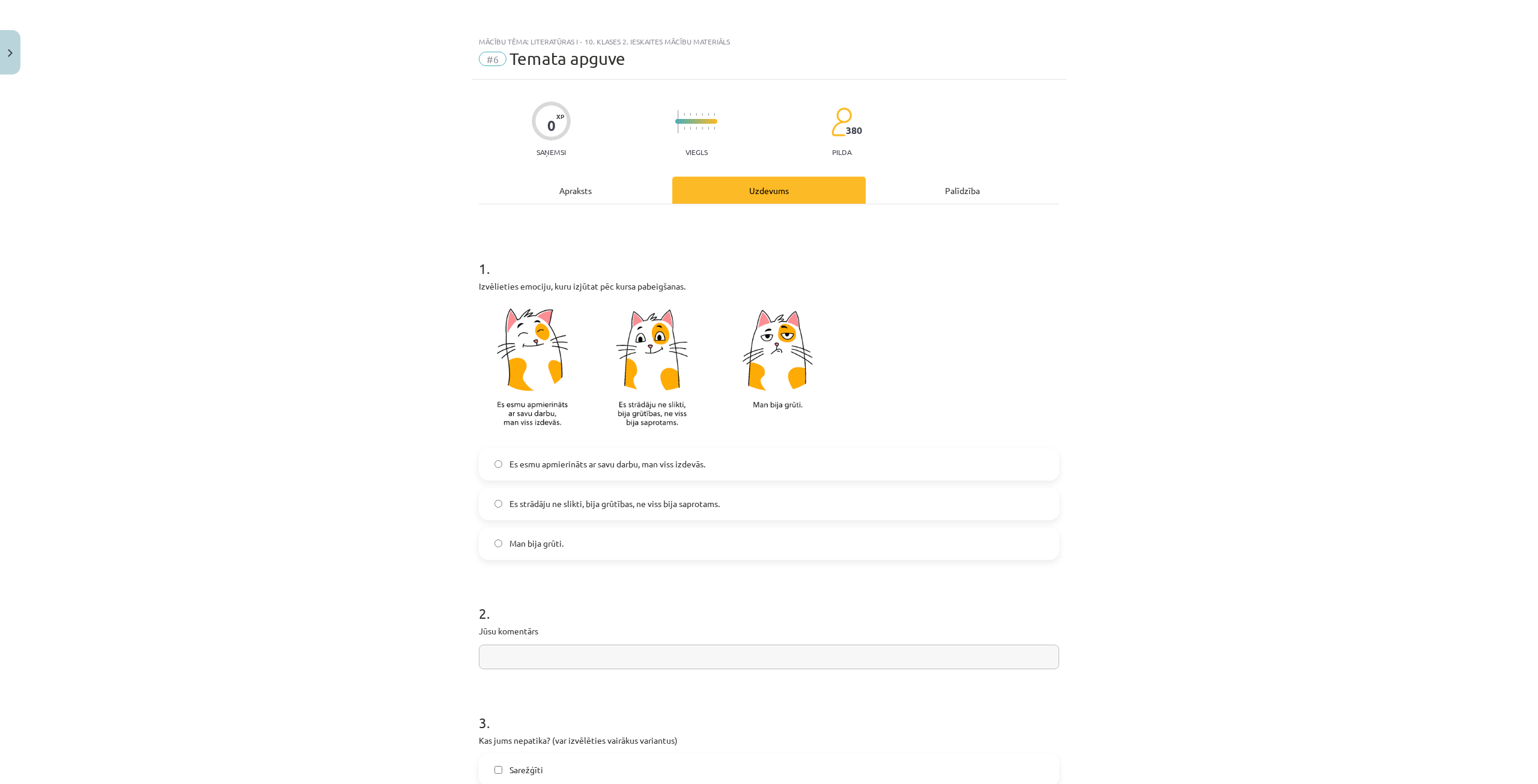
click at [661, 498] on span "Es strādāju ne slikti, bija grūtības, ne viss bija saprotams." at bounding box center [614, 504] width 210 height 13
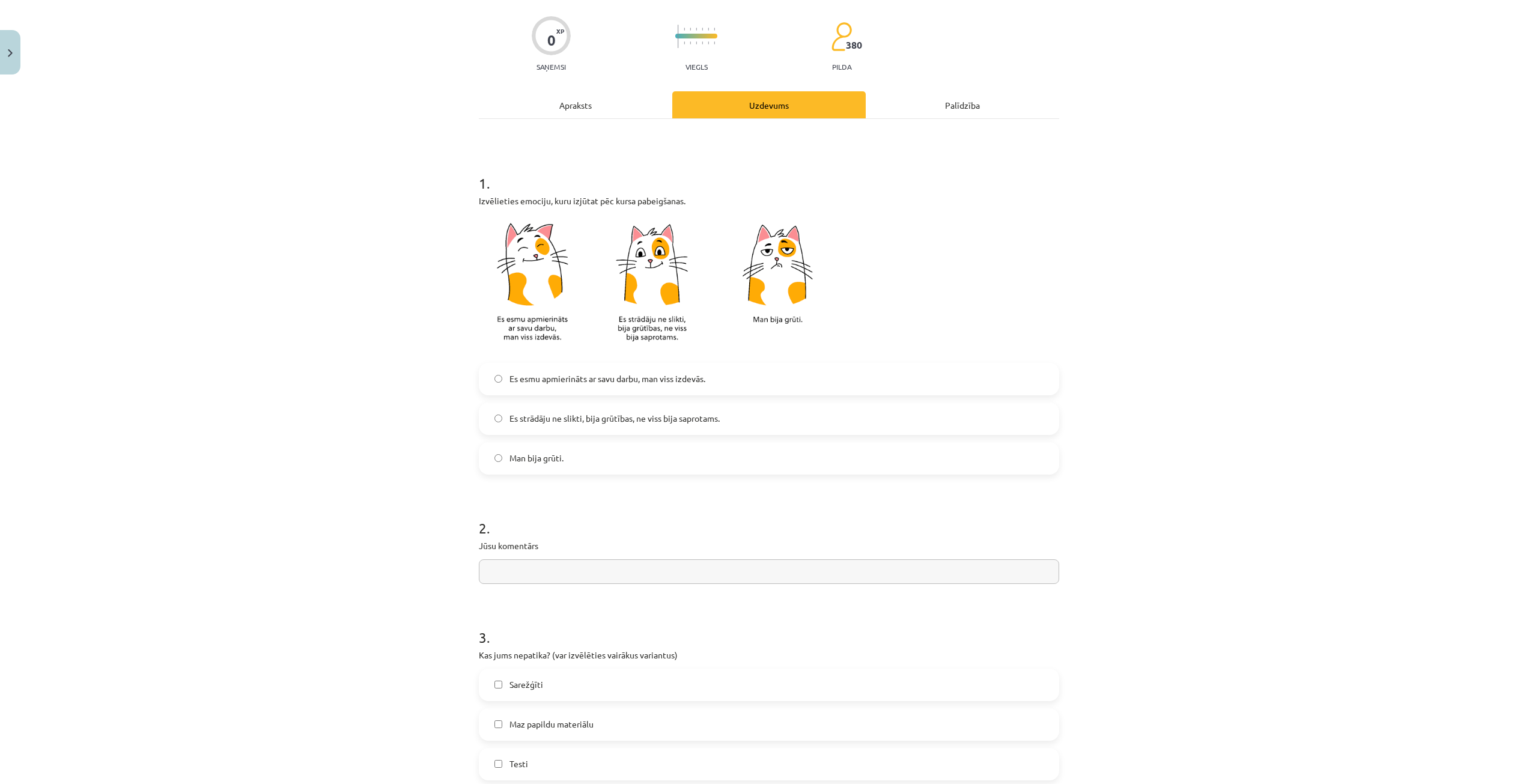
scroll to position [120, 0]
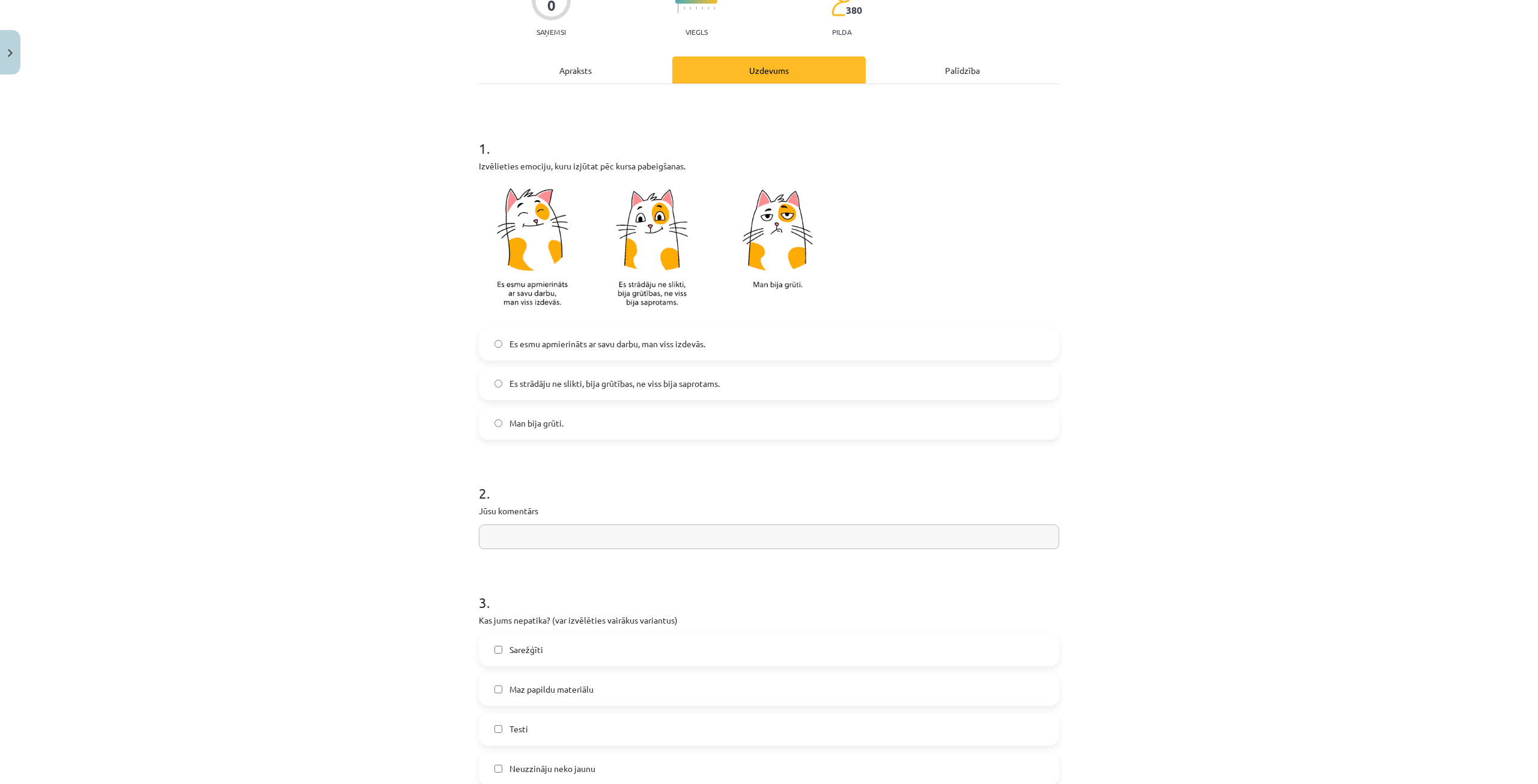
click at [538, 545] on input "text" at bounding box center [769, 536] width 581 height 25
type input "*"
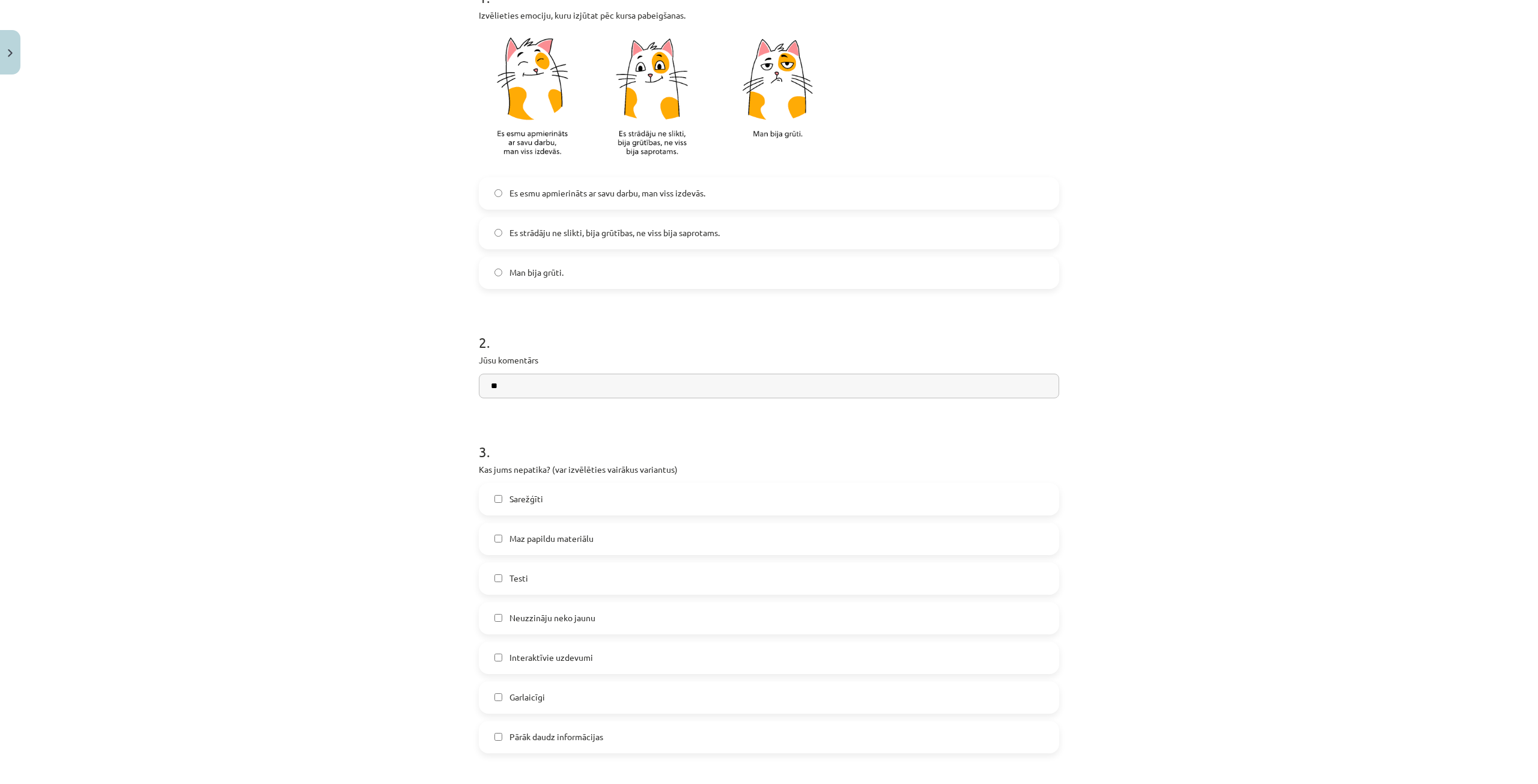
scroll to position [300, 0]
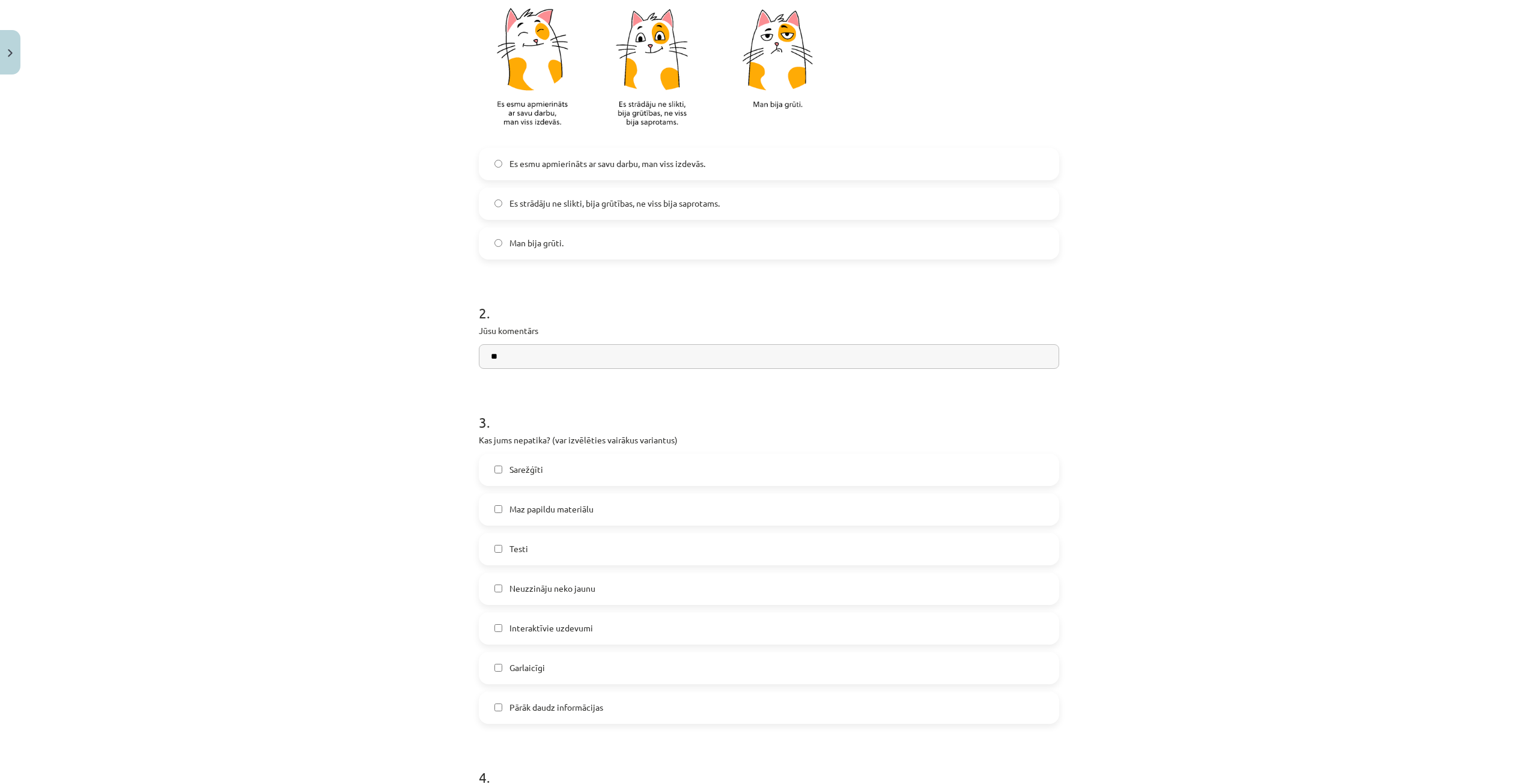
type input "**"
click at [553, 464] on label "Sarežģīti" at bounding box center [769, 470] width 578 height 30
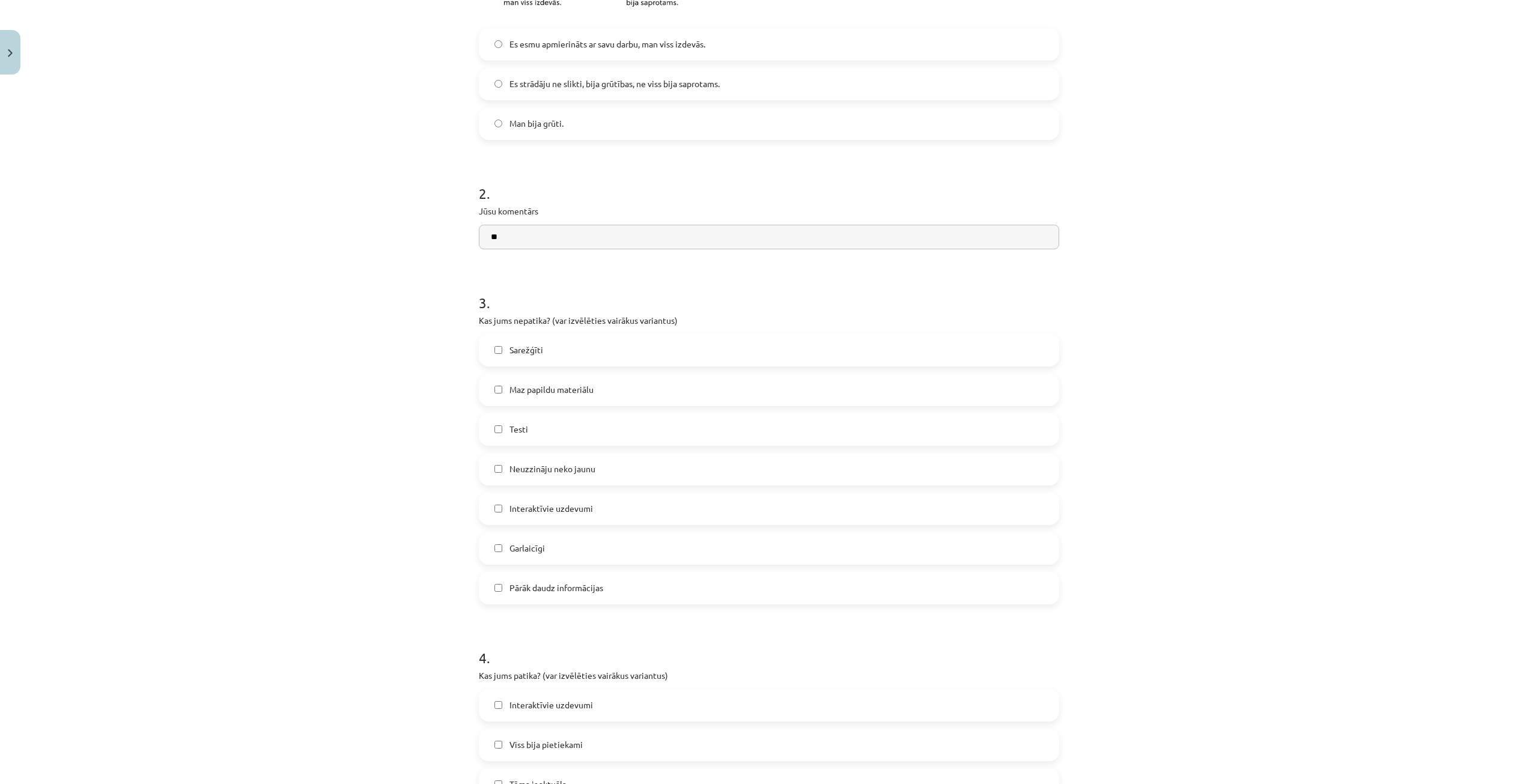
scroll to position [421, 0]
click at [549, 542] on label "Garlaicīgi" at bounding box center [769, 548] width 578 height 30
click at [550, 546] on label "Garlaicīgi" at bounding box center [769, 548] width 578 height 30
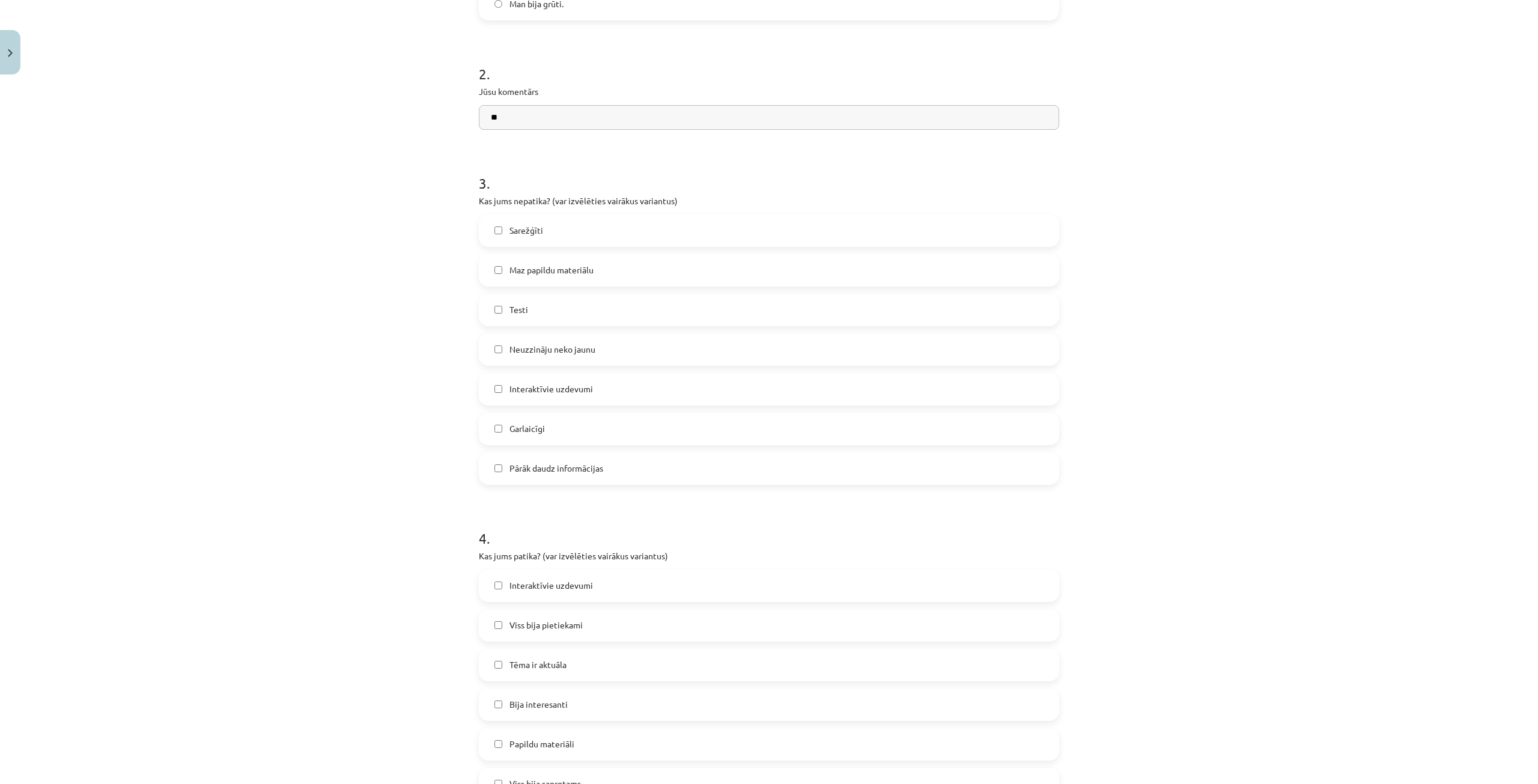
scroll to position [541, 0]
click at [591, 472] on span "Pārāk daudz informācijas" at bounding box center [556, 467] width 94 height 13
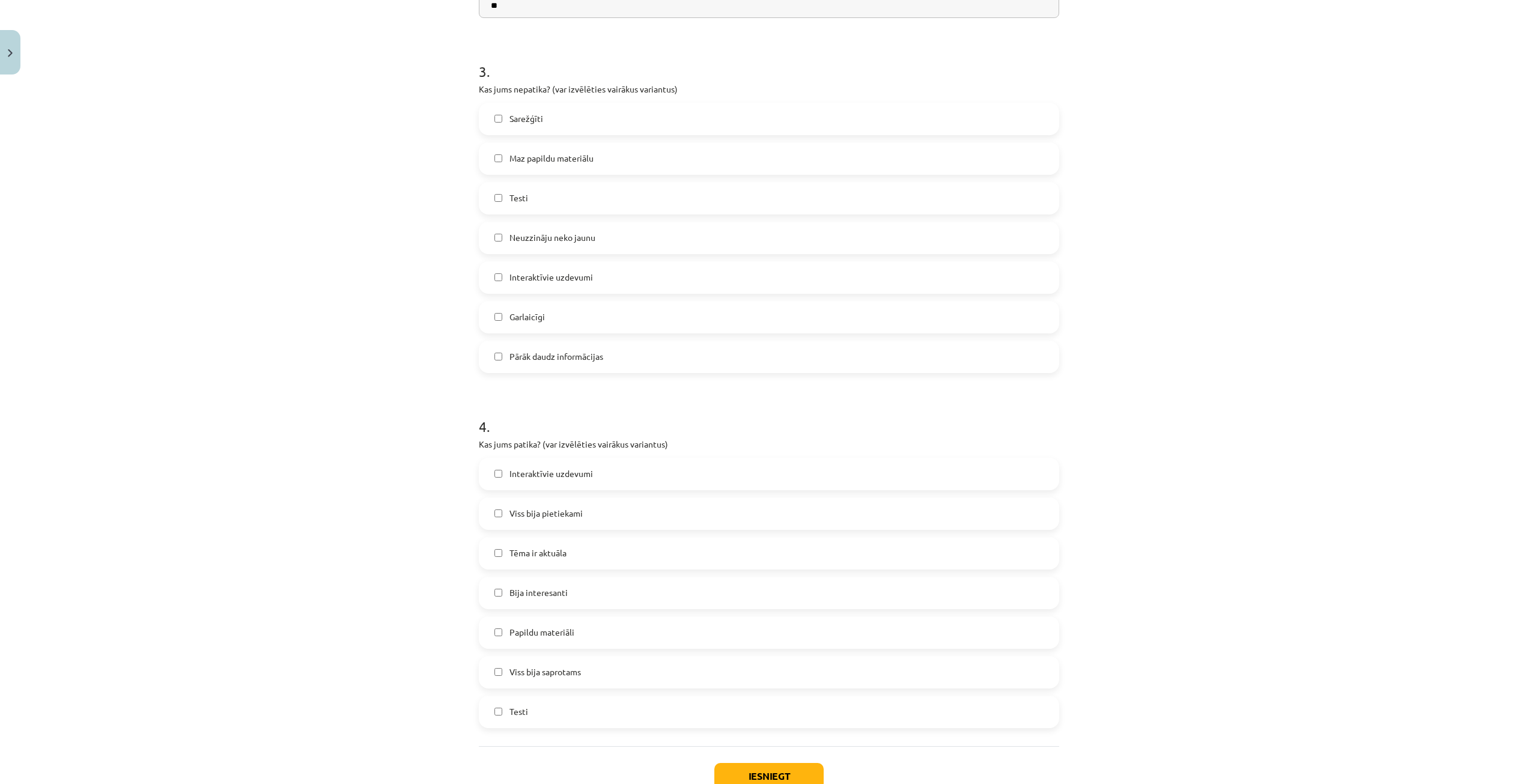
scroll to position [721, 0]
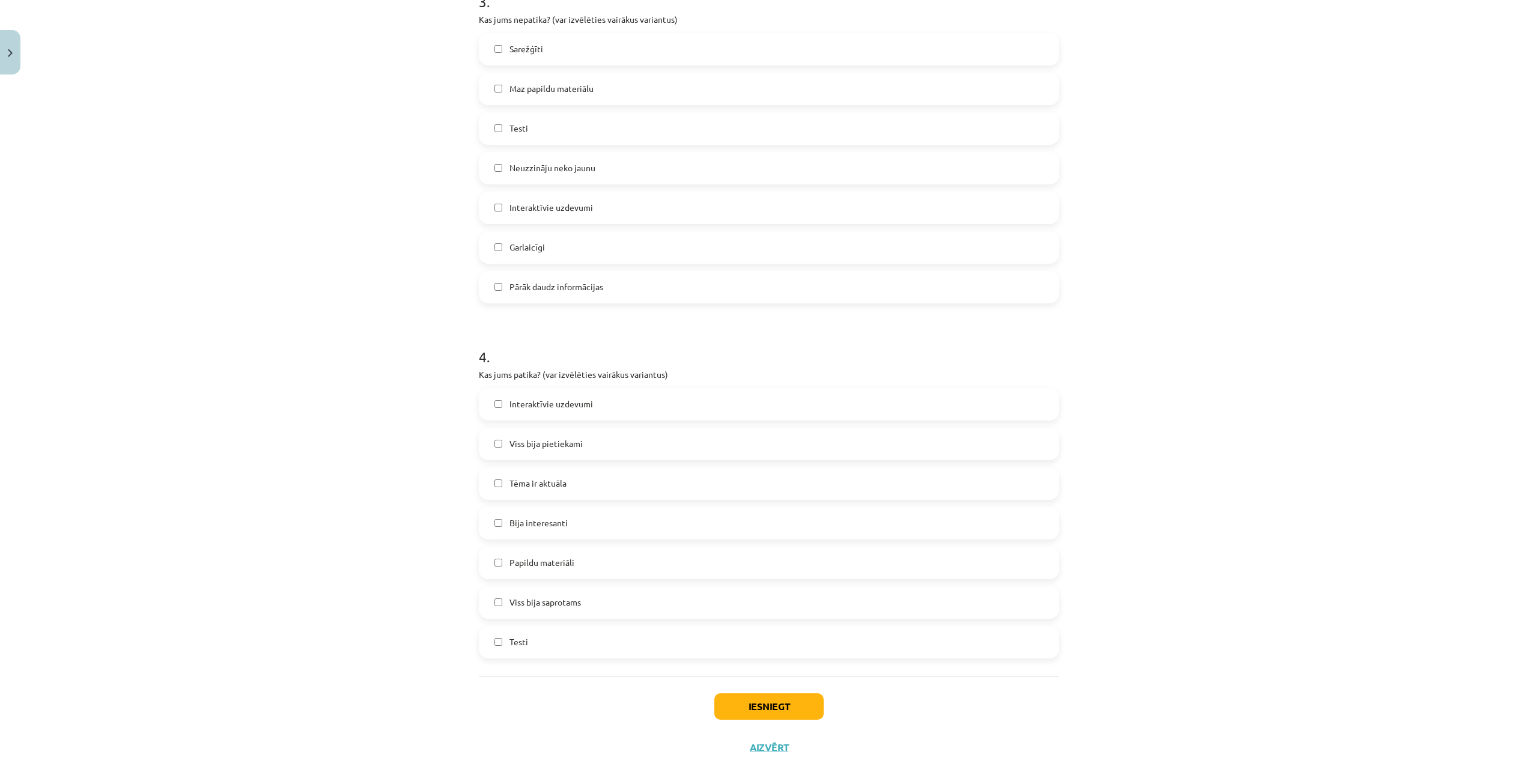
click at [578, 641] on label "Testi" at bounding box center [769, 642] width 578 height 30
click at [744, 715] on button "Iesniegt" at bounding box center [769, 706] width 110 height 27
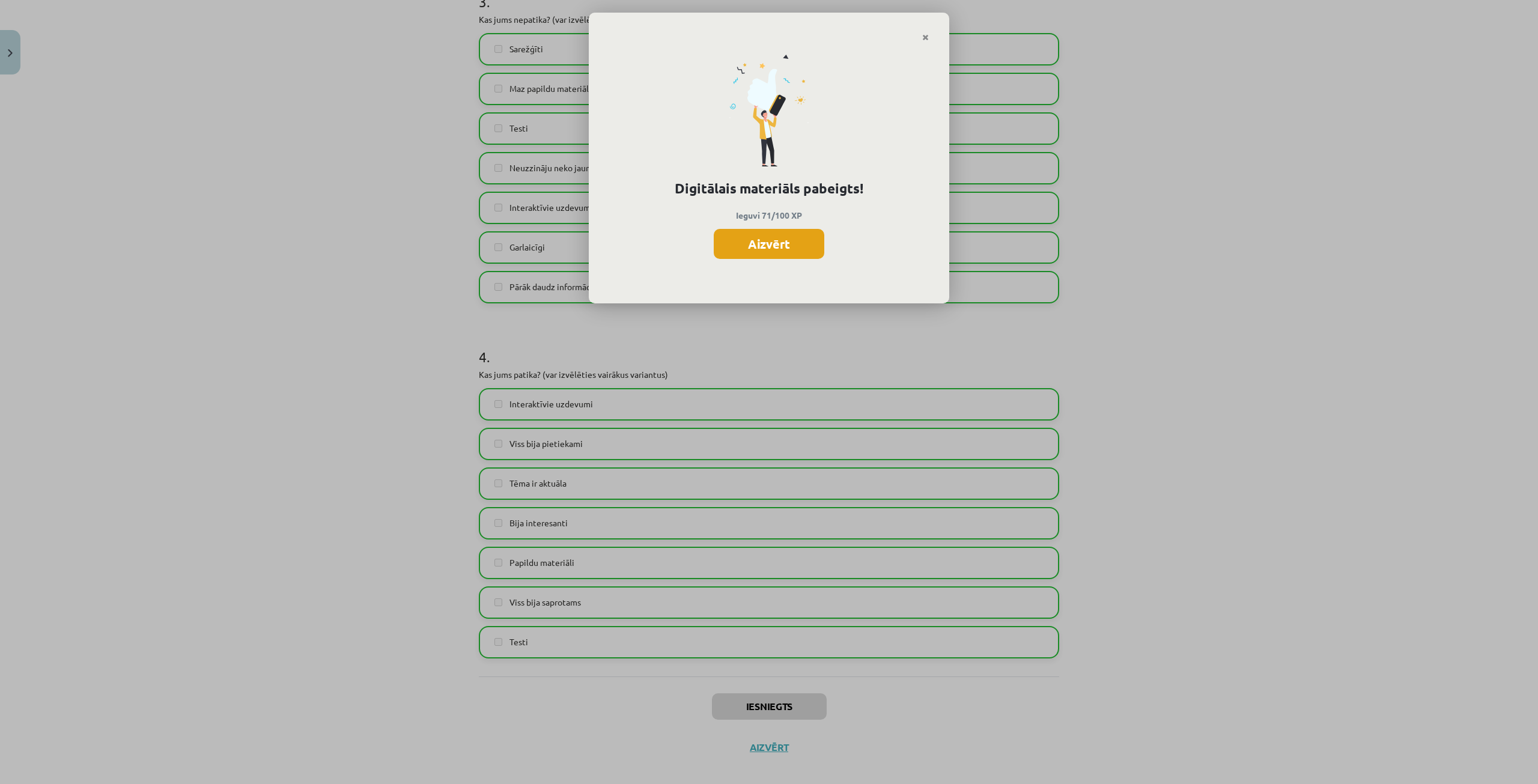
click at [762, 238] on button "Aizvērt" at bounding box center [769, 244] width 111 height 30
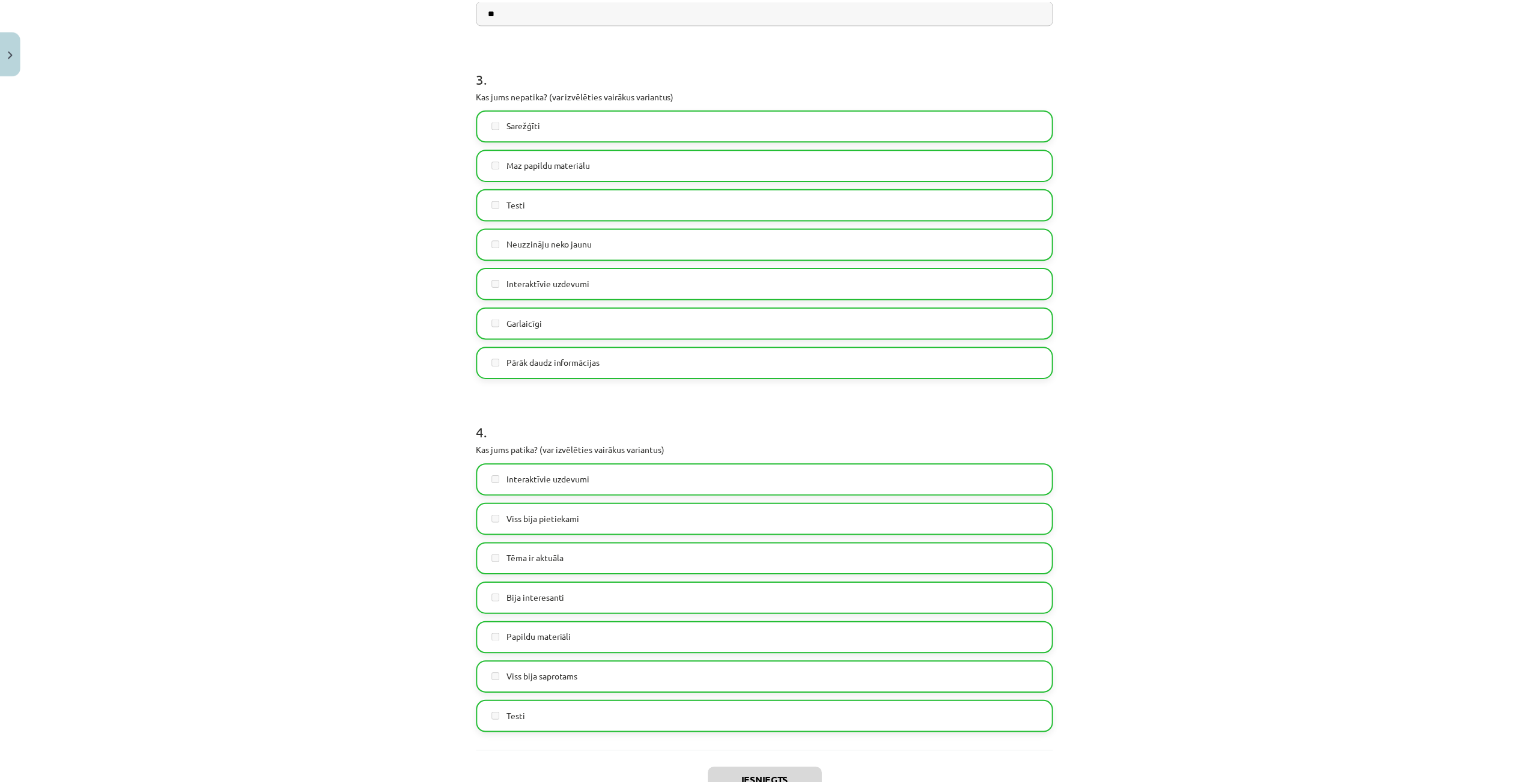
scroll to position [600, 0]
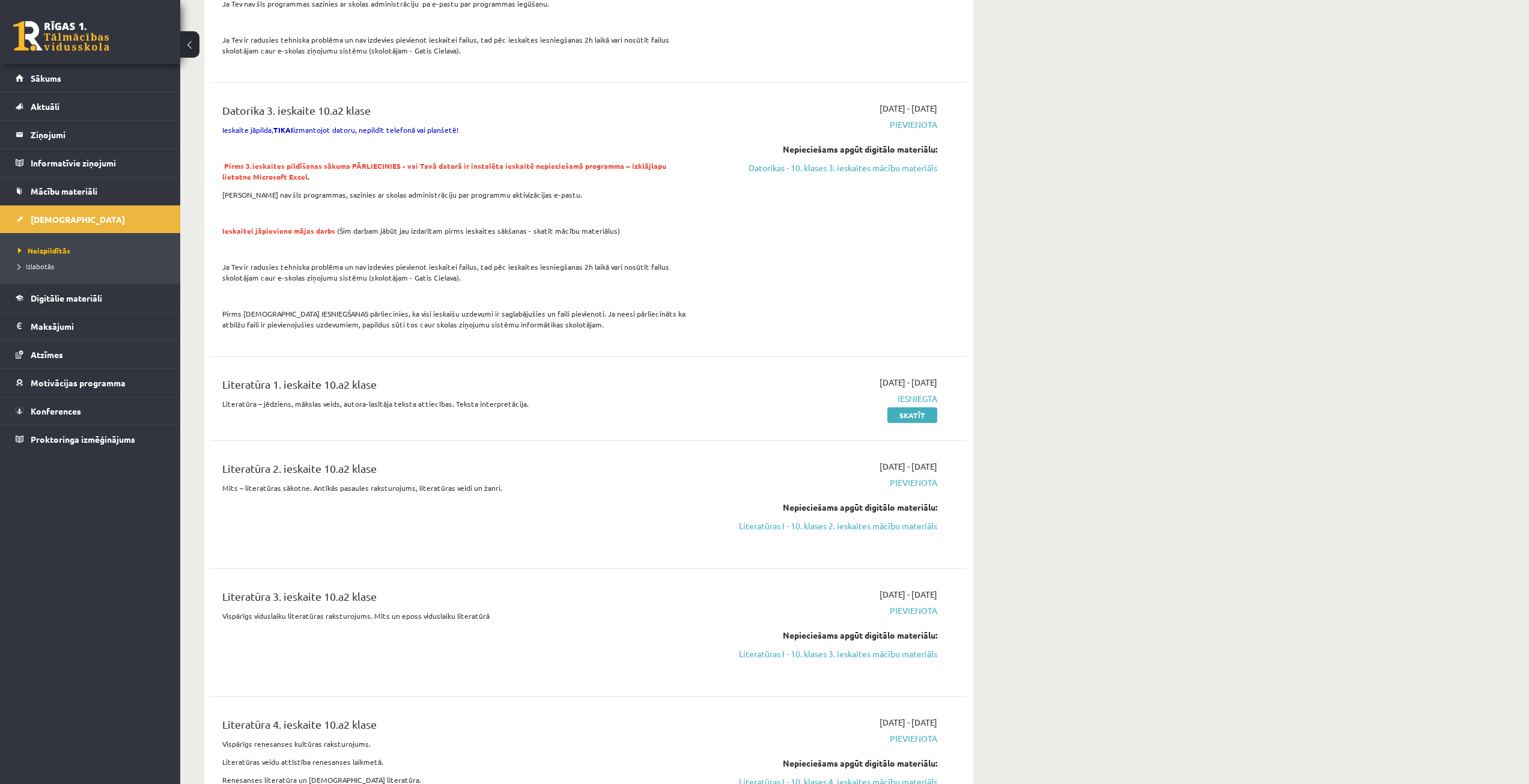
scroll to position [481, 0]
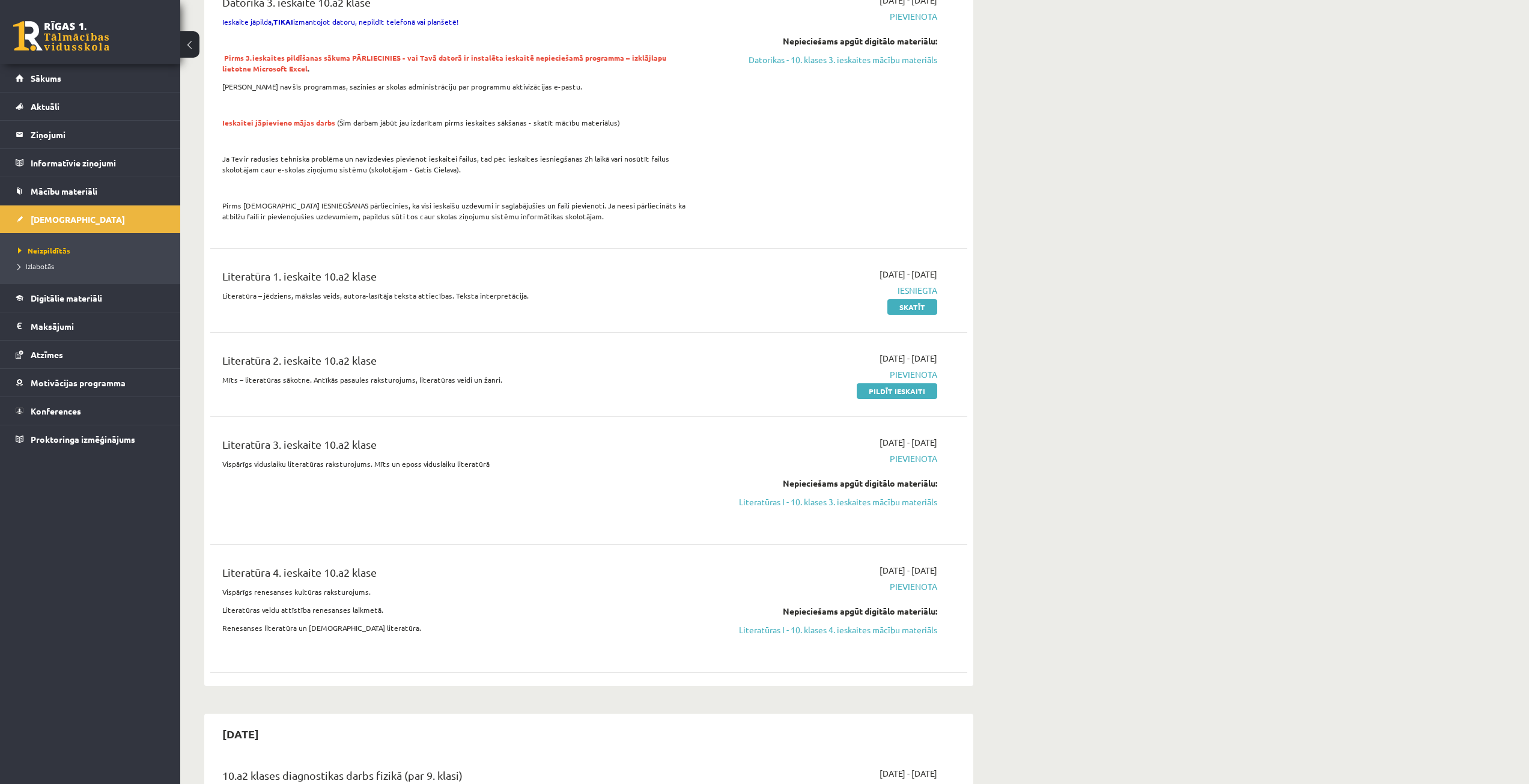
scroll to position [661, 0]
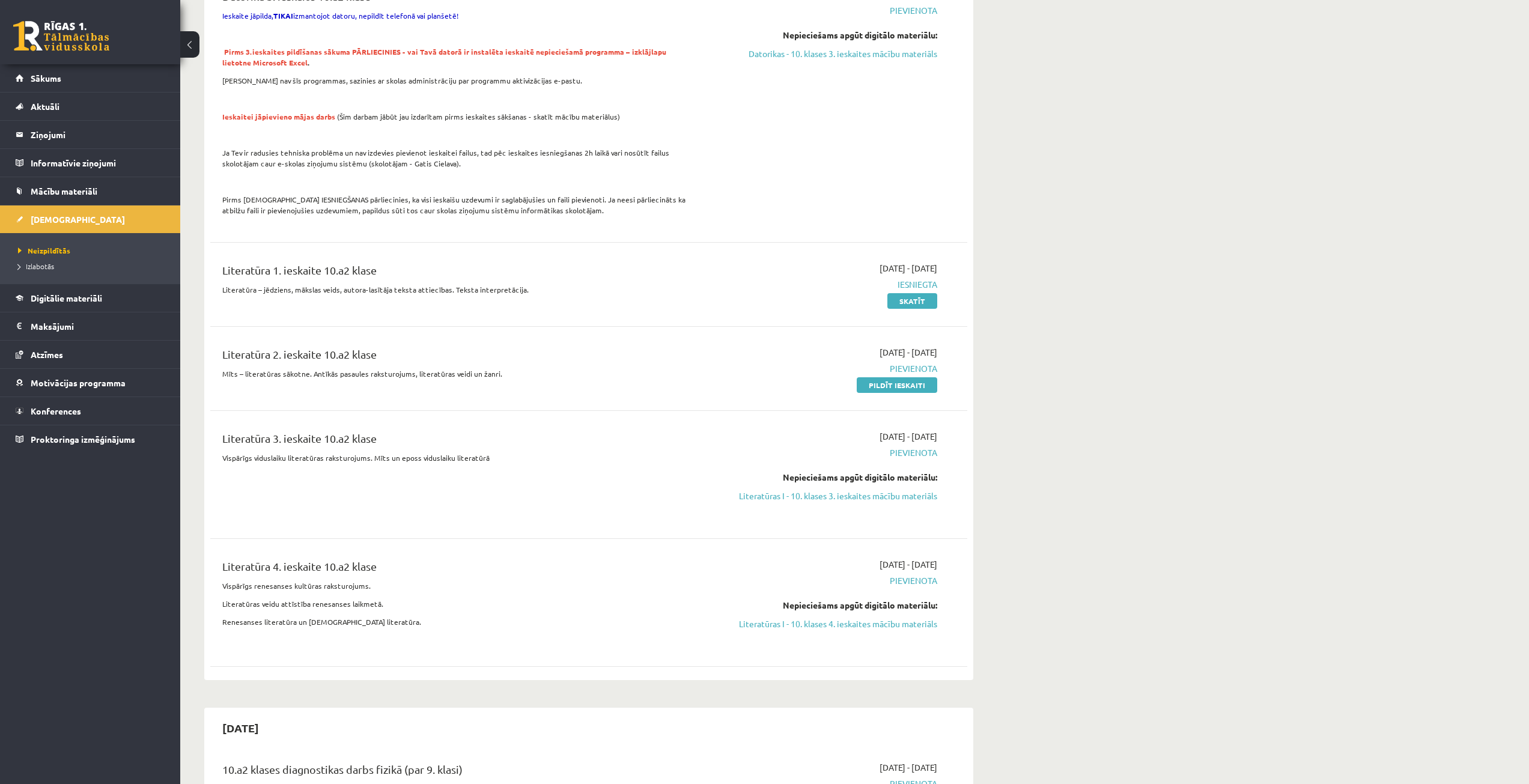
click at [903, 377] on link "Pildīt ieskaiti" at bounding box center [898, 385] width 81 height 16
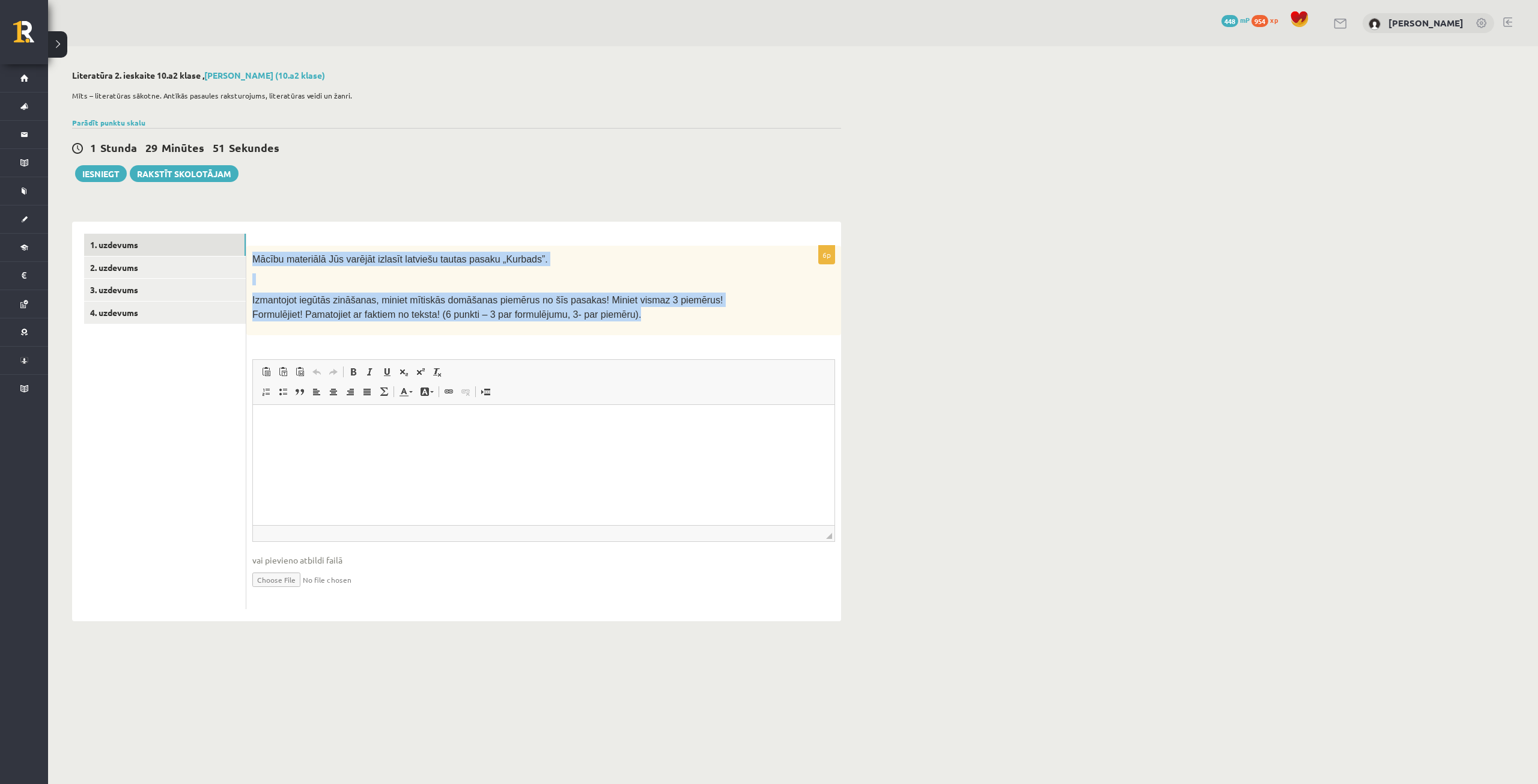
drag, startPoint x: 251, startPoint y: 253, endPoint x: 748, endPoint y: 320, distance: 501.5
click at [748, 320] on div "Mācību materiālā Jūs varējāt izlasīt latviešu tautas pasaku „Kurbads”. Izmantoj…" at bounding box center [543, 290] width 595 height 90
copy div "Mācību materiālā Jūs varējāt izlasīt latviešu tautas pasaku „Kurbads”. Izmantoj…"
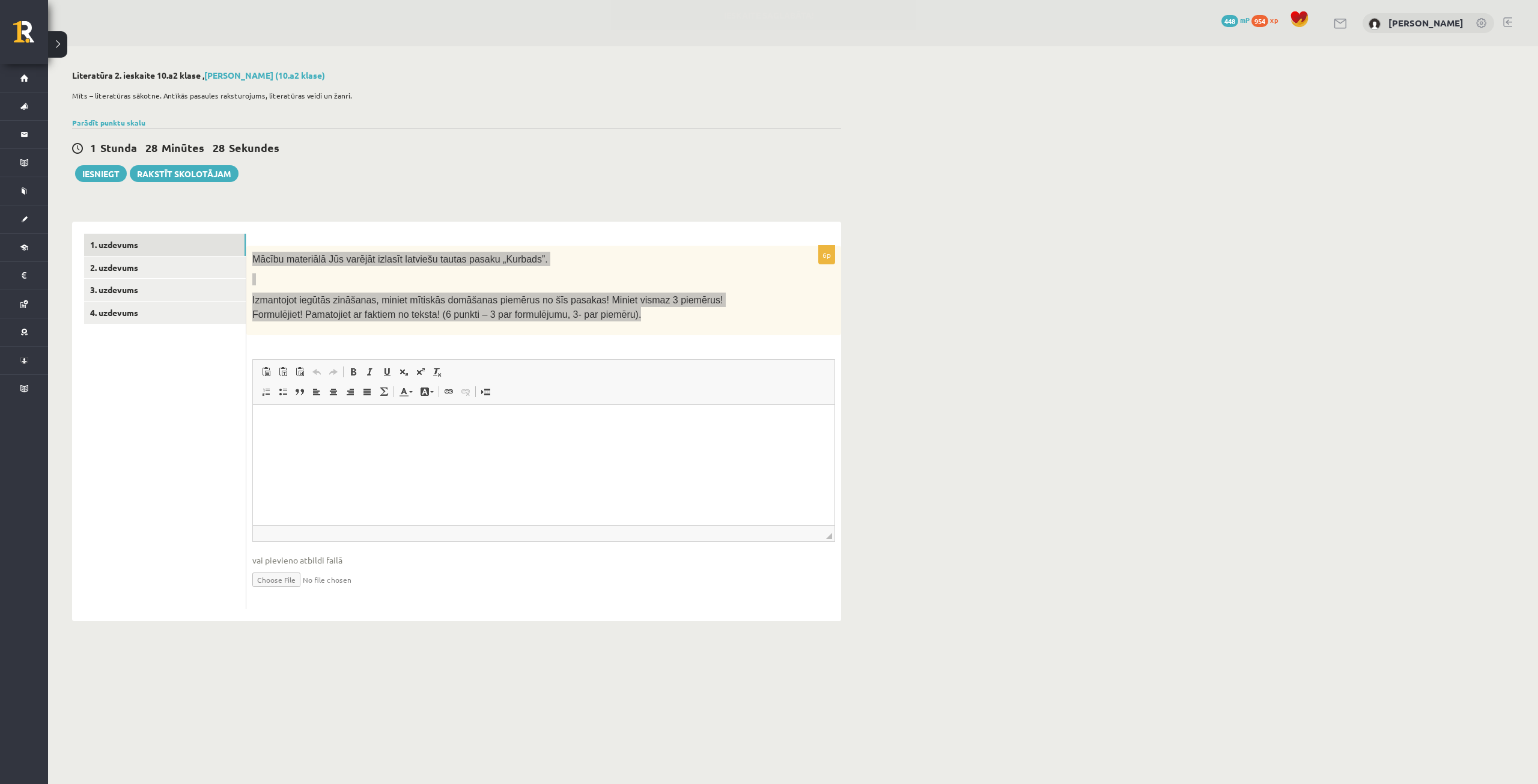
click at [586, 441] on html at bounding box center [543, 422] width 582 height 37
click at [391, 415] on html at bounding box center [543, 422] width 582 height 37
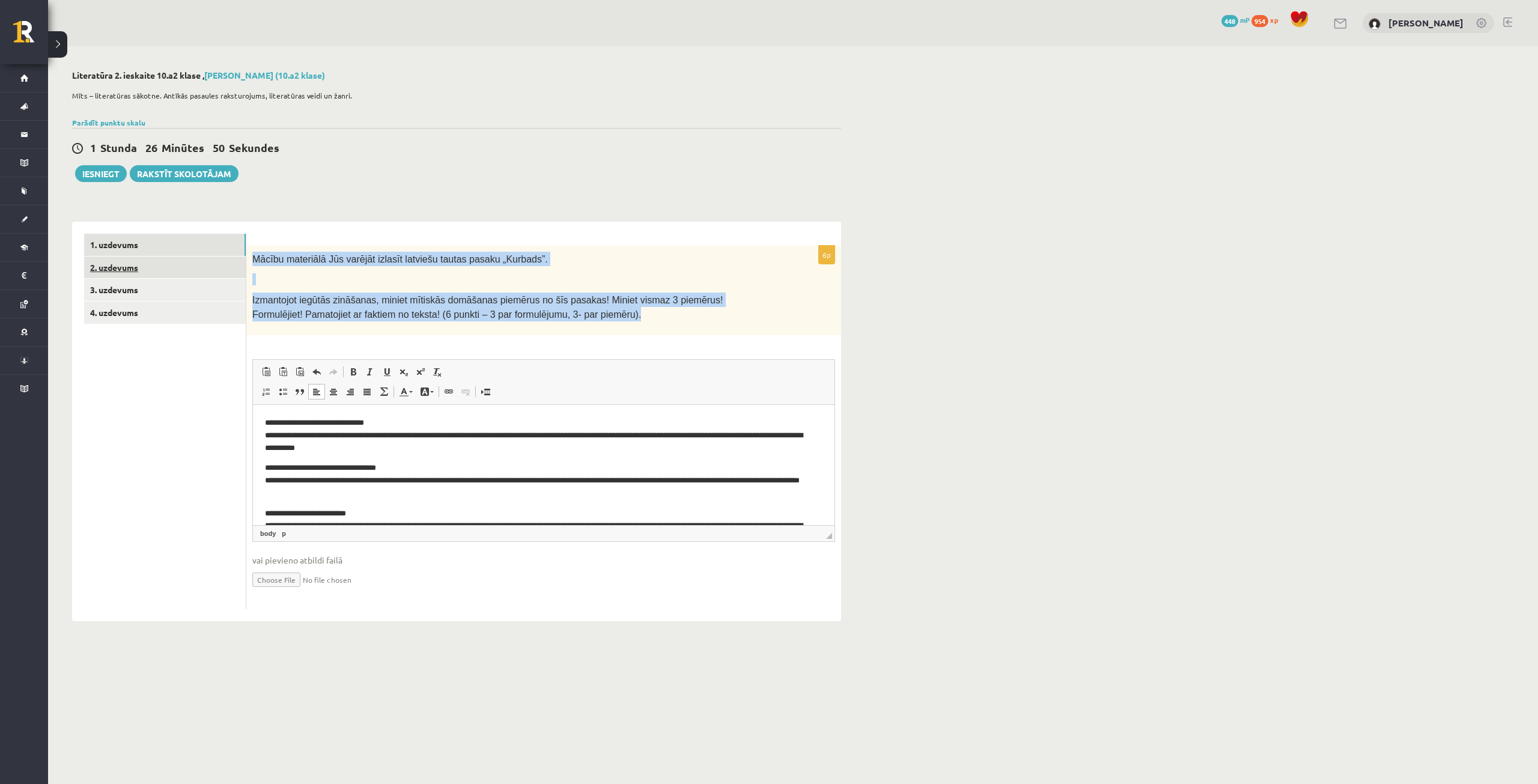
click at [138, 272] on link "2. uzdevums" at bounding box center [165, 268] width 162 height 23
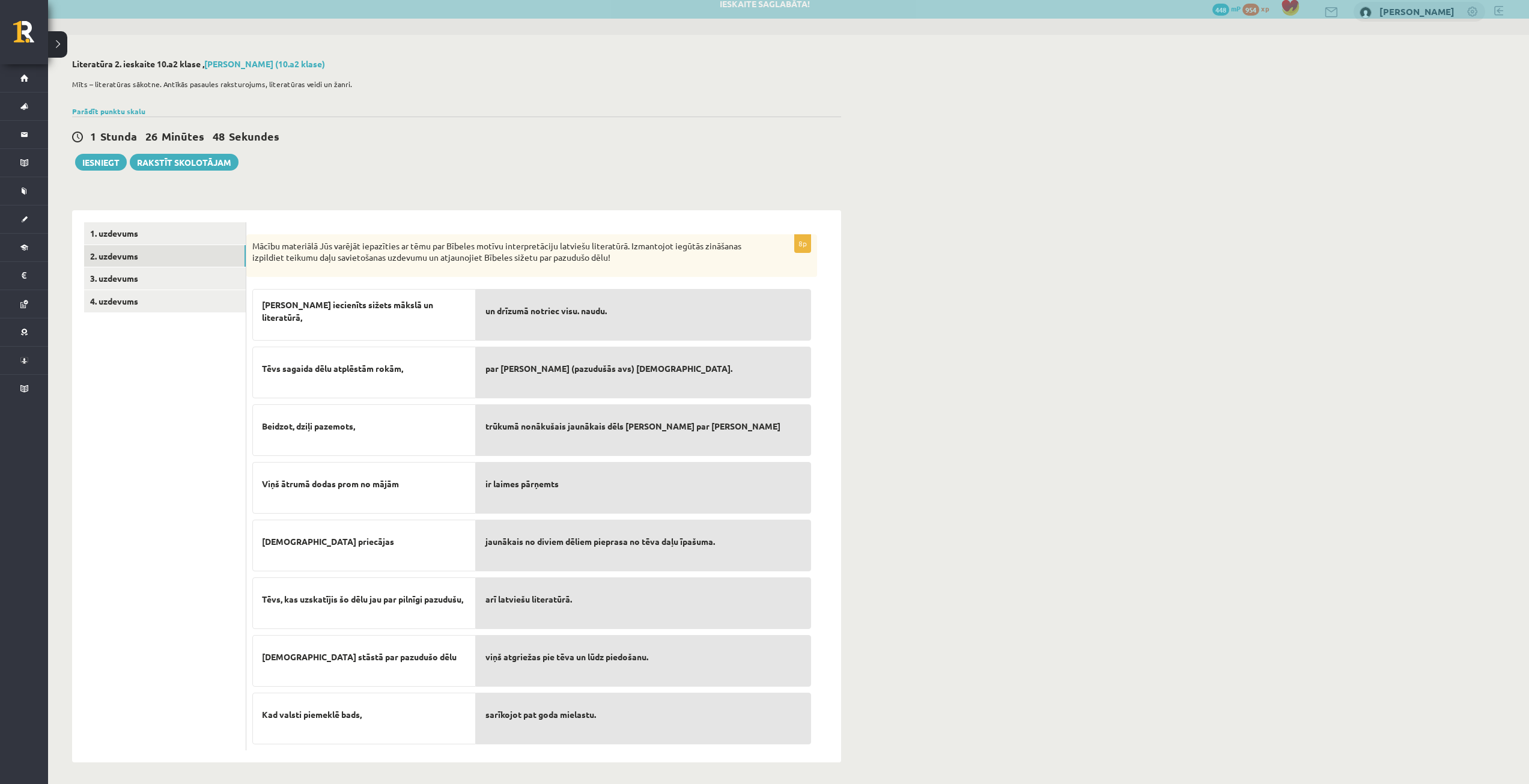
scroll to position [15, 0]
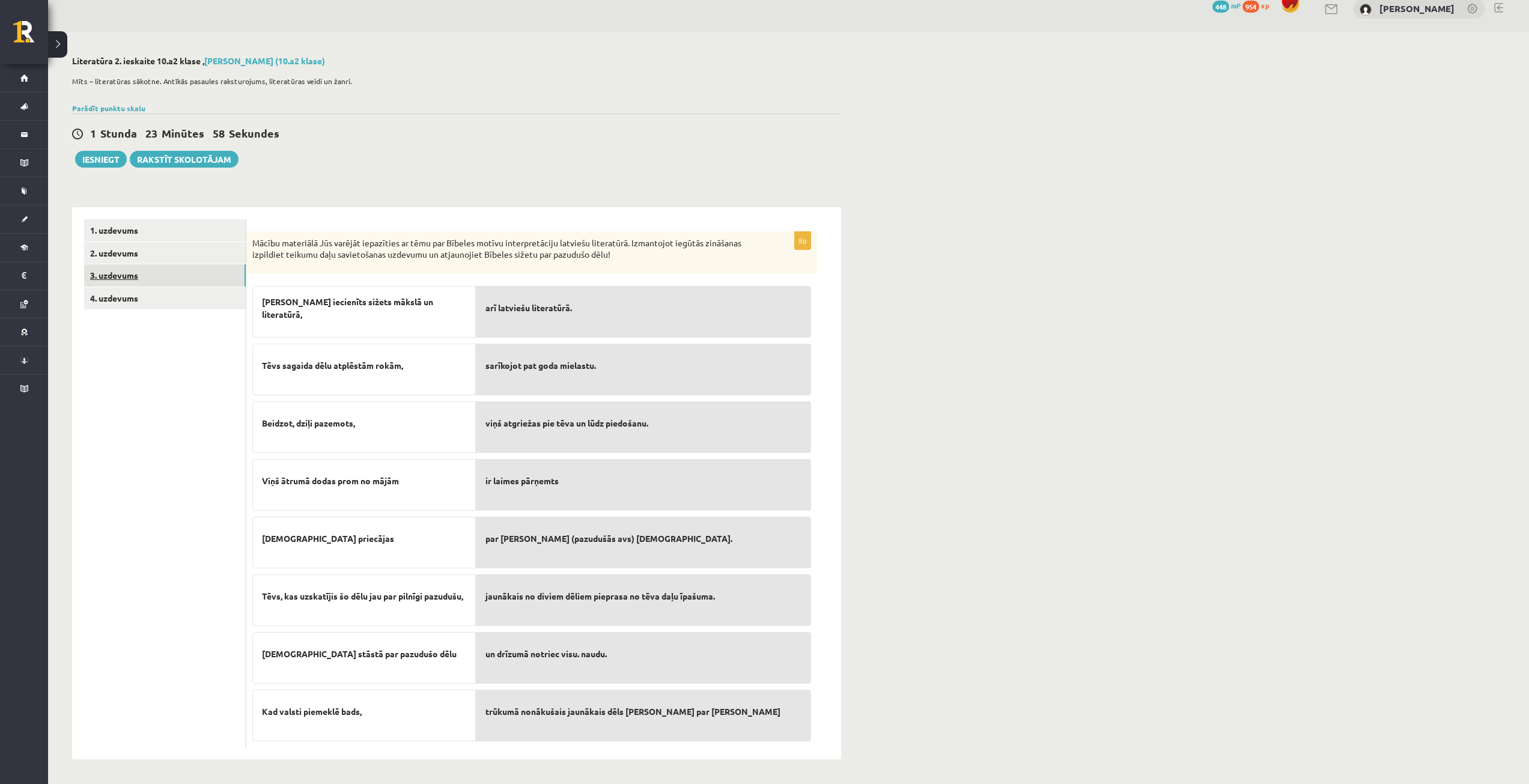
click at [121, 277] on link "3. uzdevums" at bounding box center [165, 275] width 162 height 23
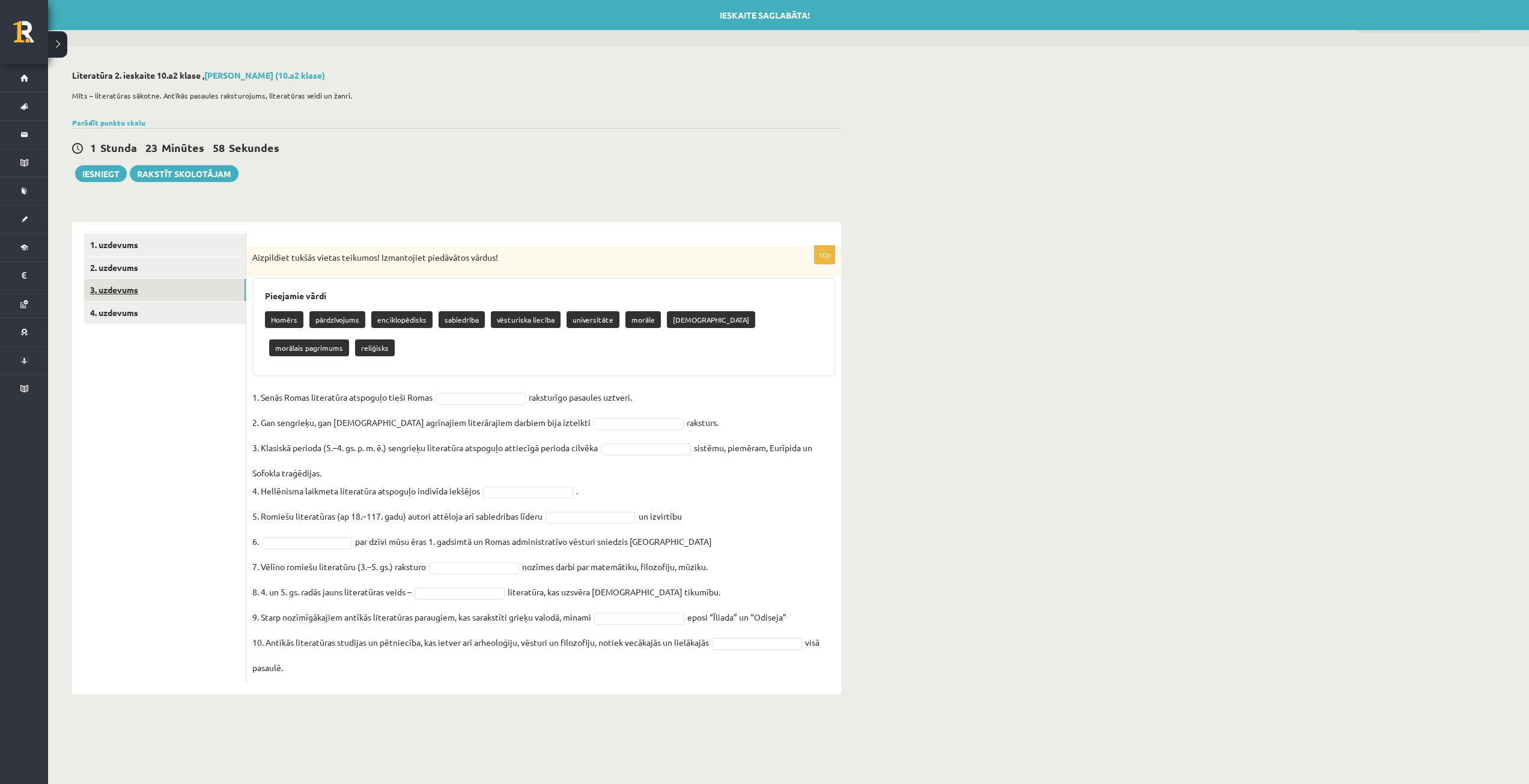
scroll to position [0, 0]
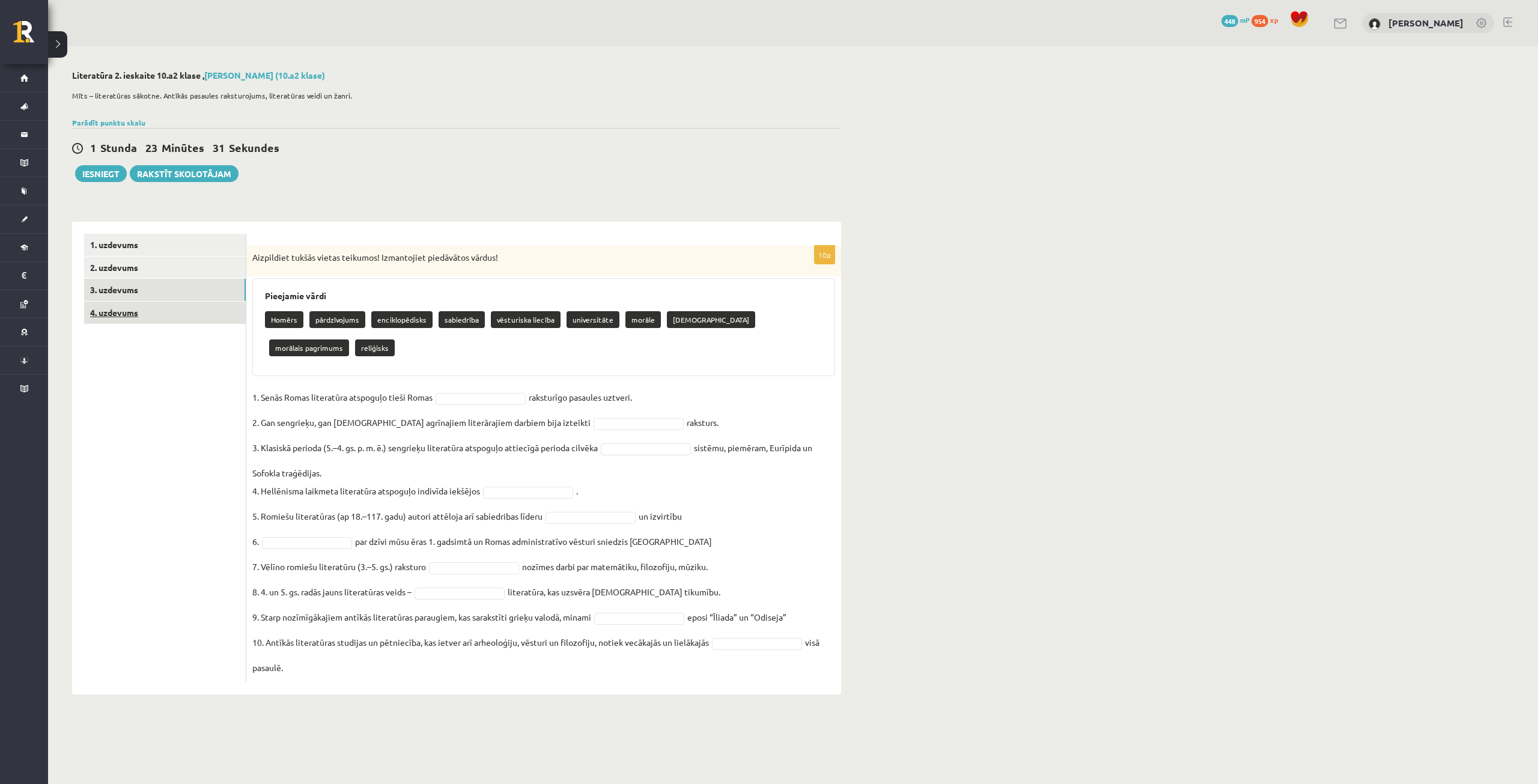
click at [182, 318] on link "4. uzdevums" at bounding box center [165, 312] width 162 height 23
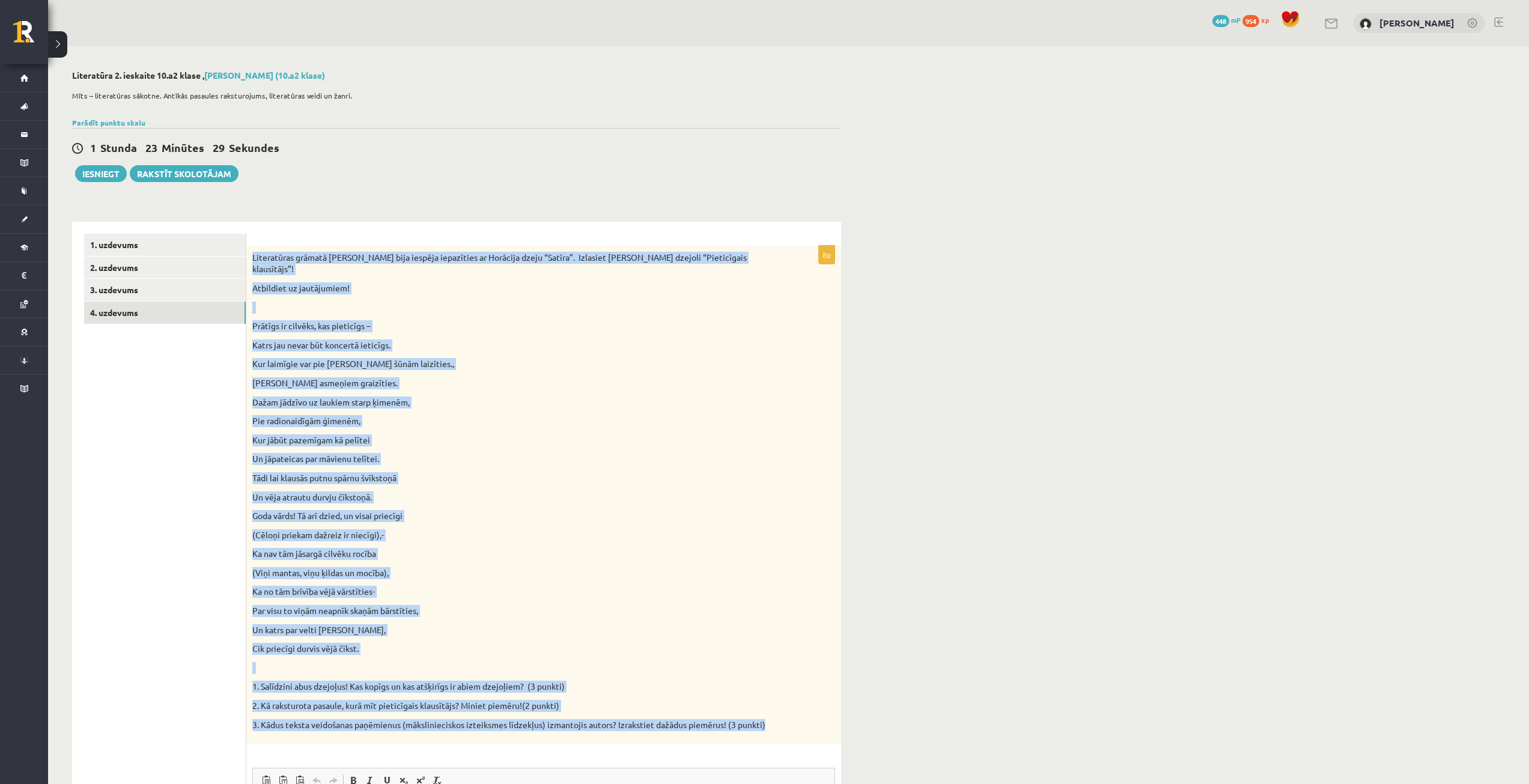
drag, startPoint x: 251, startPoint y: 253, endPoint x: 802, endPoint y: 724, distance: 724.9
click at [802, 724] on div "Literatūras grāmatā Jums bija iespēja iepazīties ar Horācija dzeju “Satīra”. Iz…" at bounding box center [543, 495] width 595 height 498
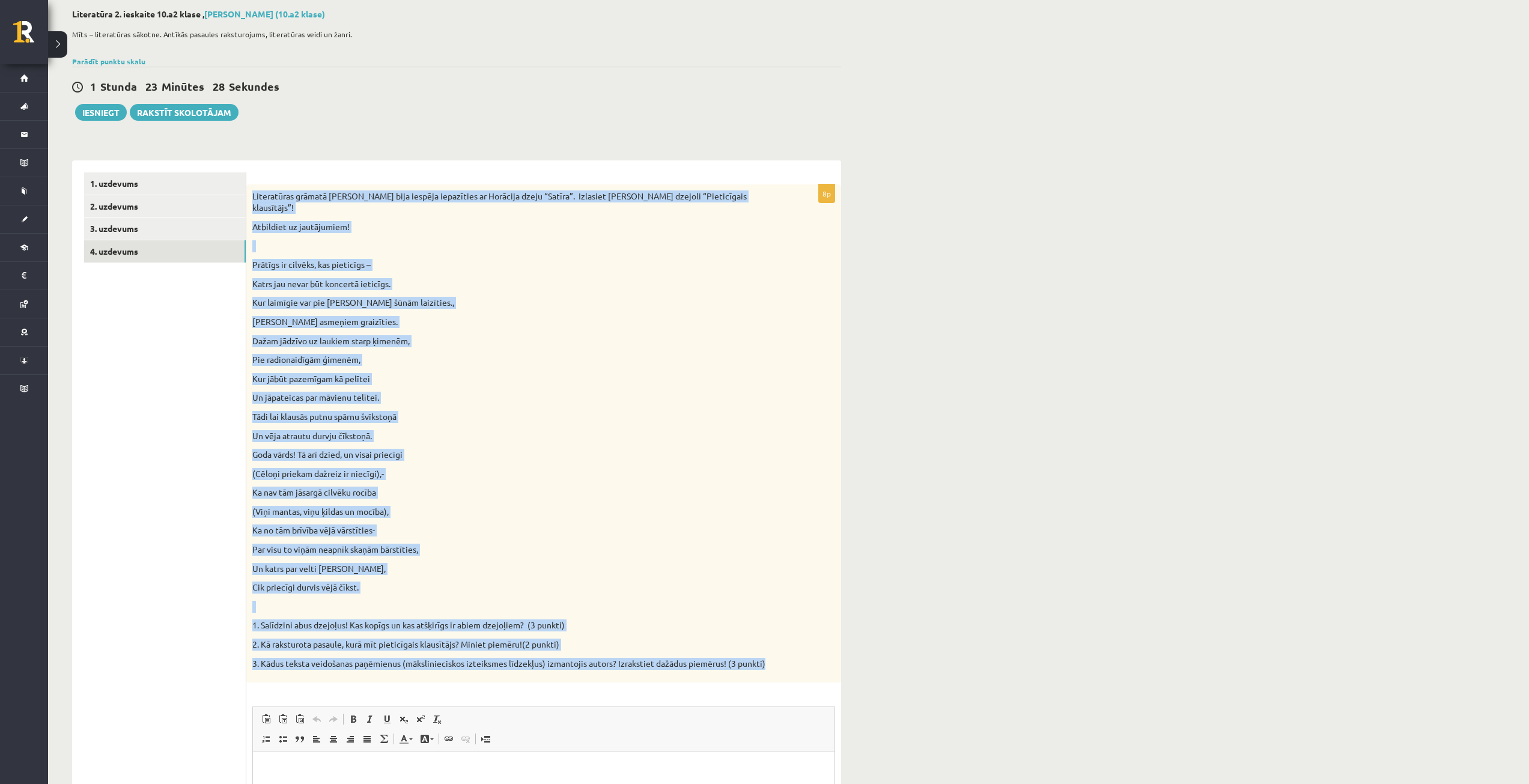
scroll to position [120, 0]
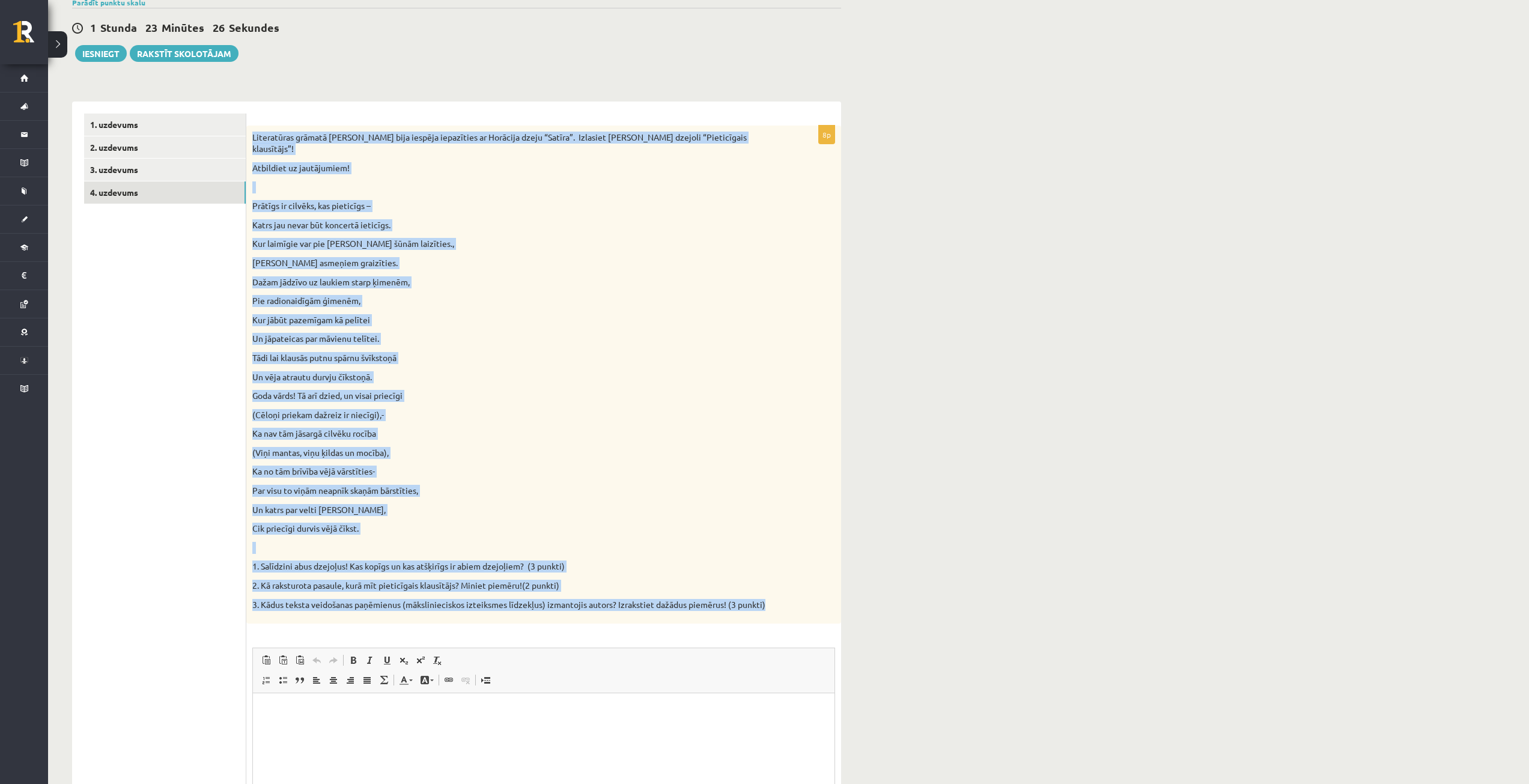
copy div "Literatūras grāmatā Jums bija iespēja iepazīties ar Horācija dzeju “Satīra”. Iz…"
click at [594, 504] on p "Un katrs par velti klausīties drīkst," at bounding box center [514, 510] width 523 height 12
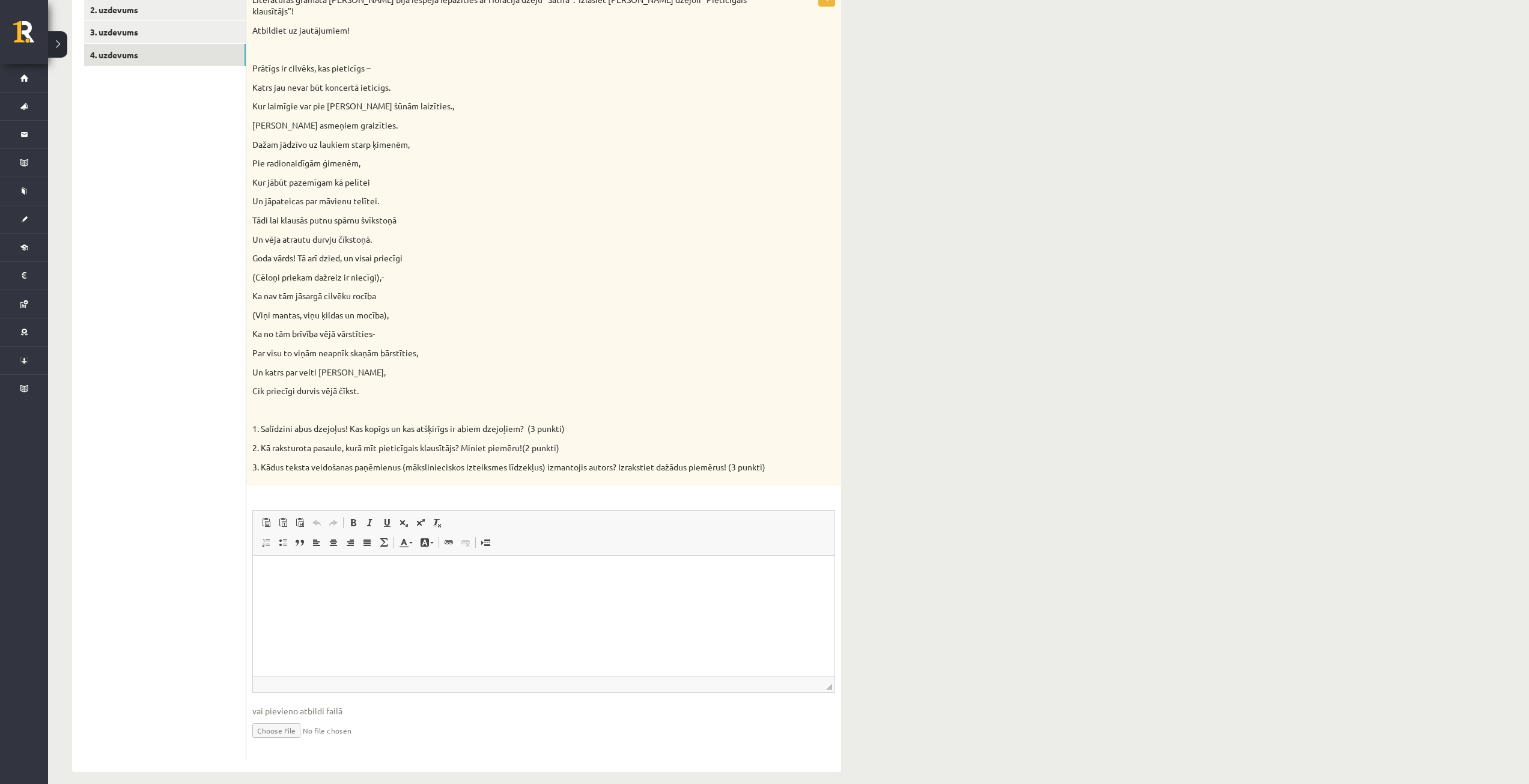
scroll to position [260, 0]
click at [509, 590] on html at bounding box center [543, 572] width 582 height 37
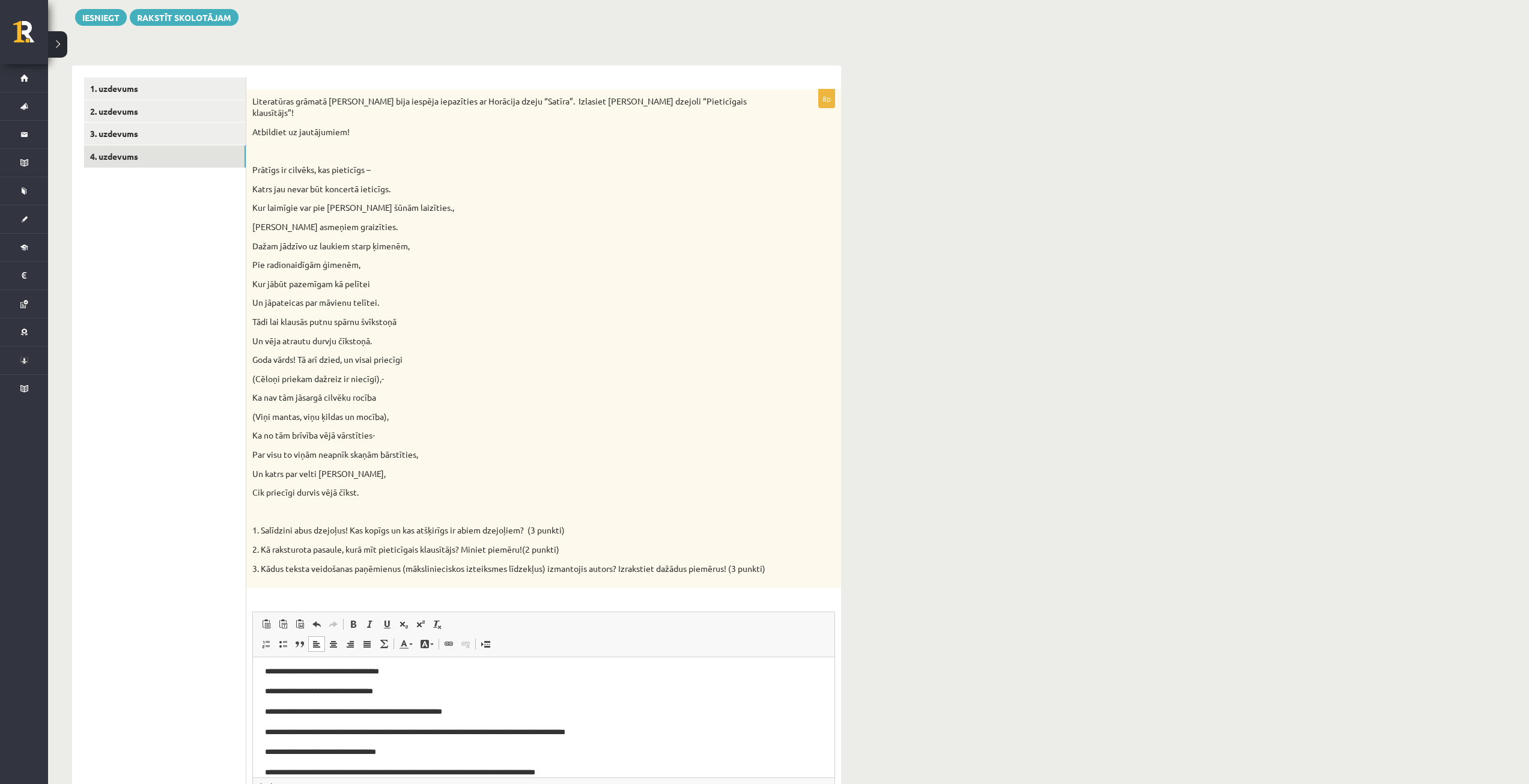
scroll to position [79, 0]
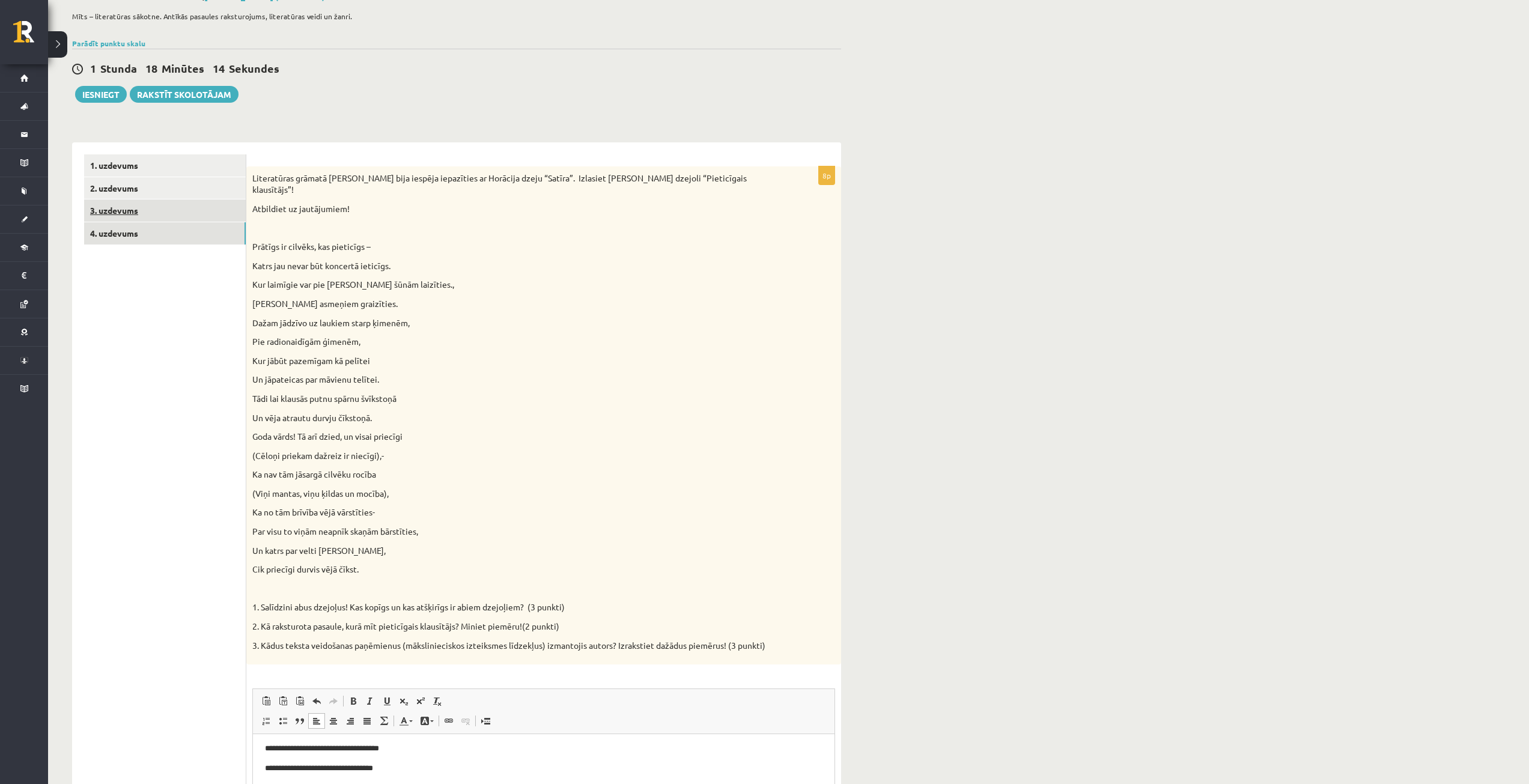
click at [125, 208] on link "3. uzdevums" at bounding box center [165, 210] width 162 height 23
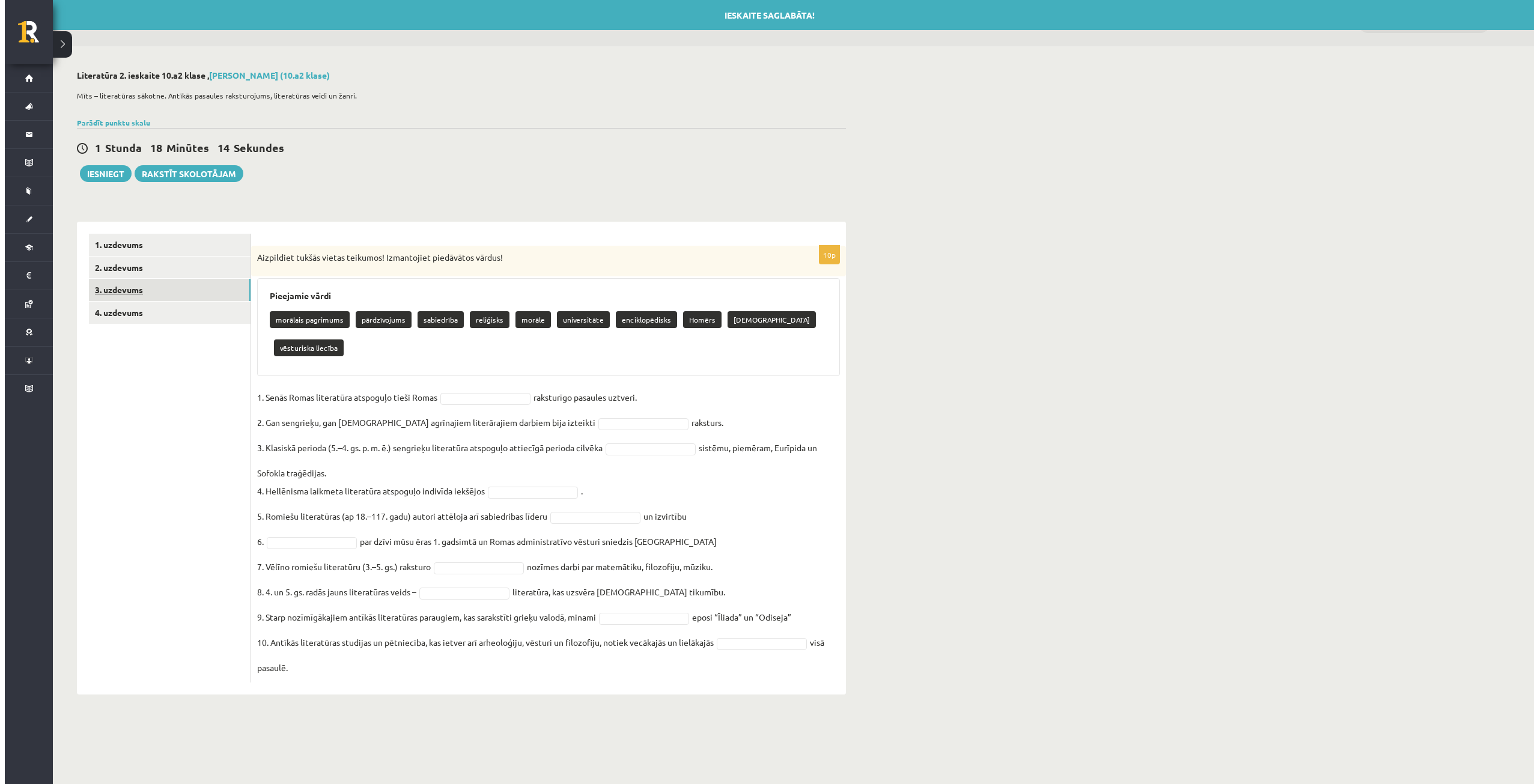
scroll to position [0, 0]
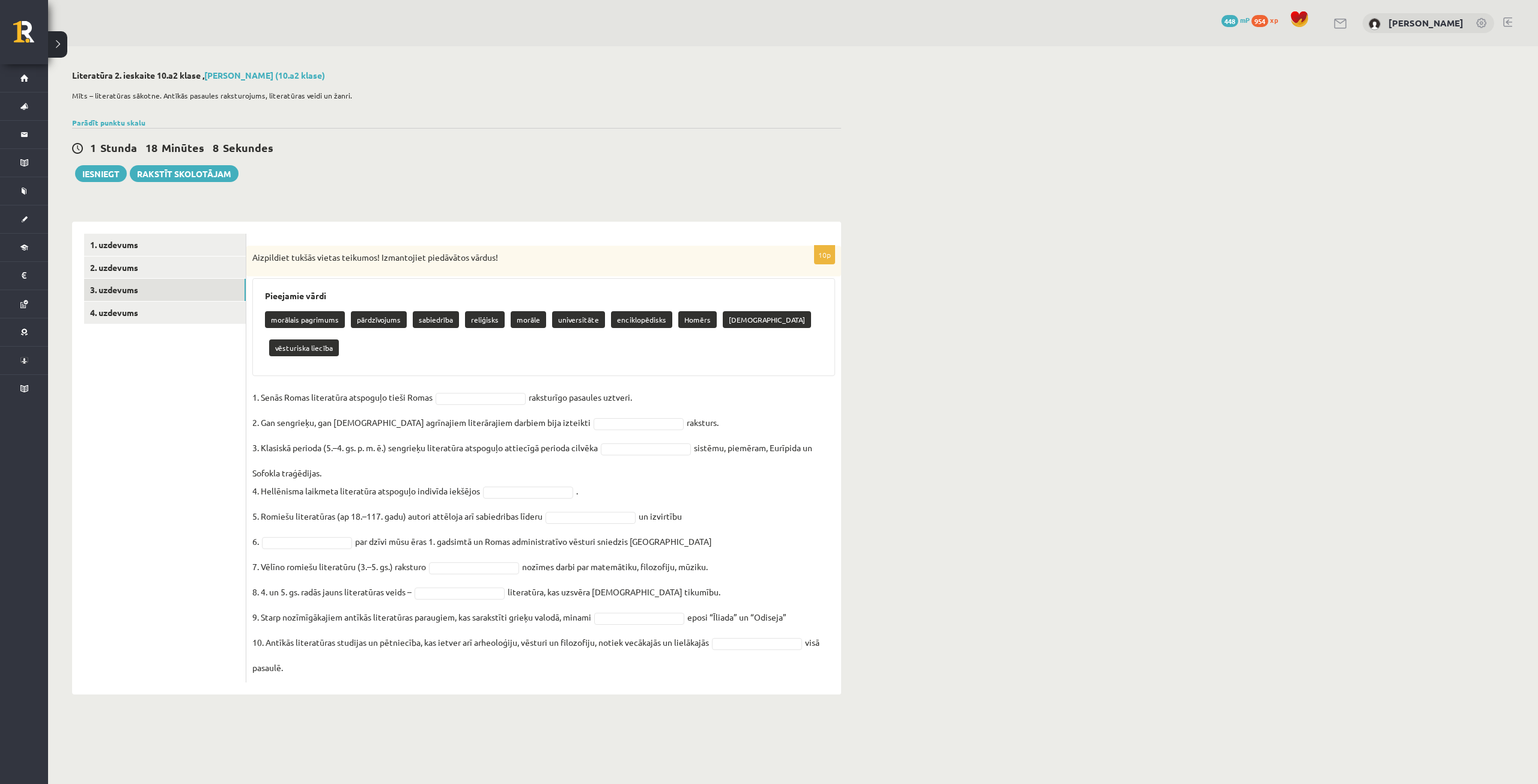
drag, startPoint x: 252, startPoint y: 293, endPoint x: 848, endPoint y: 675, distance: 707.9
click at [848, 675] on div "Literatūra 2. ieskaite 10.a2 klase , Vladislava Vlasova (10.a2 klase) Mīts – li…" at bounding box center [456, 382] width 817 height 672
copy div "Pieejamie vārdi morālais pagrimums pārdzīvojums sabiedrība reliģisks morāle uni…"
click at [1013, 443] on div "Literatūra 2. ieskaite 10.a2 klase , Vladislava Vlasova (10.a2 klase) Mīts – li…" at bounding box center [793, 382] width 1491 height 672
click at [492, 392] on fieldset "1. Senās Romas literatūra atspoguļo tieši Romas raksturīgo pasaules uztveri. 2.…" at bounding box center [544, 532] width 583 height 288
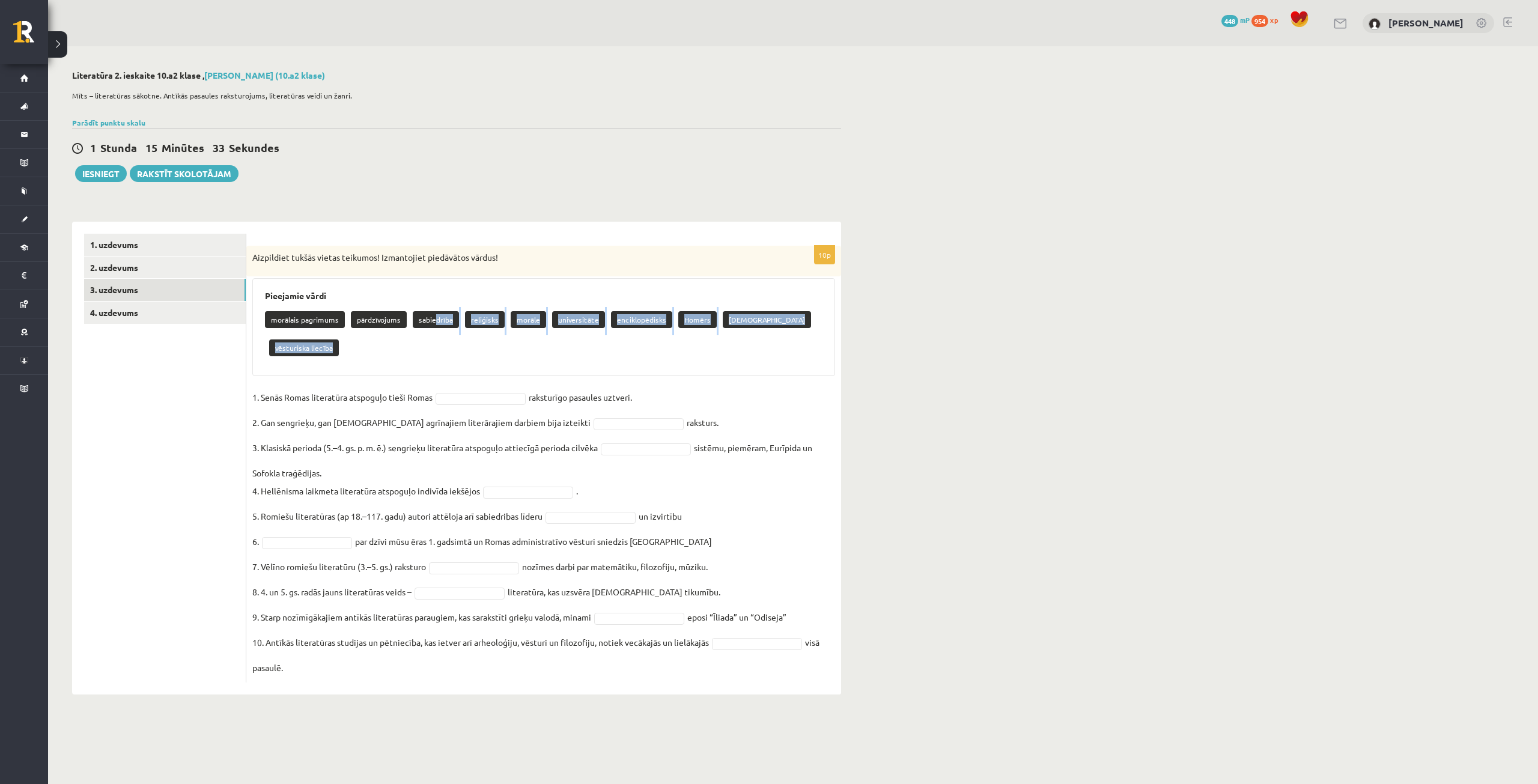
drag, startPoint x: 434, startPoint y: 321, endPoint x: 468, endPoint y: 361, distance: 52.5
click at [468, 361] on div "morālais pagrimums pārdzīvojums sabiedrība reliģisks morāle universitāte encikl…" at bounding box center [543, 335] width 558 height 56
click at [465, 357] on div "morālais pagrimums pārdzīvojums sabiedrība reliģisks morāle universitāte encikl…" at bounding box center [543, 335] width 558 height 56
click at [427, 319] on p "sabiedrība" at bounding box center [436, 319] width 46 height 17
drag, startPoint x: 421, startPoint y: 320, endPoint x: 646, endPoint y: 384, distance: 233.9
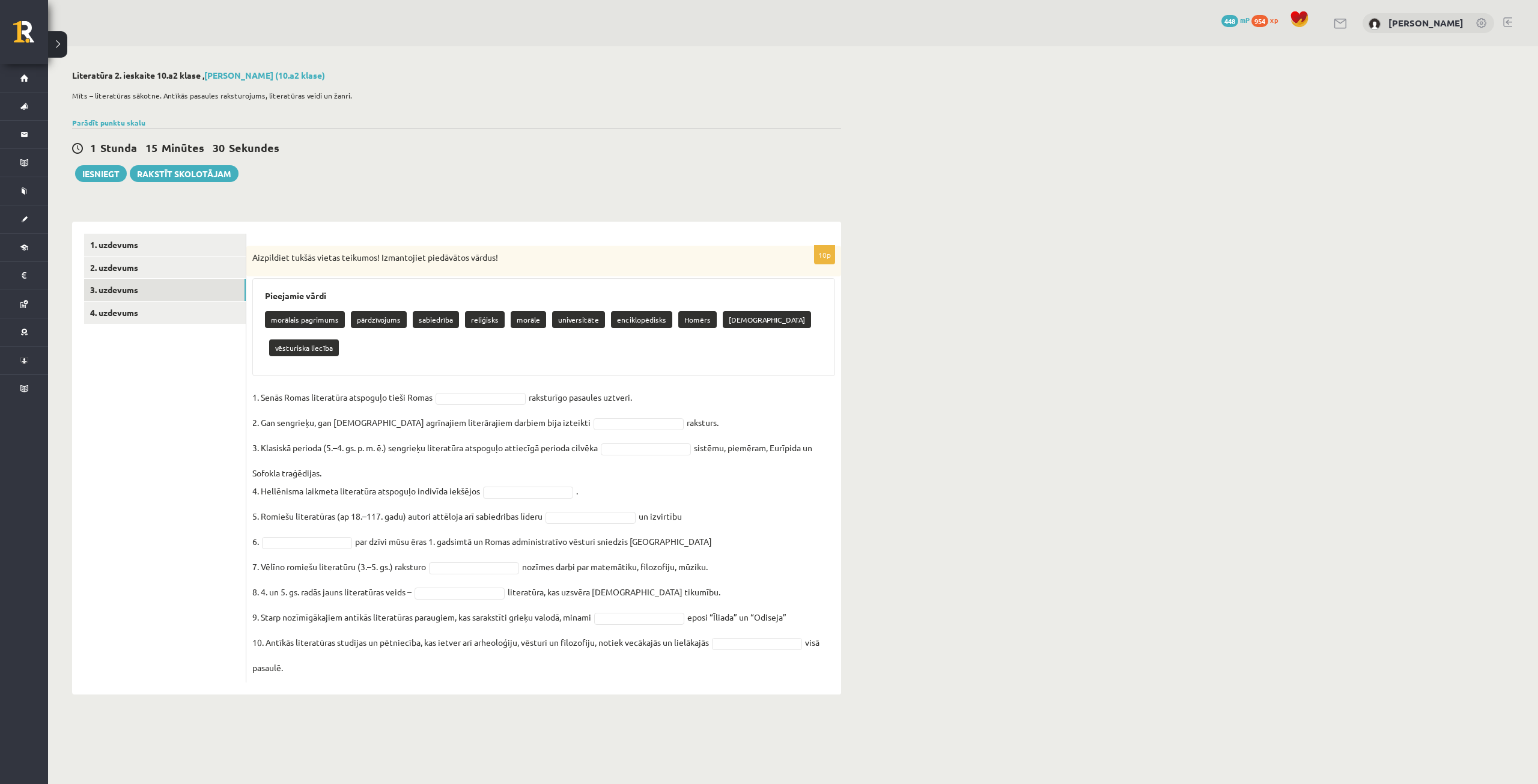
click at [656, 388] on div "10p Aizpildiet tukšās vietas teikumos! Izmantojiet piedāvātos vārdus! Pieejamie…" at bounding box center [543, 464] width 595 height 436
click at [511, 392] on fieldset "1. Senās Romas literatūra atspoguļo tieši Romas raksturīgo pasaules uztveri. 2.…" at bounding box center [544, 532] width 583 height 288
drag, startPoint x: 416, startPoint y: 317, endPoint x: 452, endPoint y: 321, distance: 36.2
click at [452, 321] on p "sabiedrība" at bounding box center [436, 319] width 46 height 17
copy p "sabiedrība"
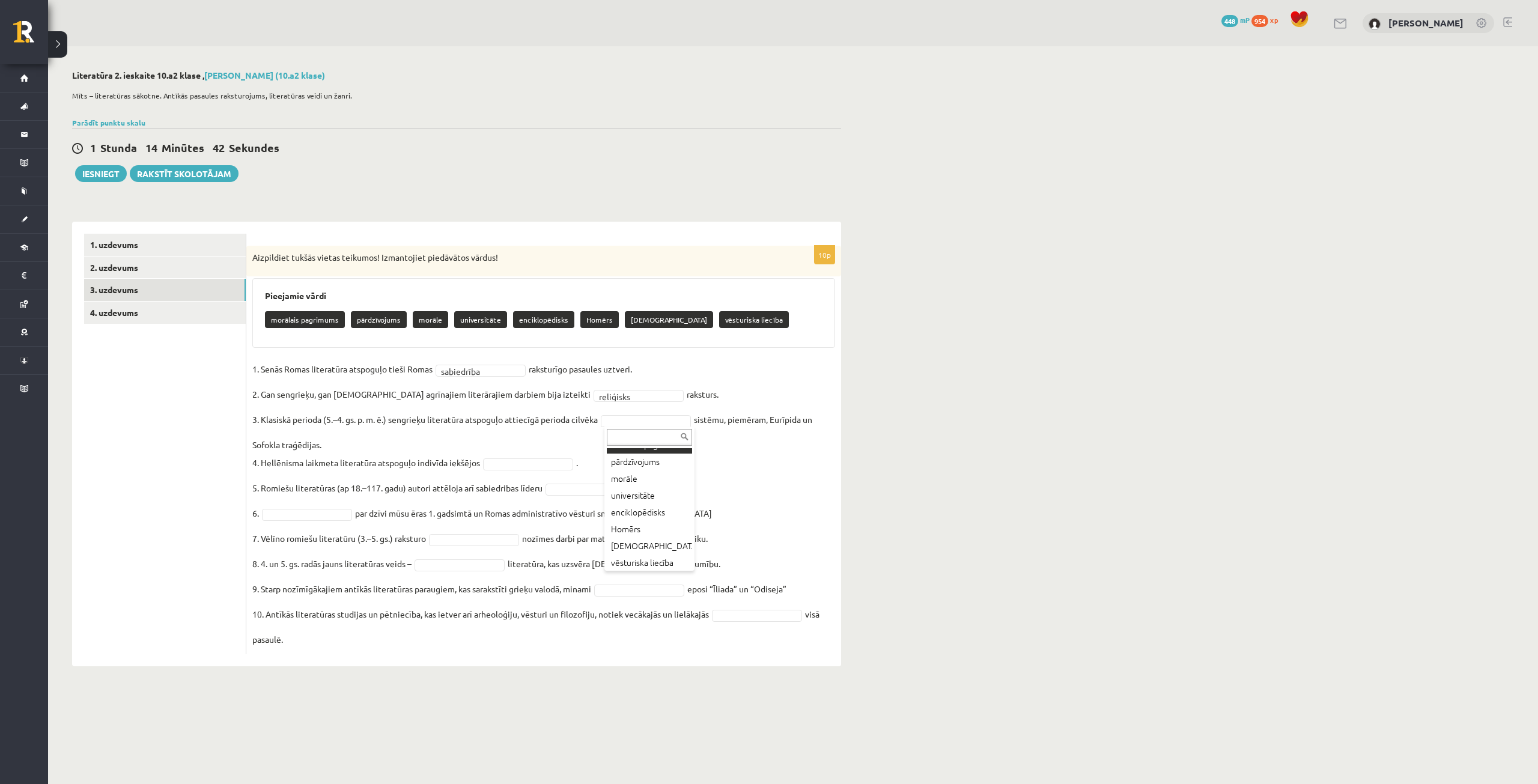
scroll to position [43, 0]
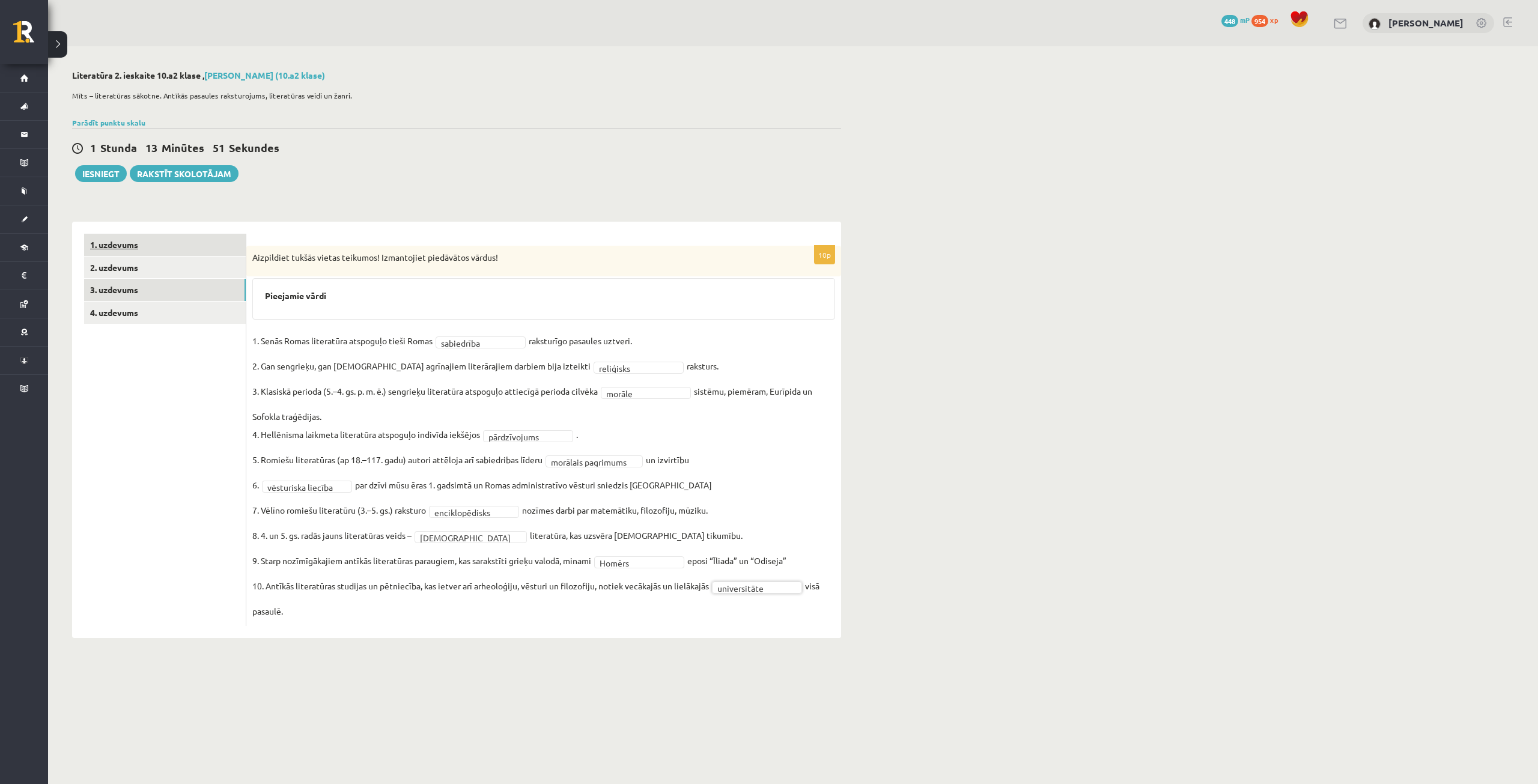
click at [142, 244] on link "1. uzdevums" at bounding box center [165, 245] width 162 height 23
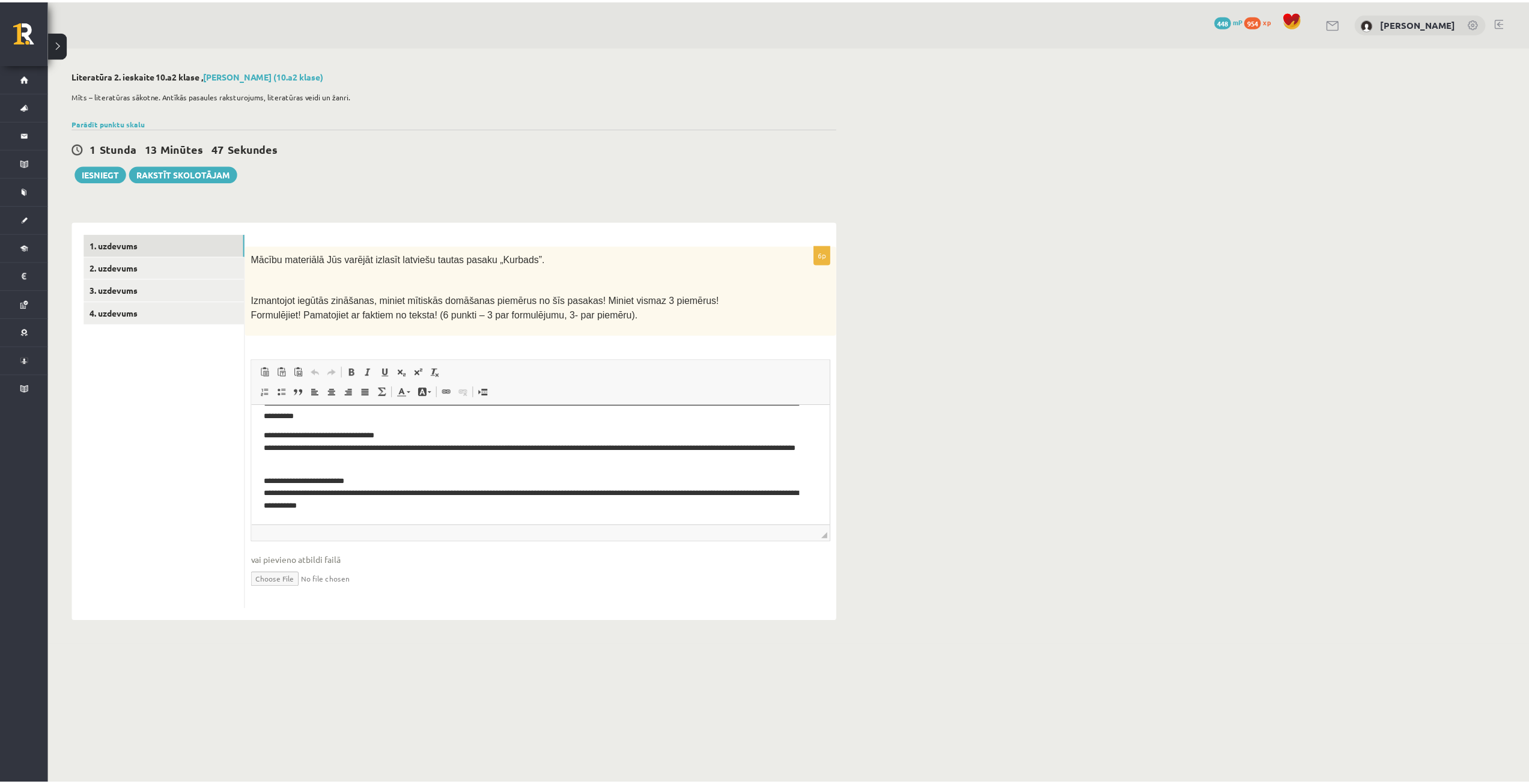
scroll to position [0, 0]
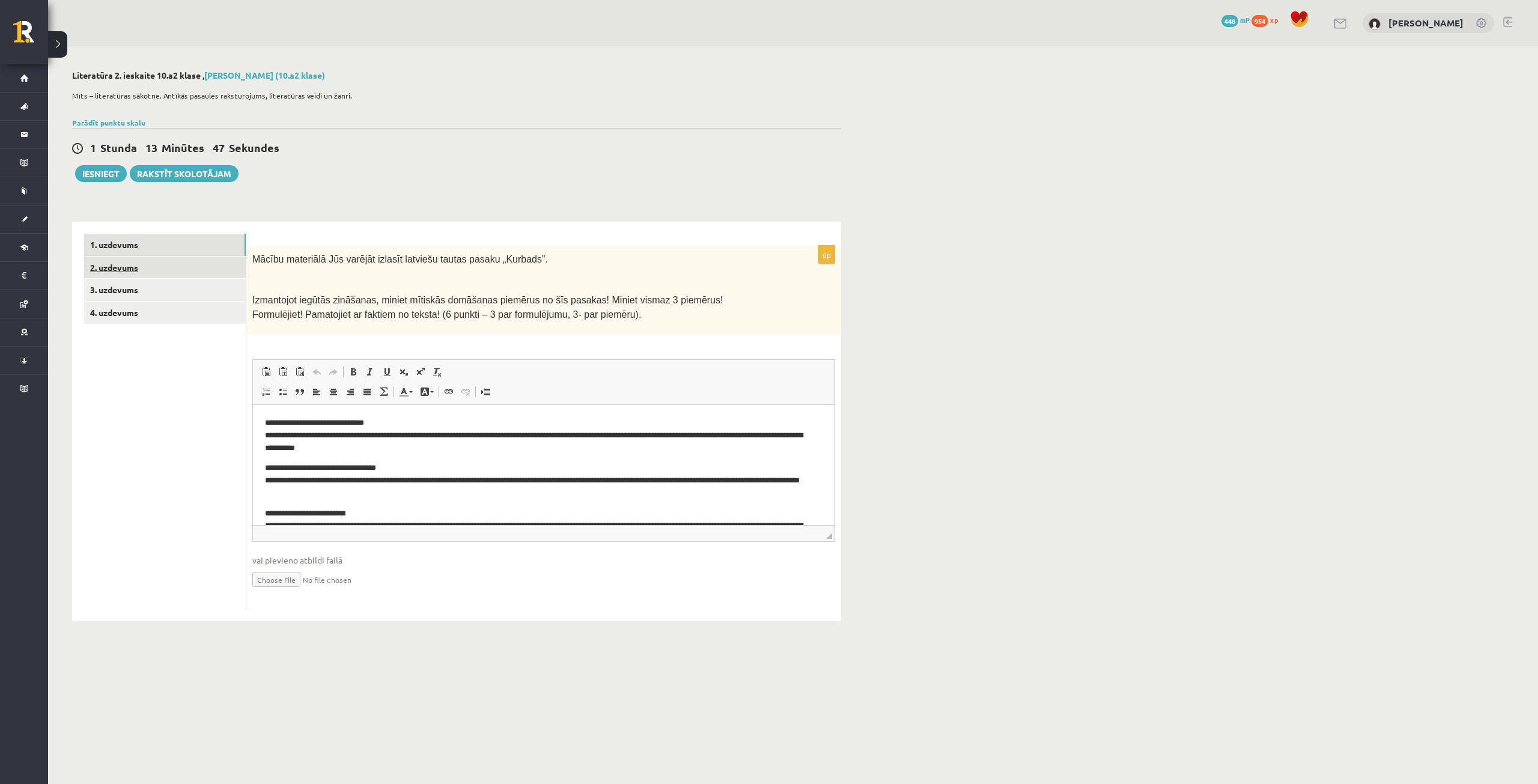
click at [182, 271] on link "2. uzdevums" at bounding box center [165, 268] width 162 height 23
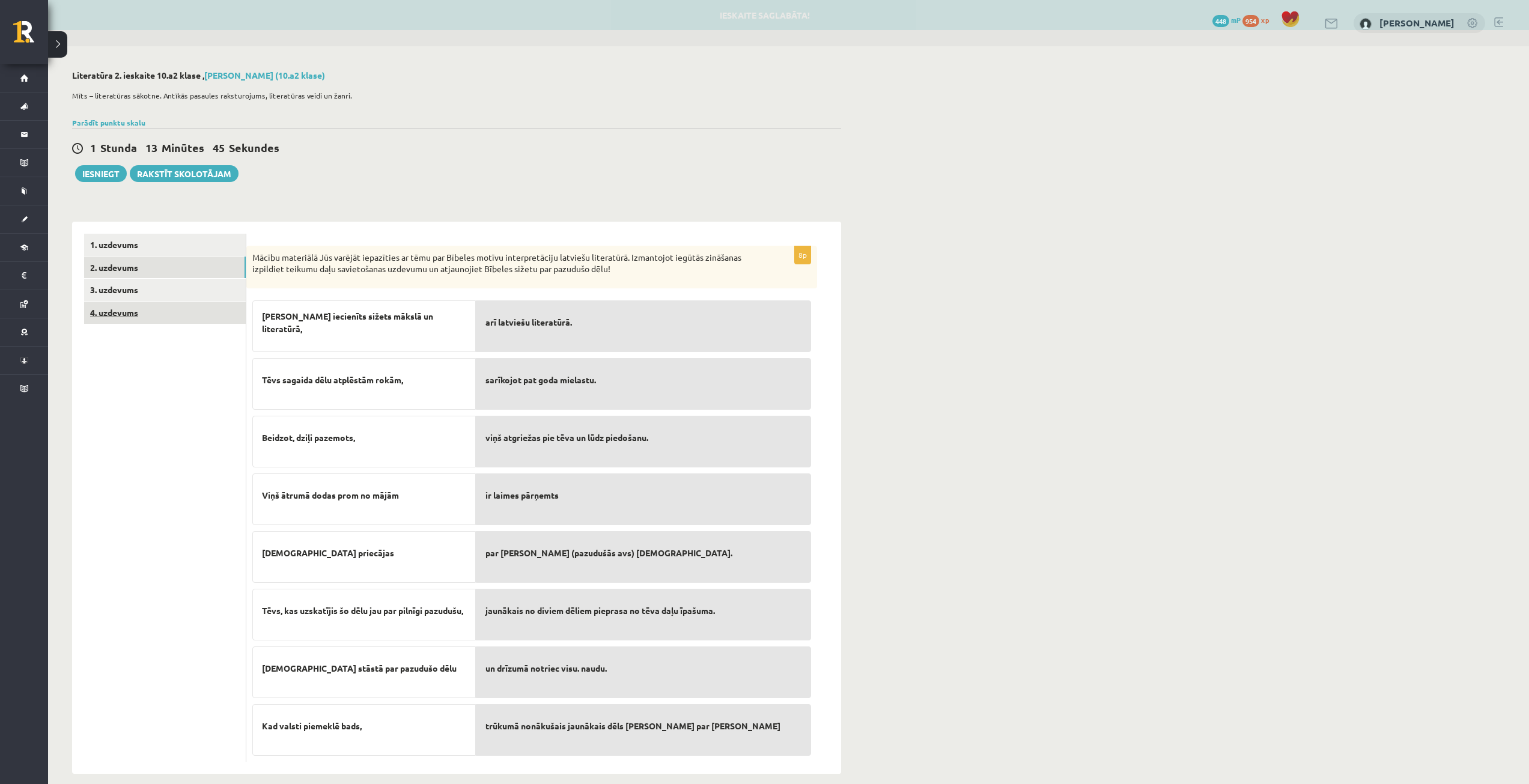
click at [168, 312] on link "4. uzdevums" at bounding box center [165, 312] width 162 height 23
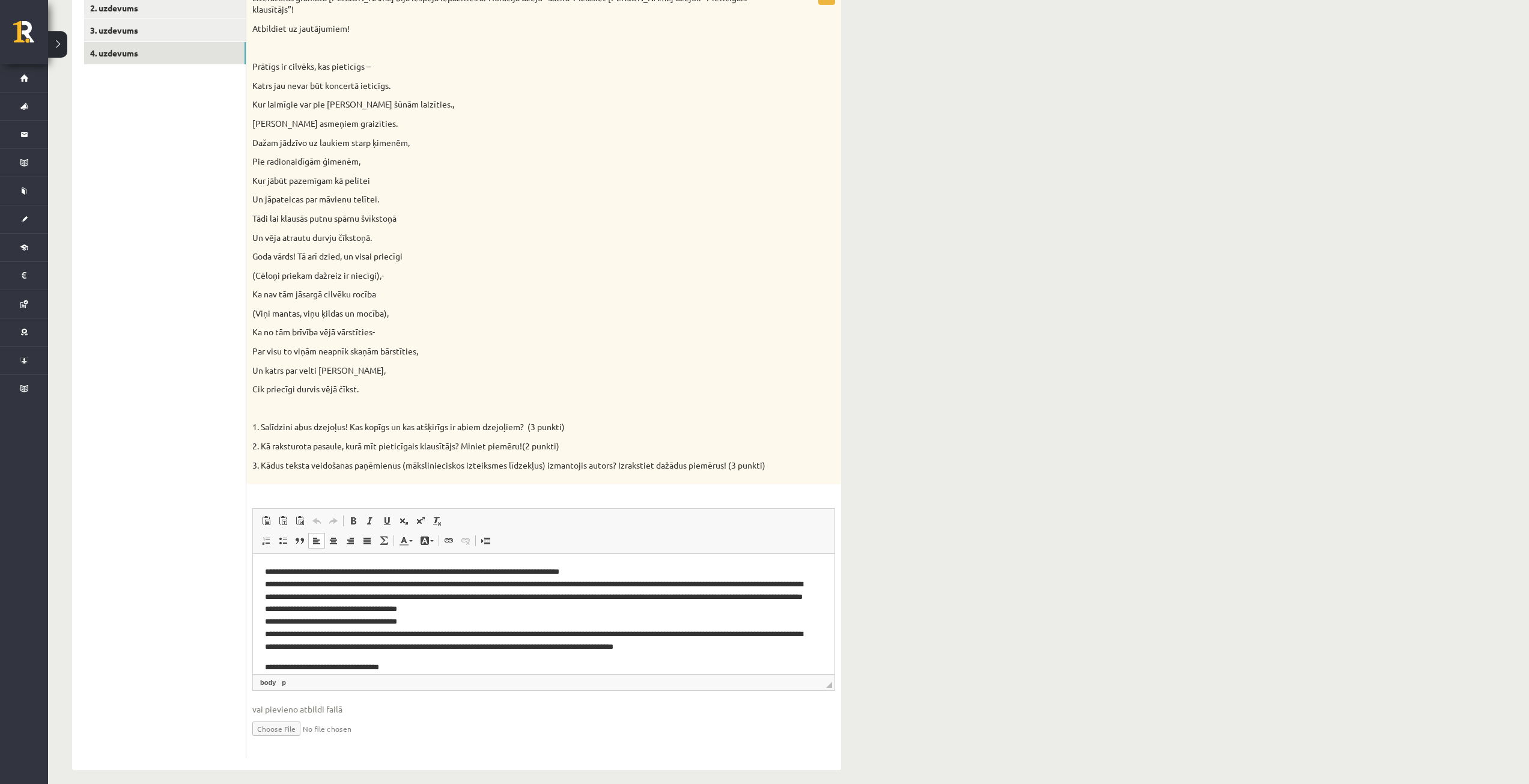
click at [559, 611] on p "**********" at bounding box center [538, 609] width 548 height 88
click at [392, 651] on p "**********" at bounding box center [538, 609] width 548 height 88
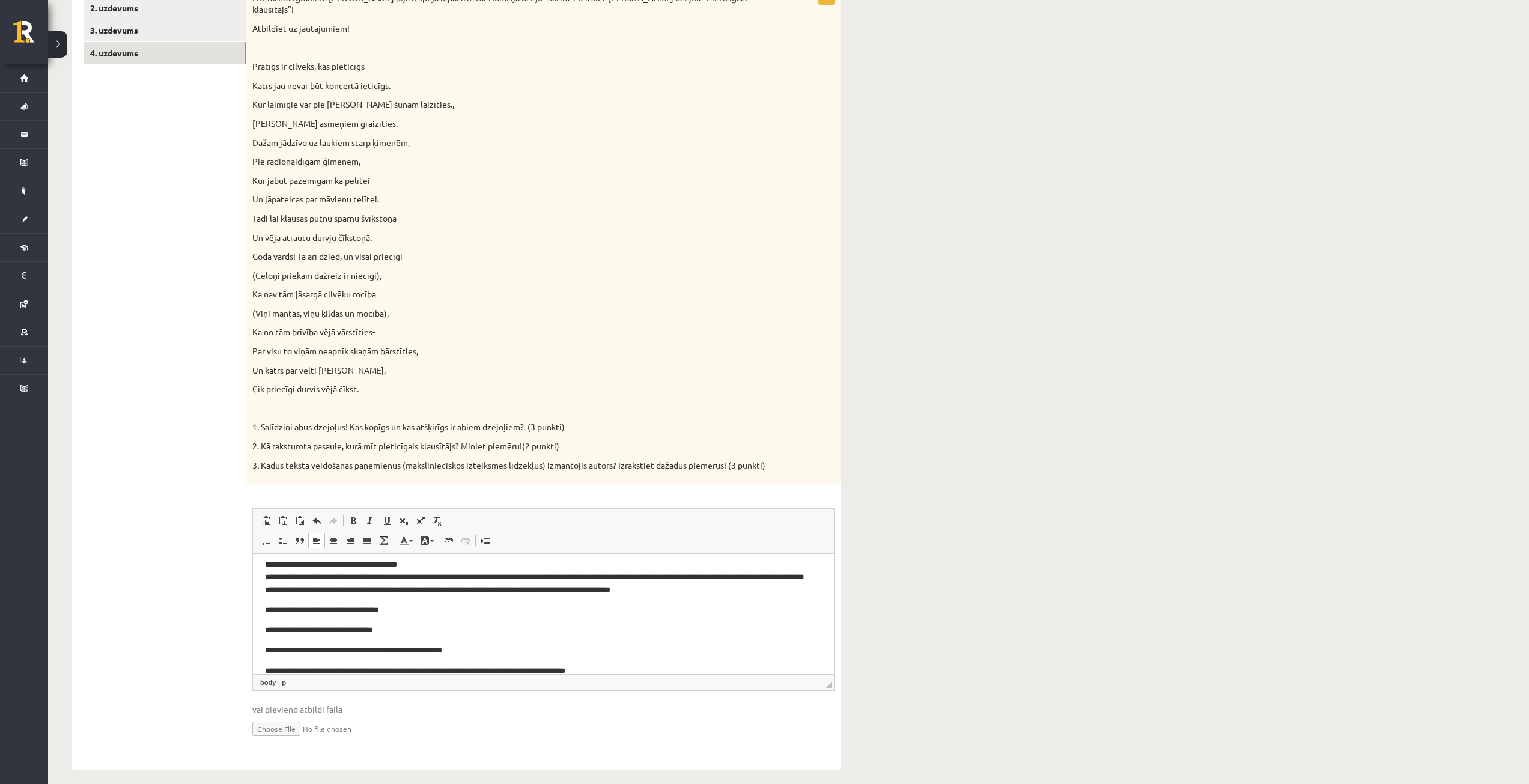
scroll to position [113, 0]
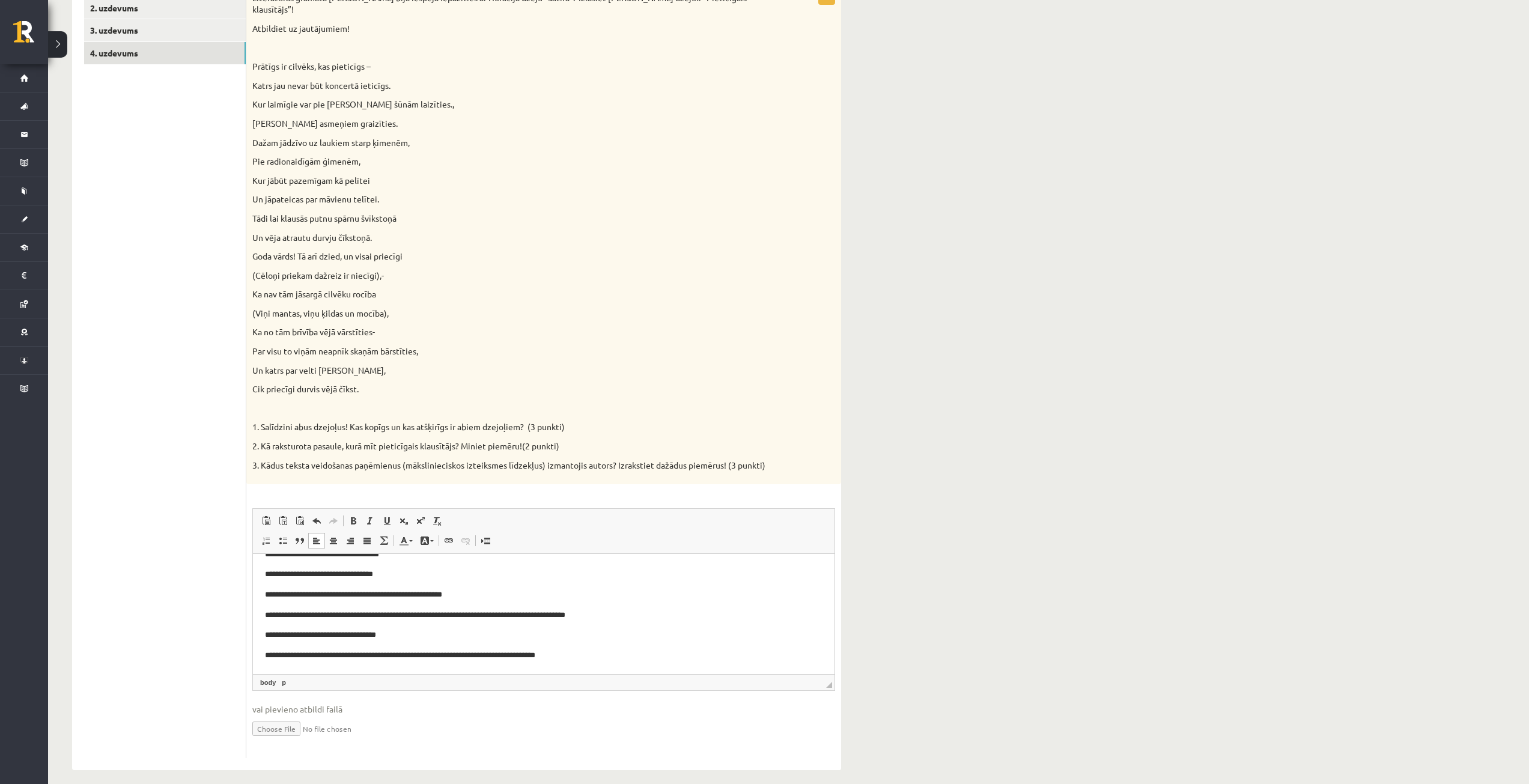
click at [263, 652] on html "**********" at bounding box center [543, 558] width 582 height 233
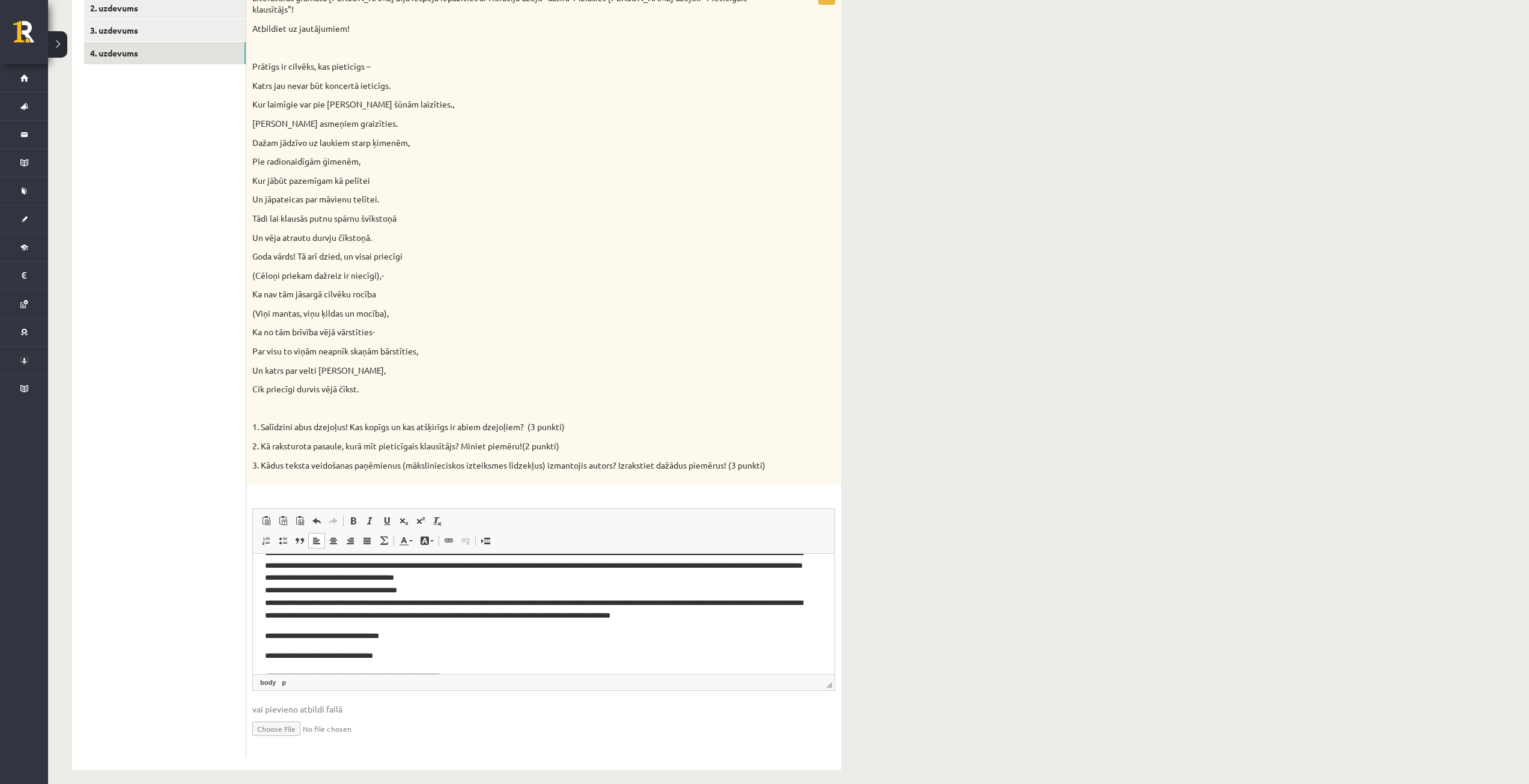
scroll to position [60, 0]
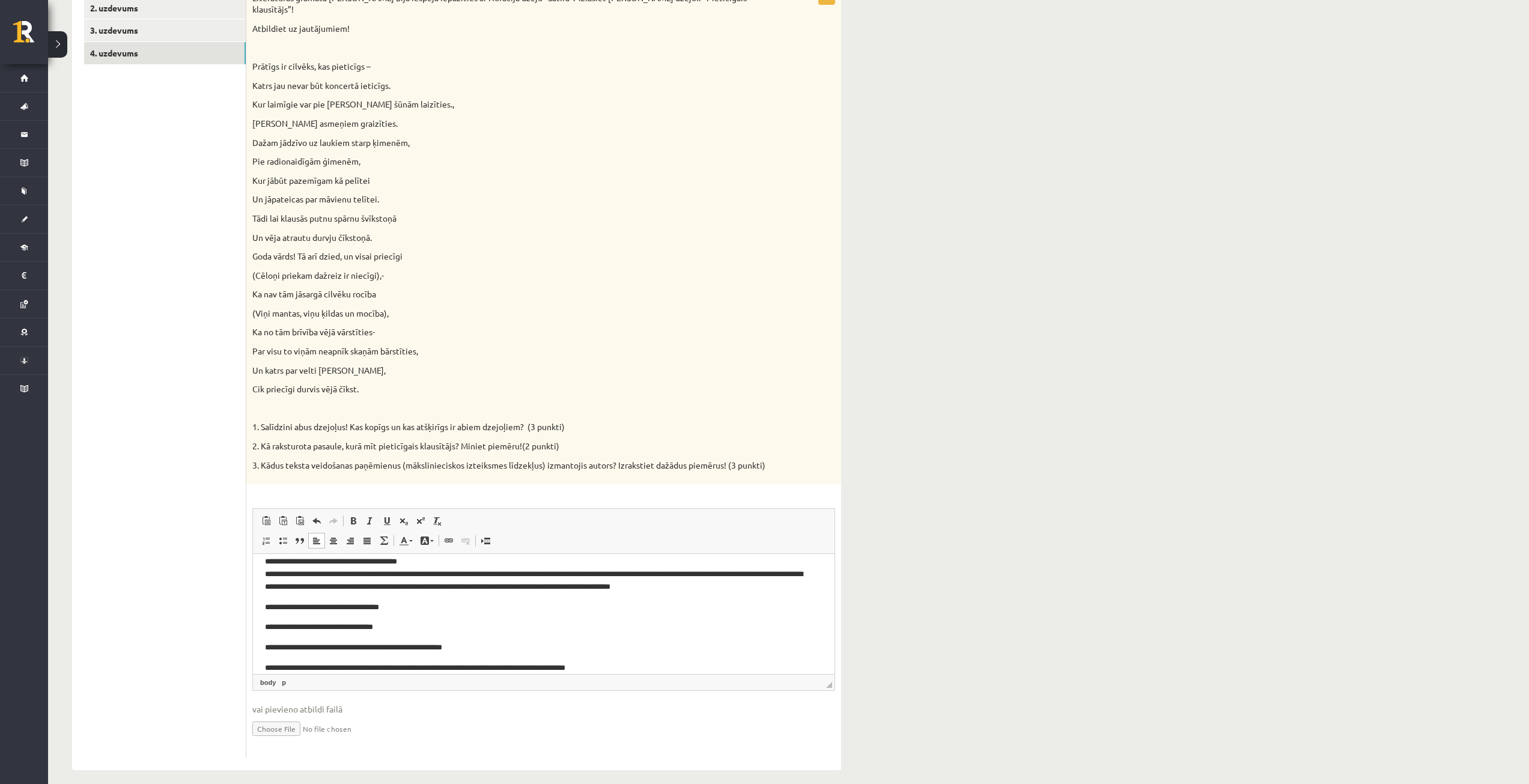
click at [457, 645] on p "**********" at bounding box center [538, 648] width 548 height 13
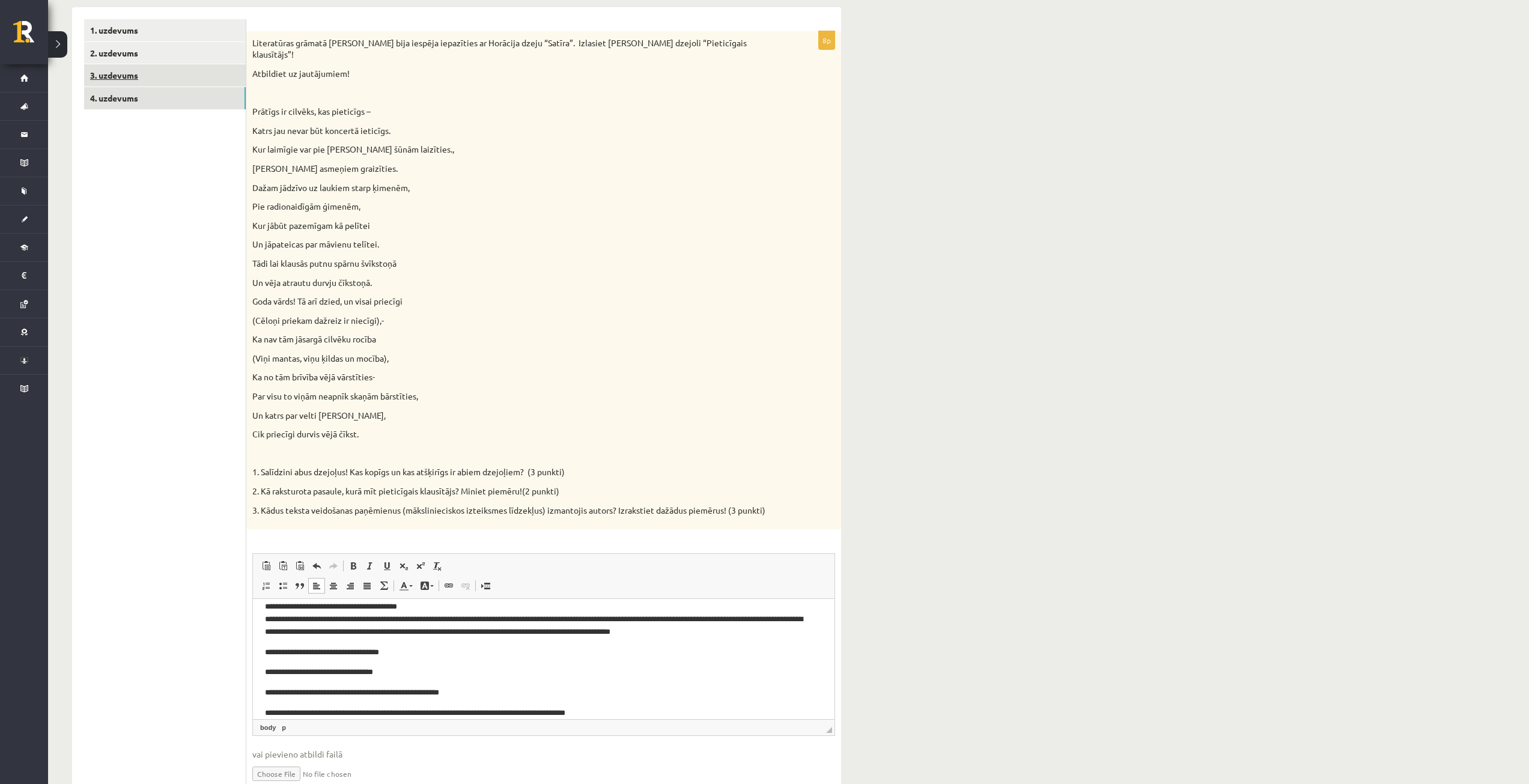
scroll to position [79, 0]
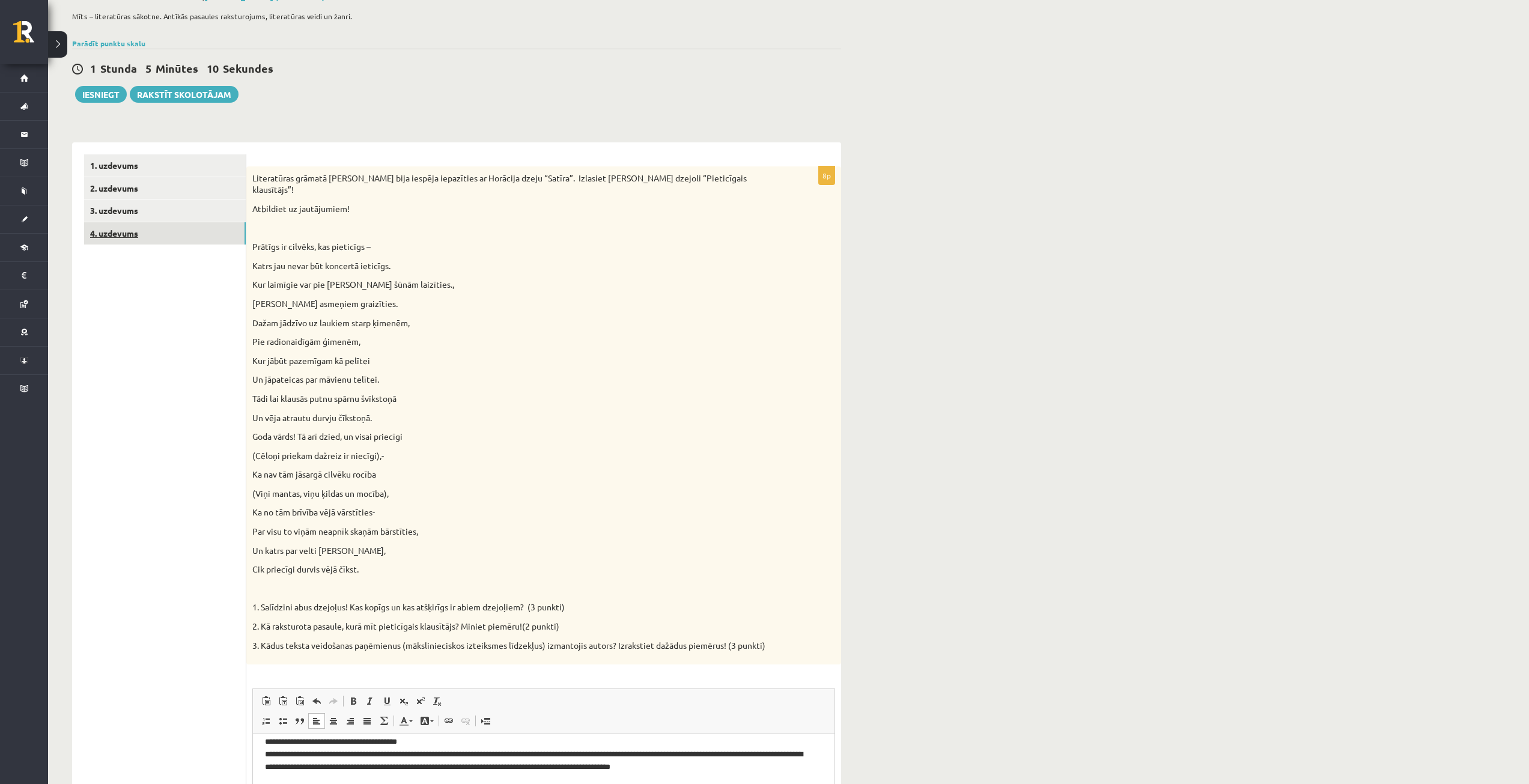
drag, startPoint x: 314, startPoint y: 91, endPoint x: 153, endPoint y: 235, distance: 216.0
drag, startPoint x: 153, startPoint y: 235, endPoint x: 0, endPoint y: 349, distance: 190.8
drag, startPoint x: 0, startPoint y: 349, endPoint x: 1098, endPoint y: 528, distance: 1112.5
click at [1098, 528] on div "Literatūra 2. ieskaite 10.a2 klase , Vladislava Vlasova (10.a2 klase) Mīts – li…" at bounding box center [789, 471] width 1482 height 1007
click at [169, 204] on link "3. uzdevums" at bounding box center [165, 210] width 162 height 23
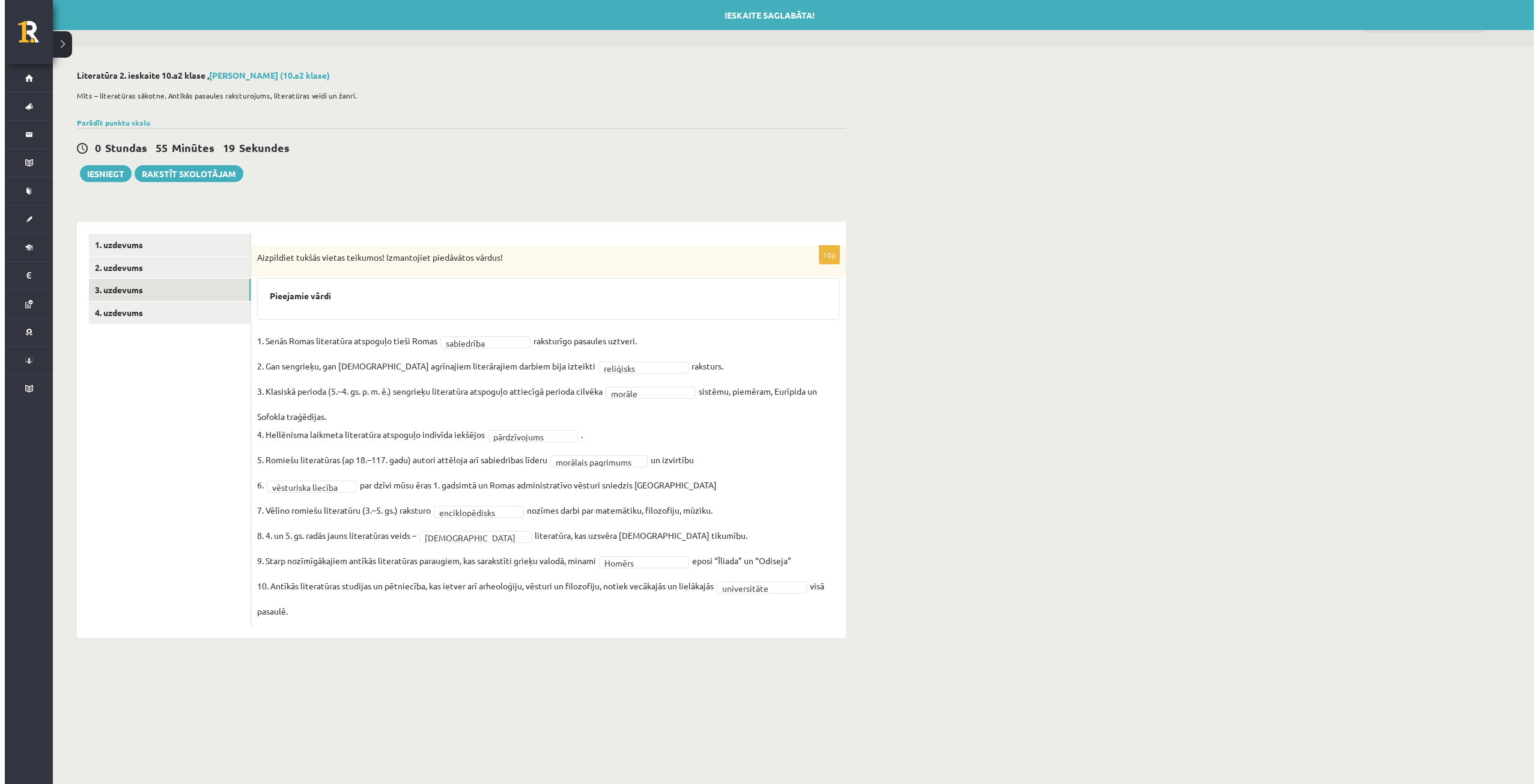
scroll to position [0, 0]
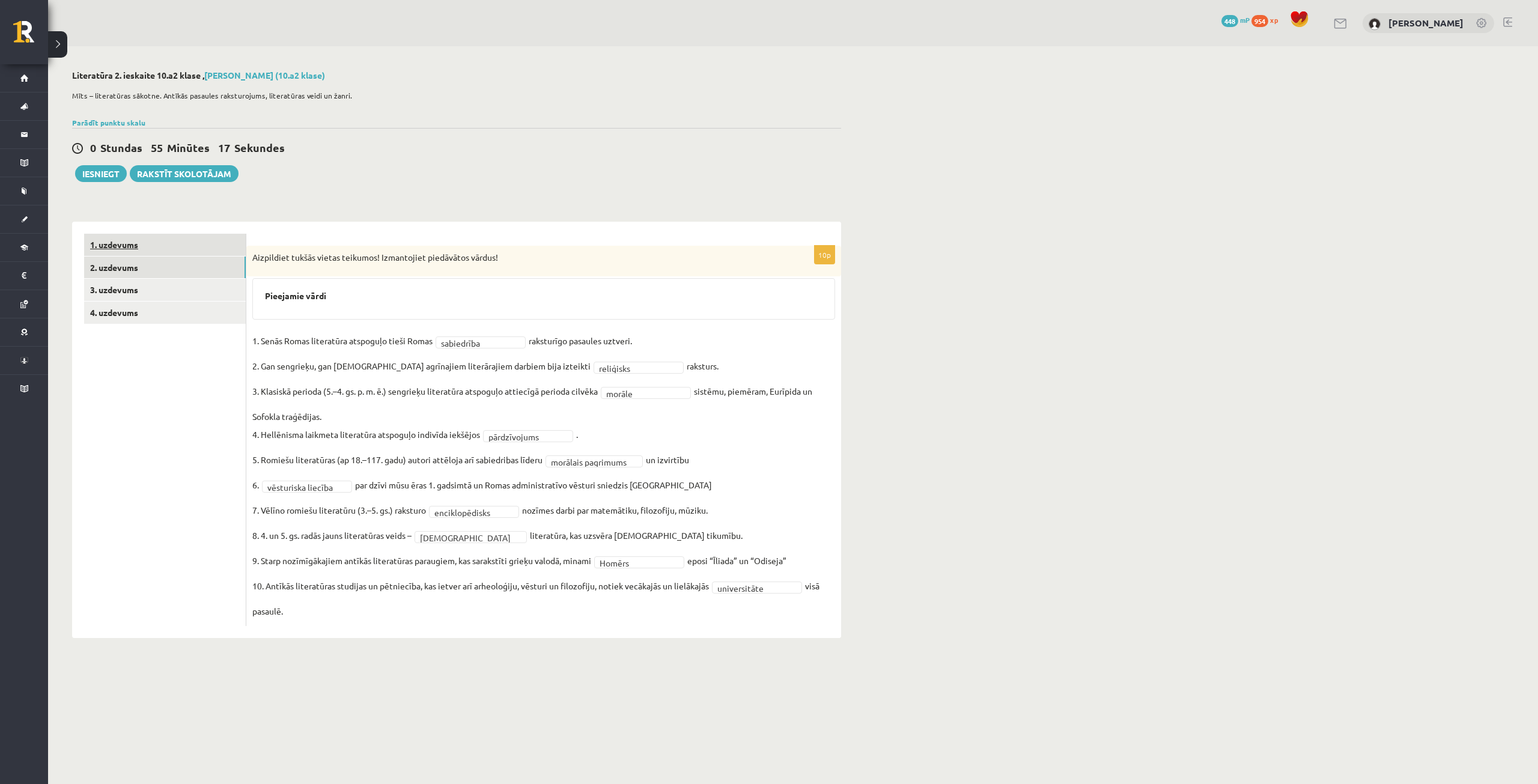
click at [139, 248] on link "1. uzdevums" at bounding box center [165, 245] width 162 height 23
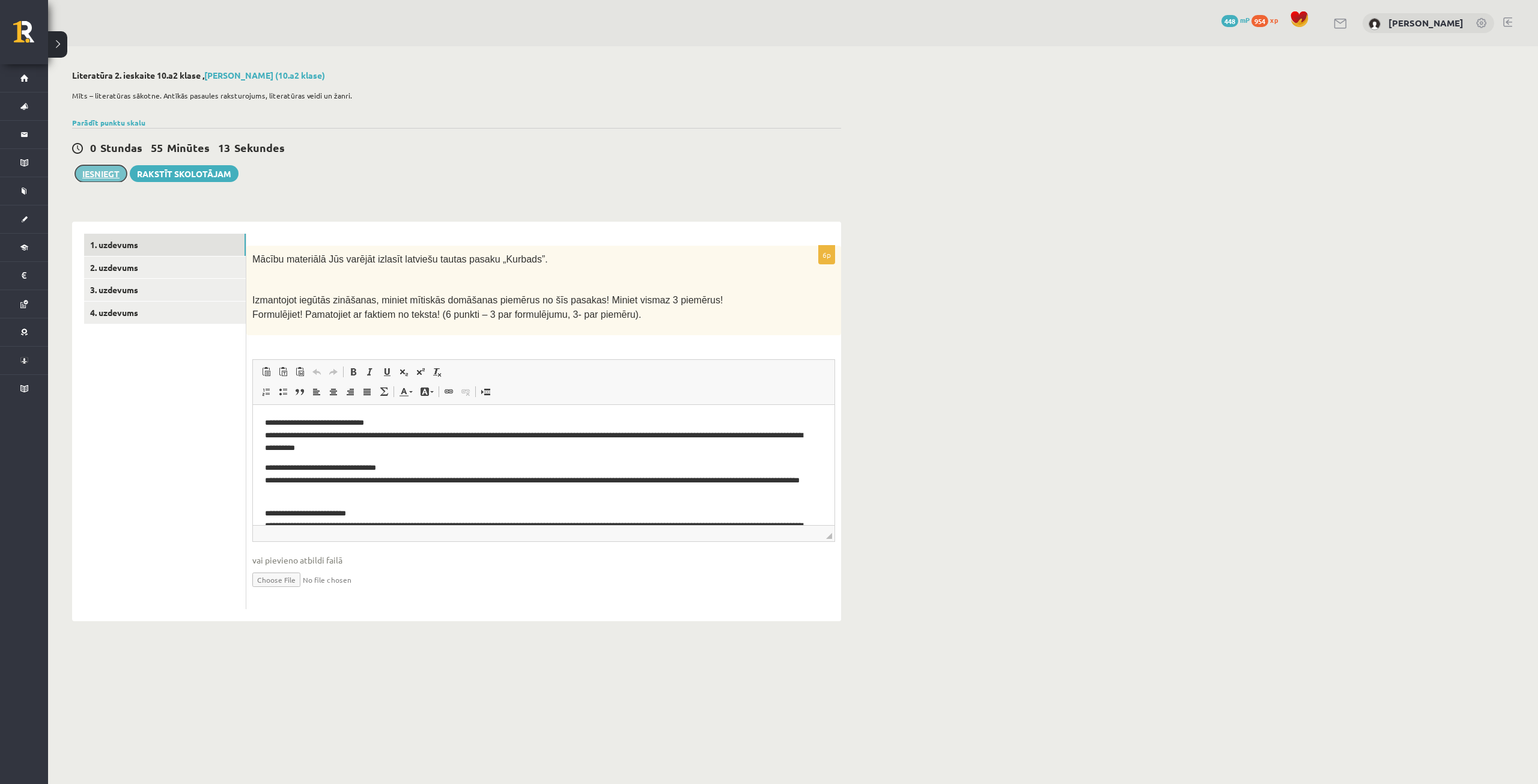
click at [113, 168] on button "Iesniegt" at bounding box center [101, 173] width 51 height 17
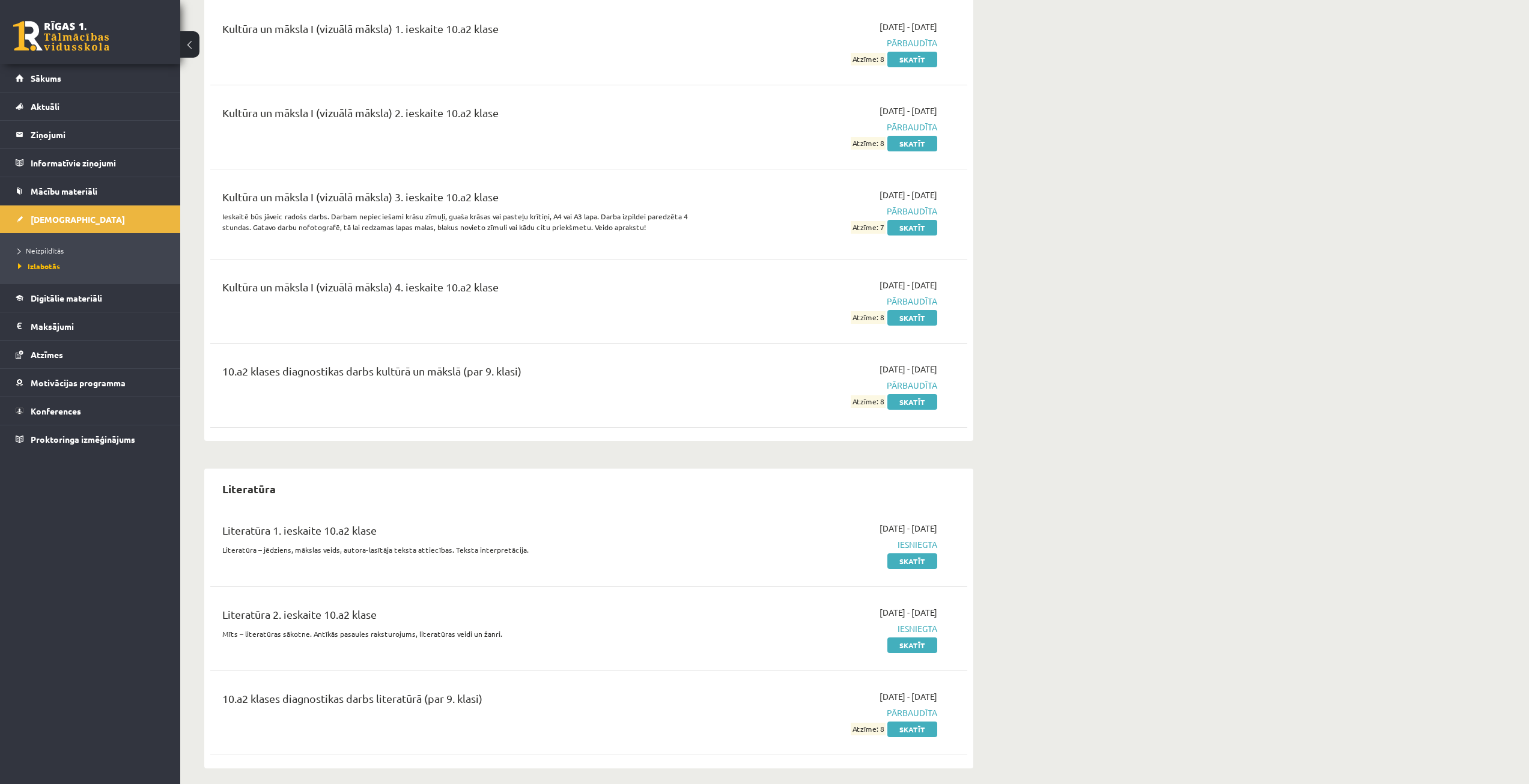
scroll to position [1100, 0]
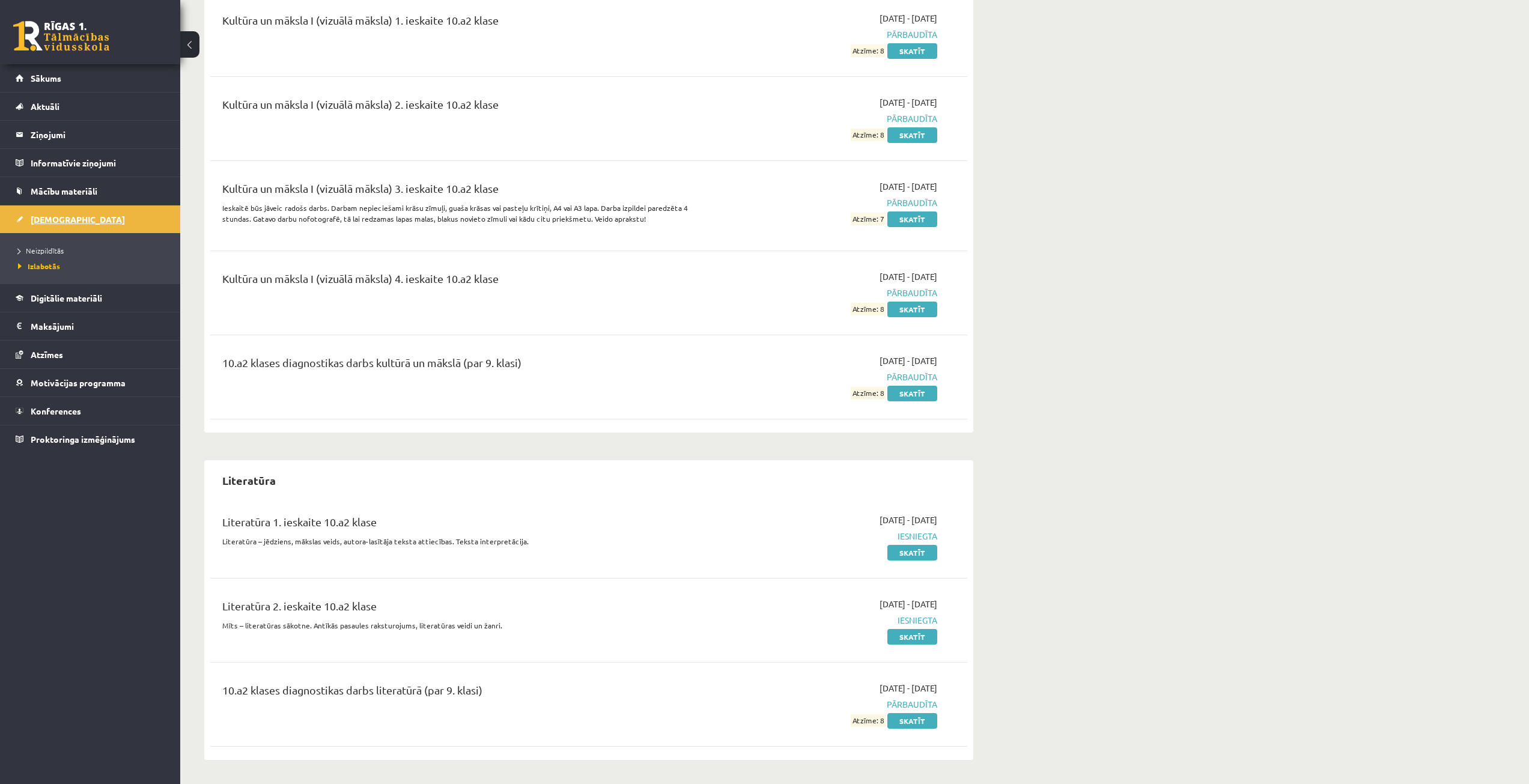
click at [63, 221] on span "[DEMOGRAPHIC_DATA]" at bounding box center [78, 219] width 95 height 11
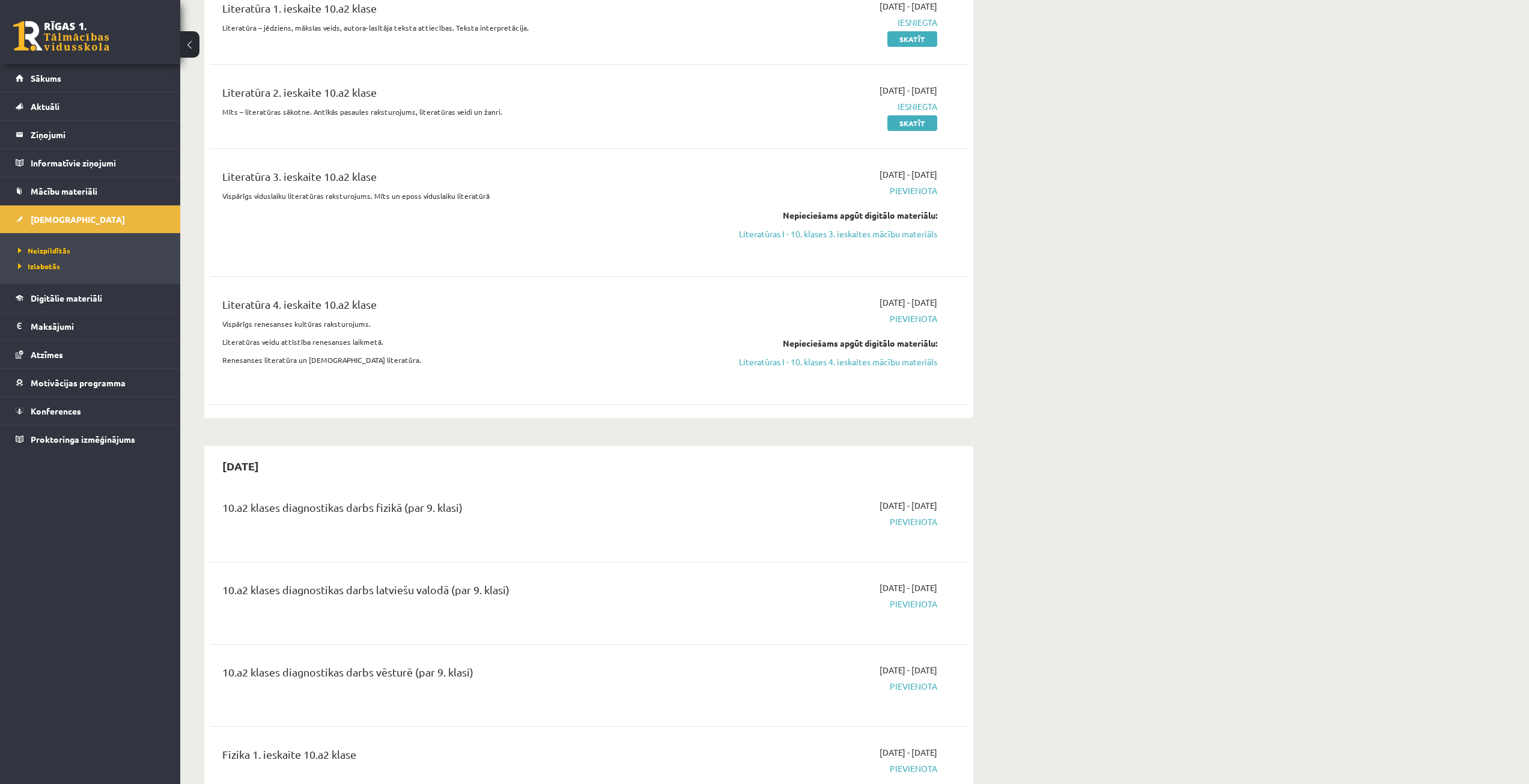
scroll to position [920, 0]
click at [829, 230] on link "Literatūras I - 10. klases 3. ieskaites mācību materiāls" at bounding box center [824, 236] width 226 height 13
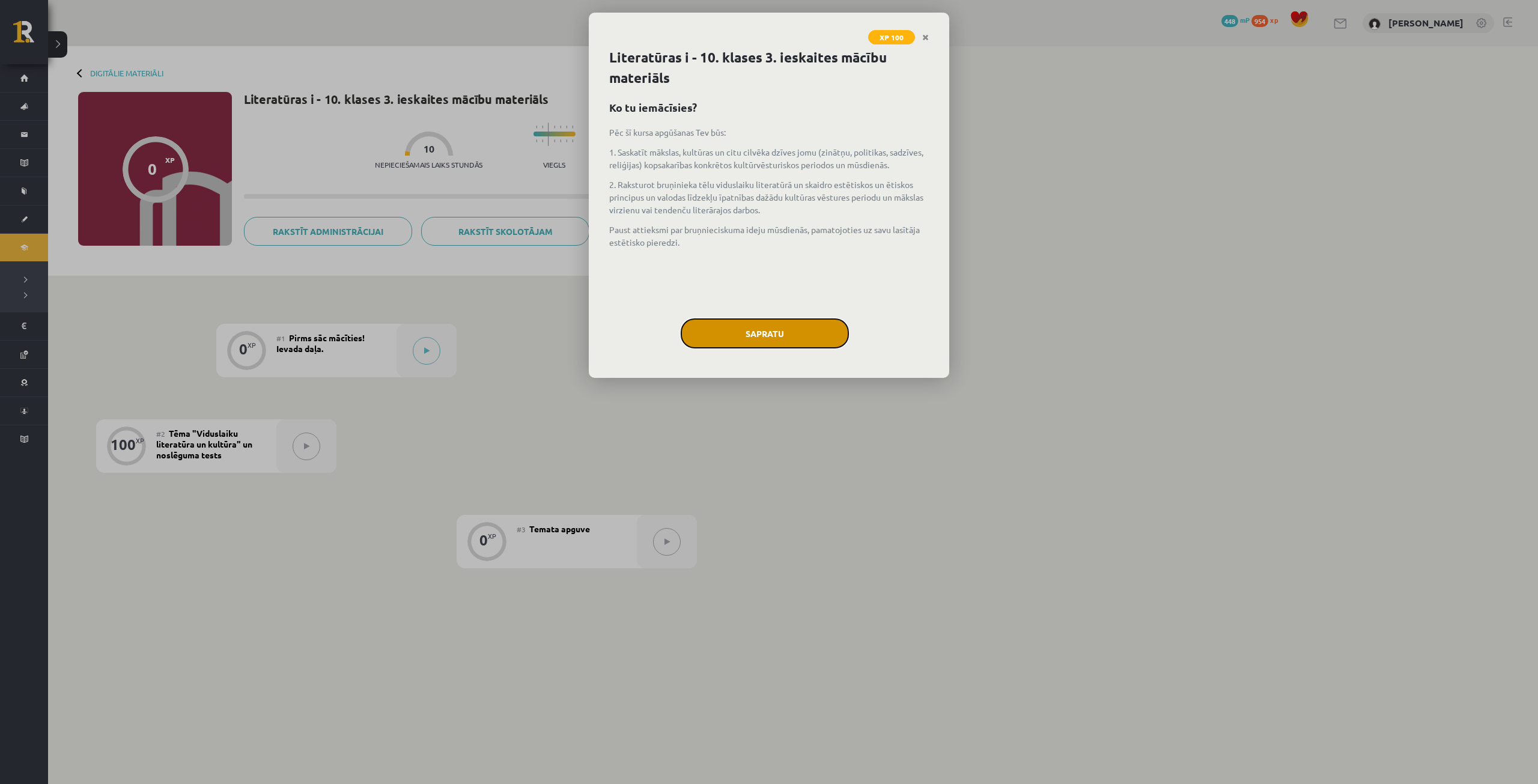
click at [766, 331] on button "Sapratu" at bounding box center [765, 333] width 168 height 30
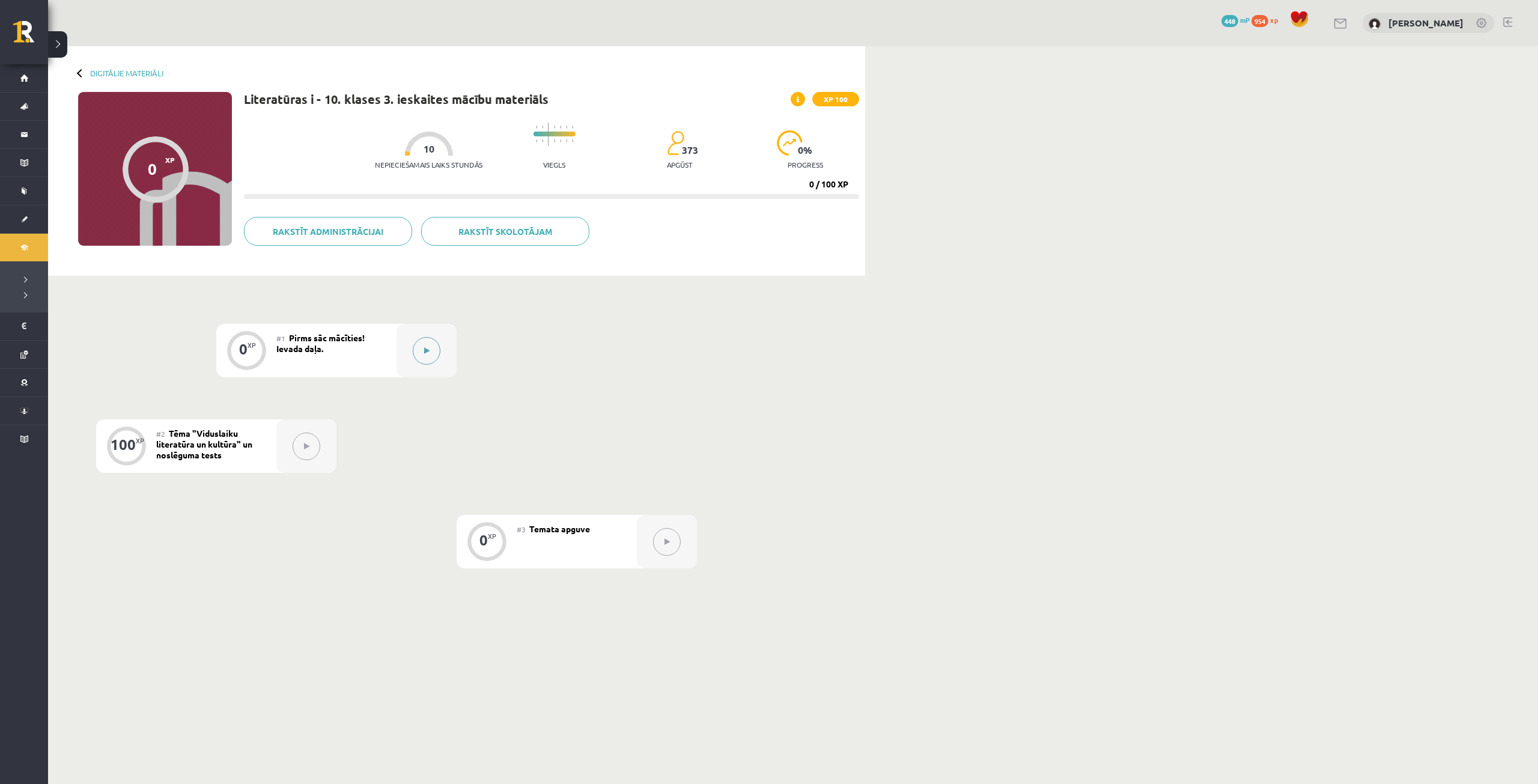
click at [424, 361] on button at bounding box center [427, 351] width 28 height 28
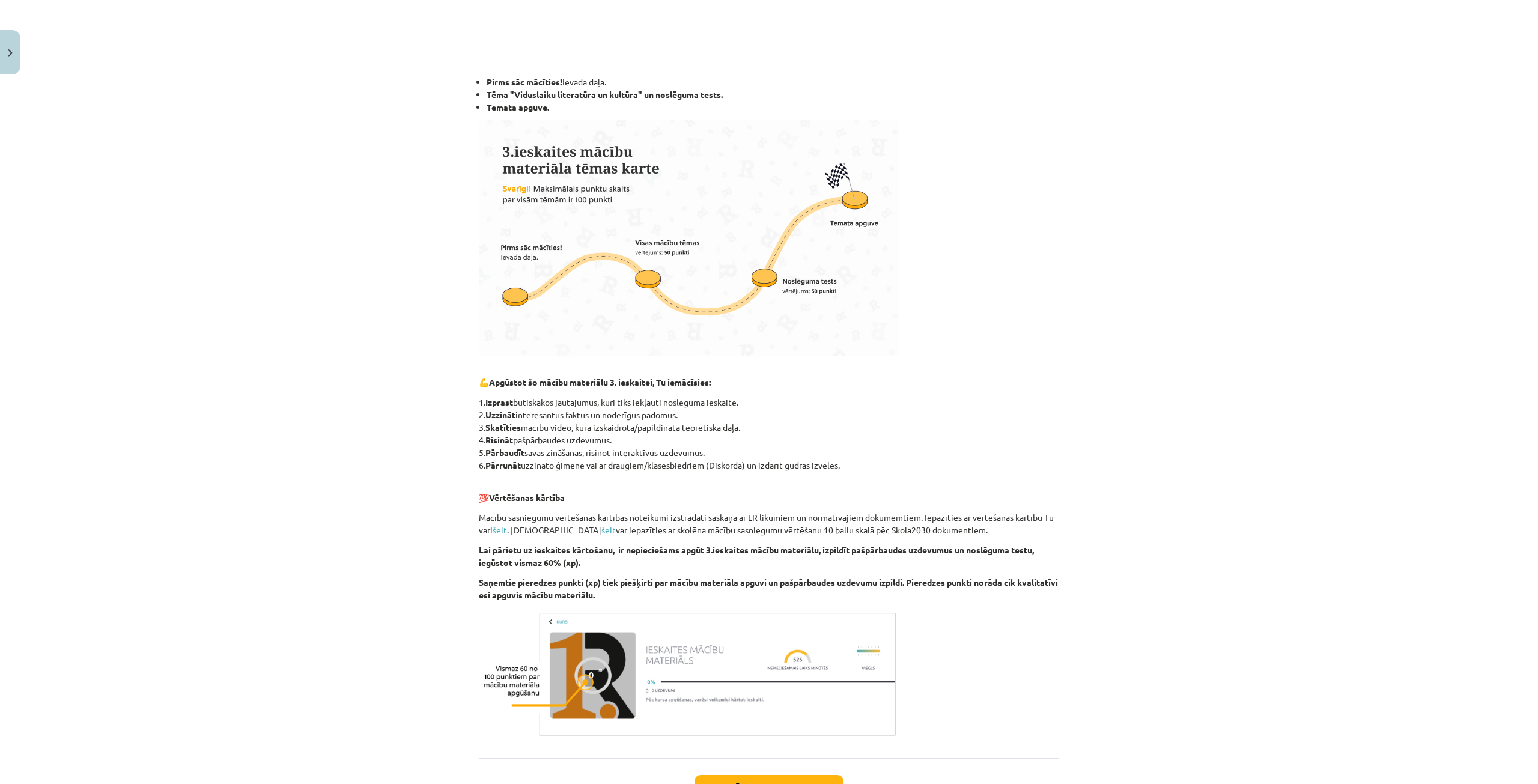
scroll to position [527, 0]
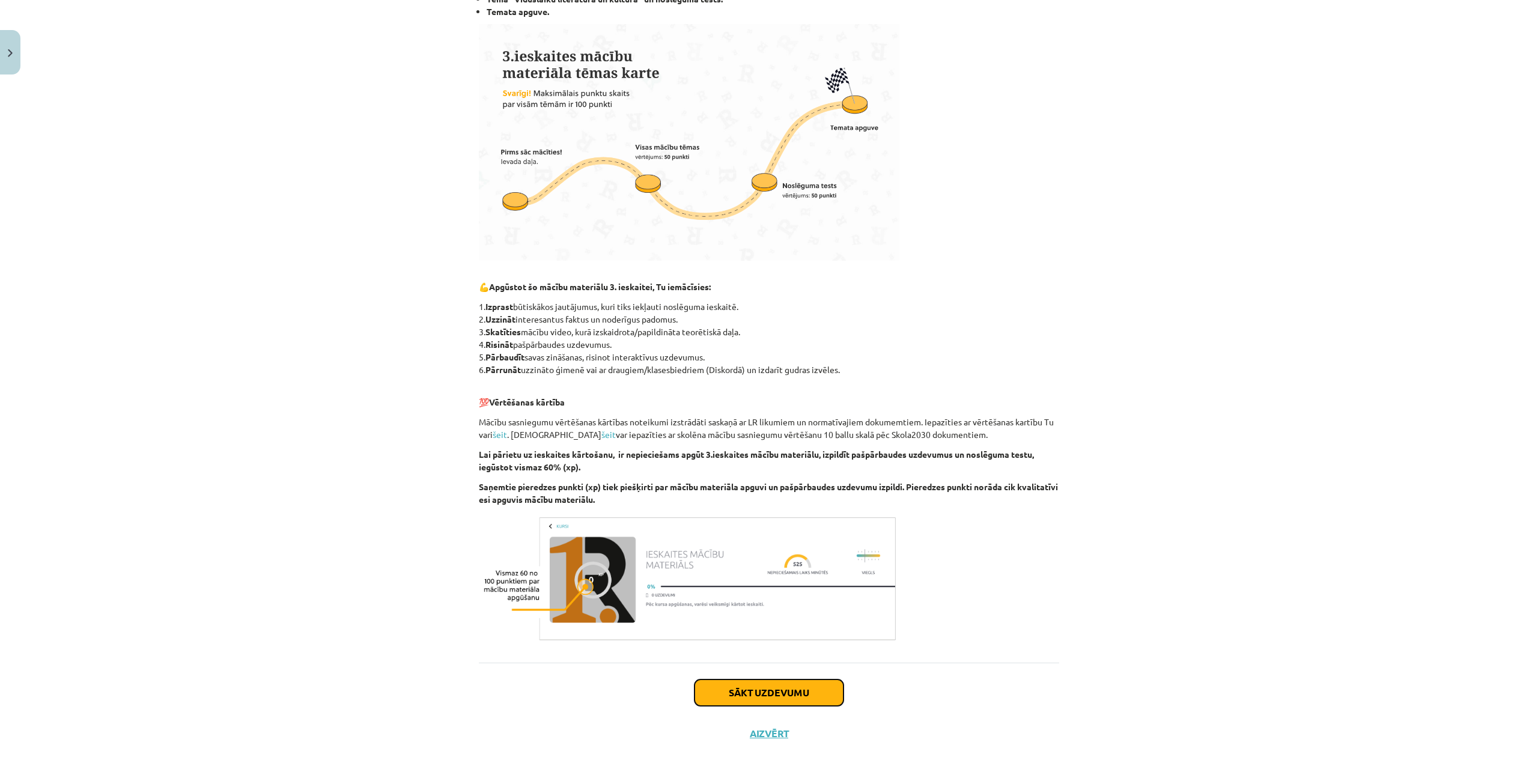
click at [778, 701] on button "Sākt uzdevumu" at bounding box center [769, 692] width 149 height 27
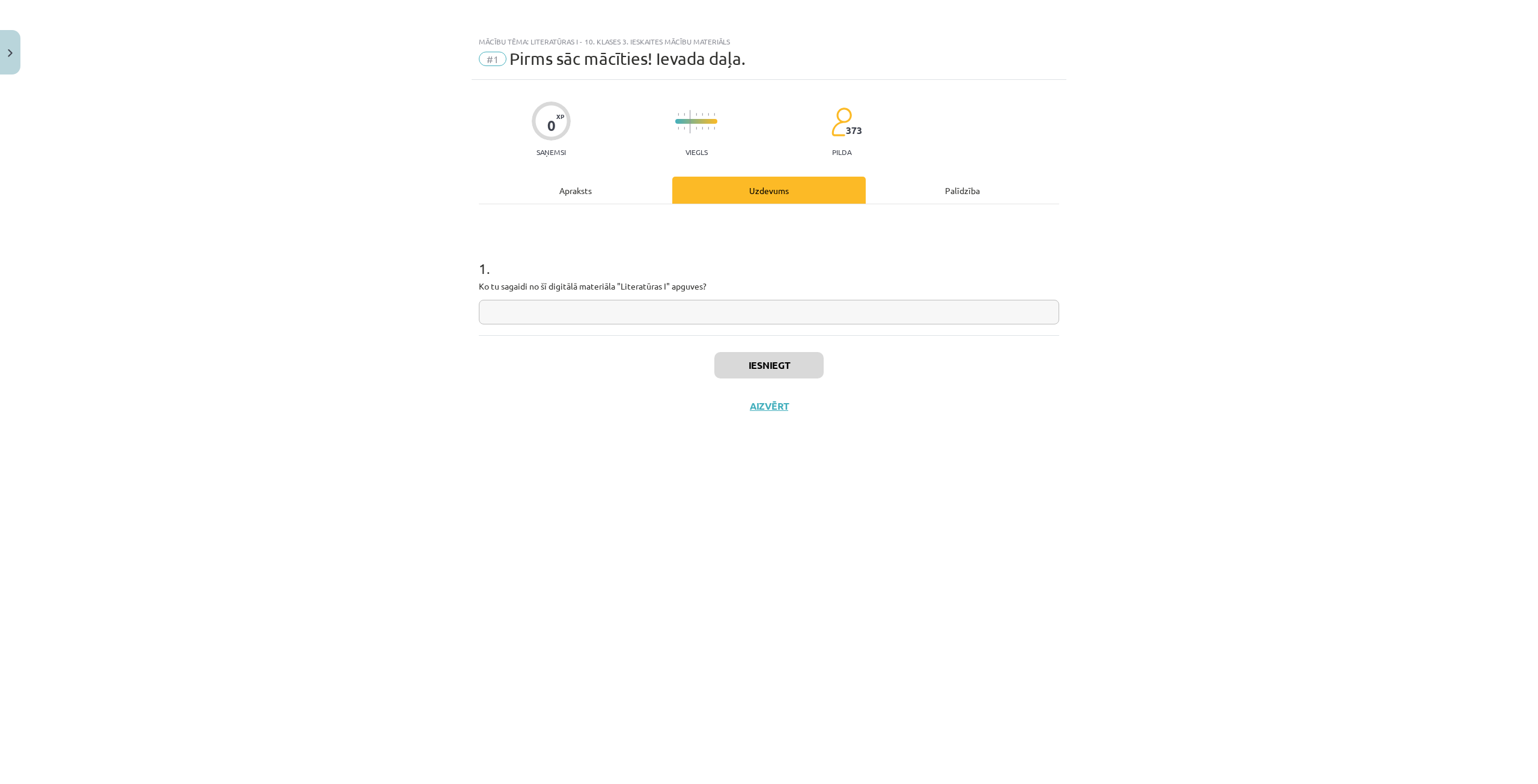
scroll to position [0, 0]
click at [561, 304] on input "text" at bounding box center [769, 312] width 581 height 25
type input "**"
click at [752, 345] on div "Iesniegt Aizvērt" at bounding box center [769, 376] width 581 height 84
click at [750, 353] on button "Iesniegt" at bounding box center [769, 364] width 110 height 27
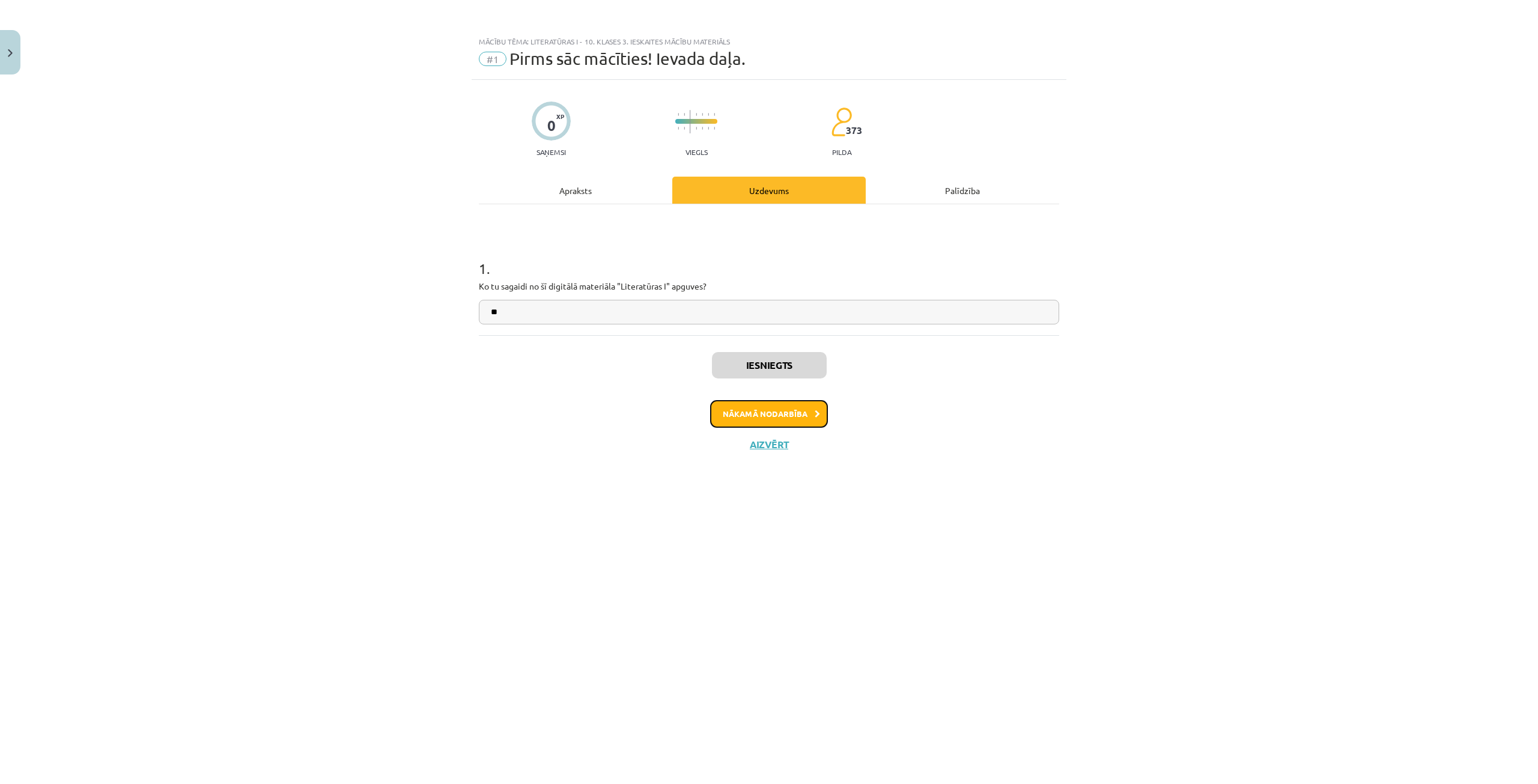
click at [819, 412] on icon at bounding box center [817, 415] width 5 height 8
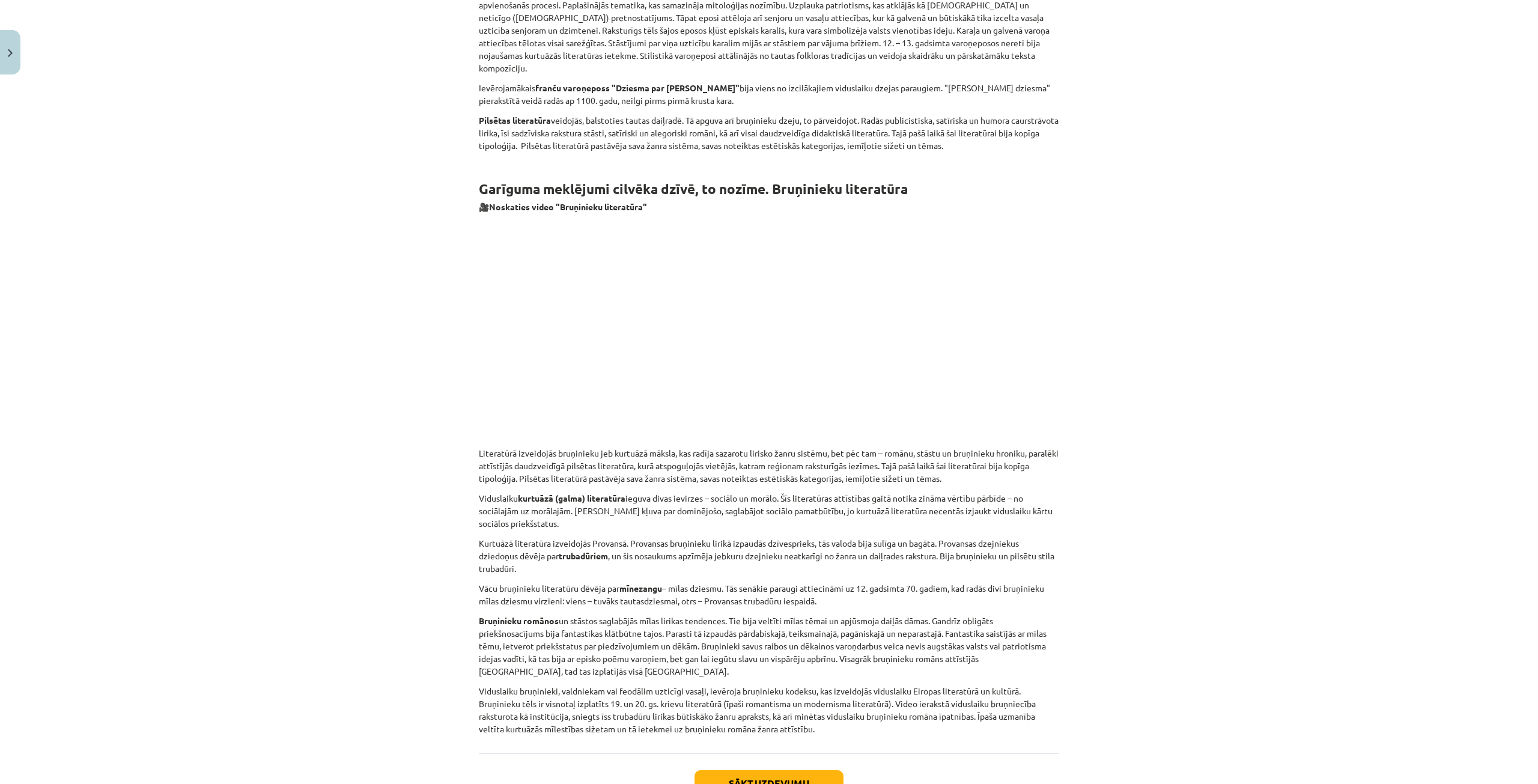
scroll to position [1720, 0]
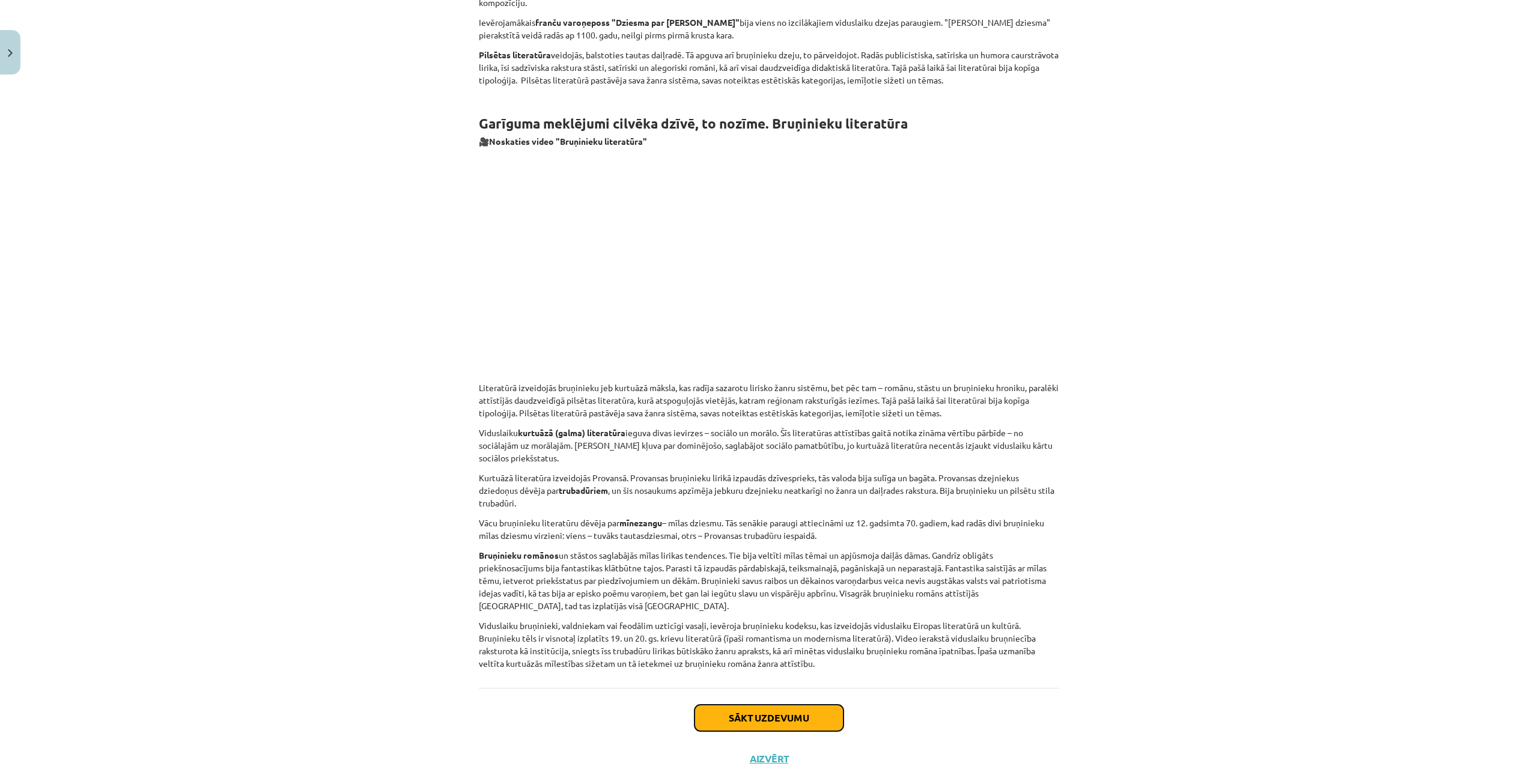
click at [815, 705] on button "Sākt uzdevumu" at bounding box center [769, 718] width 149 height 27
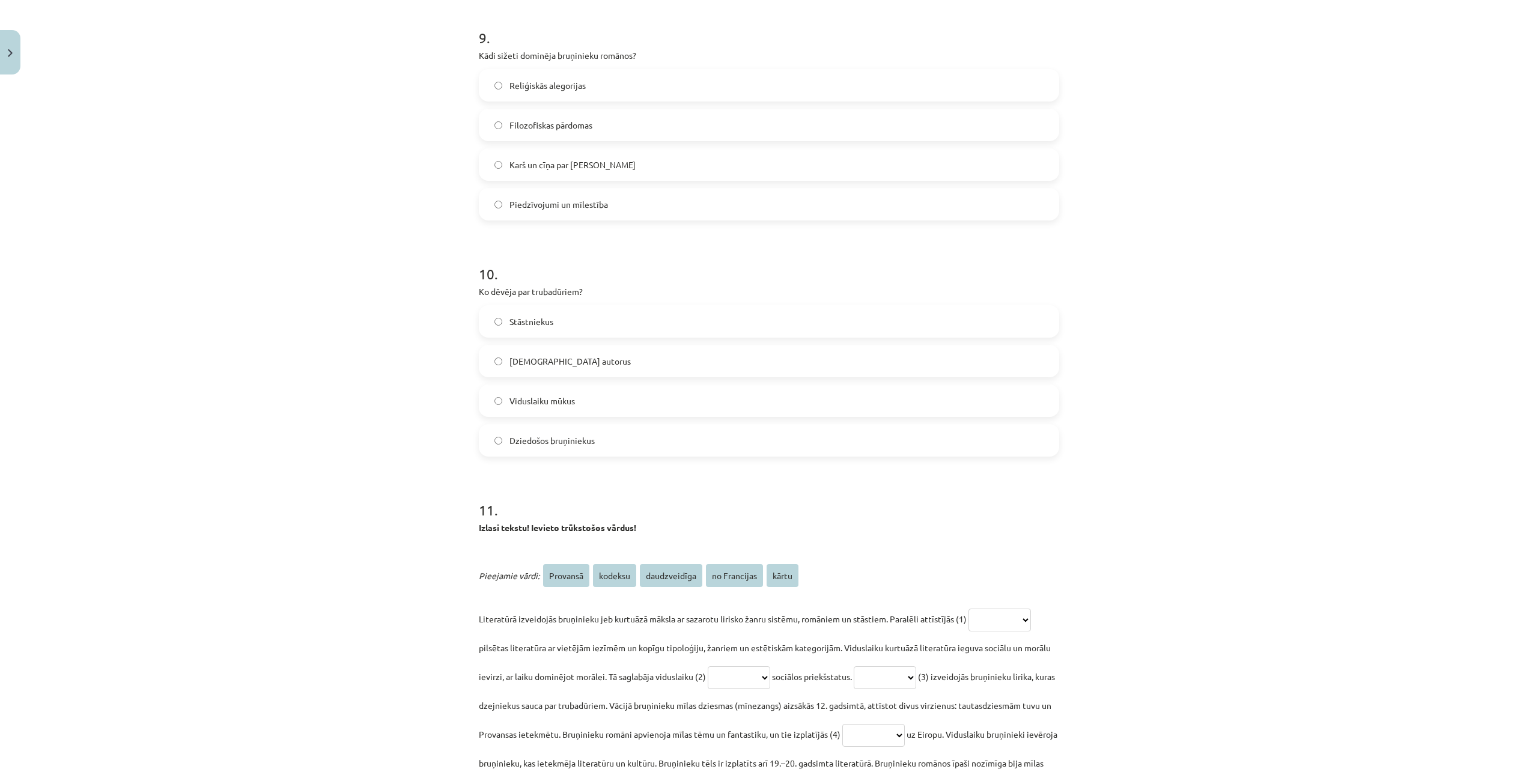
scroll to position [2442, 0]
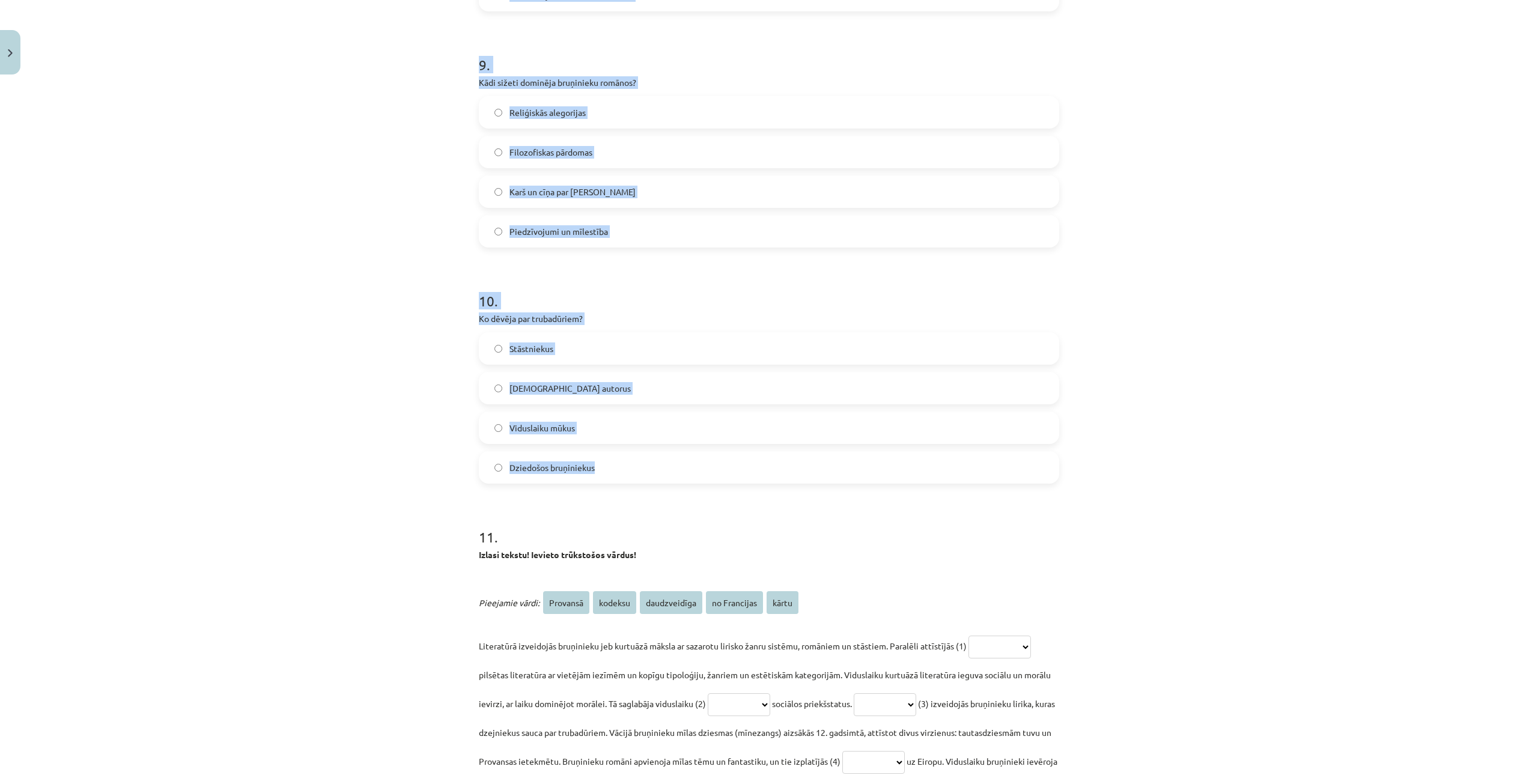
drag, startPoint x: 462, startPoint y: 252, endPoint x: 817, endPoint y: 483, distance: 423.5
click at [817, 483] on div "Mācību tēma: Literatūras i - 10. klases 3. ieskaites mācību materiāls #2 Tēma "…" at bounding box center [769, 392] width 1538 height 784
copy form "Kad viduslaikos sākās klasiskās literatūras periods? 13.-15. gadsimtā 16. gadsi…"
click at [1008, 278] on h1 "10 ." at bounding box center [769, 290] width 581 height 38
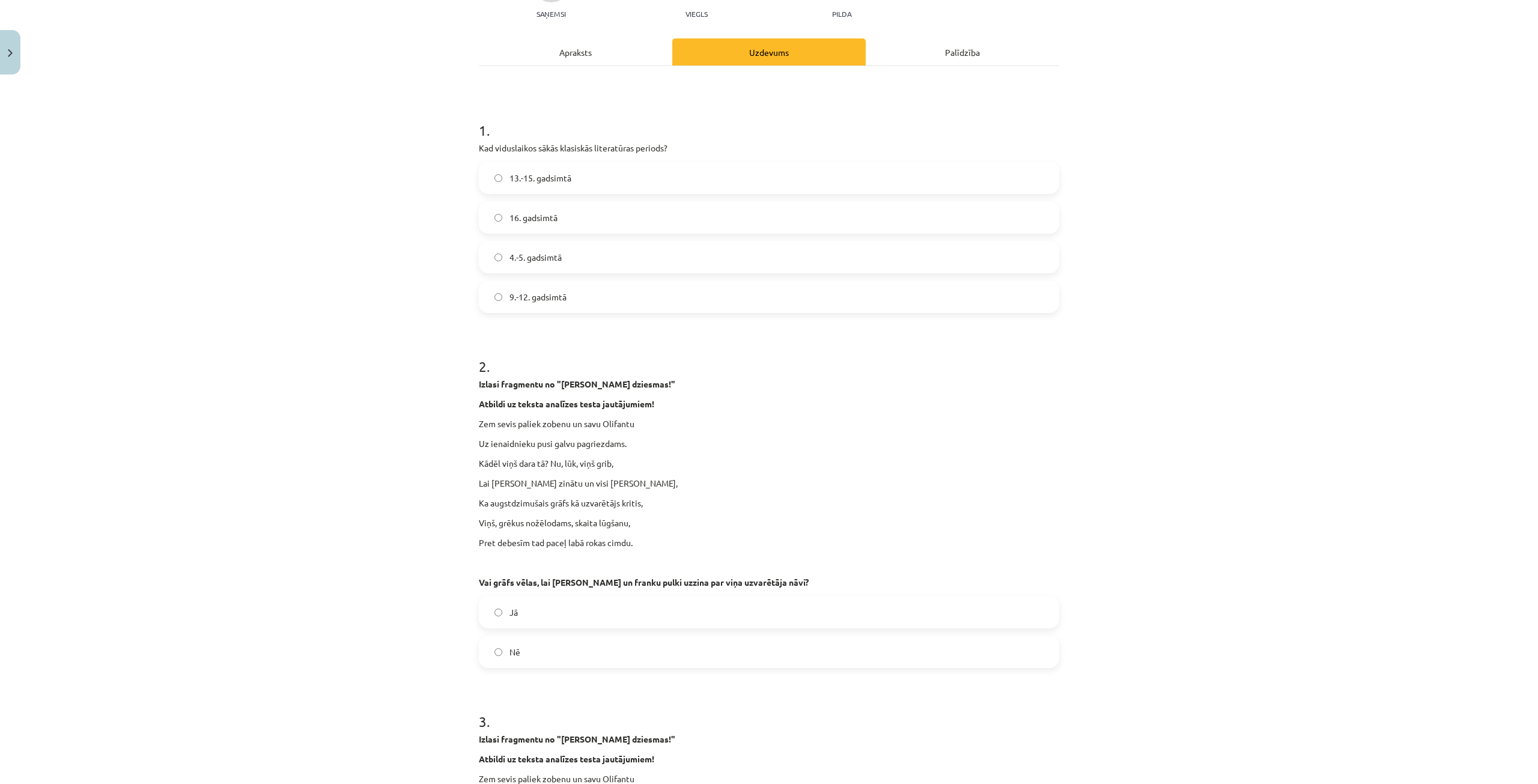
scroll to position [181, 0]
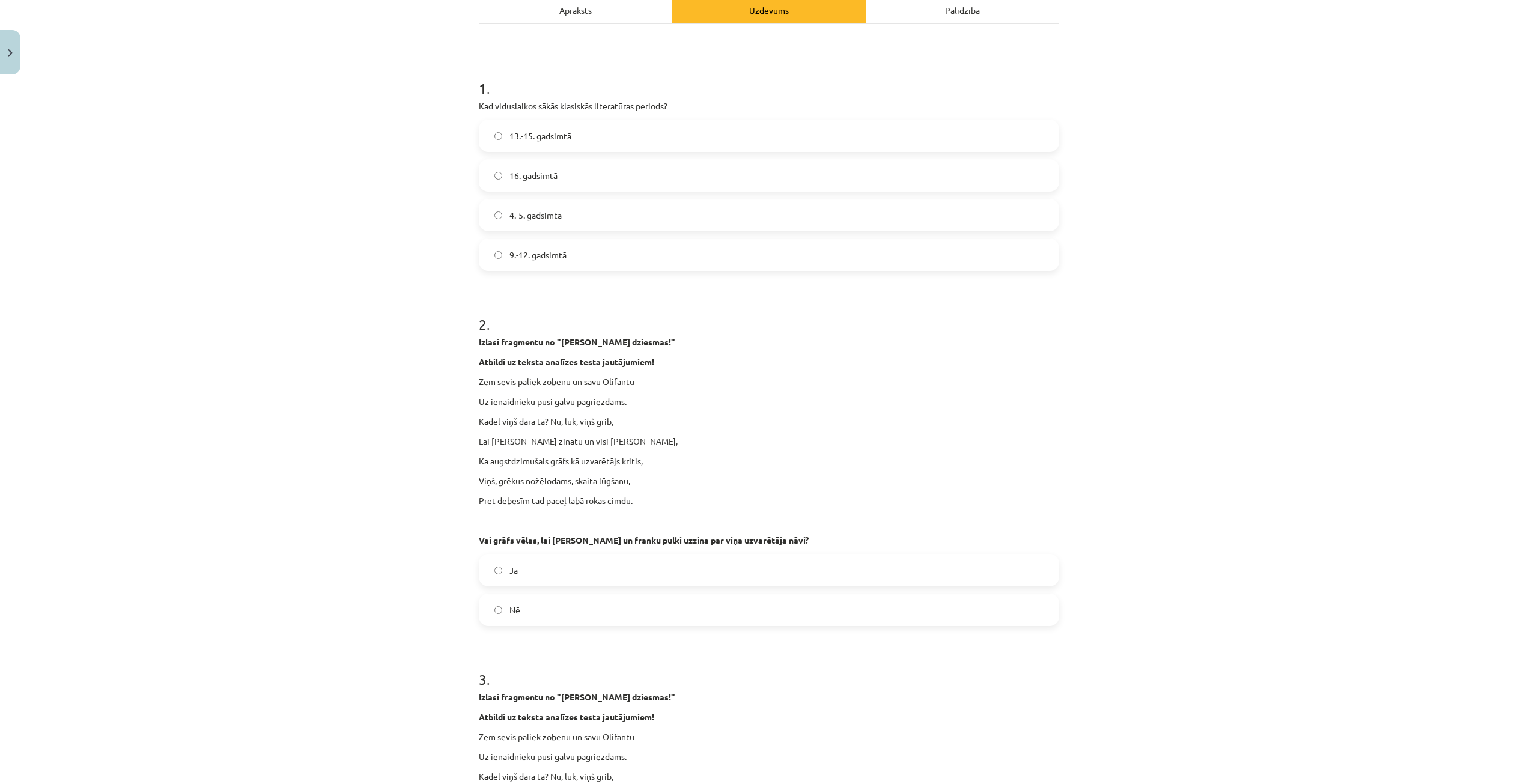
click at [559, 572] on label "Jā" at bounding box center [769, 570] width 578 height 30
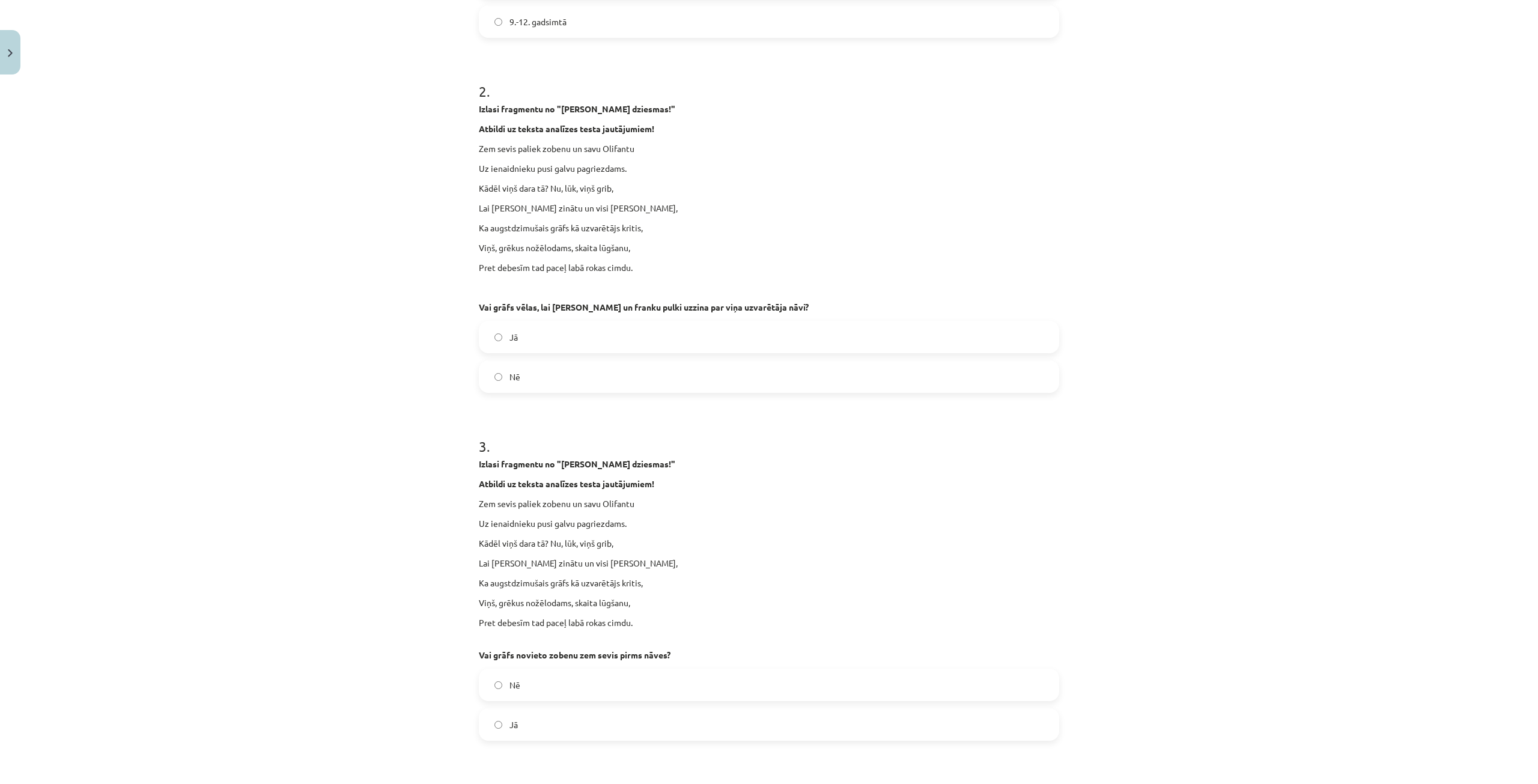
scroll to position [421, 0]
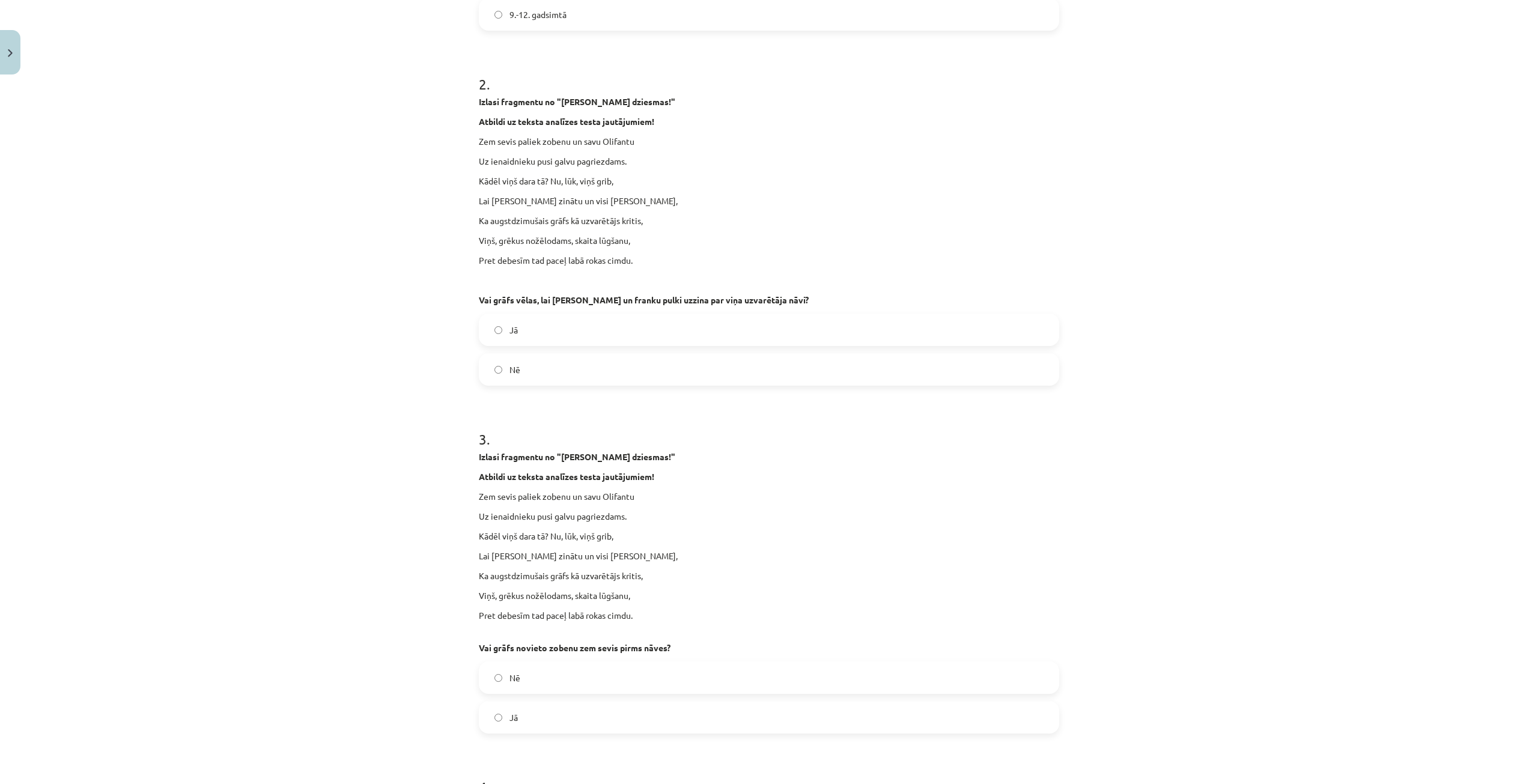
click at [568, 713] on label "Jā" at bounding box center [769, 717] width 578 height 30
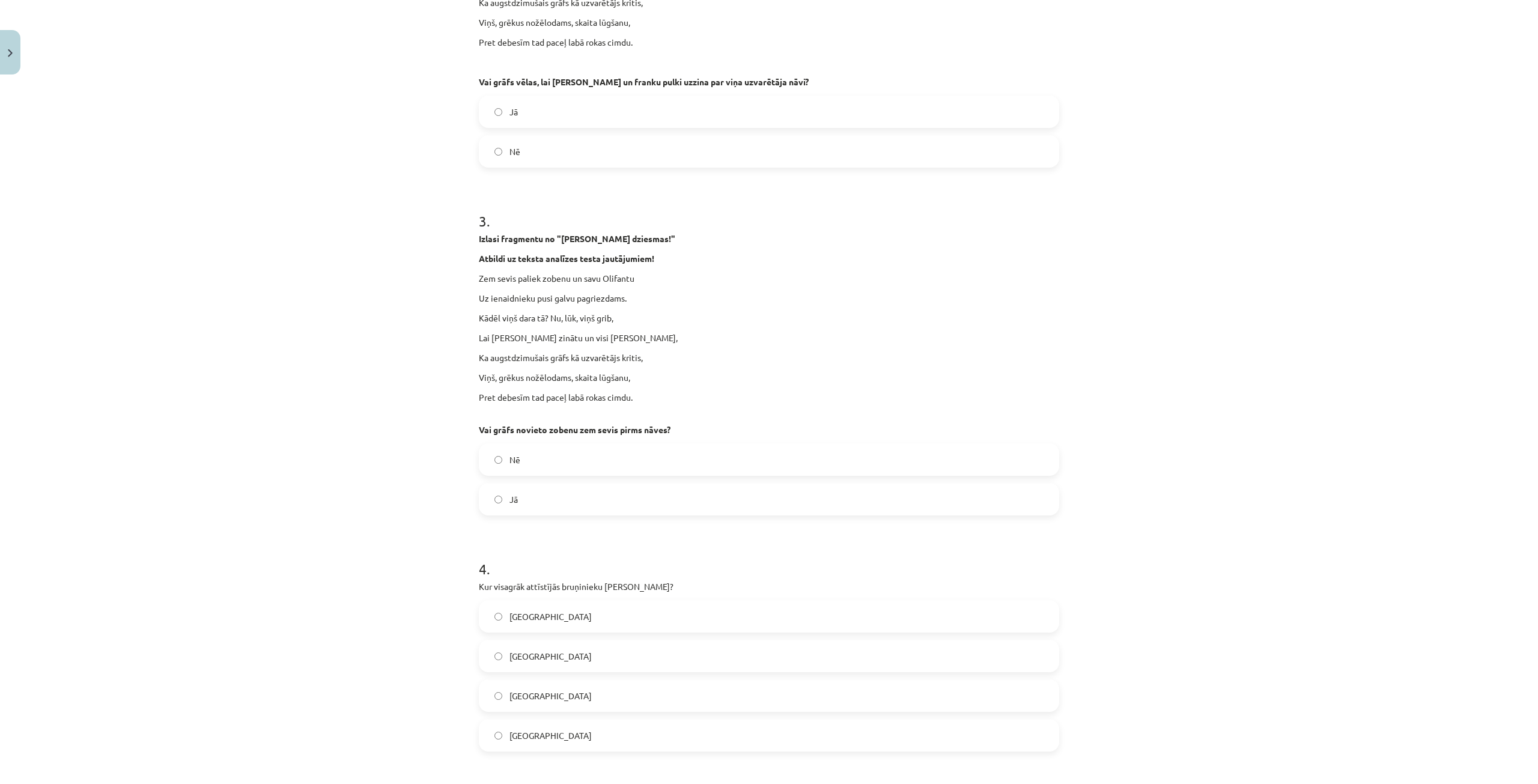
scroll to position [661, 0]
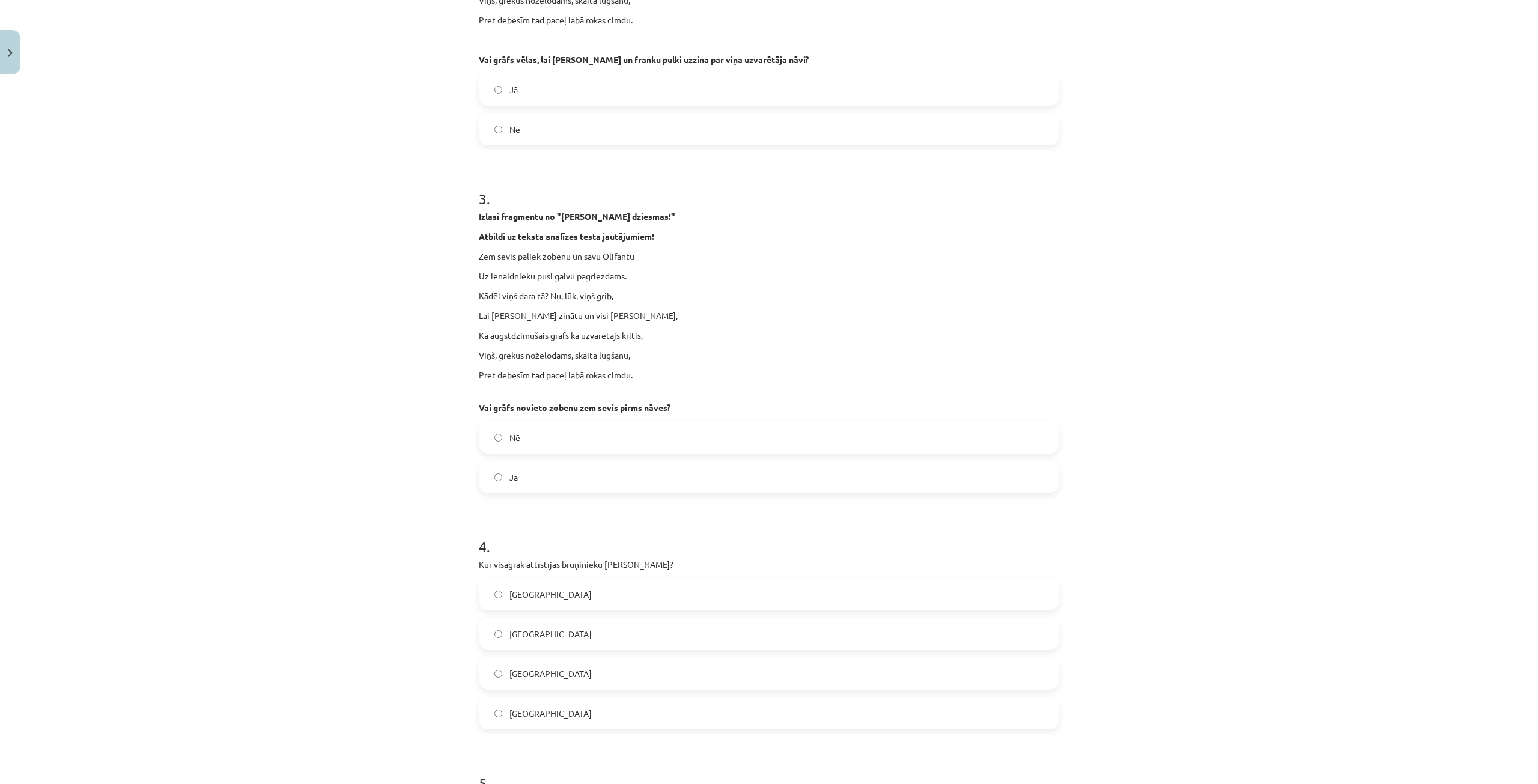
click at [533, 637] on span "Francijā" at bounding box center [550, 634] width 82 height 13
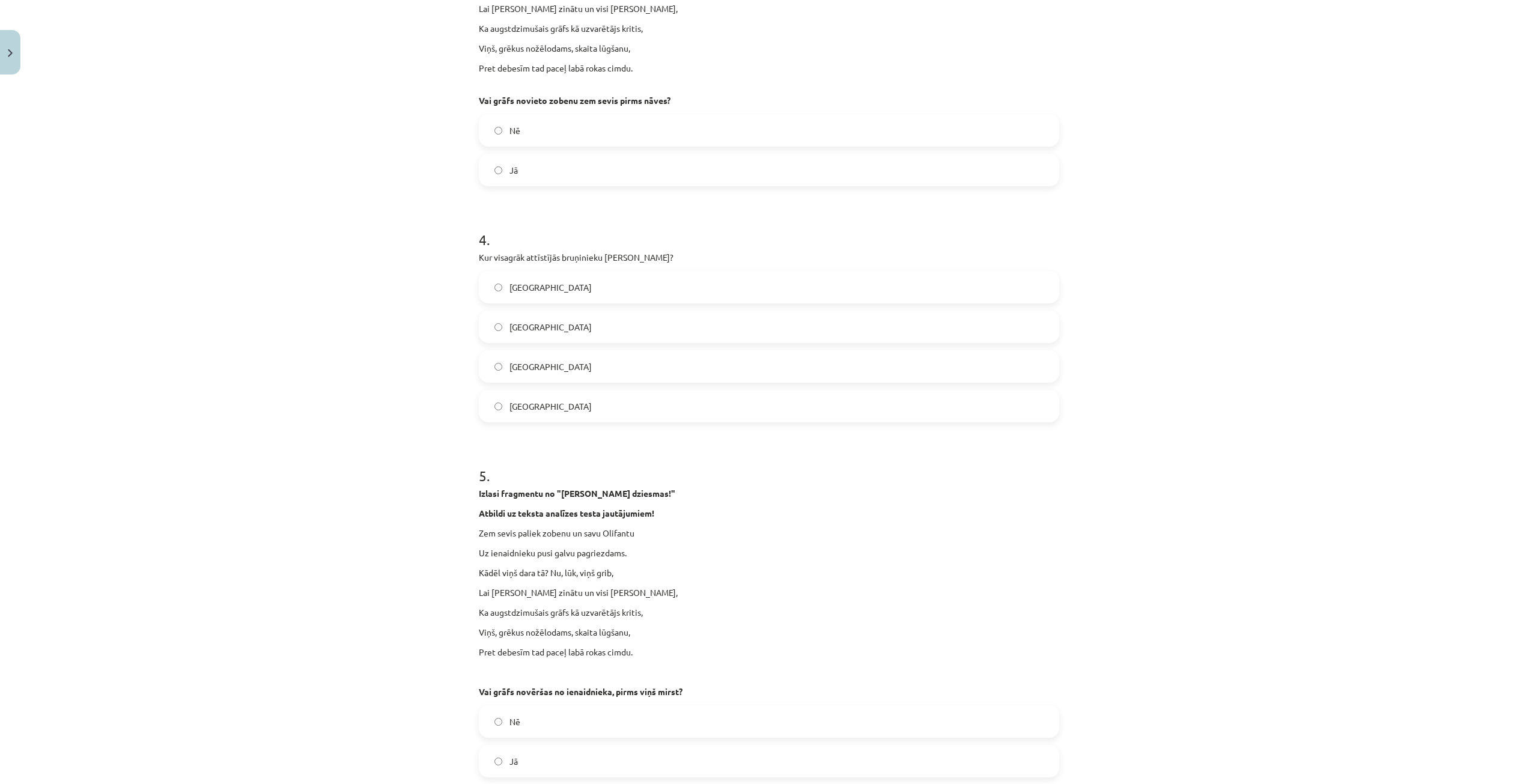
scroll to position [1141, 0]
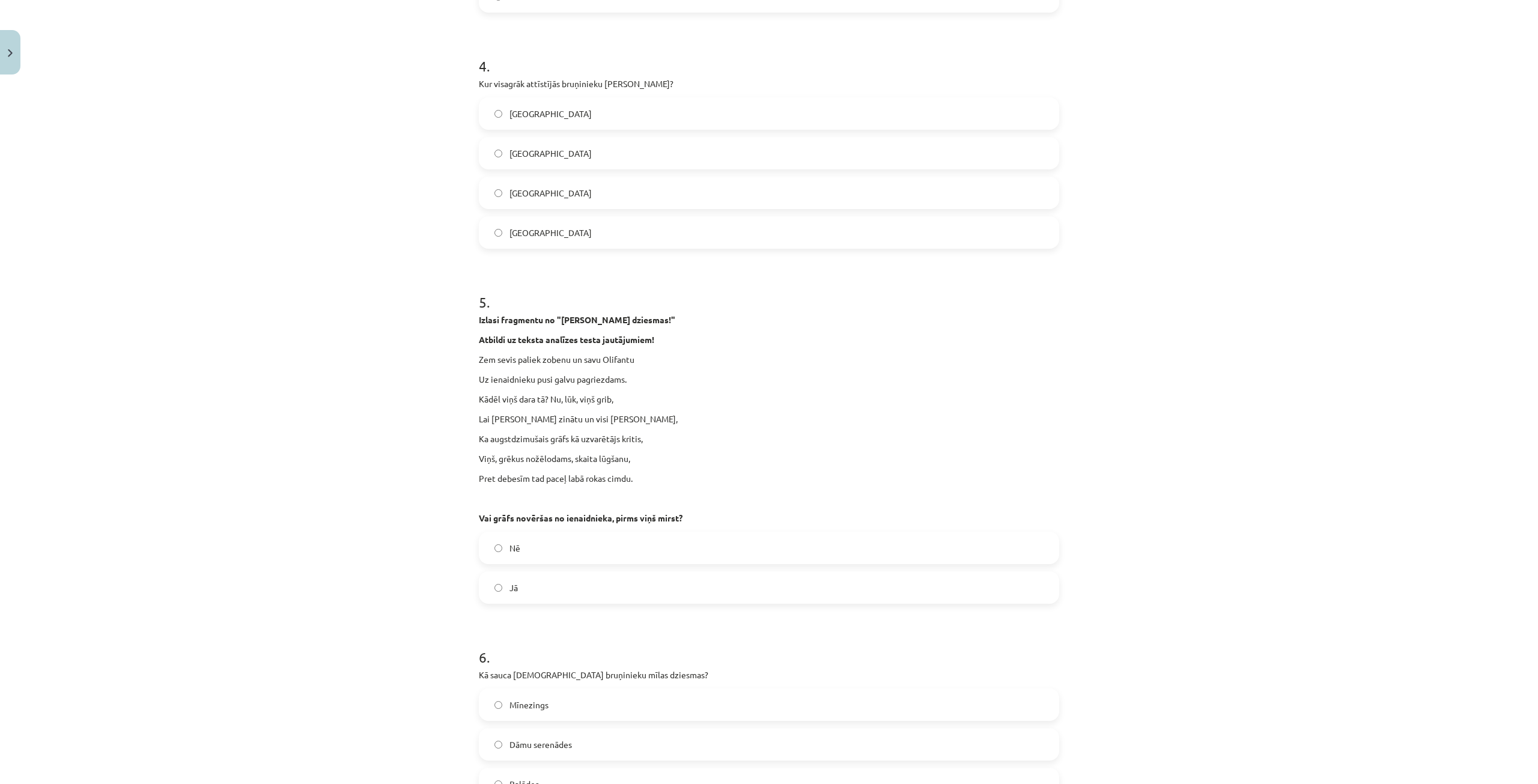
click at [536, 553] on label "Nē" at bounding box center [769, 548] width 578 height 30
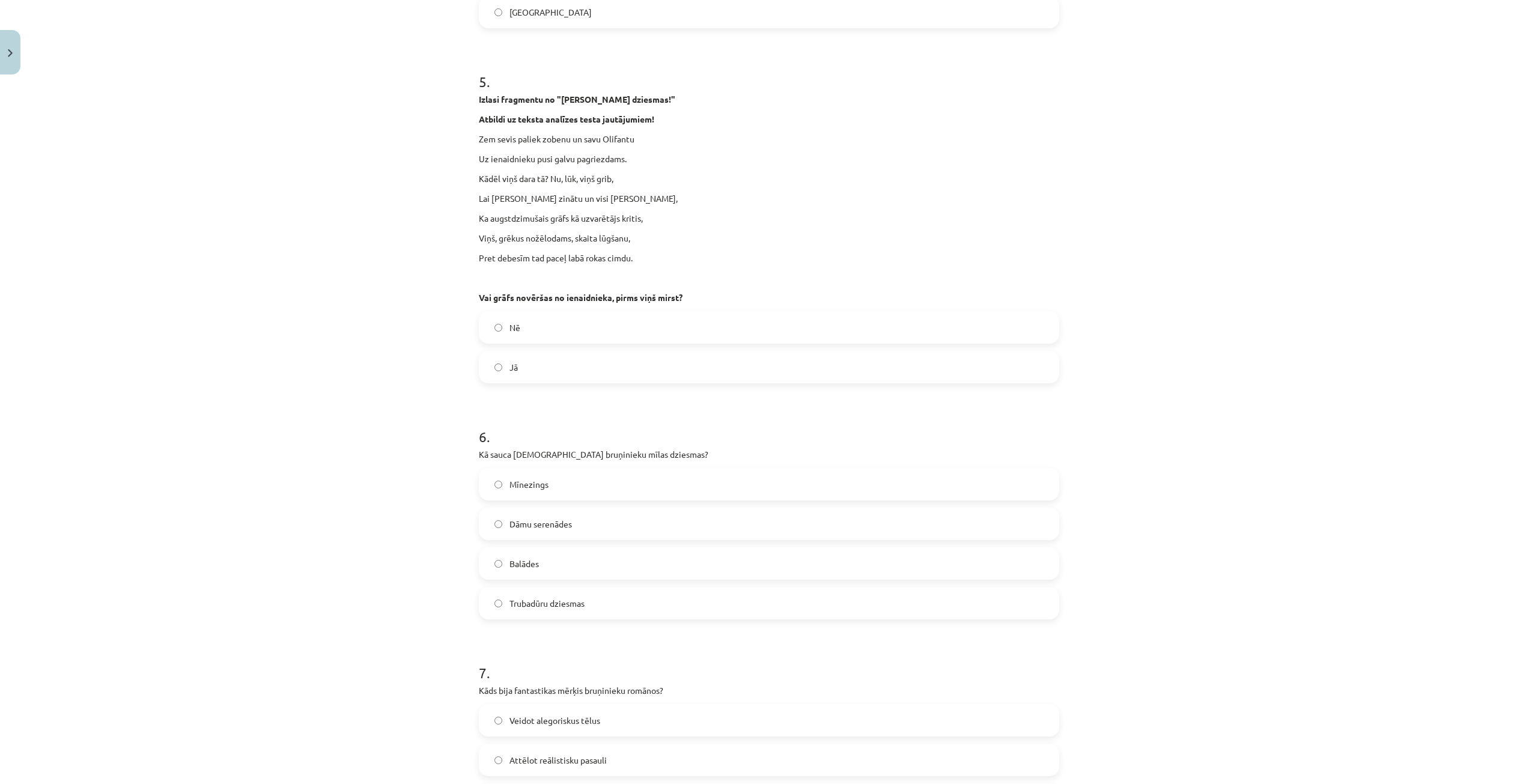
scroll to position [1381, 0]
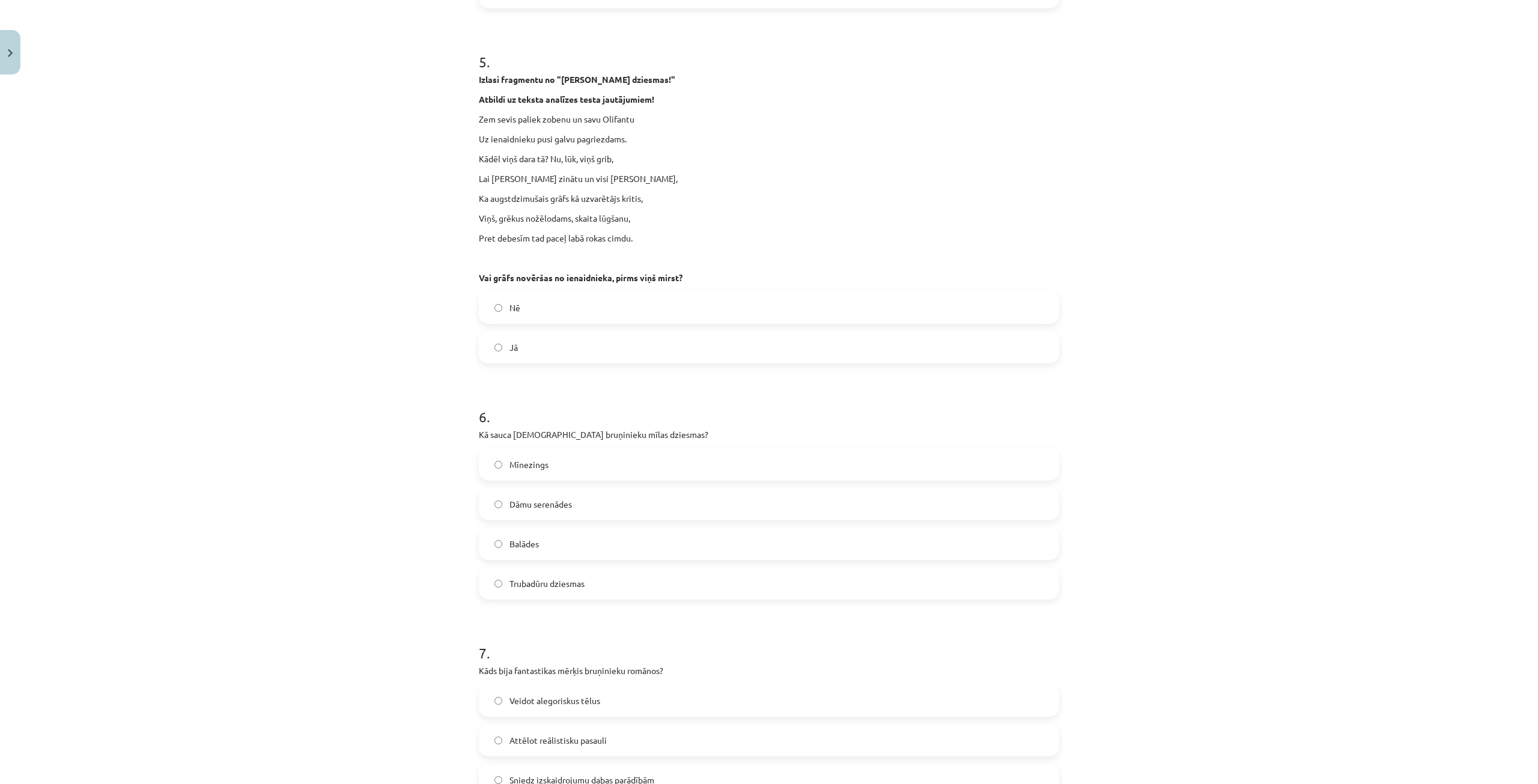
click at [570, 459] on label "Mīnezings" at bounding box center [769, 464] width 578 height 30
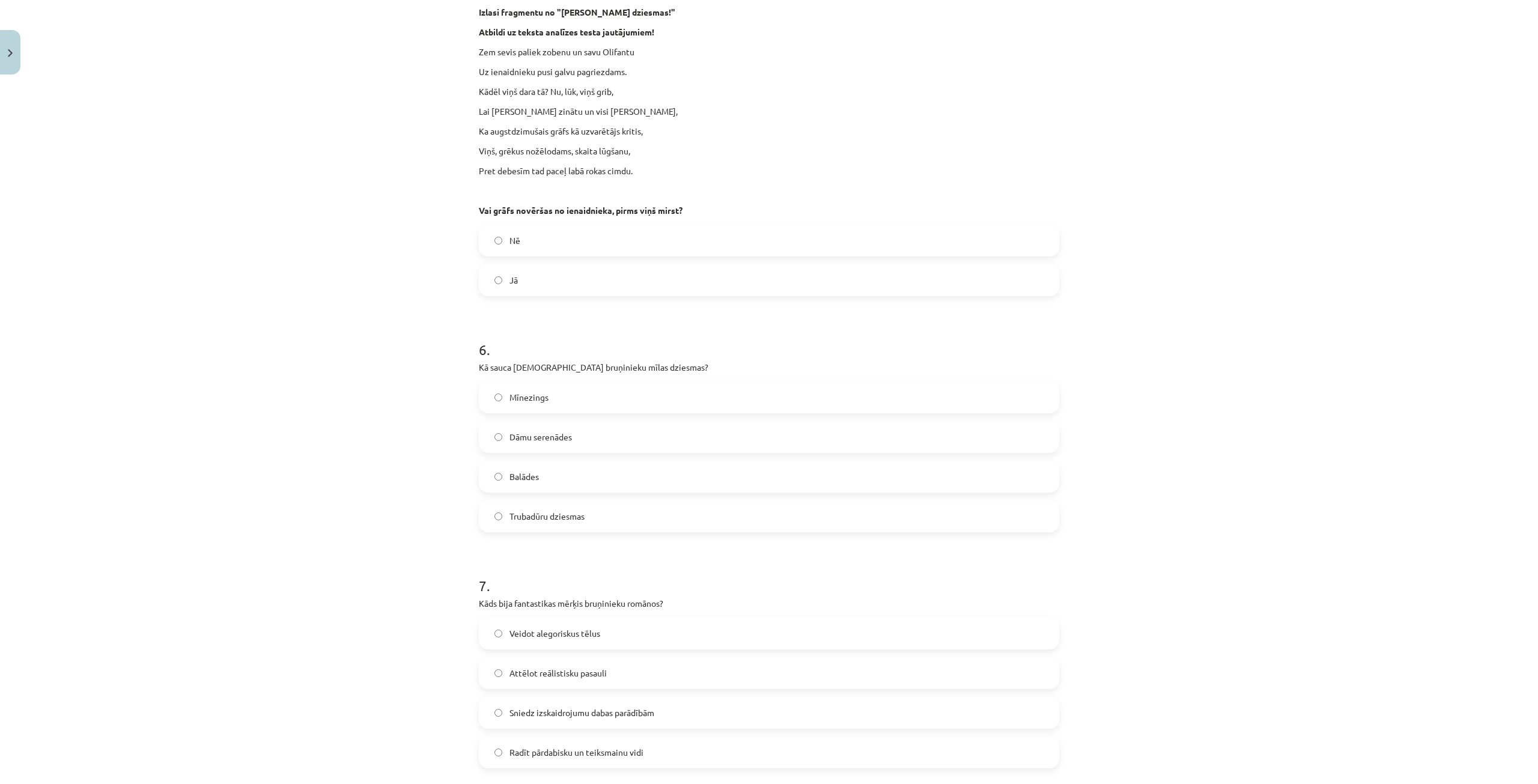
scroll to position [1562, 0]
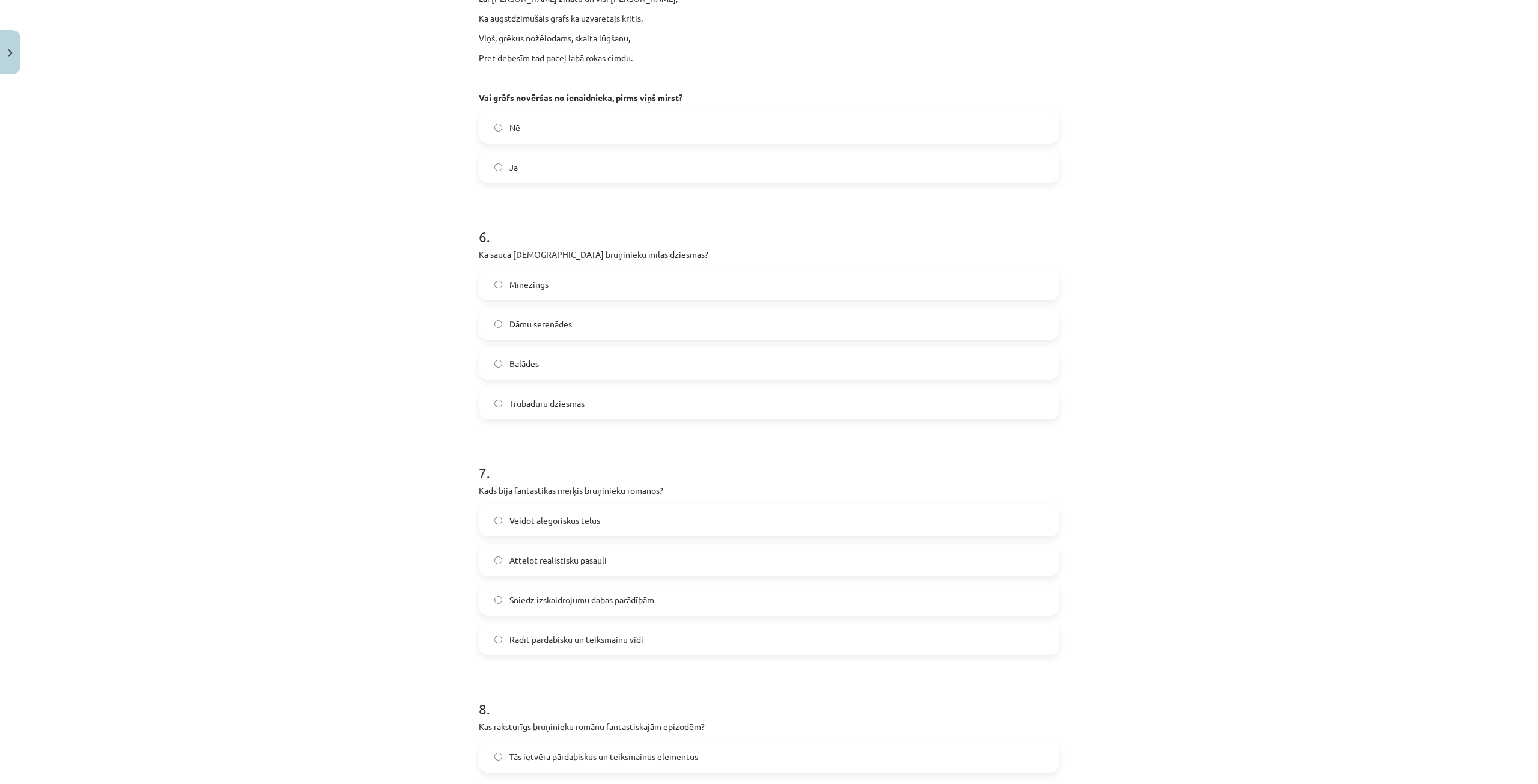
click at [601, 636] on span "Radīt pārdabisku un teiksmainu vidi" at bounding box center [577, 639] width 134 height 13
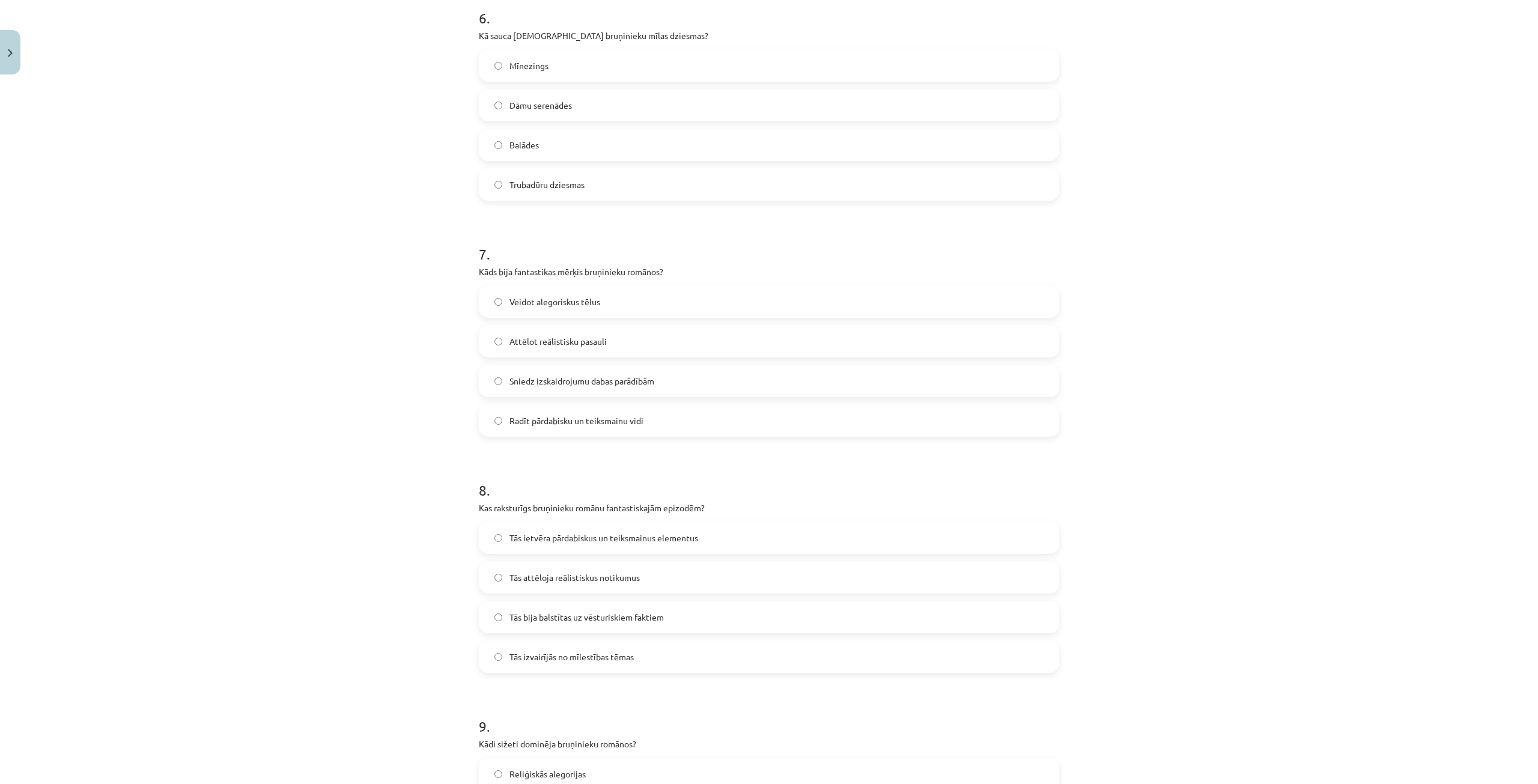
scroll to position [1802, 0]
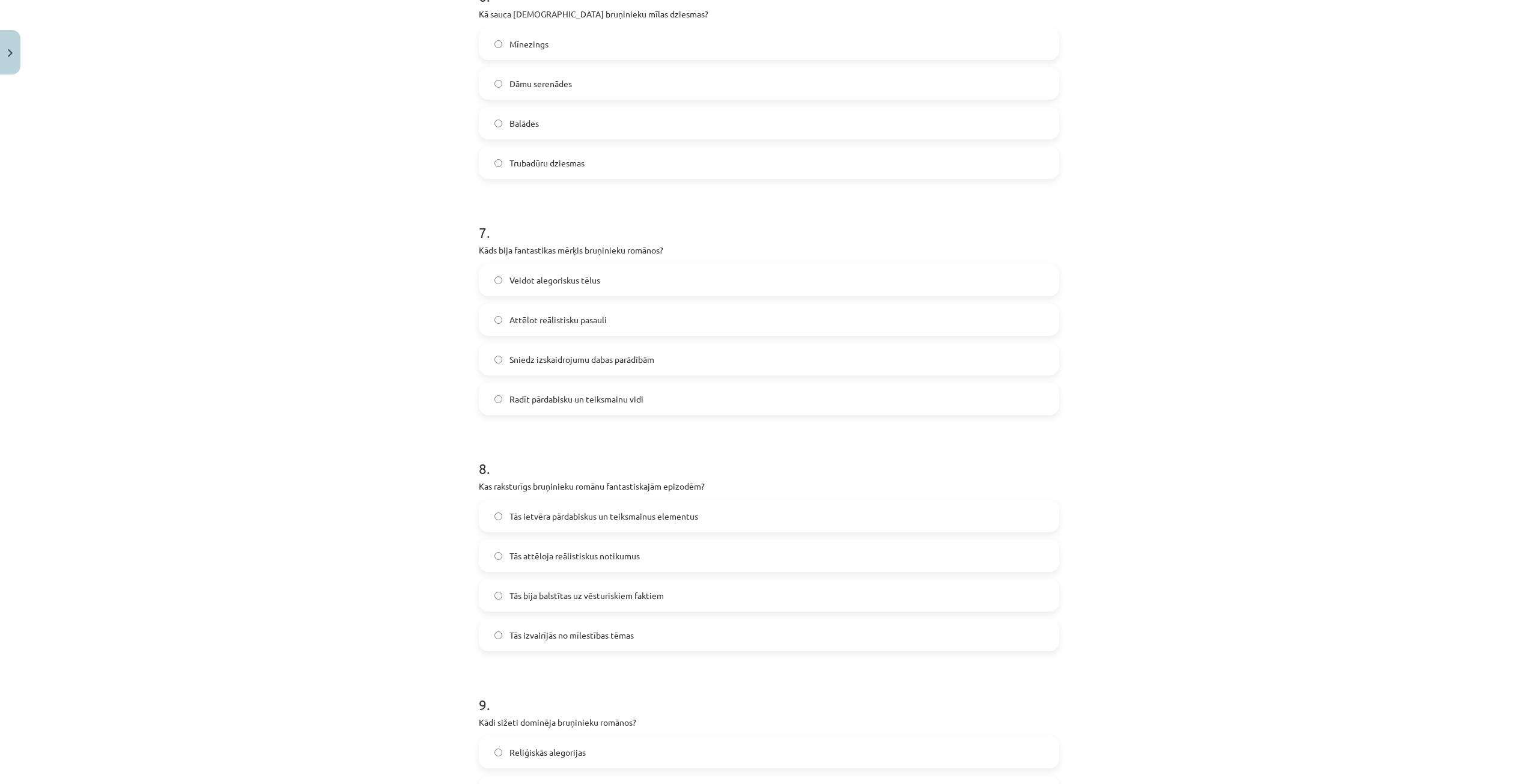
click at [720, 519] on label "Tās ietvēra pārdabiskus un teiksmainus elementus" at bounding box center [769, 515] width 578 height 30
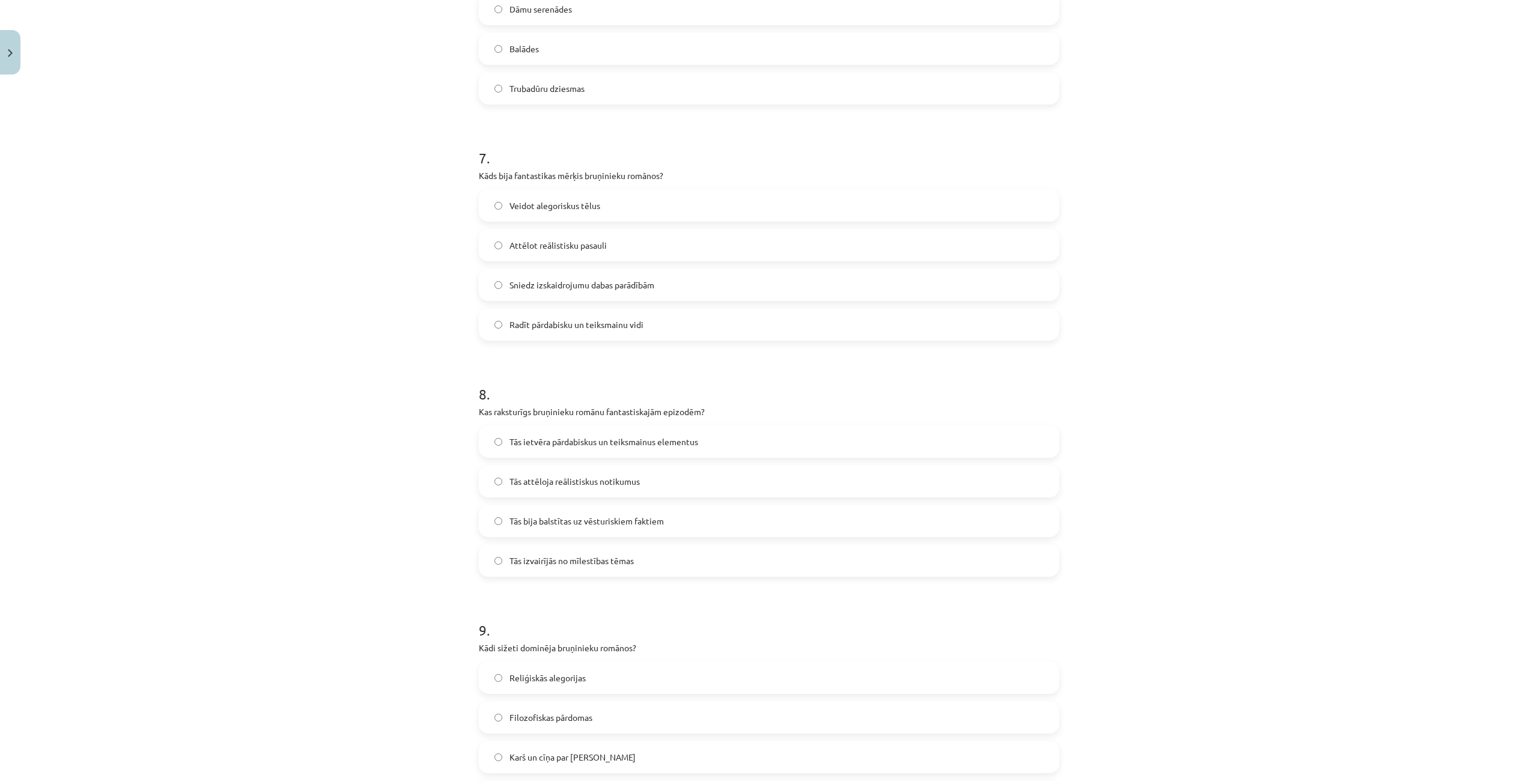
scroll to position [1983, 0]
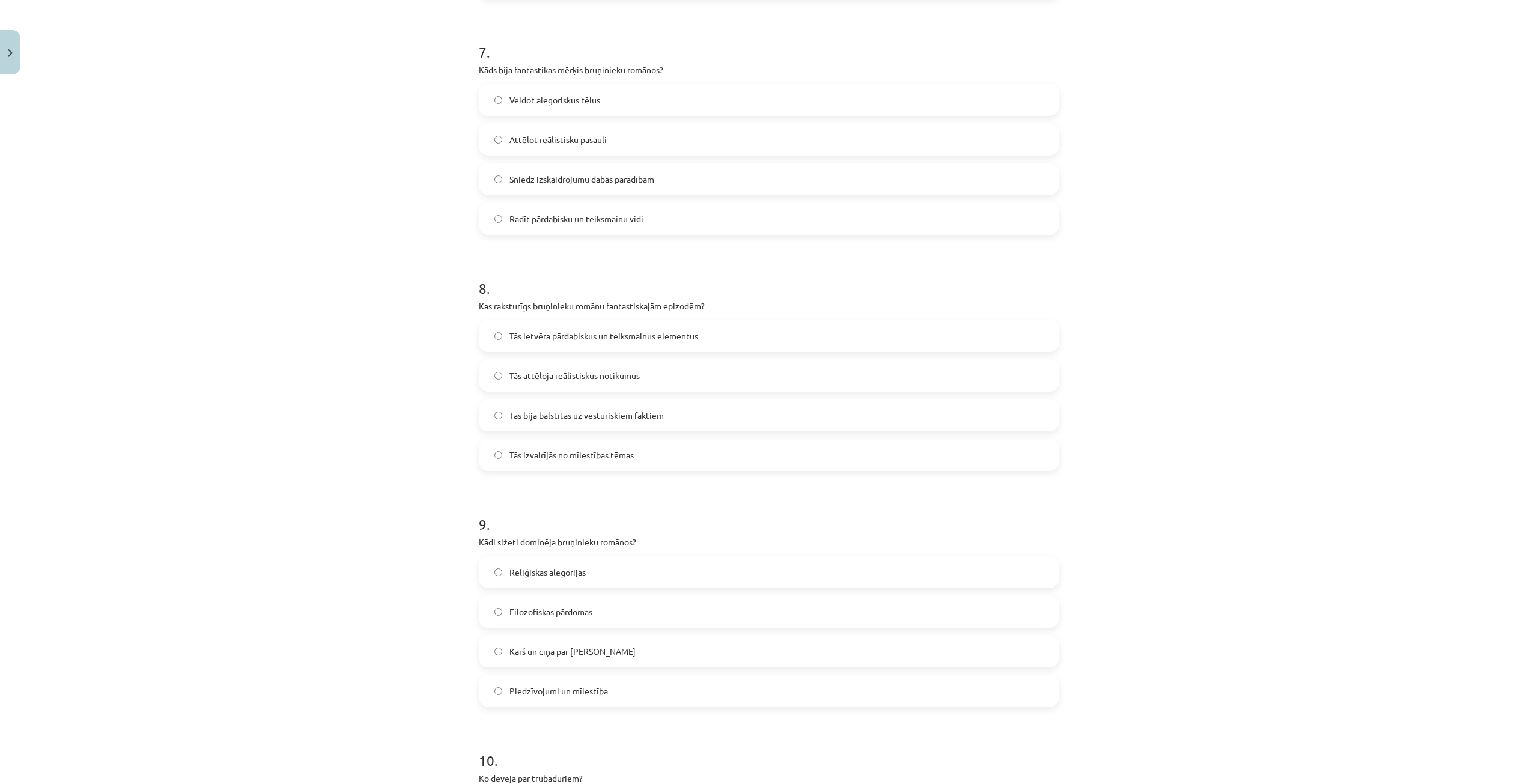
click at [592, 695] on span "Piedzīvojumi un mīlestība" at bounding box center [559, 691] width 99 height 13
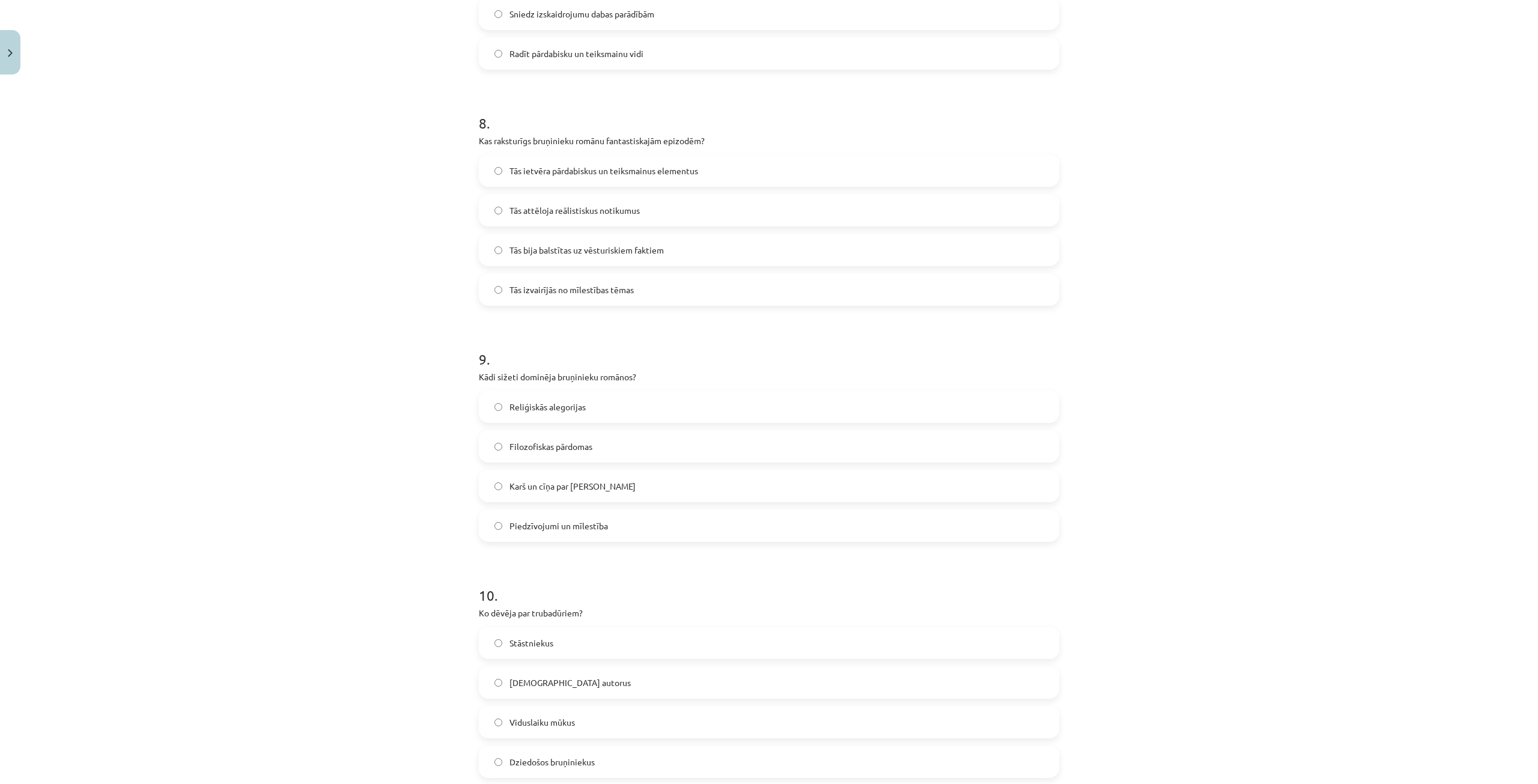
scroll to position [2162, 0]
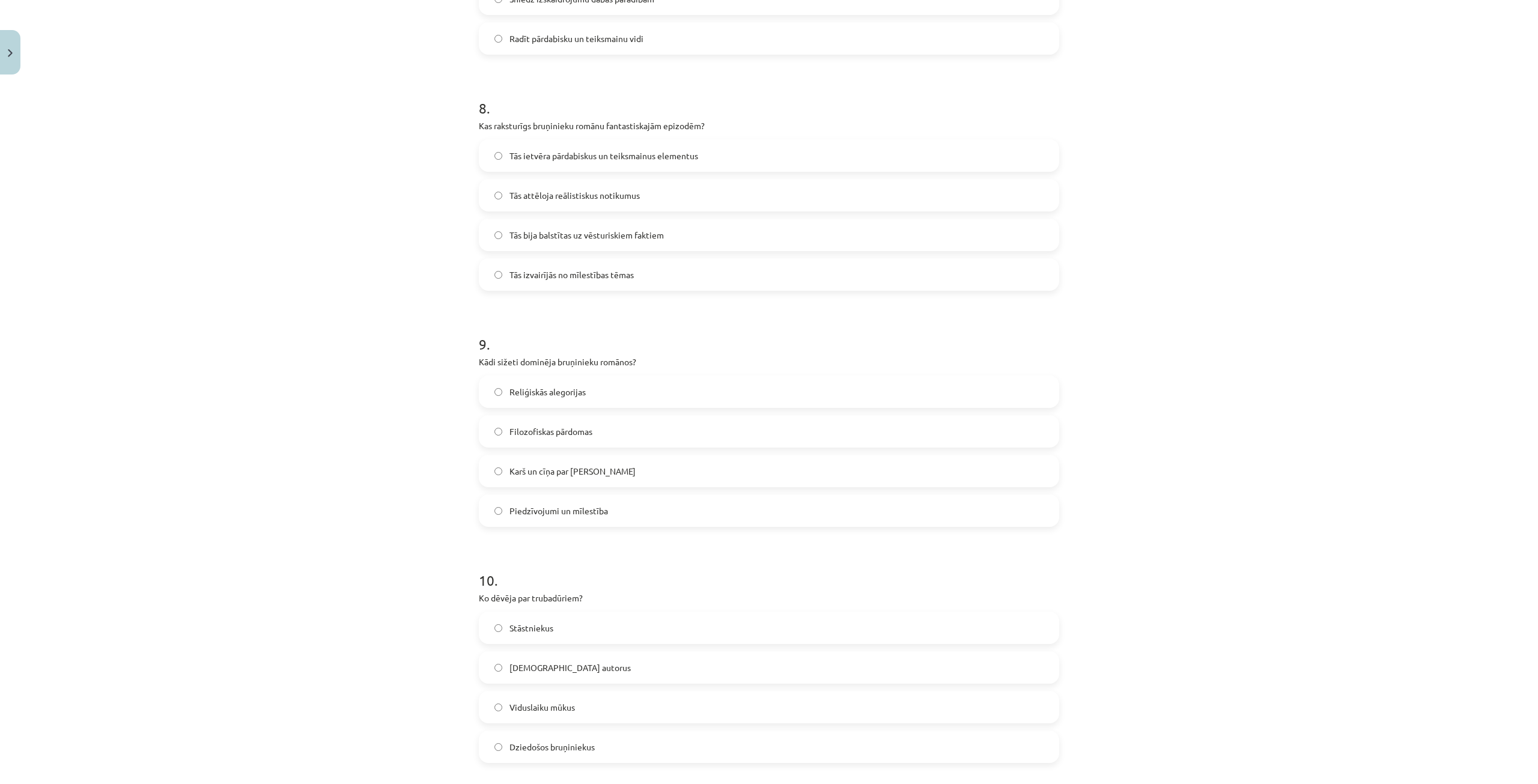
click at [581, 746] on span "Dziedošos bruņiniekus" at bounding box center [552, 746] width 85 height 13
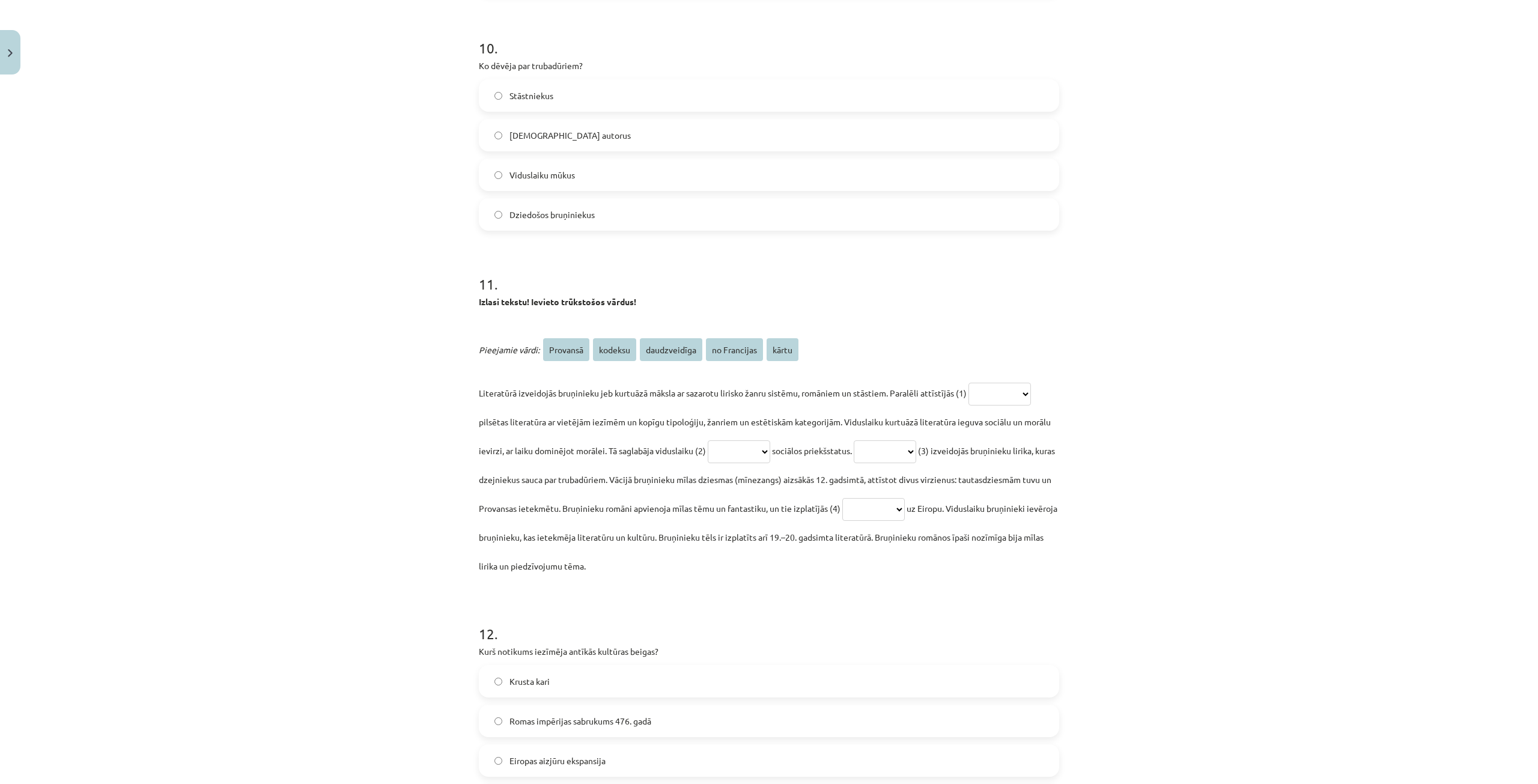
scroll to position [2763, 0]
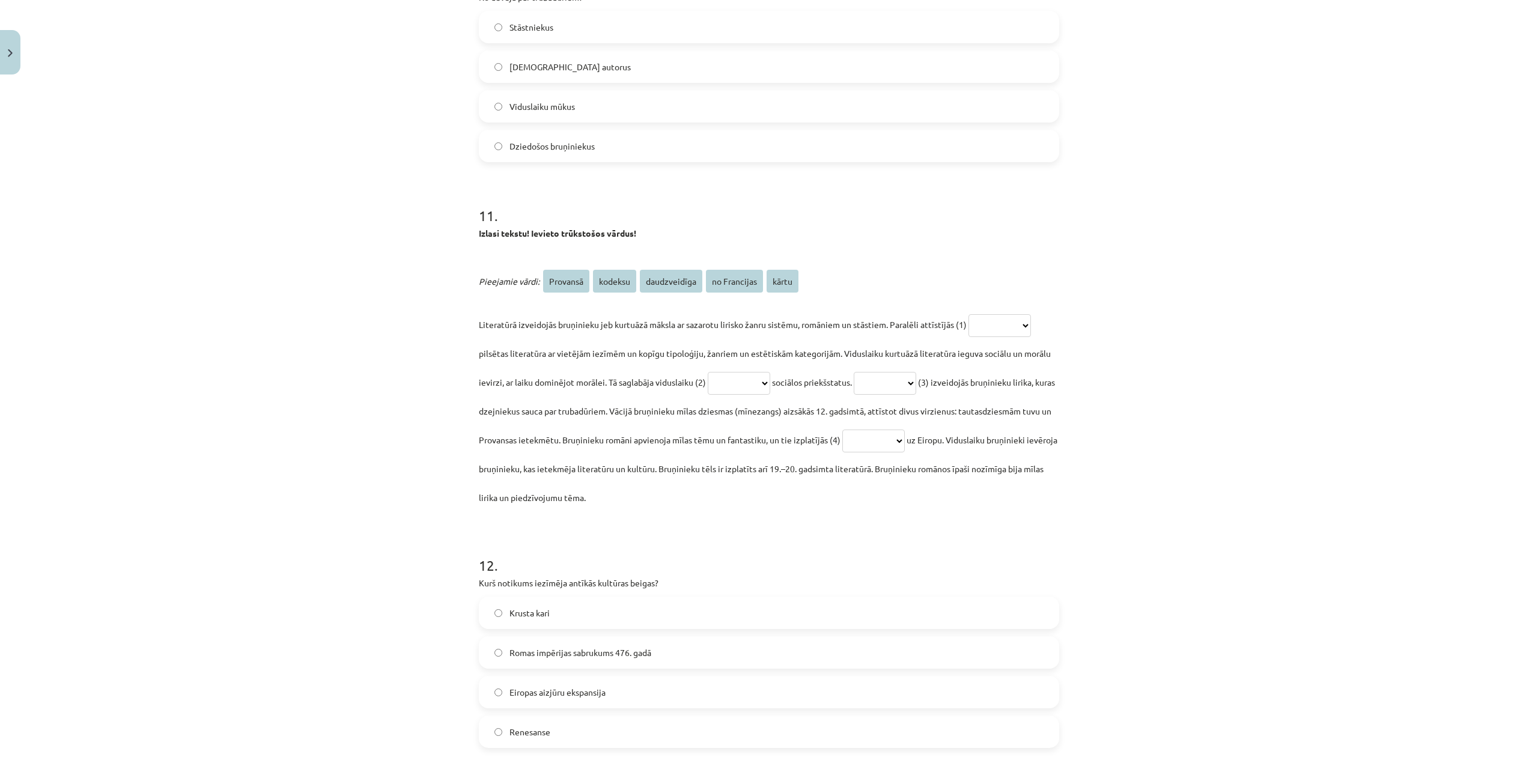
drag, startPoint x: 473, startPoint y: 232, endPoint x: 1045, endPoint y: 495, distance: 629.6
copy div "**********"
click at [812, 217] on h1 "11 ." at bounding box center [769, 205] width 581 height 38
click at [1031, 317] on select "**********" at bounding box center [1000, 325] width 62 height 23
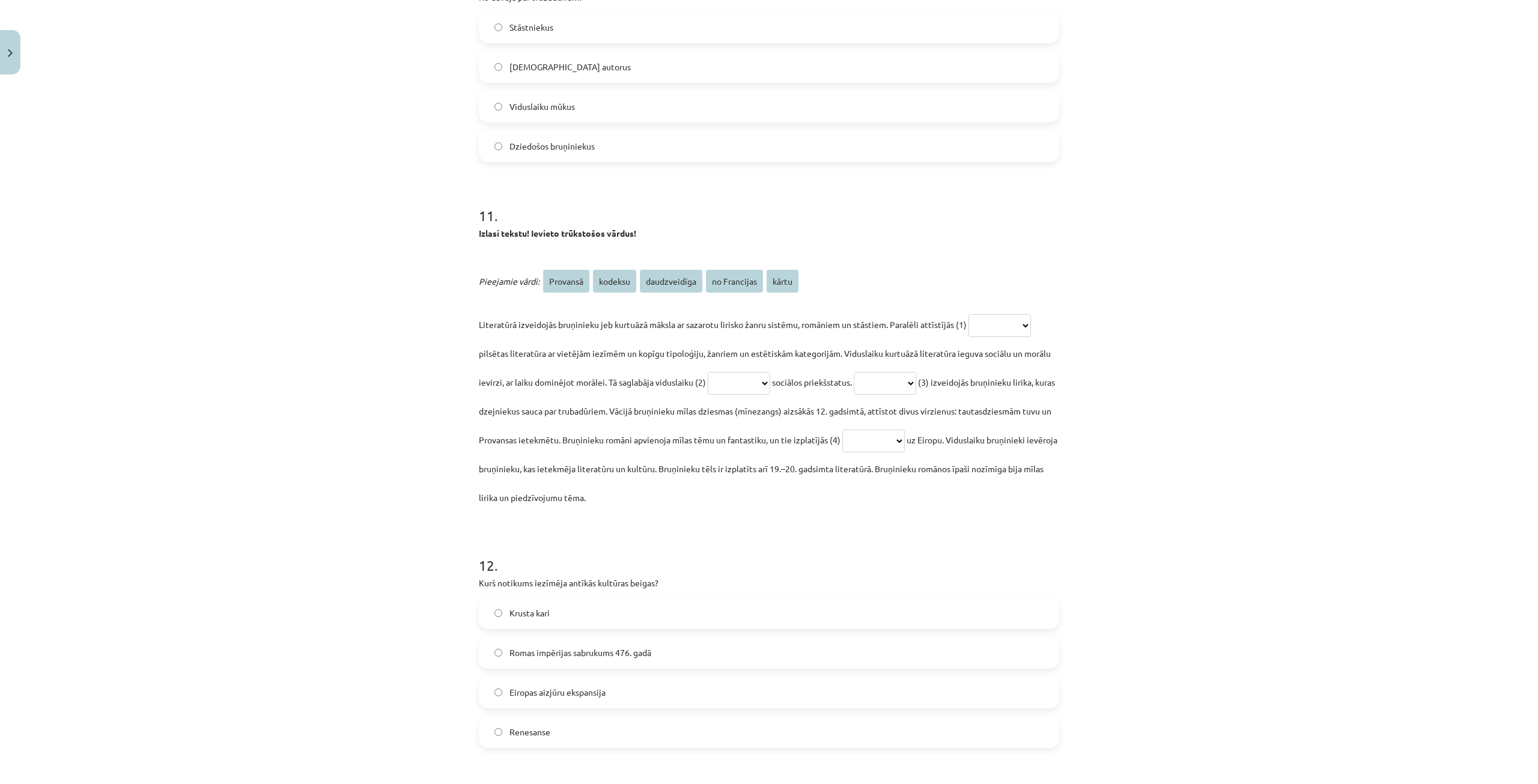
select select "**********"
click at [969, 314] on select "**********" at bounding box center [1000, 325] width 62 height 23
drag, startPoint x: 719, startPoint y: 376, endPoint x: 711, endPoint y: 376, distance: 8.0
click at [719, 376] on select "**********" at bounding box center [739, 383] width 62 height 23
select select "**********"
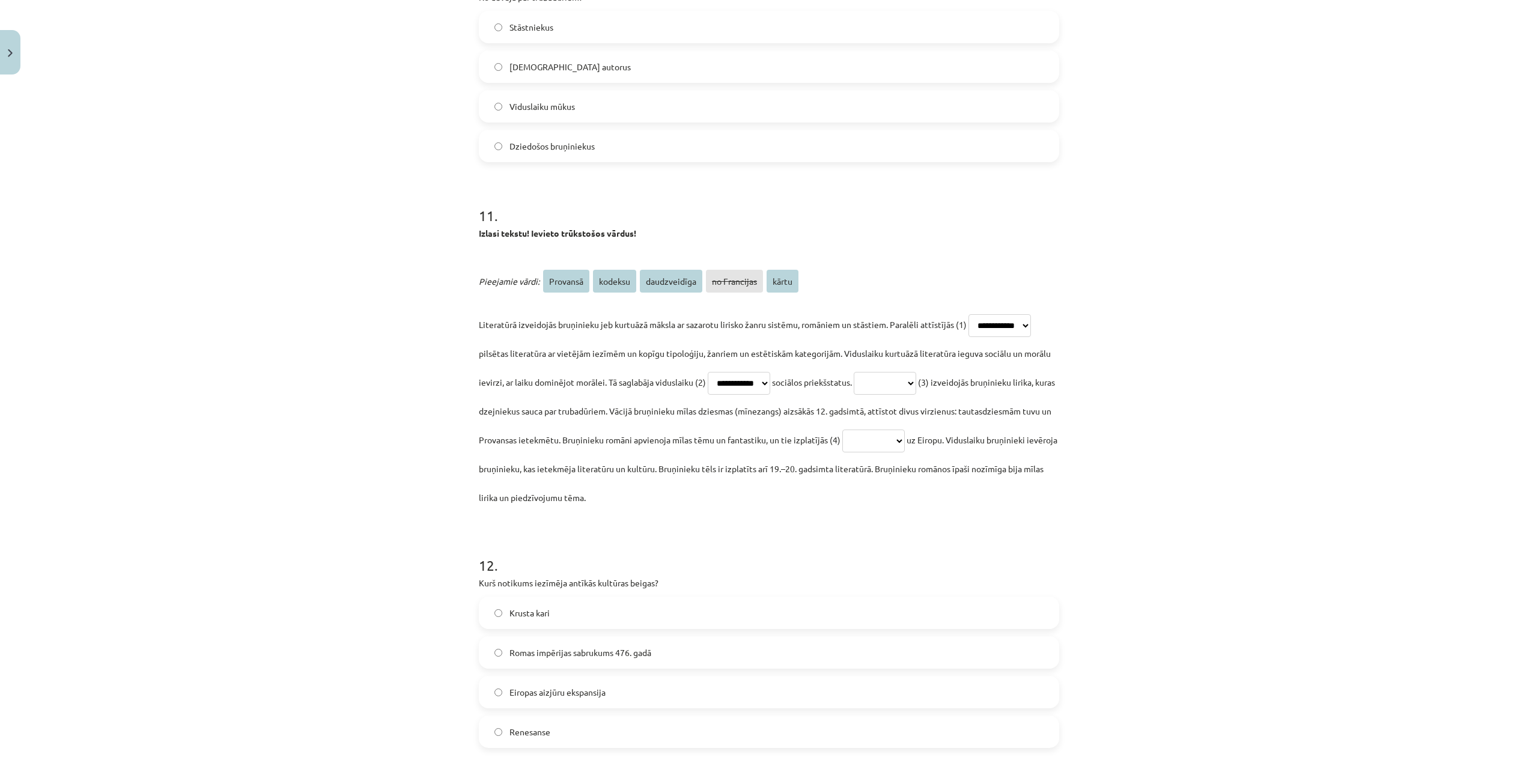
click at [708, 372] on select "**********" at bounding box center [739, 383] width 62 height 23
click at [917, 388] on select "**********" at bounding box center [884, 383] width 62 height 23
select select "********"
click at [870, 372] on select "**********" at bounding box center [884, 383] width 62 height 23
click at [905, 445] on select "**********" at bounding box center [873, 440] width 62 height 23
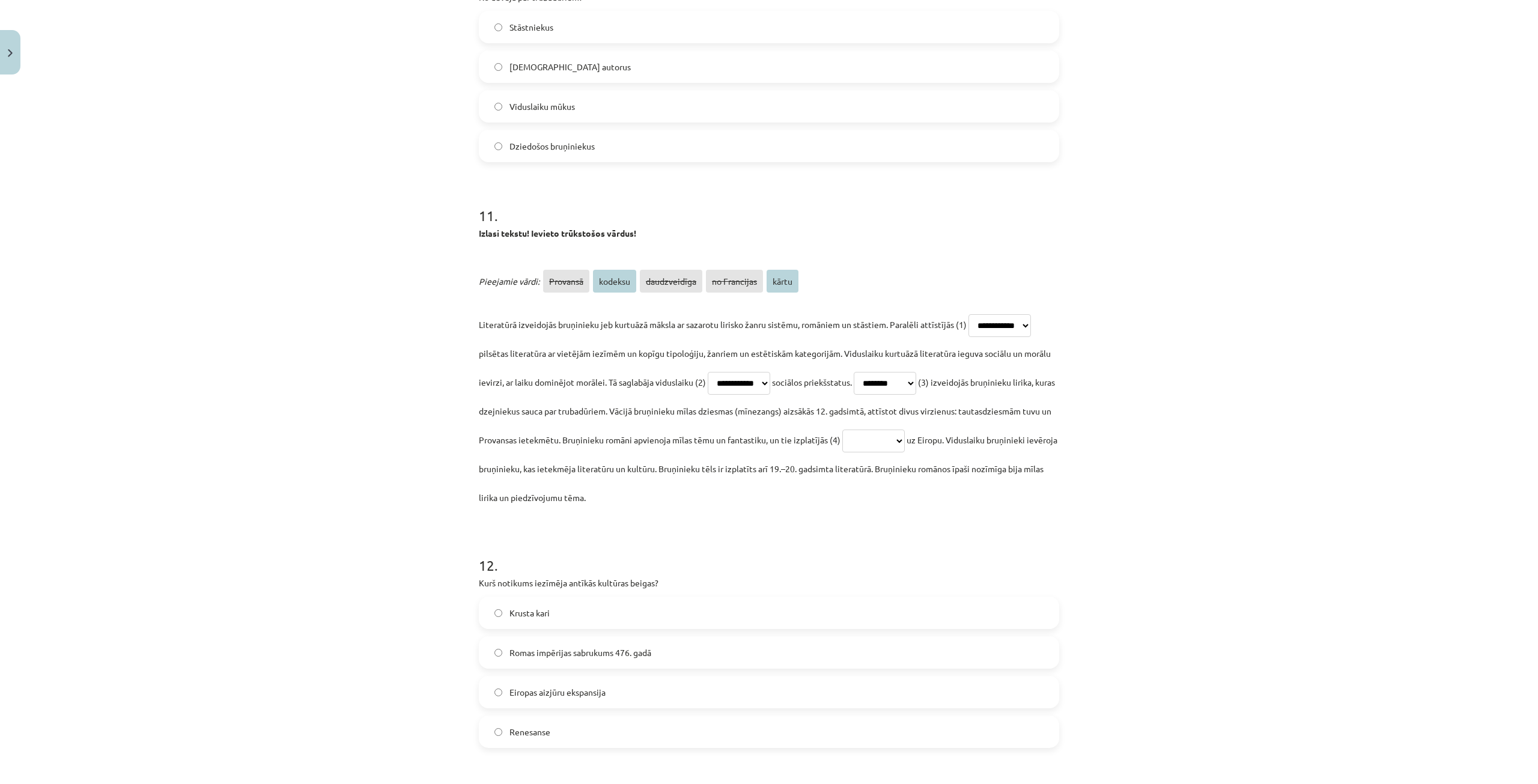
click at [862, 501] on p "**********" at bounding box center [769, 411] width 581 height 201
click at [905, 437] on select "**********" at bounding box center [873, 440] width 62 height 23
select select "*****"
click at [905, 430] on select "**********" at bounding box center [873, 440] width 62 height 23
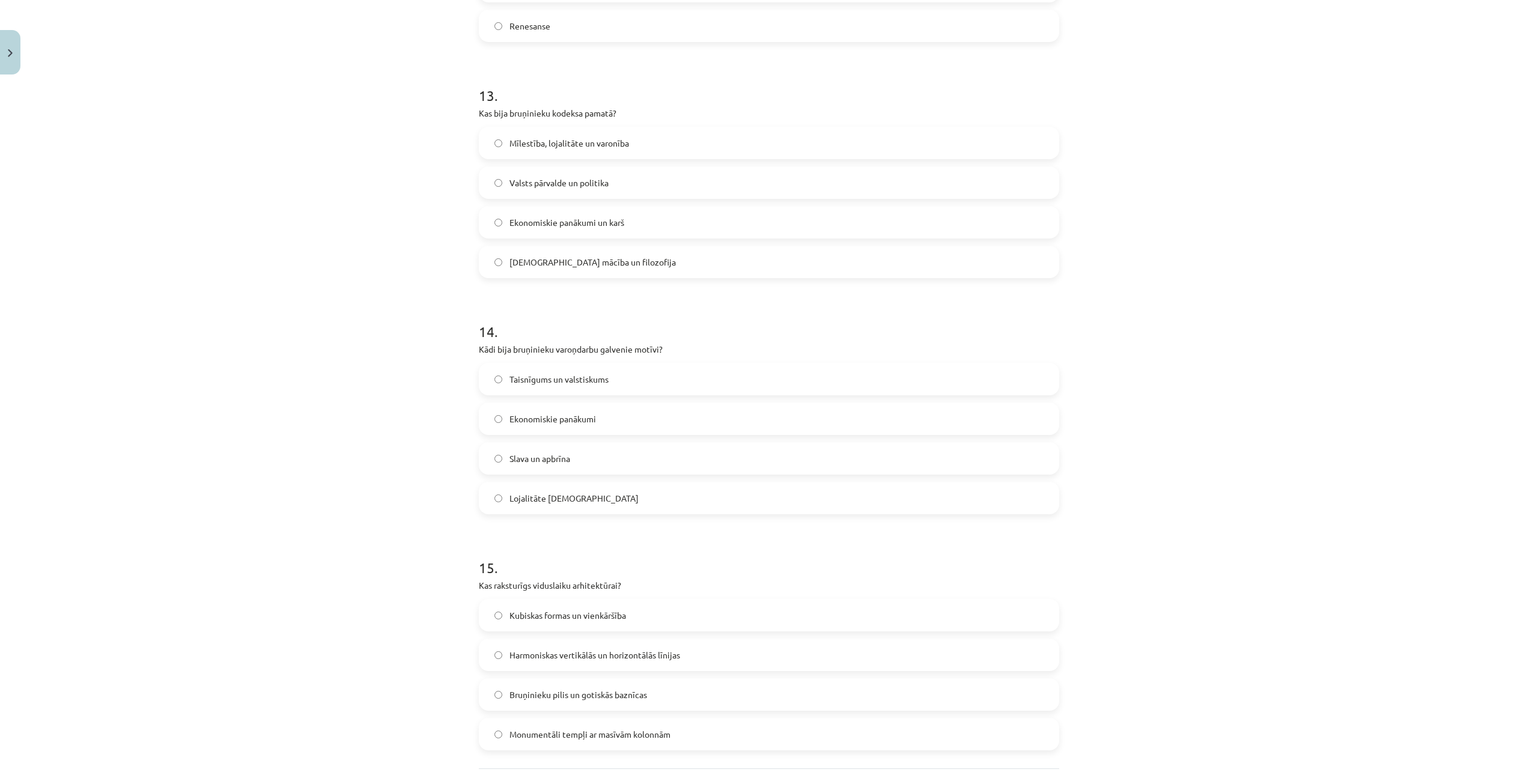
scroll to position [3574, 0]
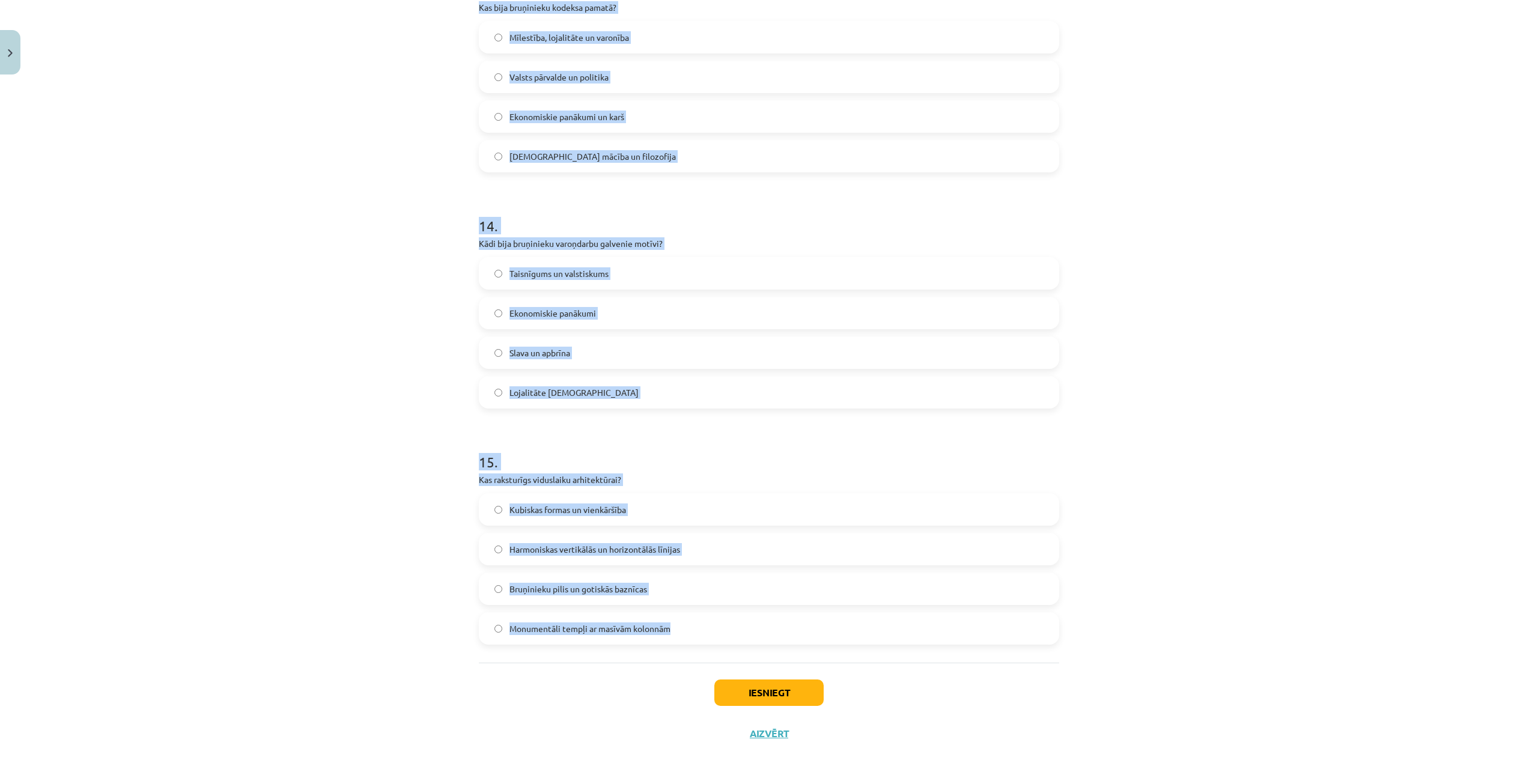
drag, startPoint x: 467, startPoint y: 326, endPoint x: 753, endPoint y: 633, distance: 419.6
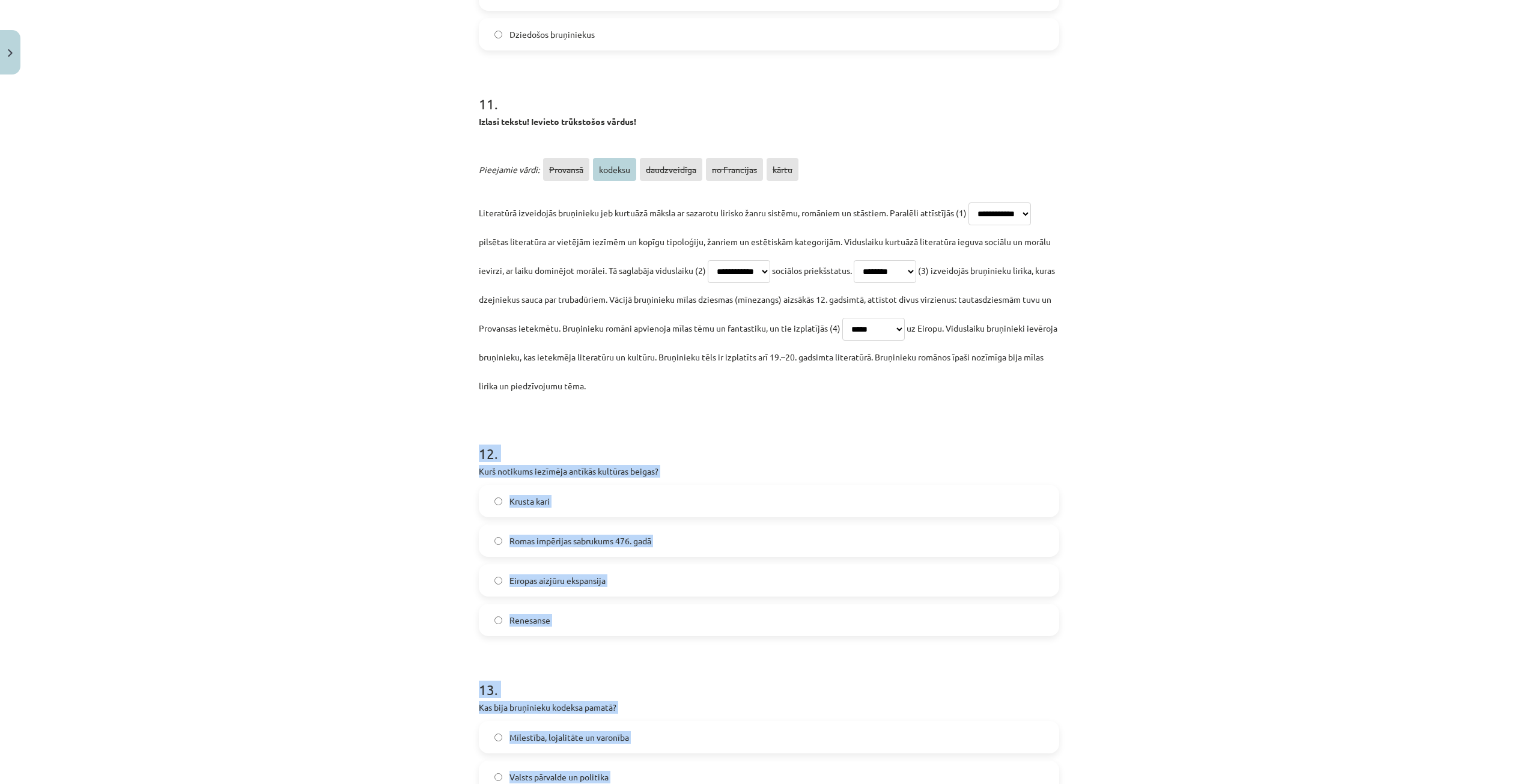
scroll to position [2793, 0]
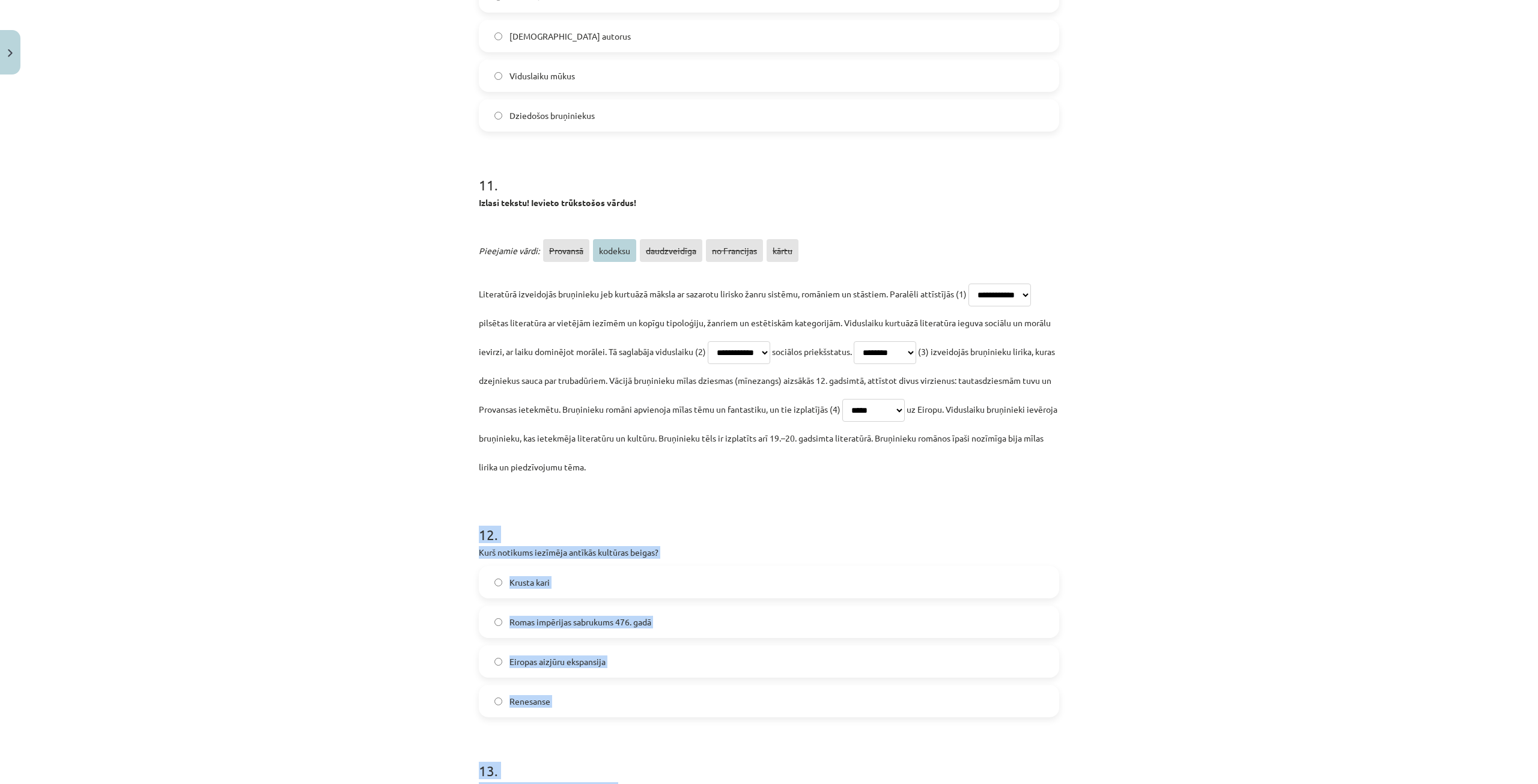
copy form "12 . Kurš notikums iezīmēja antīkās kultūras beigas? Krusta kari Romas impērija…"
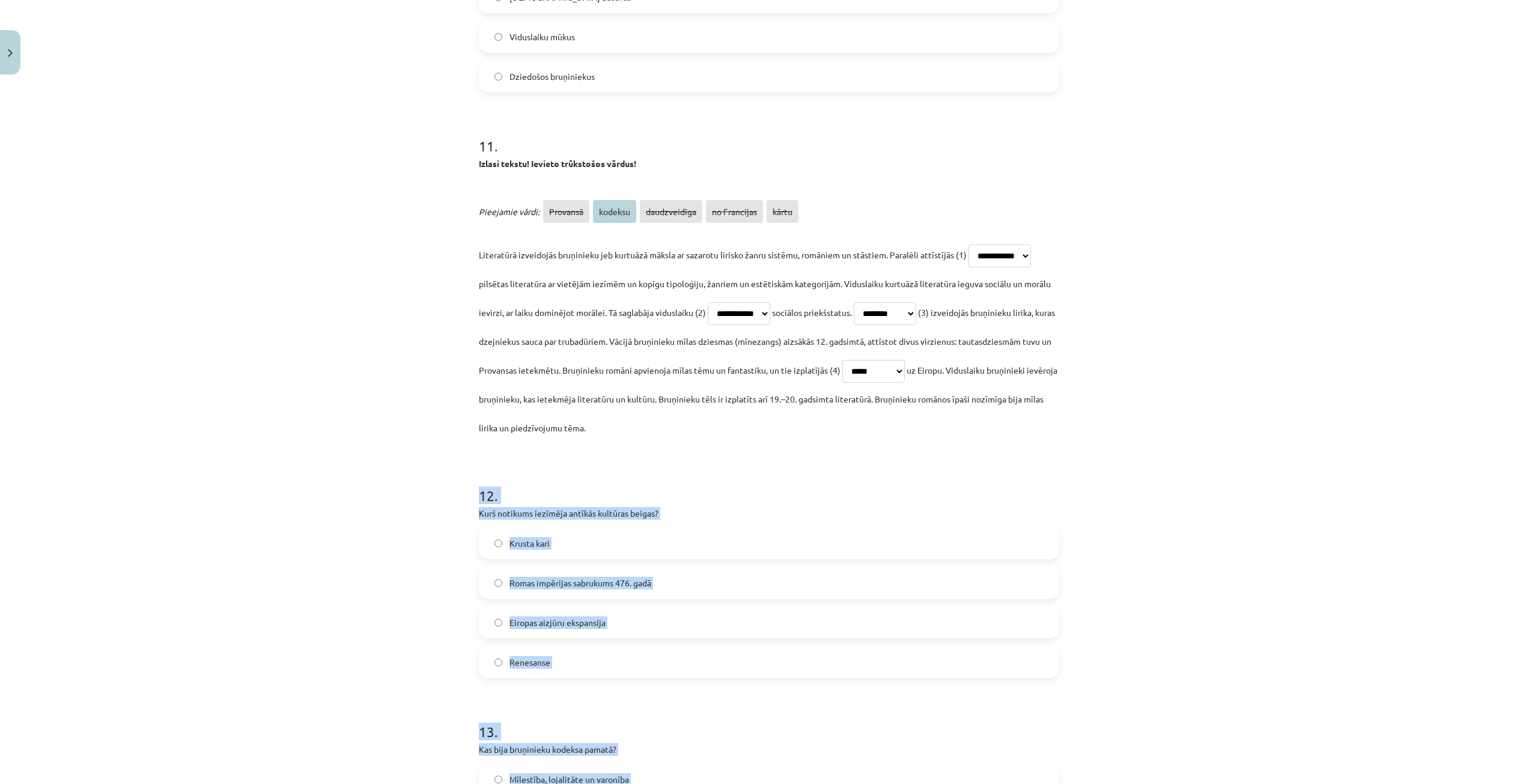
scroll to position [2854, 0]
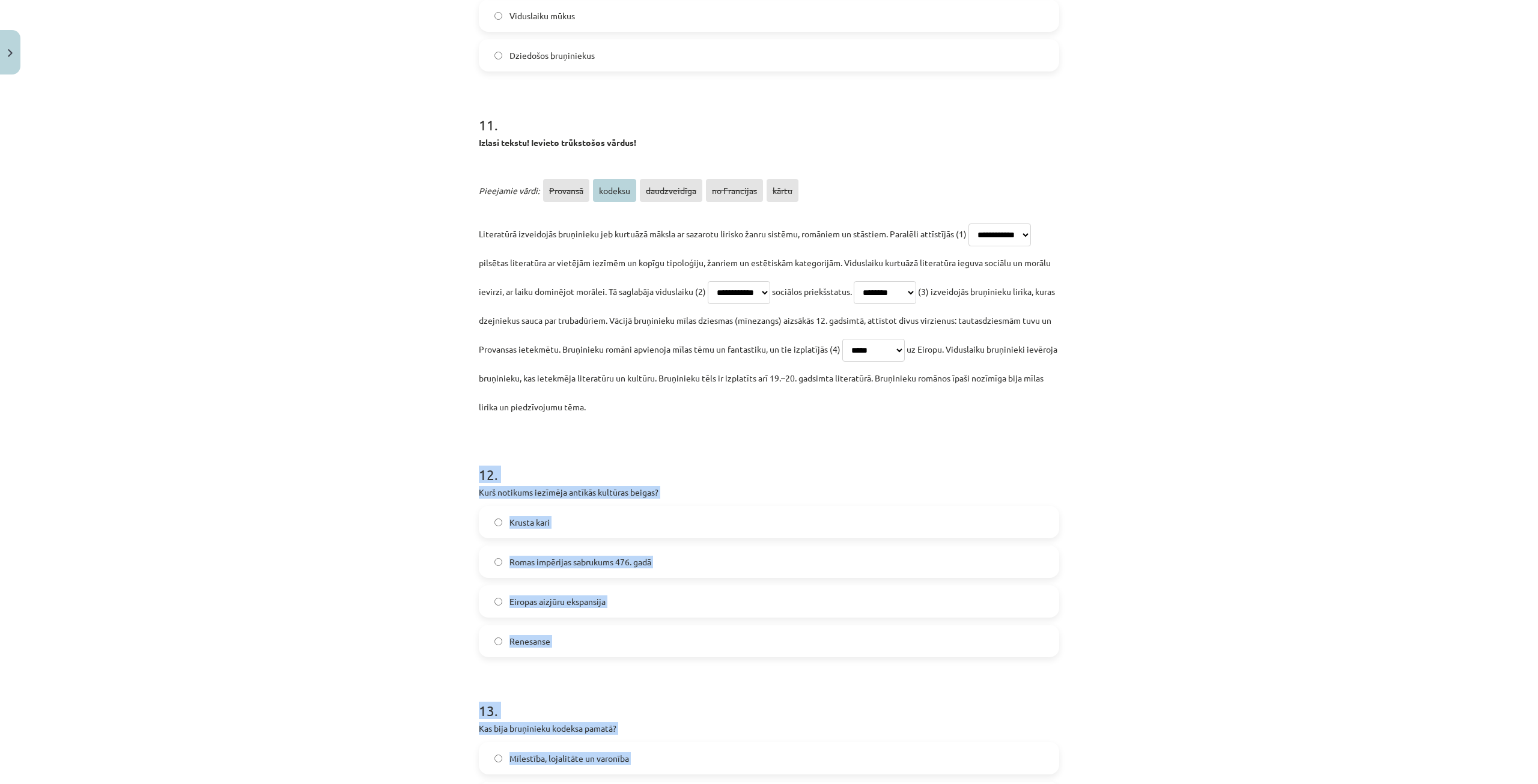
click at [754, 461] on h1 "12 ." at bounding box center [769, 464] width 581 height 38
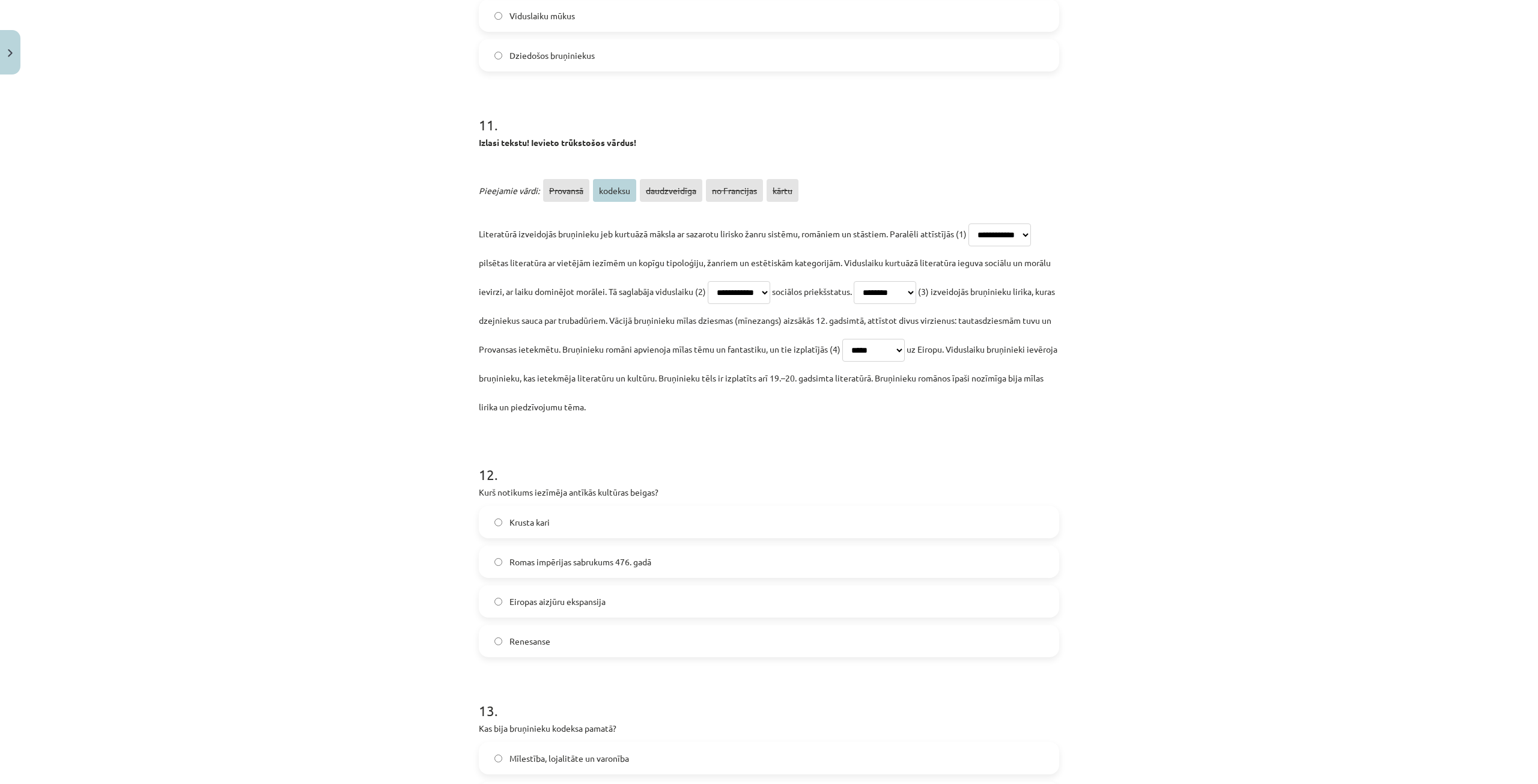
click at [651, 562] on label "Romas impērijas sabrukums 476. gadā" at bounding box center [769, 562] width 578 height 30
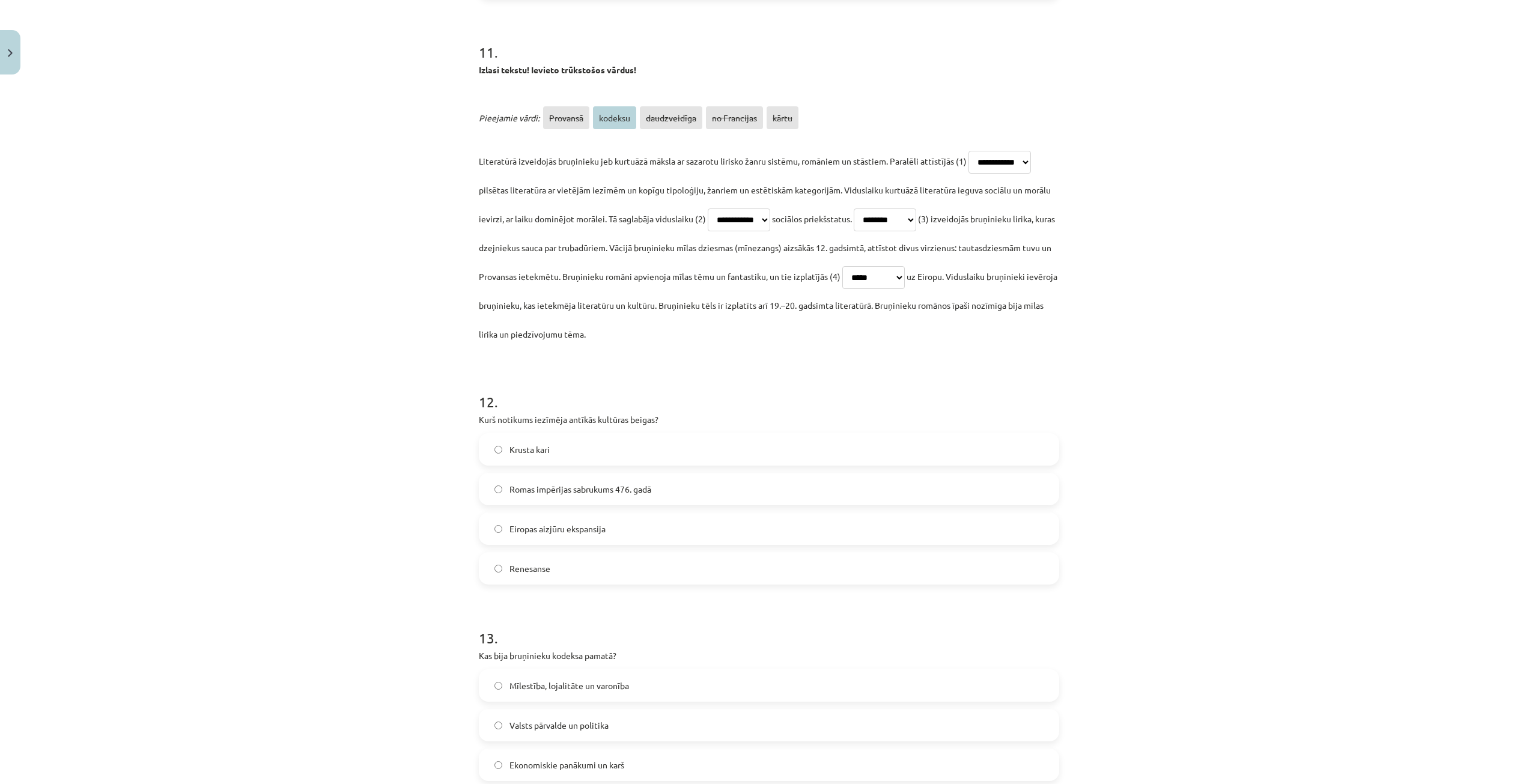
scroll to position [3095, 0]
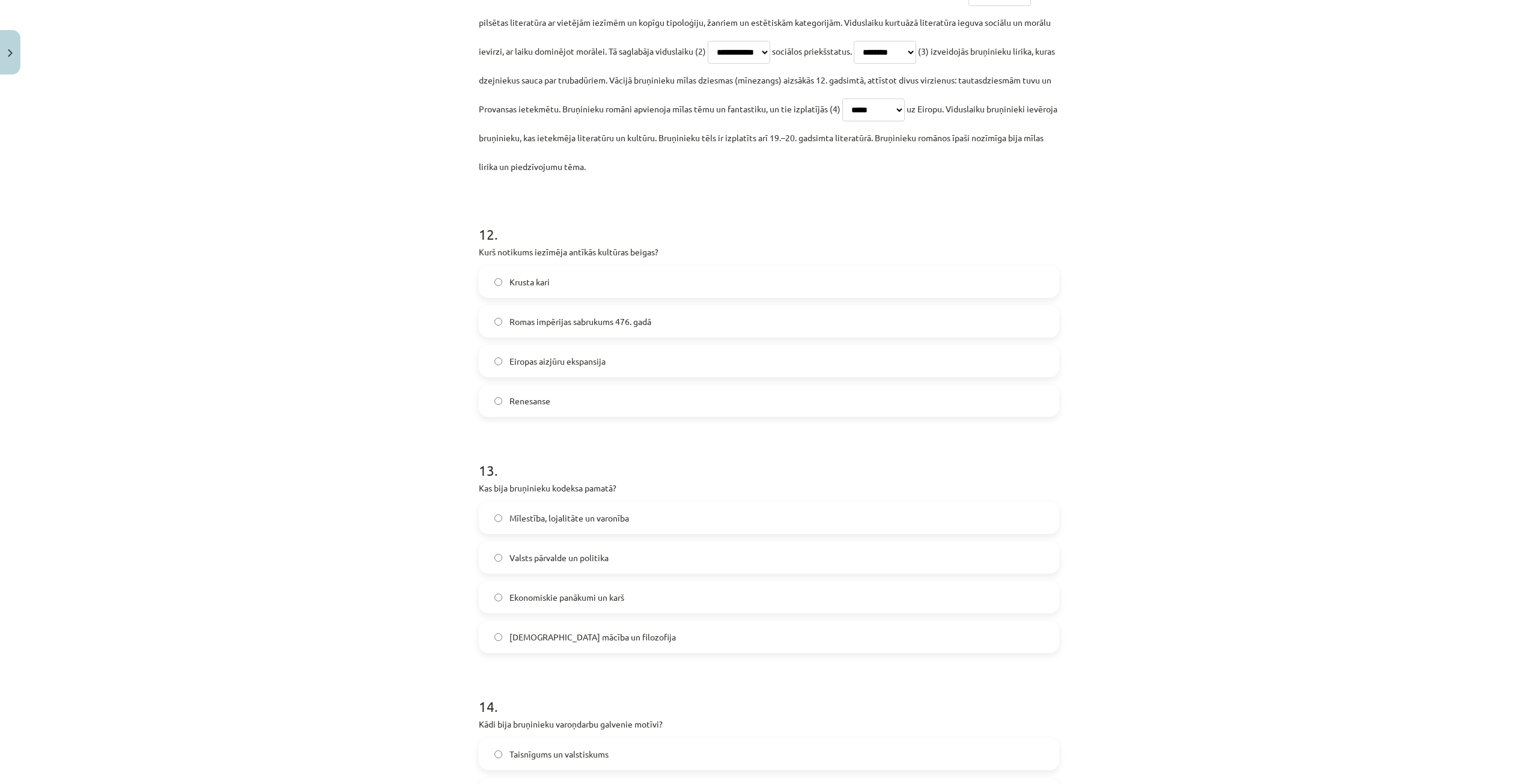
click at [613, 515] on span "Mīlestība, lojalitāte un varonība" at bounding box center [569, 517] width 120 height 13
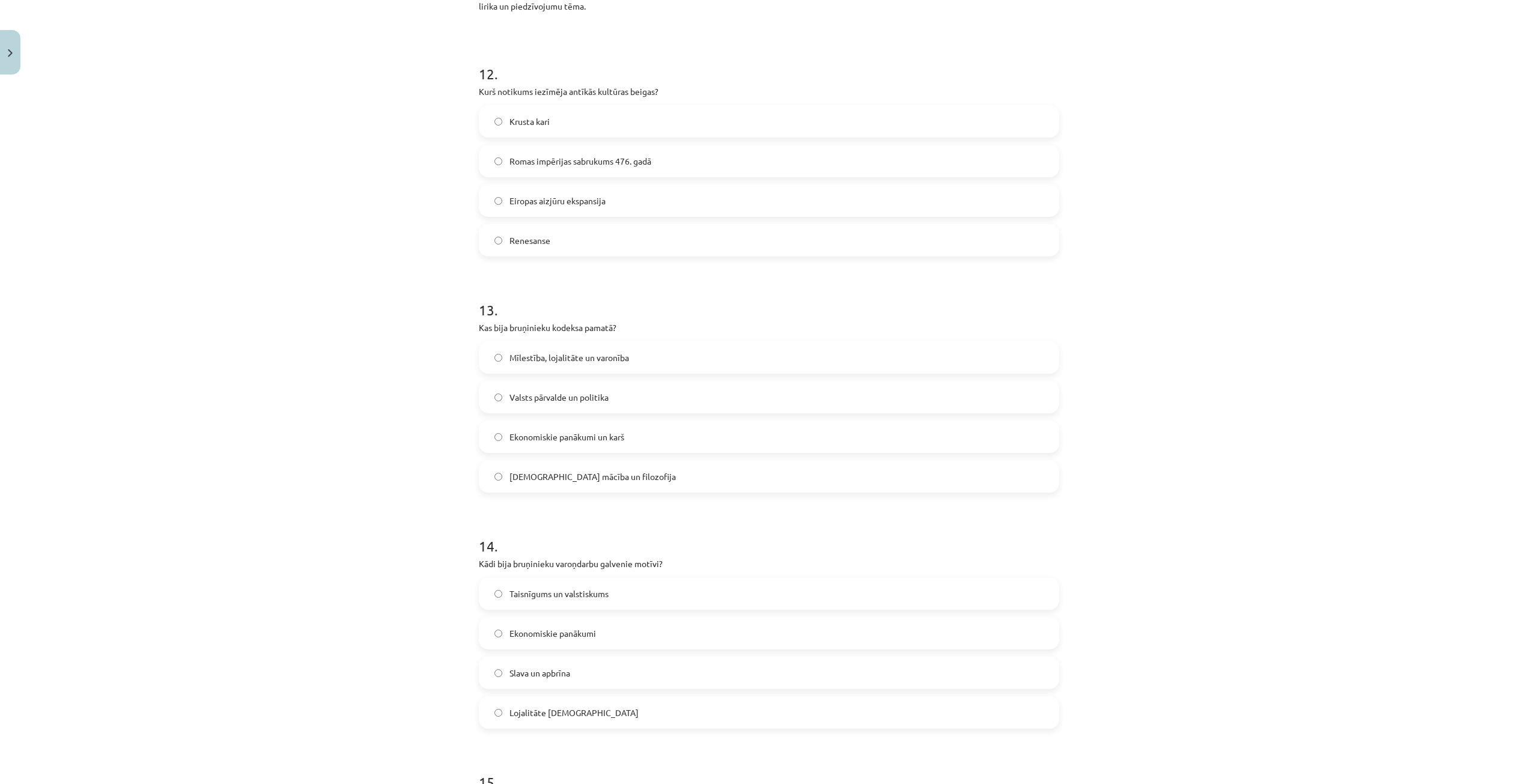
scroll to position [3334, 0]
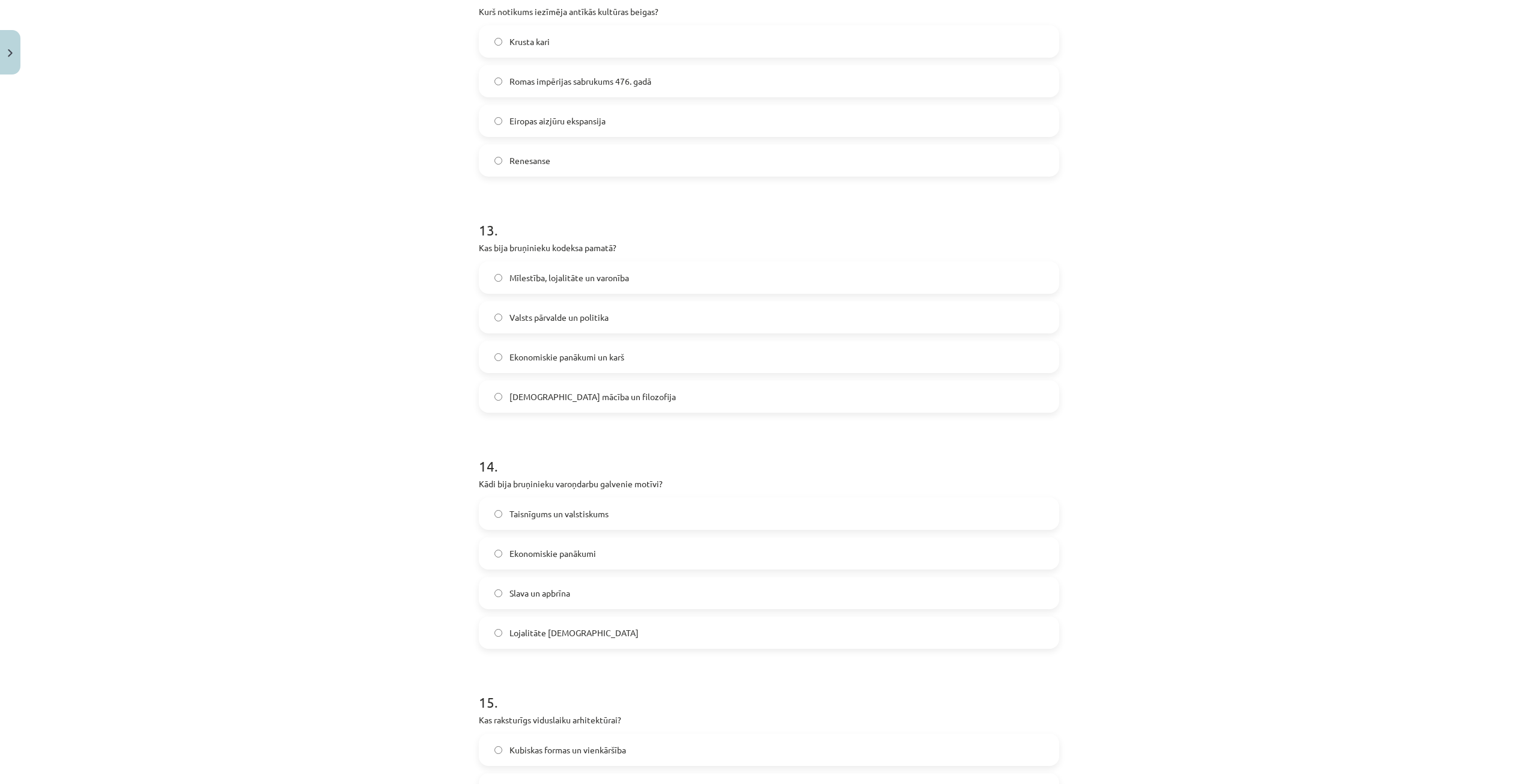
click at [536, 513] on span "Taisnīgums un valstiskums" at bounding box center [559, 513] width 99 height 13
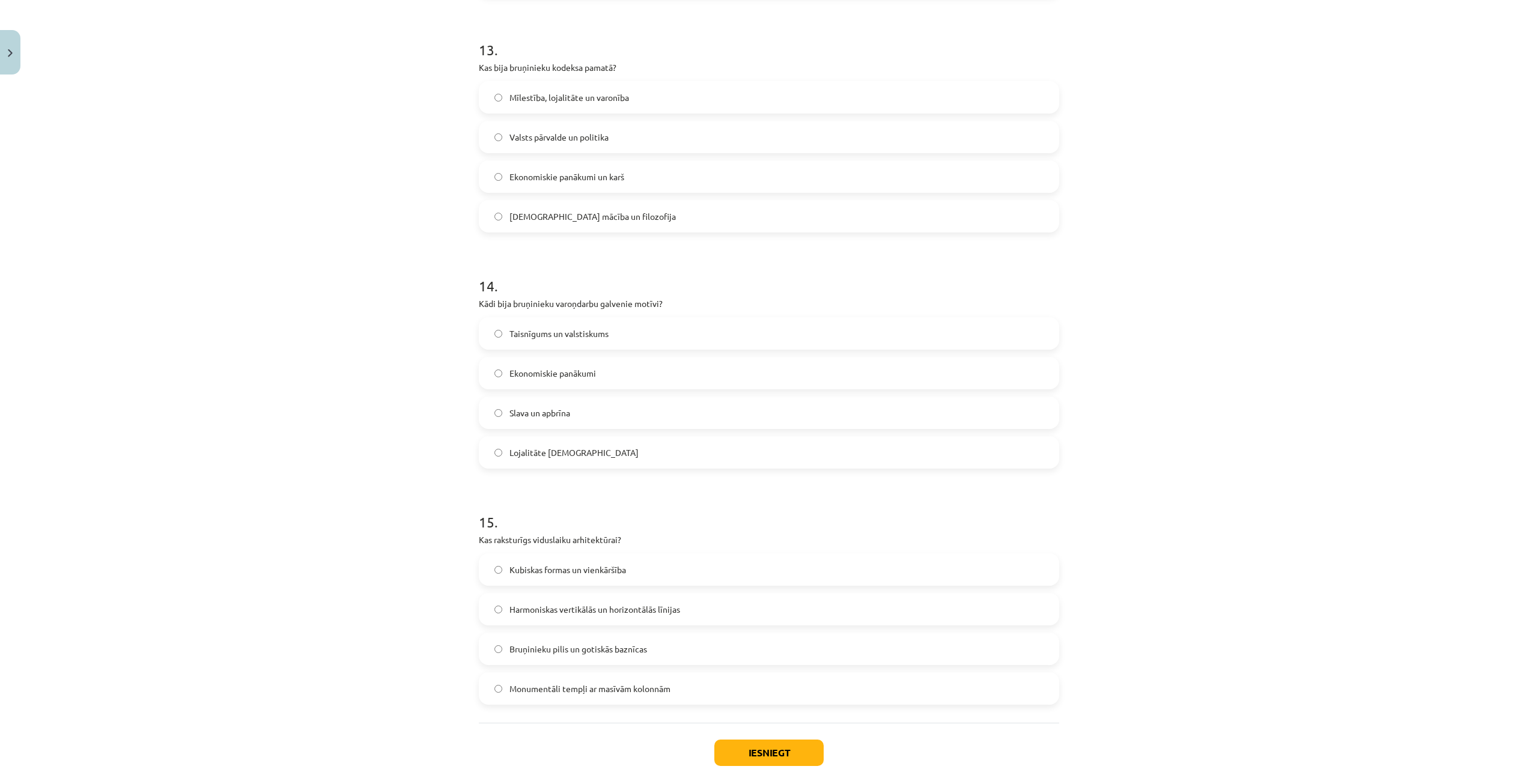
drag, startPoint x: 614, startPoint y: 654, endPoint x: 628, endPoint y: 666, distance: 18.4
click at [614, 656] on label "Bruņinieku pilis un gotiskās baznīcas" at bounding box center [769, 649] width 578 height 30
click at [763, 760] on button "Iesniegt" at bounding box center [769, 752] width 110 height 27
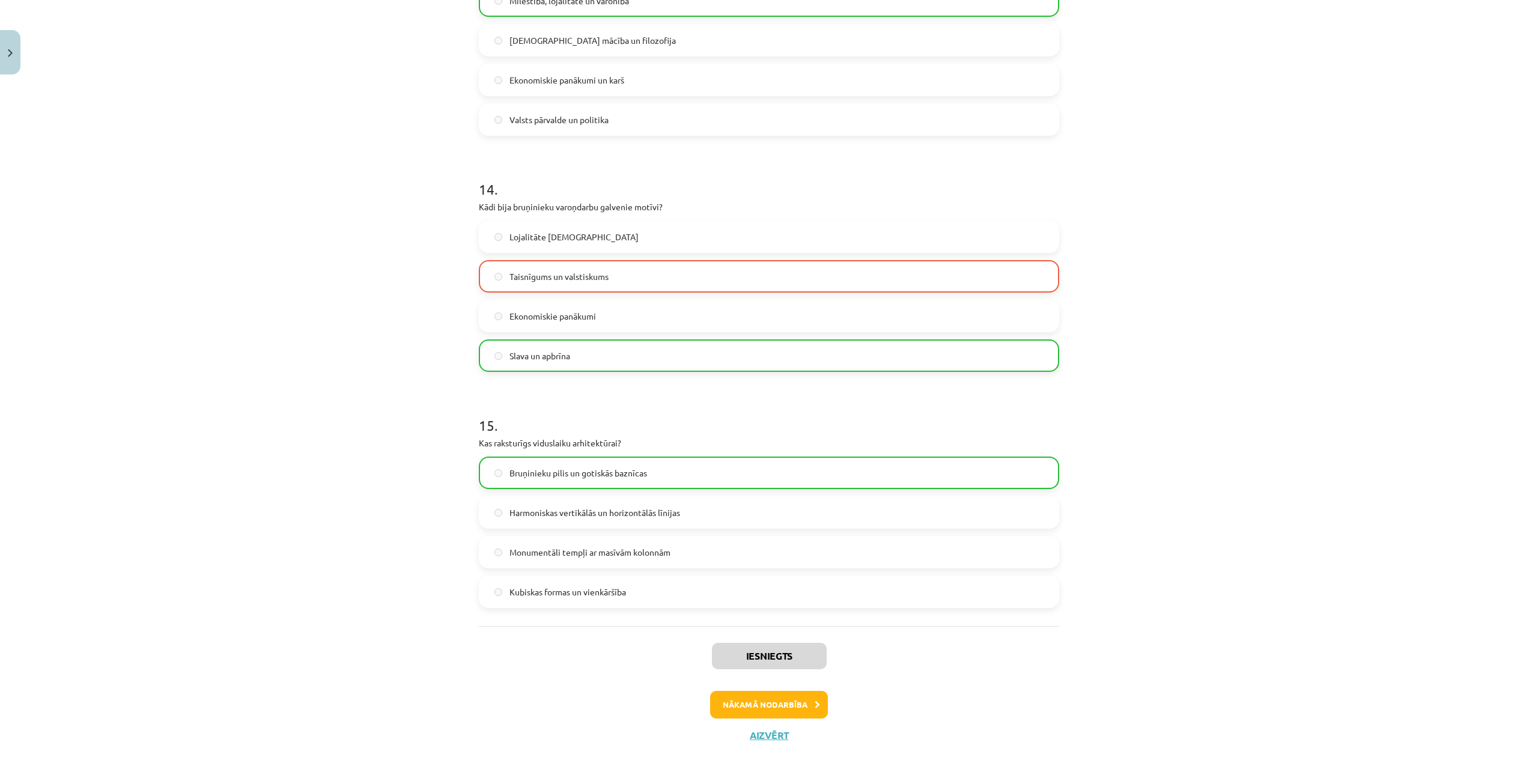
scroll to position [3613, 0]
click at [771, 704] on button "Nākamā nodarbība" at bounding box center [769, 703] width 118 height 28
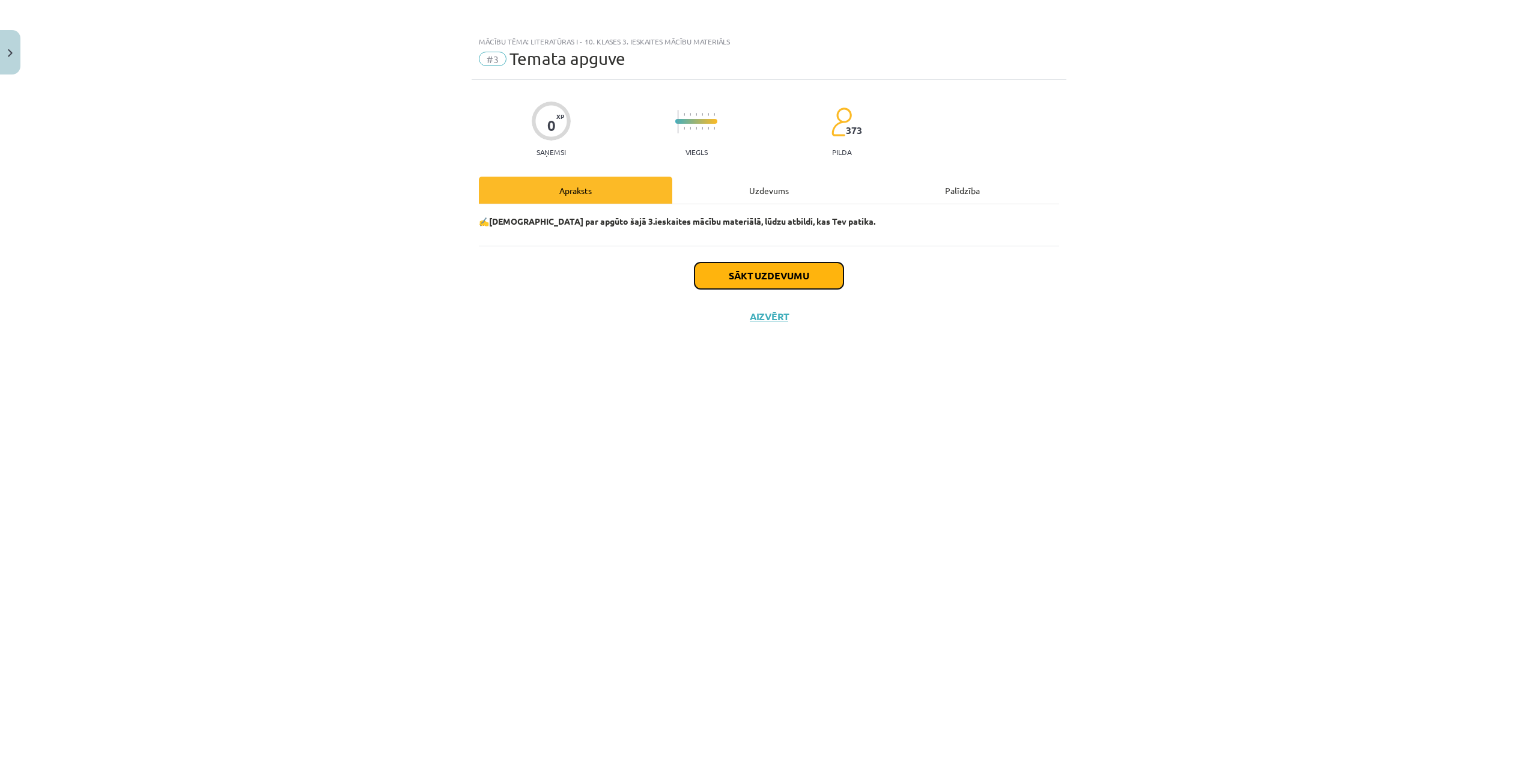
click at [792, 266] on button "Sākt uzdevumu" at bounding box center [769, 275] width 149 height 27
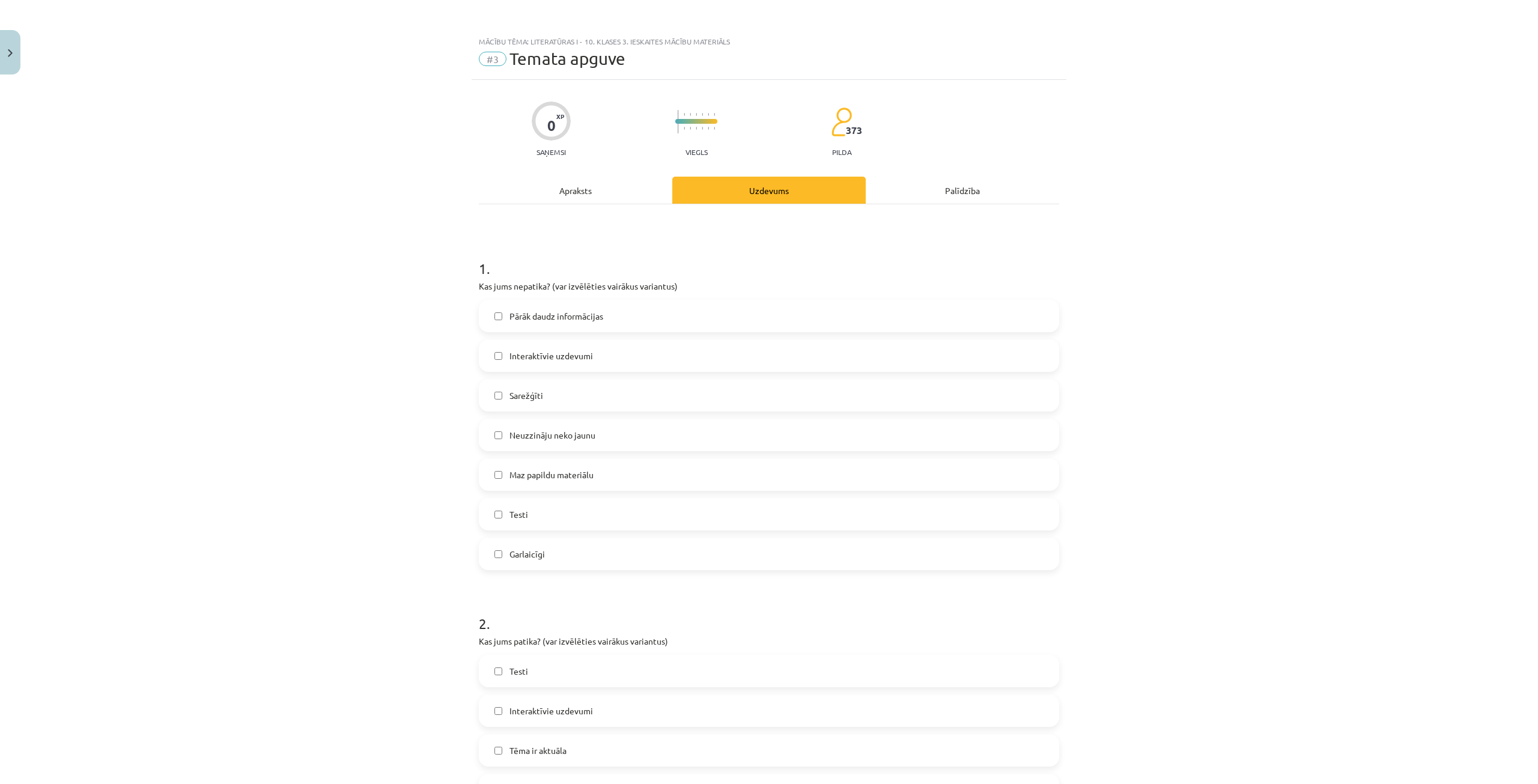
click at [593, 475] on label "Maz papildu materiālu" at bounding box center [769, 474] width 578 height 30
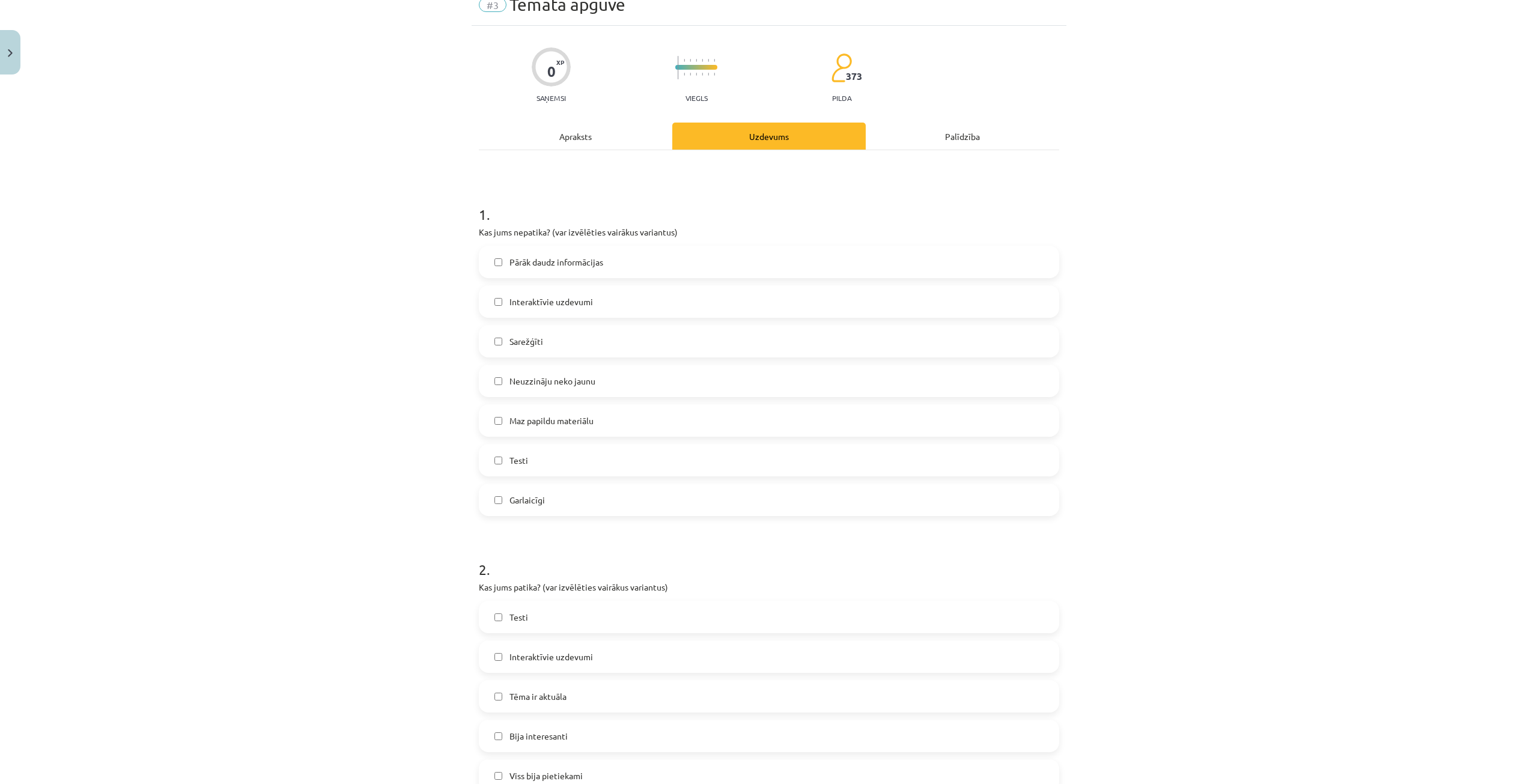
scroll to position [120, 0]
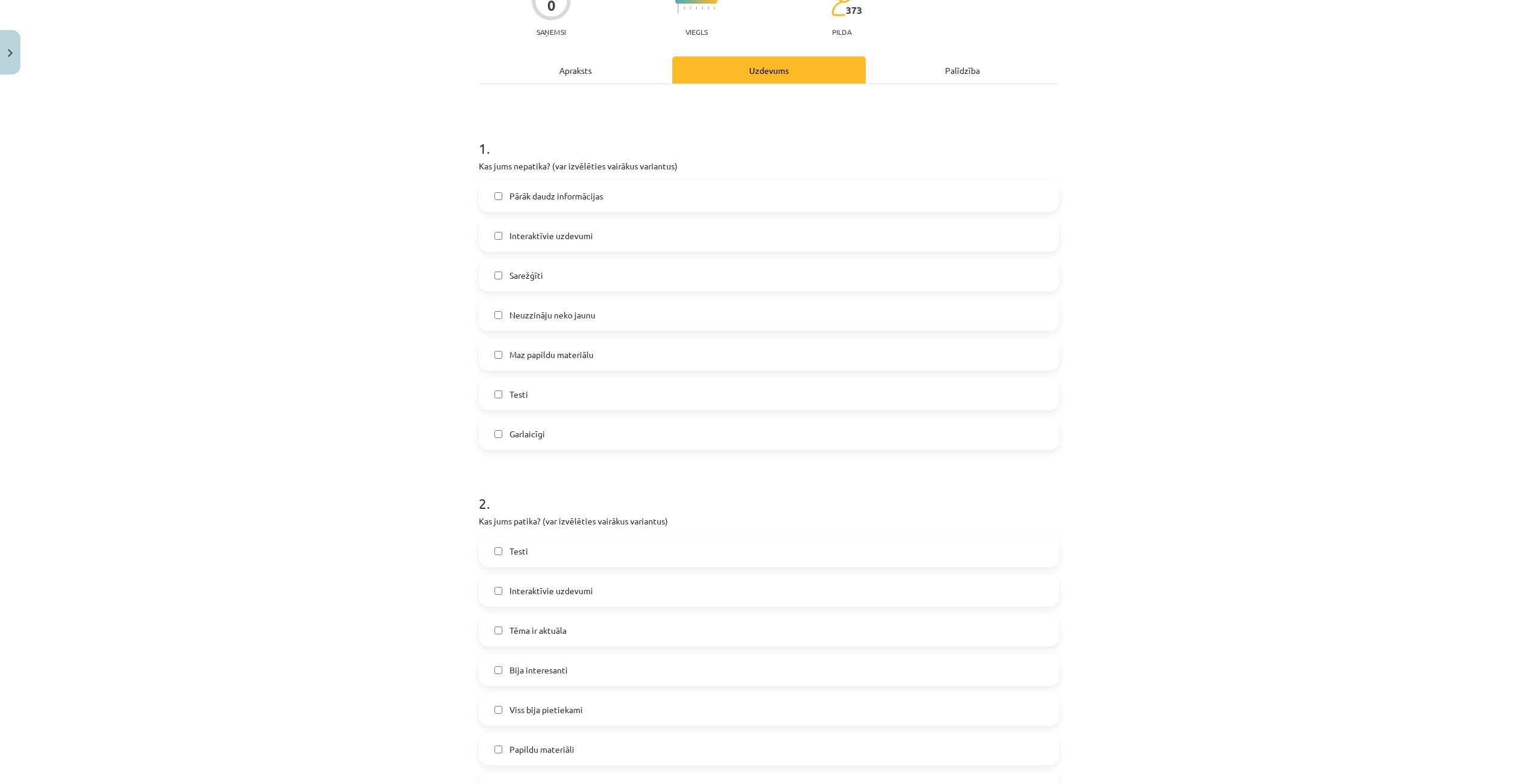
click at [536, 553] on label "Testi" at bounding box center [769, 551] width 578 height 30
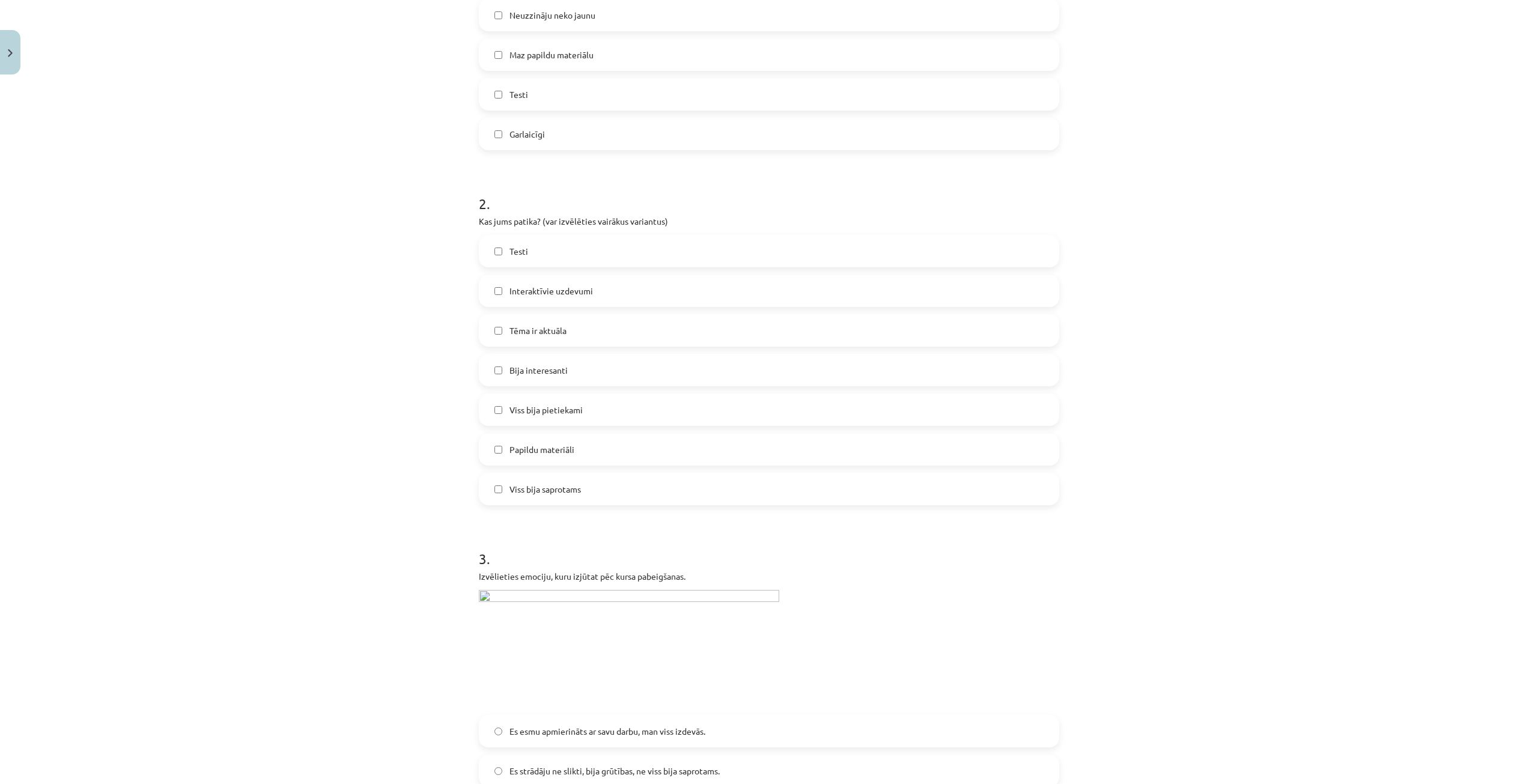
scroll to position [421, 0]
click at [479, 593] on img at bounding box center [629, 648] width 300 height 118
click at [507, 594] on img at bounding box center [629, 648] width 300 height 118
click at [479, 597] on img at bounding box center [629, 648] width 300 height 118
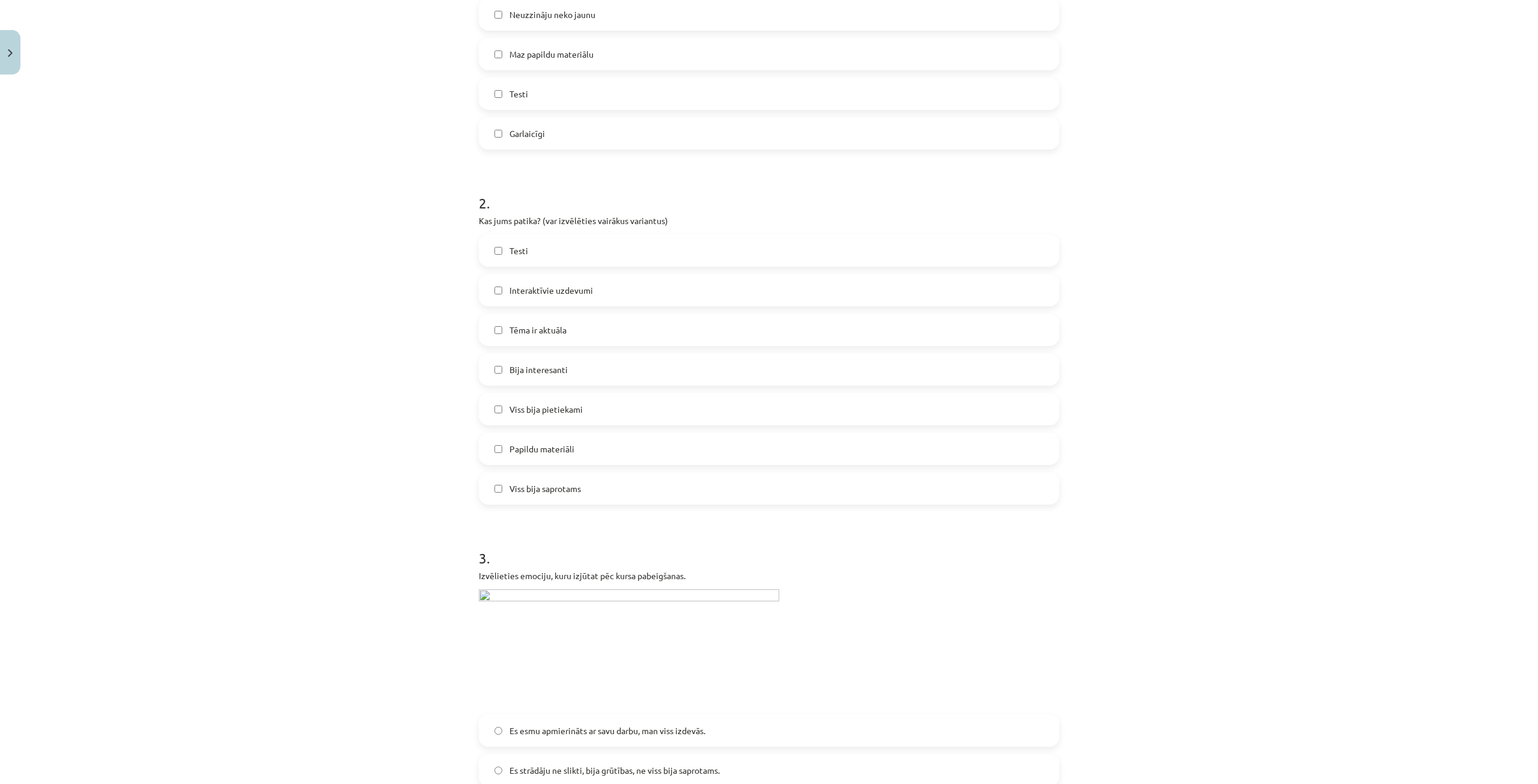
click at [479, 597] on img at bounding box center [629, 648] width 300 height 118
click at [527, 594] on img at bounding box center [629, 648] width 300 height 118
click at [553, 600] on img at bounding box center [629, 648] width 300 height 118
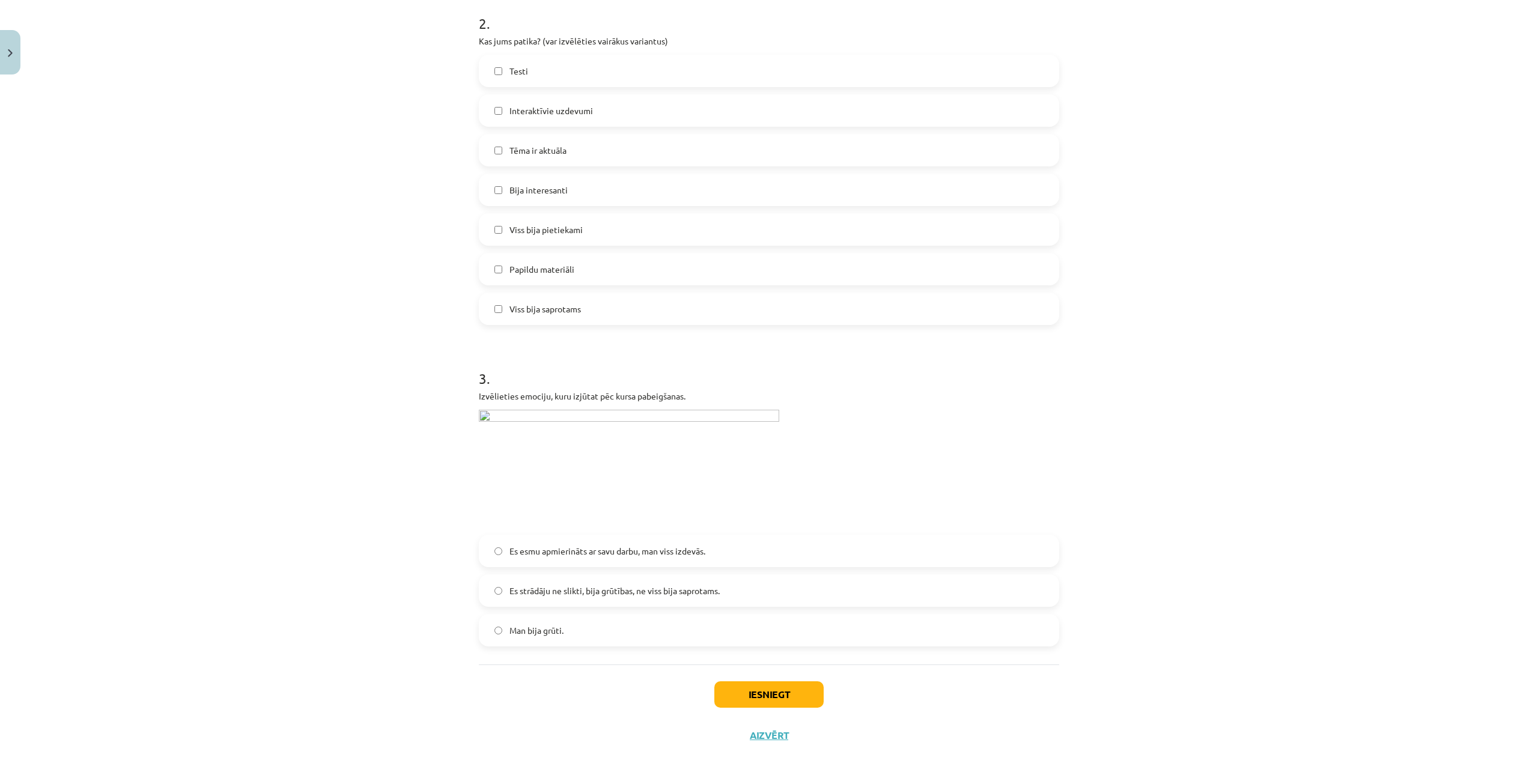
scroll to position [602, 0]
click at [623, 592] on span "Es strādāju ne slikti, bija grūtības, ne viss bija saprotams." at bounding box center [614, 588] width 210 height 13
click at [789, 694] on button "Iesniegt" at bounding box center [769, 692] width 110 height 27
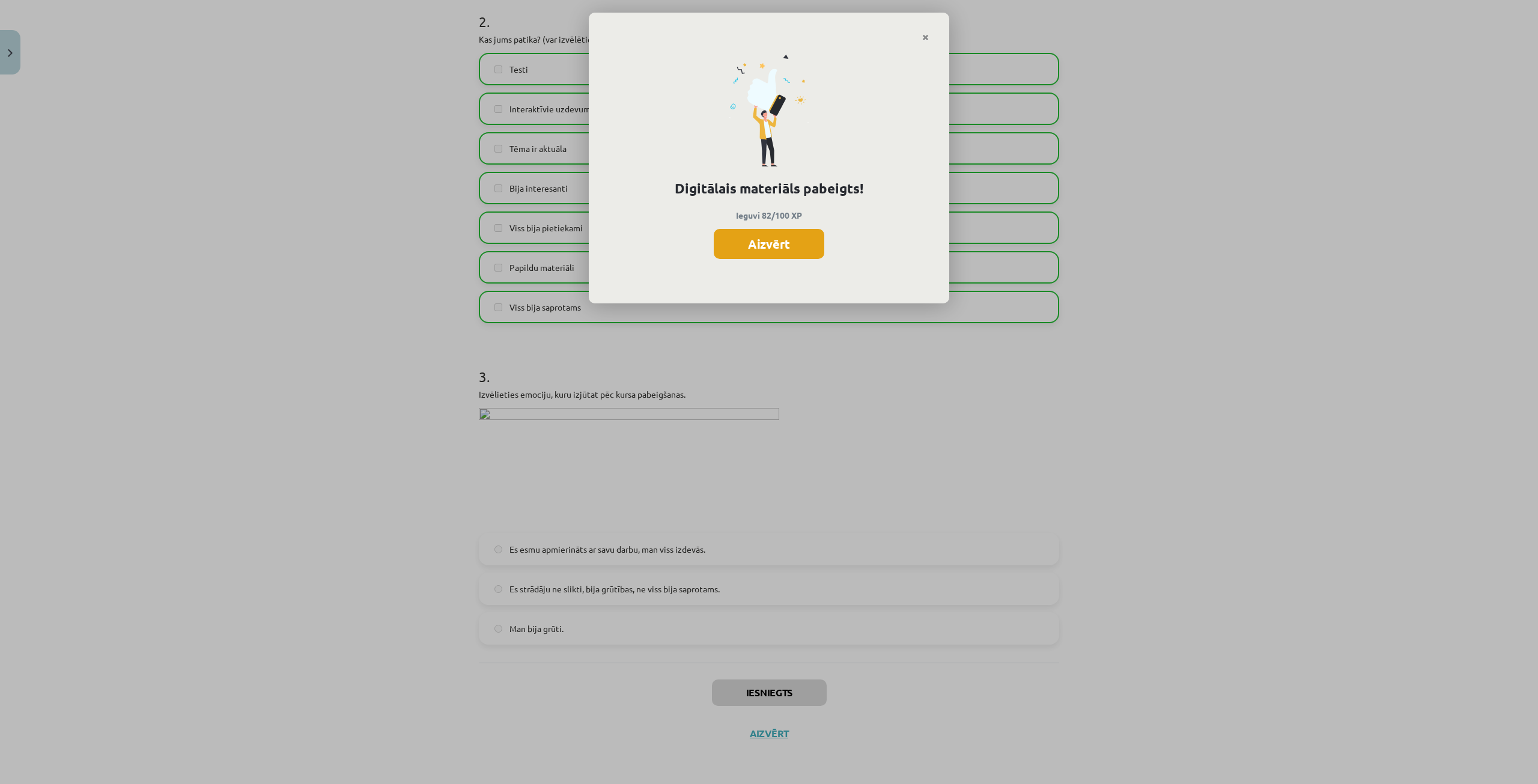
click at [805, 240] on button "Aizvērt" at bounding box center [769, 244] width 111 height 30
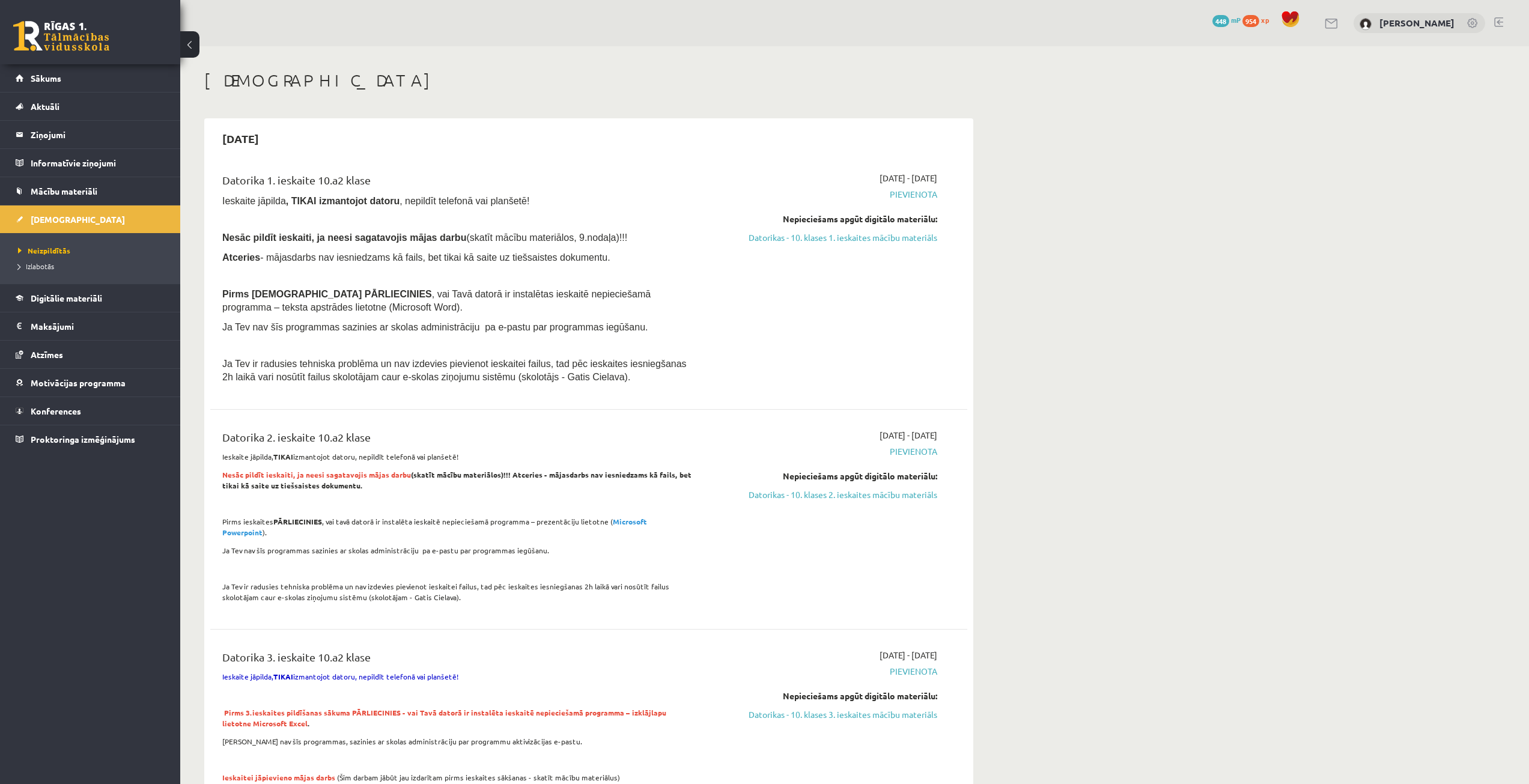
scroll to position [918, 0]
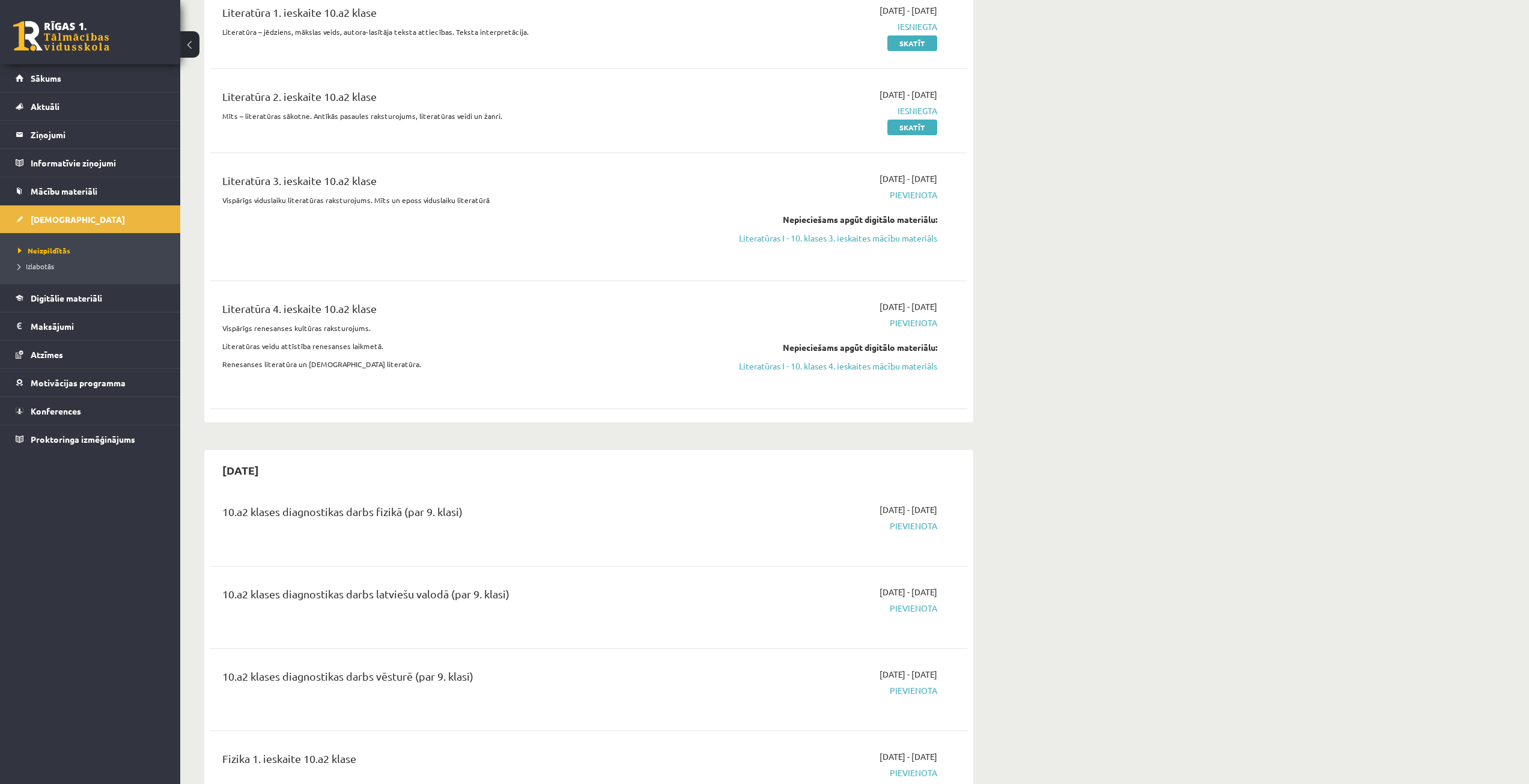
drag, startPoint x: 869, startPoint y: 351, endPoint x: 806, endPoint y: 64, distance: 293.8
click at [869, 359] on link "Literatūras I - 10. klases 4. ieskaites mācību materiāls" at bounding box center [824, 365] width 226 height 13
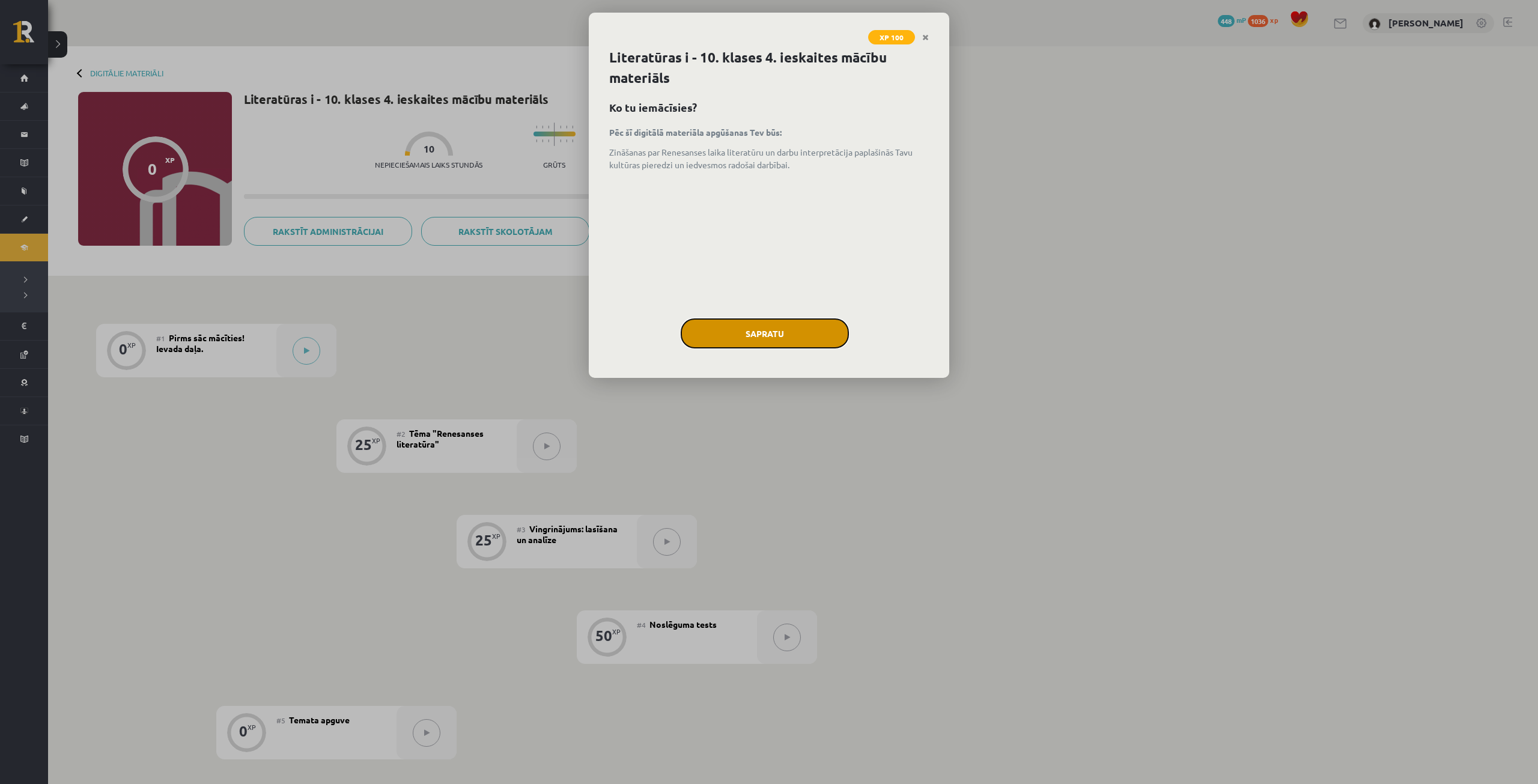
click at [800, 332] on button "Sapratu" at bounding box center [765, 333] width 168 height 30
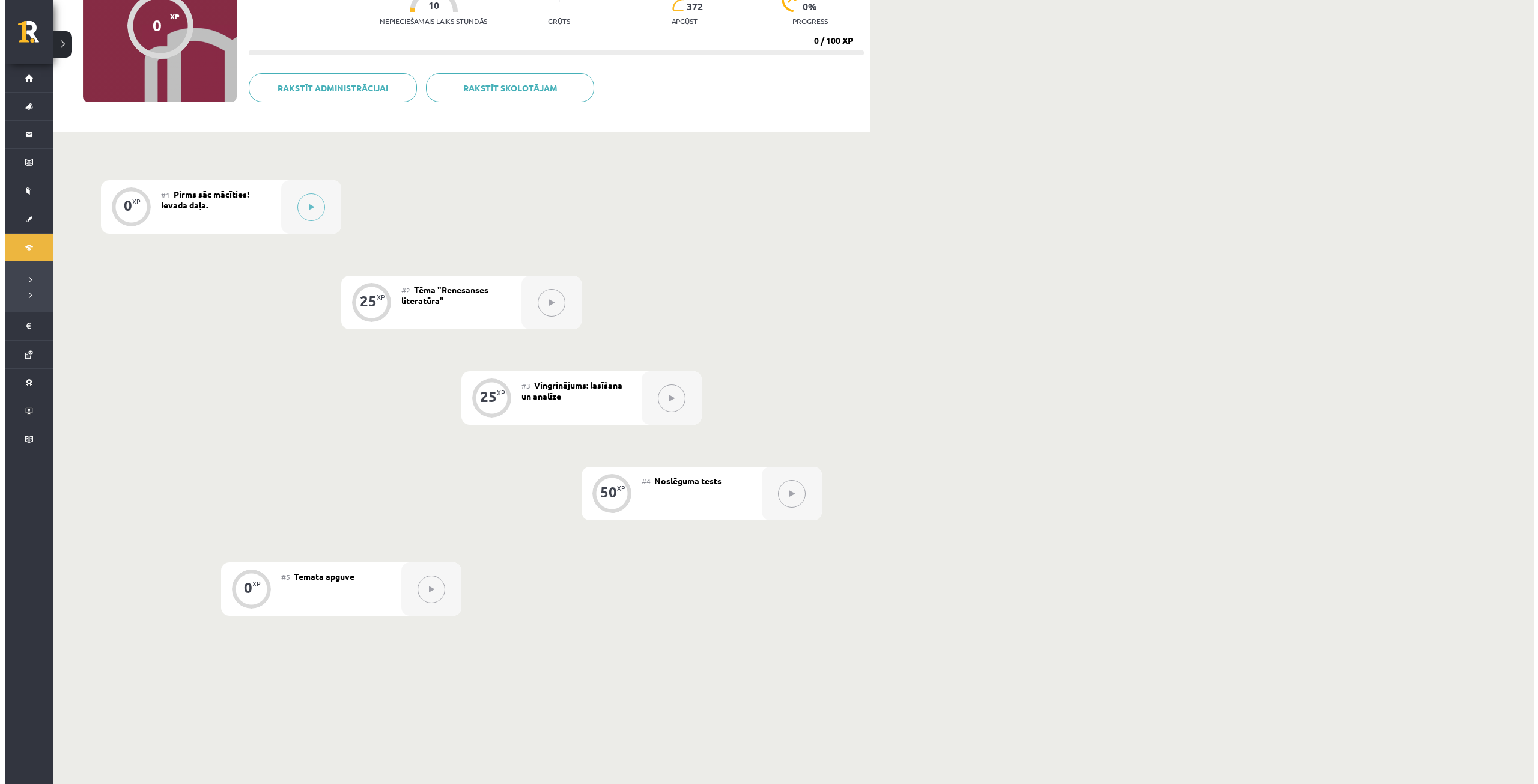
scroll to position [125, 0]
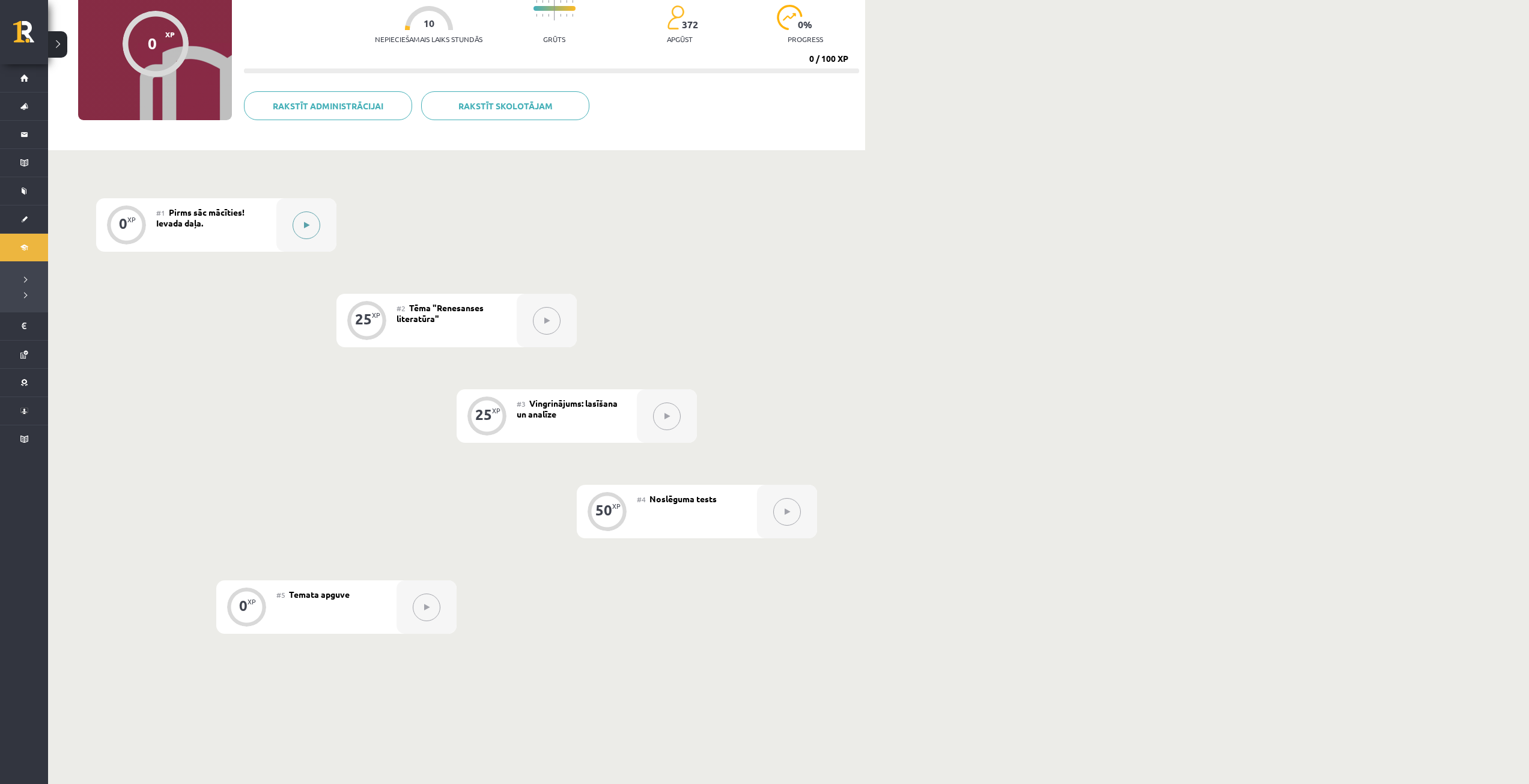
click at [307, 232] on button at bounding box center [306, 225] width 28 height 28
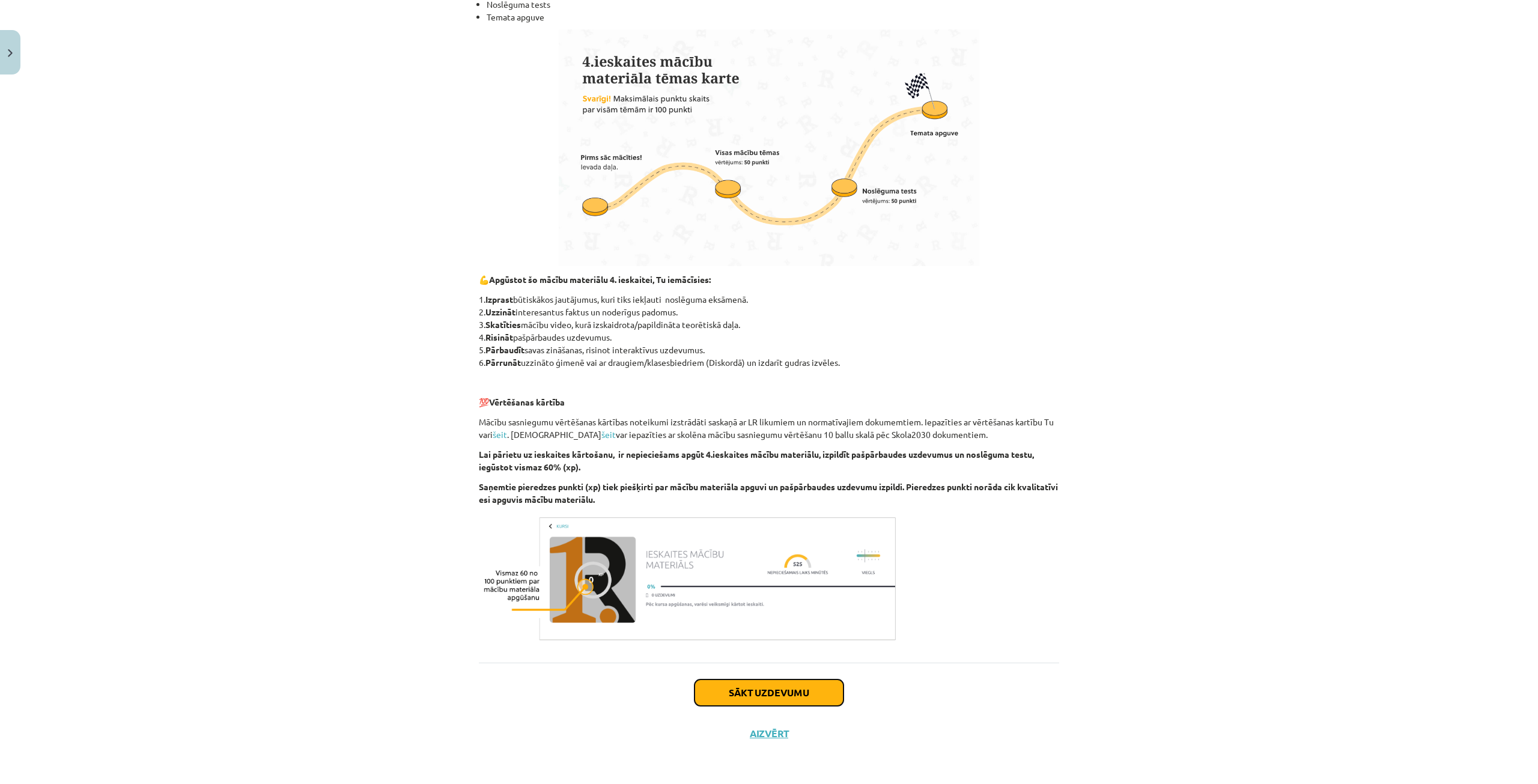
click at [776, 684] on button "Sākt uzdevumu" at bounding box center [769, 692] width 149 height 27
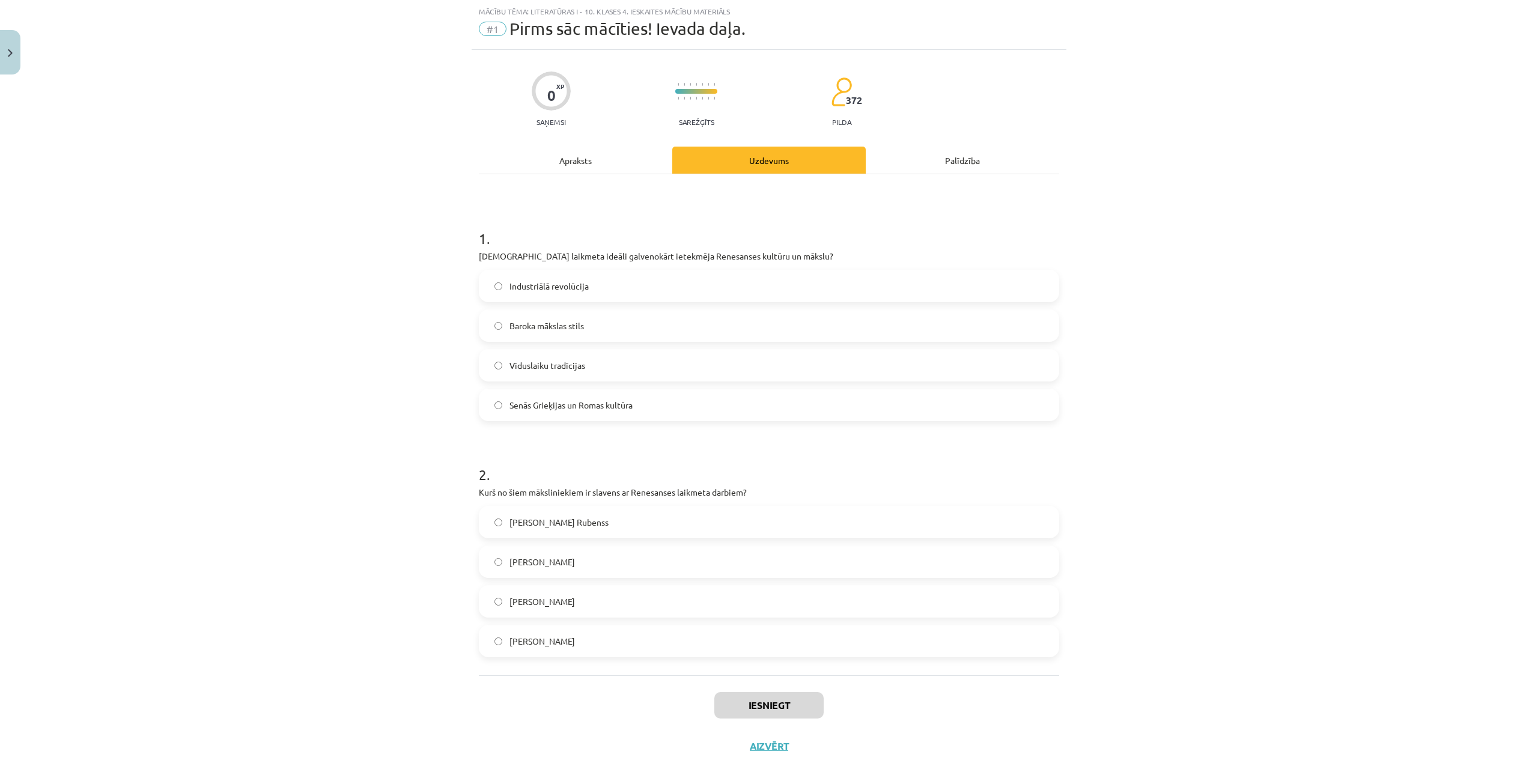
scroll to position [42, 0]
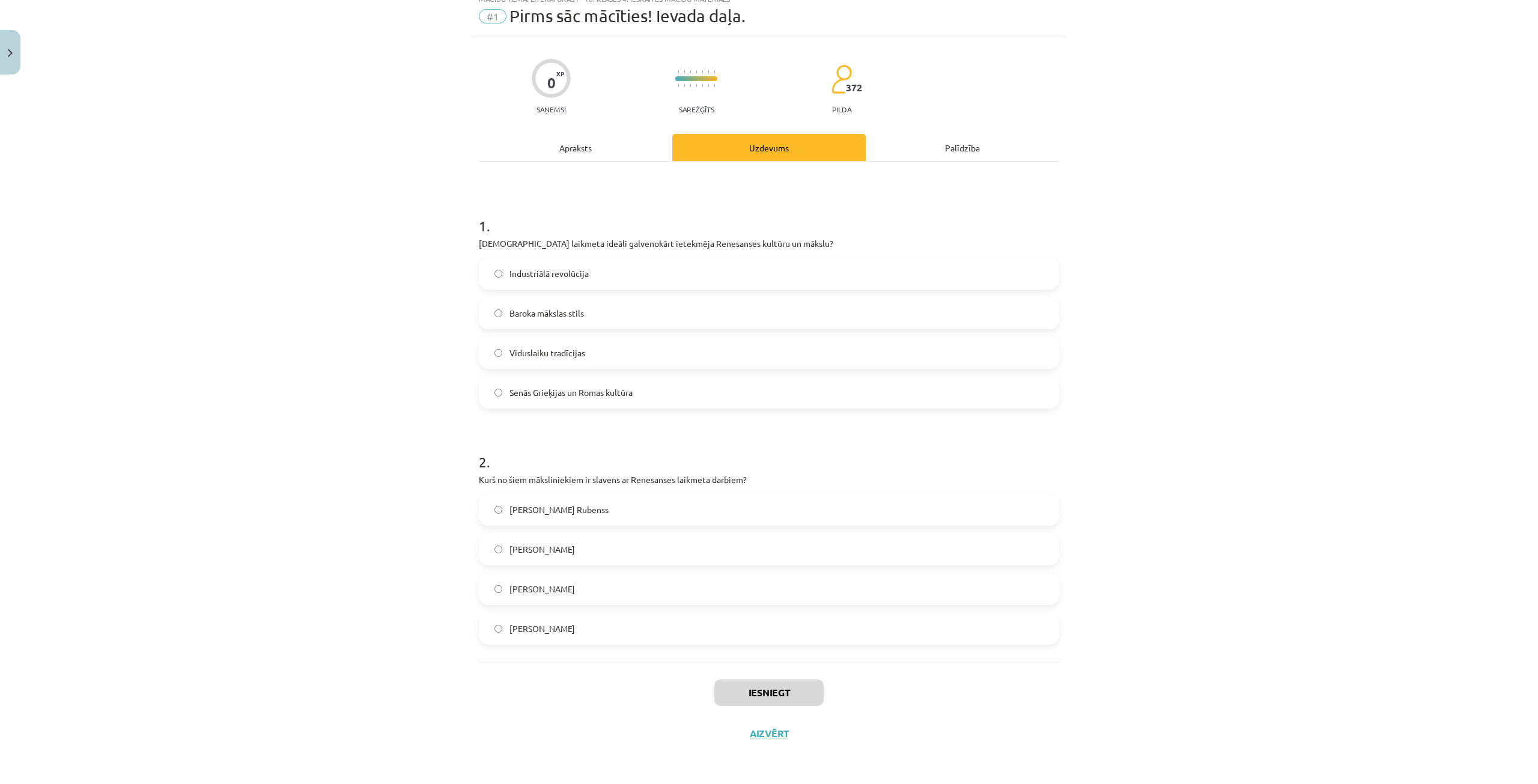
click at [574, 392] on span "Senās Grieķijas un Romas kultūra" at bounding box center [571, 392] width 123 height 13
click at [569, 555] on span "[PERSON_NAME]" at bounding box center [542, 549] width 65 height 13
click at [750, 686] on button "Iesniegt" at bounding box center [769, 692] width 110 height 27
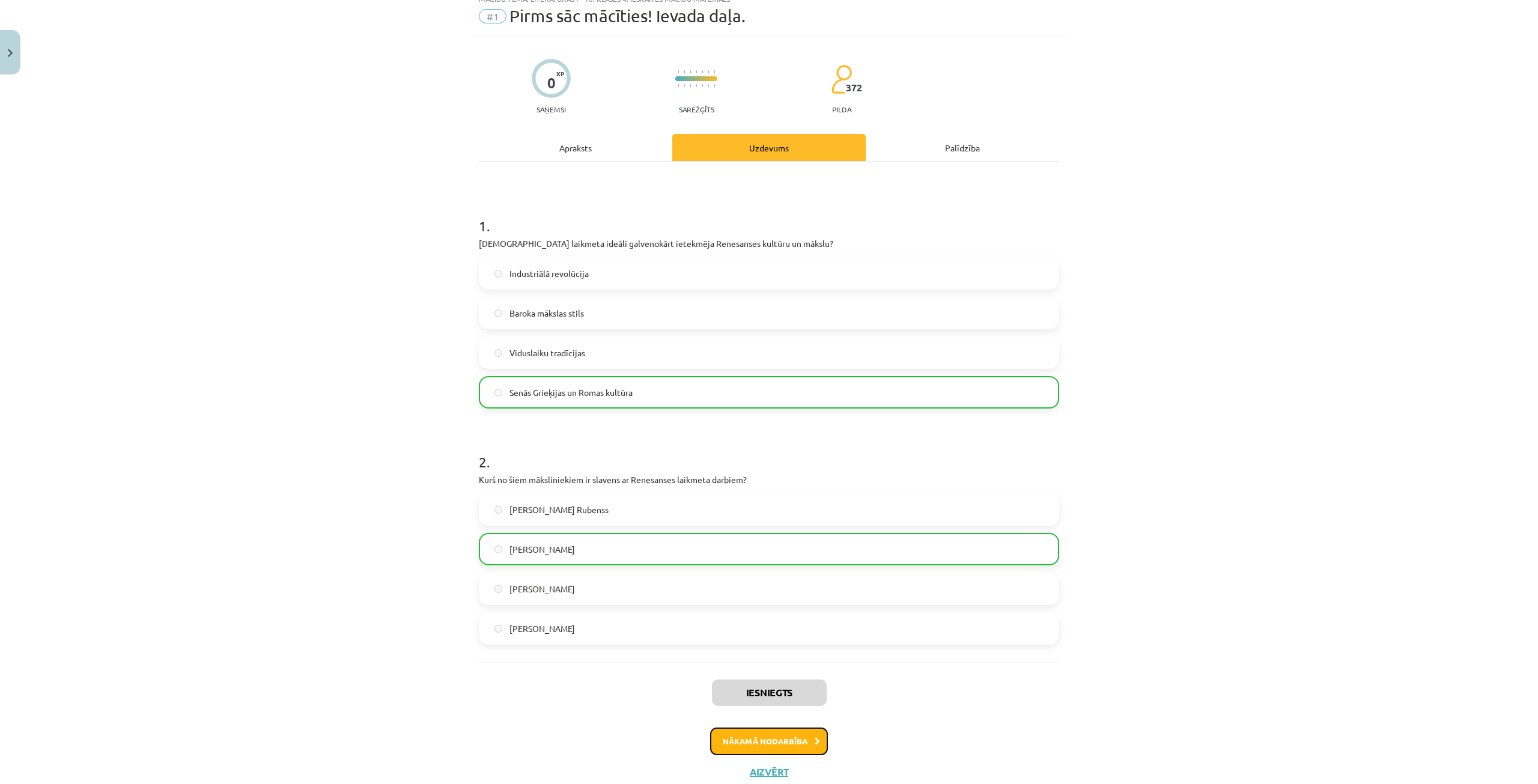
click at [768, 753] on button "Nākamā nodarbība" at bounding box center [769, 742] width 118 height 28
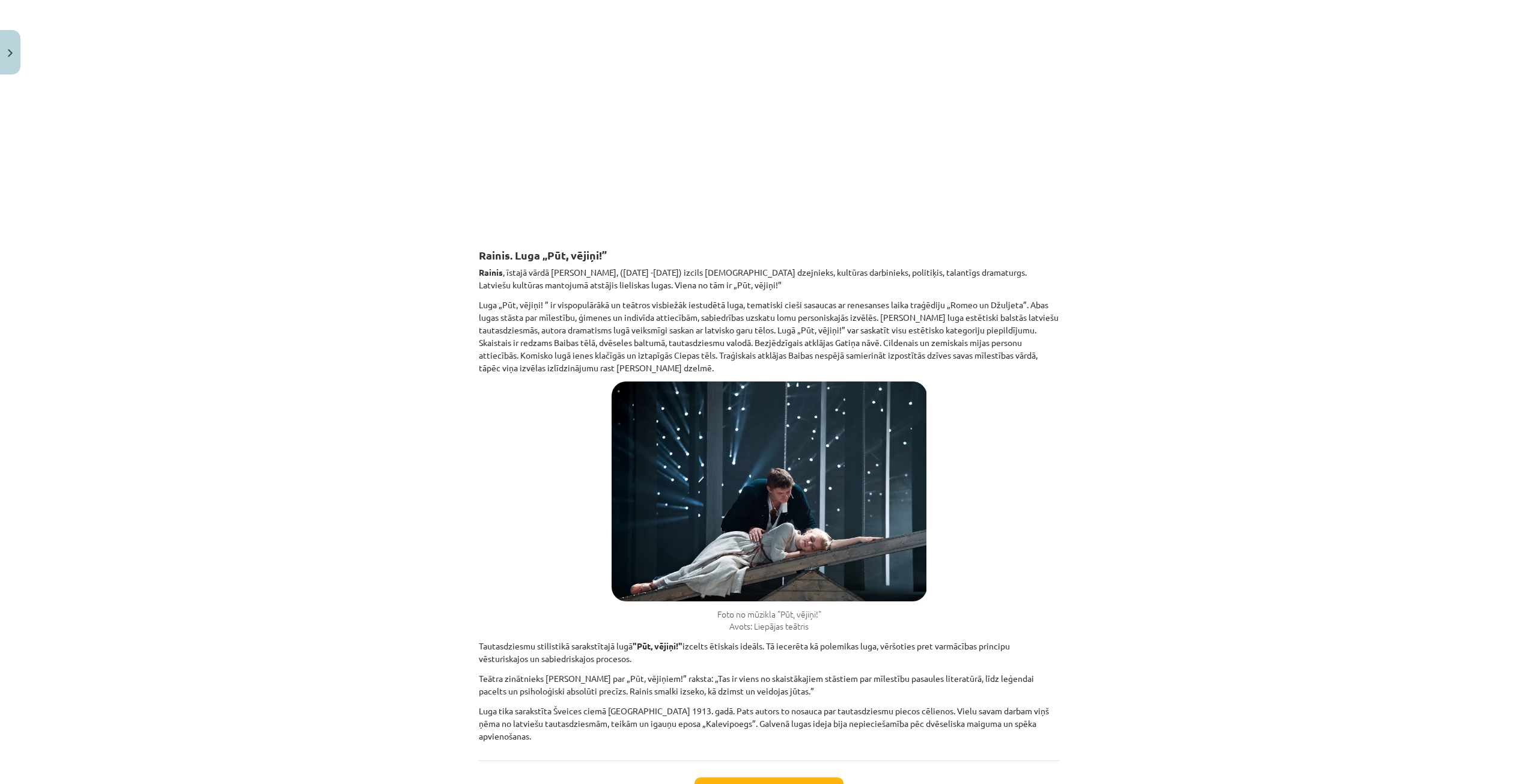
scroll to position [3484, 0]
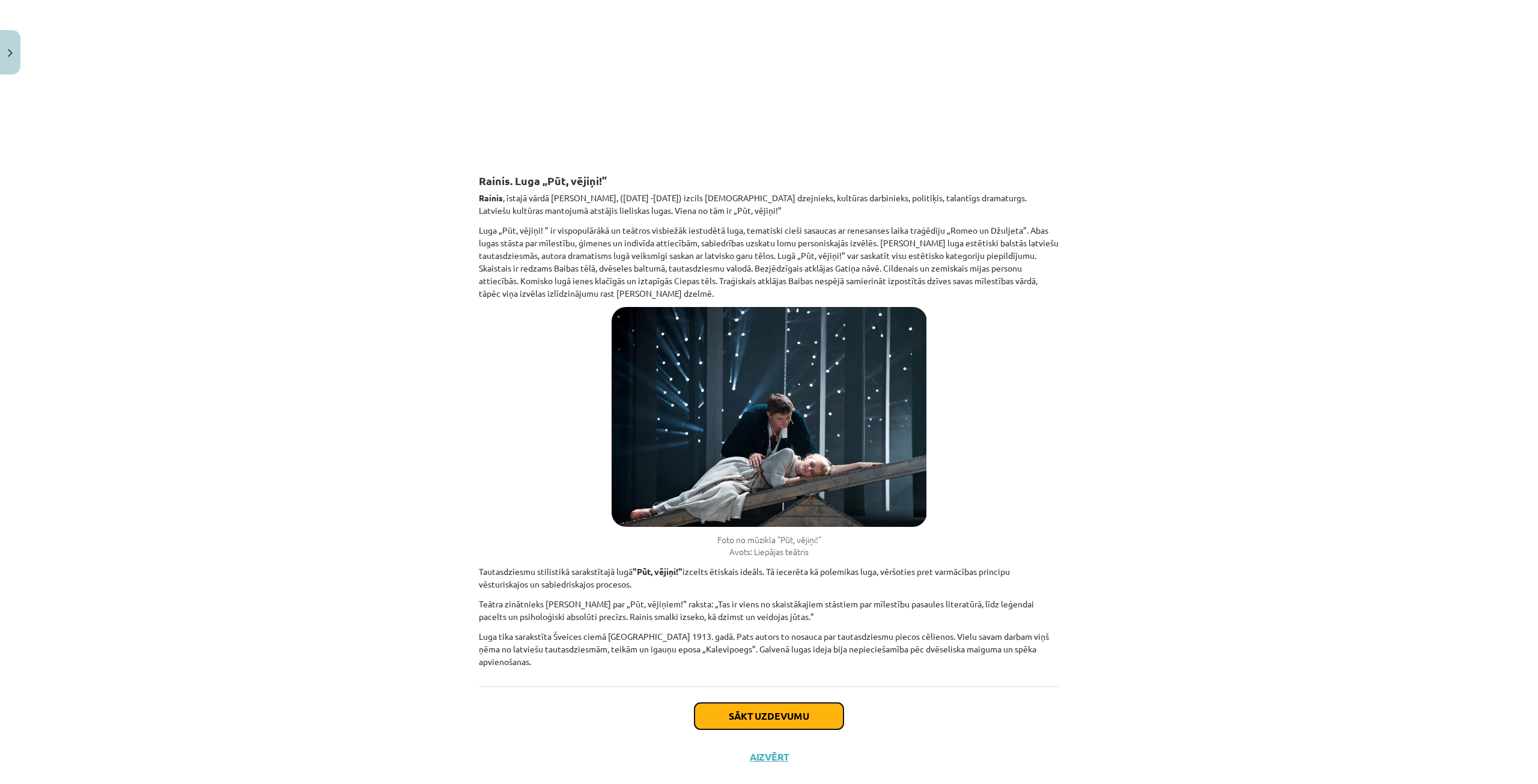
click at [744, 703] on button "Sākt uzdevumu" at bounding box center [769, 716] width 149 height 27
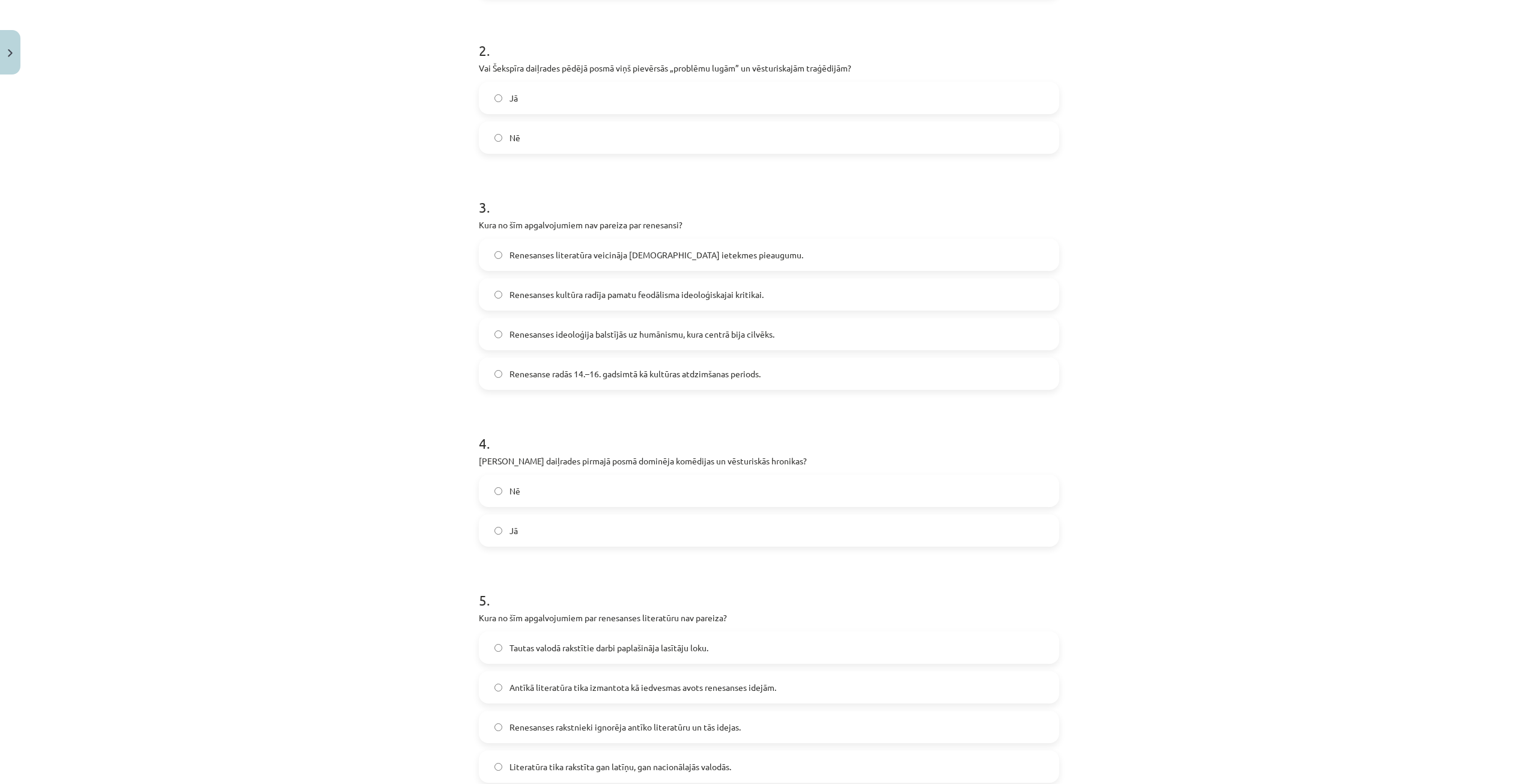
scroll to position [513, 0]
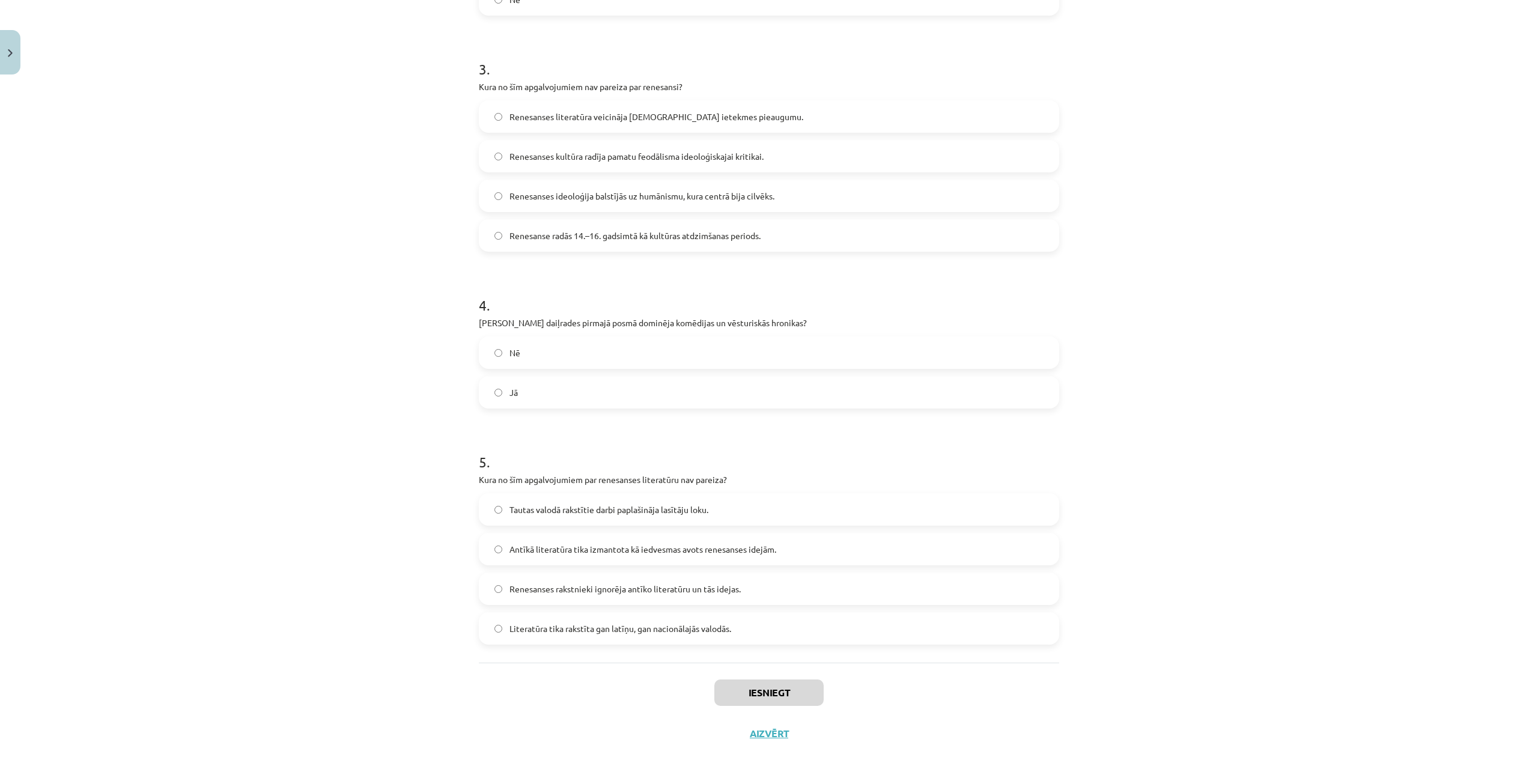
drag, startPoint x: 468, startPoint y: 263, endPoint x: 730, endPoint y: 623, distance: 445.2
click at [775, 641] on div "25 XP Saņemsi Sarežģīts 372 pilda Apraksts Uzdevums Palīdzība 1 . Vai Šekspīrs …" at bounding box center [769, 160] width 595 height 1187
copy form "Jā Nē 2 . Vai Šekspīra daiļrades pēdējā posmā viņš pievērsās „problēmu lugām” u…"
click at [1093, 240] on div "Mācību tēma: Literatūras i - 10. klases 4. ieskaites mācību materiāls #2 Tēma "…" at bounding box center [769, 392] width 1538 height 784
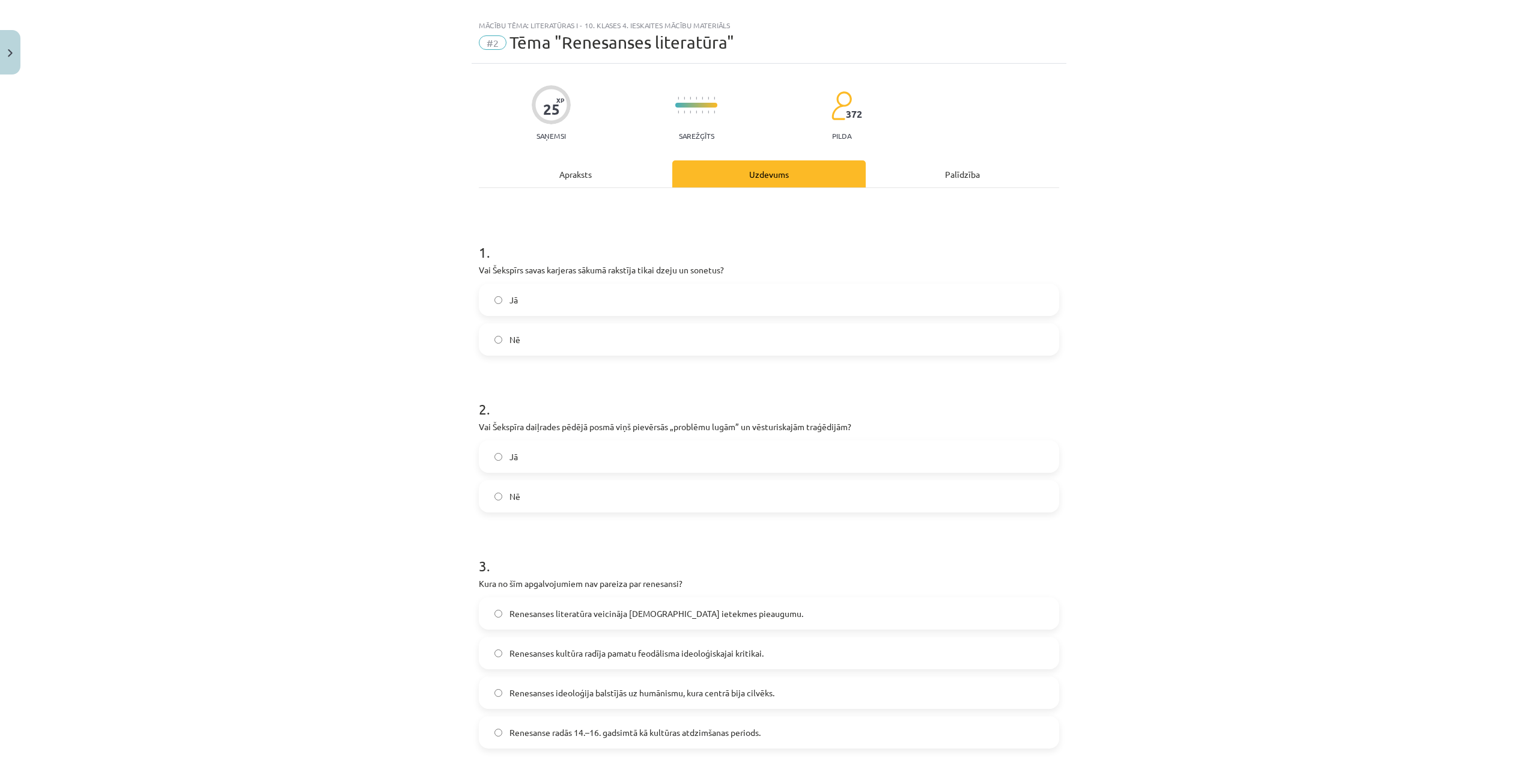
scroll to position [0, 0]
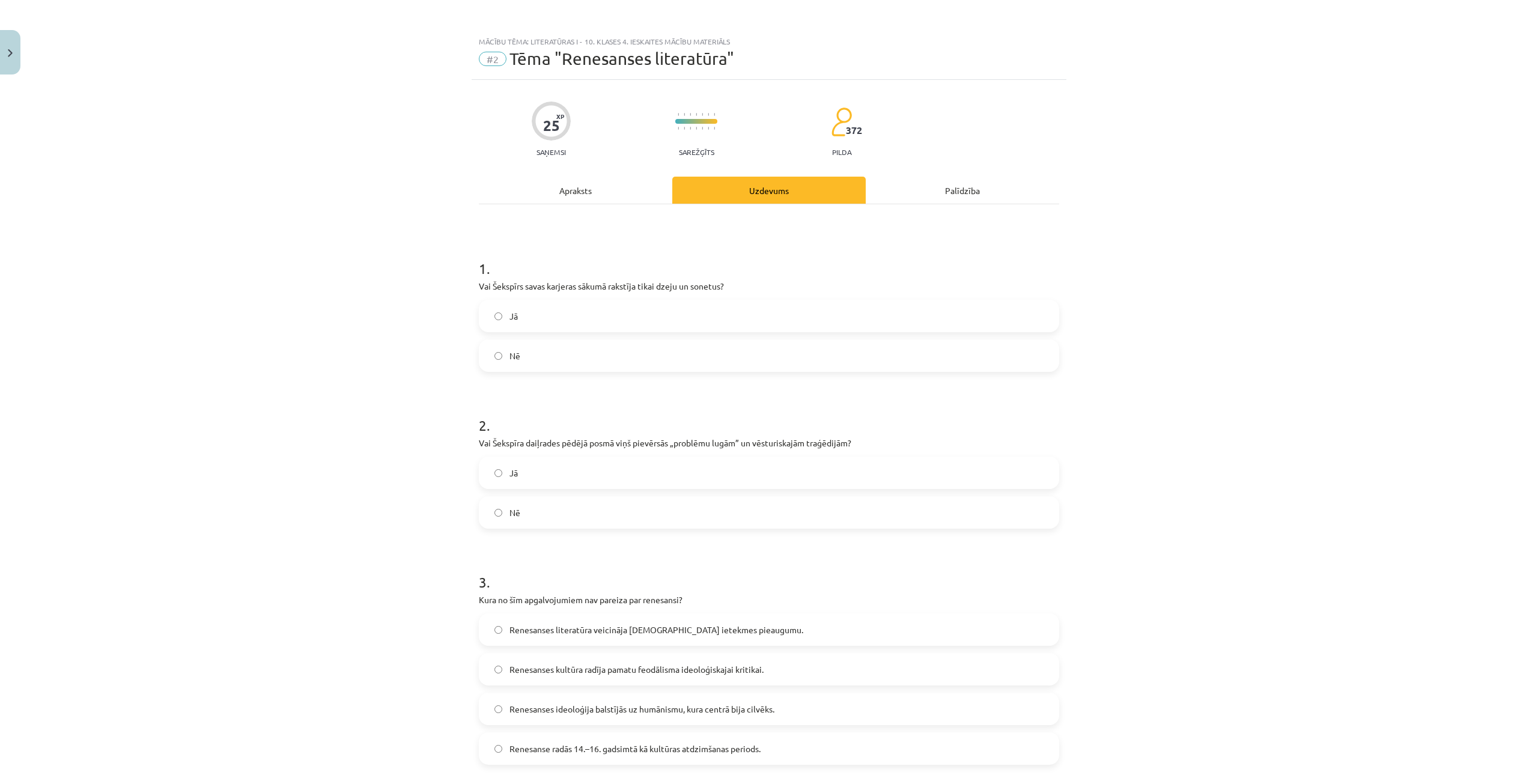
click at [568, 320] on label "Jā" at bounding box center [769, 316] width 578 height 30
click at [566, 470] on label "Jā" at bounding box center [769, 473] width 578 height 30
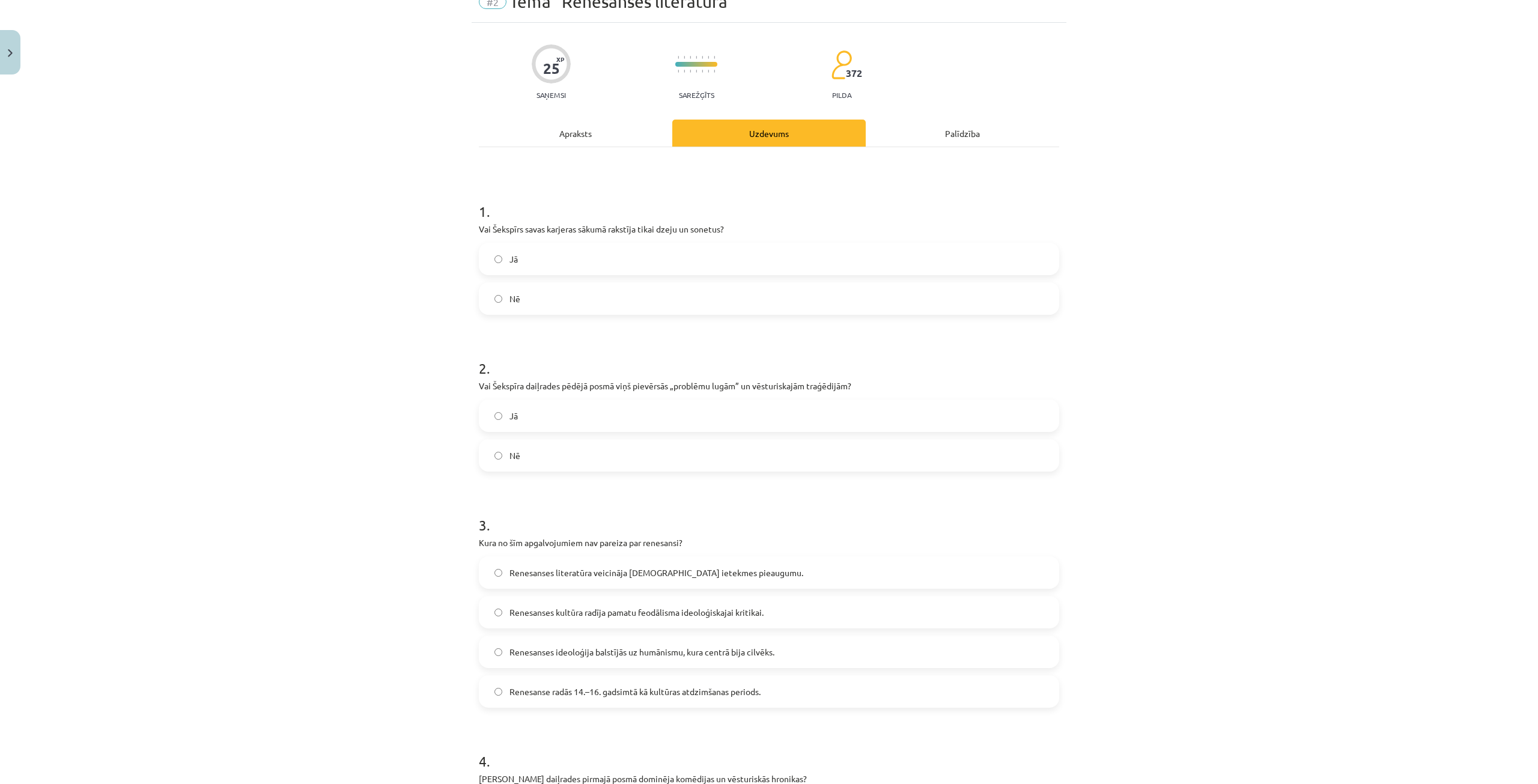
scroll to position [120, 0]
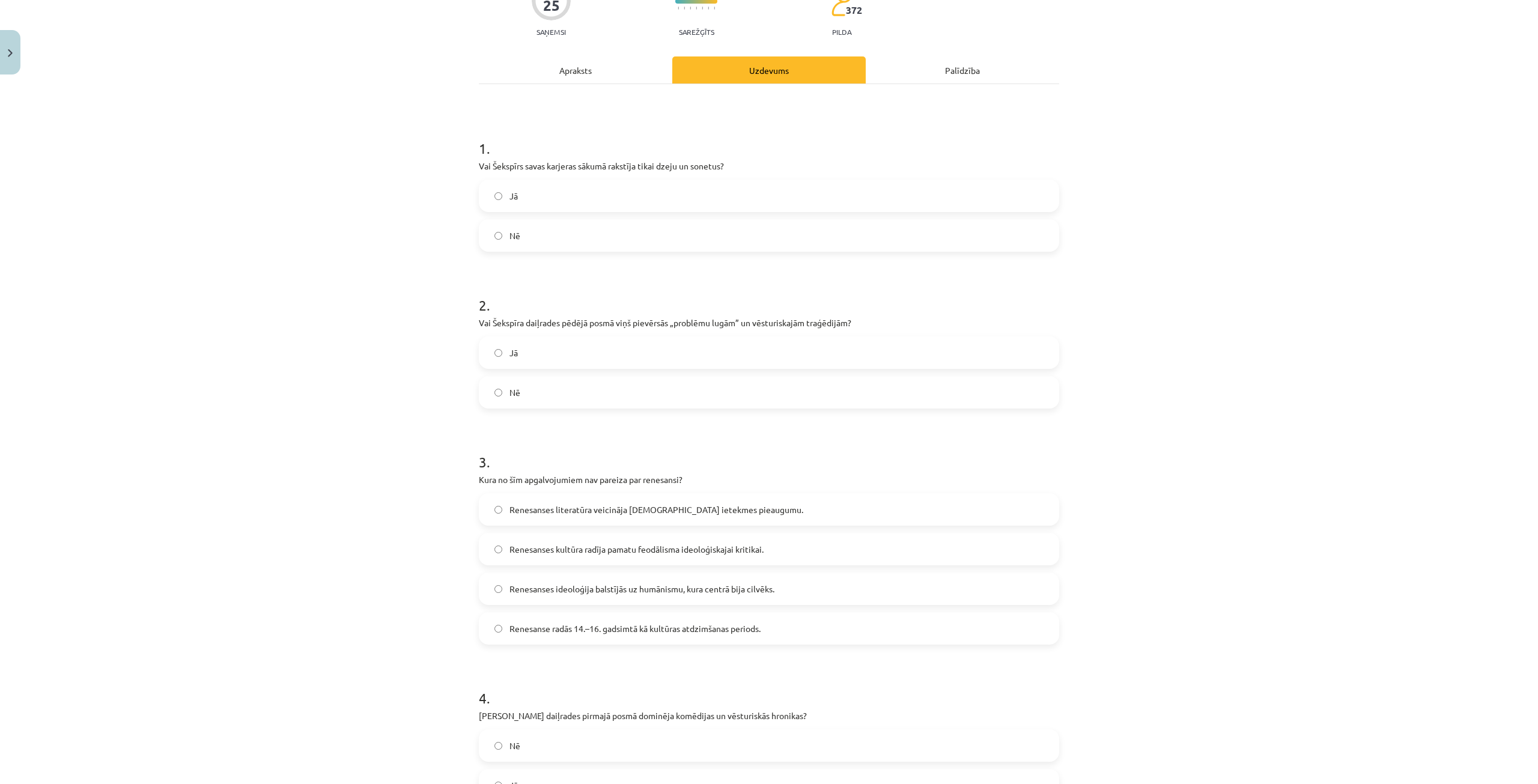
click at [765, 514] on label "Renesanses literatūra veicināja [DEMOGRAPHIC_DATA] ietekmes pieaugumu." at bounding box center [769, 510] width 578 height 30
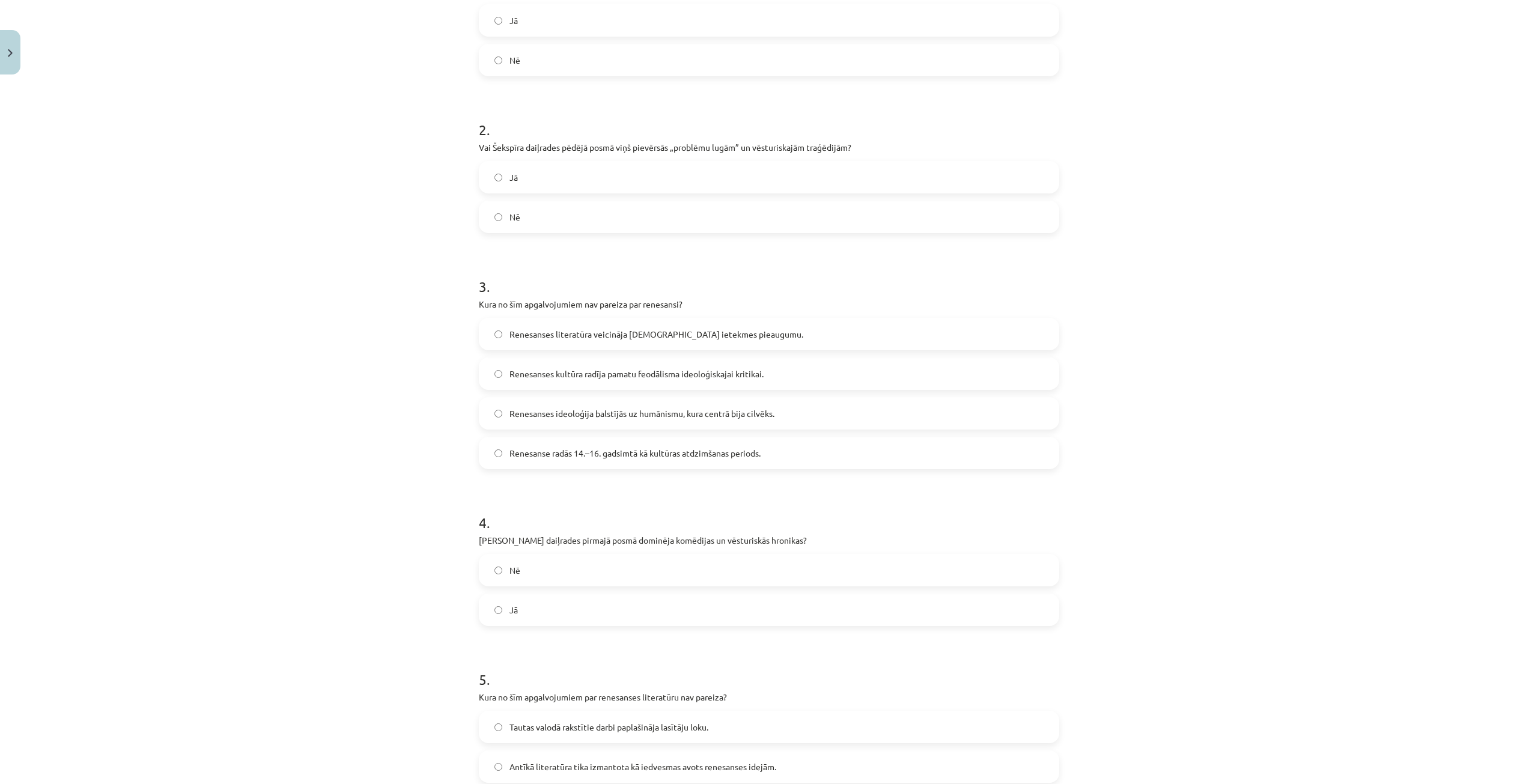
scroll to position [360, 0]
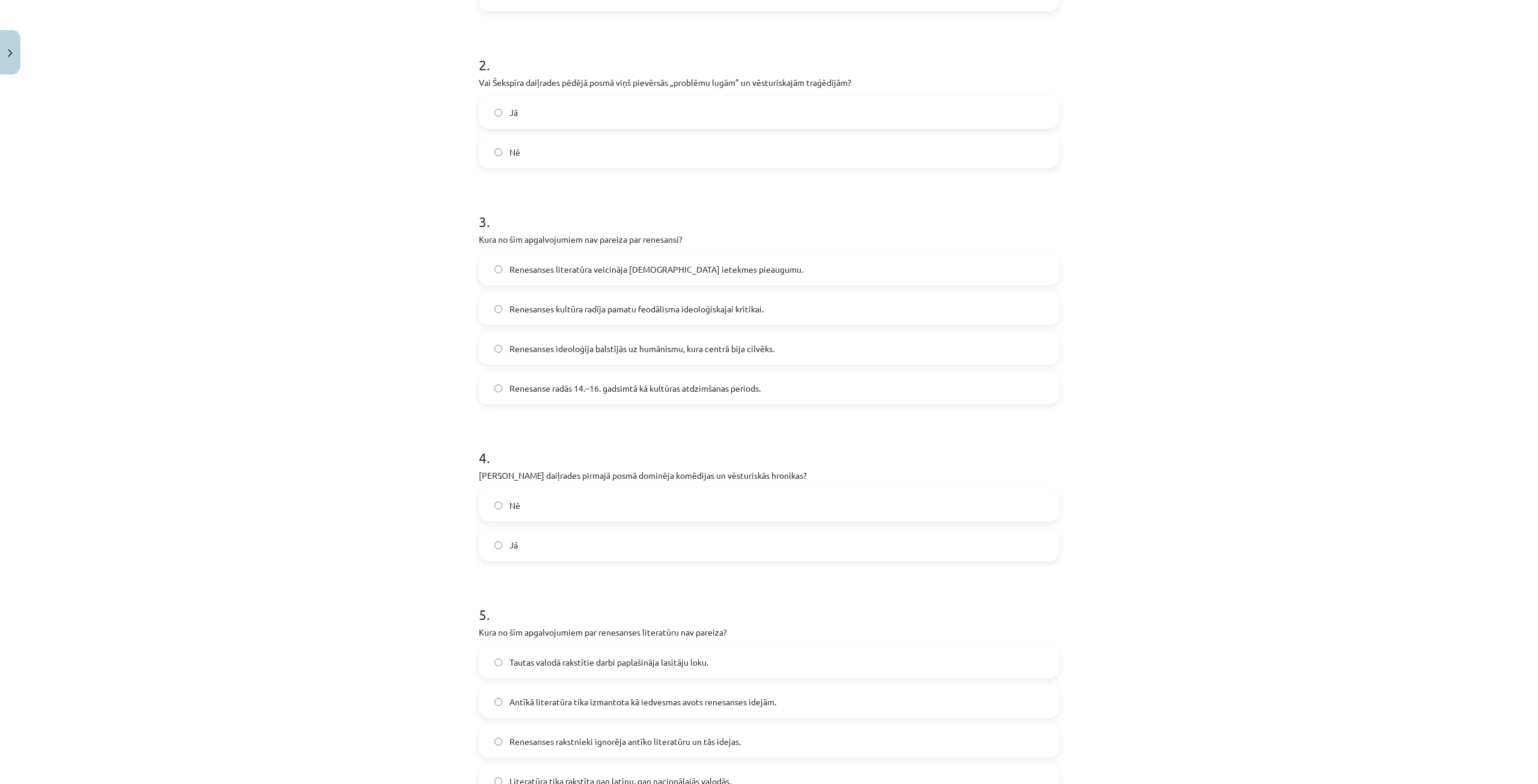
click at [650, 544] on label "Jā" at bounding box center [769, 545] width 578 height 30
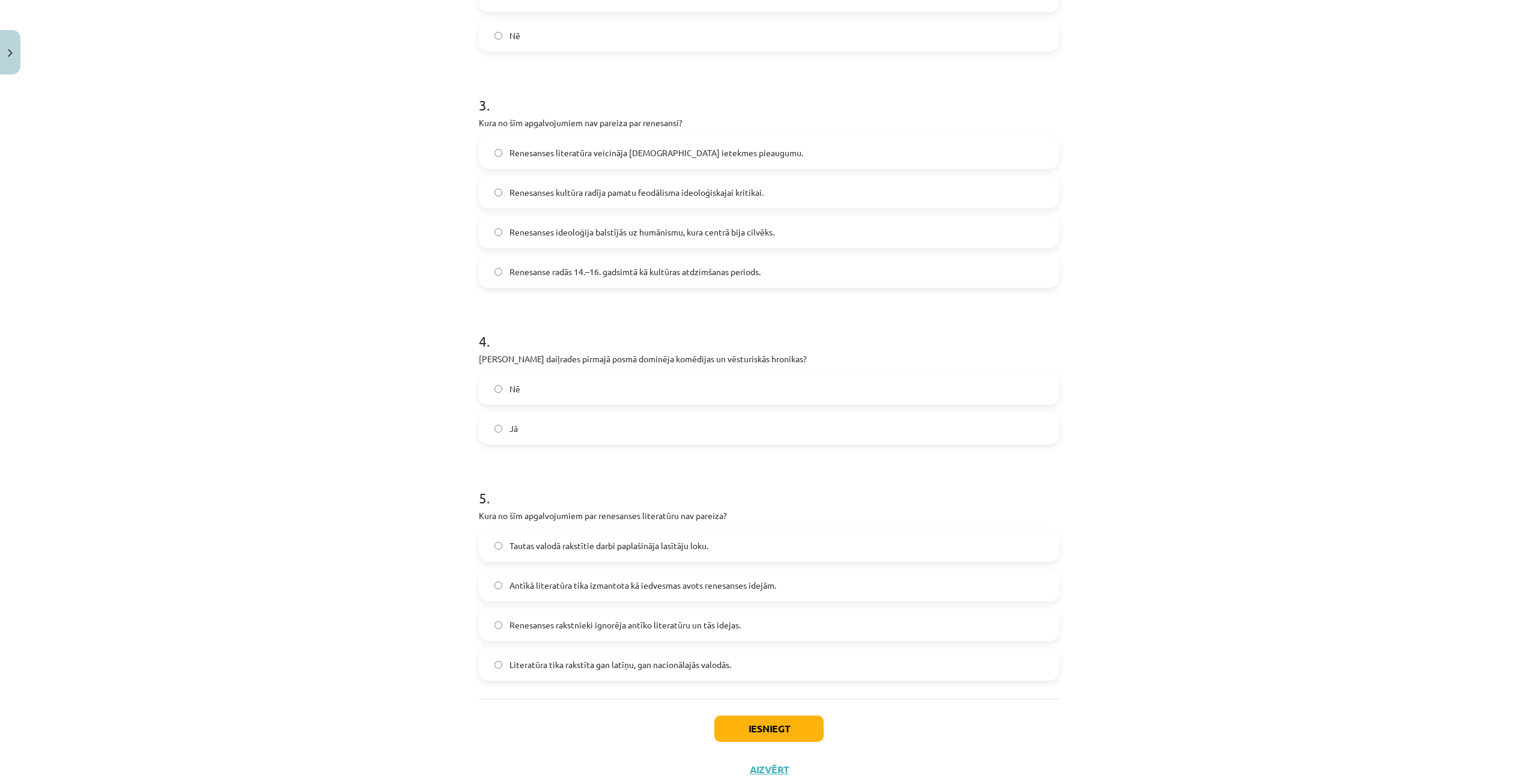
scroll to position [481, 0]
click at [711, 615] on span "Renesanses rakstnieki ignorēja antīko literatūru un tās idejas." at bounding box center [625, 621] width 231 height 13
click at [764, 720] on button "Iesniegt" at bounding box center [769, 725] width 110 height 27
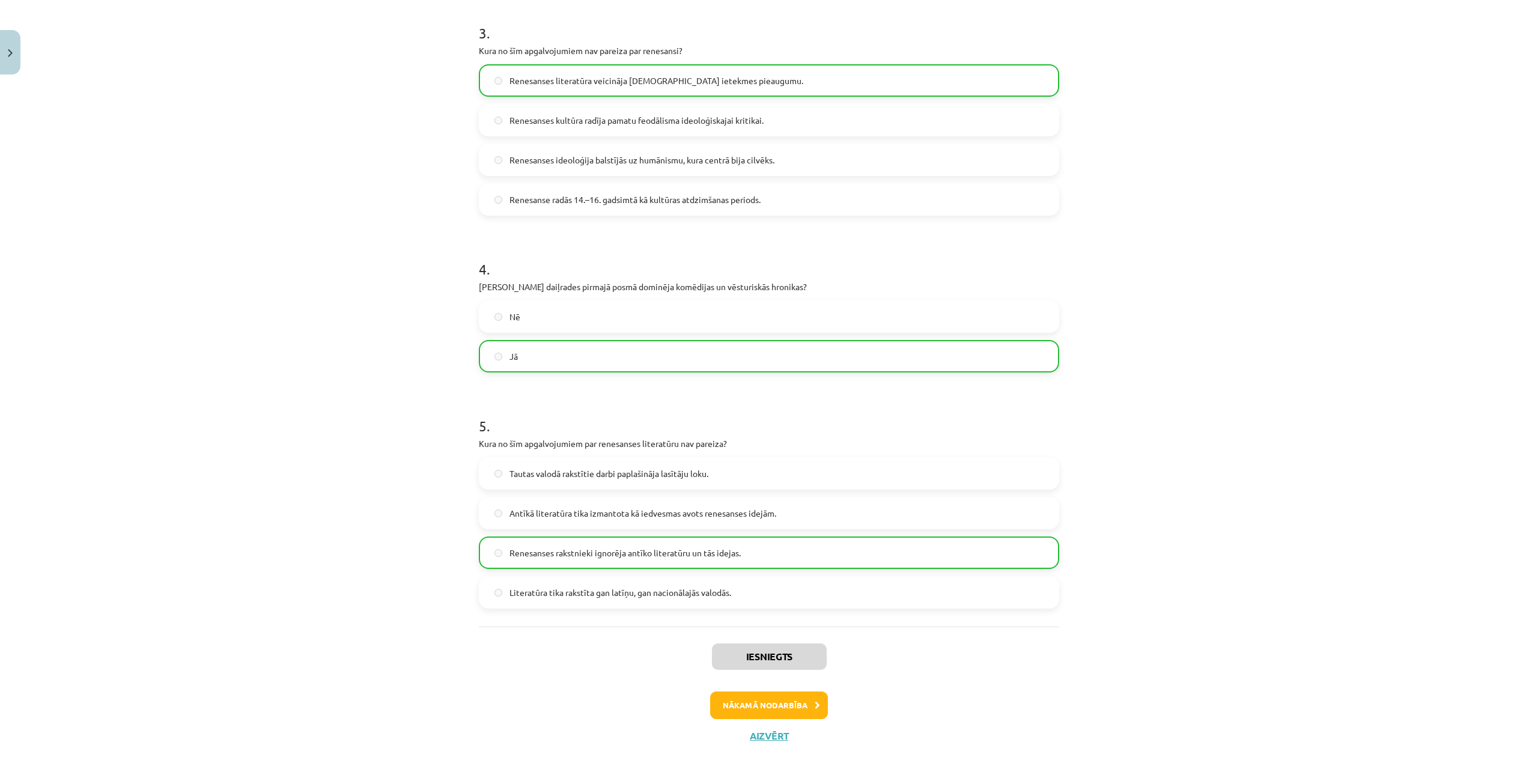
scroll to position [551, 0]
click at [778, 699] on button "Nākamā nodarbība" at bounding box center [769, 703] width 118 height 28
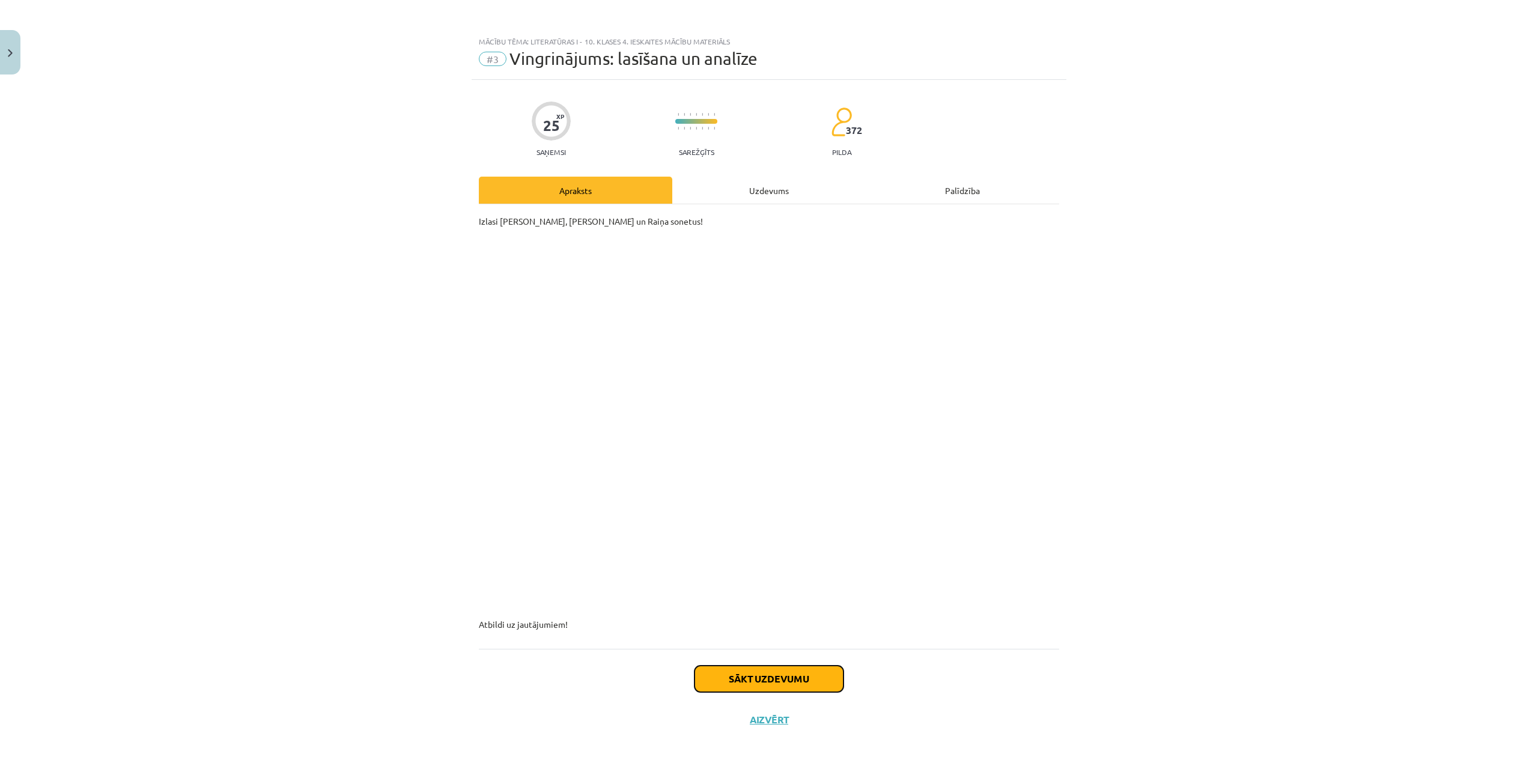
click at [787, 683] on button "Sākt uzdevumu" at bounding box center [769, 678] width 149 height 27
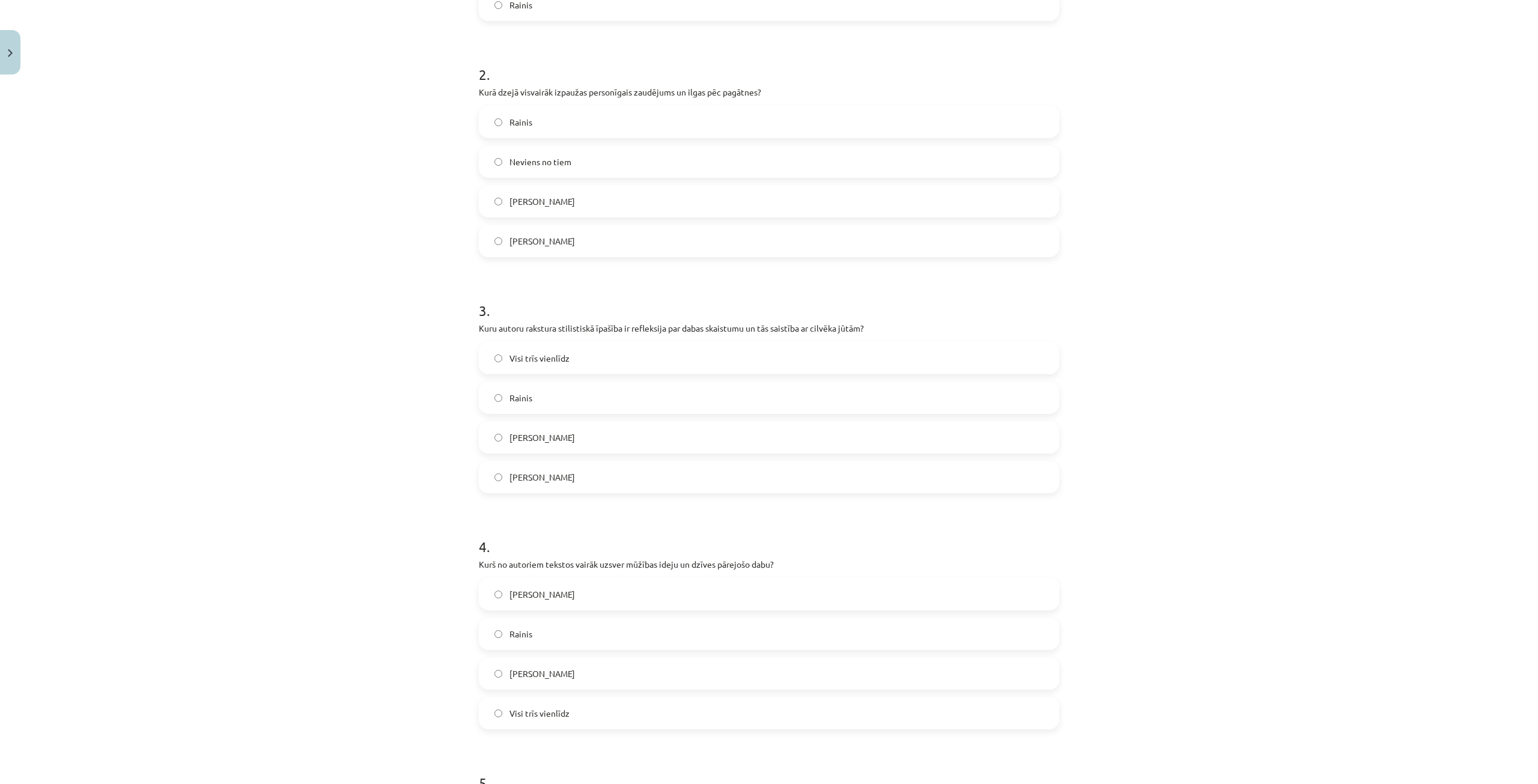
scroll to position [631, 0]
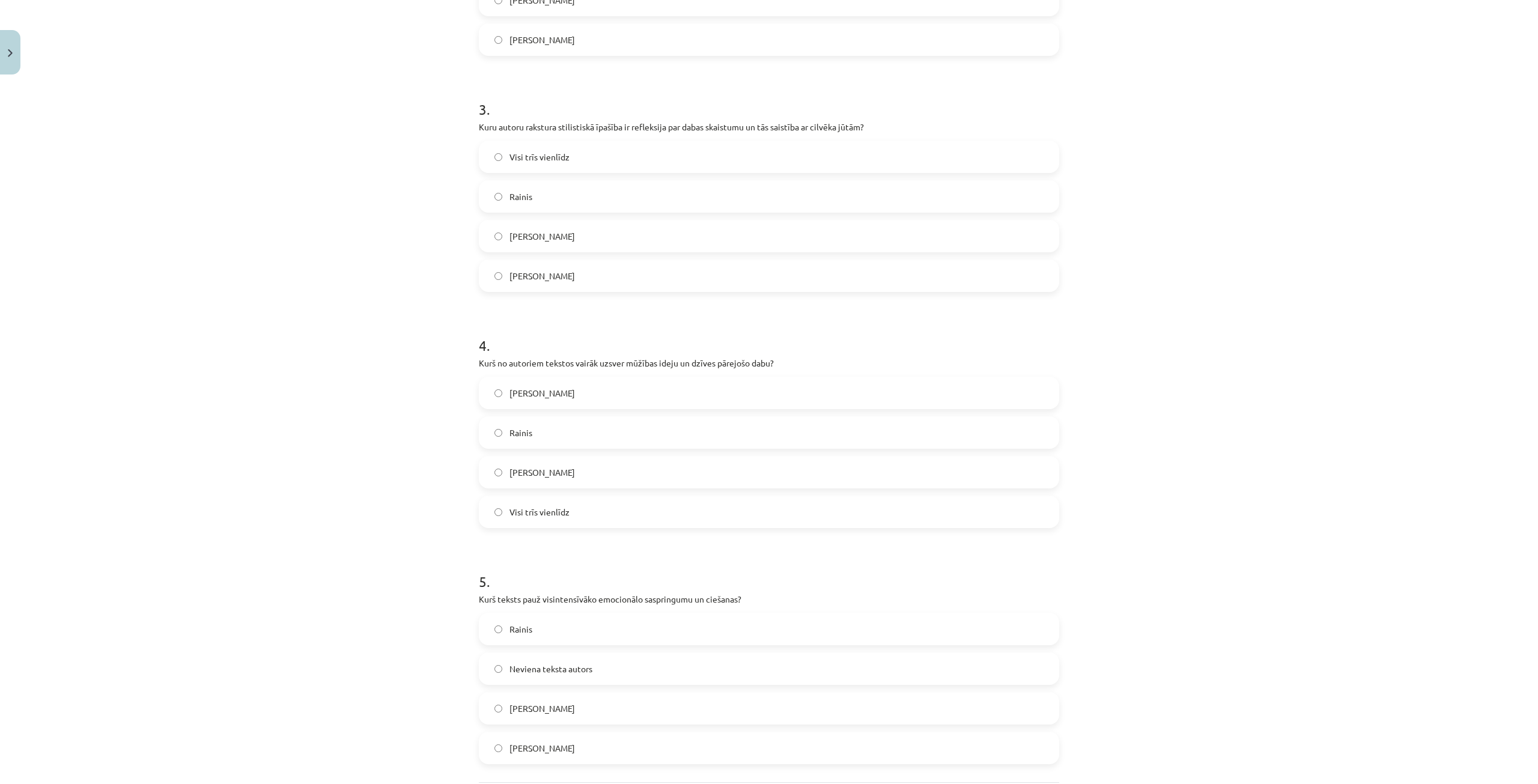
drag, startPoint x: 468, startPoint y: 285, endPoint x: 756, endPoint y: 758, distance: 553.8
click at [756, 758] on div "25 XP Saņemsi Sarežģīts 372 pilda Apraksts Uzdevums Palīdzība 1 . Kura autora d…" at bounding box center [769, 161] width 595 height 1425
copy form "Kura autora darbs ir visvairāk vērsts uz nākotnes cerībām un ideālu sasniegšanu…"
click at [915, 353] on div "4 . Kurš no autoriem tekstos vairāk uzsver mūžības ideju un dzīves pārejošo dab…" at bounding box center [769, 422] width 581 height 212
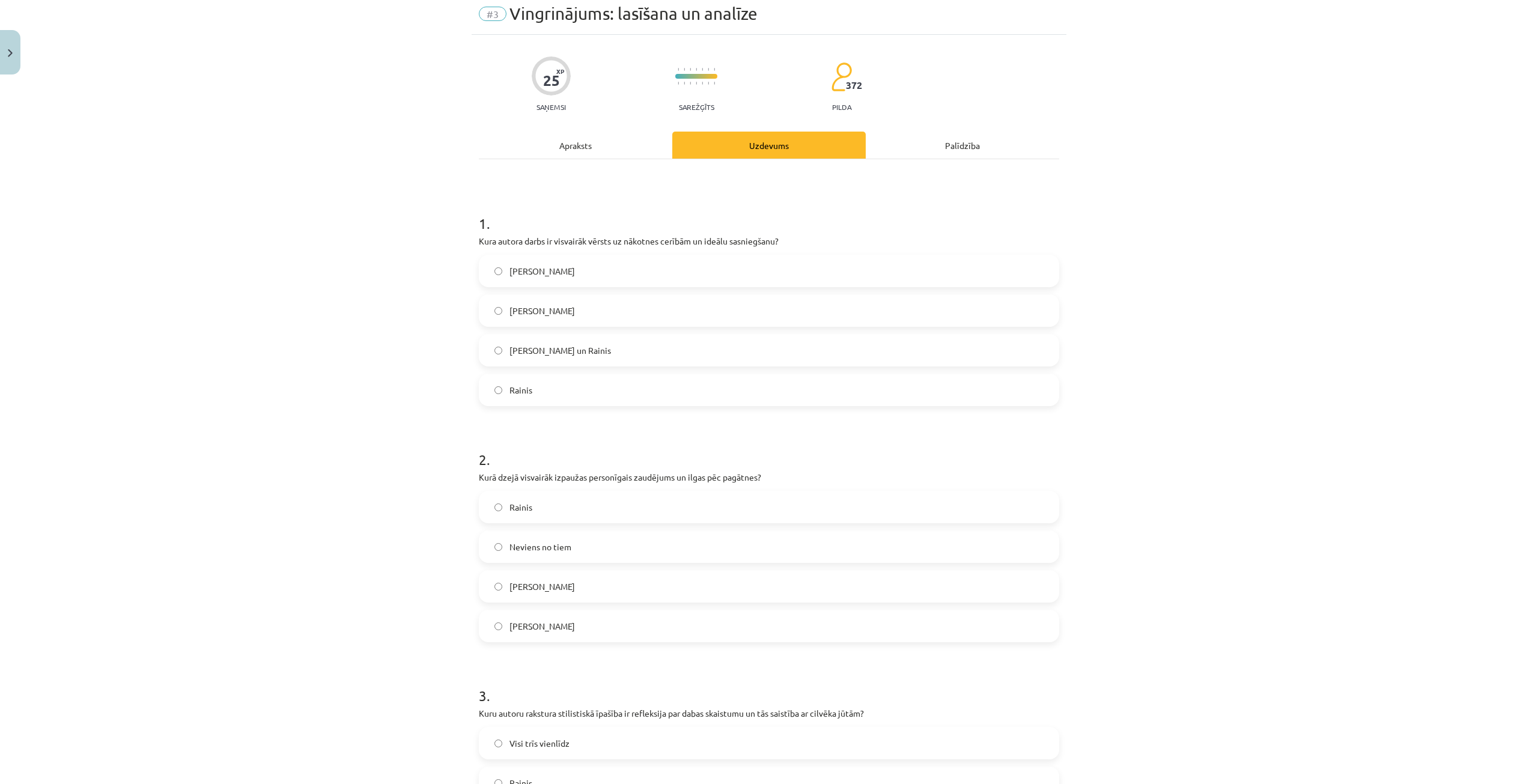
scroll to position [0, 0]
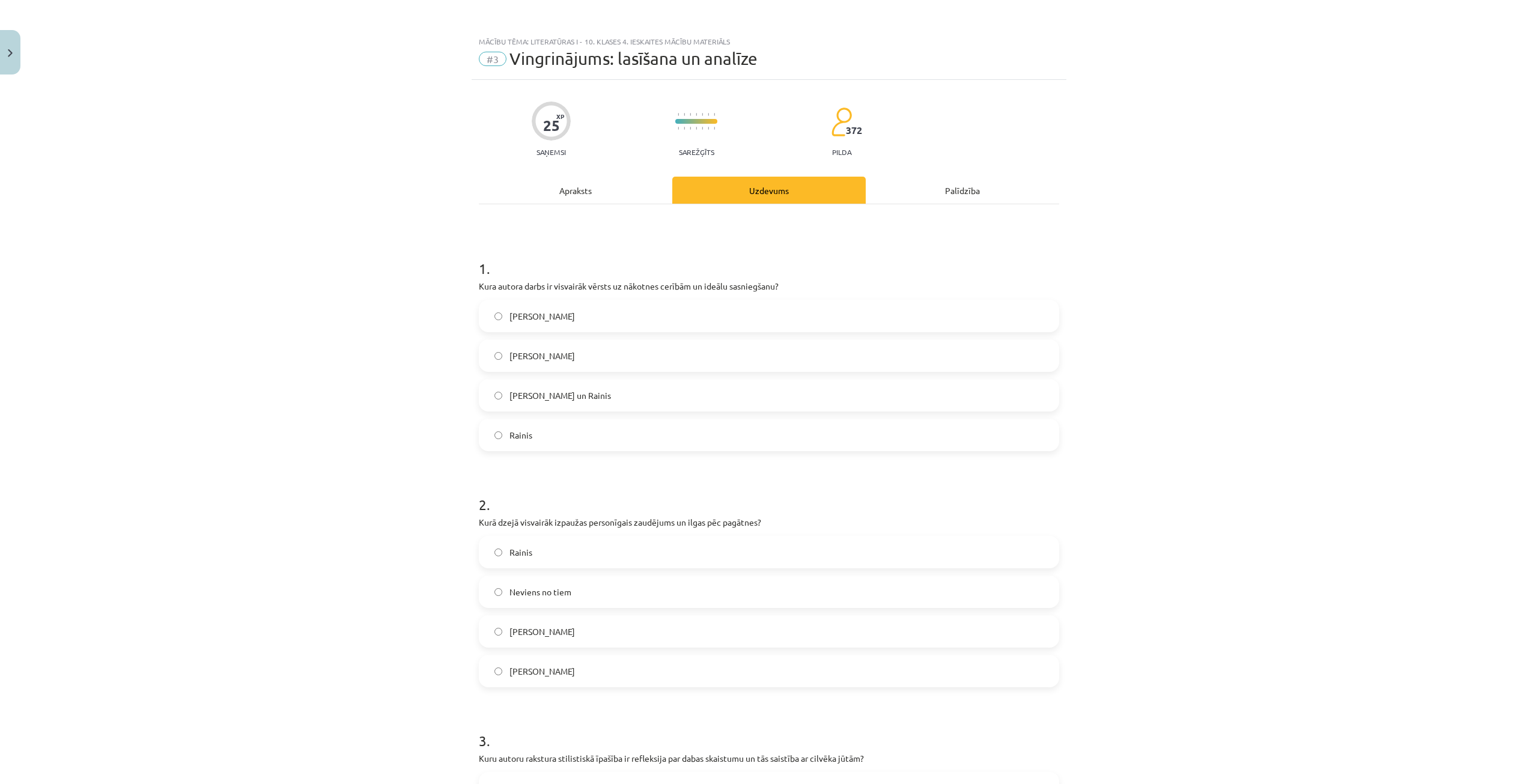
click at [575, 436] on label "Rainis" at bounding box center [769, 434] width 578 height 30
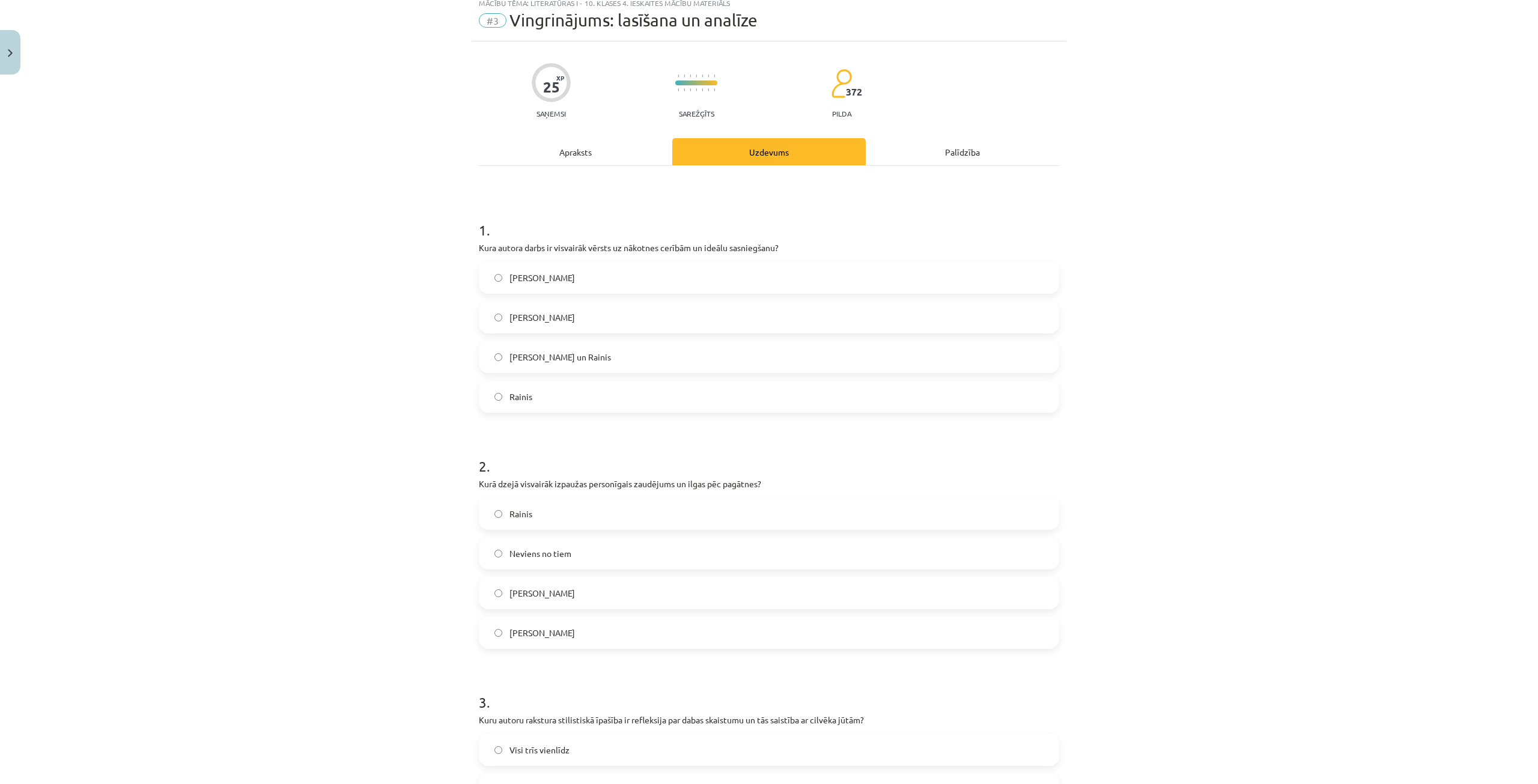
scroll to position [60, 0]
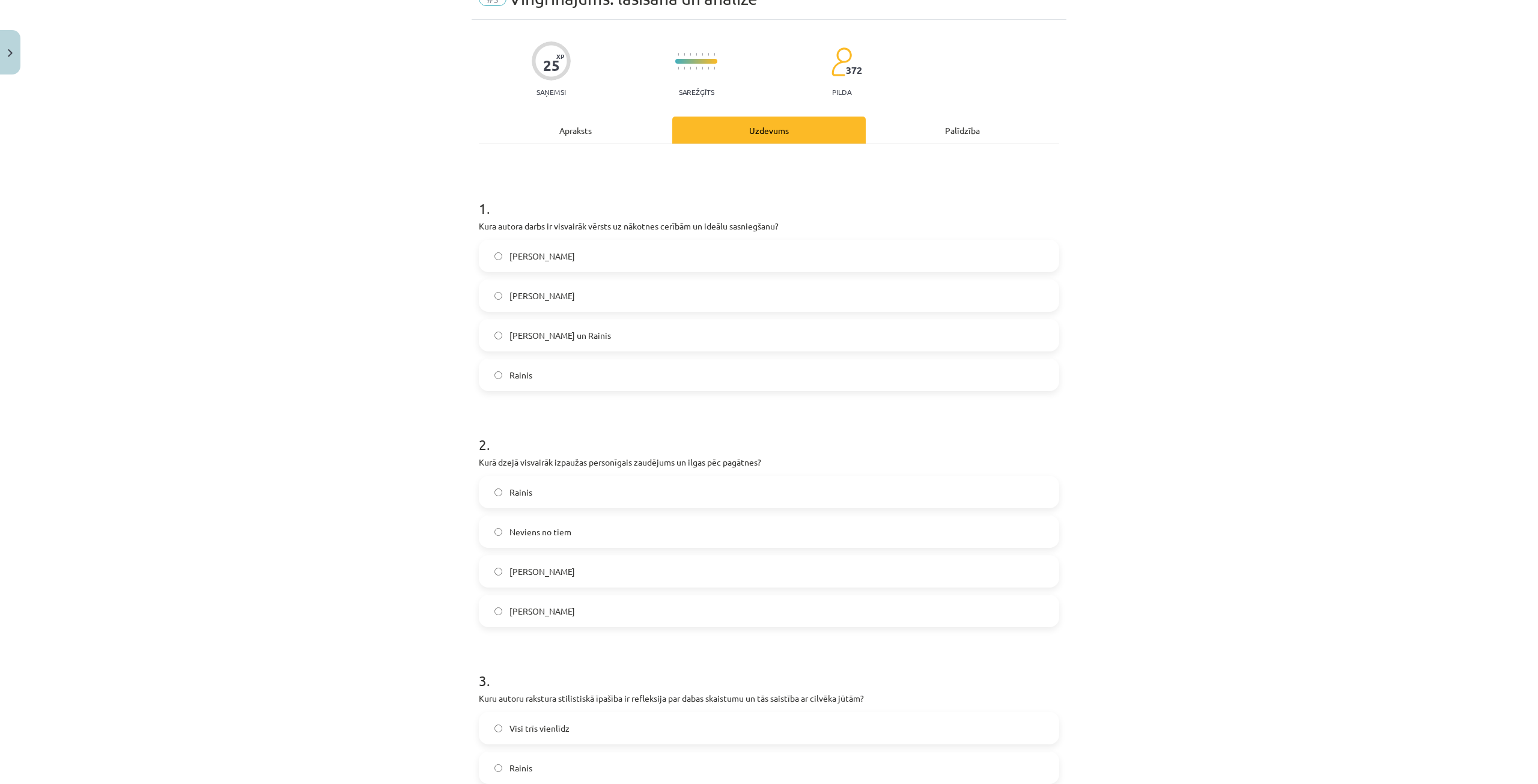
click at [600, 573] on label "[PERSON_NAME]" at bounding box center [769, 571] width 578 height 30
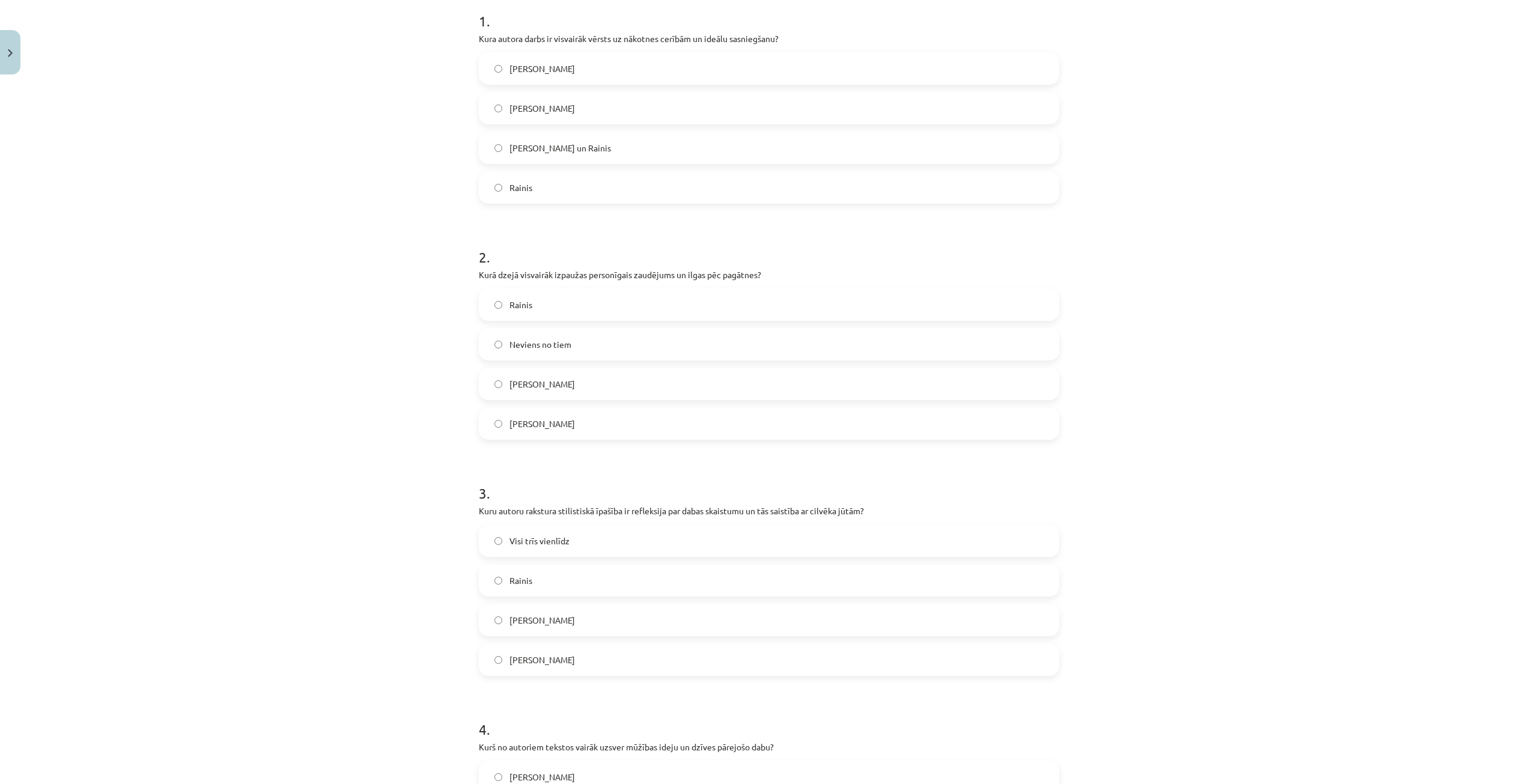
scroll to position [181, 0]
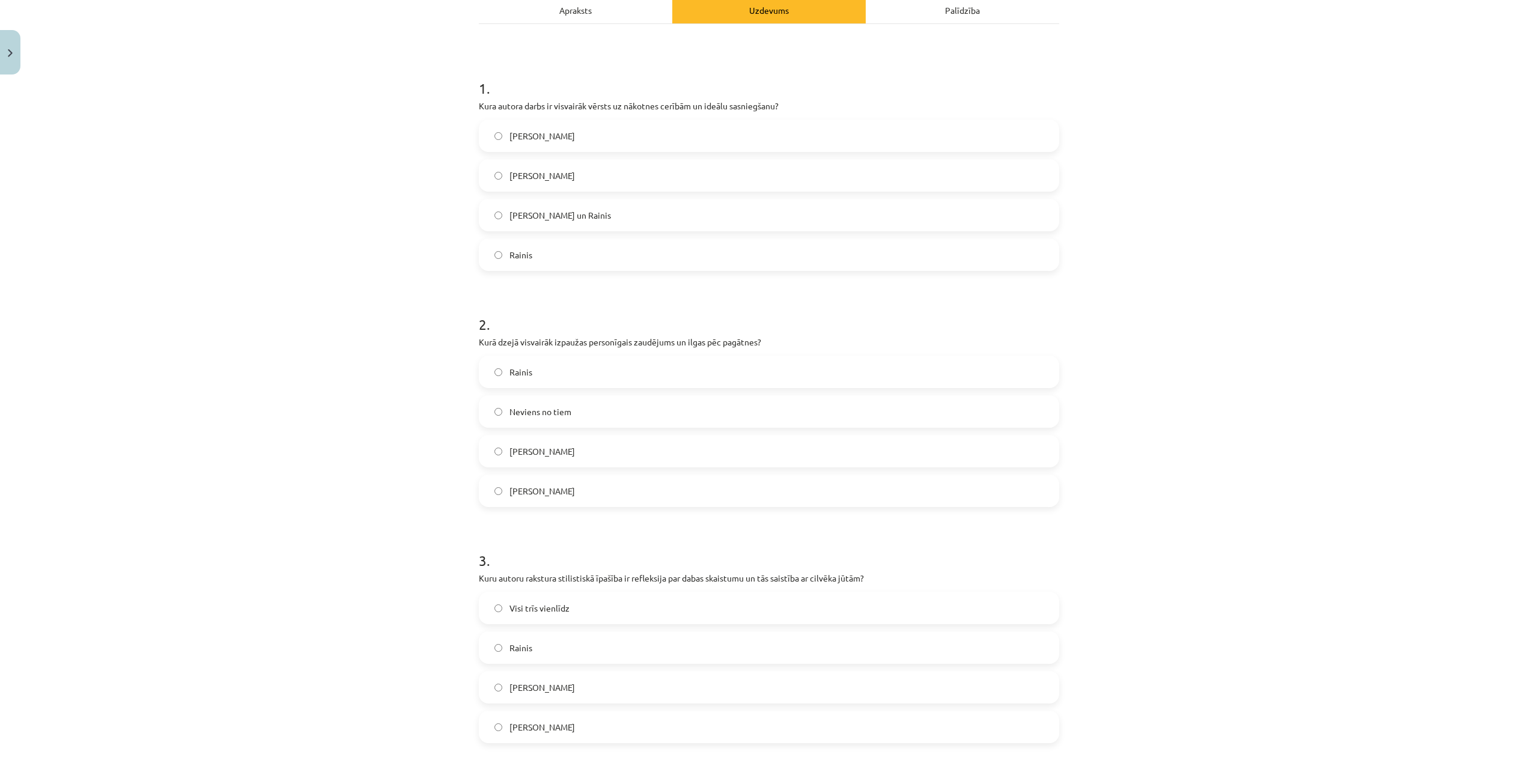
click at [549, 488] on span "[PERSON_NAME]" at bounding box center [542, 491] width 65 height 13
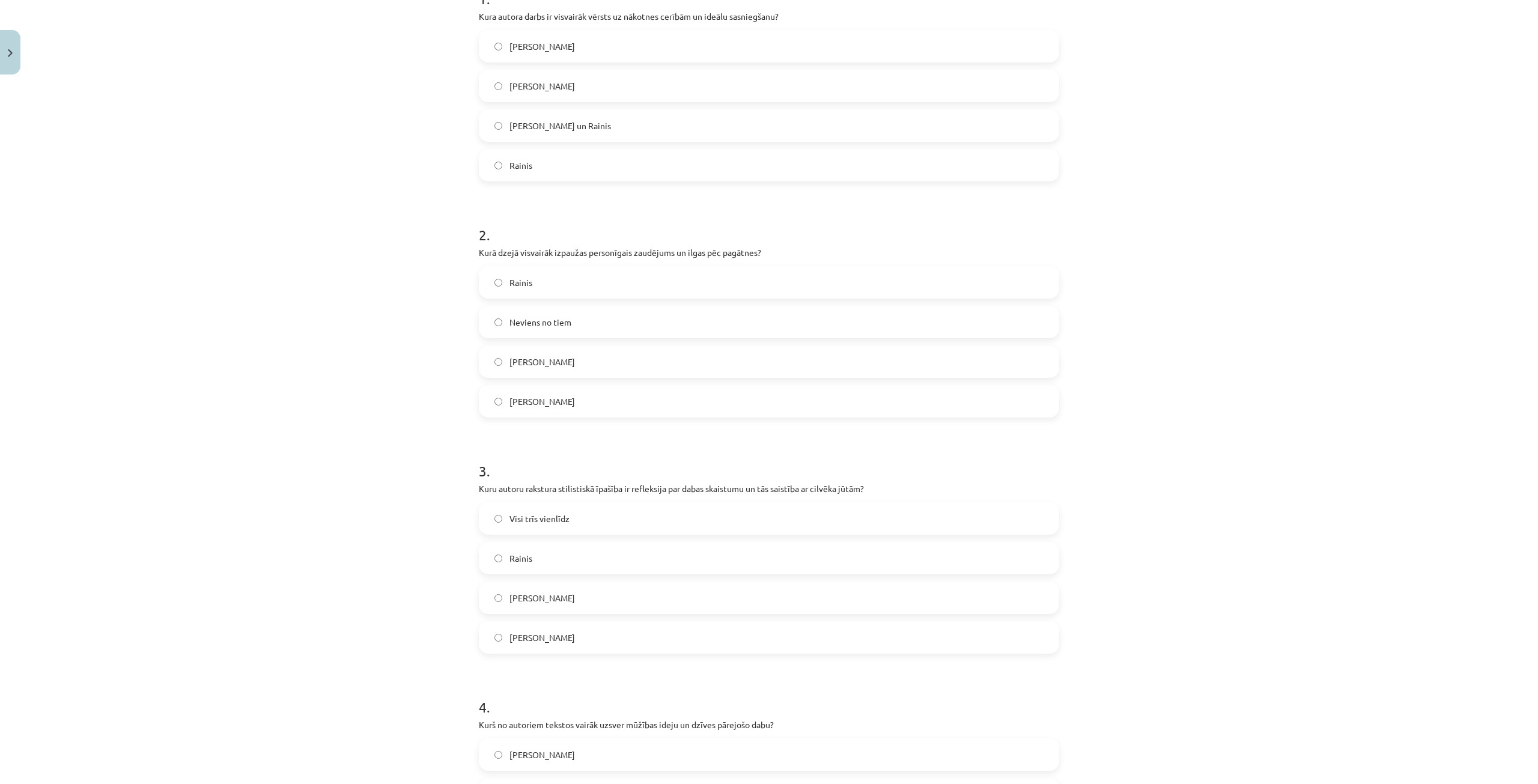
scroll to position [360, 0]
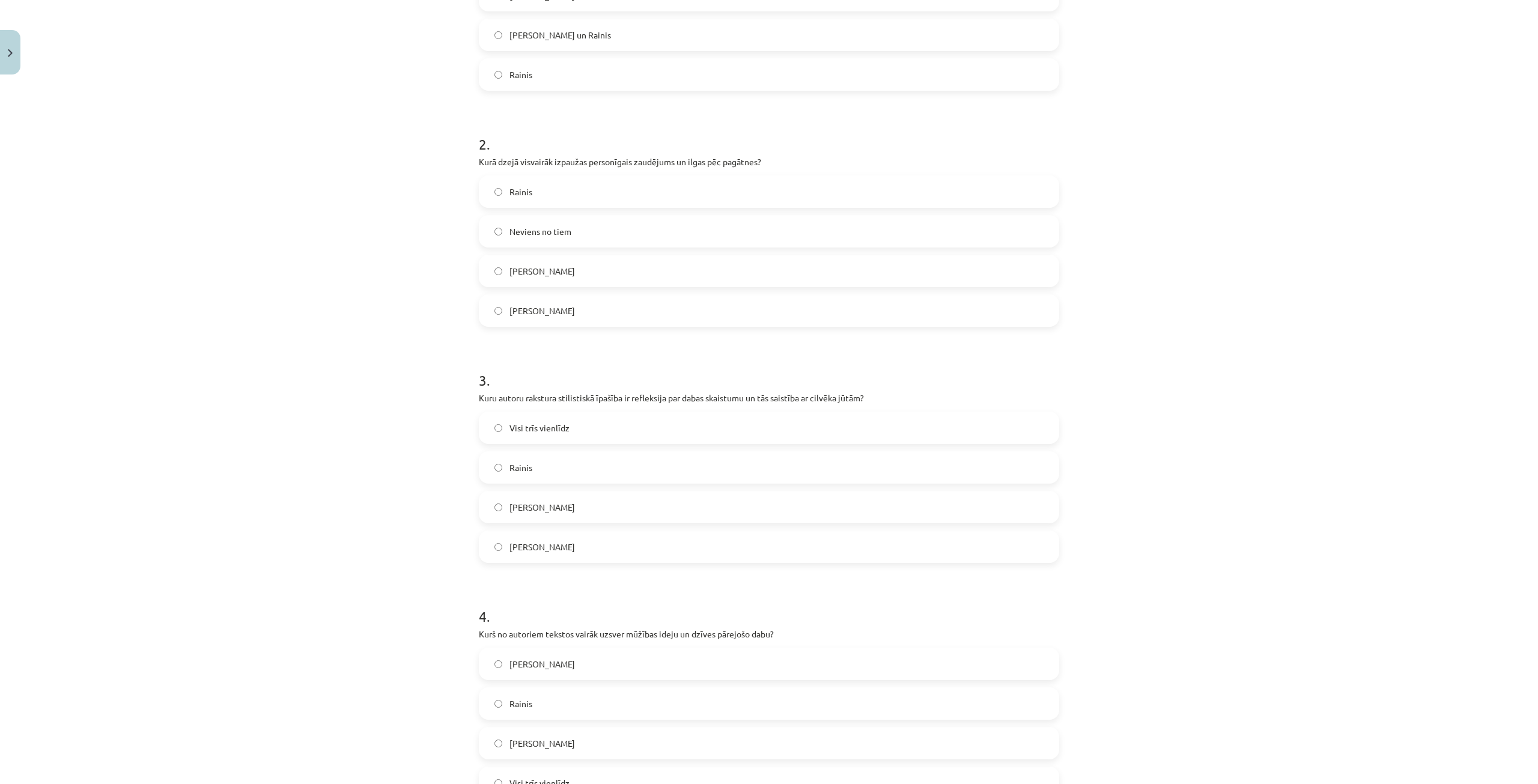
click at [573, 542] on span "[PERSON_NAME]" at bounding box center [542, 547] width 65 height 13
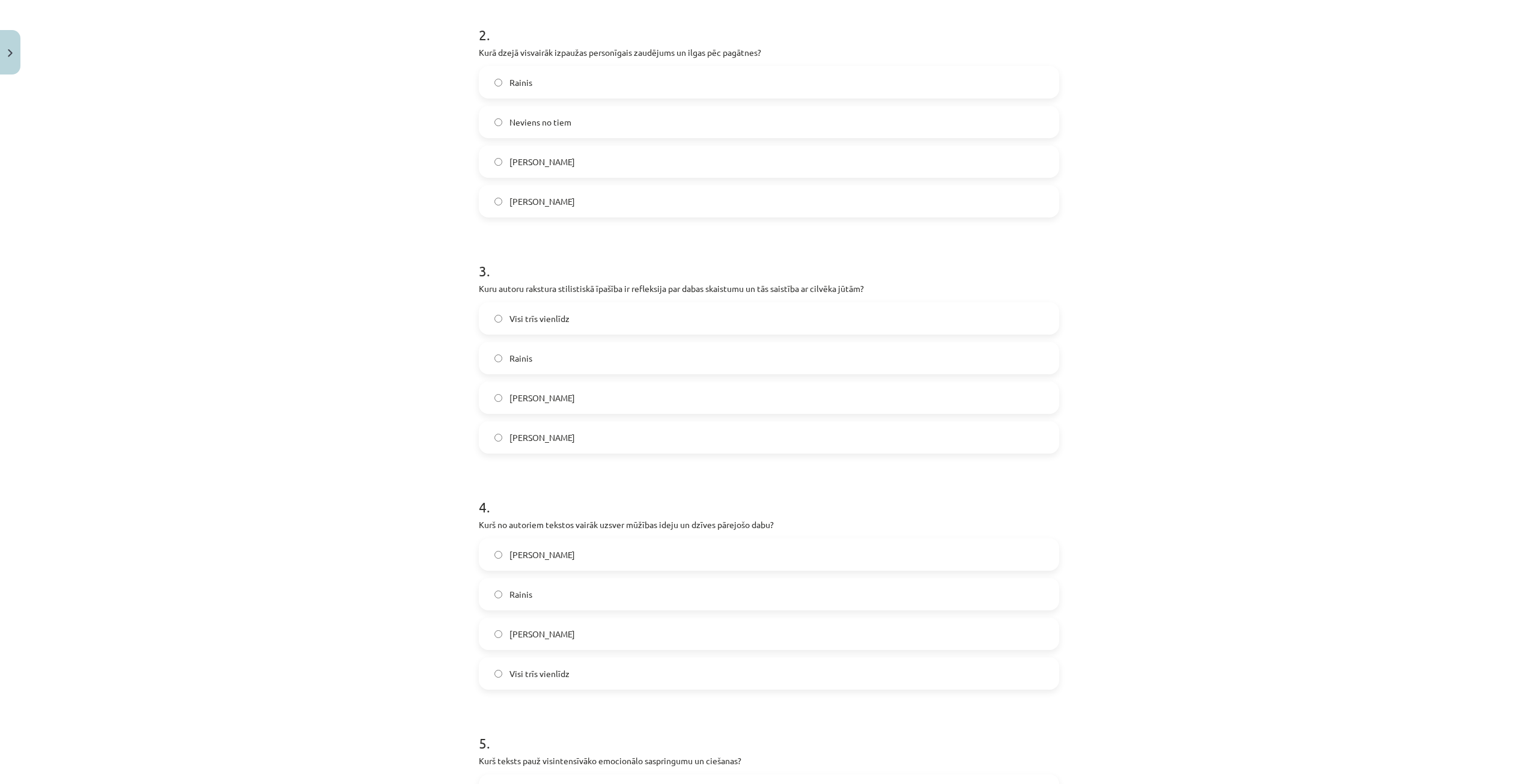
scroll to position [600, 0]
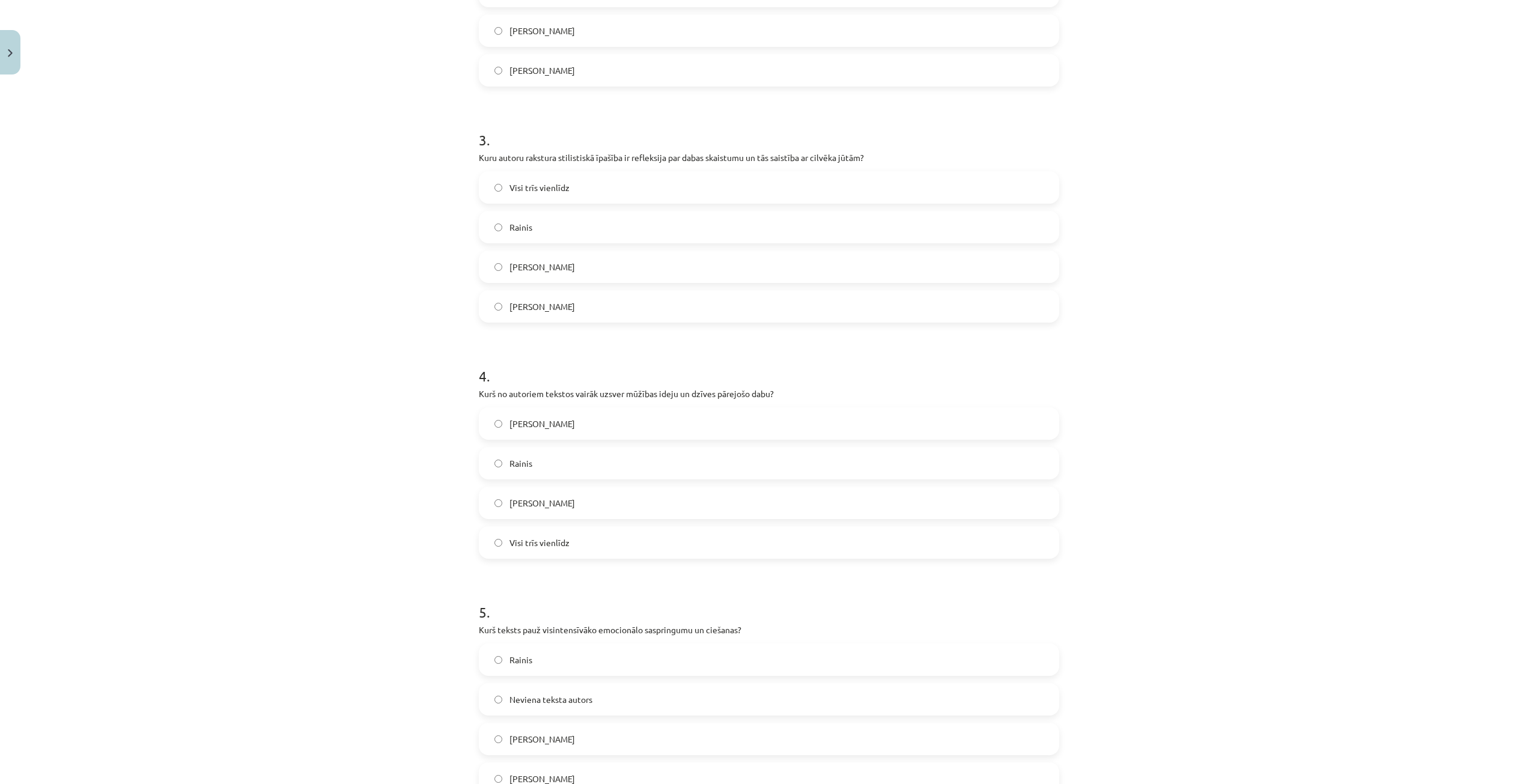
click at [559, 418] on span "[PERSON_NAME]" at bounding box center [542, 424] width 65 height 13
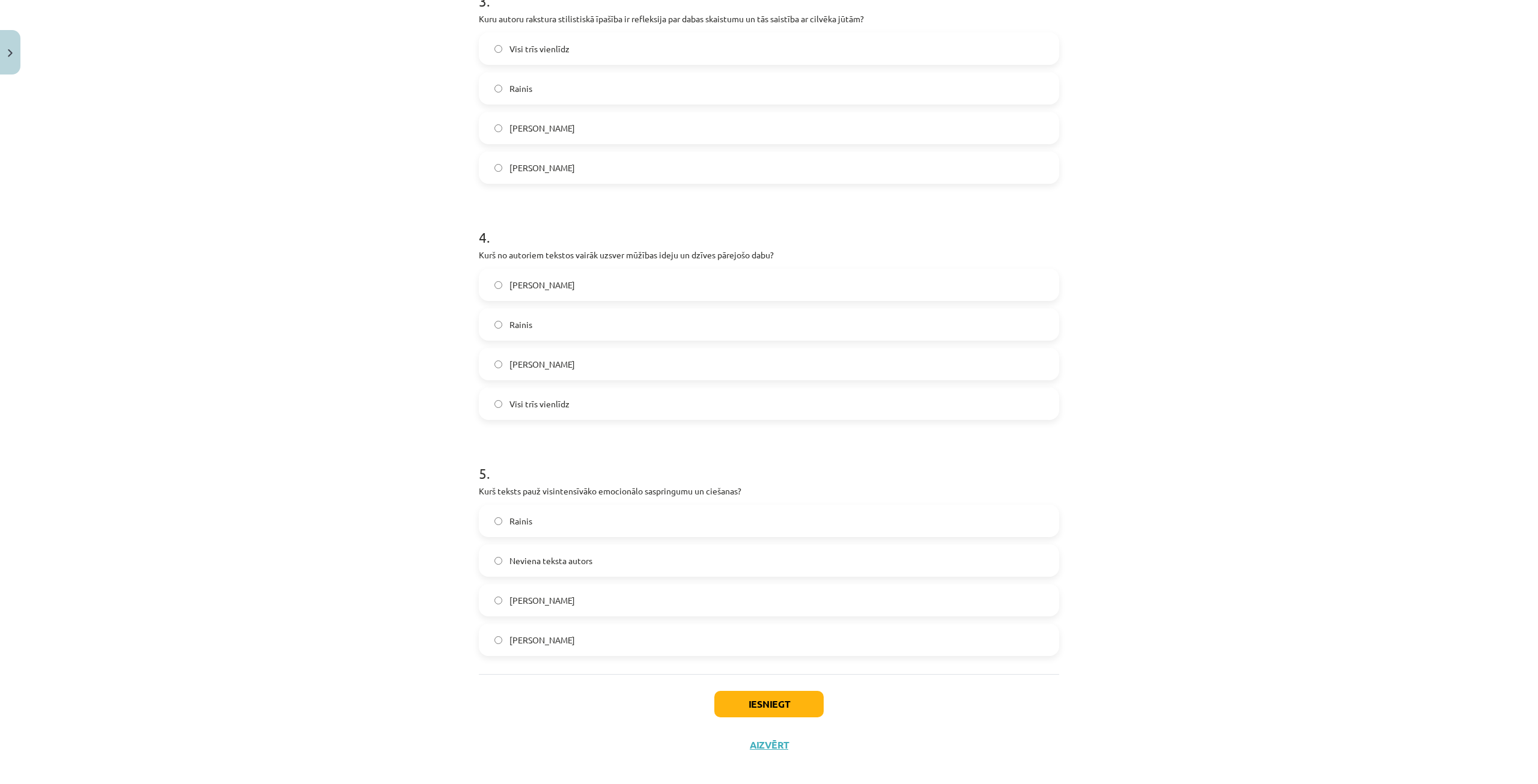
scroll to position [750, 0]
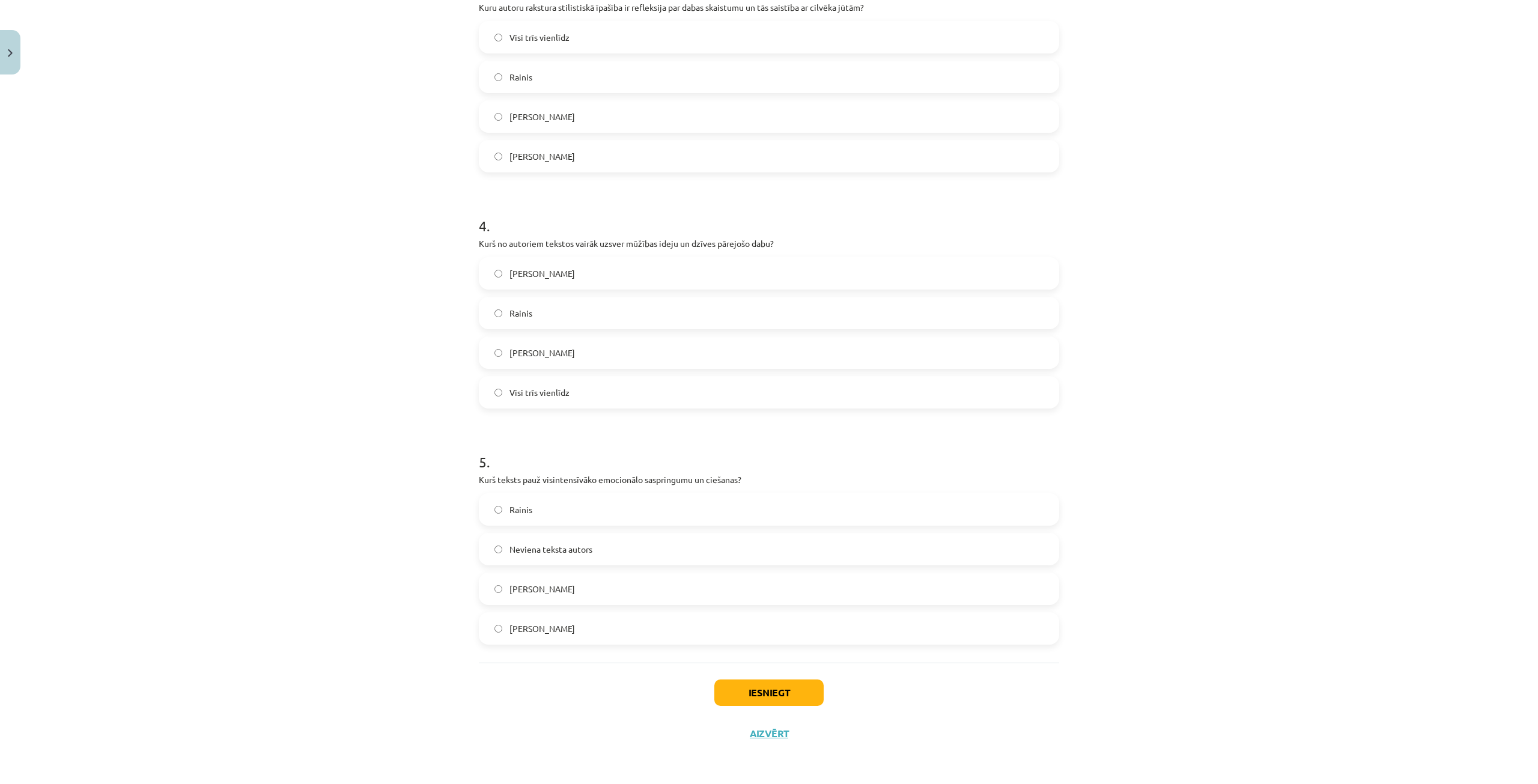
click at [561, 627] on span "[PERSON_NAME]" at bounding box center [542, 628] width 65 height 13
drag, startPoint x: 761, startPoint y: 686, endPoint x: 753, endPoint y: 674, distance: 14.4
click at [760, 686] on button "Iesniegt" at bounding box center [769, 692] width 110 height 27
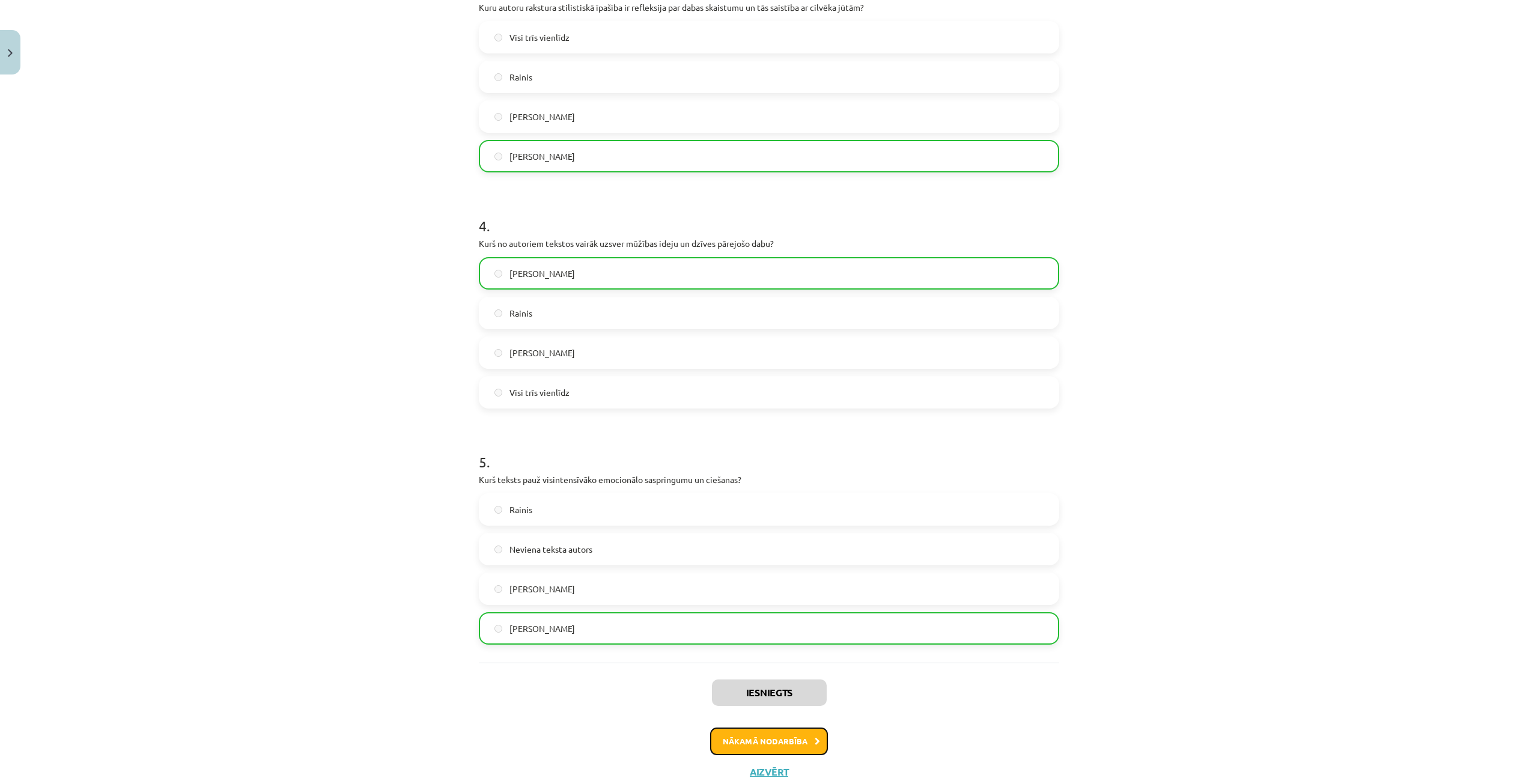
click at [740, 737] on button "Nākamā nodarbība" at bounding box center [769, 742] width 118 height 28
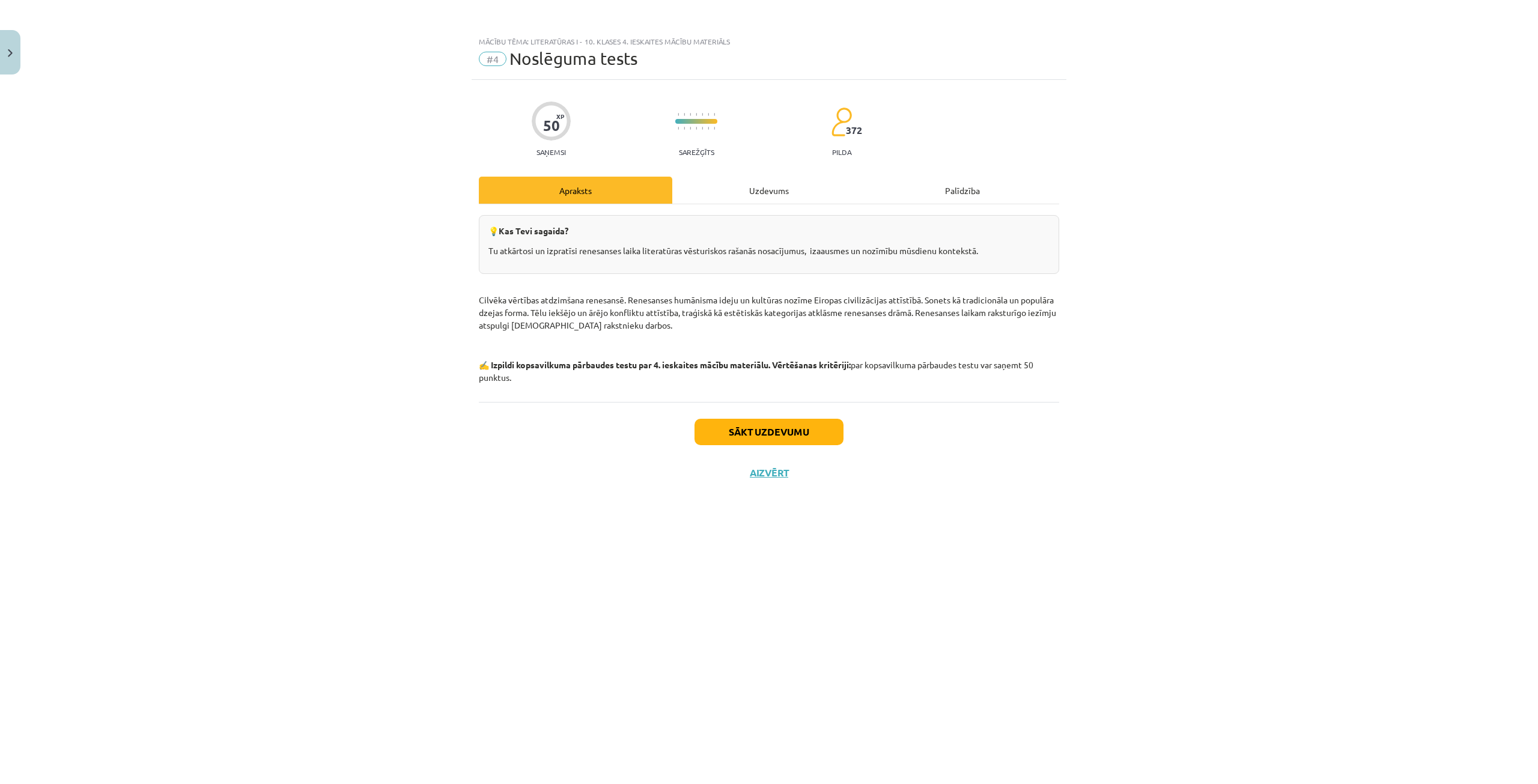
scroll to position [0, 0]
click at [750, 425] on button "Sākt uzdevumu" at bounding box center [769, 431] width 149 height 27
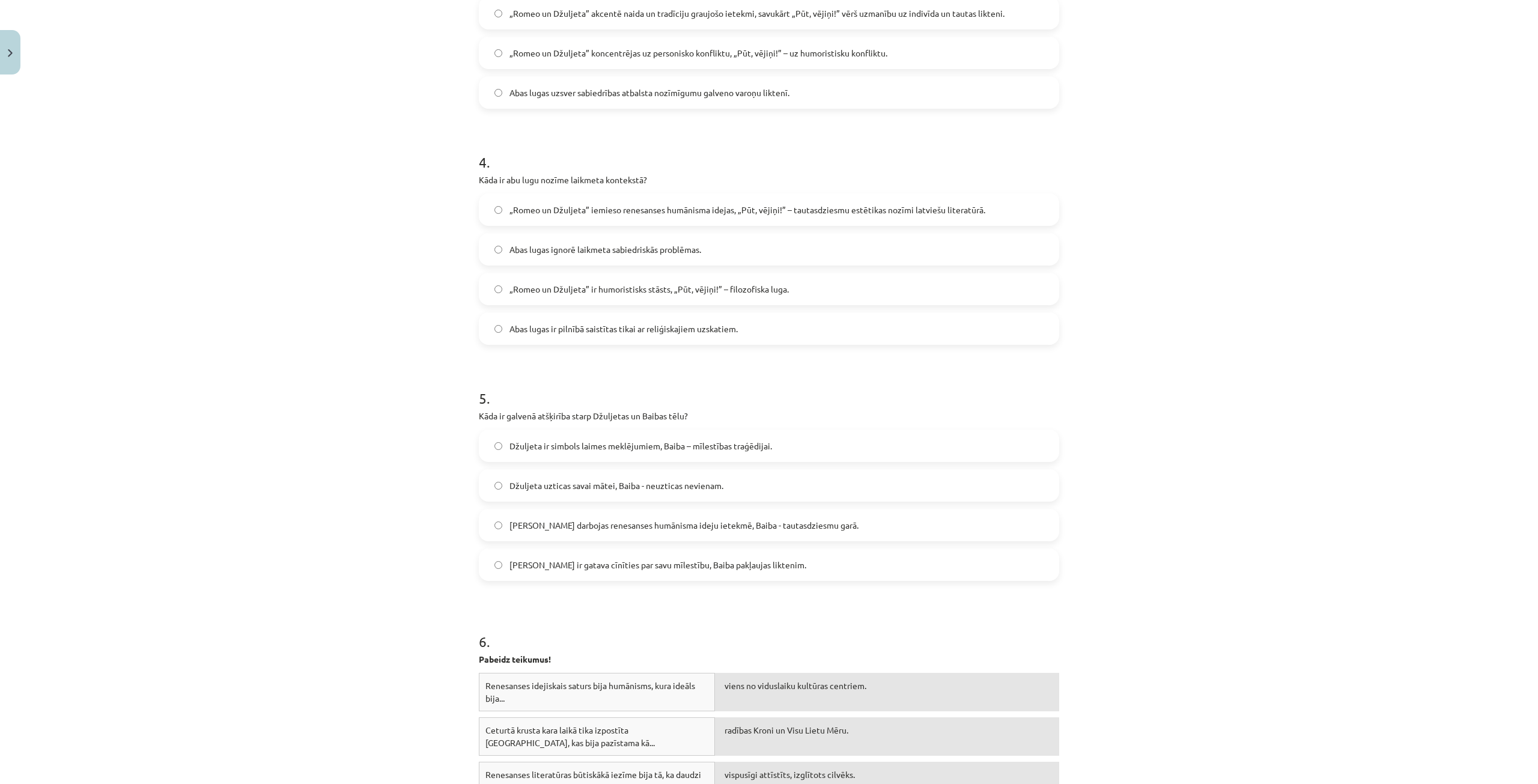
scroll to position [1058, 0]
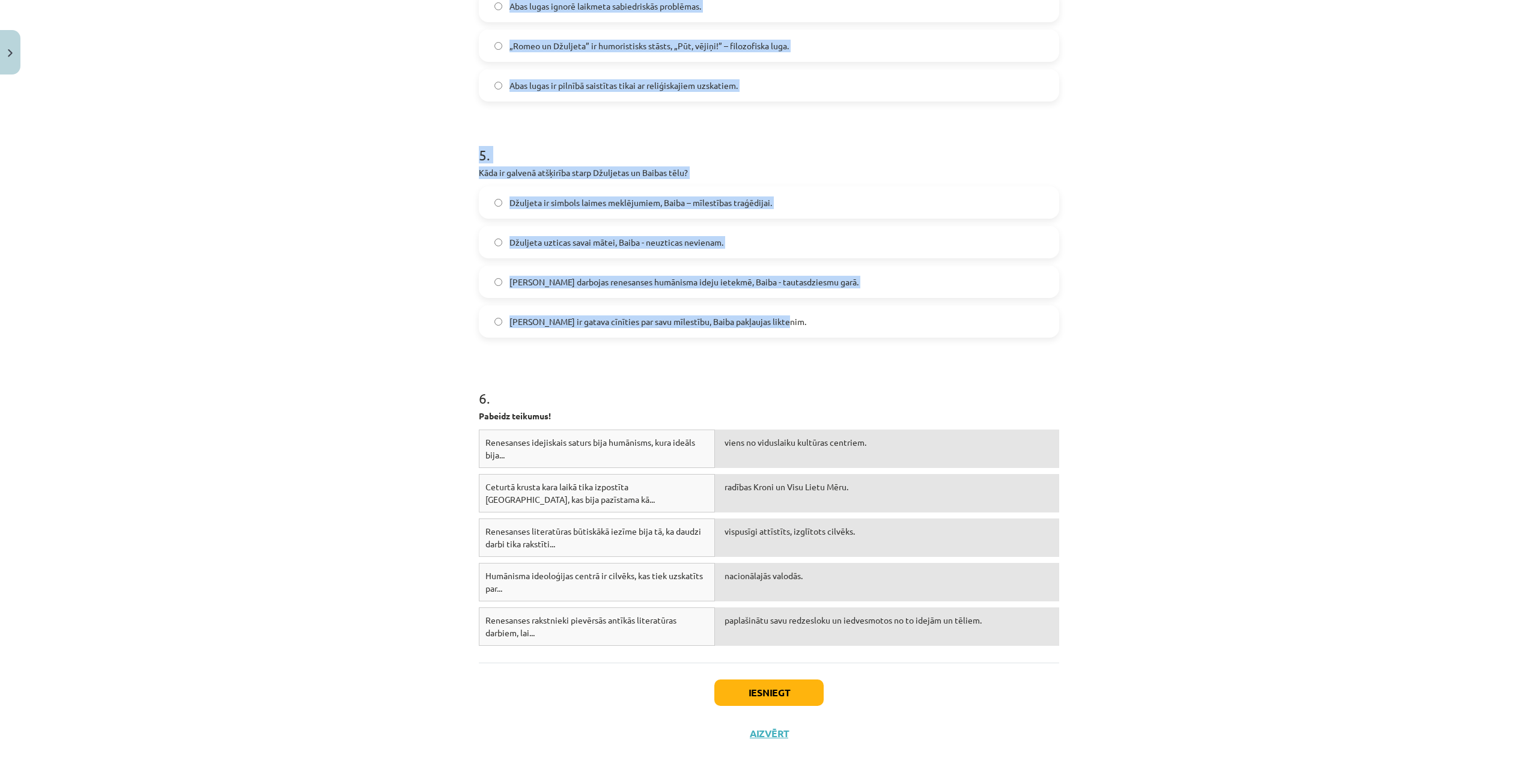
drag, startPoint x: 501, startPoint y: 287, endPoint x: 830, endPoint y: 329, distance: 331.7
copy form "Lore ip dolorsi ametcon adipi „Elits do Eiusmodt” in „Utl, etdolo!”? Magn aliqu…"
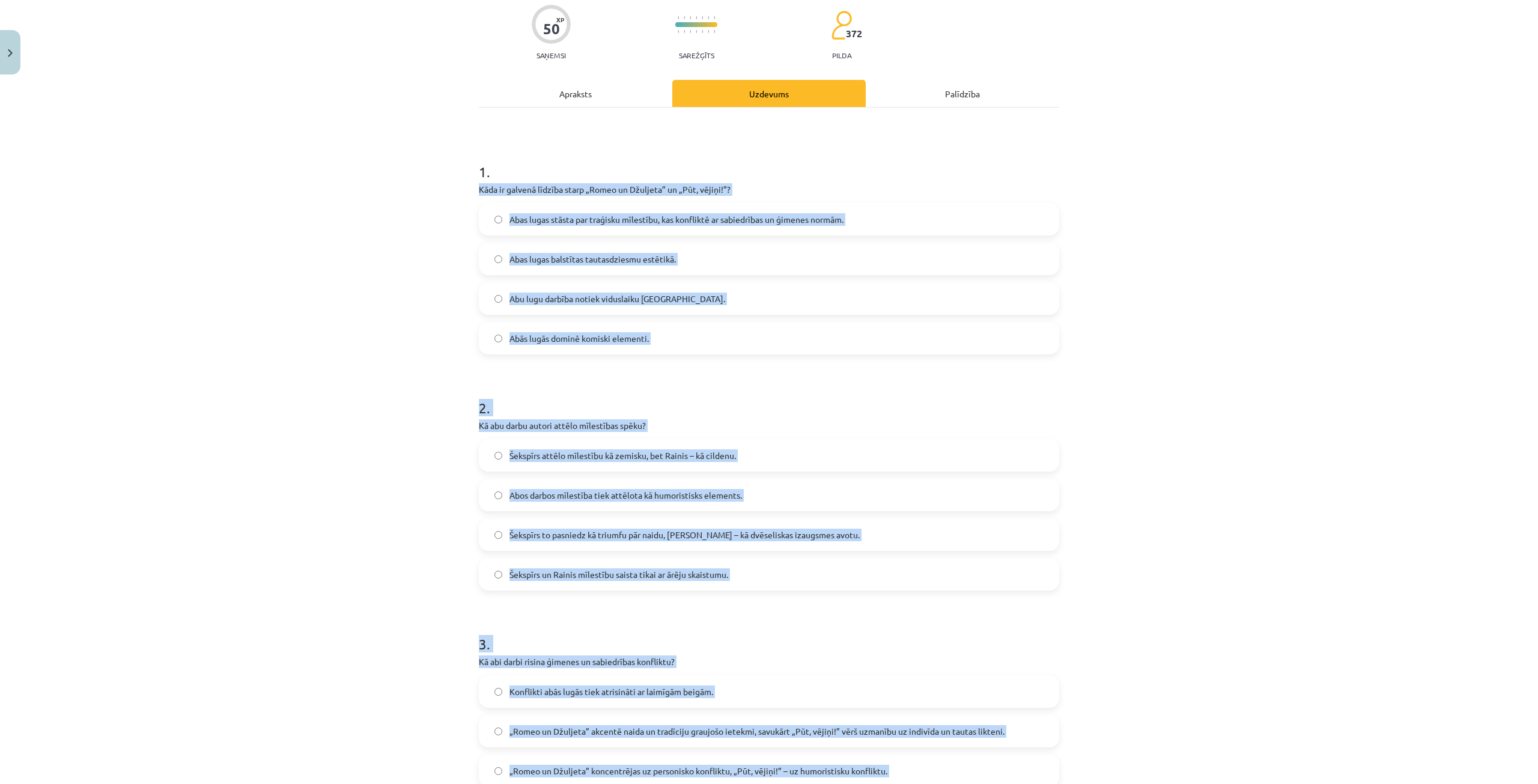
scroll to position [0, 0]
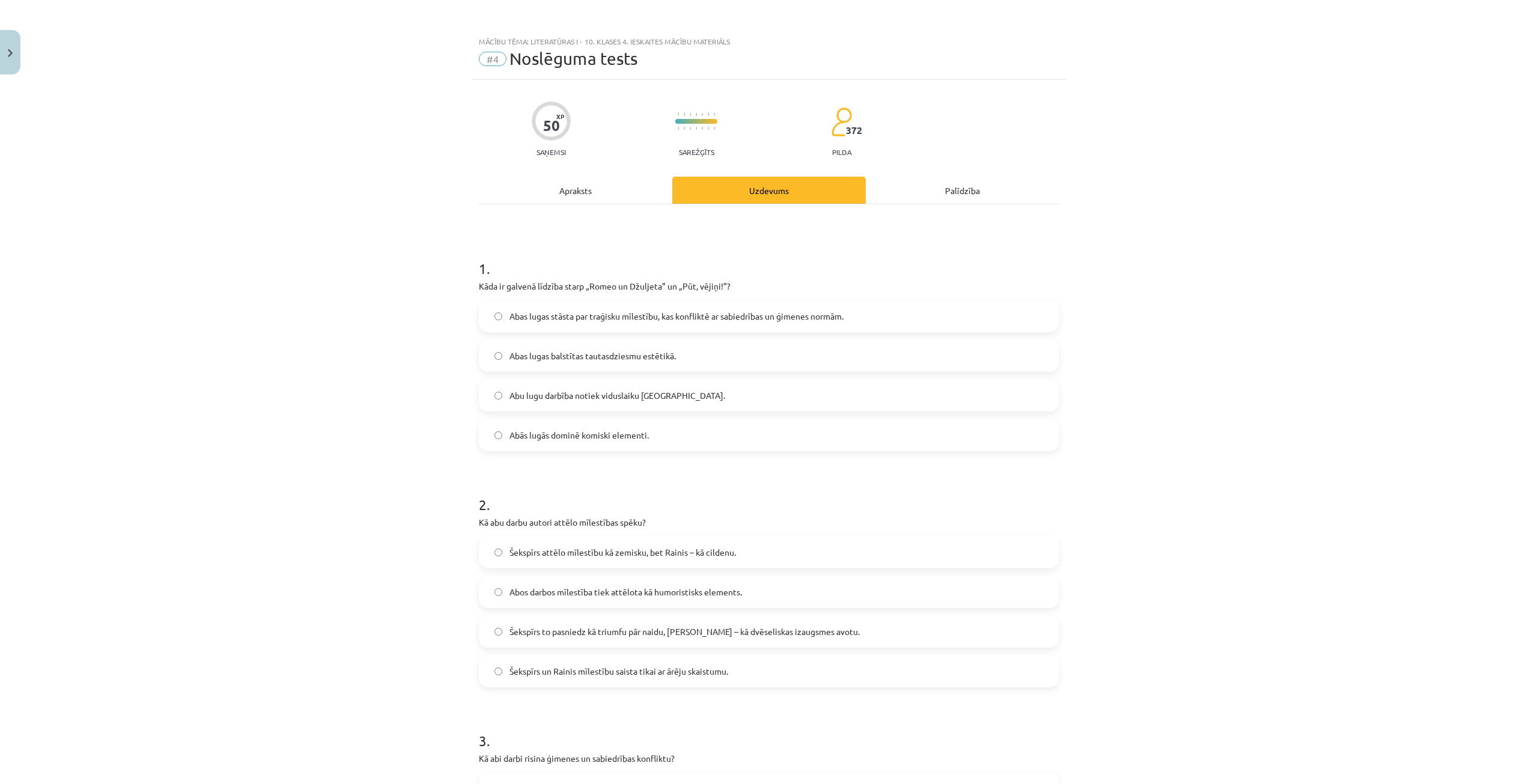
click at [662, 314] on span "Abas lugas stāsta par traģisku mīlestību, kas konfliktē ar sabiedrības un ģimen…" at bounding box center [677, 316] width 334 height 13
click at [753, 627] on span "Šekspīrs to pasniedz kā triumfu pār naidu, Rainis – kā dvēseliskas izaugsmes av…" at bounding box center [685, 631] width 351 height 13
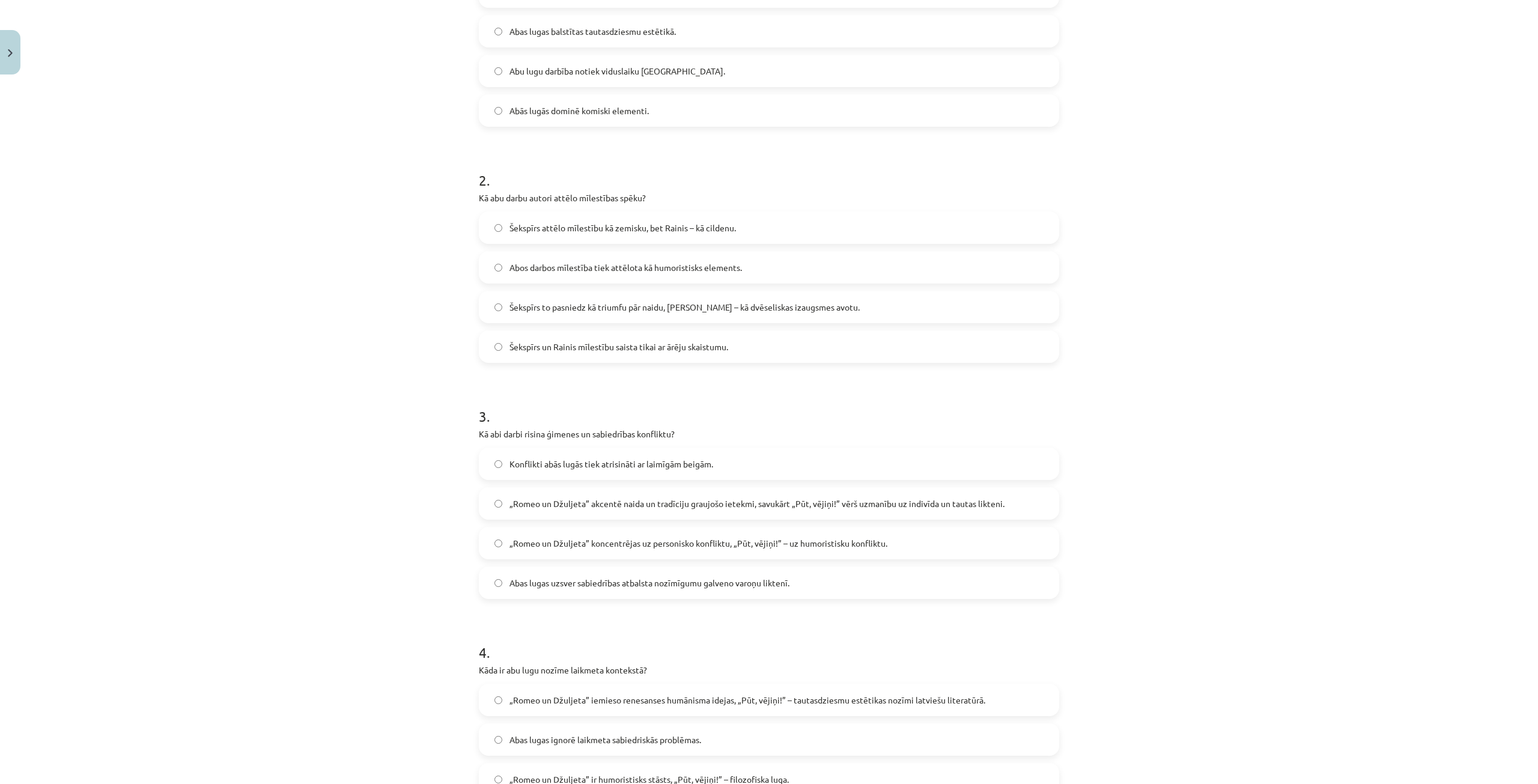
scroll to position [360, 0]
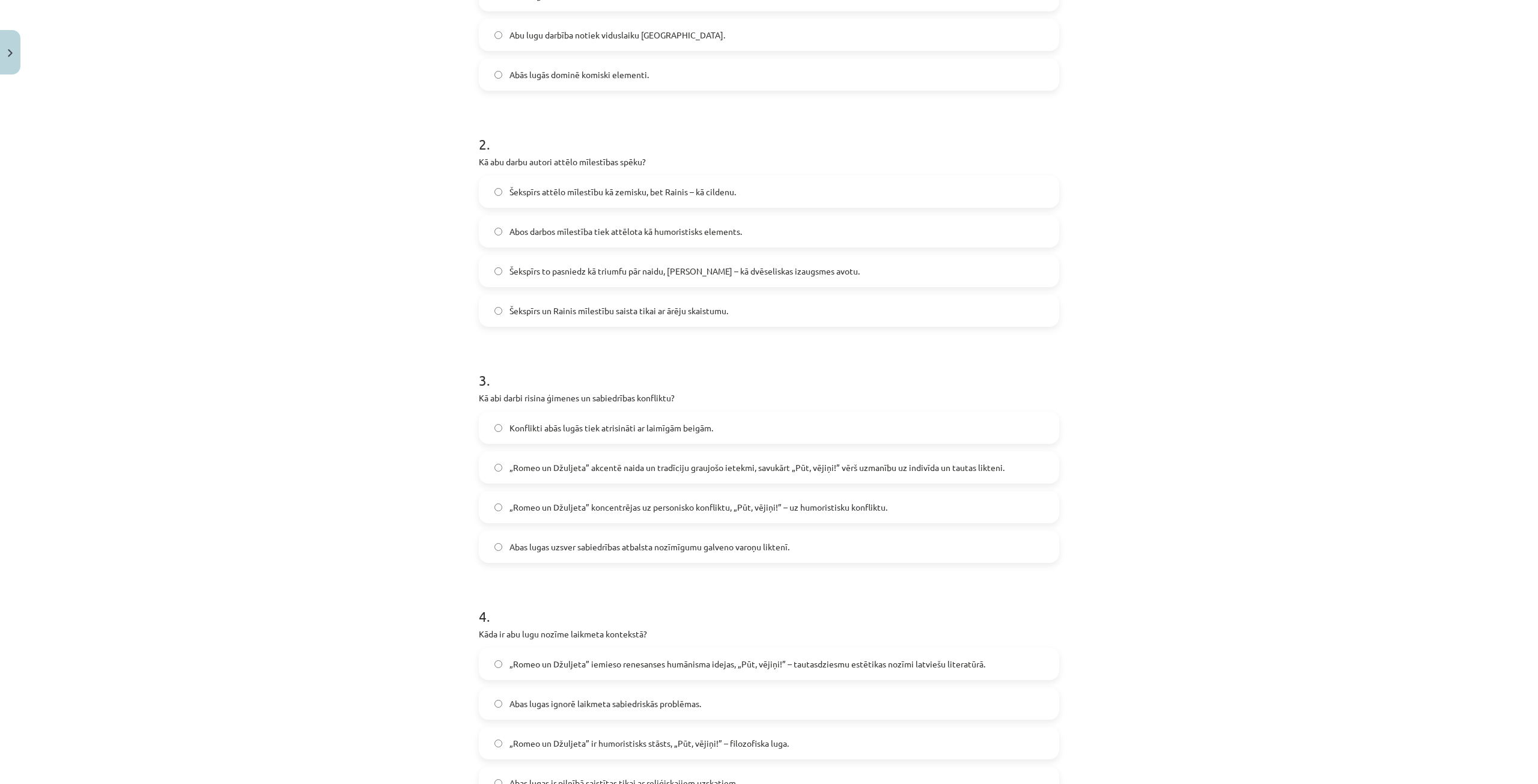
click at [643, 467] on span "„Romeo un Džuljeta” akcentē naida un tradīciju graujošo ietekmi, savukārt „Pūt,…" at bounding box center [757, 467] width 495 height 13
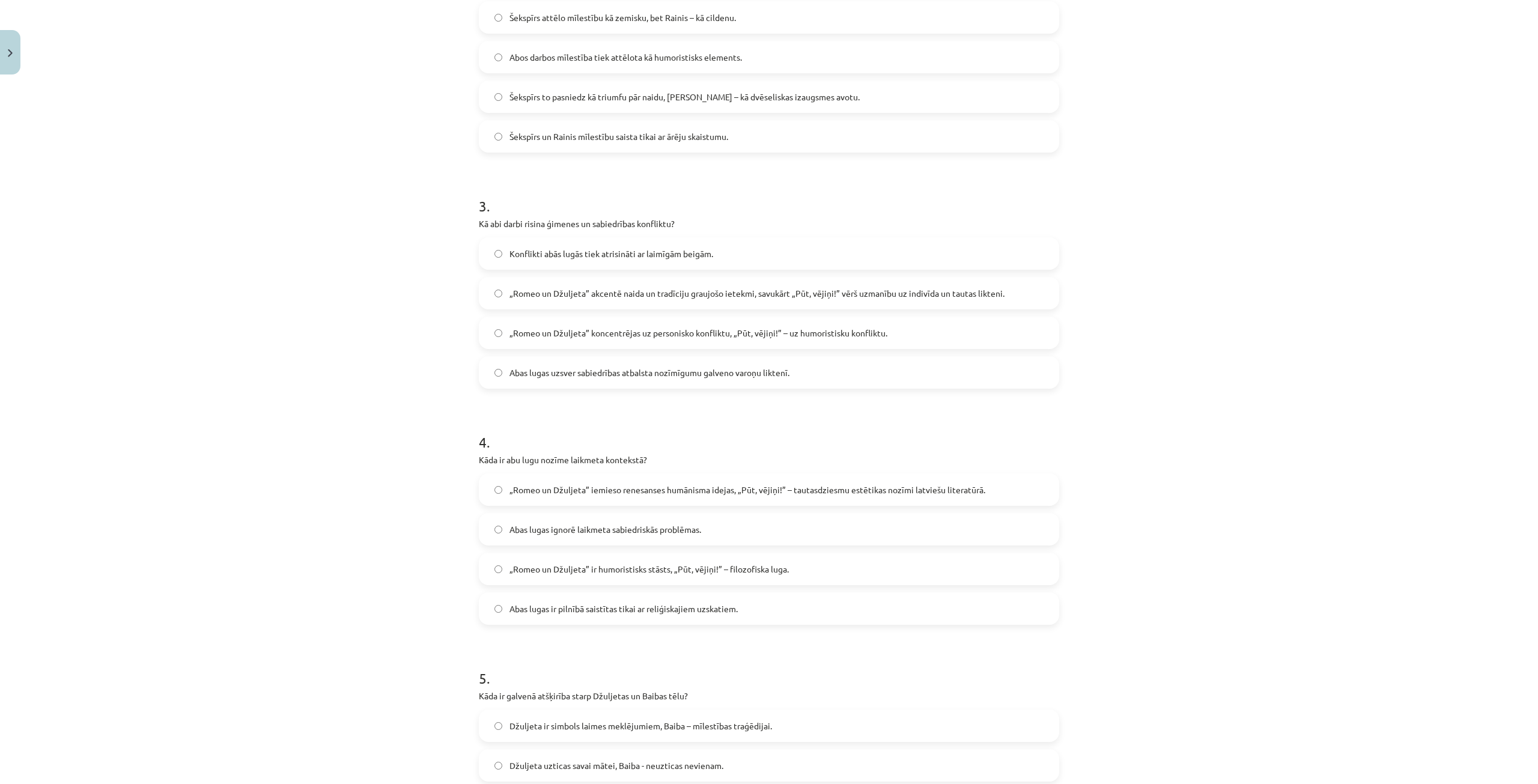
scroll to position [541, 0]
click at [777, 481] on span "„Romeo un Džuljeta” iemieso renesanses humānisma idejas, „Pūt, vējiņi!” – tauta…" at bounding box center [748, 484] width 476 height 13
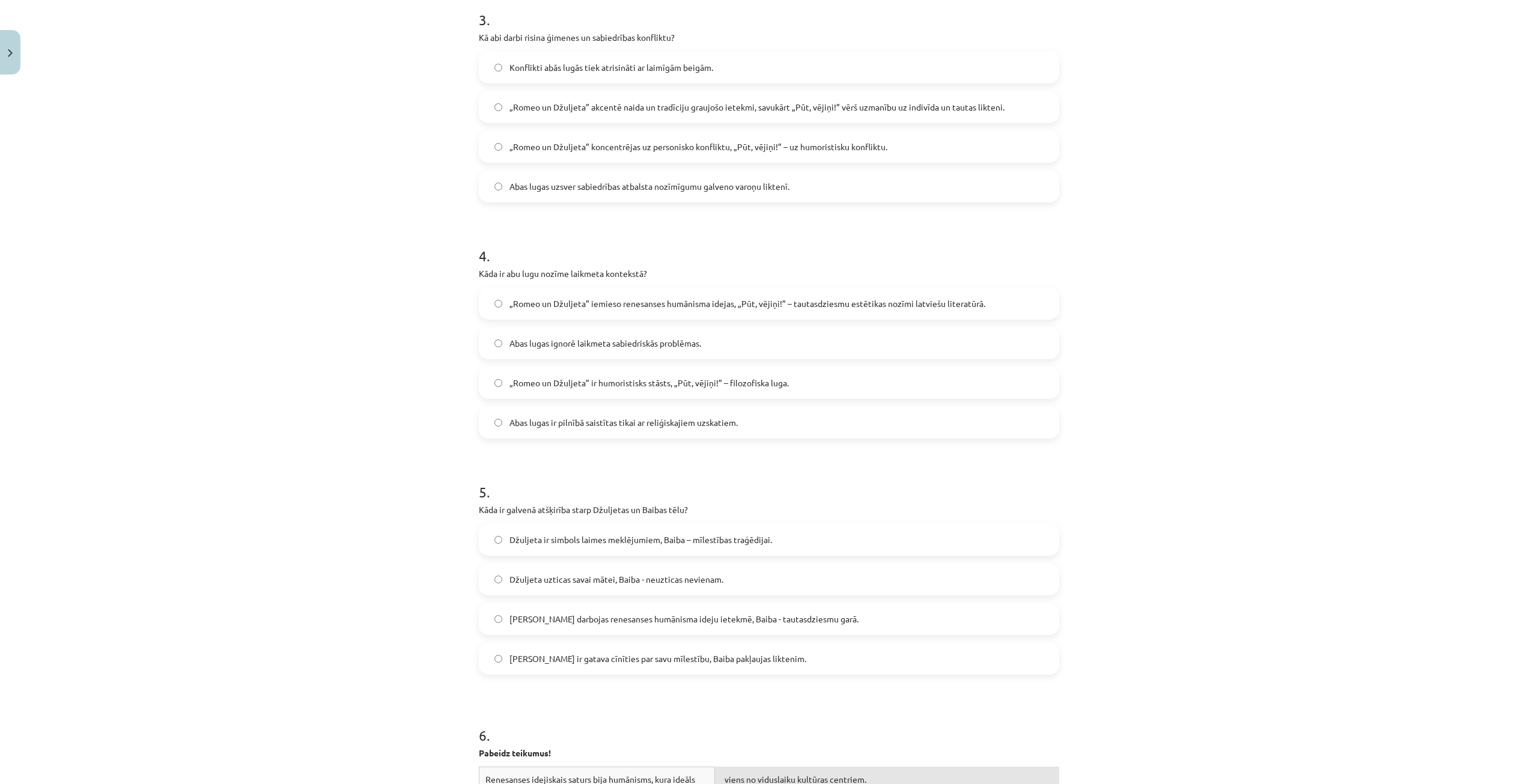
scroll to position [841, 0]
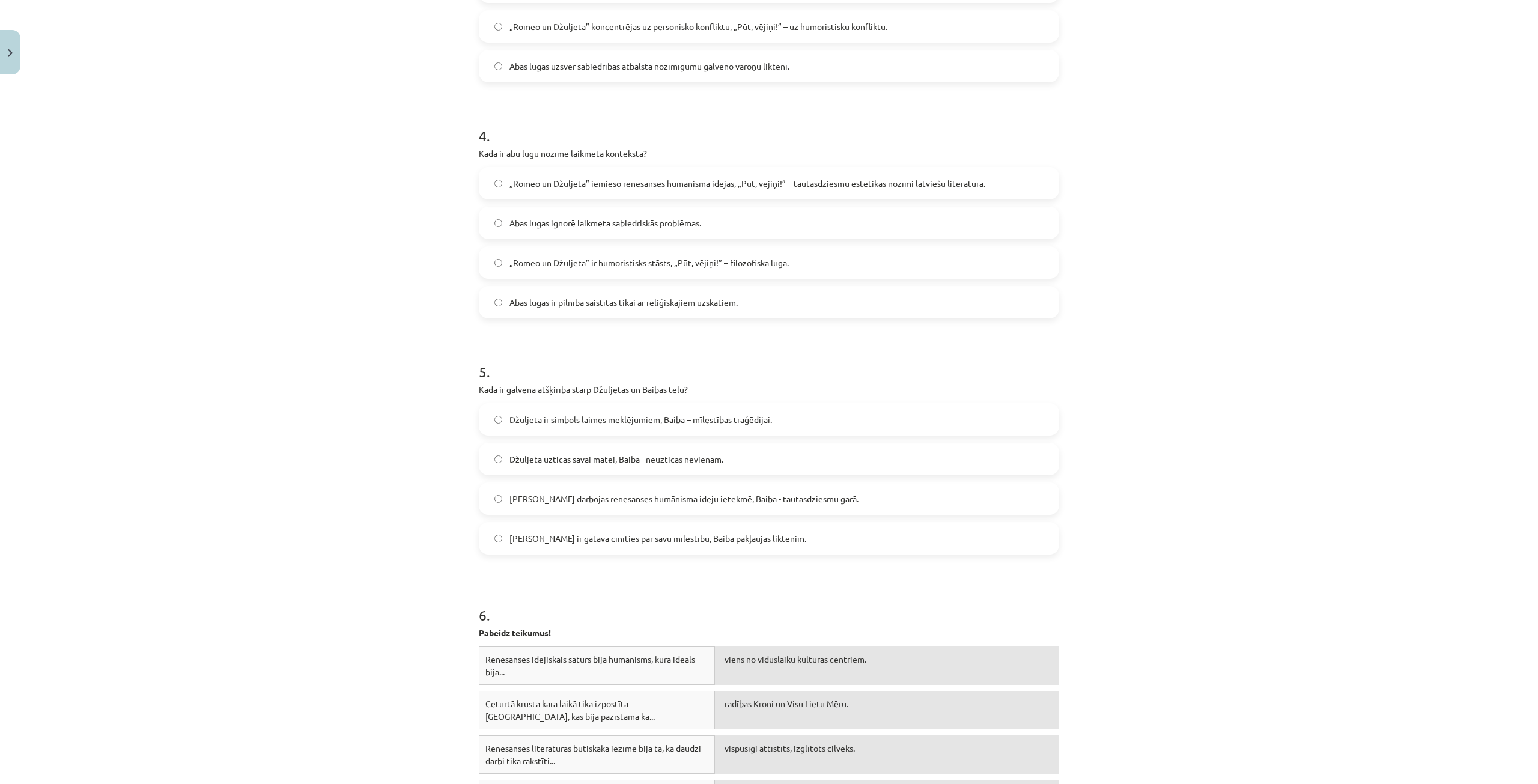
click at [870, 506] on label "Džuljeta darbojas renesanses humānisma ideju ietekmē, Baiba - tautasdziesmu gar…" at bounding box center [769, 499] width 578 height 30
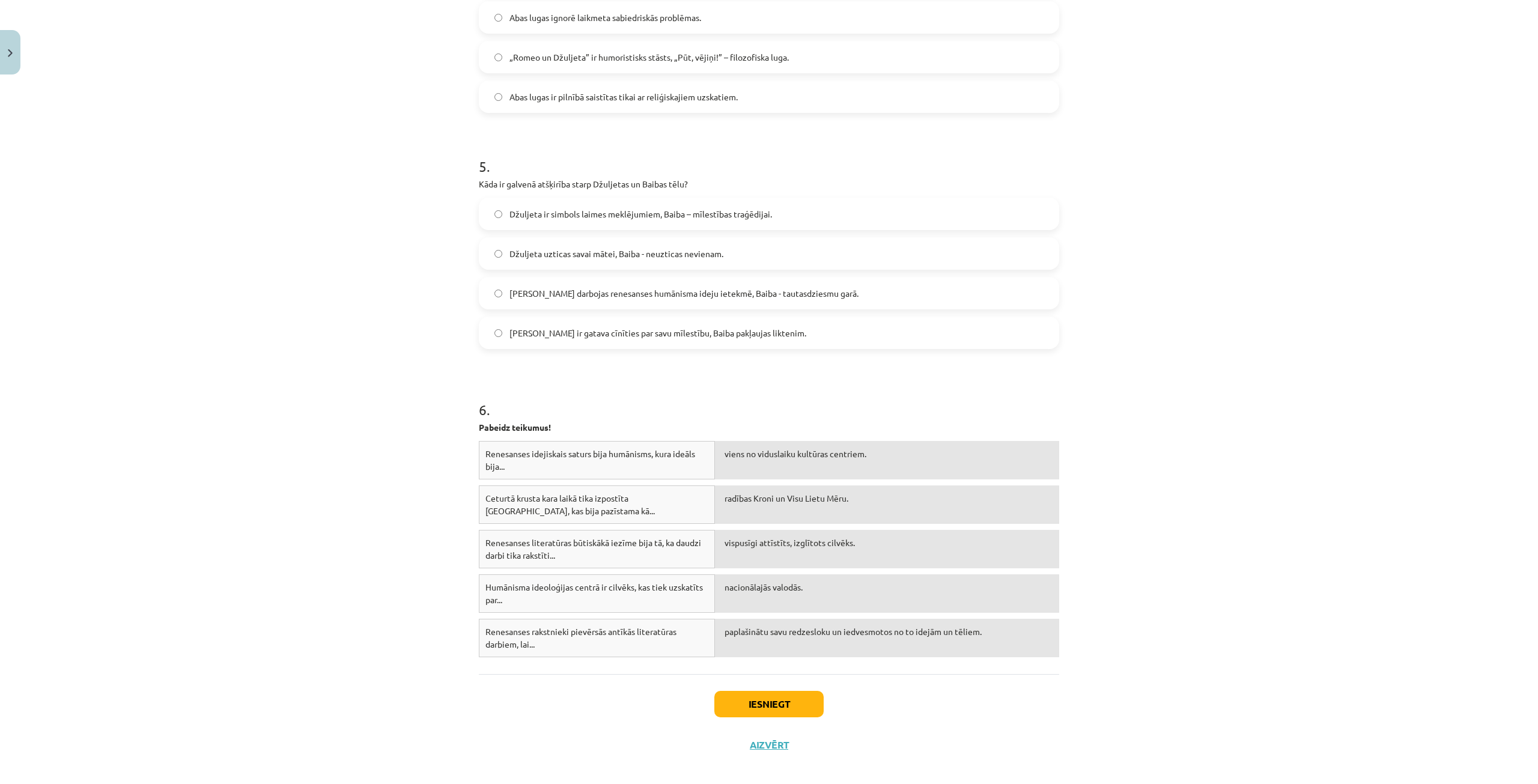
scroll to position [1058, 0]
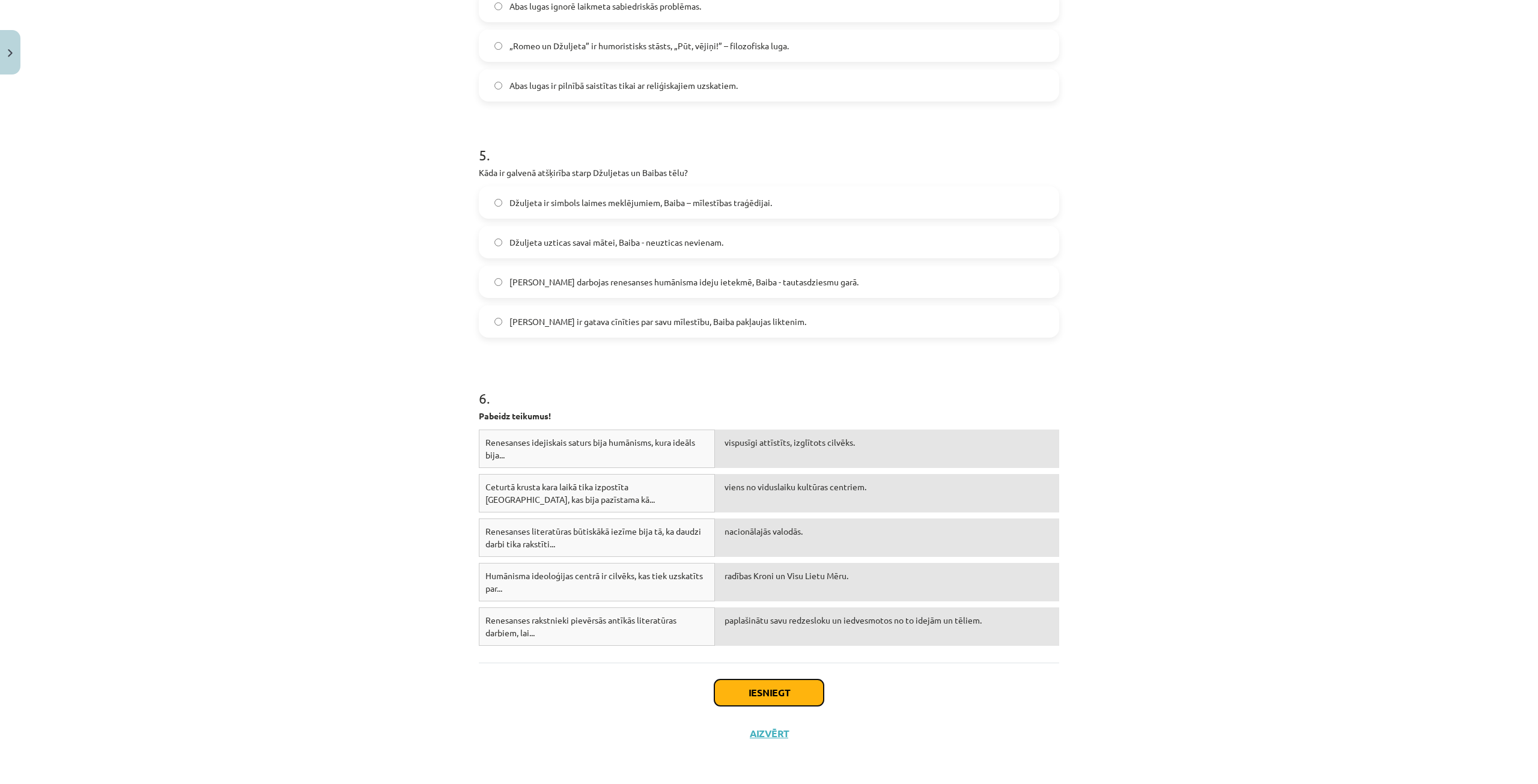
click at [739, 693] on button "Iesniegt" at bounding box center [769, 692] width 110 height 27
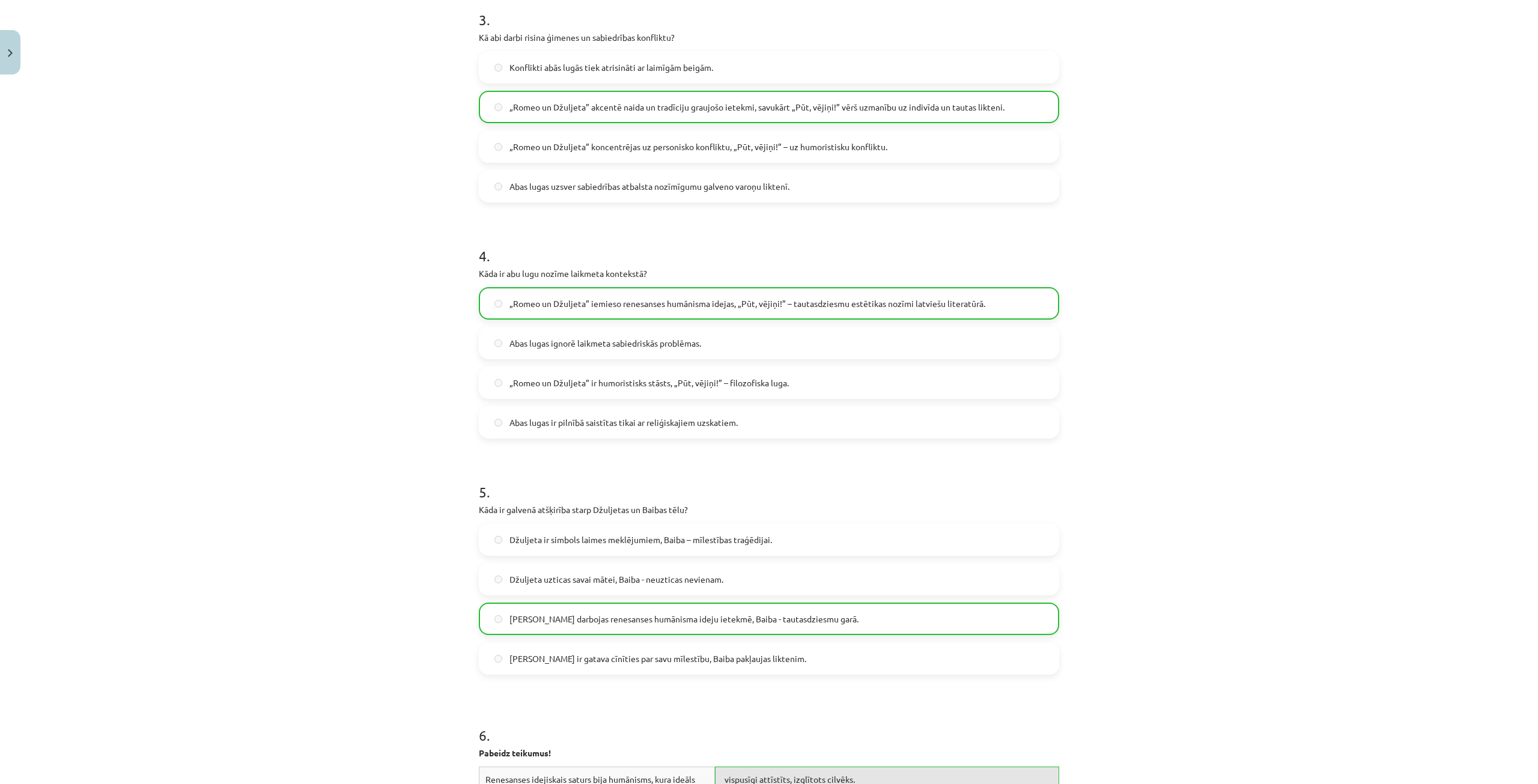
scroll to position [1081, 0]
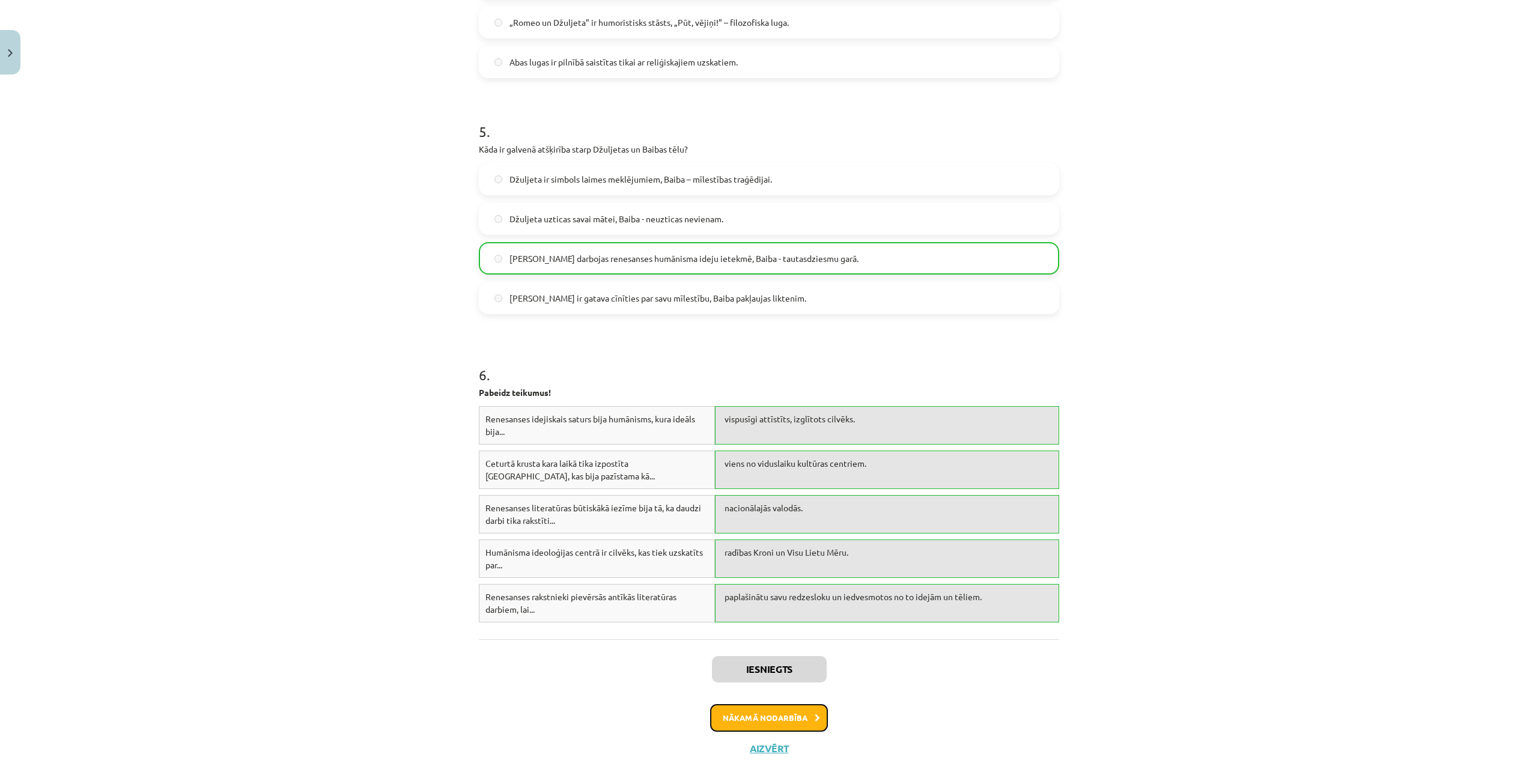
click at [790, 712] on button "Nākamā nodarbība" at bounding box center [769, 718] width 118 height 28
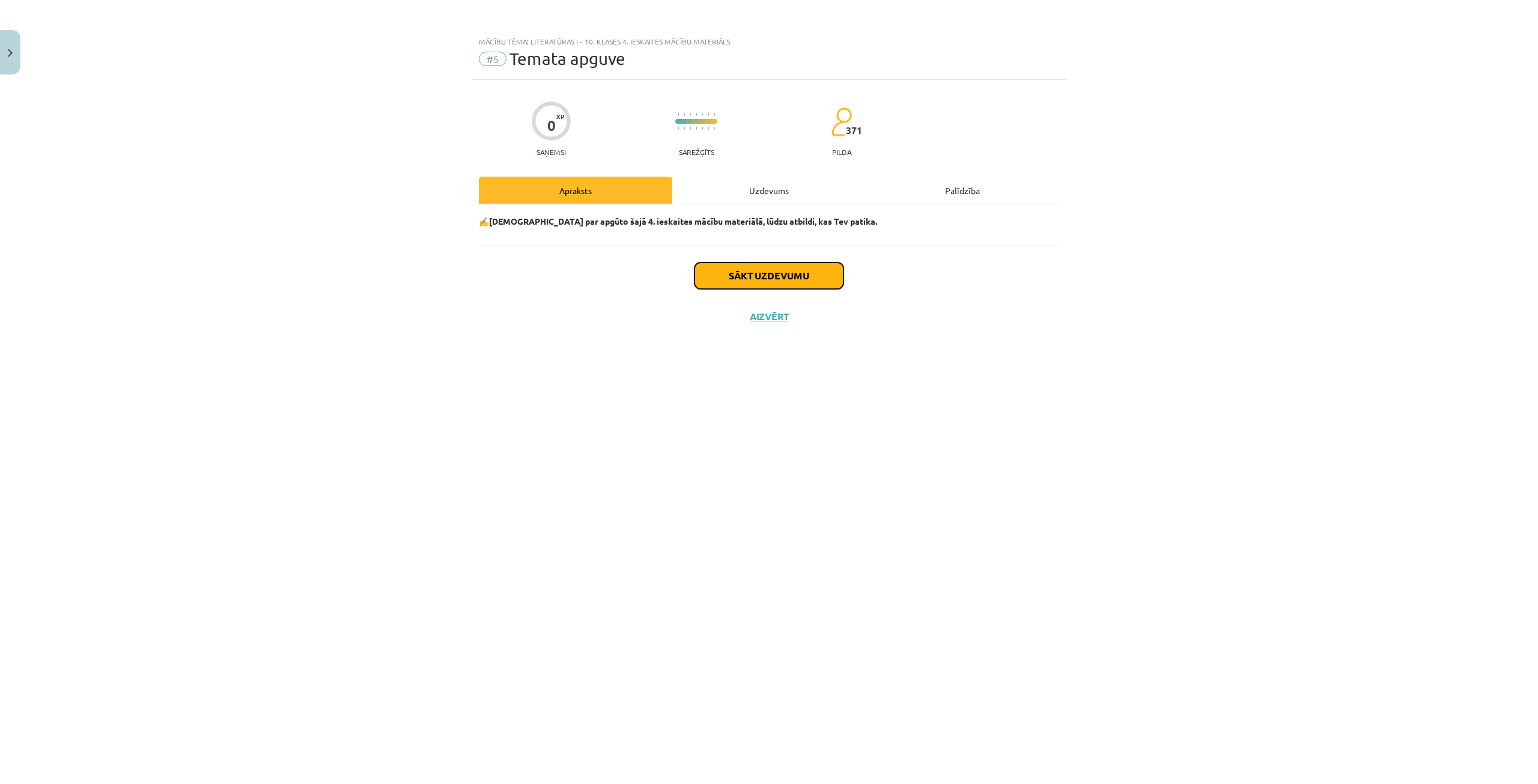
click at [750, 273] on button "Sākt uzdevumu" at bounding box center [769, 275] width 149 height 27
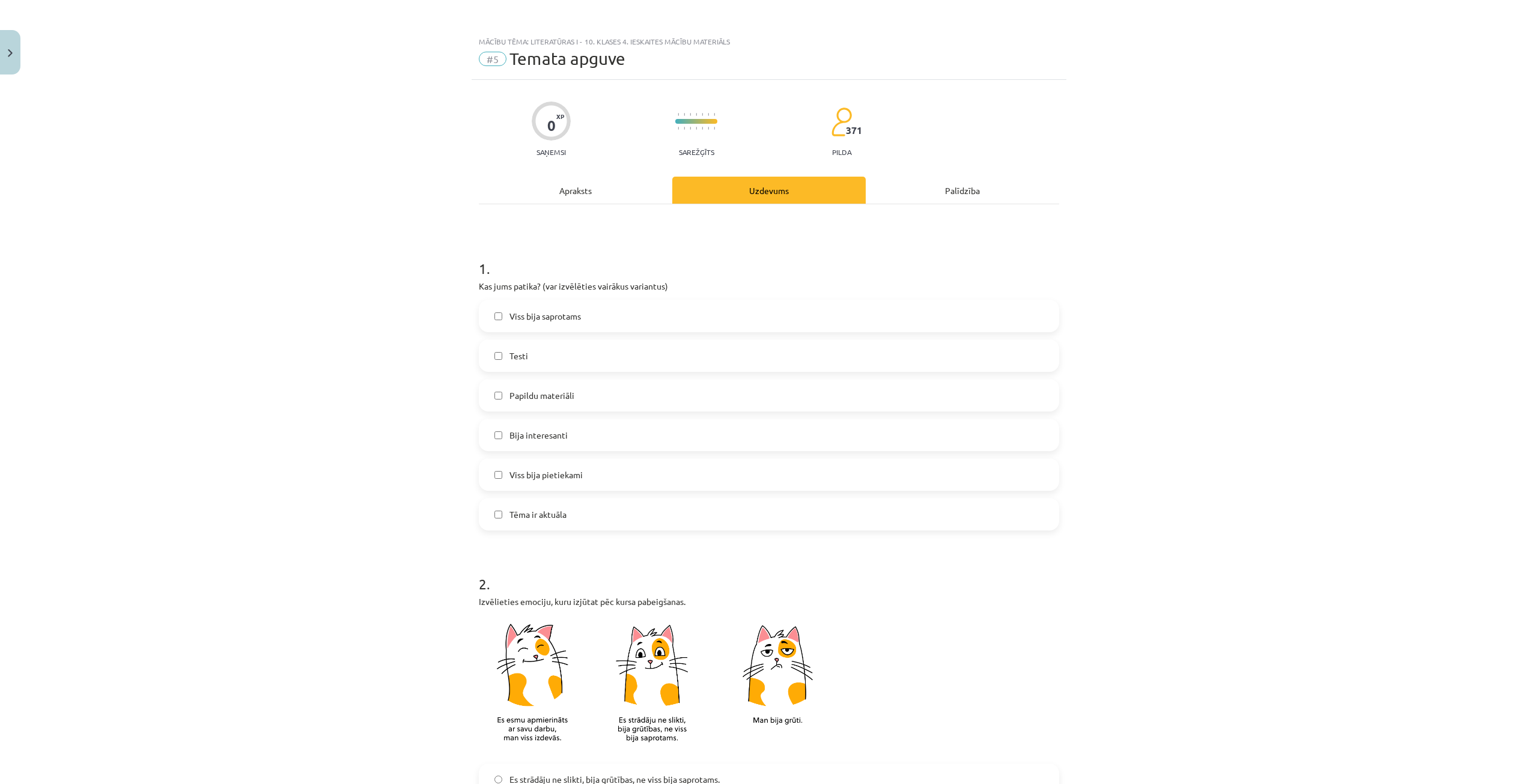
click at [581, 356] on label "Testi" at bounding box center [769, 355] width 578 height 30
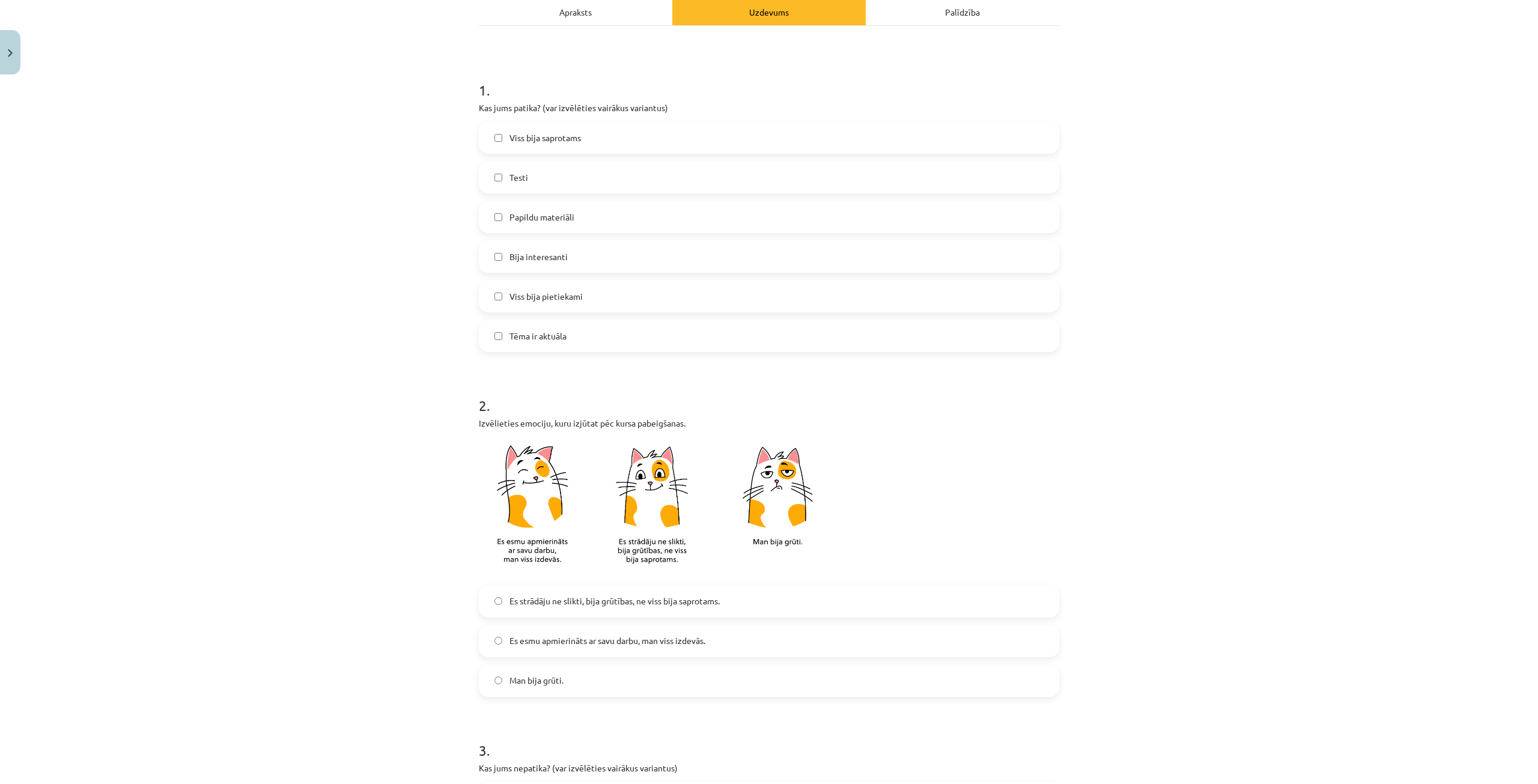
scroll to position [181, 0]
click at [561, 639] on span "Es esmu apmierināts ar savu darbu, man viss izdevās." at bounding box center [607, 639] width 196 height 13
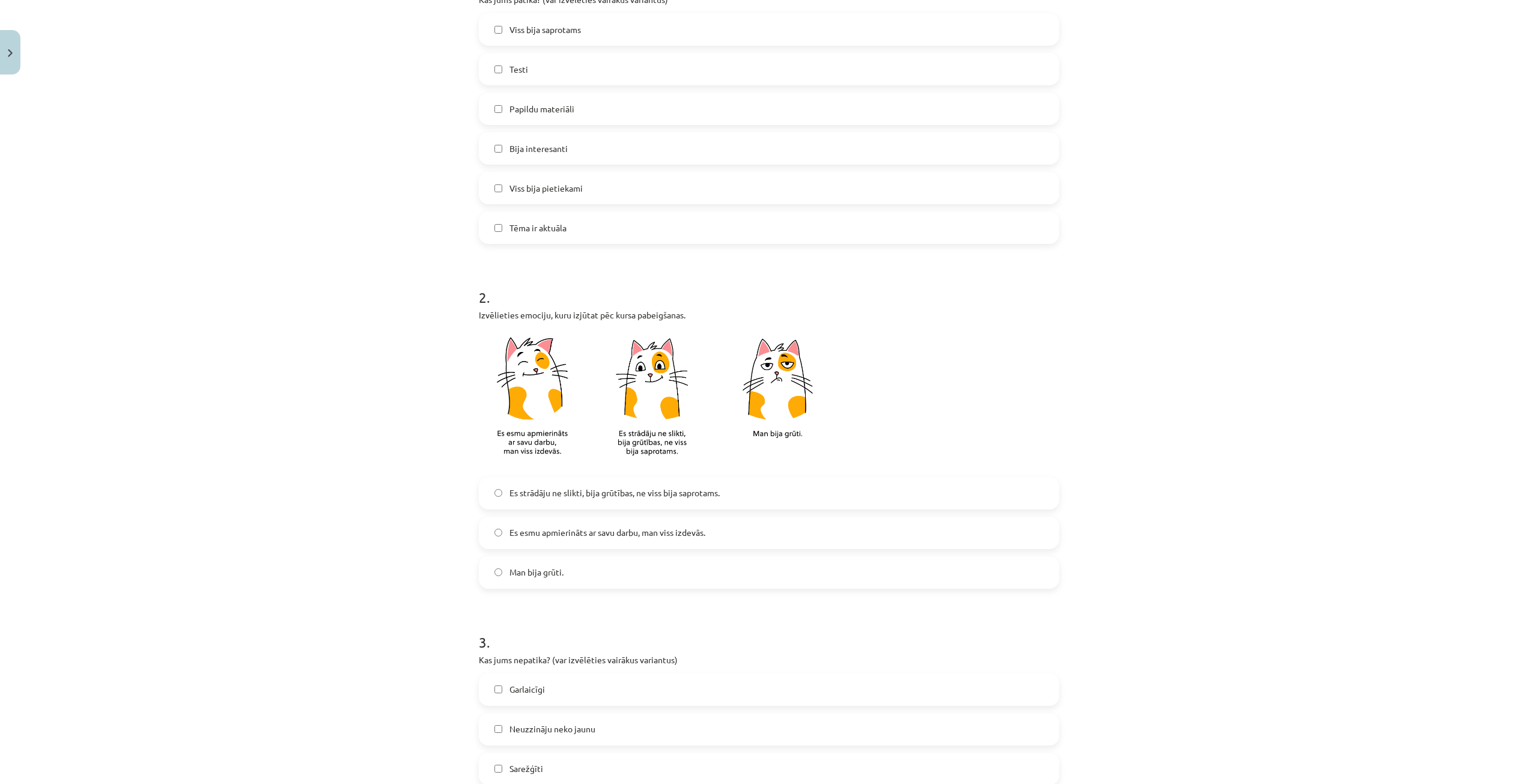
scroll to position [421, 0]
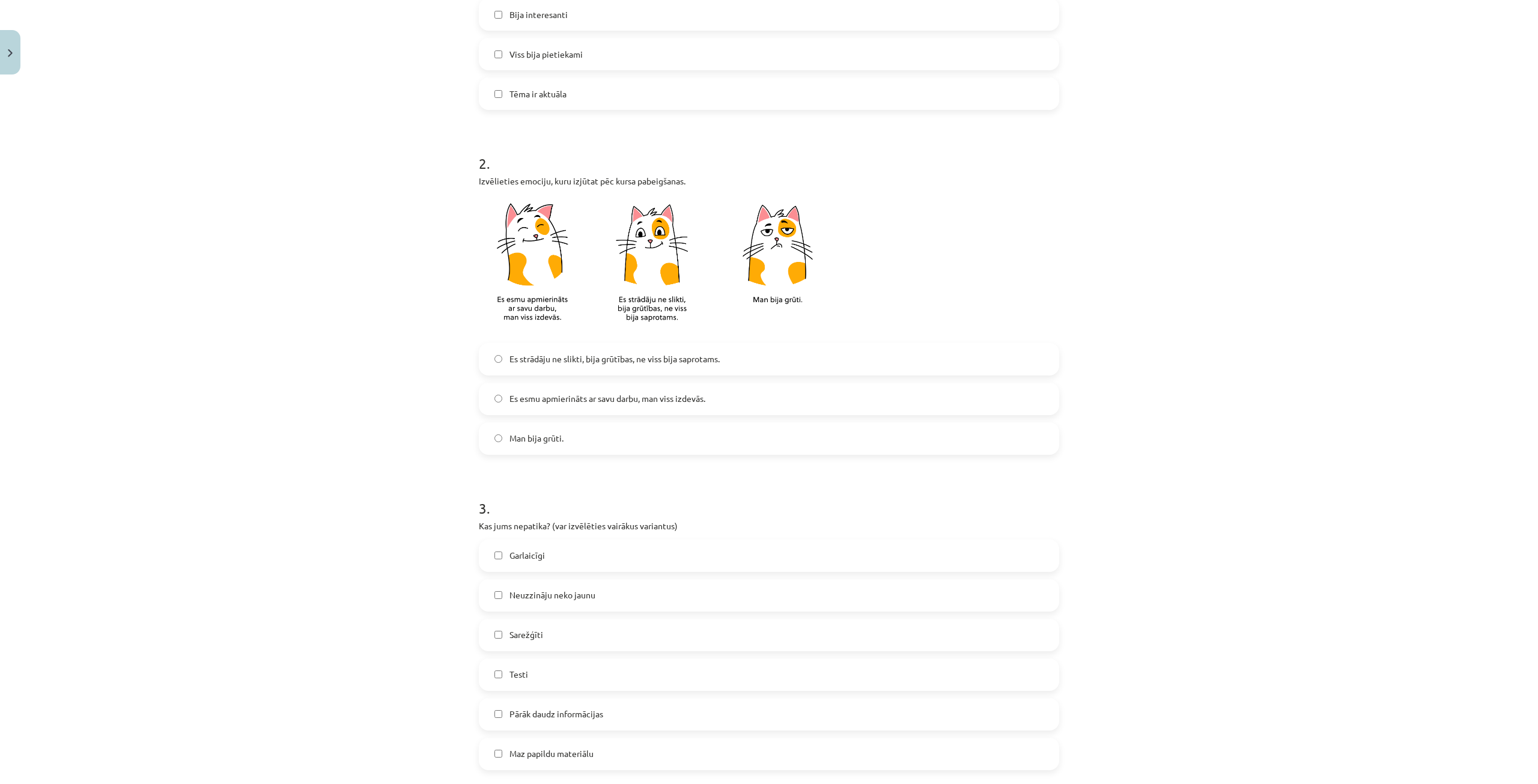
click at [520, 355] on span "Es strādāju ne slikti, bija grūtības, ne viss bija saprotams." at bounding box center [614, 358] width 210 height 13
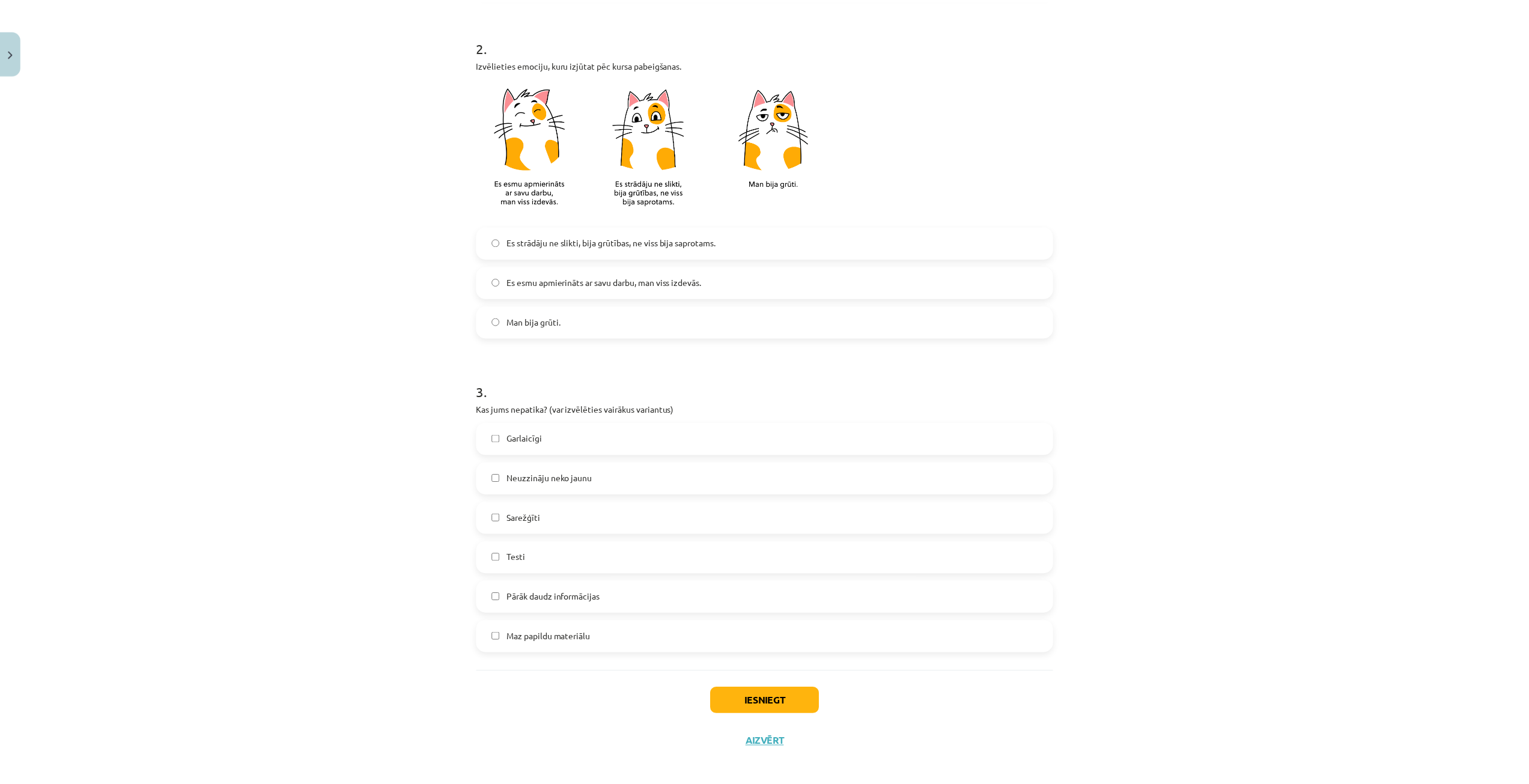
scroll to position [546, 0]
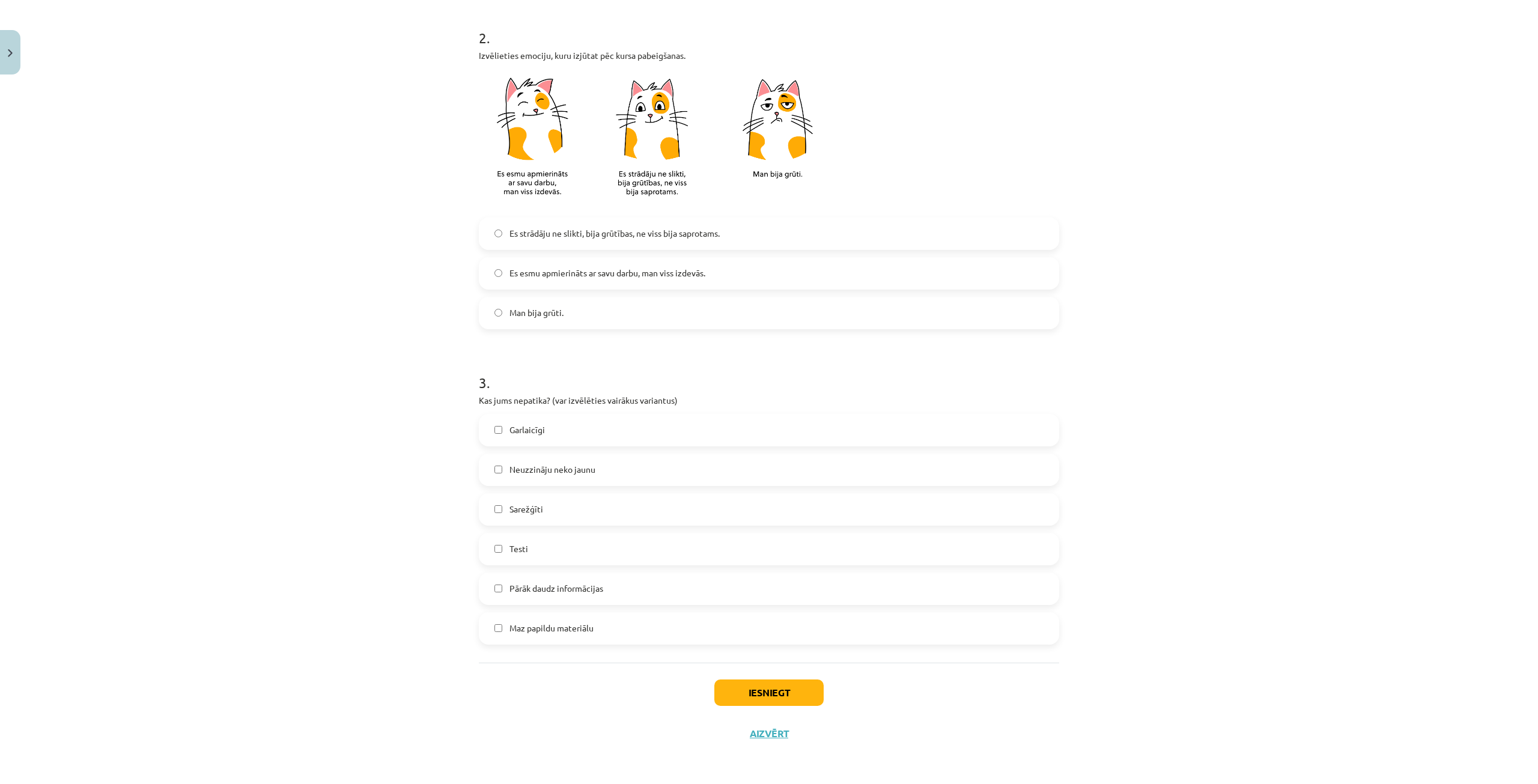
click at [596, 468] on label "Neuzzināju neko jaunu" at bounding box center [769, 470] width 578 height 30
click at [735, 691] on button "Iesniegt" at bounding box center [769, 692] width 110 height 27
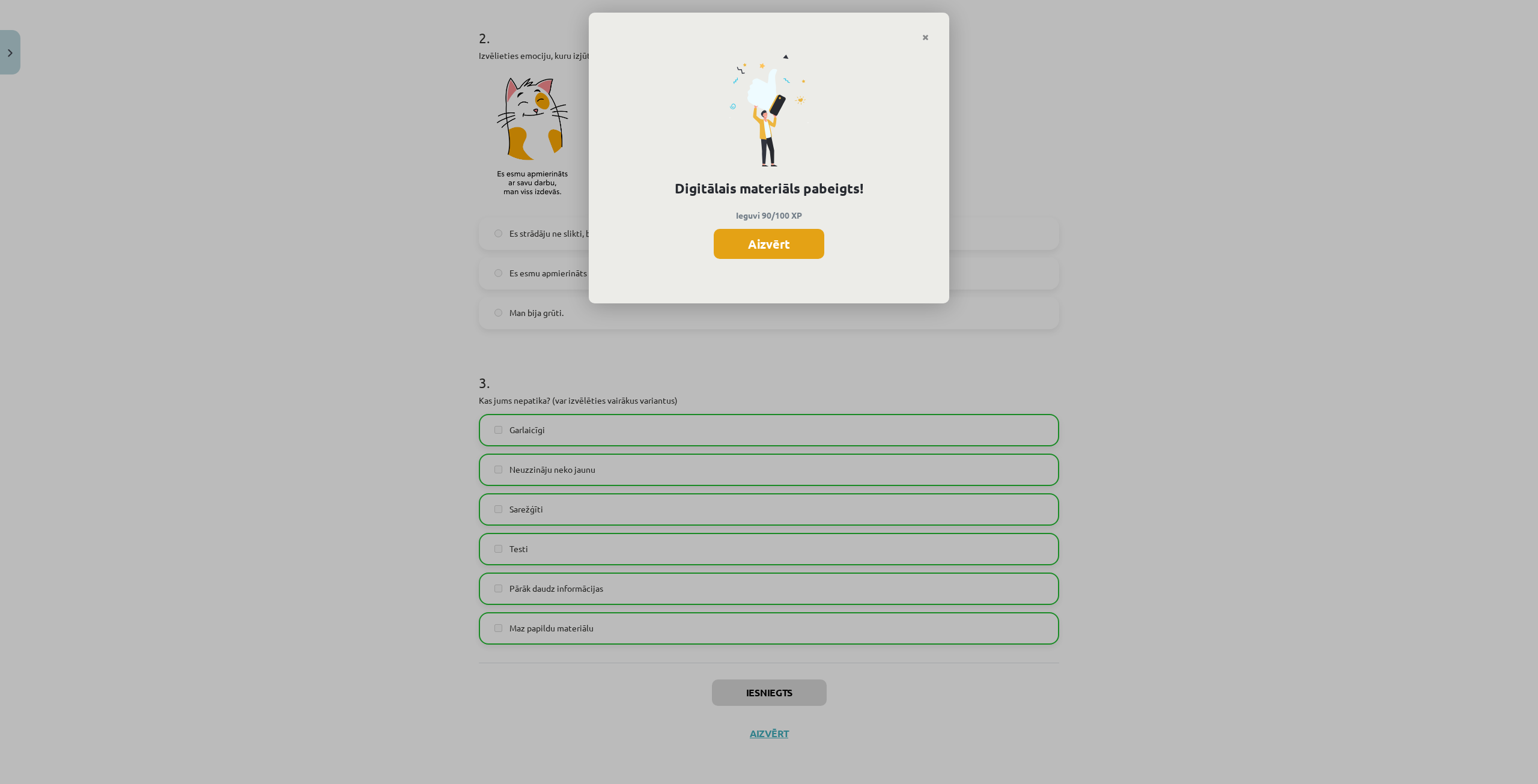
click at [729, 243] on button "Aizvērt" at bounding box center [769, 244] width 111 height 30
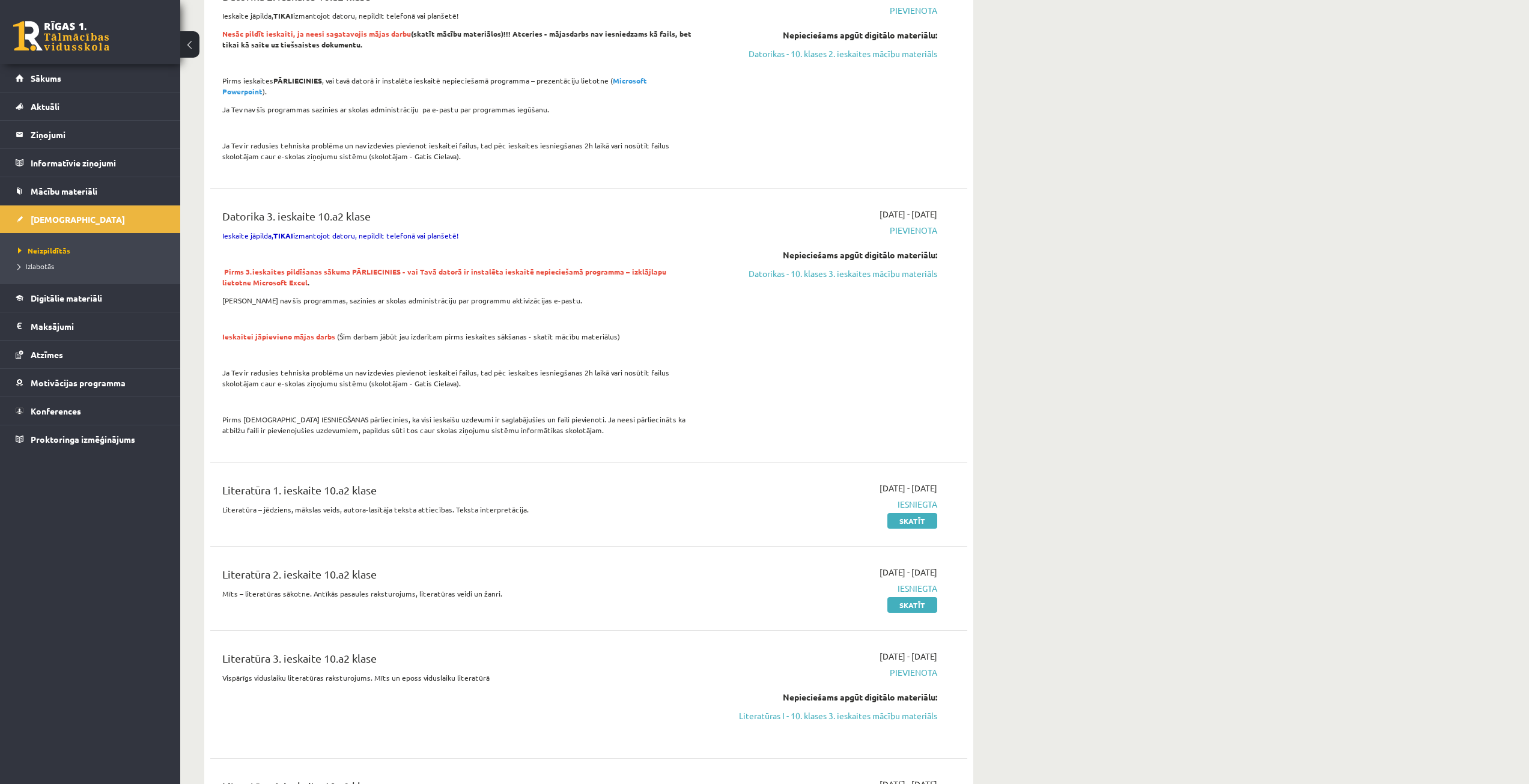
scroll to position [436, 0]
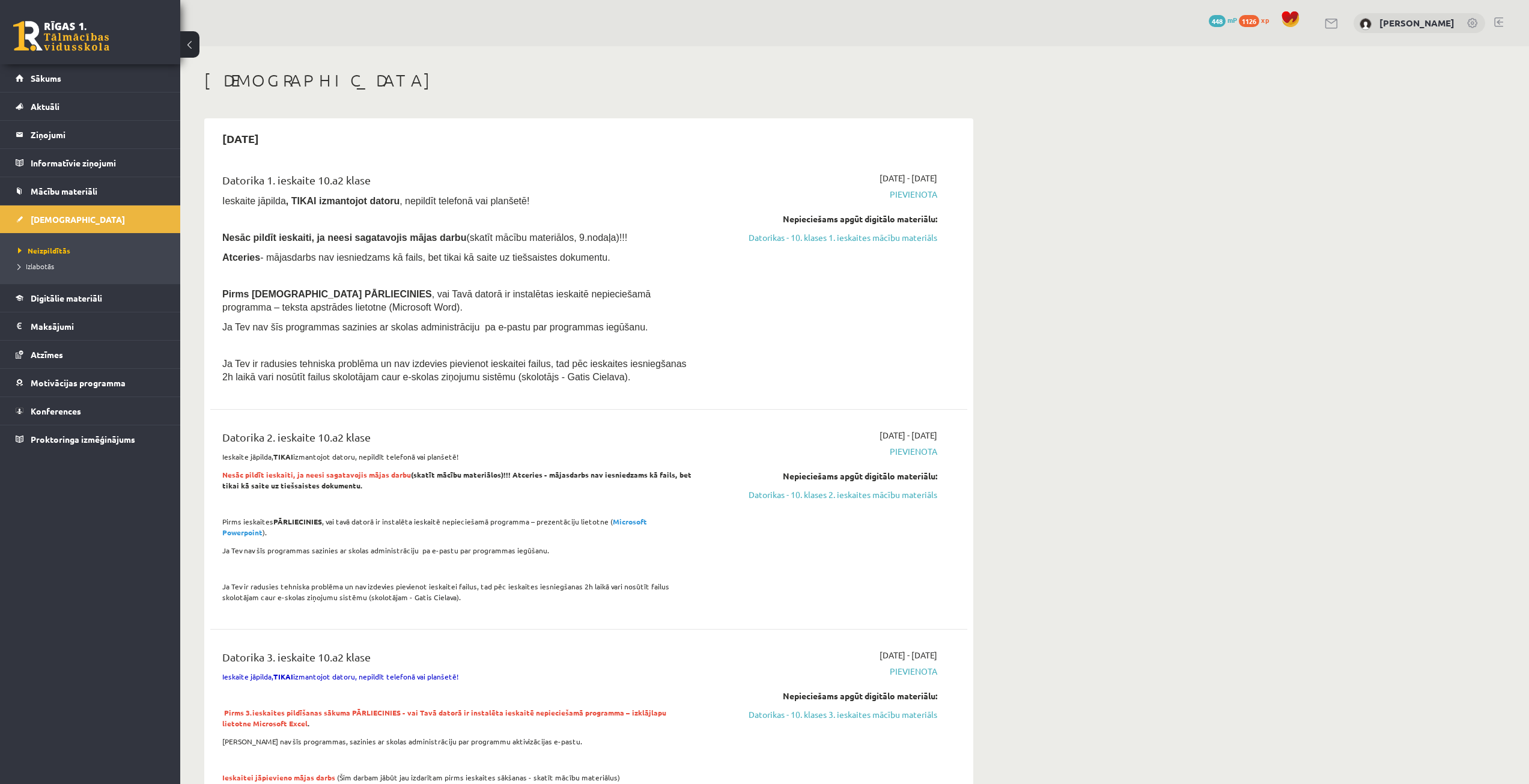
scroll to position [434, 0]
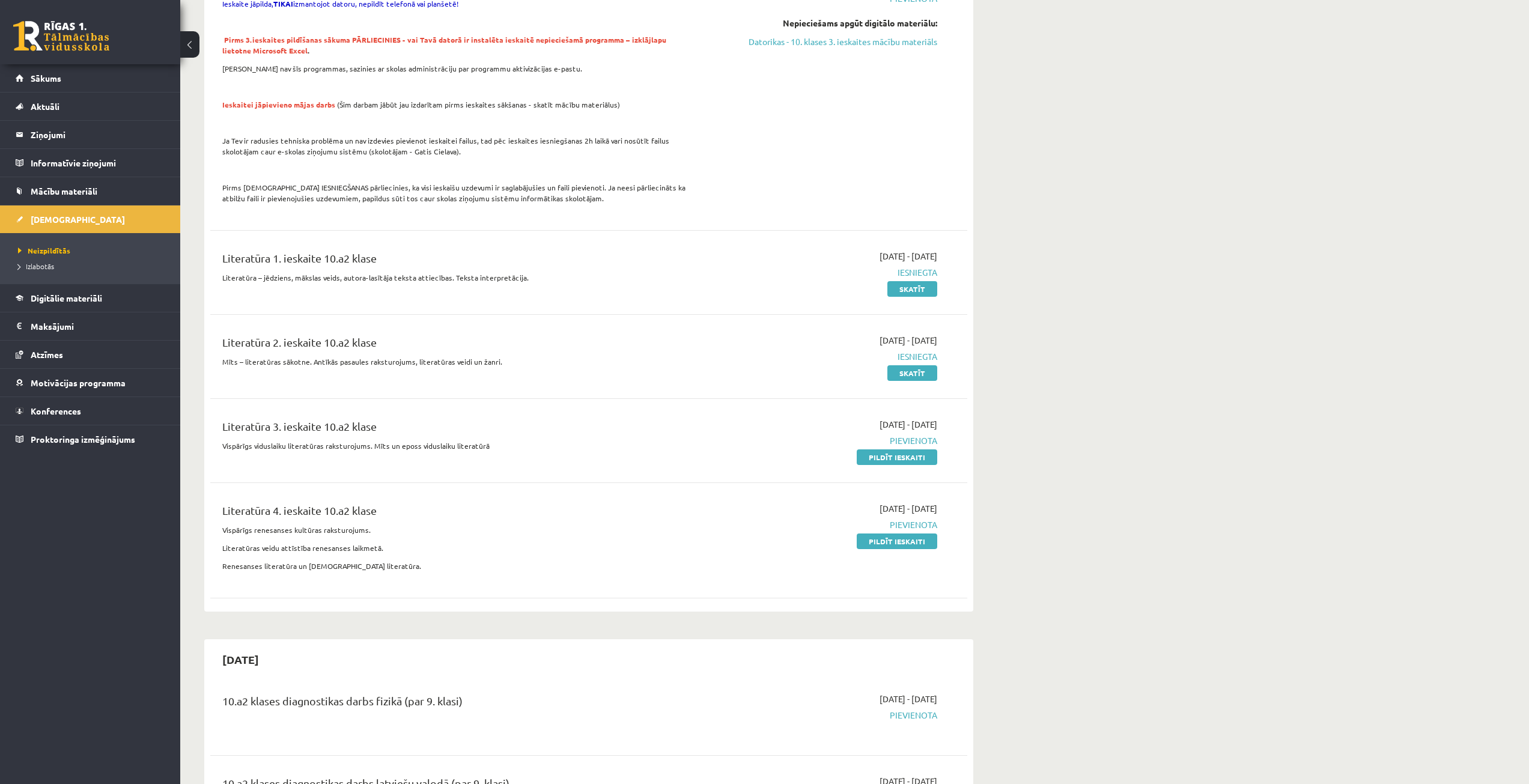
drag, startPoint x: 923, startPoint y: 444, endPoint x: 871, endPoint y: 71, distance: 376.6
click at [923, 449] on link "Pildīt ieskaiti" at bounding box center [898, 457] width 81 height 16
click at [920, 533] on link "Pildīt ieskaiti" at bounding box center [898, 541] width 81 height 16
click at [46, 249] on span "Neizpildītās" at bounding box center [43, 251] width 52 height 10
click at [56, 263] on link "Izlabotās" at bounding box center [93, 266] width 150 height 11
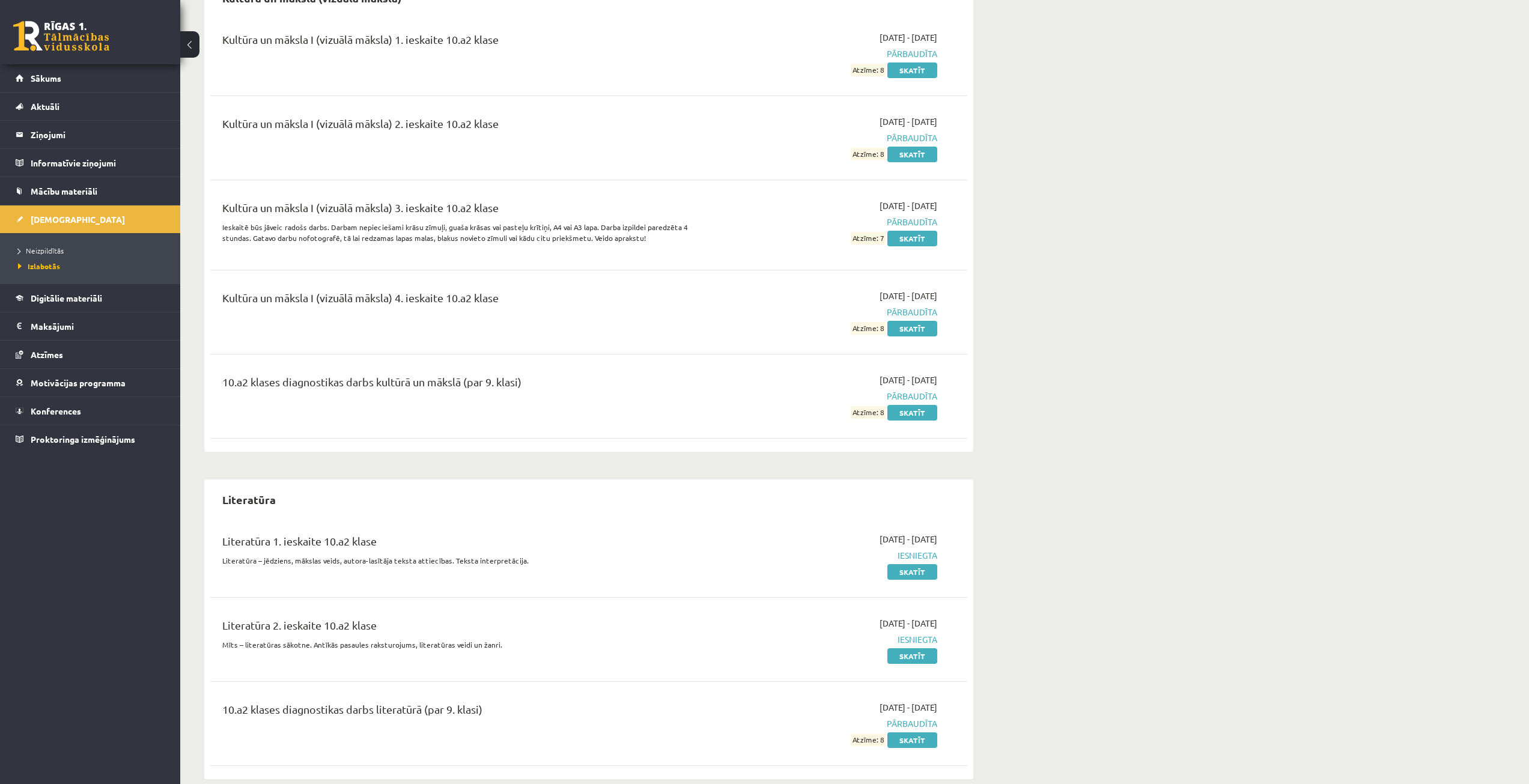
scroll to position [1100, 0]
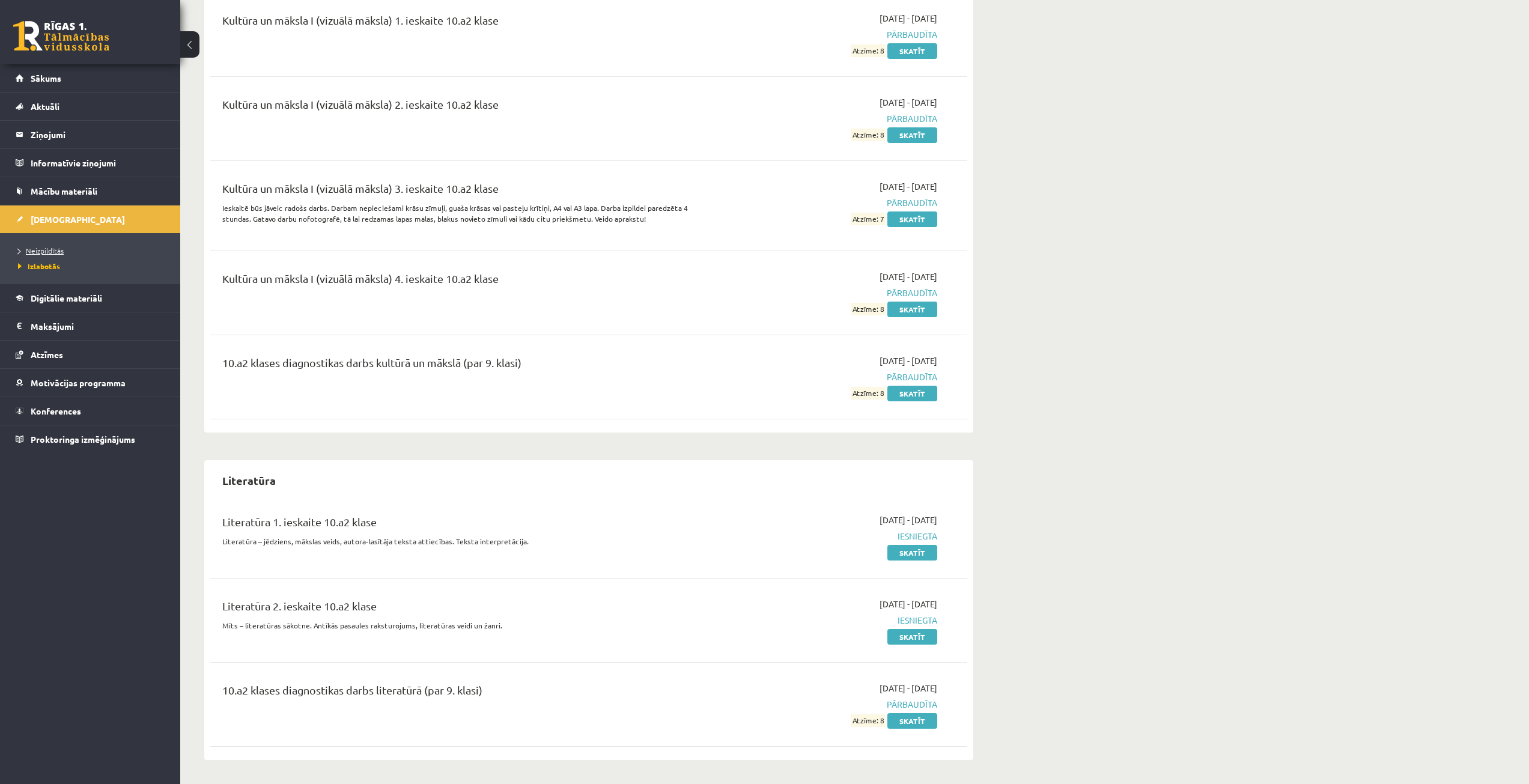
click at [43, 248] on span "Neizpildītās" at bounding box center [40, 251] width 45 height 10
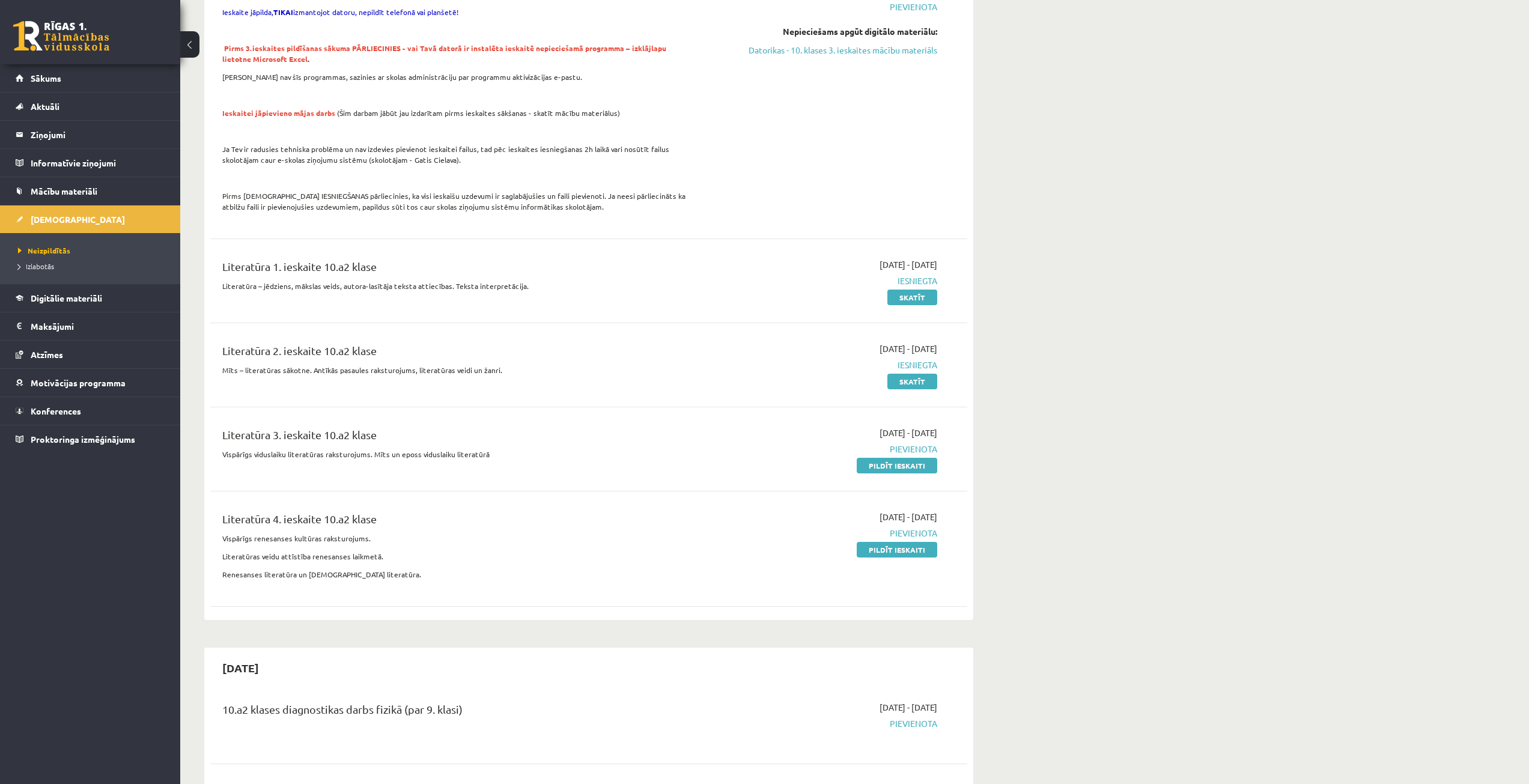
scroll to position [740, 0]
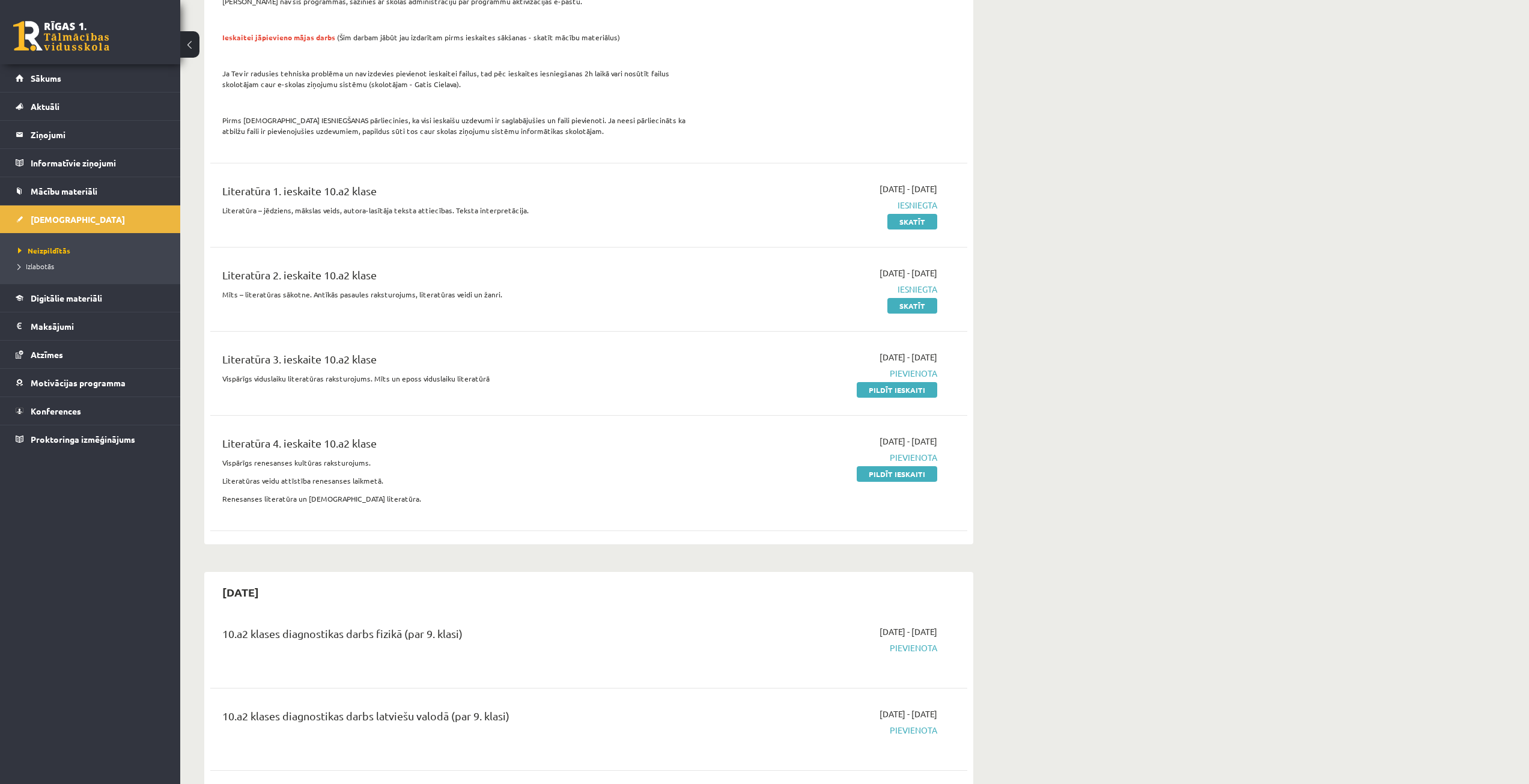
drag, startPoint x: 891, startPoint y: 379, endPoint x: 817, endPoint y: 70, distance: 317.7
click at [891, 382] on link "Pildīt ieskaiti" at bounding box center [898, 390] width 81 height 16
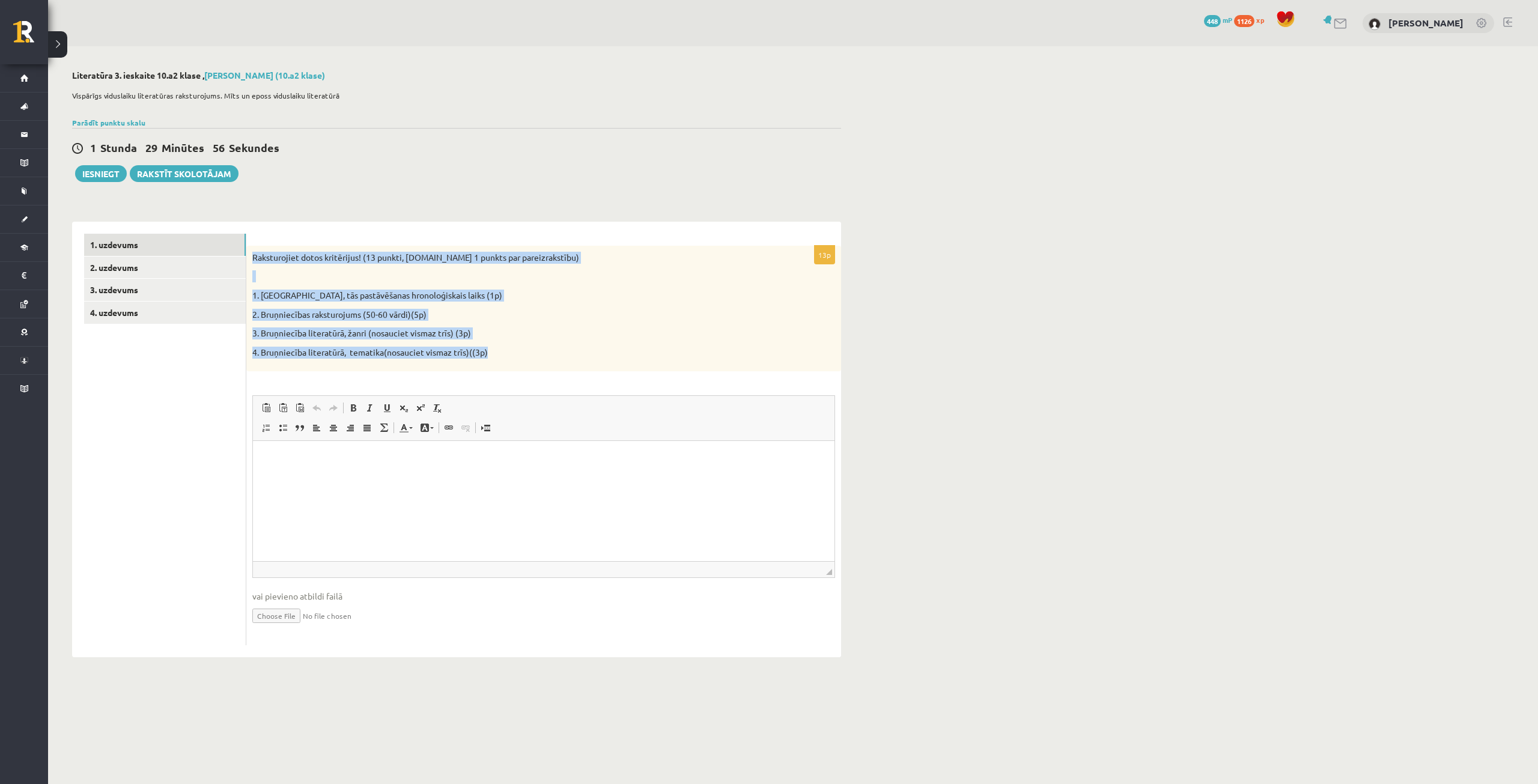
drag, startPoint x: 255, startPoint y: 251, endPoint x: 586, endPoint y: 342, distance: 343.3
click at [598, 351] on div "Raksturojiet dotos kritērijus! (13 punkti, [DOMAIN_NAME] 1 punkts par pareizrak…" at bounding box center [543, 309] width 595 height 126
copy div "Raksturojiet dotos kritērijus! (13 punkti, [DOMAIN_NAME] 1 punkts par pareizrak…"
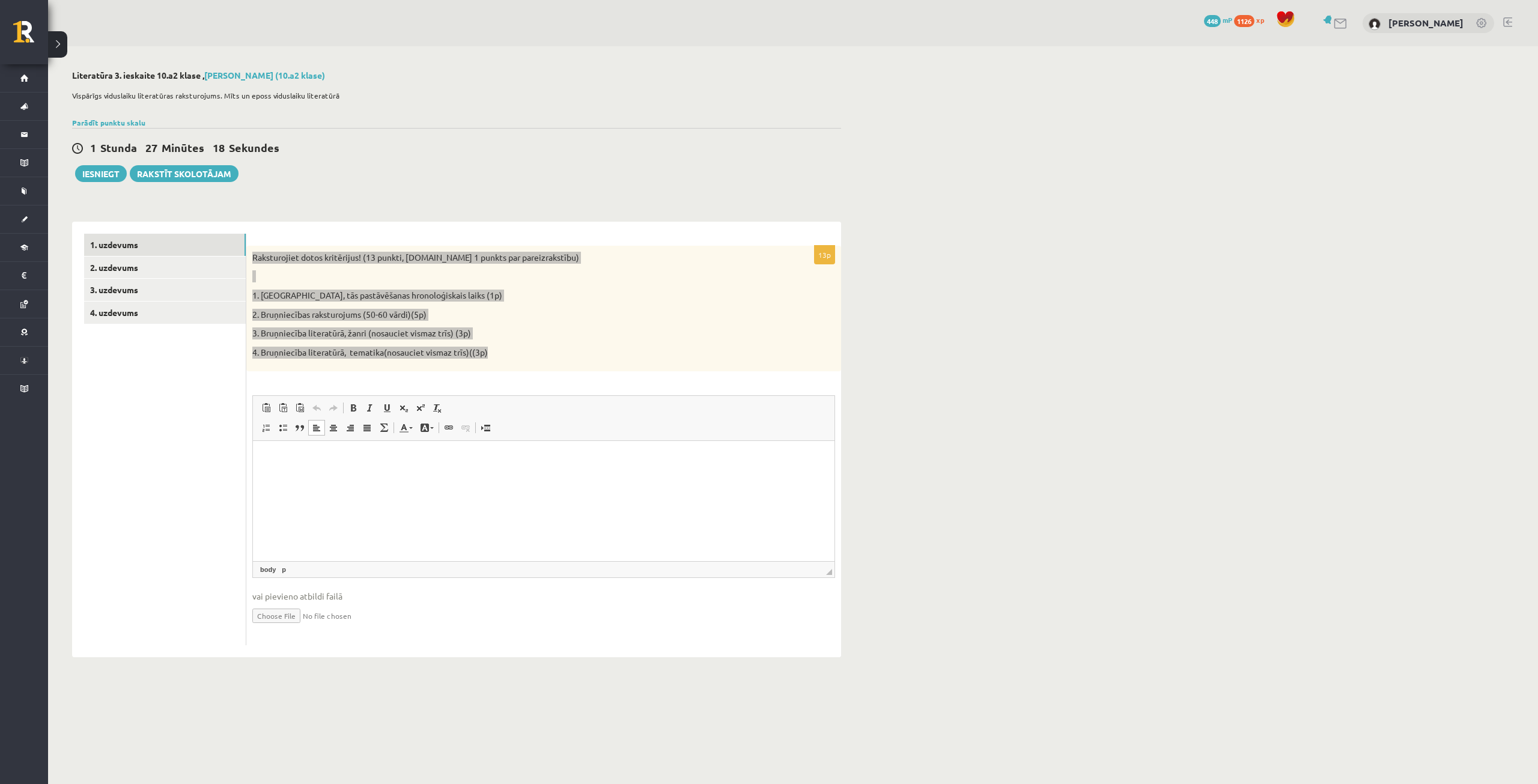
click at [477, 478] on html at bounding box center [543, 459] width 582 height 37
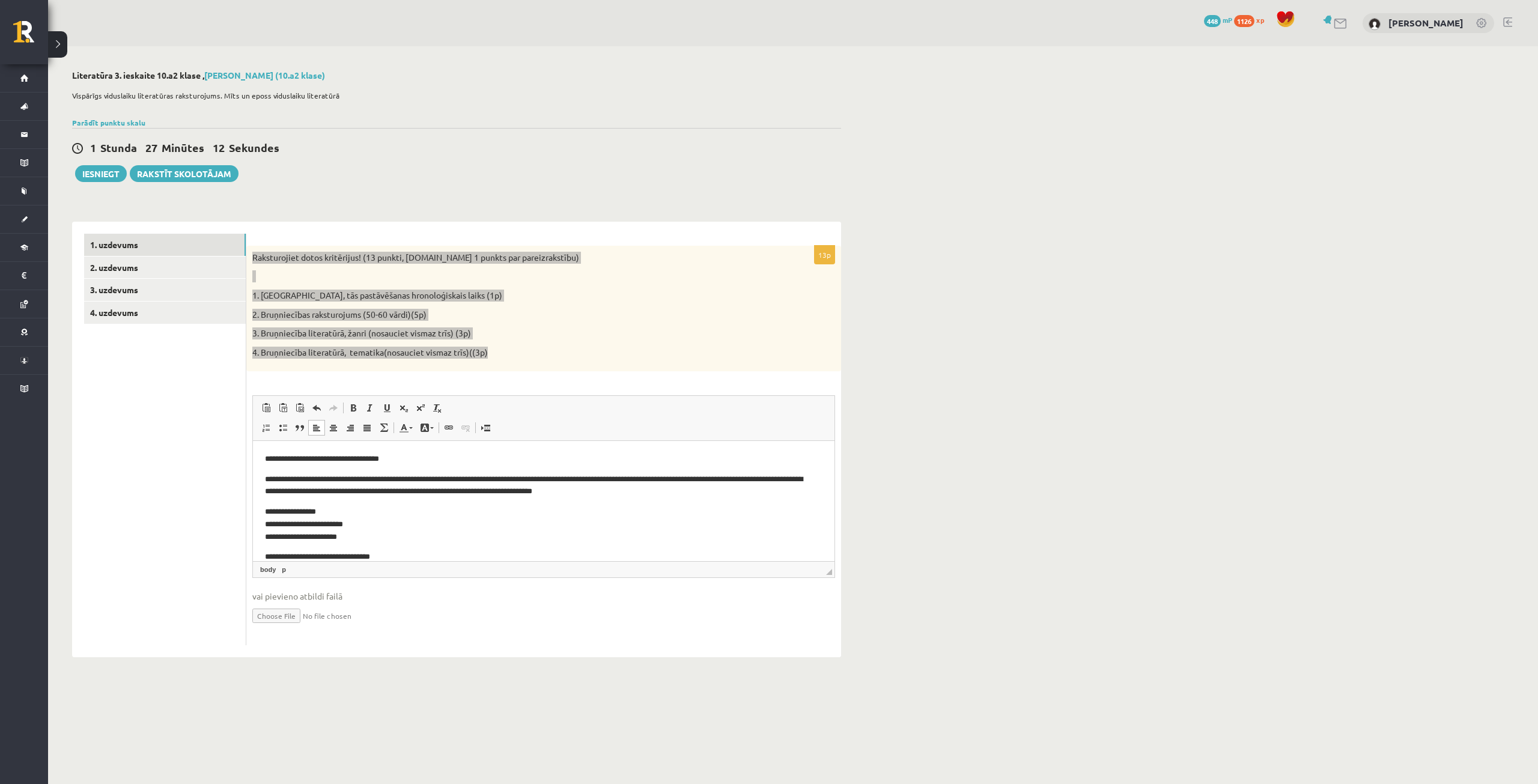
drag, startPoint x: 253, startPoint y: 451, endPoint x: 259, endPoint y: 451, distance: 6.0
click at [253, 451] on html "**********" at bounding box center [543, 521] width 582 height 160
click at [265, 483] on p "**********" at bounding box center [538, 486] width 548 height 26
drag, startPoint x: 506, startPoint y: 948, endPoint x: 254, endPoint y: 504, distance: 510.5
click at [254, 504] on html "**********" at bounding box center [543, 521] width 582 height 160
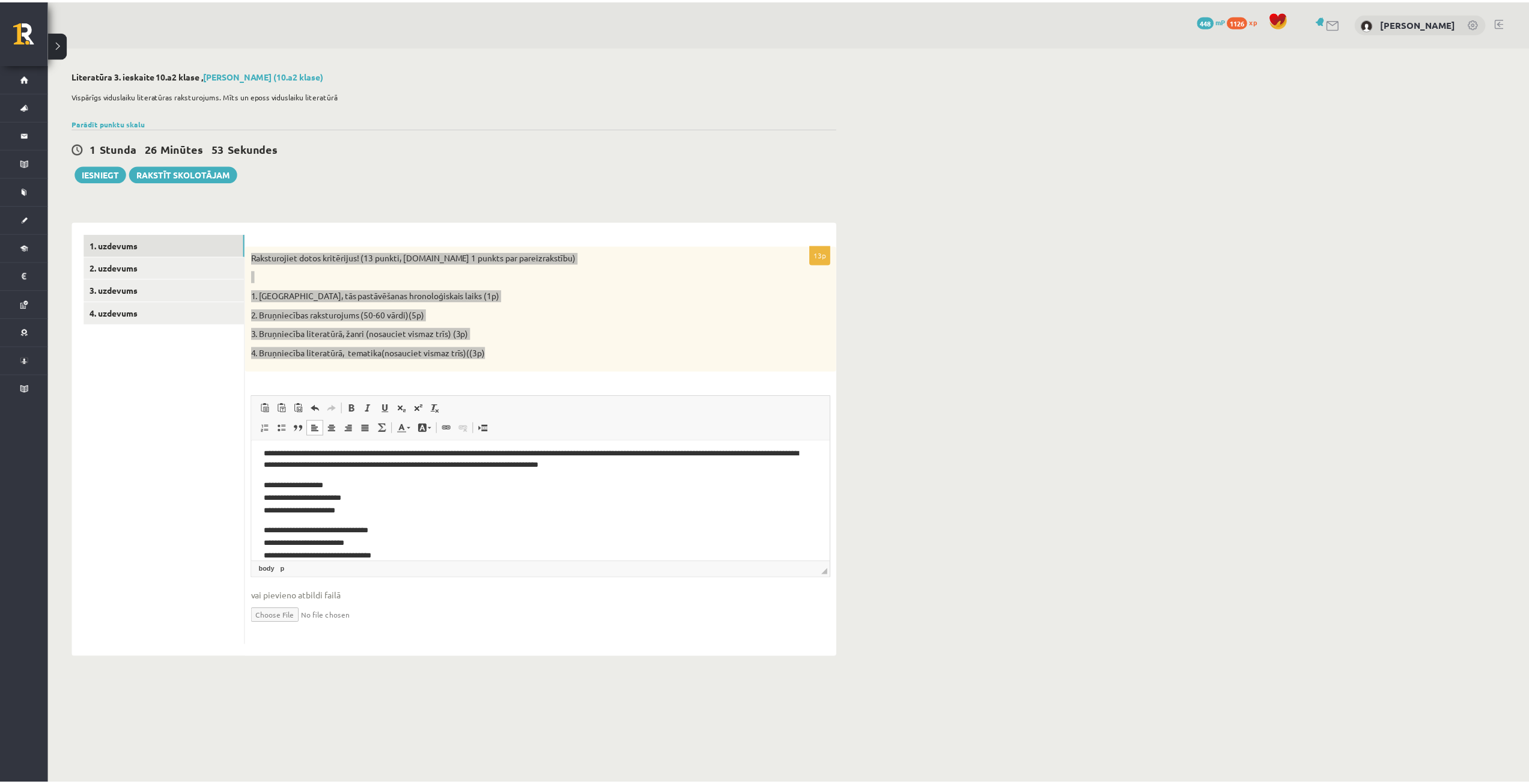
scroll to position [39, 0]
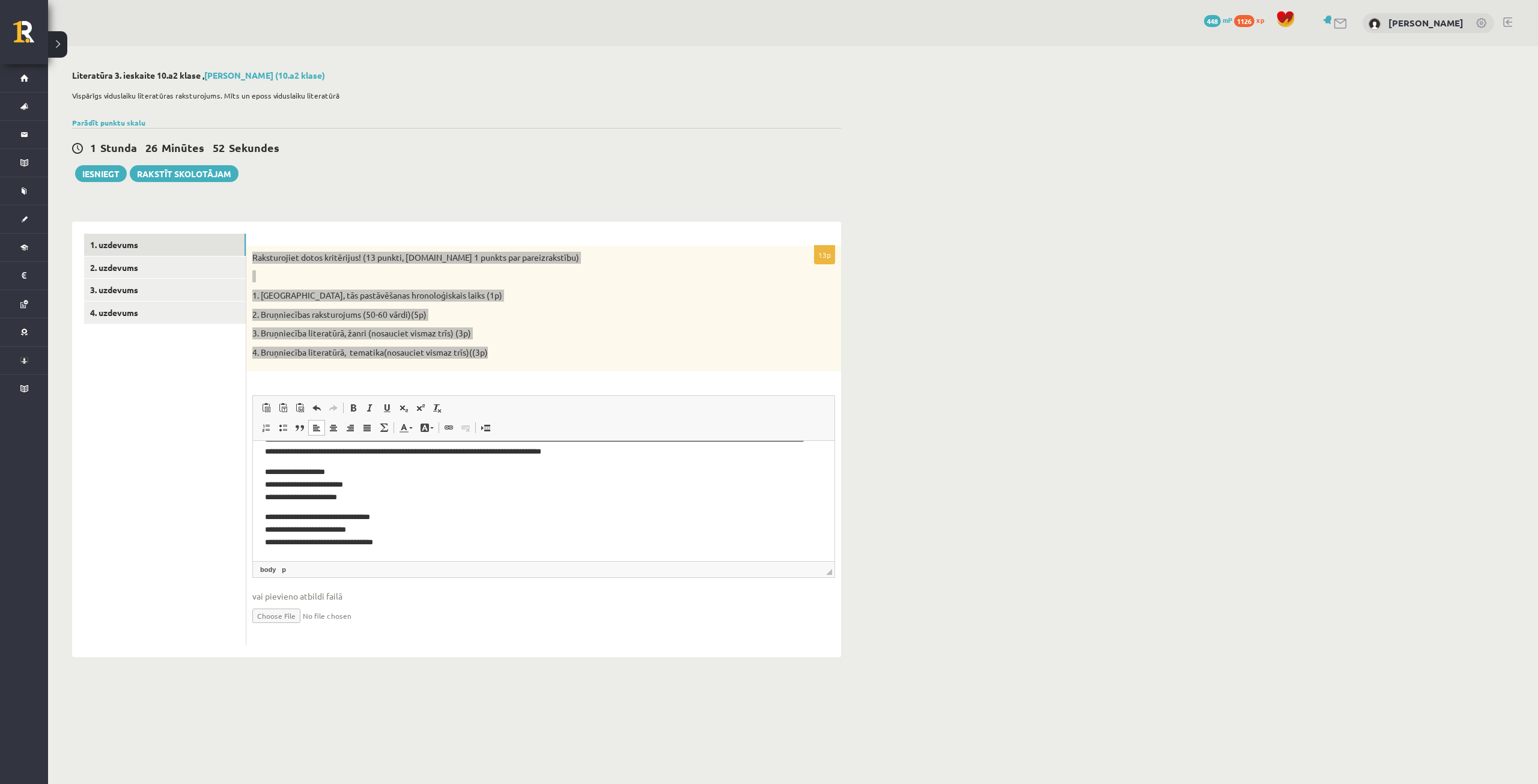
click at [257, 514] on html "**********" at bounding box center [543, 481] width 582 height 160
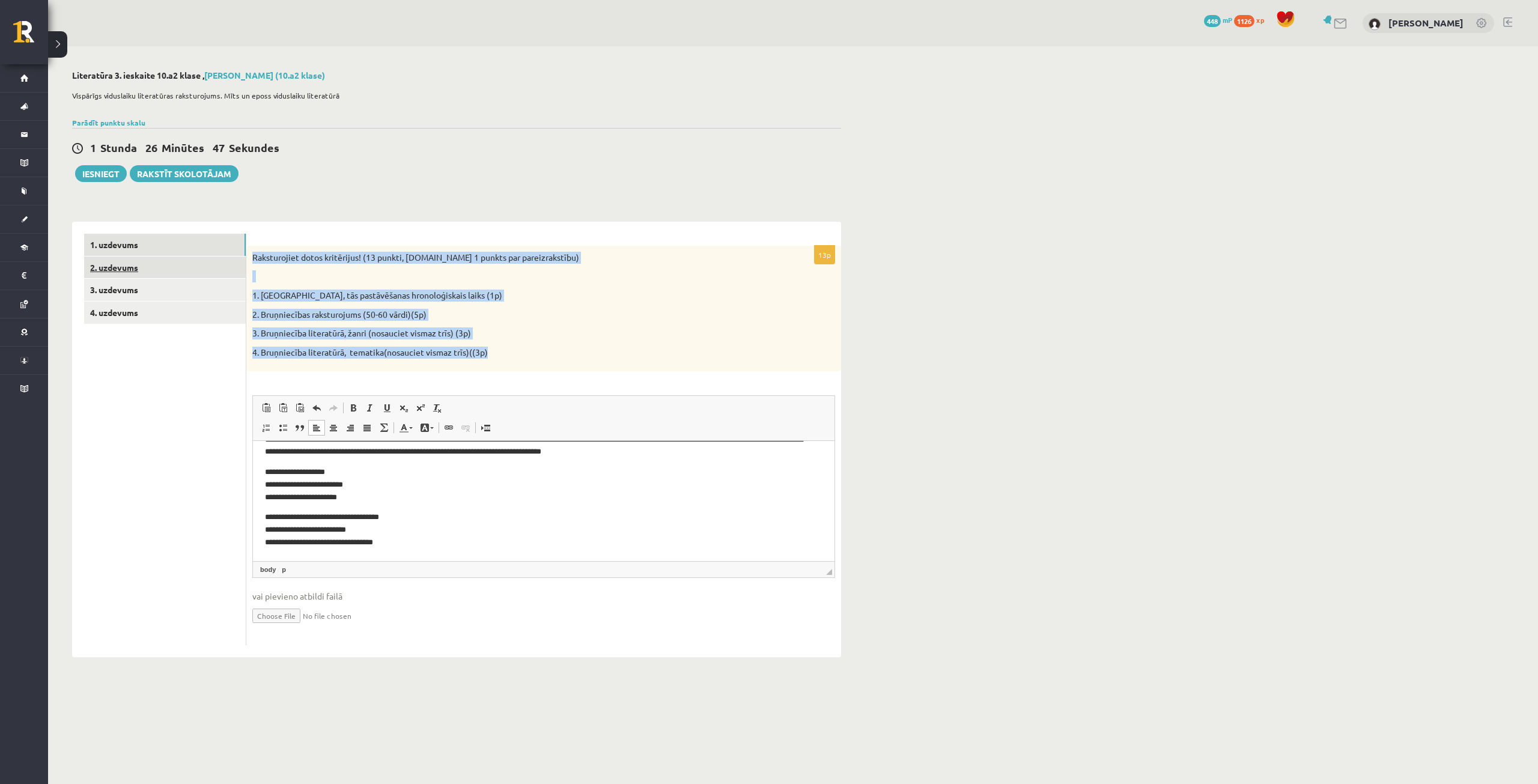
click at [172, 265] on link "2. uzdevums" at bounding box center [165, 268] width 162 height 23
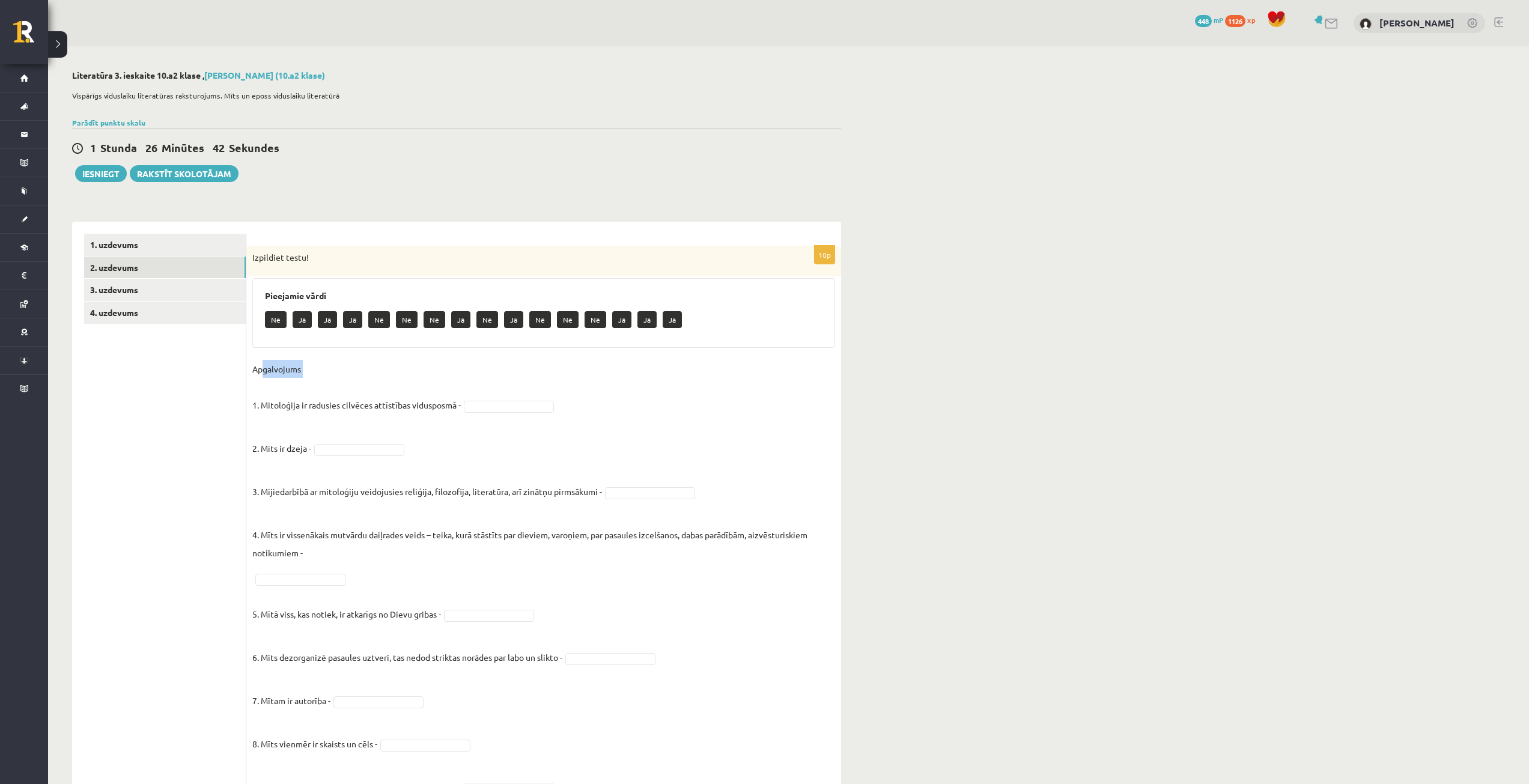
drag, startPoint x: 263, startPoint y: 373, endPoint x: 351, endPoint y: 392, distance: 90.0
click at [351, 392] on p "Apgalvojums 1. Mitoloģija ir radusies cilvēces attīstības vidusposmā -" at bounding box center [357, 386] width 208 height 54
drag, startPoint x: 245, startPoint y: 362, endPoint x: 222, endPoint y: 359, distance: 23.2
click at [243, 359] on ul "1. uzdevums 2. uzdevums 3. uzdevums 4. uzdevums" at bounding box center [165, 543] width 162 height 619
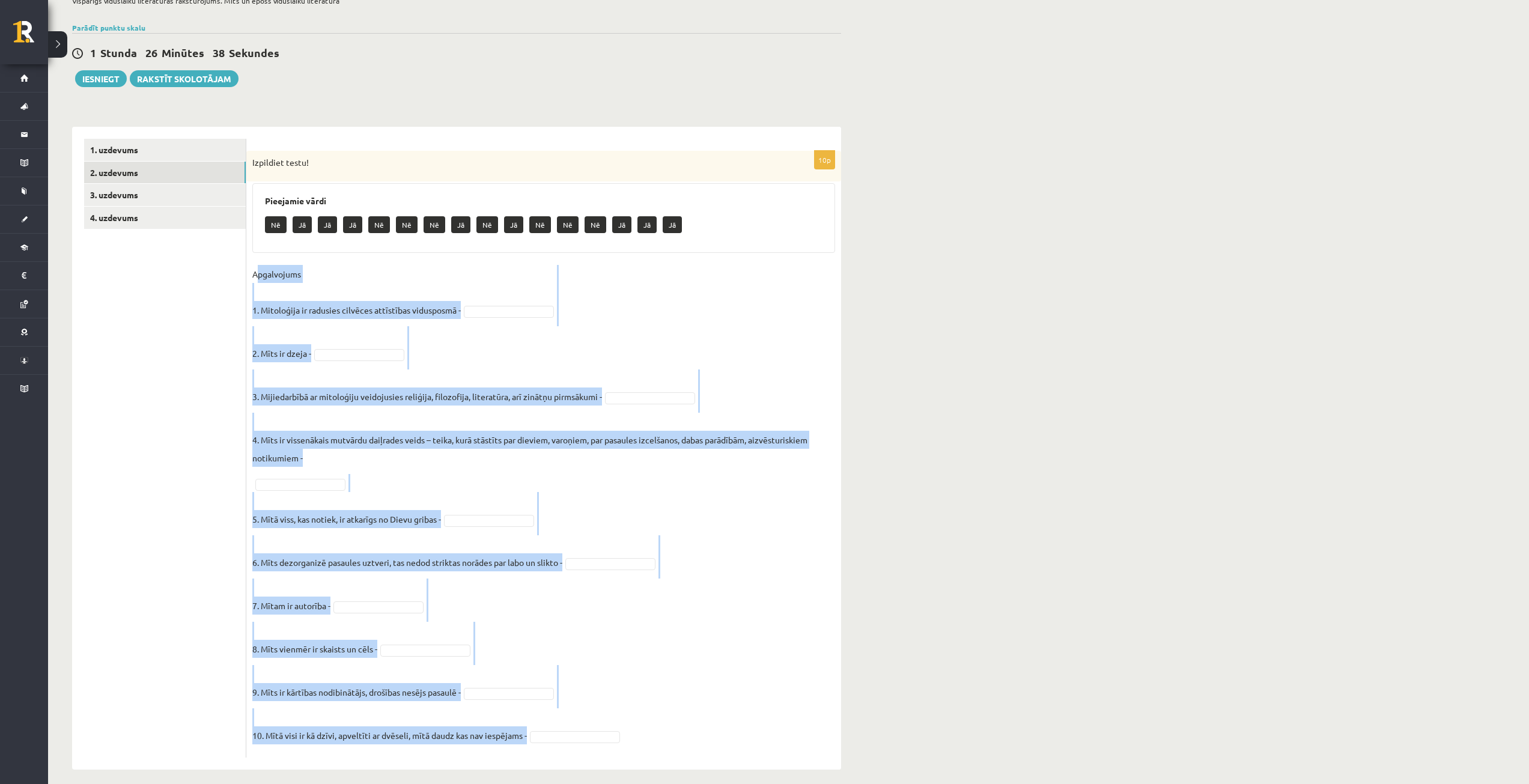
scroll to position [106, 0]
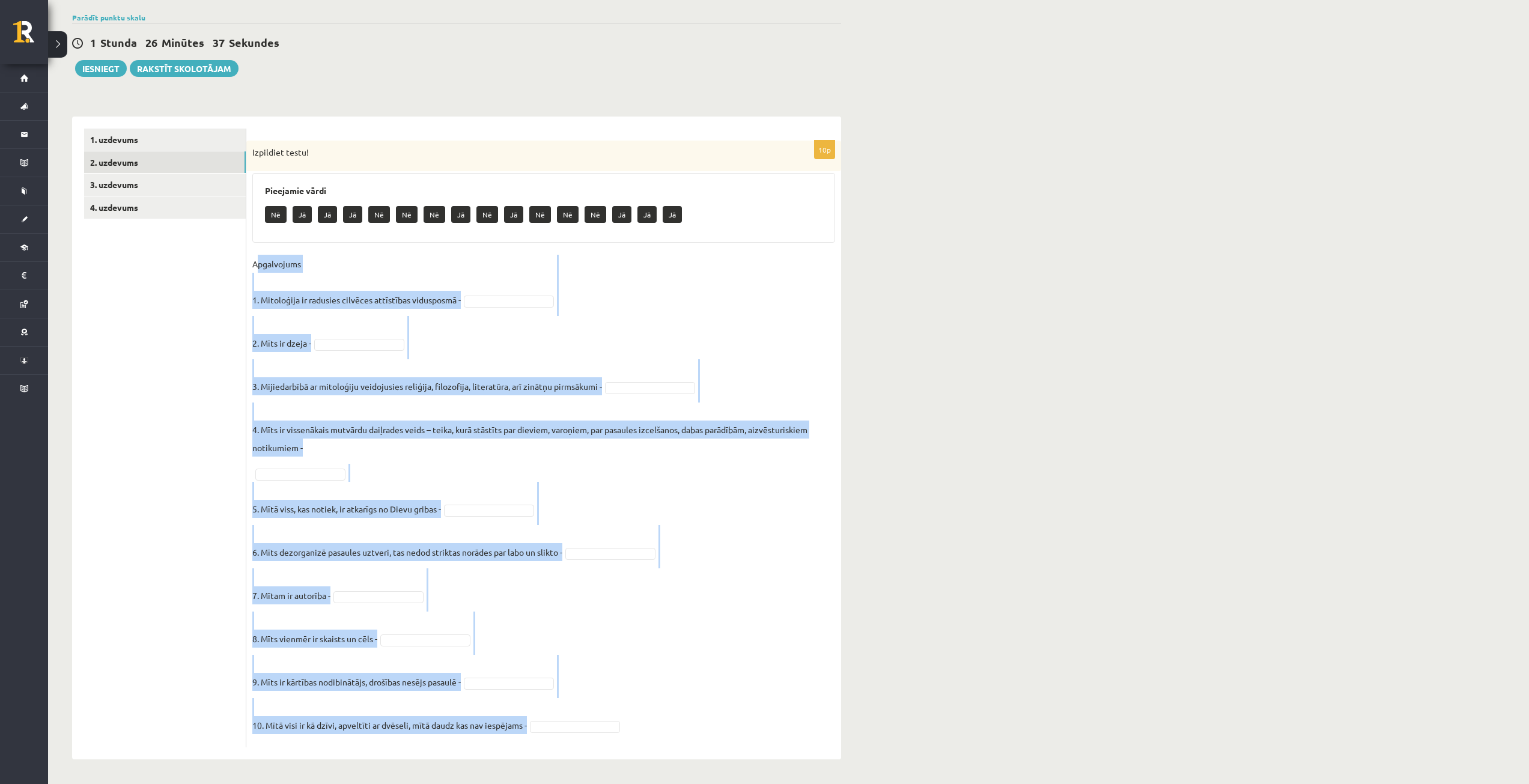
drag, startPoint x: 249, startPoint y: 365, endPoint x: 575, endPoint y: 785, distance: 531.7
click at [575, 678] on html "0 Dāvanas 448 mP 1126 xp Vladislava Vlasova Sākums Aktuāli Kā mācīties eSKOLĀ K…" at bounding box center [764, 287] width 1529 height 784
drag, startPoint x: 492, startPoint y: 564, endPoint x: 498, endPoint y: 543, distance: 21.8
copy fieldset "Apgalvojums 1. Mitoloģija ir radusies cilvēces attīstības vidusposmā - 2. Mīts …"
click at [1118, 455] on div "Literatūra 3. ieskaite 10.a2 klase , Vladislava Vlasova (10.a2 klase) Vispārīgs…" at bounding box center [789, 361] width 1482 height 842
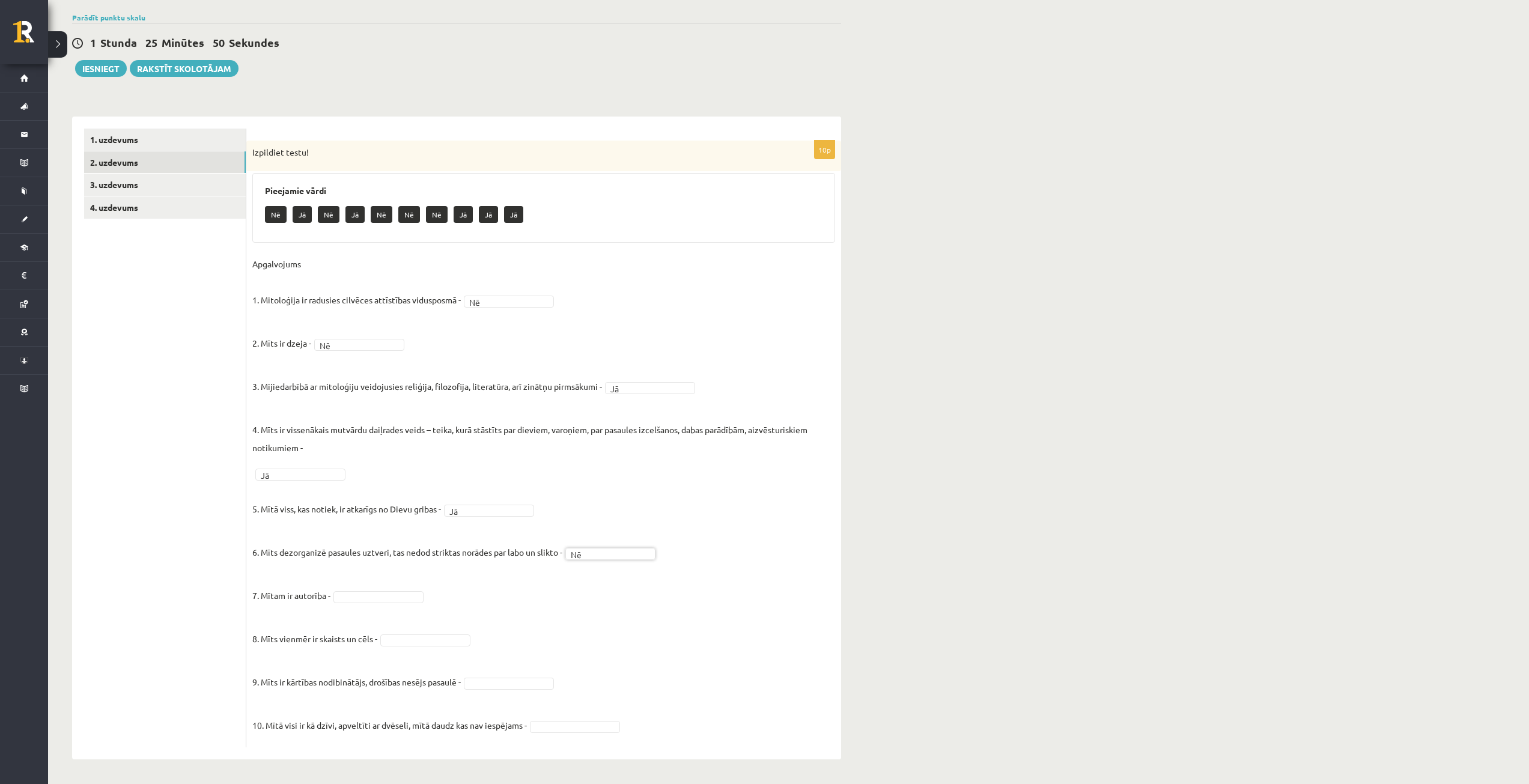
click at [405, 588] on fieldset "Apgalvojums 1. Mitoloģija ir radusies cilvēces attīstības vidusposmā - Nē ** 2.…" at bounding box center [544, 498] width 583 height 487
click at [126, 181] on link "3. uzdevums" at bounding box center [165, 185] width 162 height 23
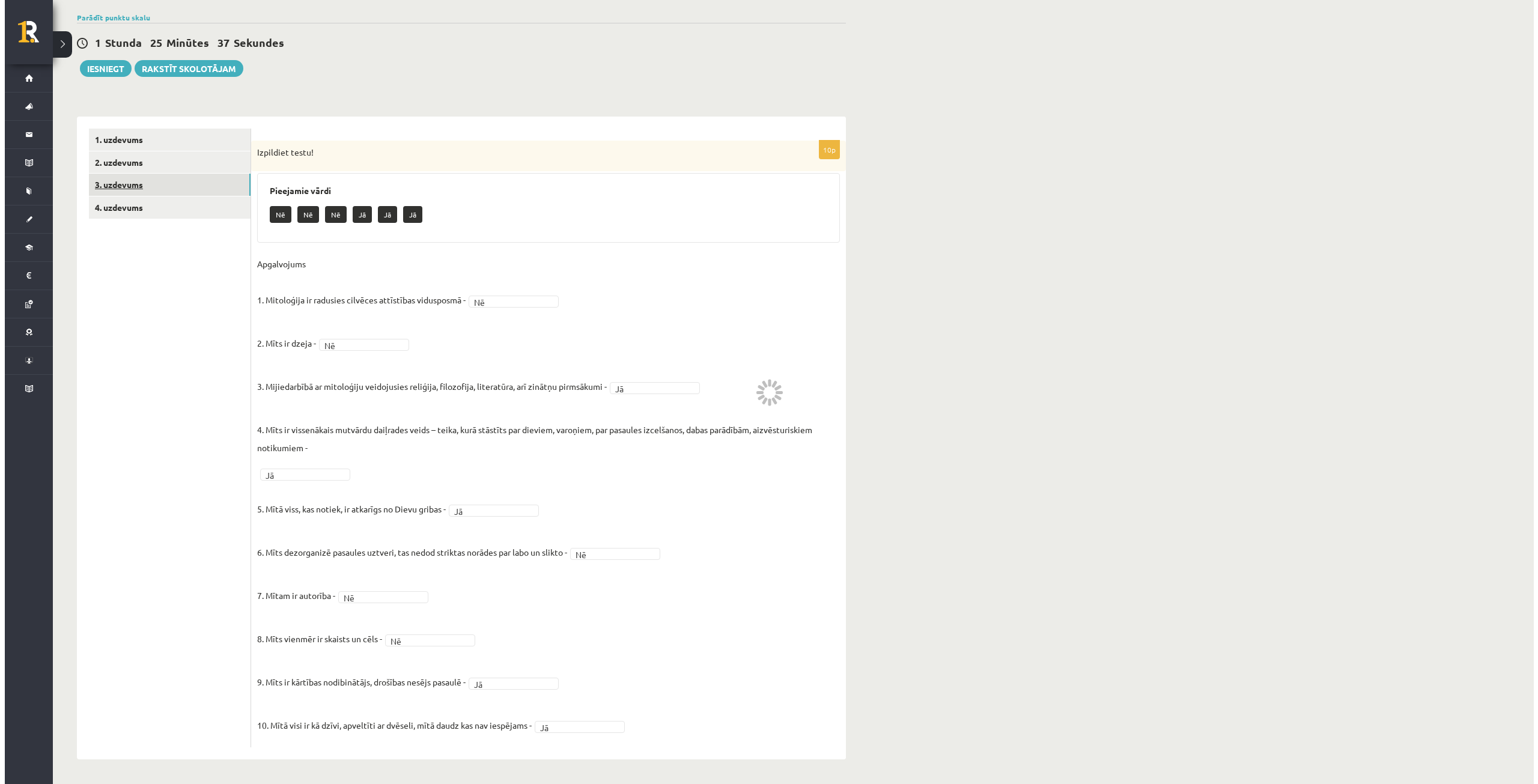
scroll to position [0, 0]
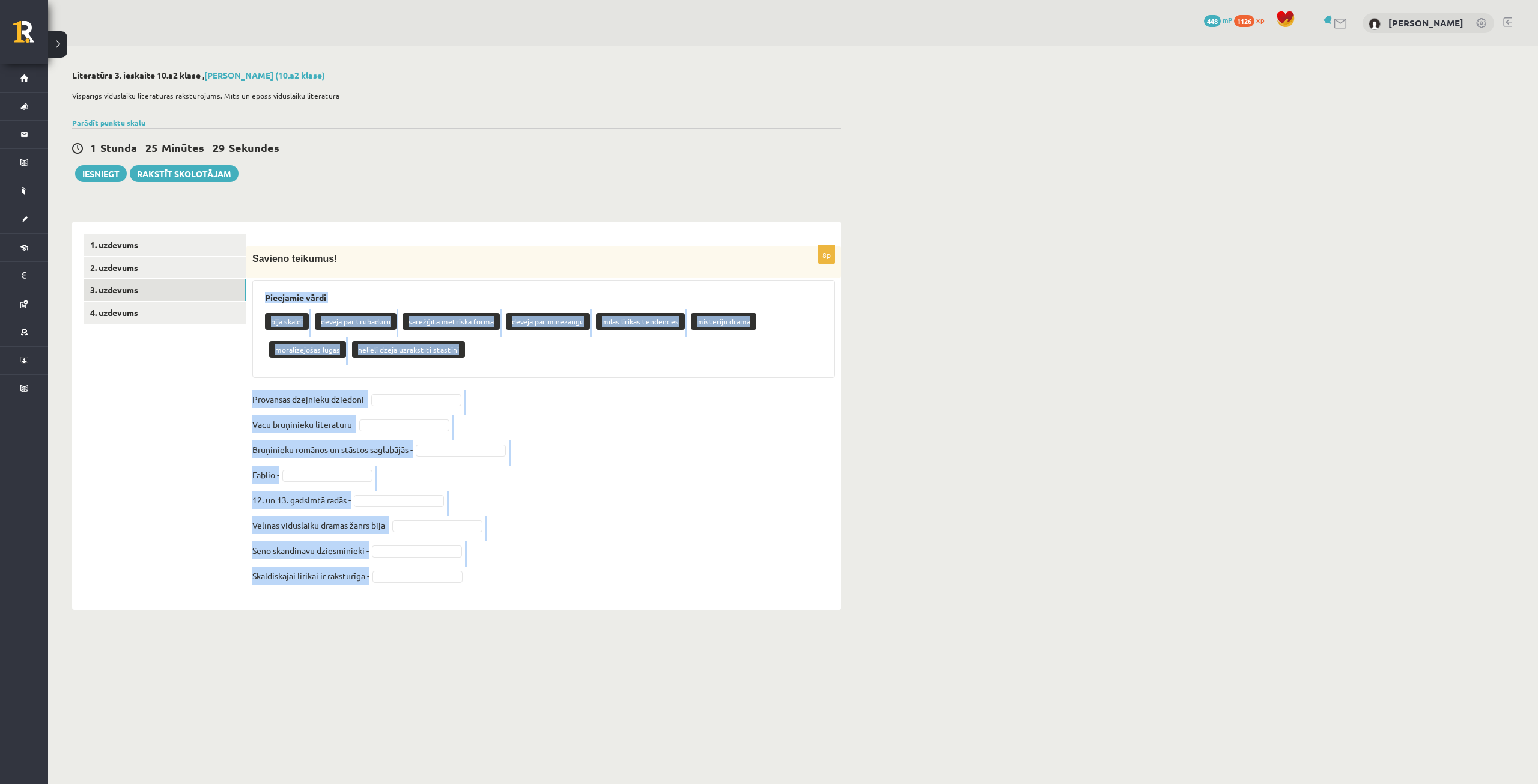
drag, startPoint x: 263, startPoint y: 287, endPoint x: 564, endPoint y: 604, distance: 437.1
click at [564, 604] on div "8p Savieno teikumus! Pieejamie vārdi bija skaldi dēvēja par trubadūru sarežģīta…" at bounding box center [543, 415] width 595 height 388
copy div "Pieejamie vārdi bija skaldi dēvēja par trubadūru sarežģīta metriskā forma dēvēj…"
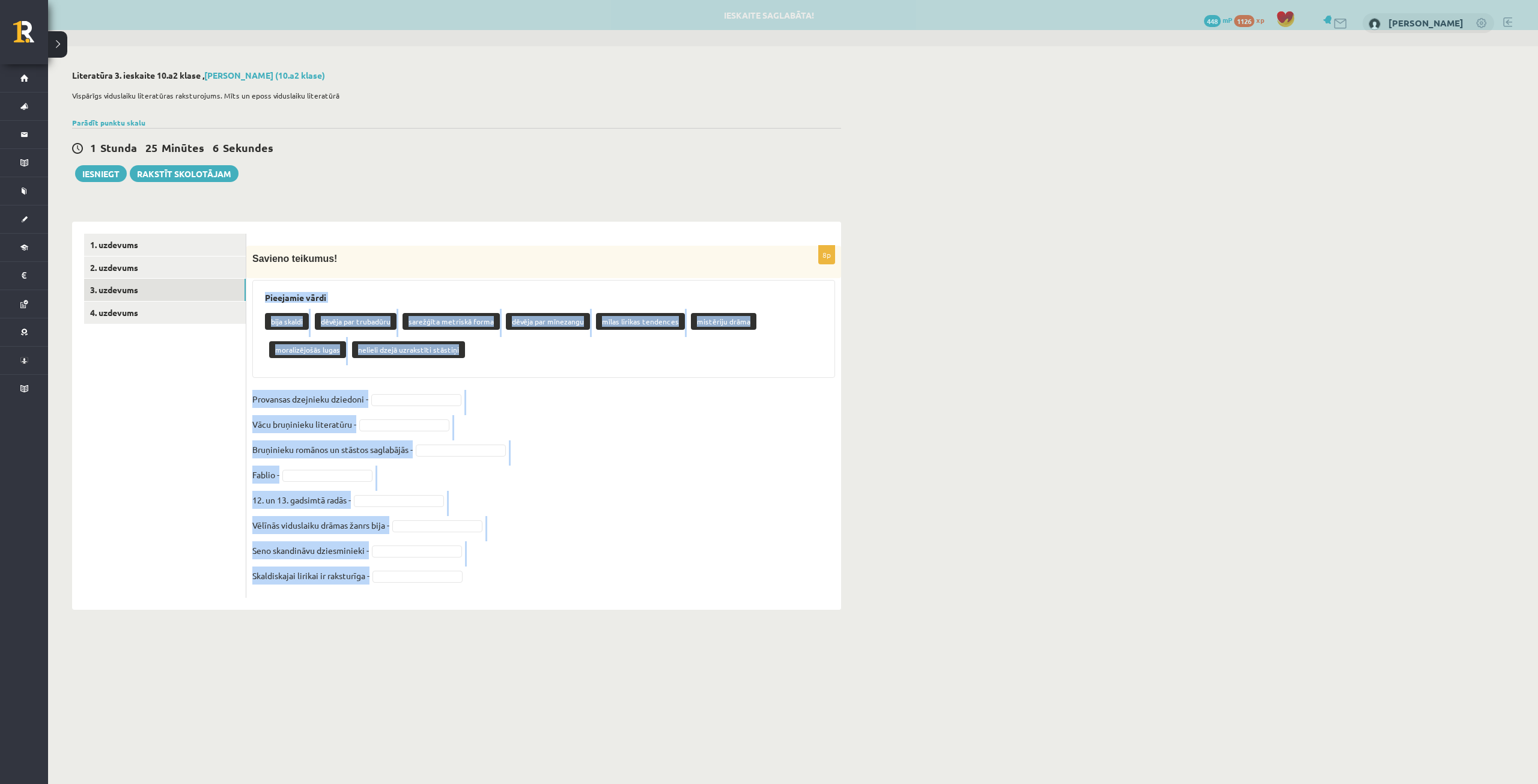
click at [575, 456] on fieldset "Provansas dzejnieku dziedoni - Vācu bruņinieku literatūru - Bruņinieku romānos …" at bounding box center [544, 491] width 583 height 201
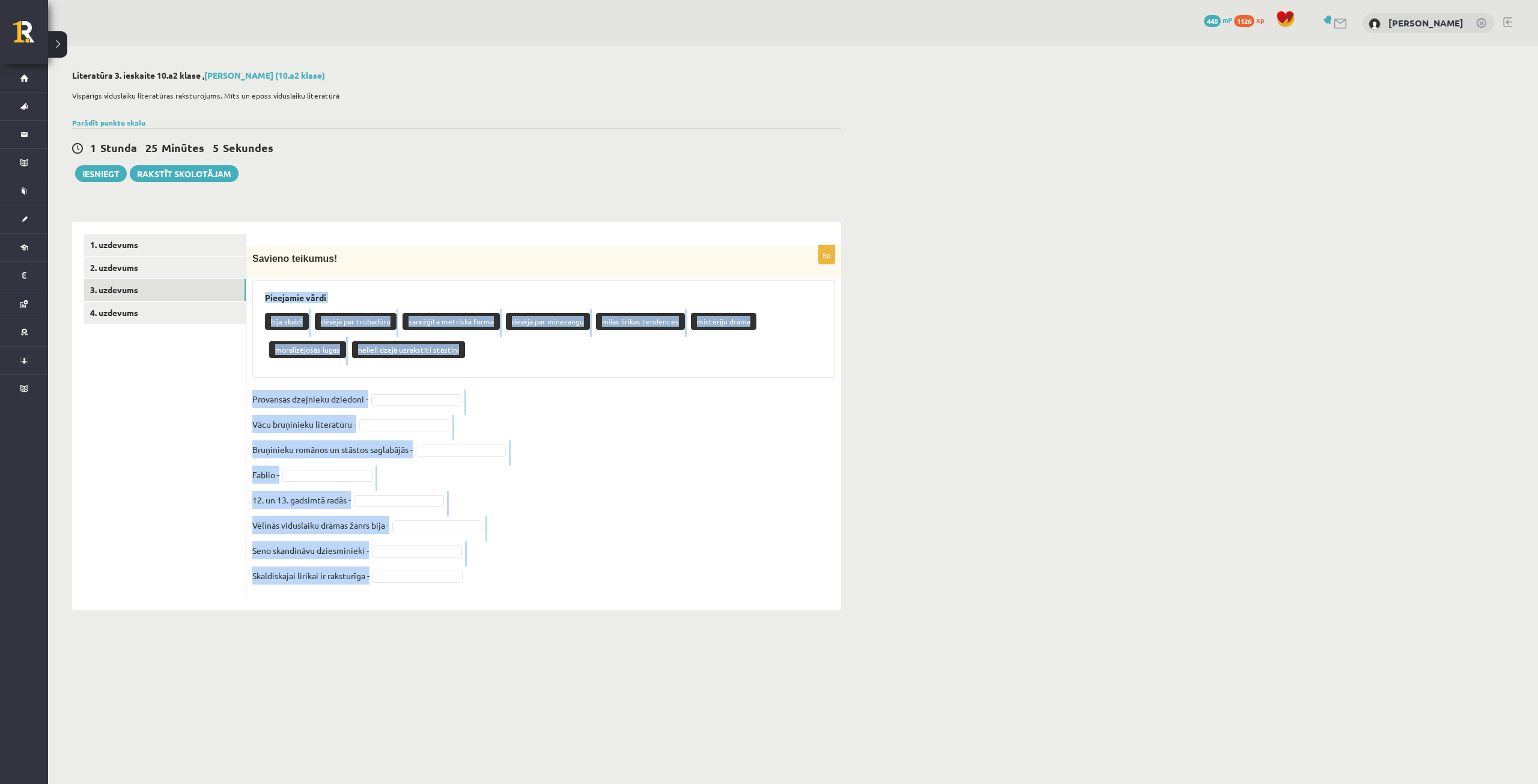
drag, startPoint x: 513, startPoint y: 420, endPoint x: 525, endPoint y: 393, distance: 29.5
click at [525, 393] on fieldset "Provansas dzejnieku dziedoni - Vācu bruņinieku literatūru - Bruņinieku romānos …" at bounding box center [544, 491] width 583 height 201
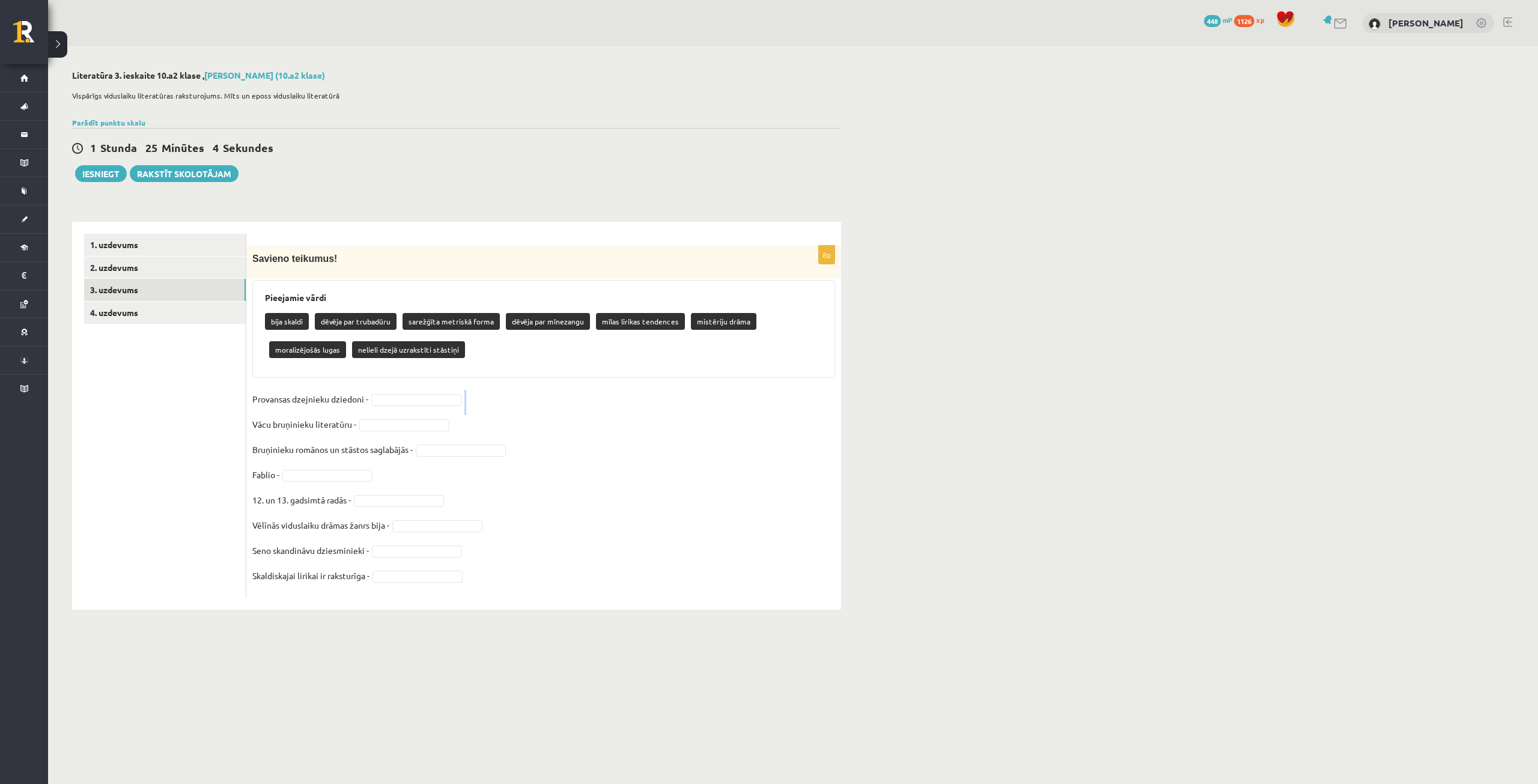
click at [525, 393] on fieldset "Provansas dzejnieku dziedoni - Vācu bruņinieku literatūru - Bruņinieku romānos …" at bounding box center [544, 491] width 583 height 201
click at [428, 393] on fieldset "Provansas dzejnieku dziedoni - Vācu bruņinieku literatūru - Bruņinieku romānos …" at bounding box center [544, 491] width 583 height 201
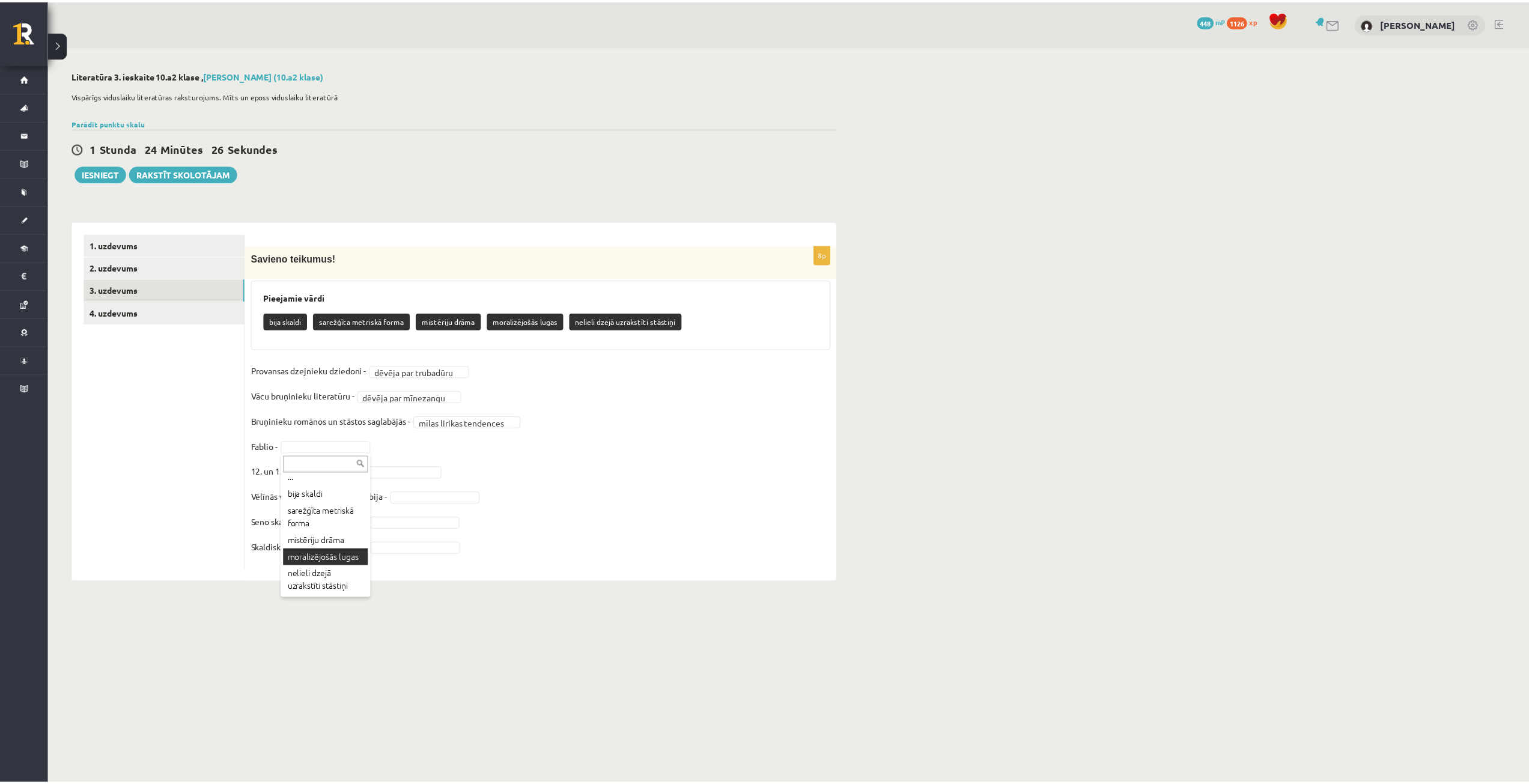
scroll to position [19, 0]
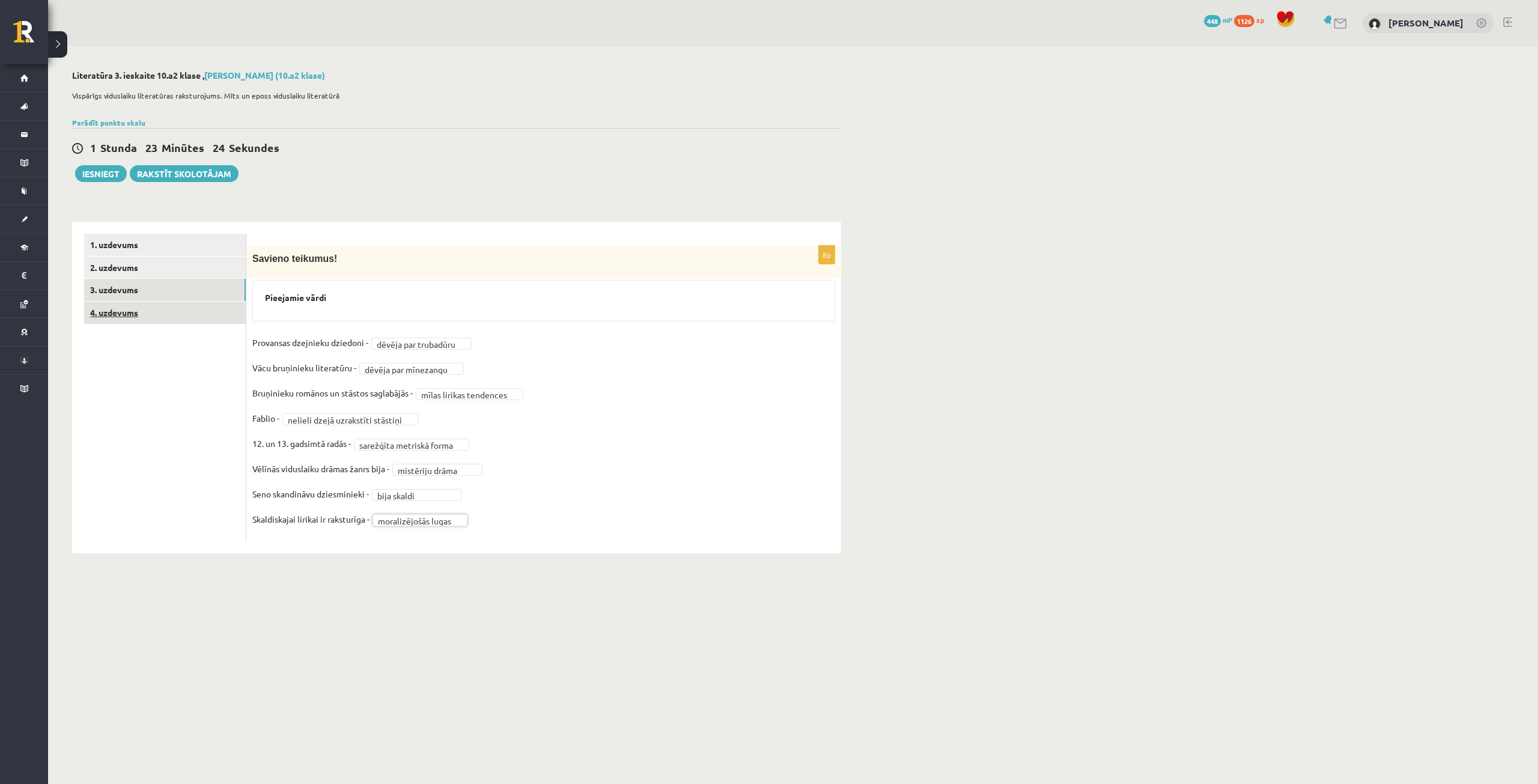
click at [126, 309] on link "4. uzdevums" at bounding box center [165, 312] width 162 height 23
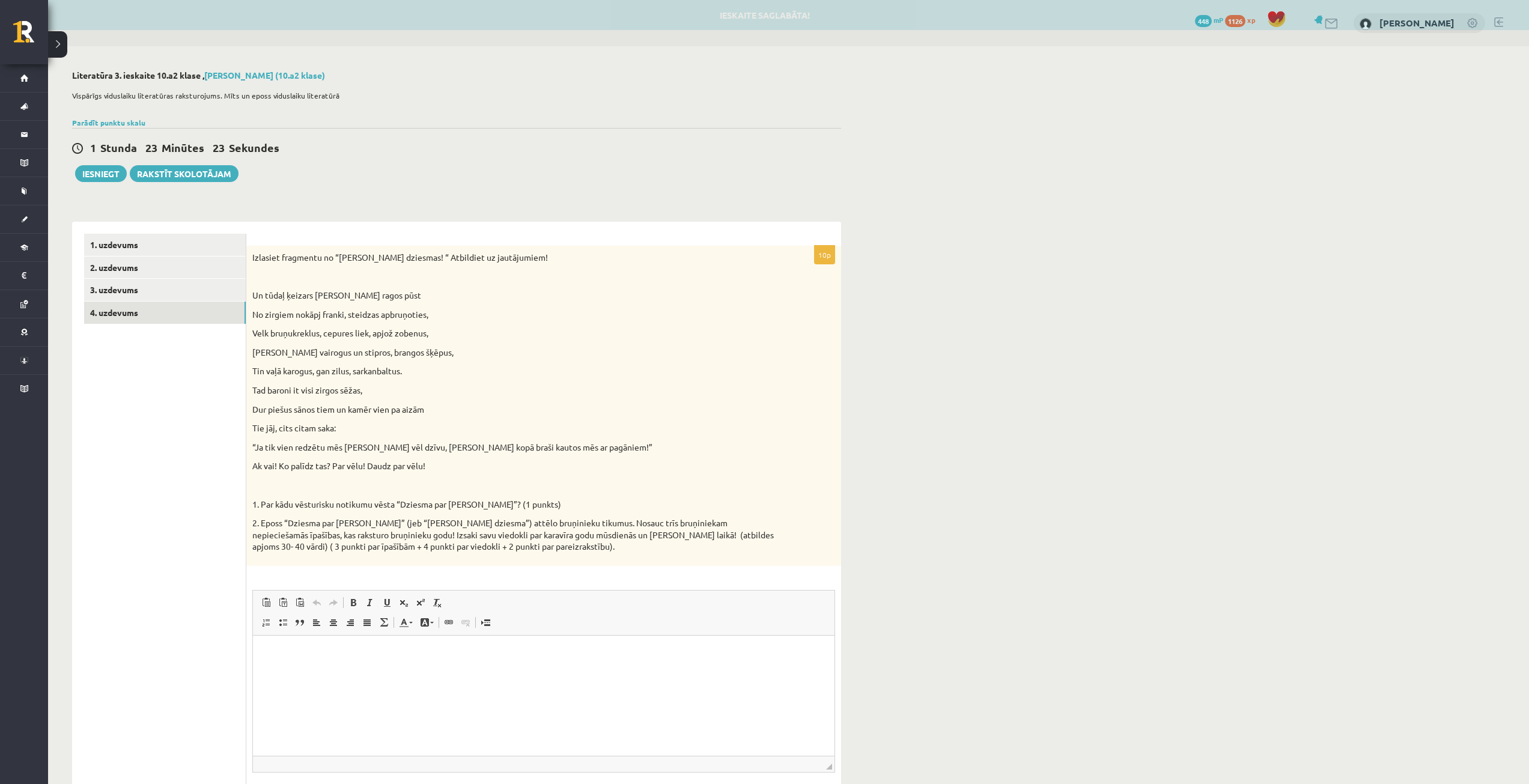
scroll to position [0, 0]
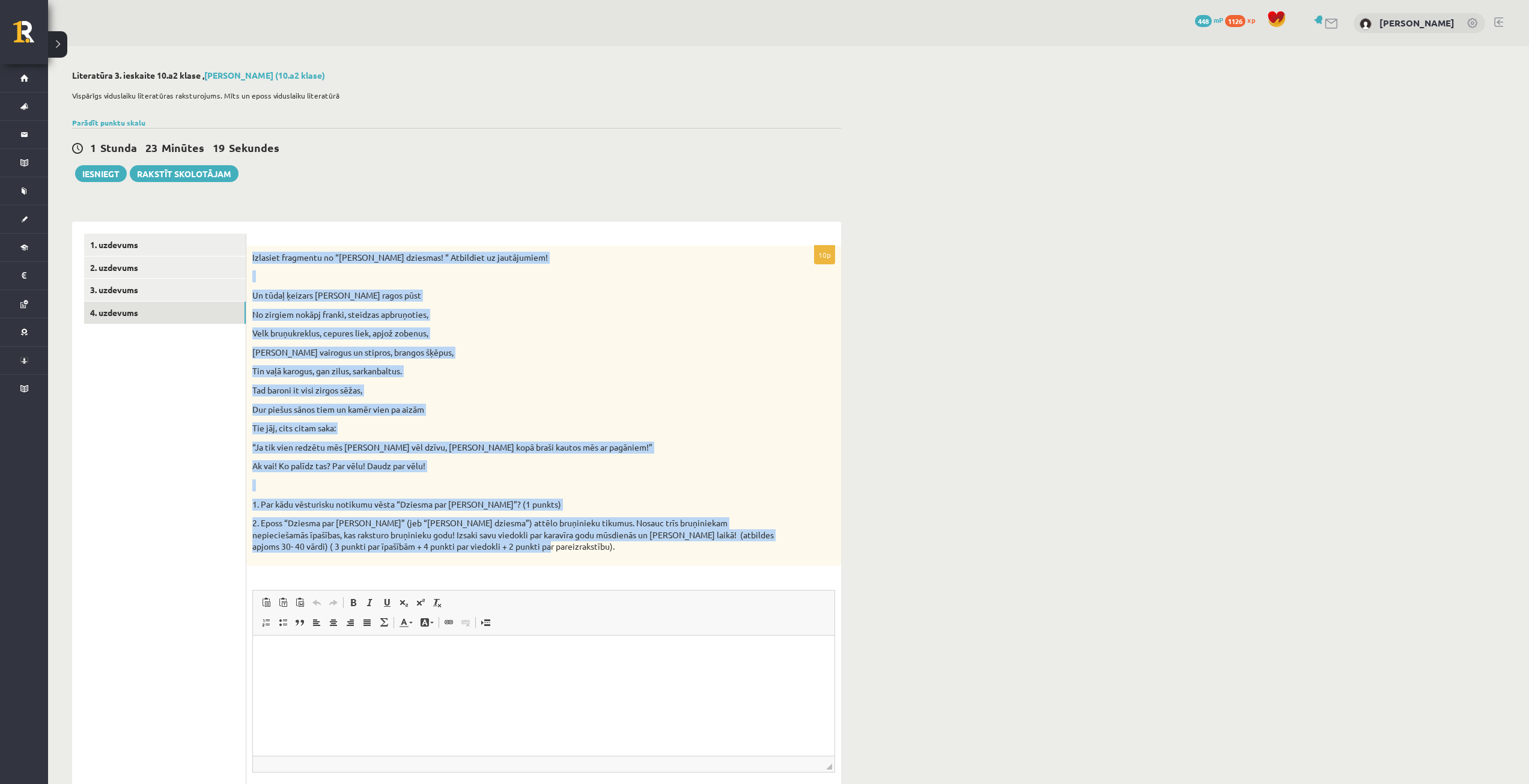
drag, startPoint x: 252, startPoint y: 257, endPoint x: 750, endPoint y: 556, distance: 580.9
click at [750, 556] on div "Izlasiet fragmentu no “Rolanda dziesmas! “ Atbildiet uz jautājumiem! Un tūdaļ ķ…" at bounding box center [543, 406] width 595 height 320
copy div "Izlasiet fragmentu no “Rolanda dziesmas! “ Atbildiet uz jautājumiem! Un tūdaļ ķ…"
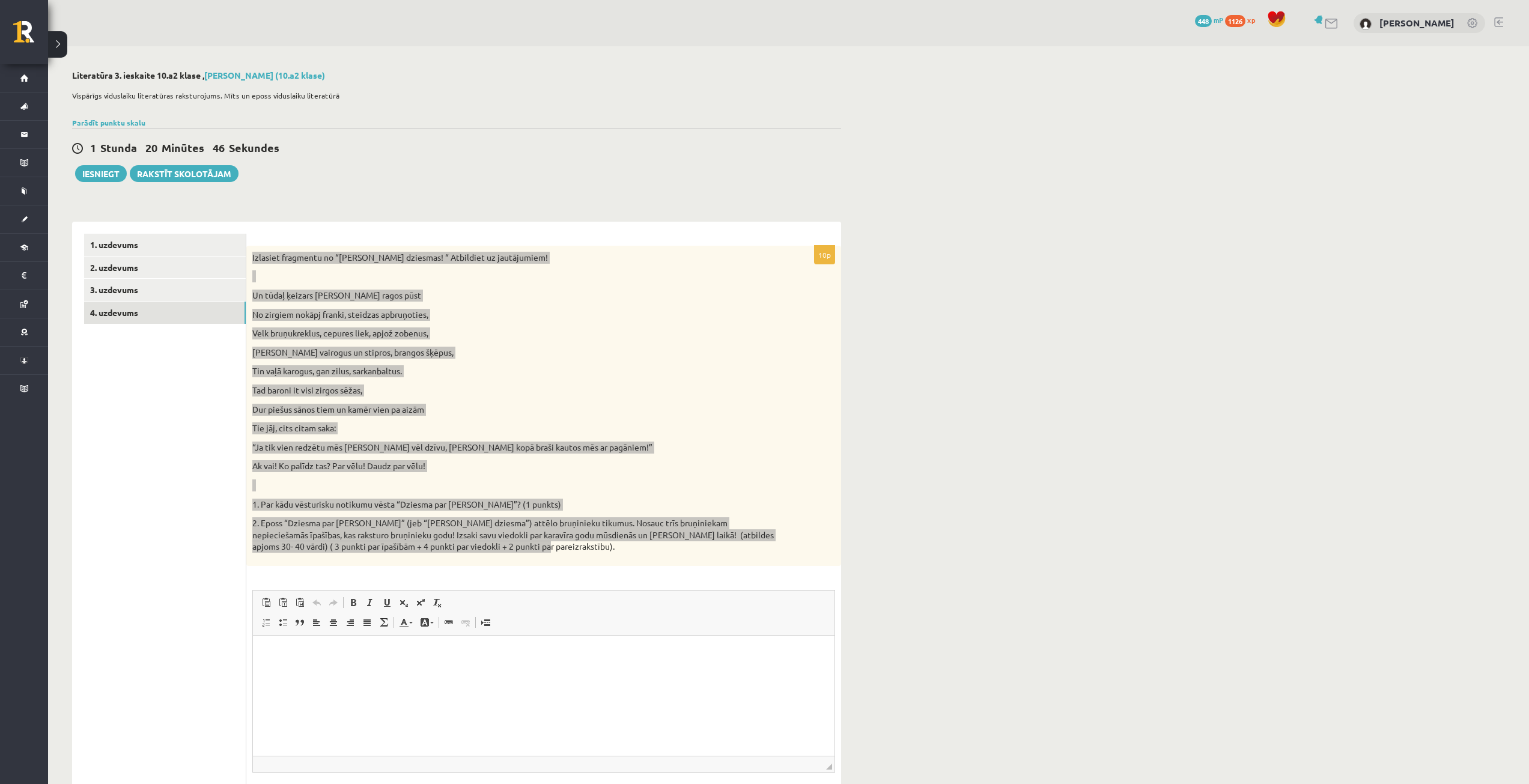
click at [376, 671] on html at bounding box center [543, 653] width 582 height 37
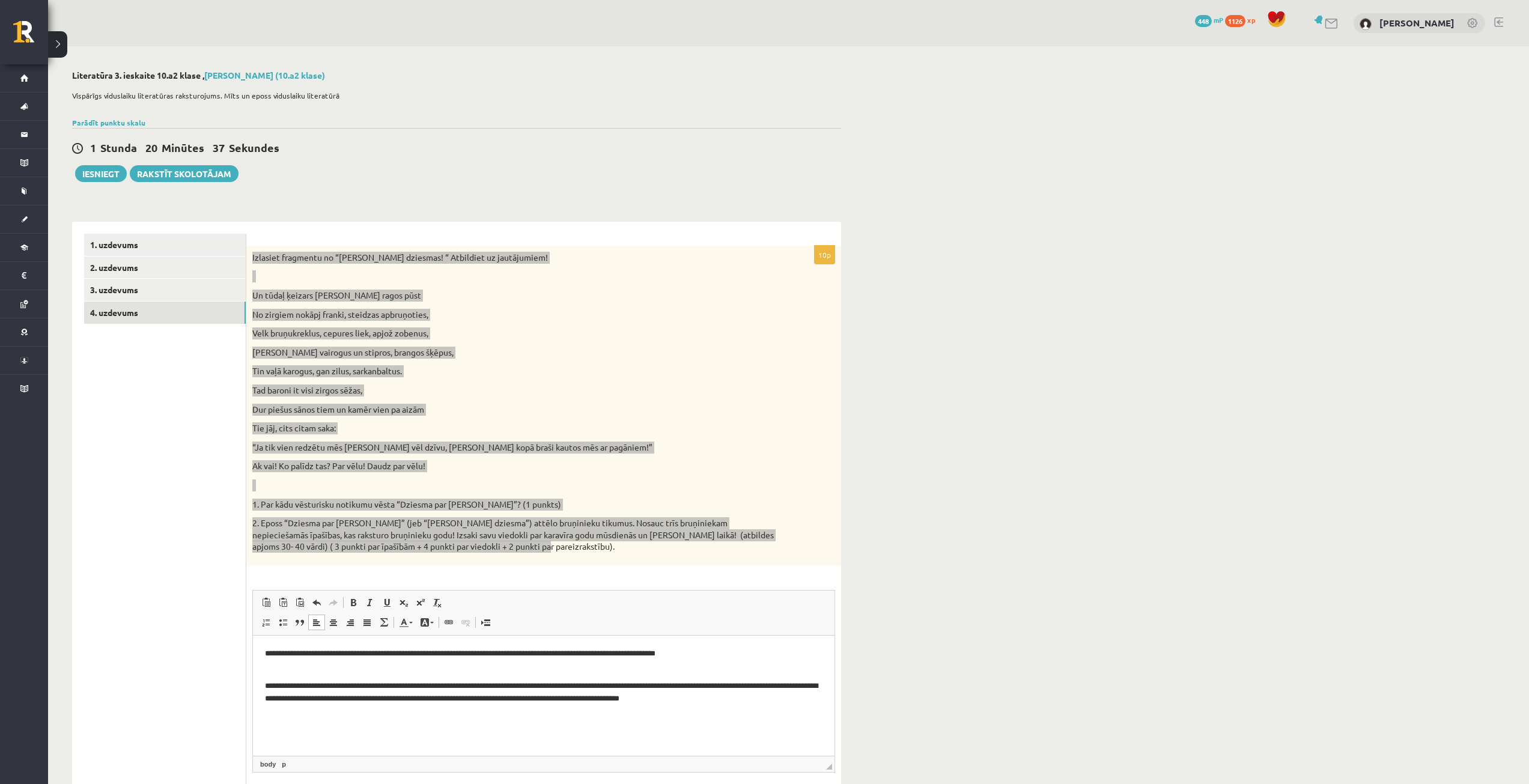
click at [264, 685] on html "**********" at bounding box center [543, 675] width 582 height 82
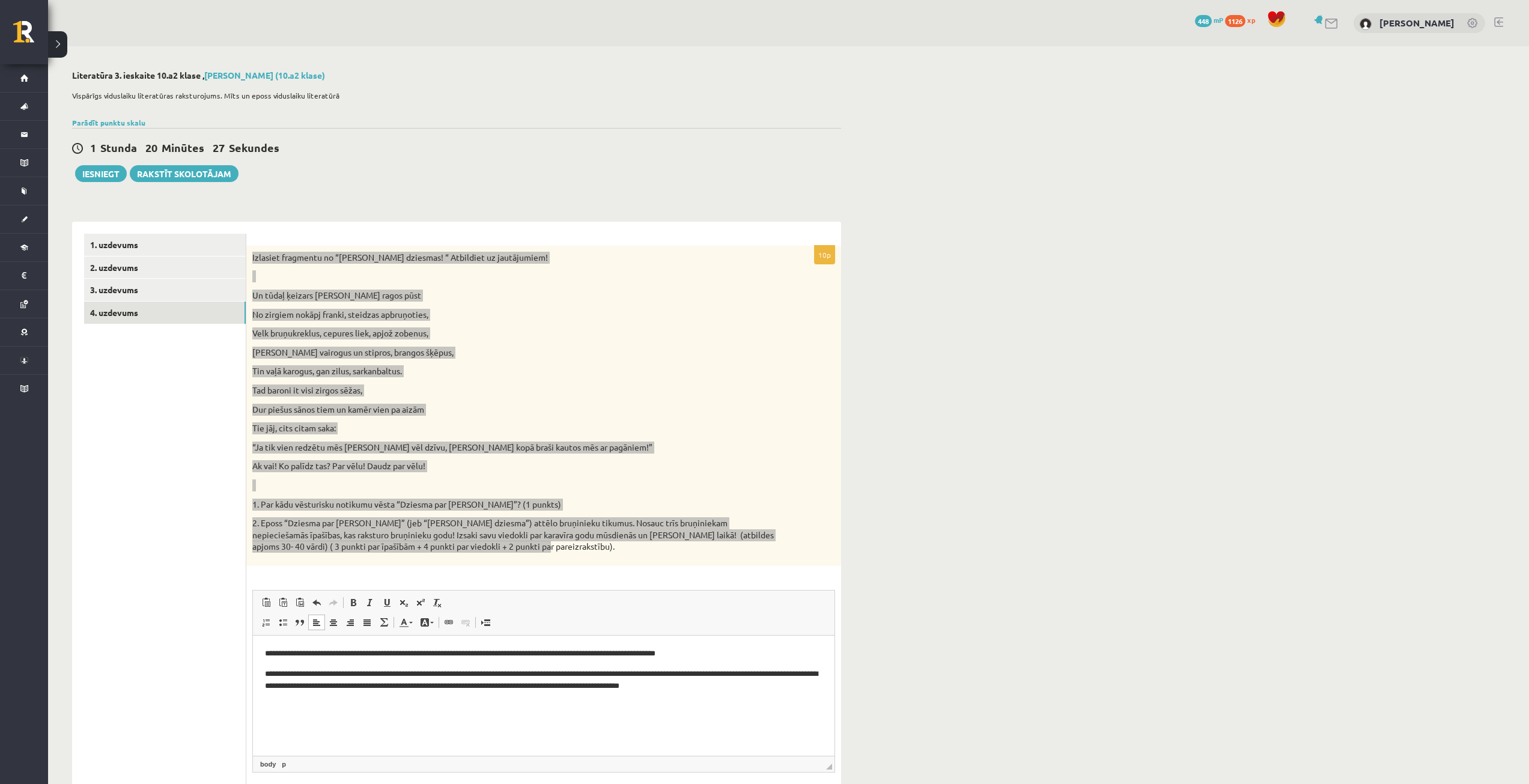
click at [522, 704] on html "**********" at bounding box center [543, 669] width 582 height 69
click at [774, 704] on html "**********" at bounding box center [543, 669] width 582 height 69
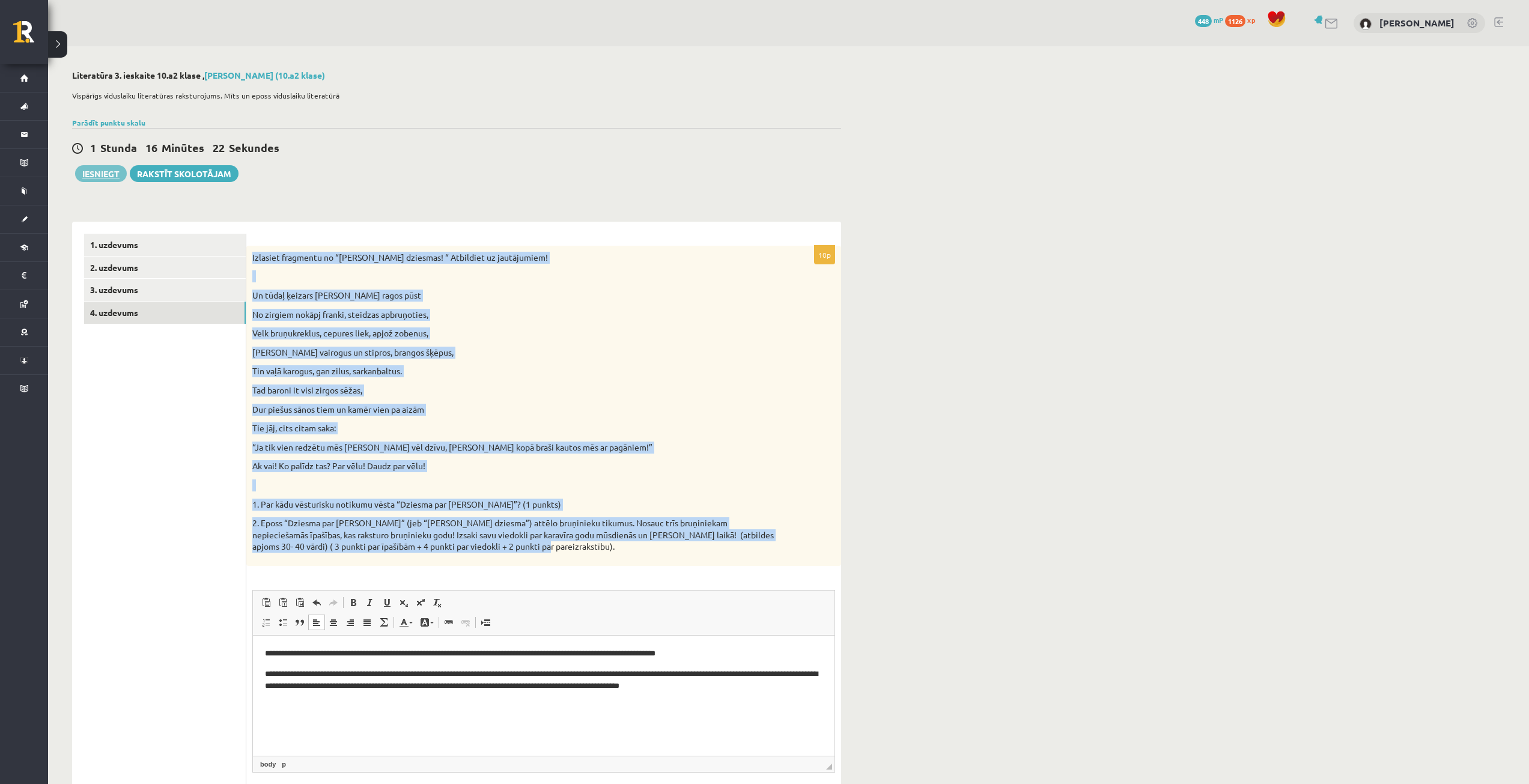
click at [99, 176] on button "Iesniegt" at bounding box center [101, 173] width 51 height 17
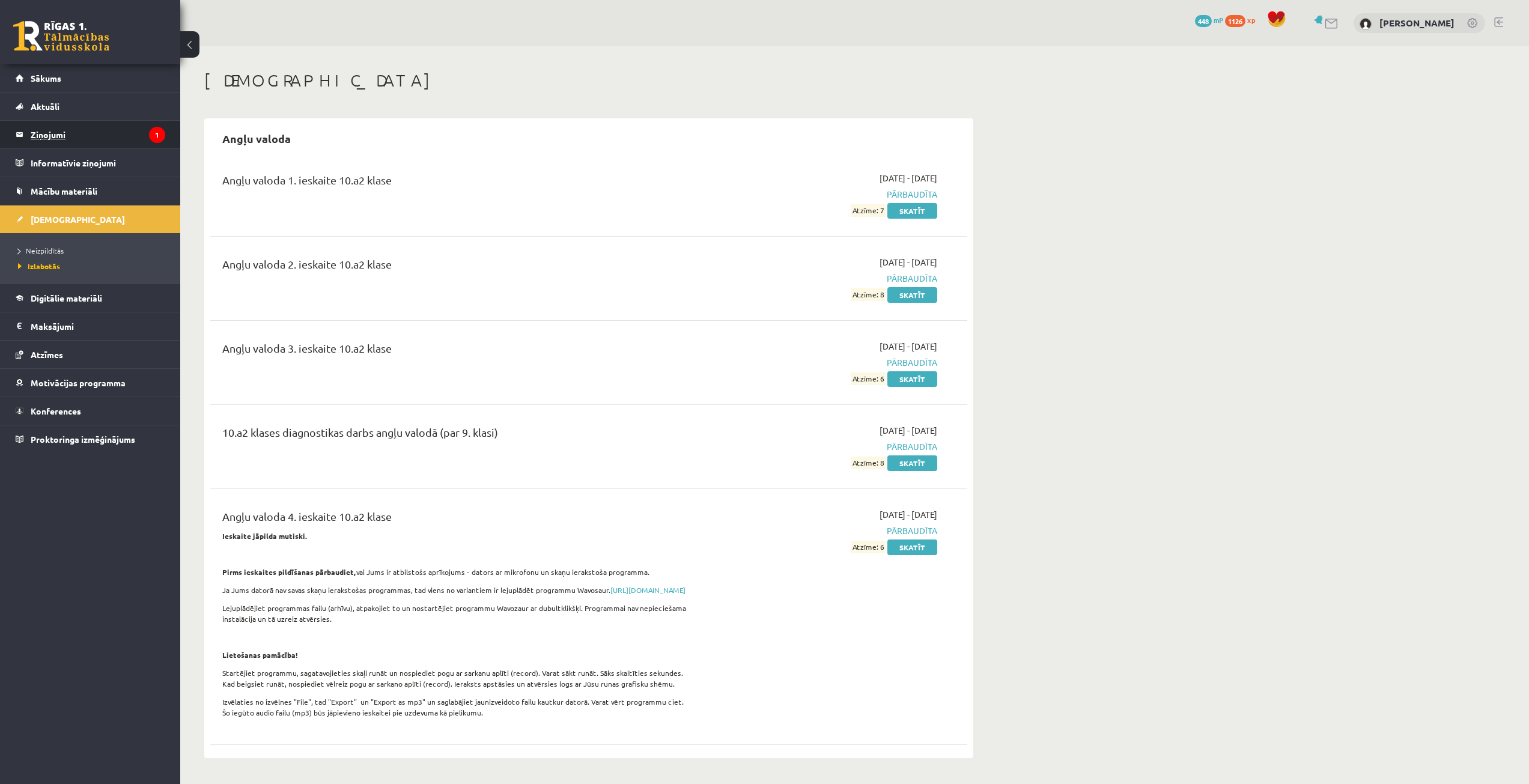
click at [106, 126] on legend "Ziņojumi 1" at bounding box center [98, 134] width 134 height 28
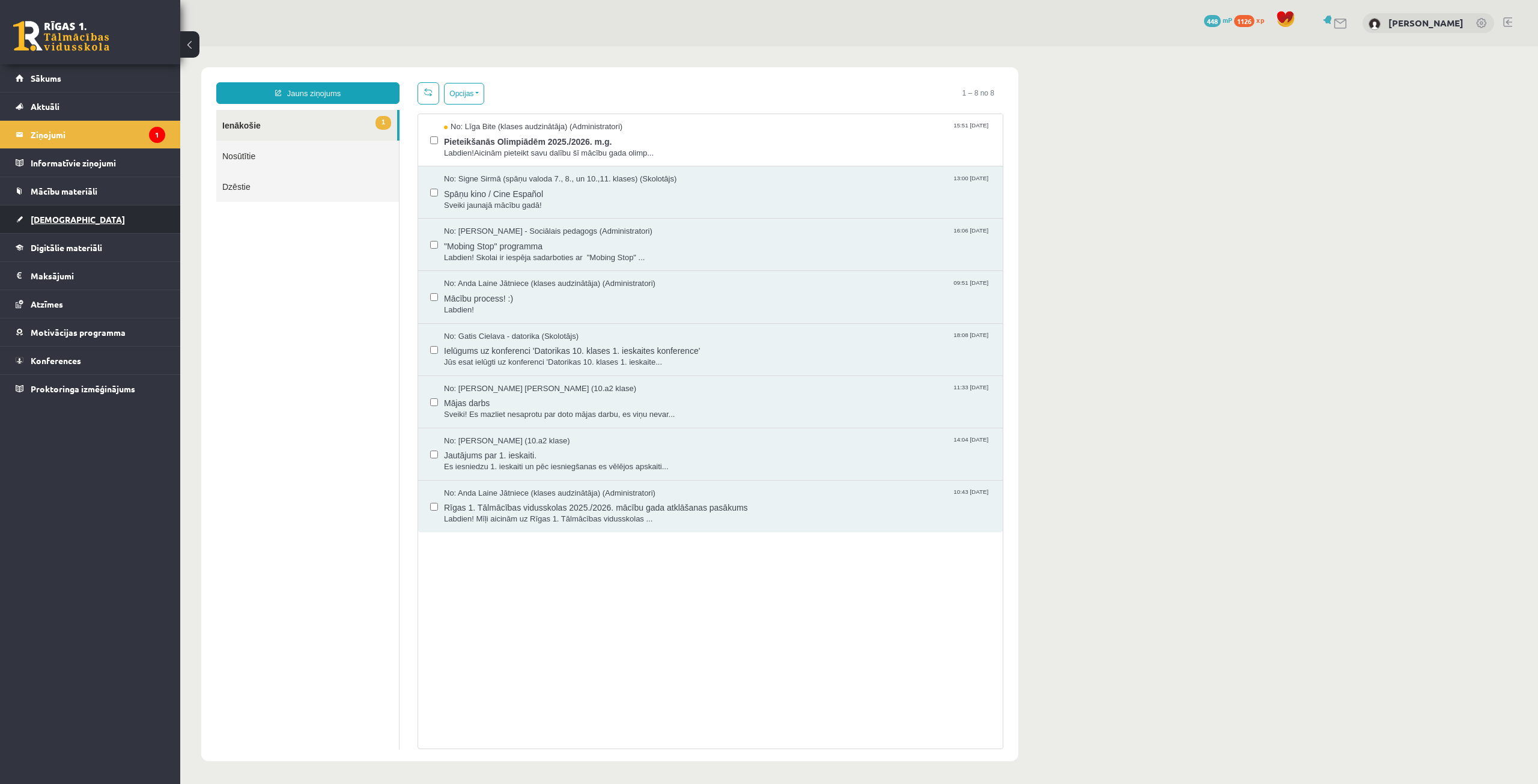
click at [68, 217] on link "[DEMOGRAPHIC_DATA]" at bounding box center [90, 219] width 149 height 28
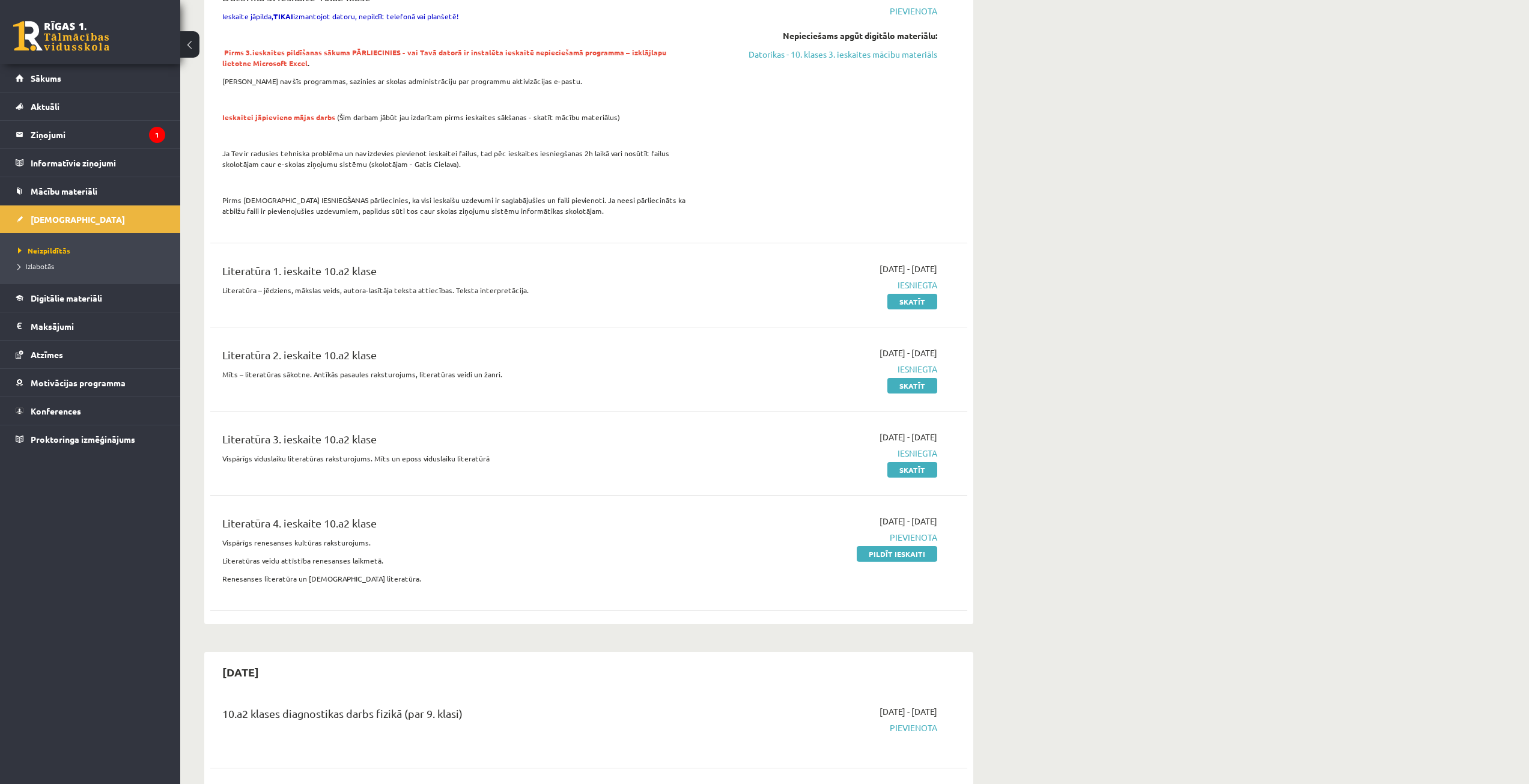
scroll to position [661, 0]
click at [860, 545] on link "Pildīt ieskaiti" at bounding box center [898, 553] width 81 height 16
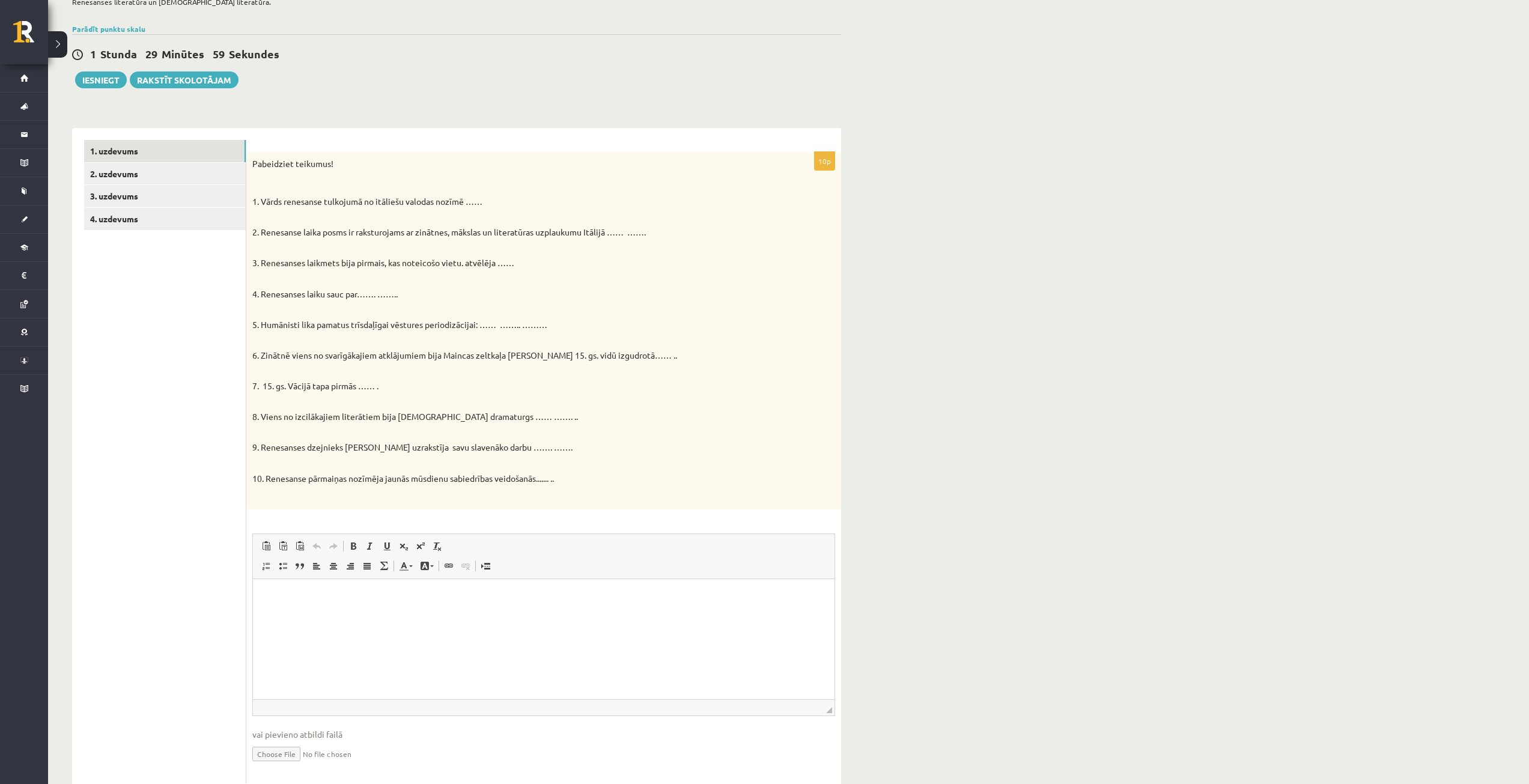
scroll to position [167, 0]
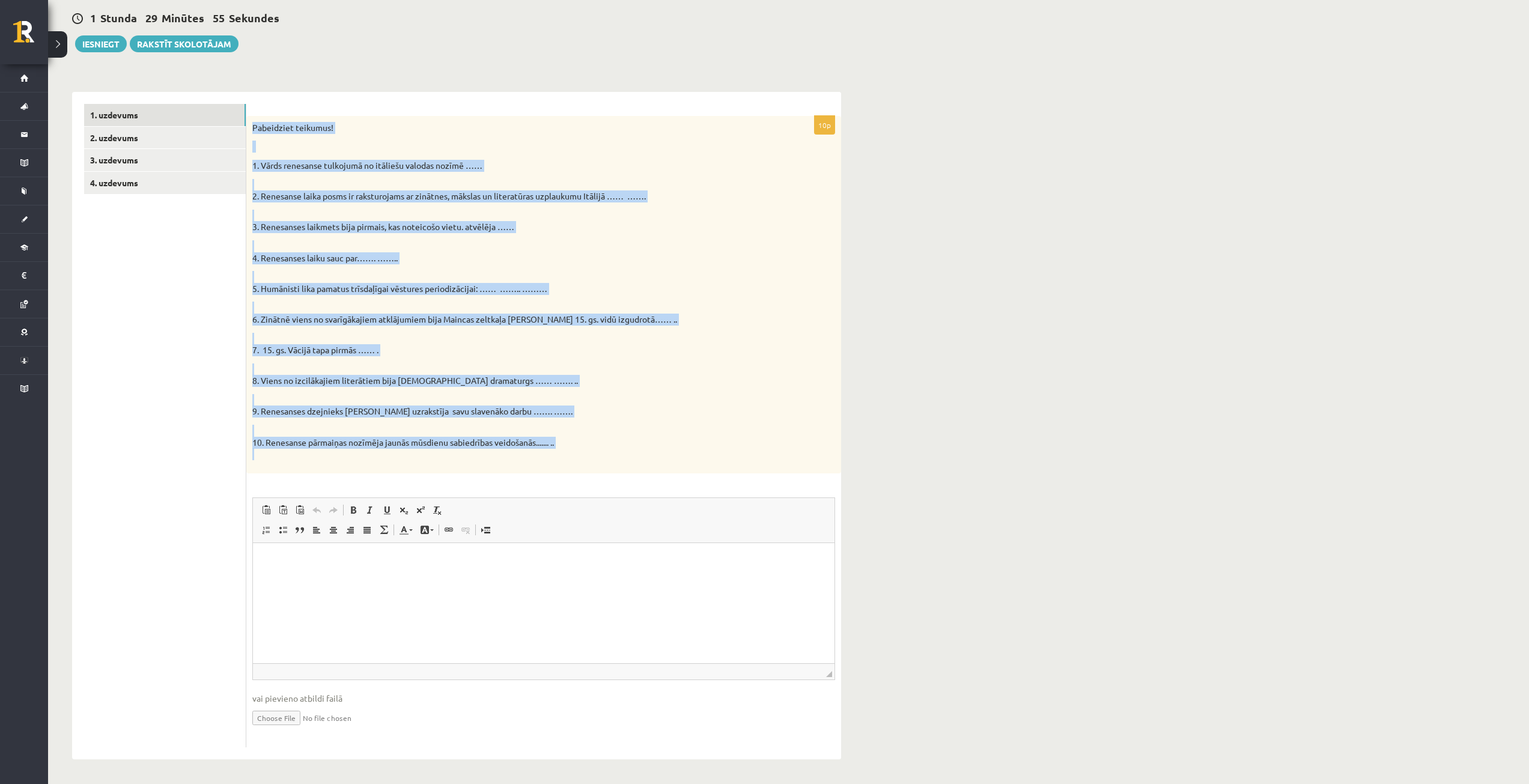
drag, startPoint x: 250, startPoint y: 123, endPoint x: 666, endPoint y: 458, distance: 534.1
click at [666, 458] on div "Pabeidziet teikumus! 1. Vārds renesanse tulkojumā no itāliešu valodas nozīmē ………" at bounding box center [543, 294] width 595 height 357
copy div "Pabeidziet teikumus! 1. Vārds renesanse tulkojumā no itāliešu valodas nozīmē ………"
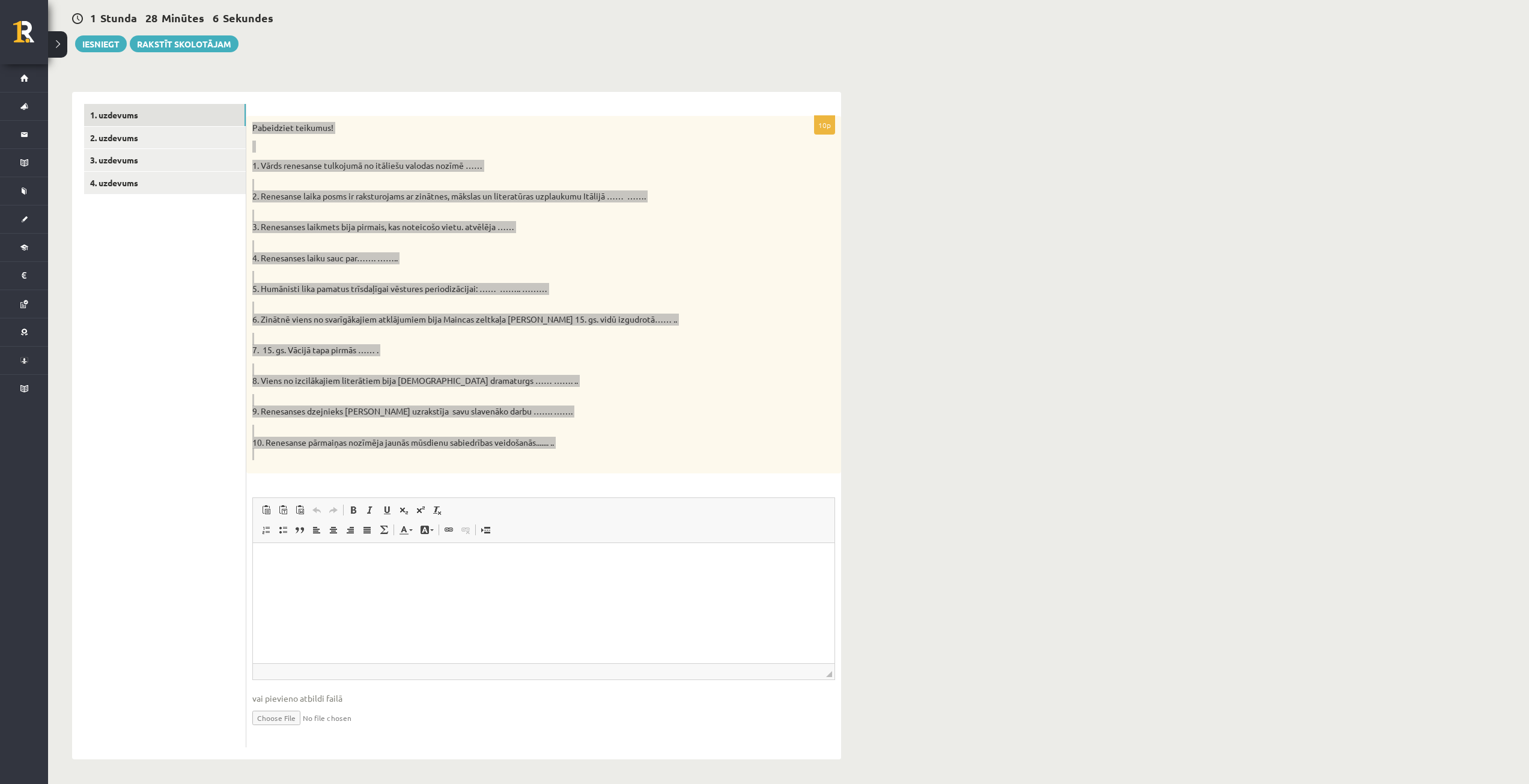
click at [492, 578] on html at bounding box center [543, 560] width 582 height 37
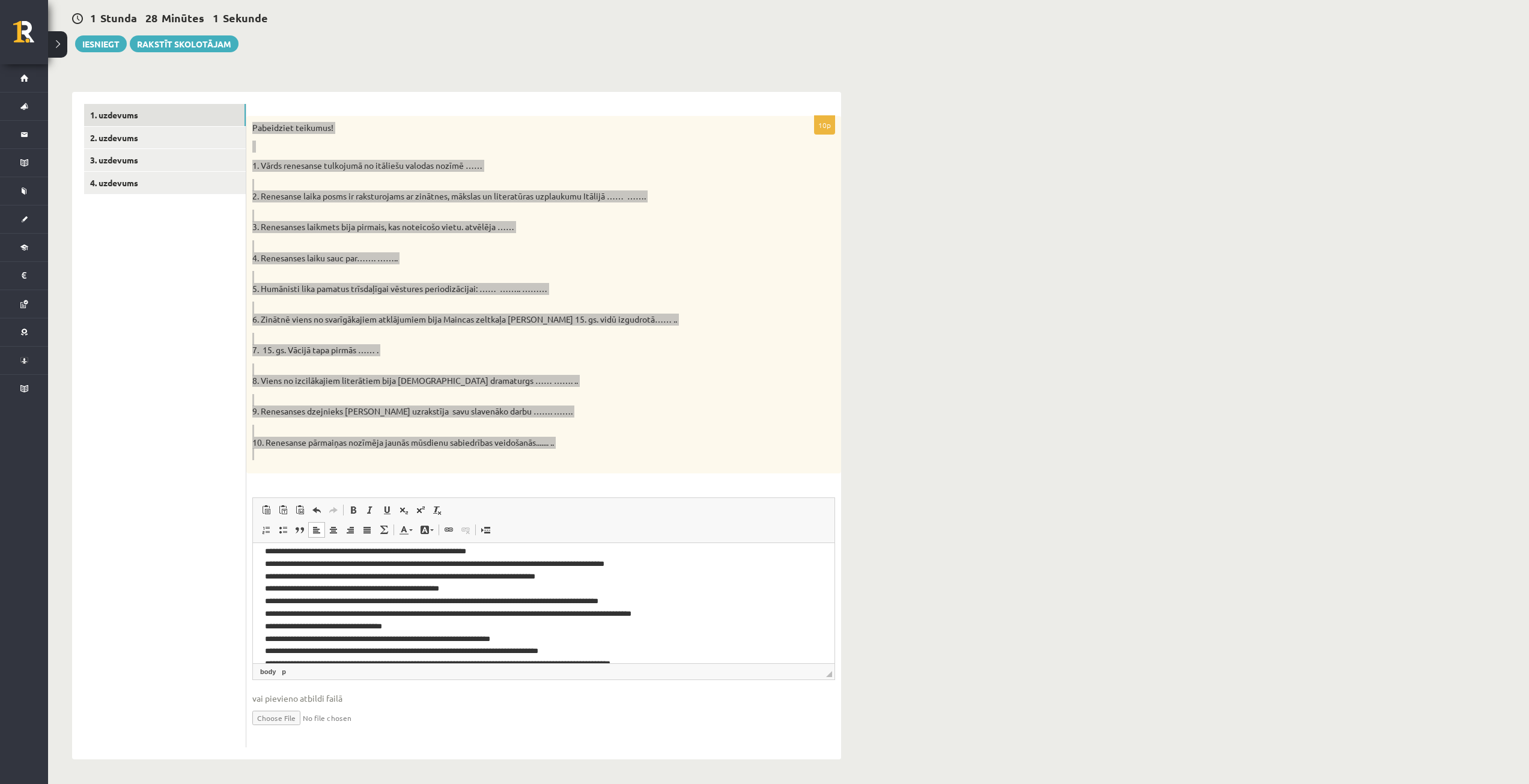
scroll to position [0, 0]
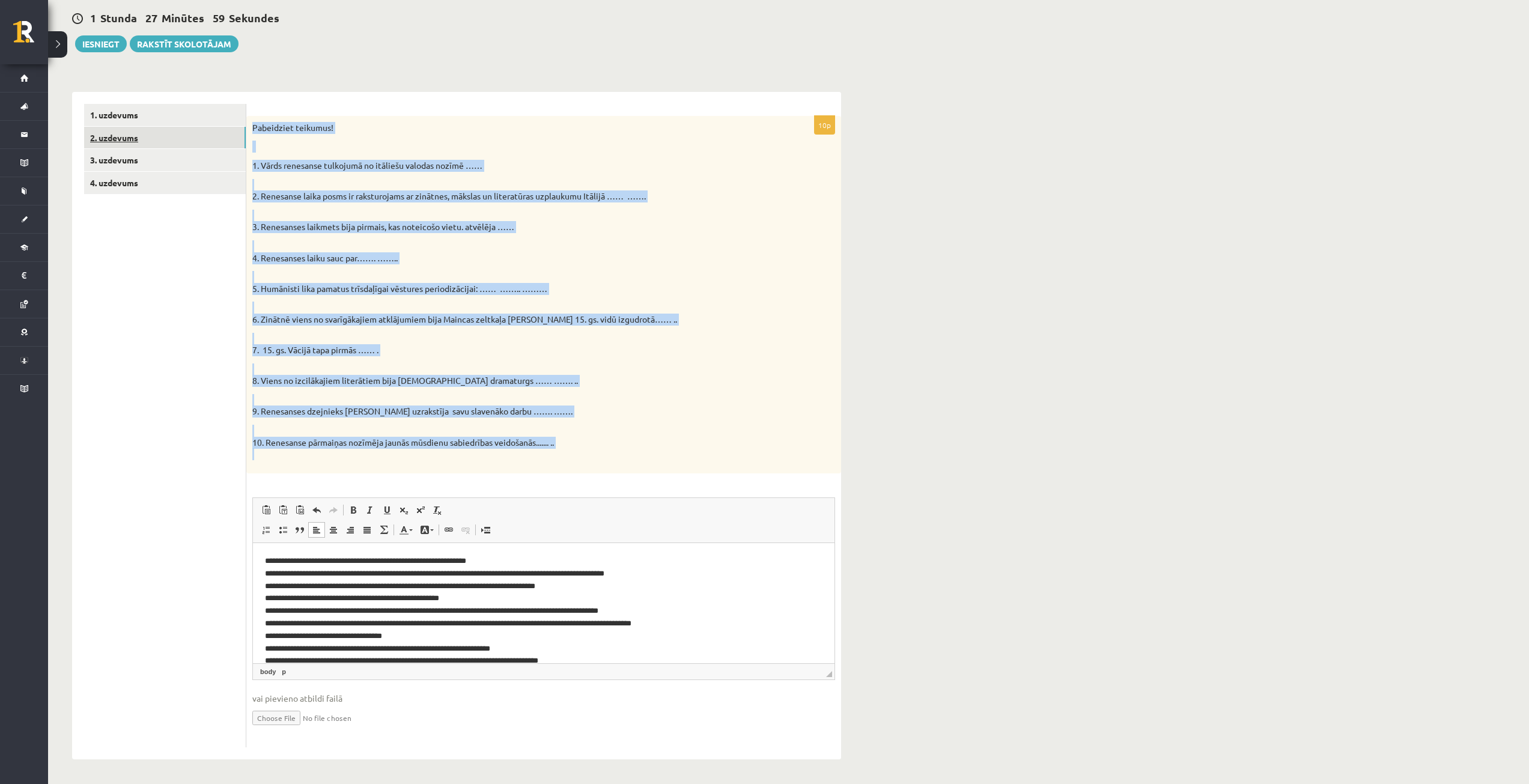
click at [139, 137] on link "2. uzdevums" at bounding box center [165, 137] width 162 height 23
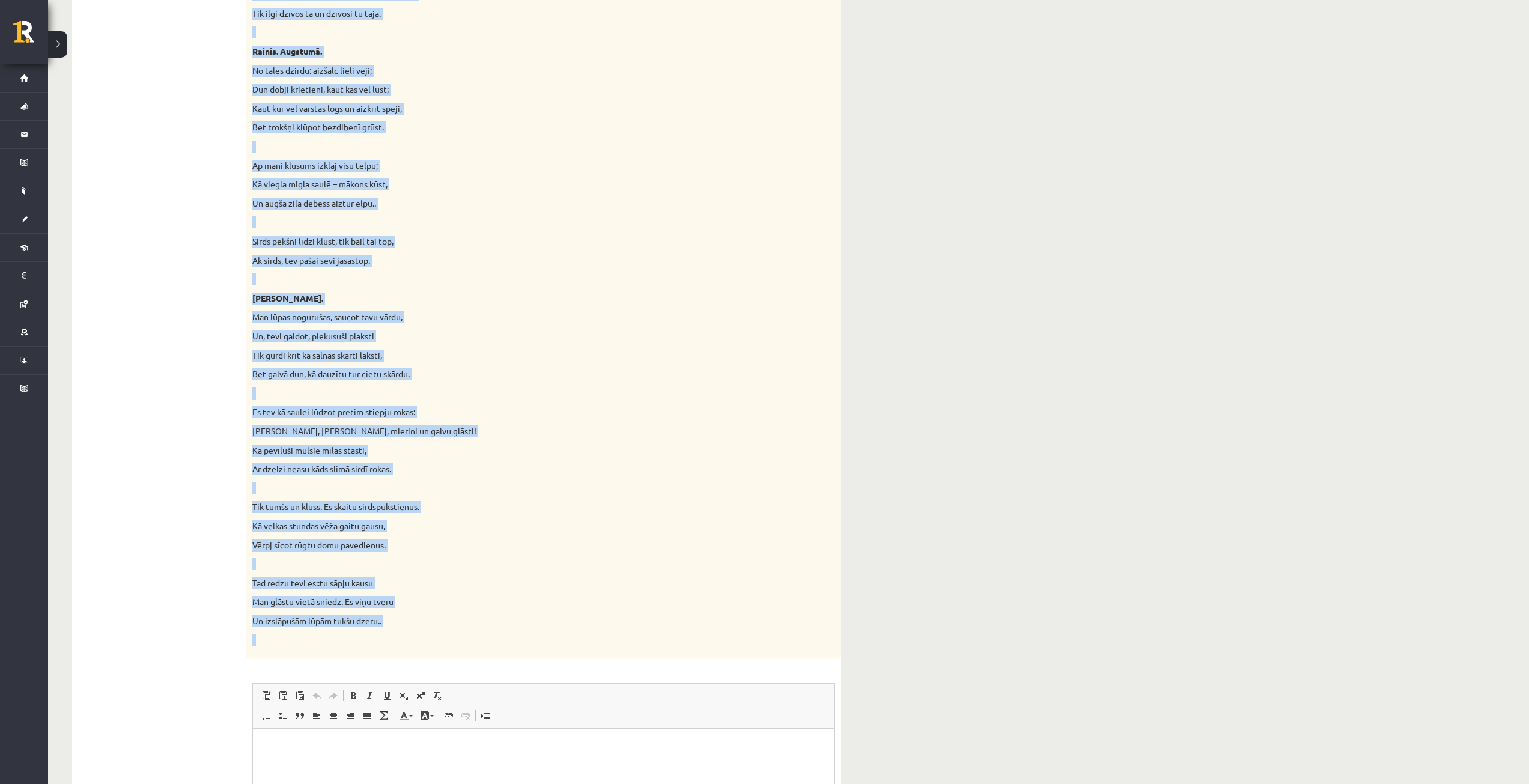
scroll to position [808, 0]
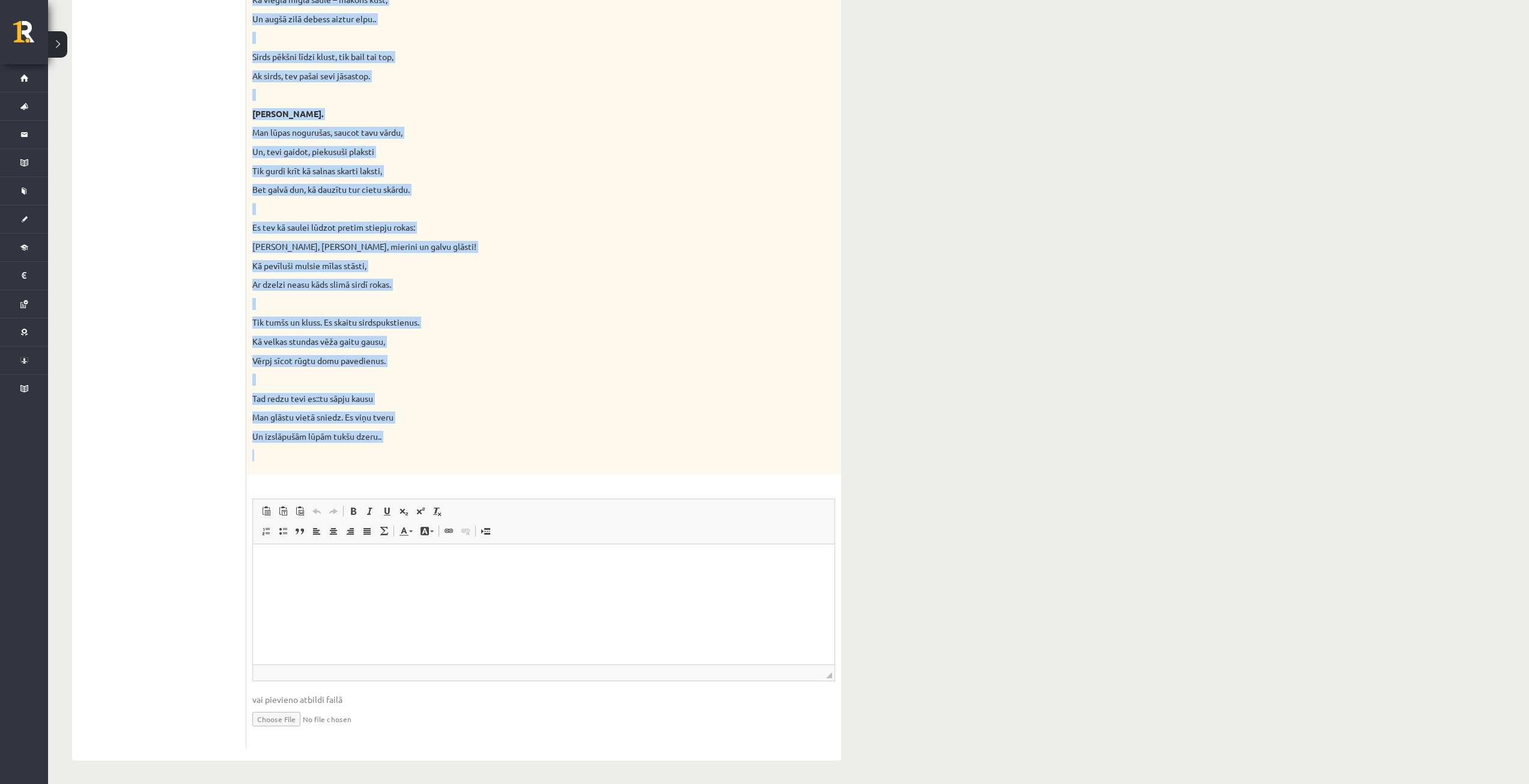
drag, startPoint x: 253, startPoint y: 126, endPoint x: 470, endPoint y: 462, distance: 400.0
copy div "Loremips Dolorsi Ametcons, Adipi el Seddoe Tempori utlabor! Etdol magnaal enima…"
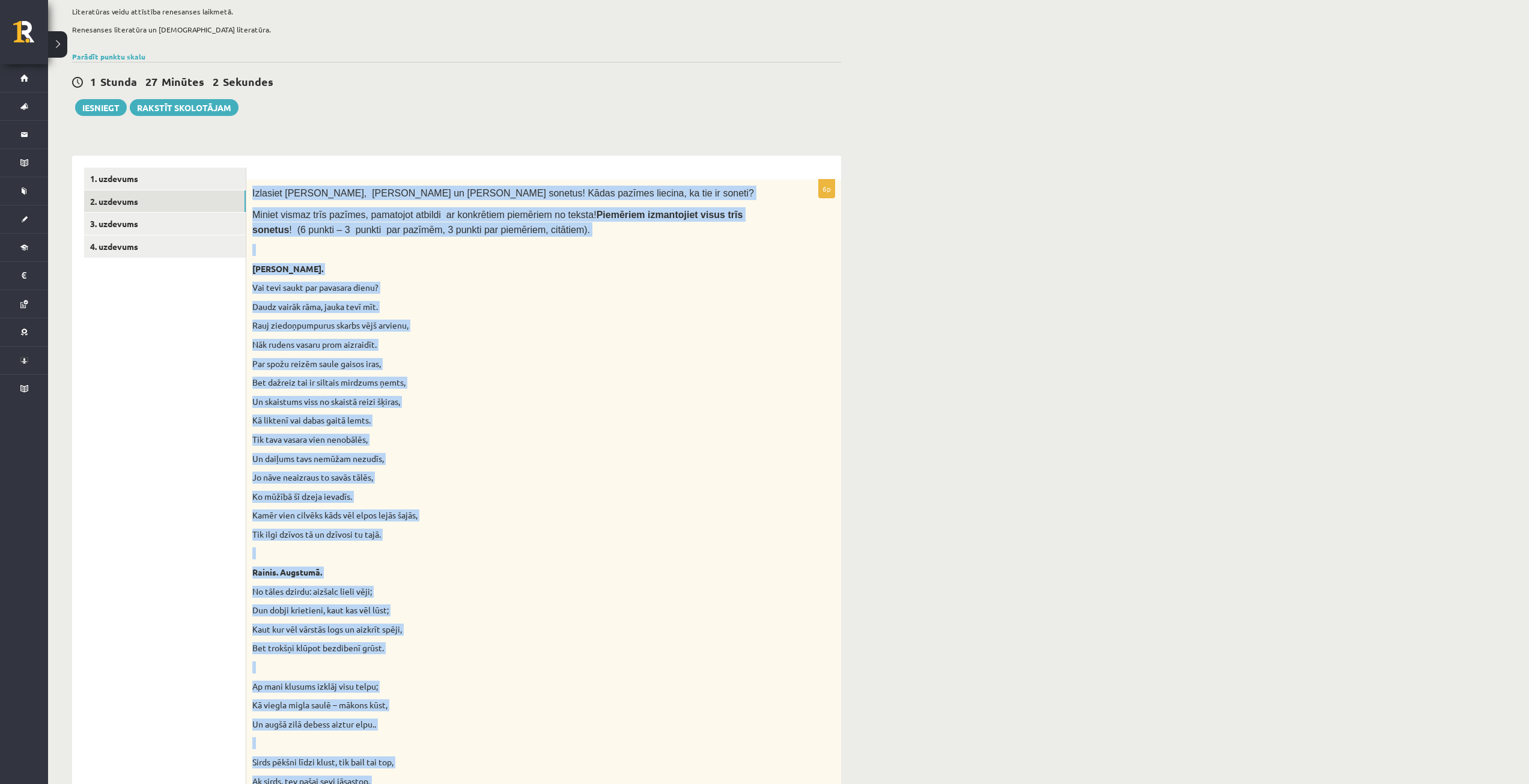
scroll to position [27, 0]
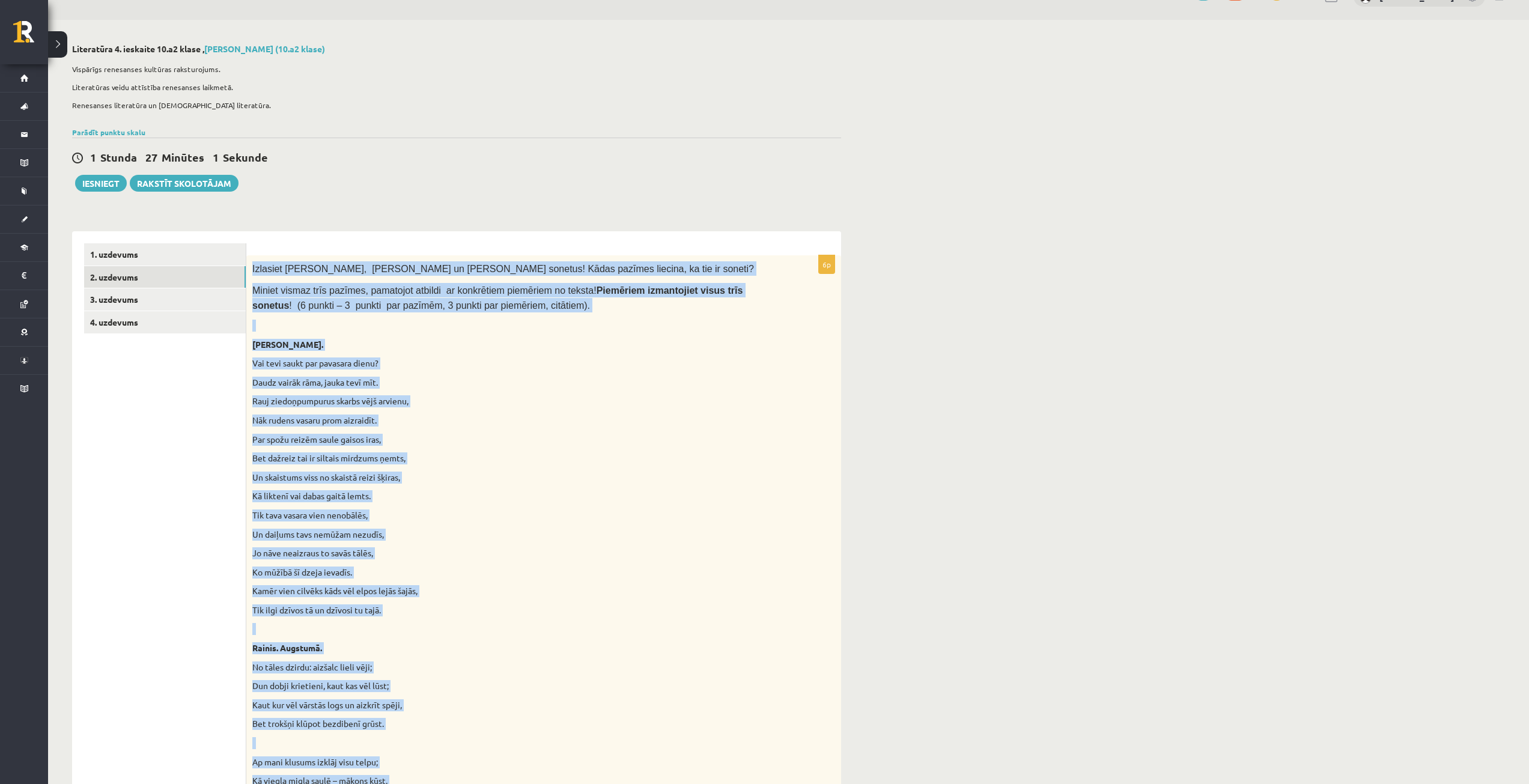
click at [575, 459] on p "Bet dažreiz tai ir siltais mirdzums ņemts," at bounding box center [514, 458] width 523 height 12
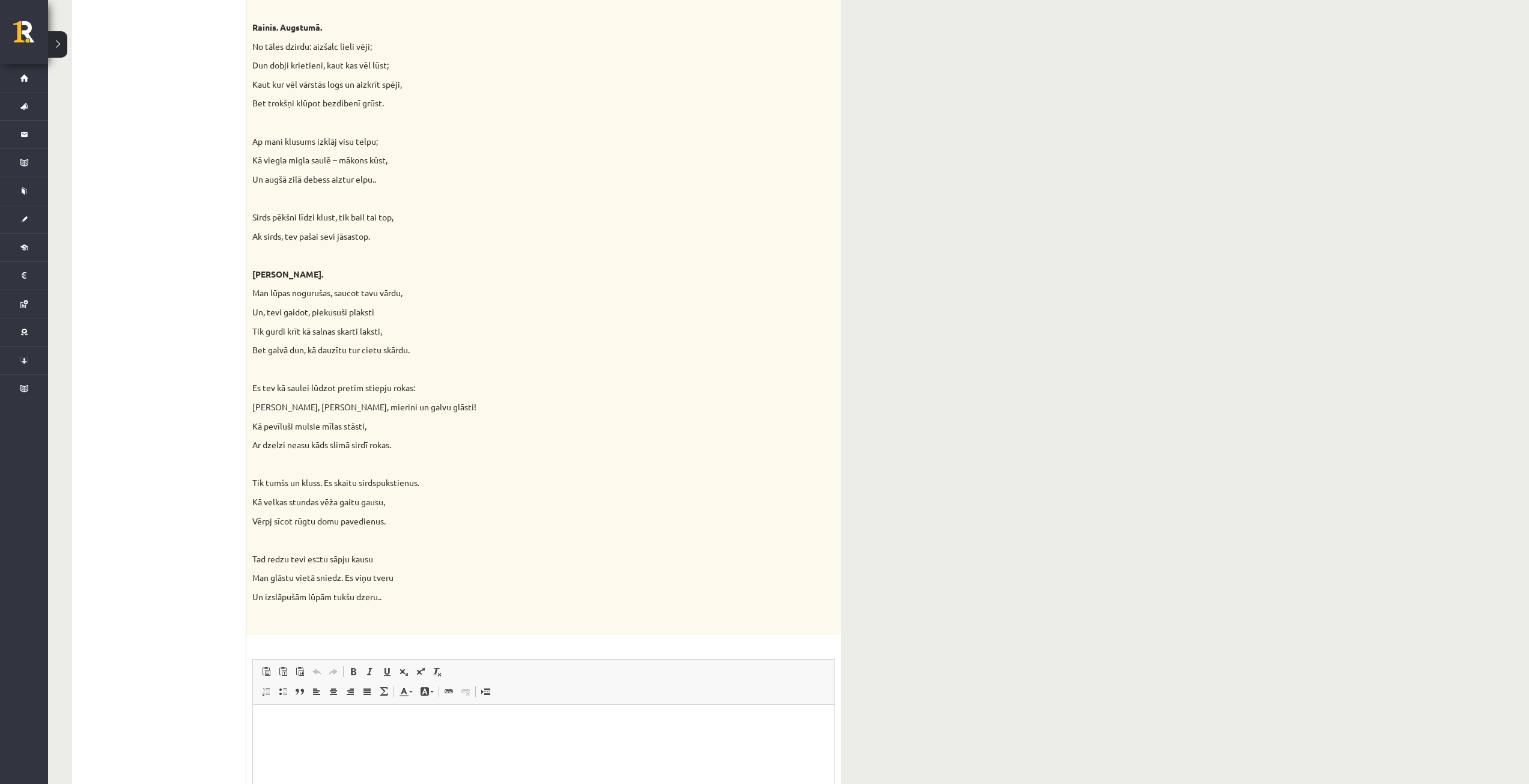
scroll to position [808, 0]
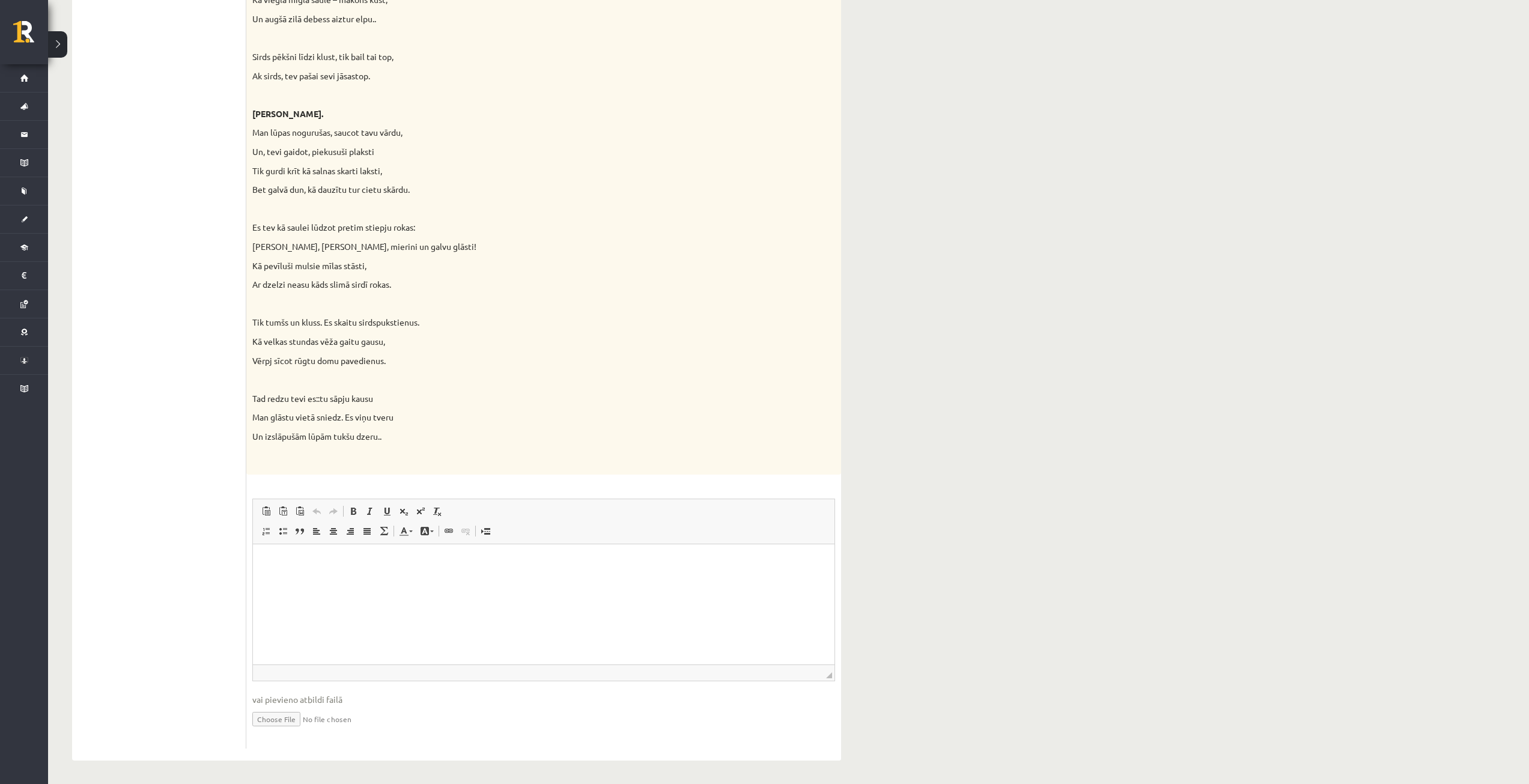
click at [554, 572] on html at bounding box center [543, 562] width 582 height 37
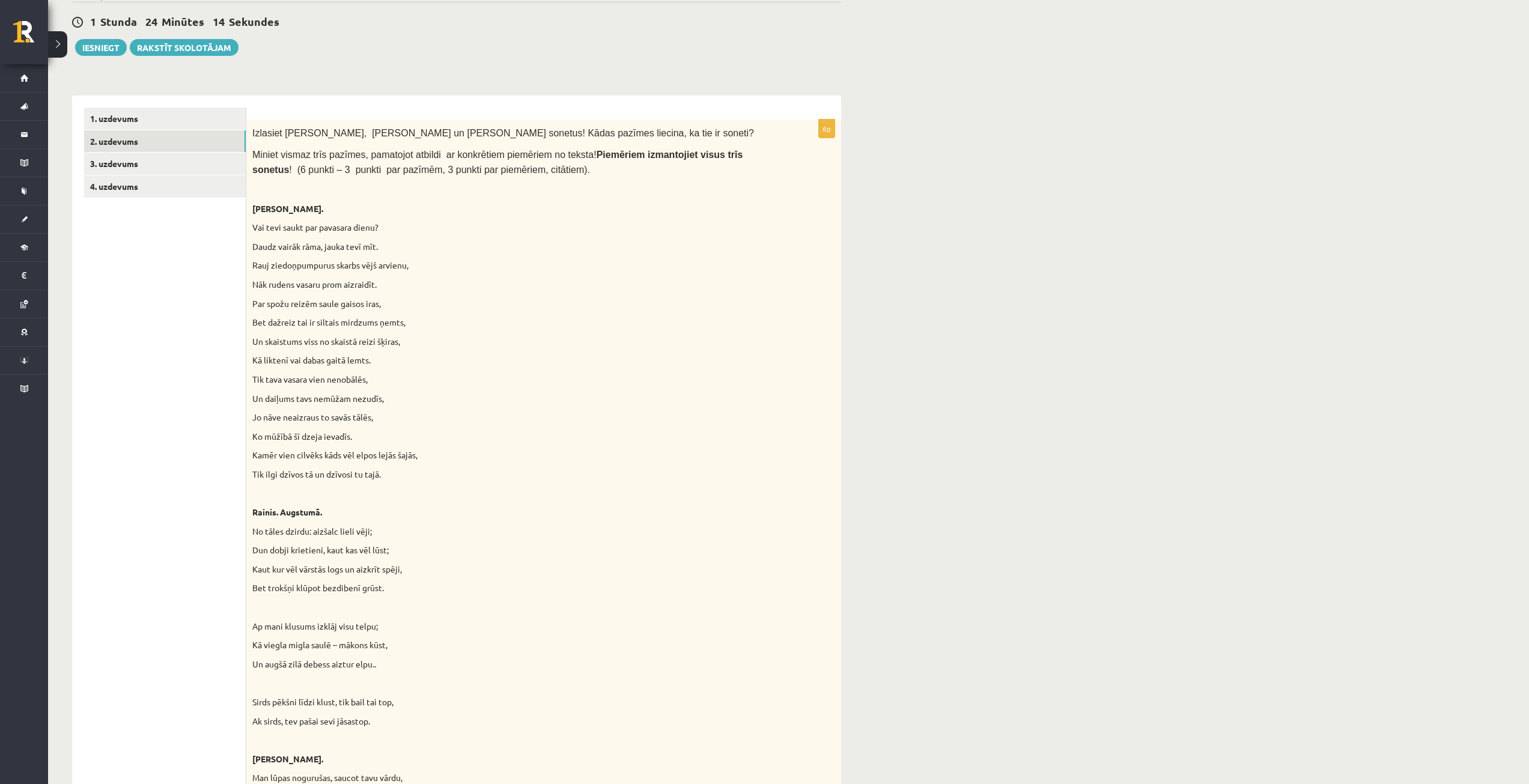
scroll to position [27, 0]
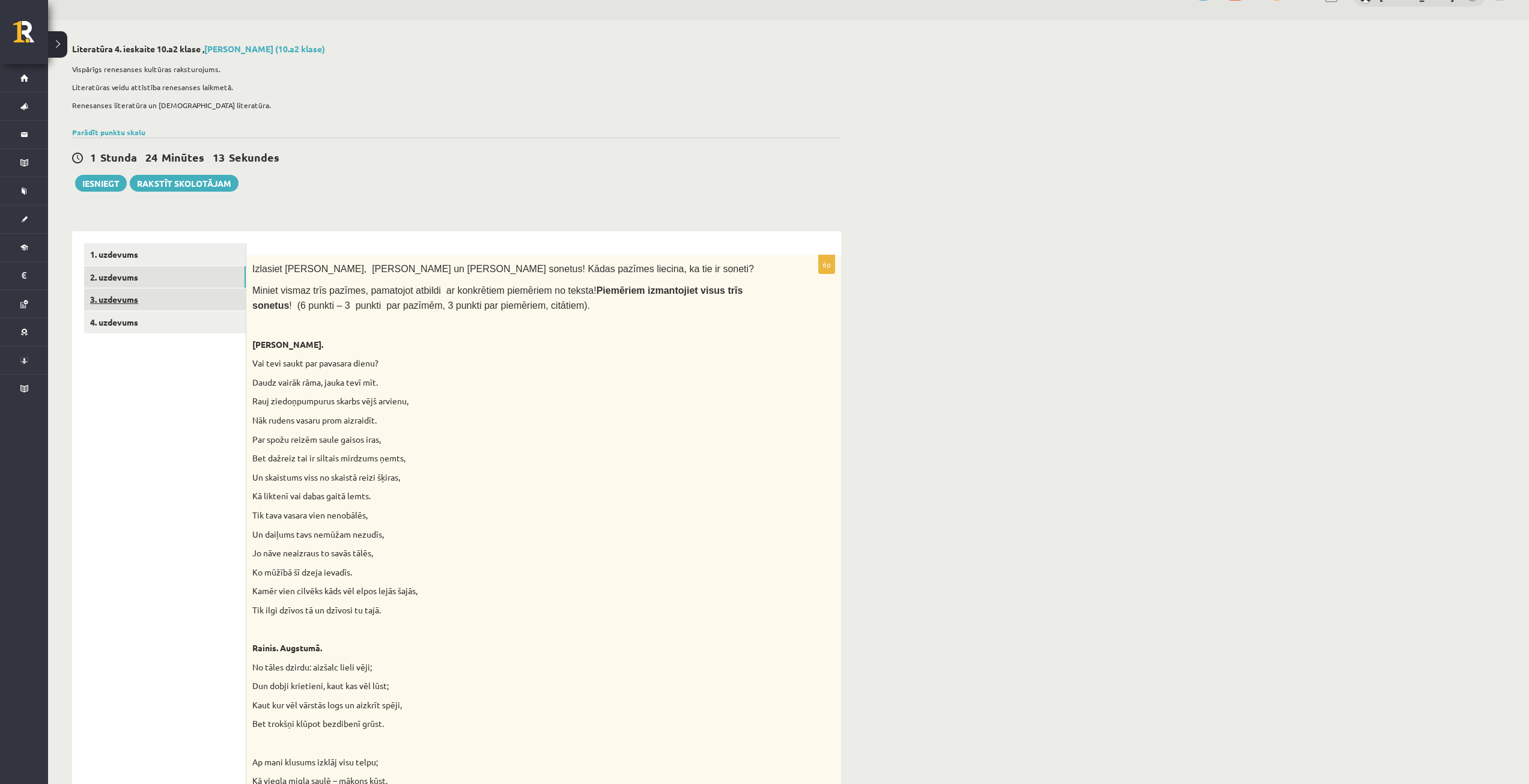
click at [135, 298] on link "3. uzdevums" at bounding box center [165, 299] width 162 height 23
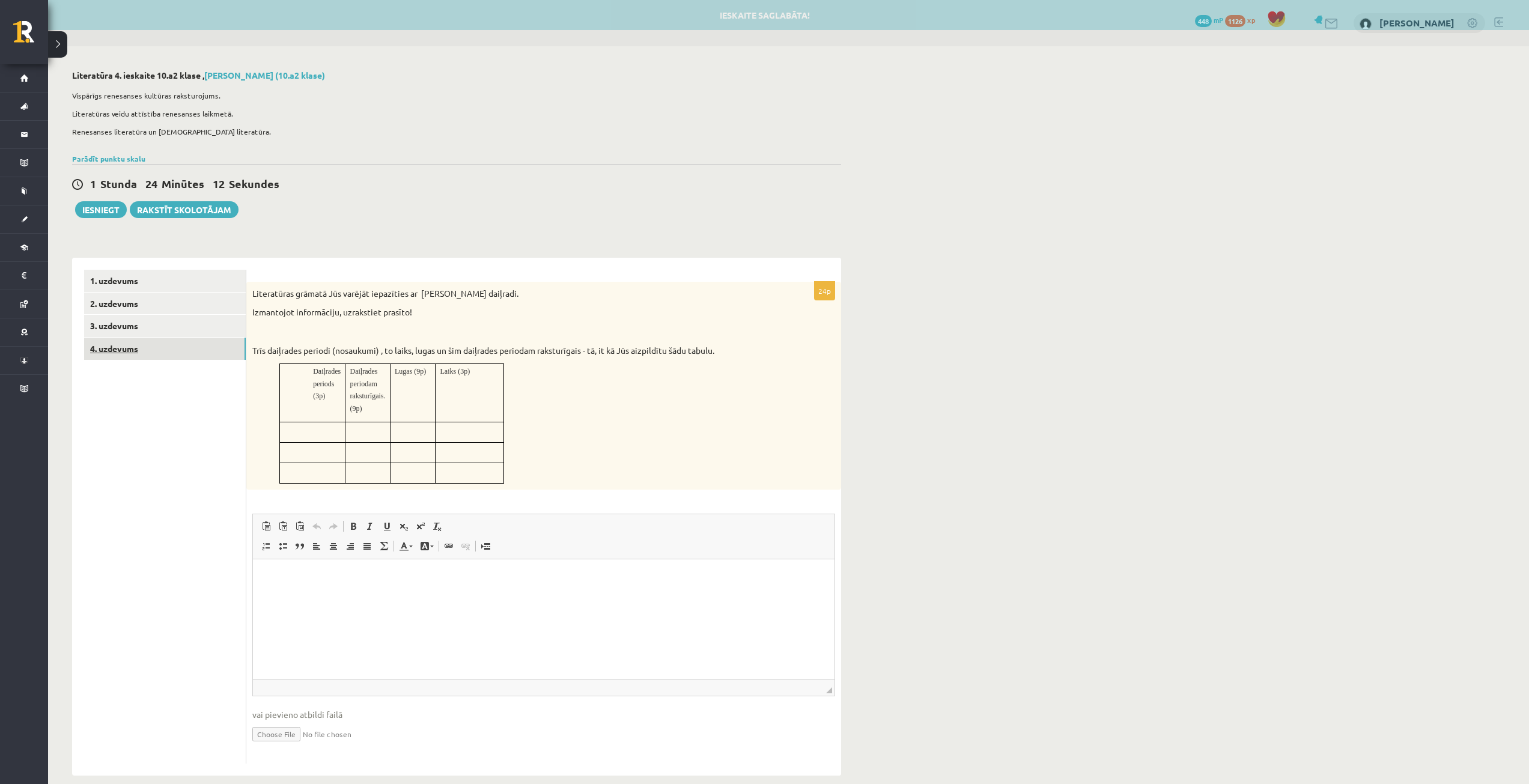
scroll to position [0, 0]
click at [138, 356] on link "4. uzdevums" at bounding box center [165, 349] width 162 height 23
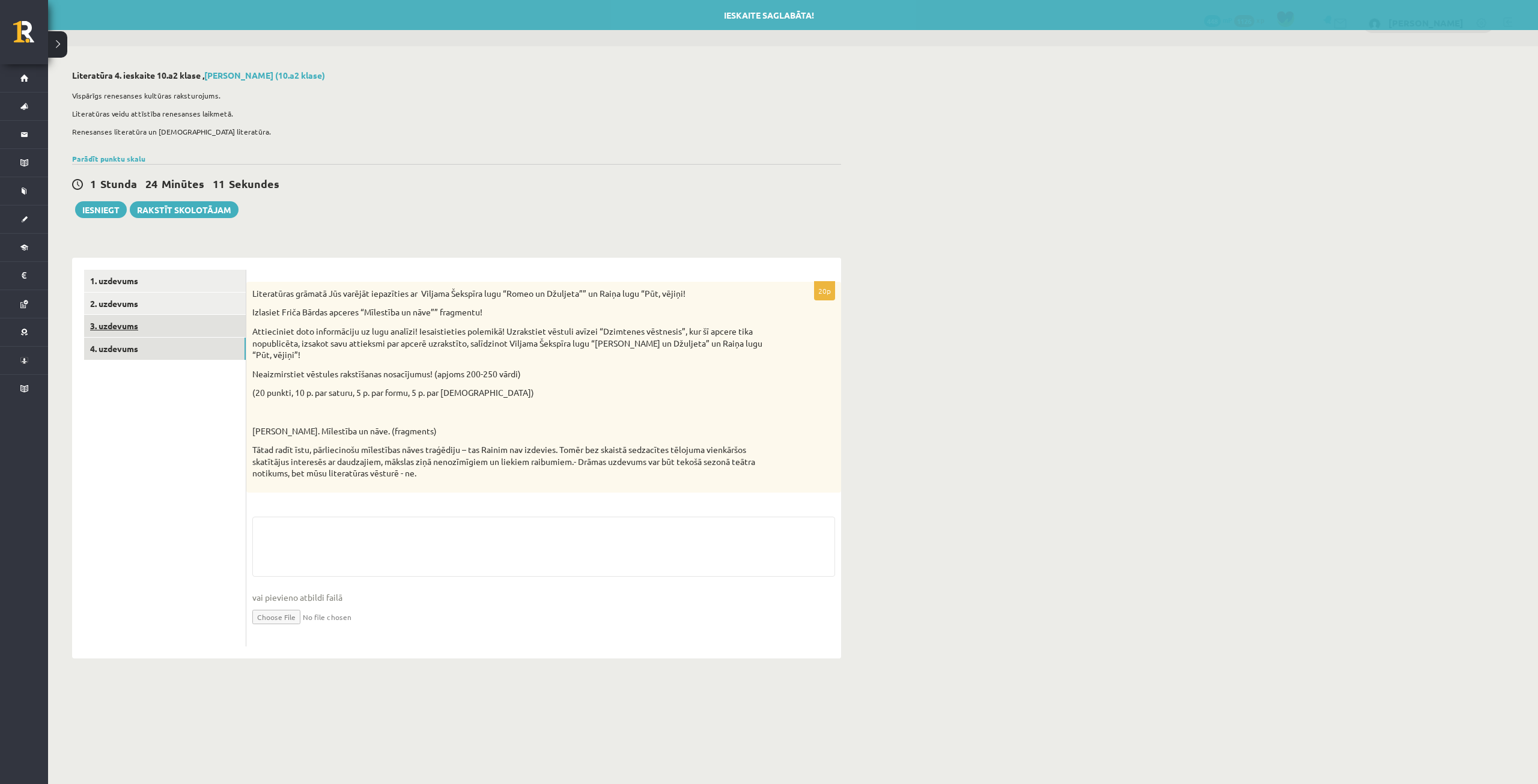
click at [138, 328] on link "3. uzdevums" at bounding box center [165, 326] width 162 height 23
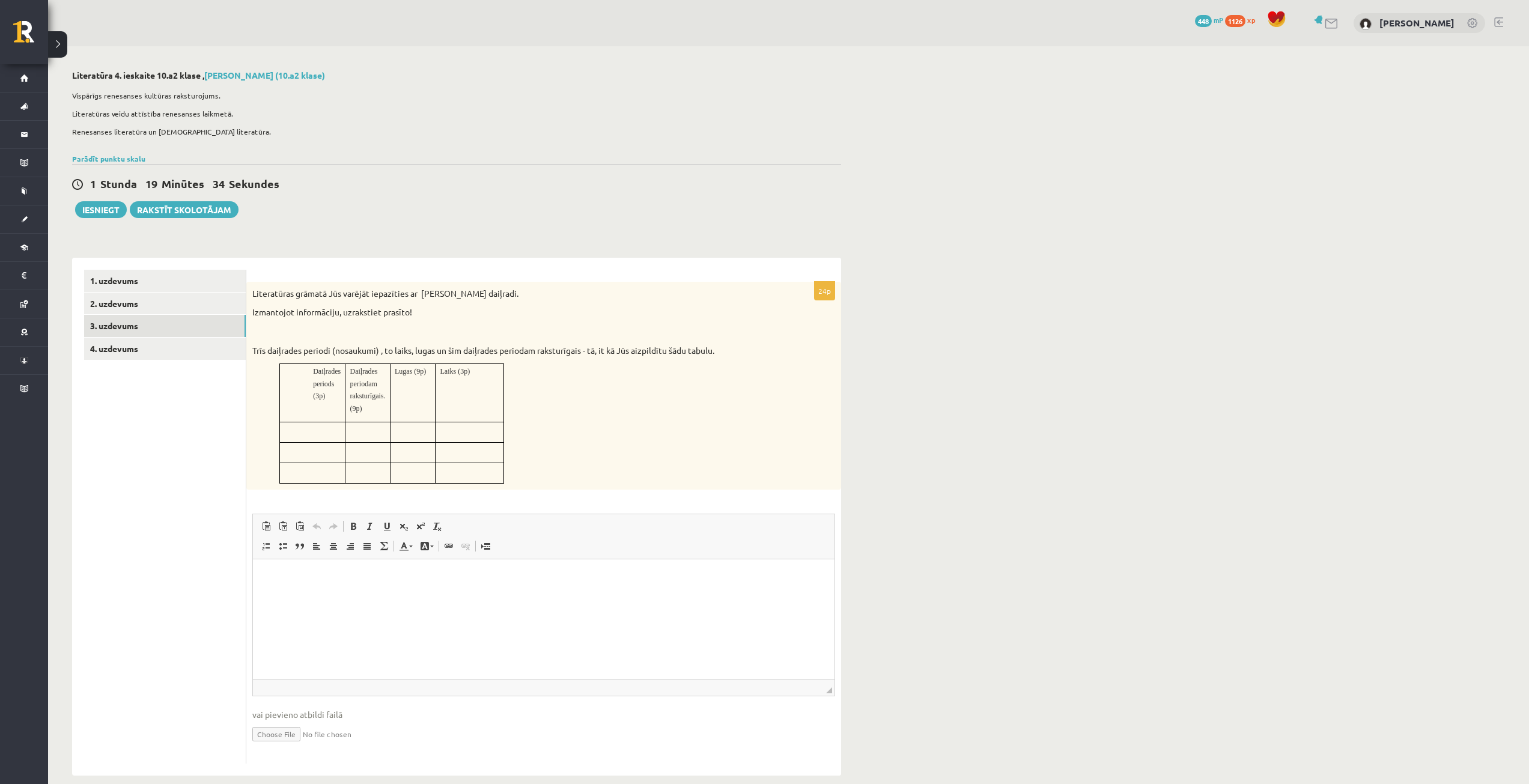
click at [467, 595] on html at bounding box center [543, 577] width 582 height 37
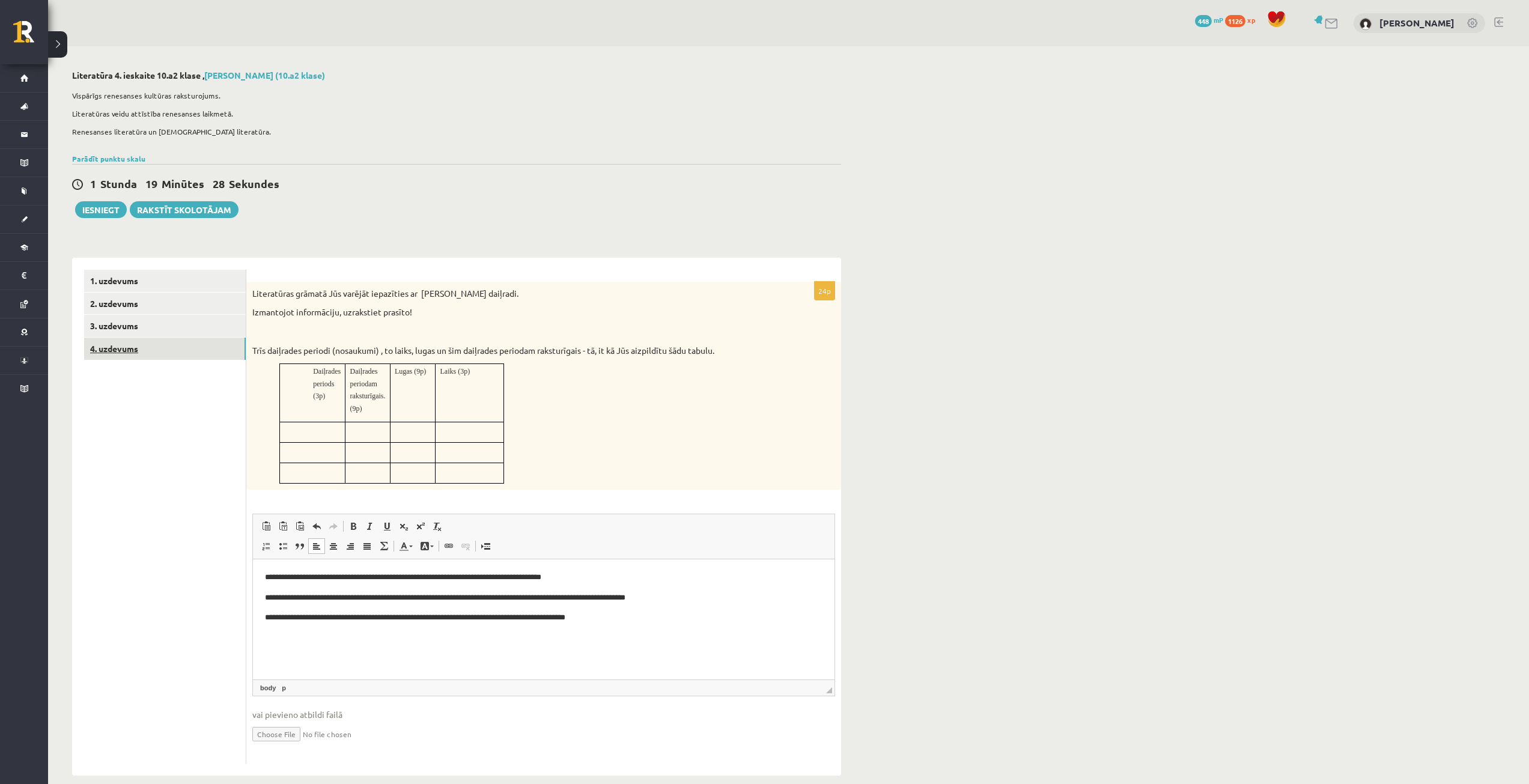
click at [113, 345] on link "4. uzdevums" at bounding box center [165, 349] width 162 height 23
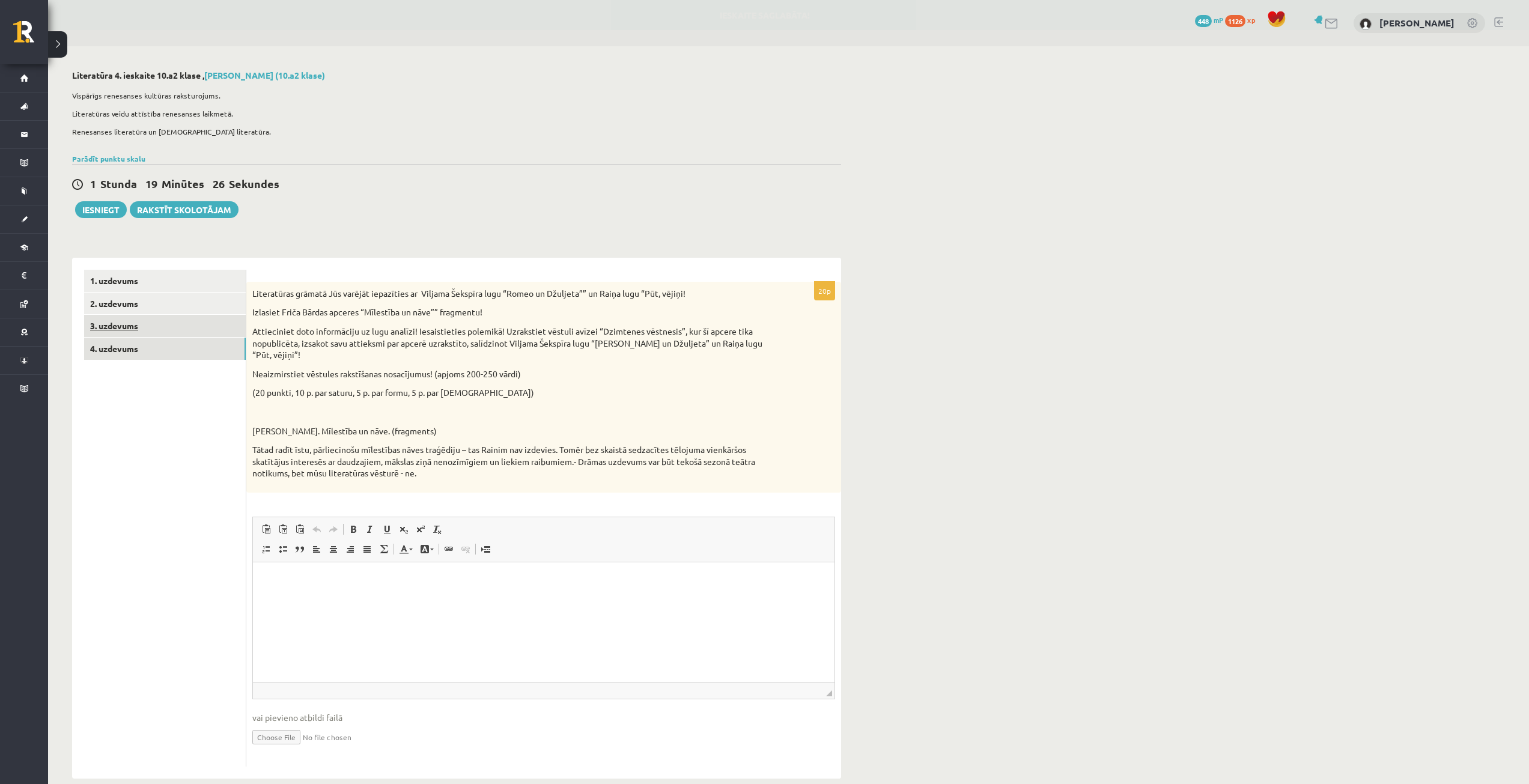
click at [163, 327] on link "3. uzdevums" at bounding box center [165, 326] width 162 height 23
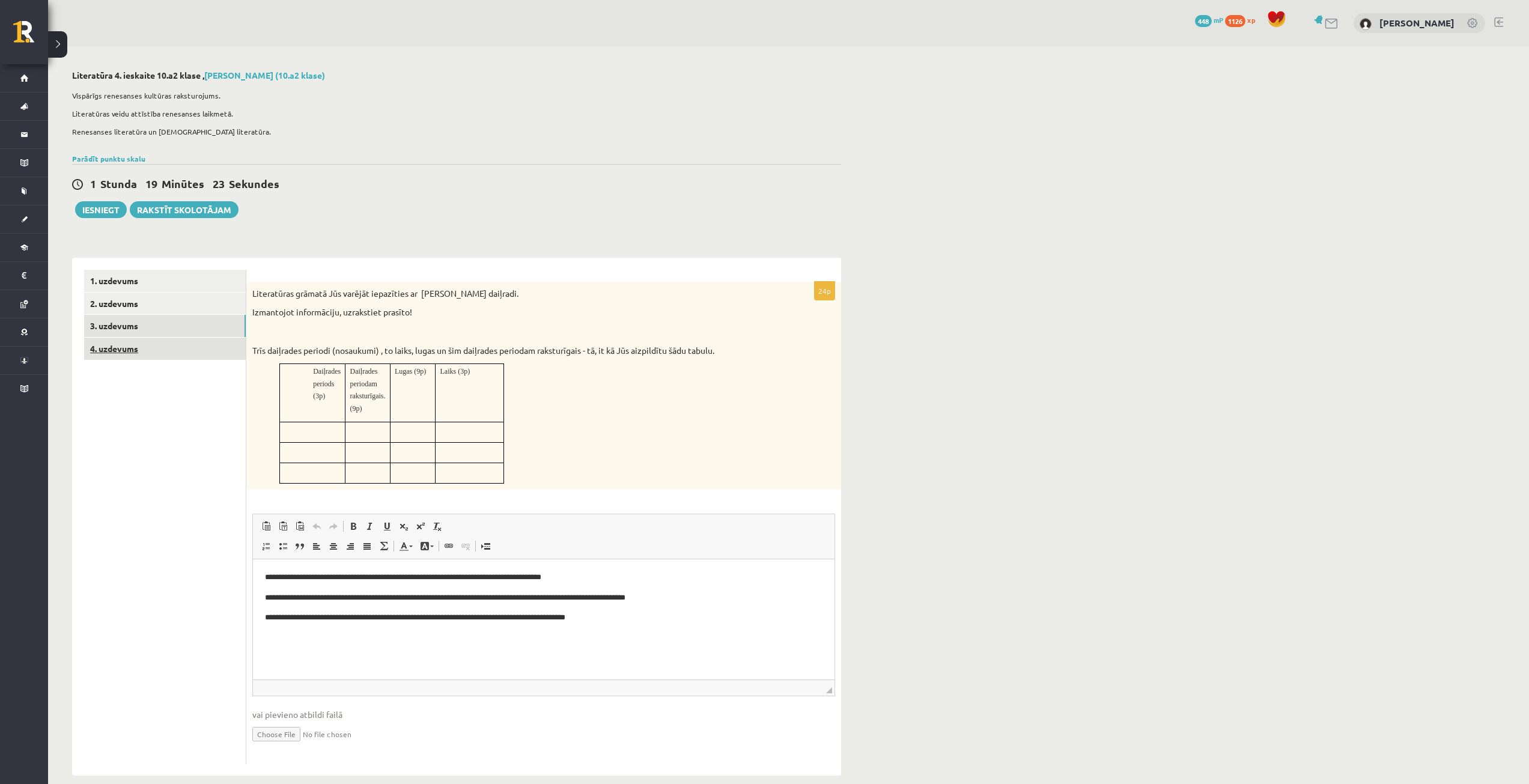
click at [129, 357] on link "4. uzdevums" at bounding box center [165, 349] width 162 height 23
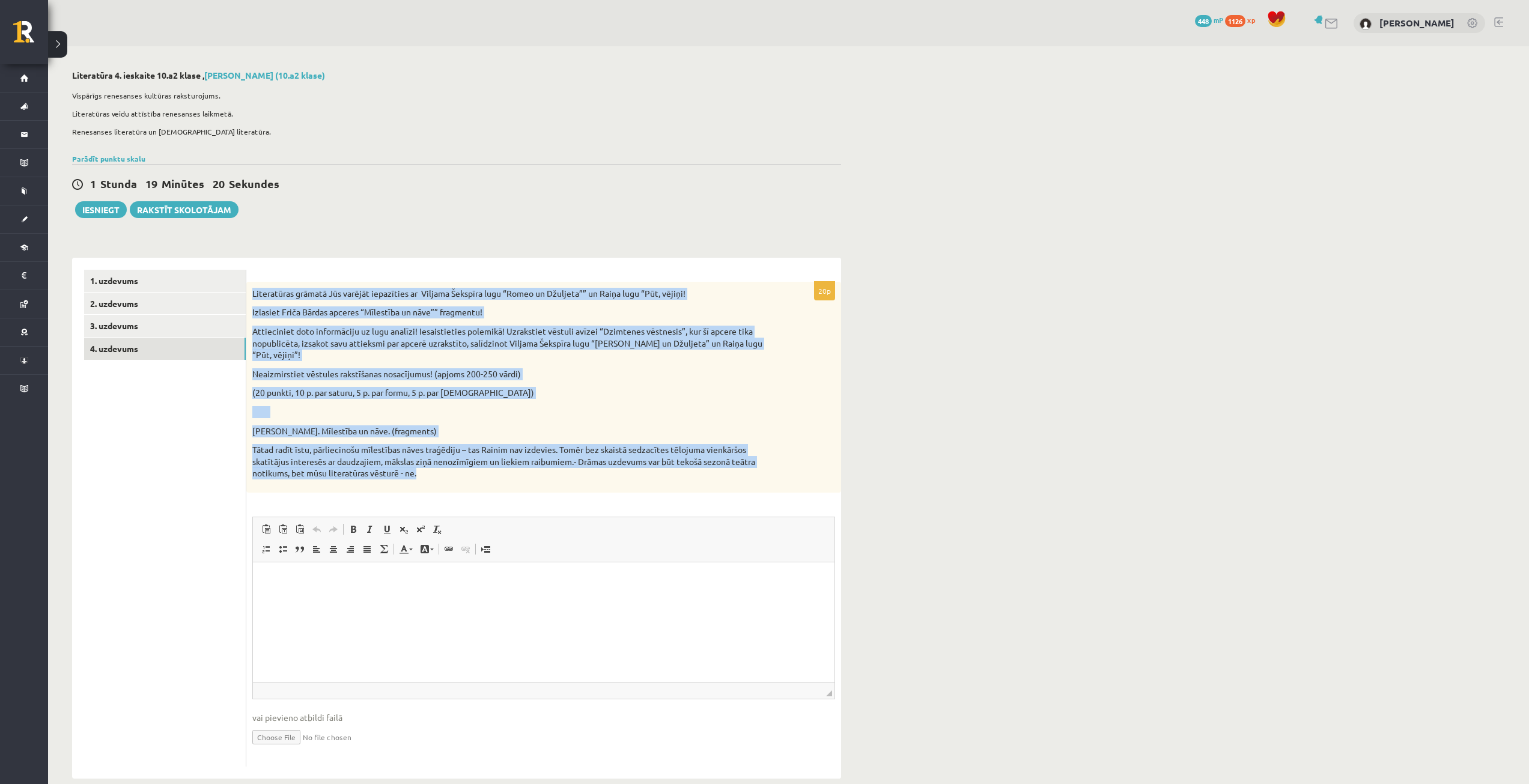
drag, startPoint x: 248, startPoint y: 292, endPoint x: 633, endPoint y: 476, distance: 426.7
click at [633, 476] on div "Literatūras grāmatā Jūs varējāt iepazīties ar Viljama Šekspīra lugu “Romeo un D…" at bounding box center [543, 387] width 595 height 211
copy div "Literatūras grāmatā Jūs varējāt iepazīties ar Viljama Šekspīra lugu “Romeo un D…"
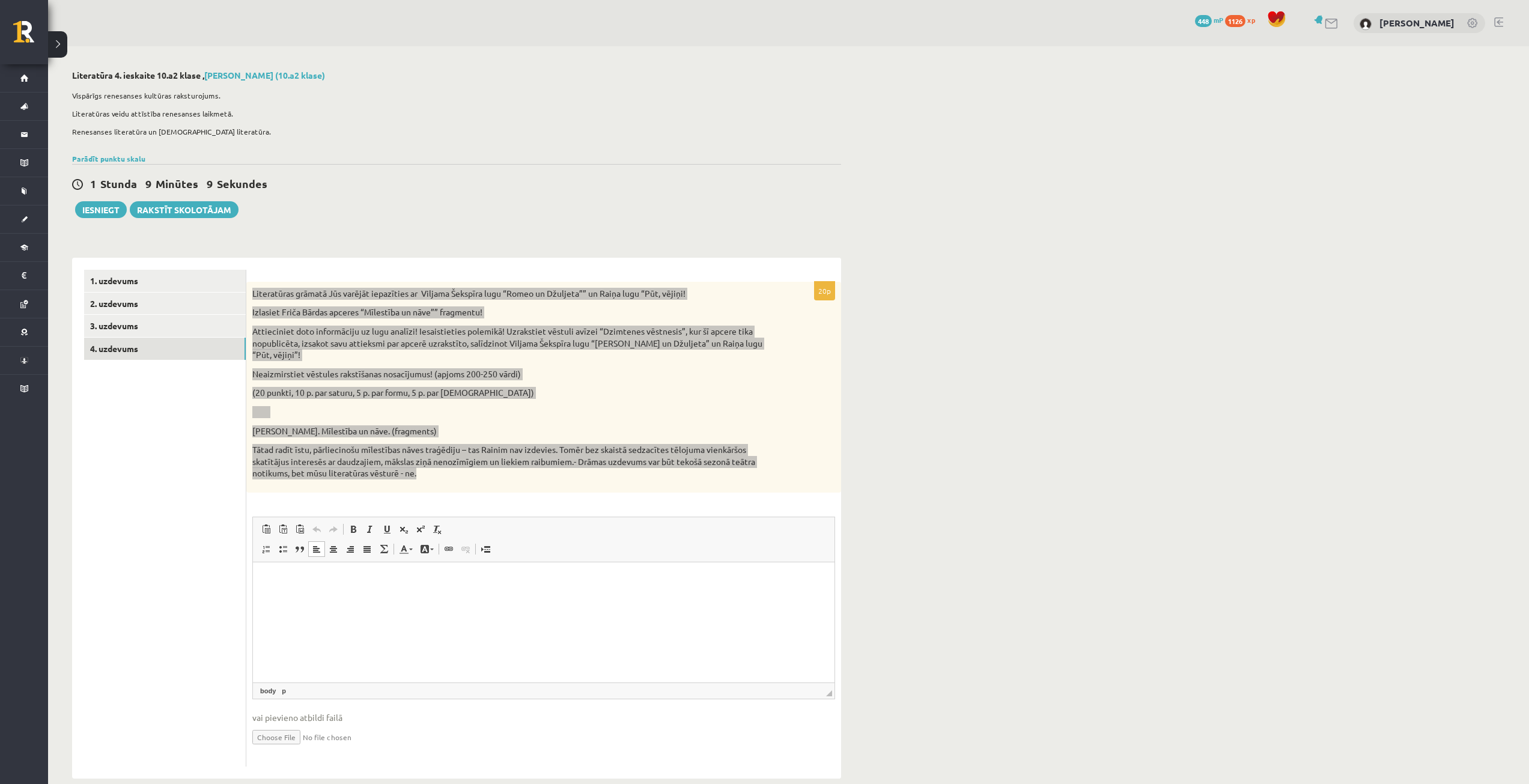
drag, startPoint x: 521, startPoint y: 619, endPoint x: 515, endPoint y: 594, distance: 25.7
click at [516, 595] on html at bounding box center [543, 580] width 582 height 37
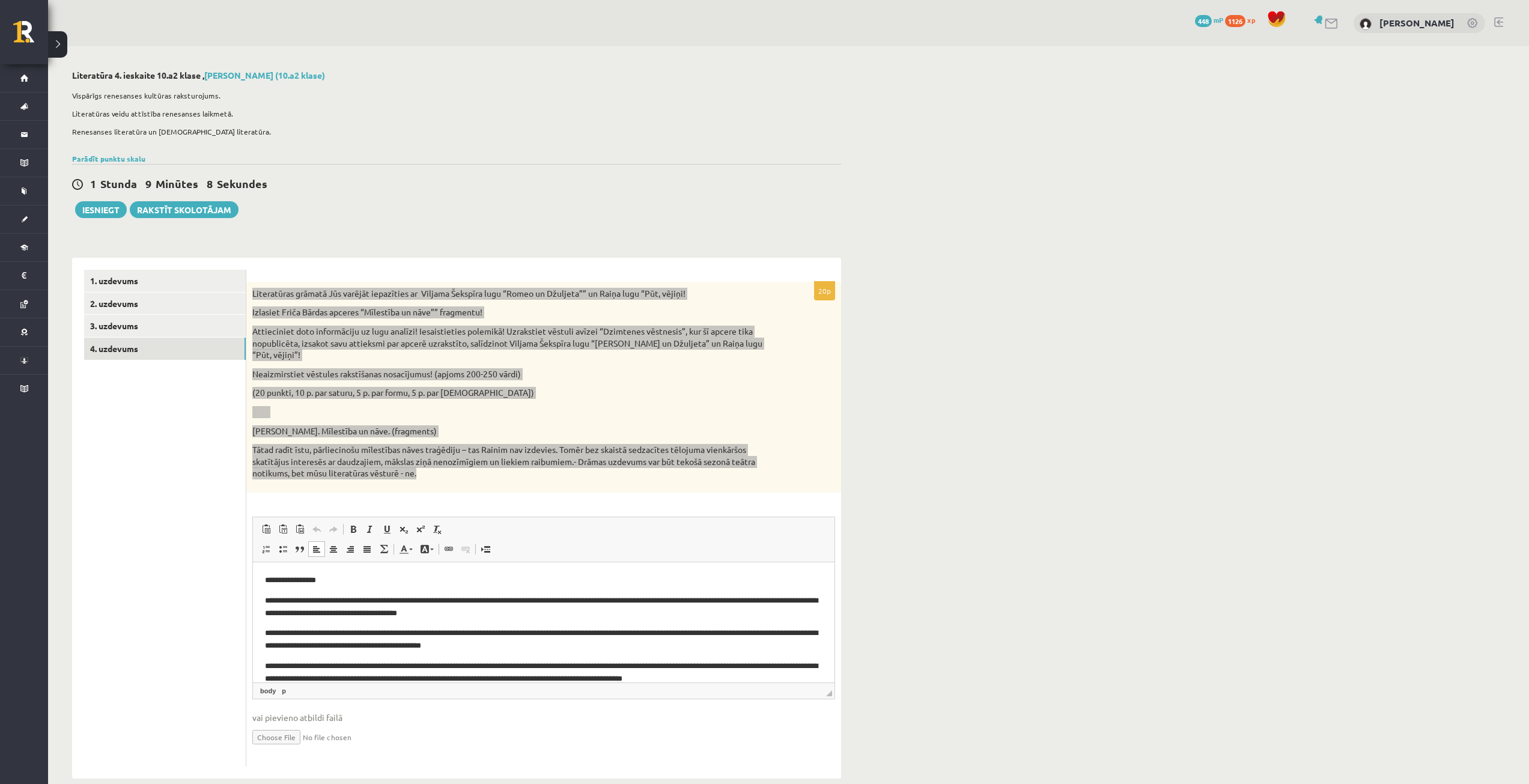
scroll to position [66, 0]
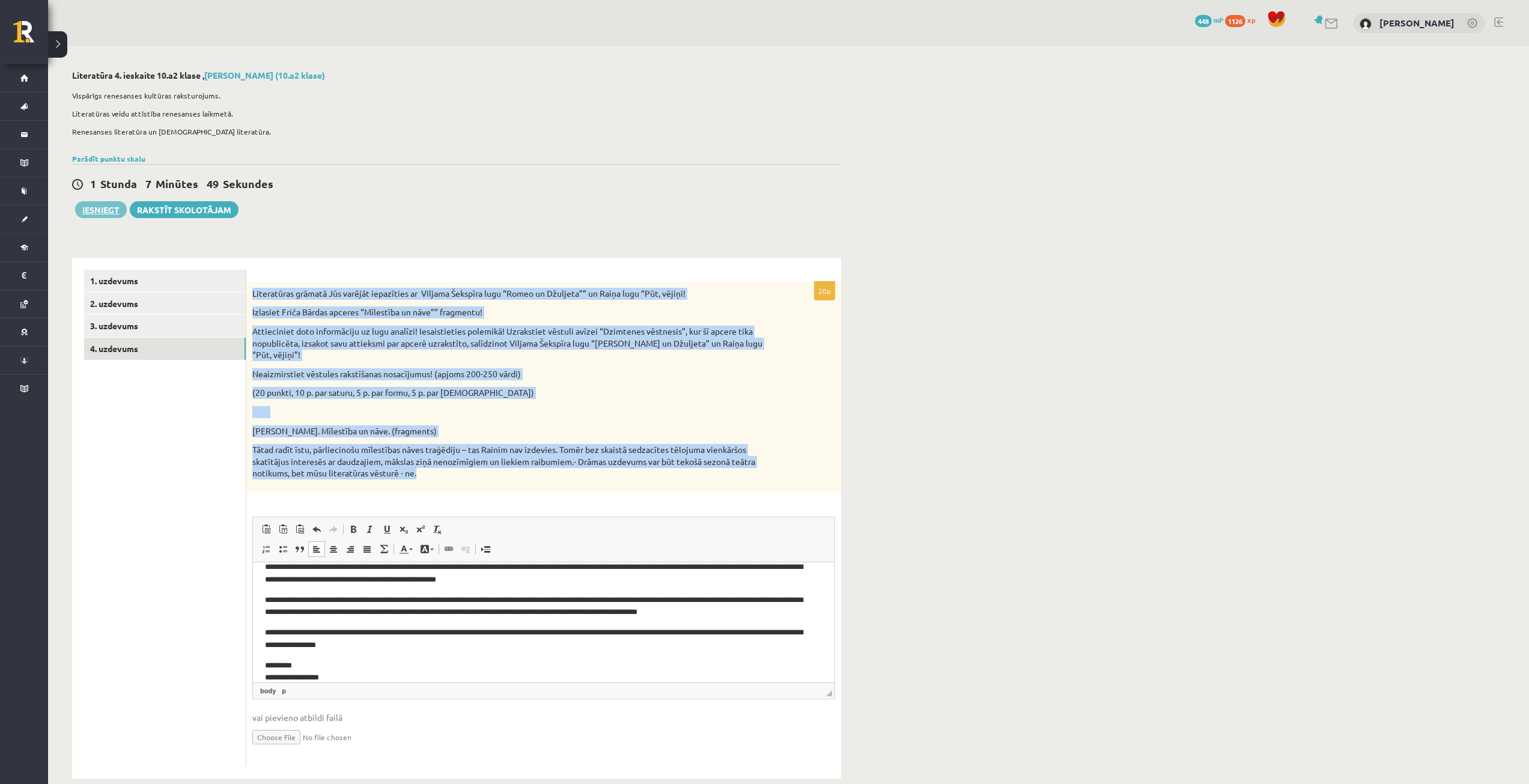
click at [115, 203] on button "Iesniegt" at bounding box center [101, 209] width 51 height 17
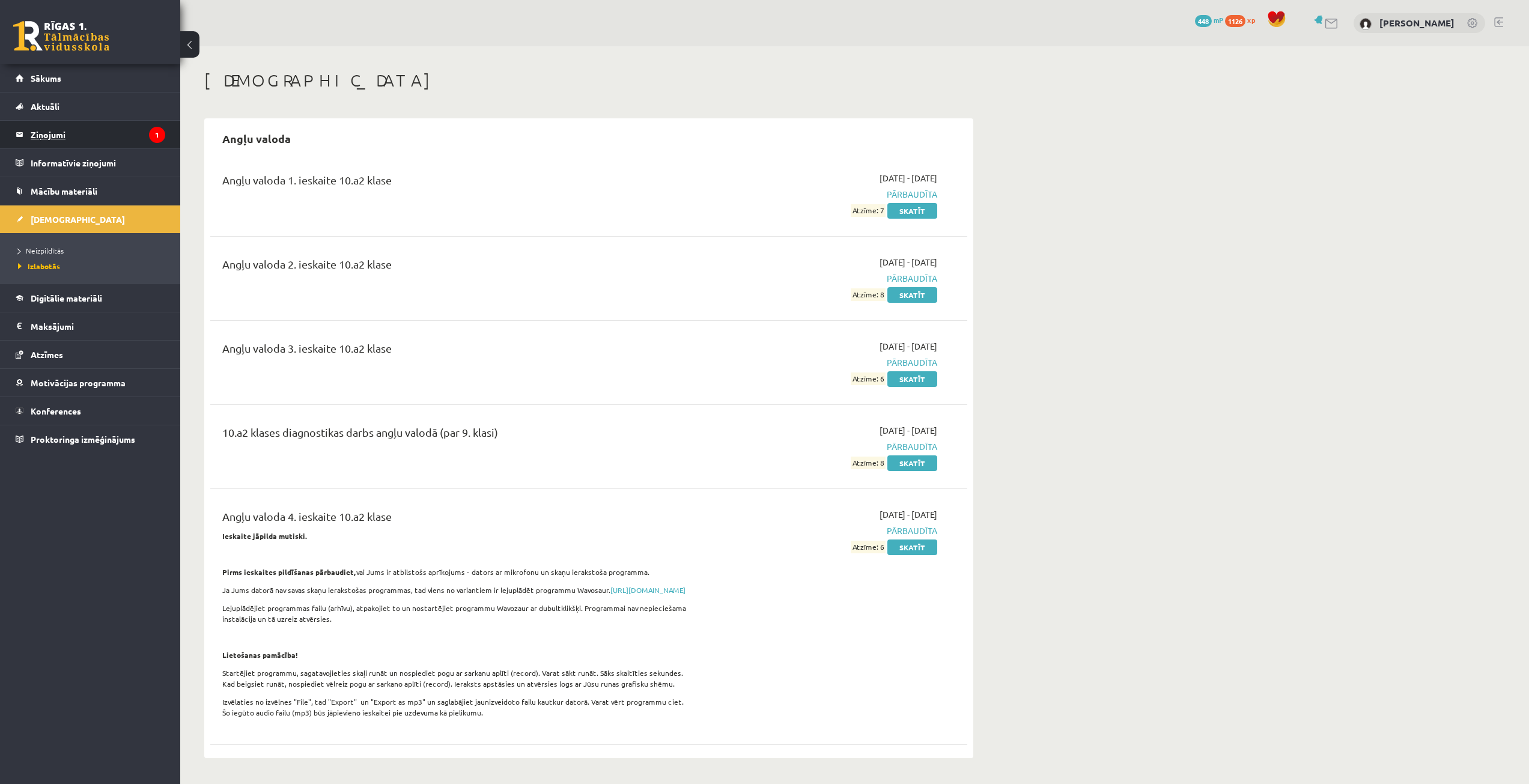
click at [129, 140] on legend "Ziņojumi 1" at bounding box center [98, 134] width 134 height 28
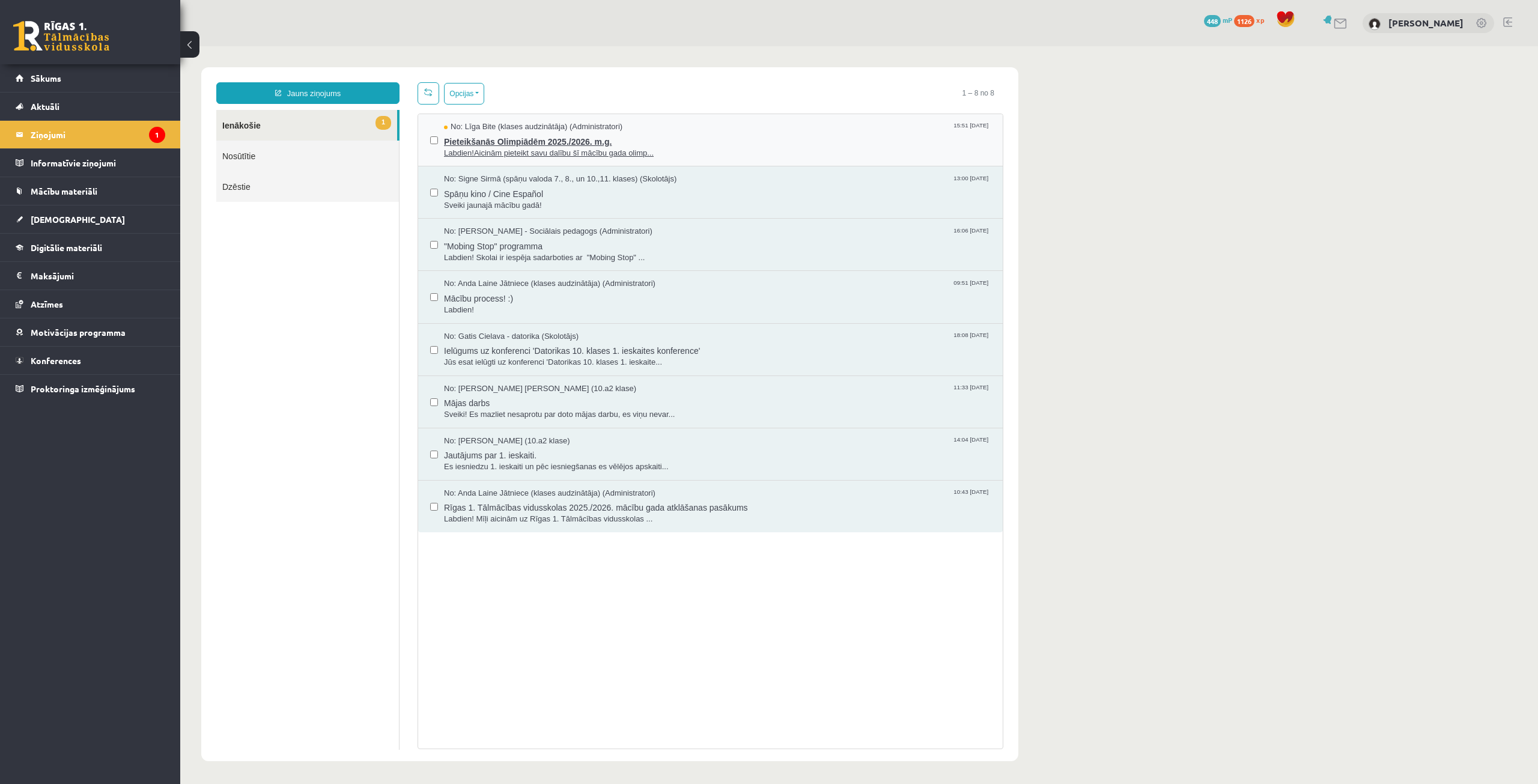
click at [578, 143] on span "Pieteikšanās Olimpiādēm 2025./2026. m.g." at bounding box center [718, 139] width 547 height 15
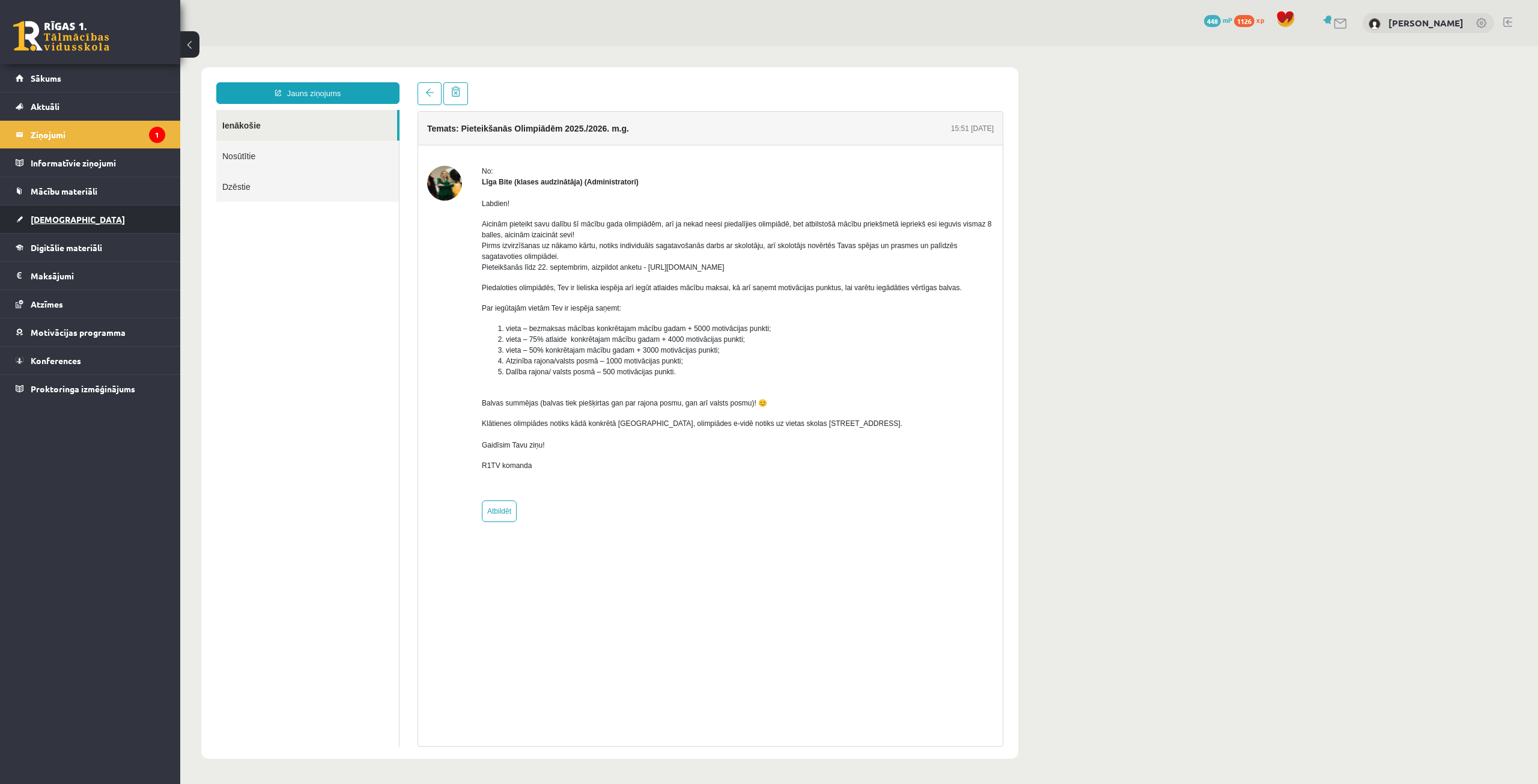
click at [84, 214] on link "[DEMOGRAPHIC_DATA]" at bounding box center [90, 219] width 149 height 28
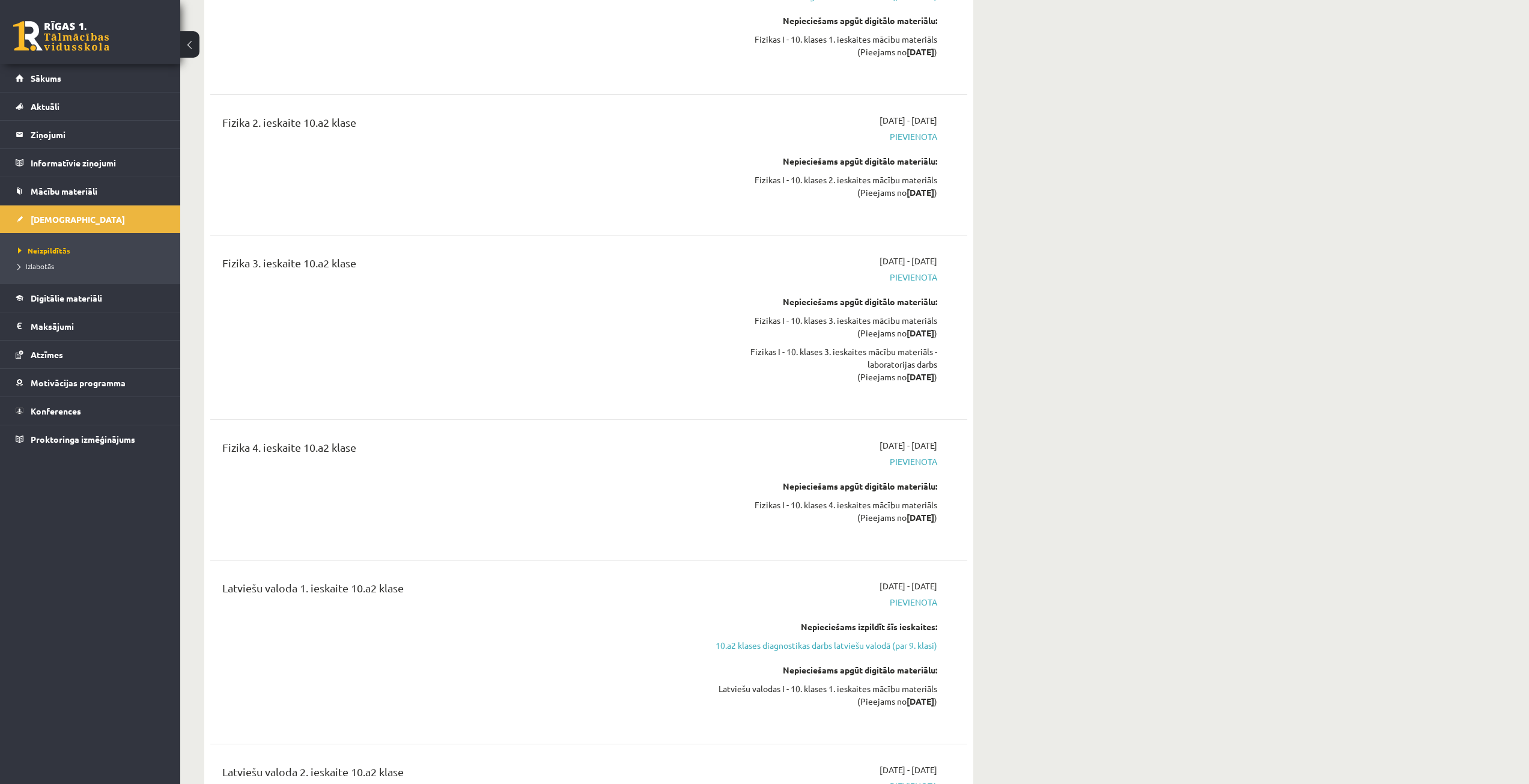
scroll to position [1862, 0]
